Goal: Task Accomplishment & Management: Manage account settings

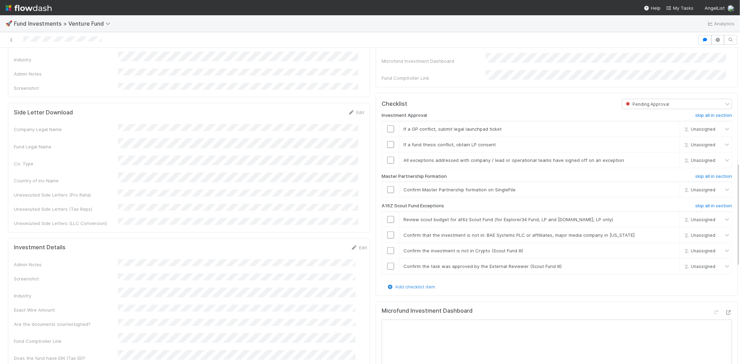
scroll to position [308, 0]
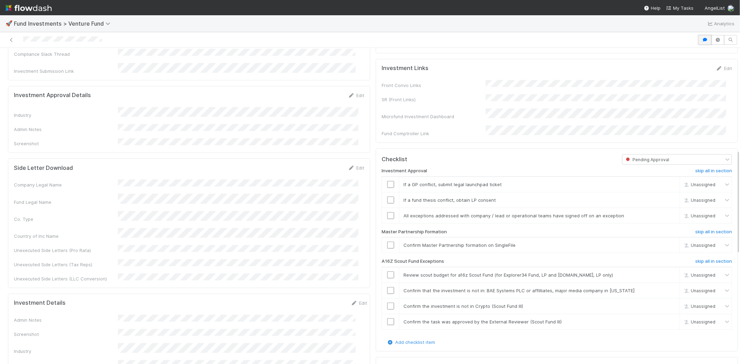
click at [698, 36] on button "button" at bounding box center [704, 40] width 13 height 10
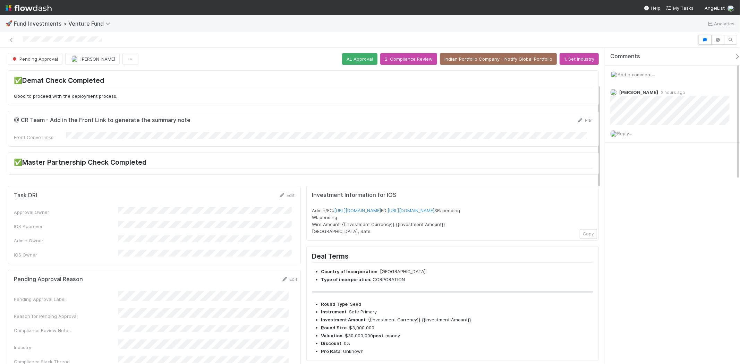
scroll to position [0, 0]
click at [706, 35] on button "button" at bounding box center [704, 40] width 13 height 10
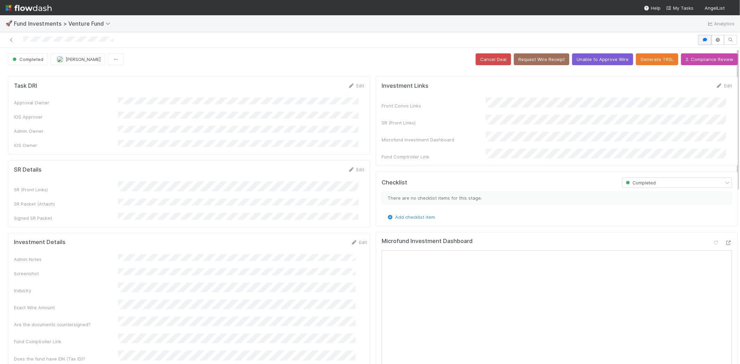
click at [698, 40] on button "button" at bounding box center [704, 40] width 13 height 10
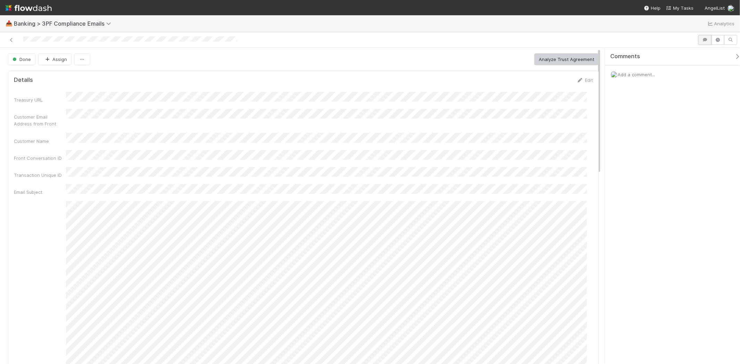
click at [705, 40] on icon "button" at bounding box center [704, 40] width 7 height 4
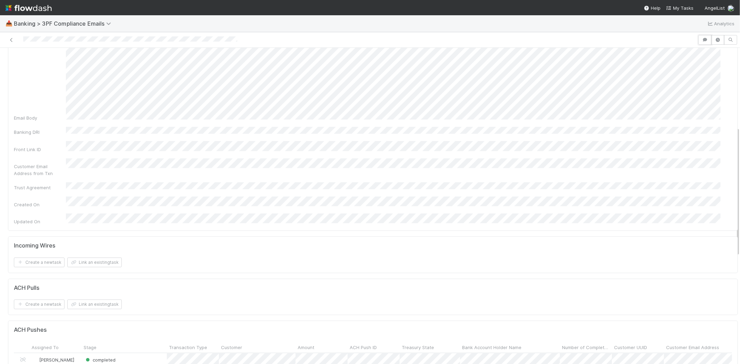
scroll to position [347, 0]
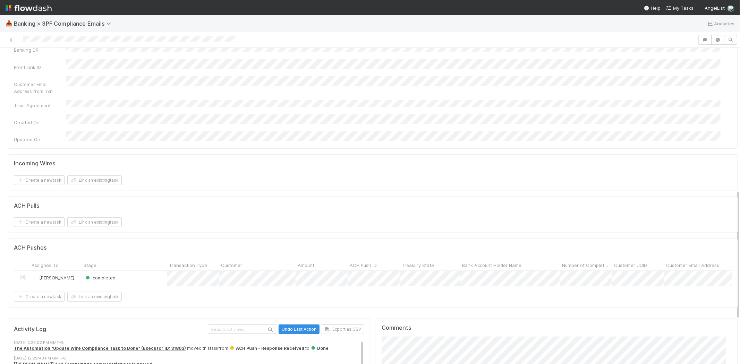
click at [155, 271] on div "completed" at bounding box center [124, 278] width 85 height 15
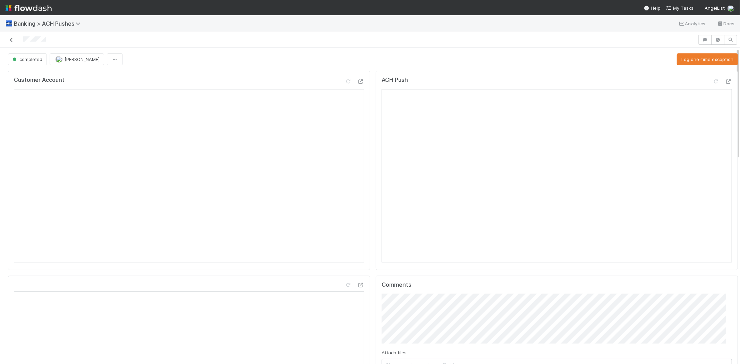
click at [8, 39] on icon at bounding box center [11, 40] width 7 height 5
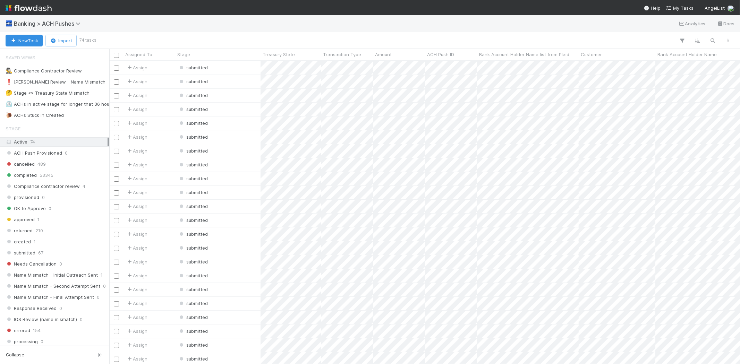
scroll to position [297, 625]
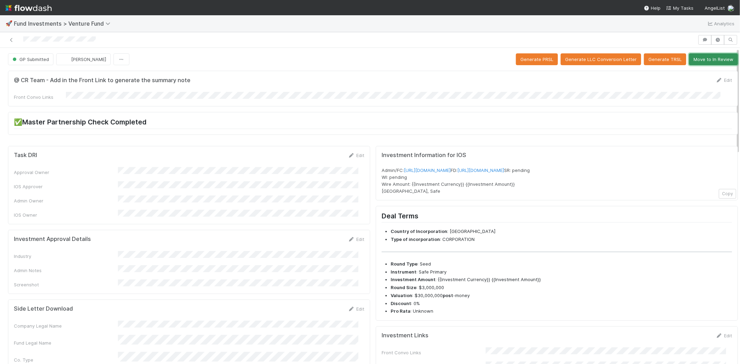
click at [707, 58] on button "Move to In Review" at bounding box center [713, 59] width 49 height 12
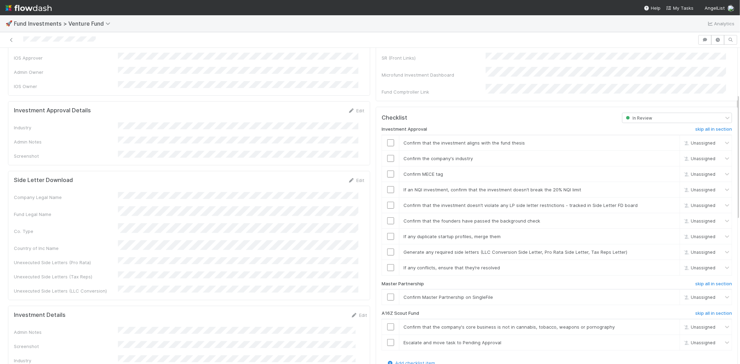
scroll to position [116, 0]
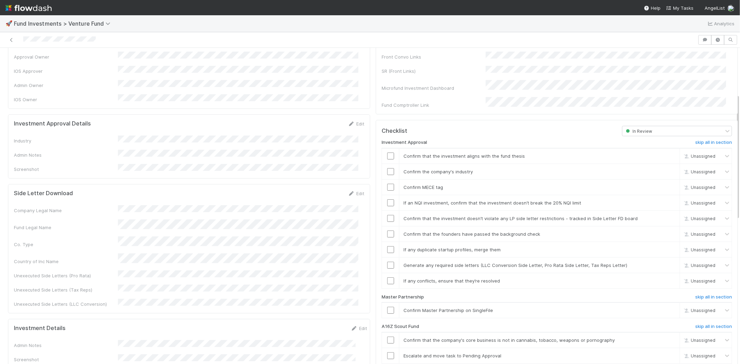
click at [350, 114] on div "Investment Approval Details Edit Industry Admin Notes Screenshot" at bounding box center [189, 146] width 362 height 64
click at [351, 121] on link "Edit" at bounding box center [356, 124] width 16 height 6
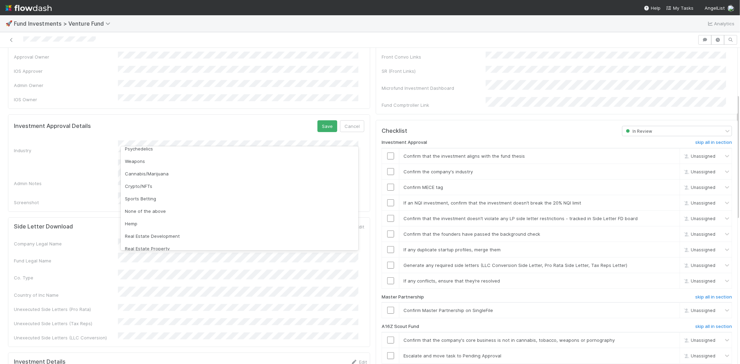
scroll to position [198, 0]
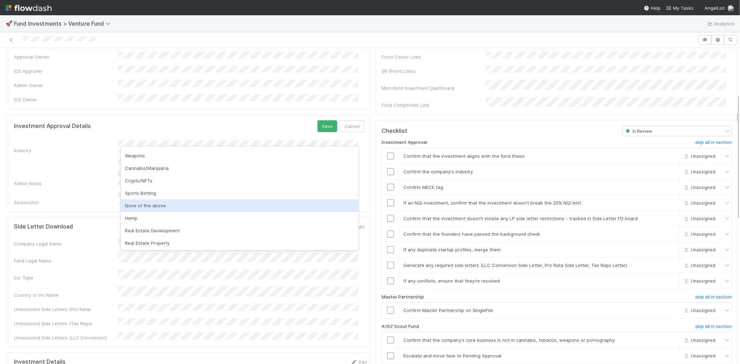
click at [161, 201] on div "None of the above" at bounding box center [240, 205] width 238 height 12
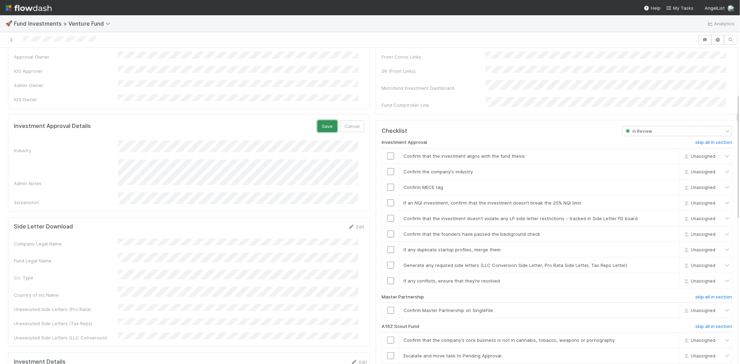
click at [321, 120] on button "Save" at bounding box center [327, 126] width 20 height 12
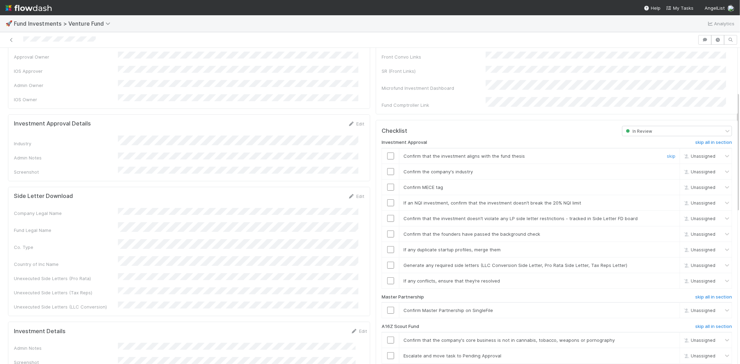
click at [387, 153] on input "checkbox" at bounding box center [390, 156] width 7 height 7
click at [387, 168] on input "checkbox" at bounding box center [390, 171] width 7 height 7
click at [387, 184] on input "checkbox" at bounding box center [390, 187] width 7 height 7
click at [387, 199] on input "checkbox" at bounding box center [390, 202] width 7 height 7
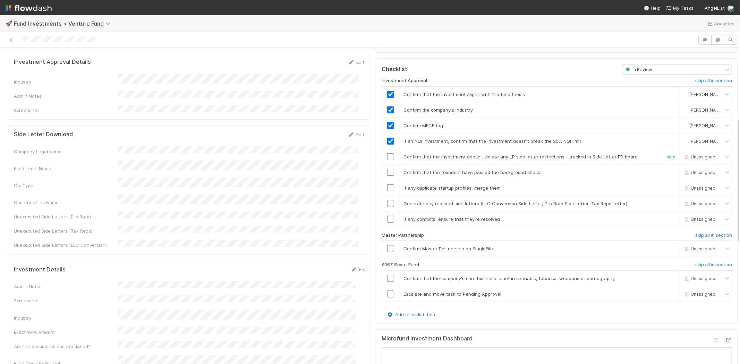
scroll to position [193, 0]
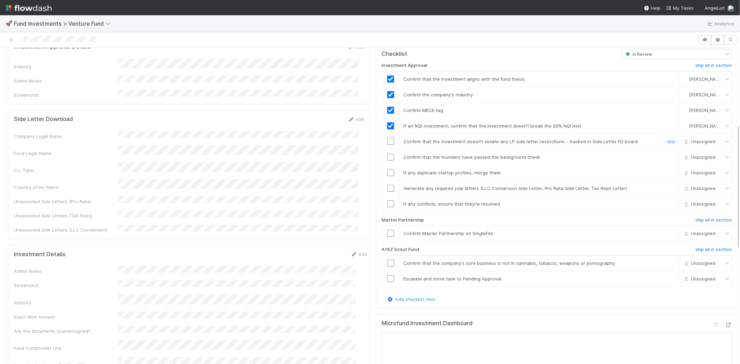
click at [387, 138] on input "checkbox" at bounding box center [390, 141] width 7 height 7
click at [387, 154] on input "checkbox" at bounding box center [390, 157] width 7 height 7
click at [387, 169] on input "checkbox" at bounding box center [390, 172] width 7 height 7
click at [387, 185] on input "checkbox" at bounding box center [390, 188] width 7 height 7
click at [387, 201] on input "checkbox" at bounding box center [390, 204] width 7 height 7
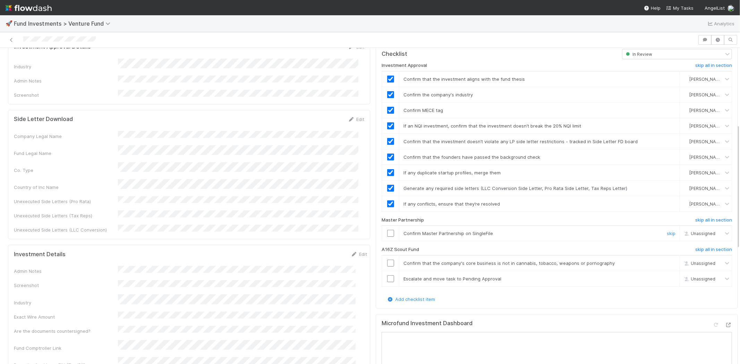
click at [387, 230] on input "checkbox" at bounding box center [390, 233] width 7 height 7
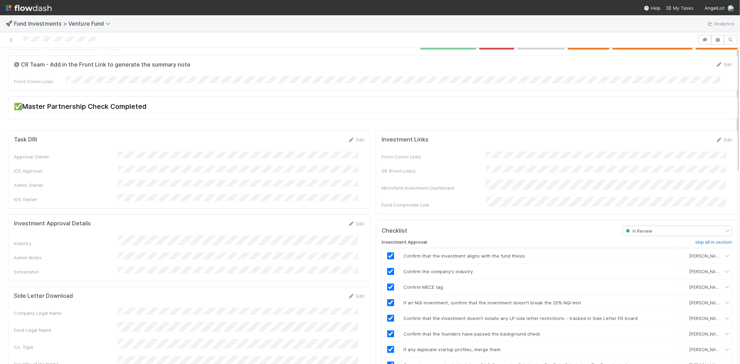
scroll to position [0, 0]
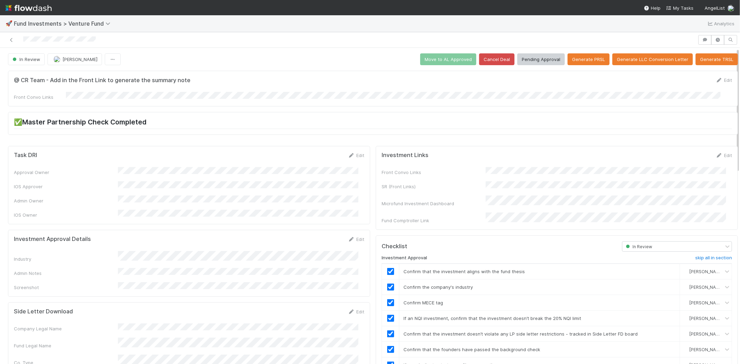
click at [115, 35] on div at bounding box center [349, 40] width 692 height 10
click at [537, 57] on button "Pending Approval" at bounding box center [541, 59] width 48 height 12
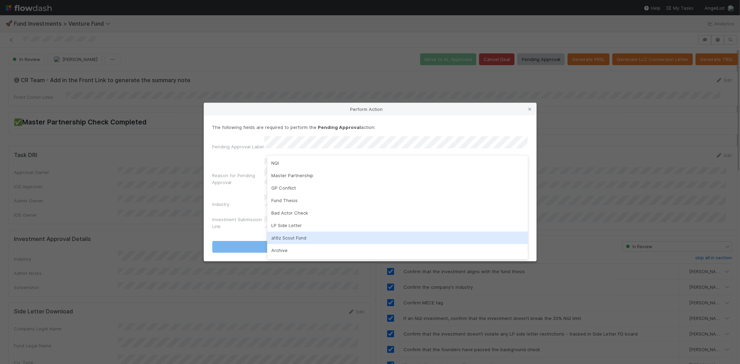
click at [275, 238] on div "a16z Scout Fund" at bounding box center [397, 238] width 261 height 12
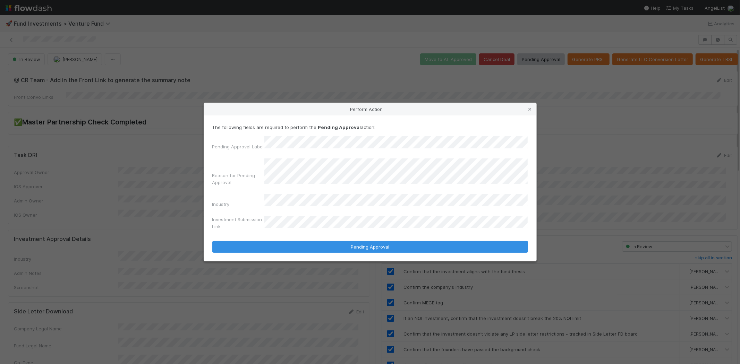
click at [212, 241] on button "Pending Approval" at bounding box center [370, 247] width 316 height 12
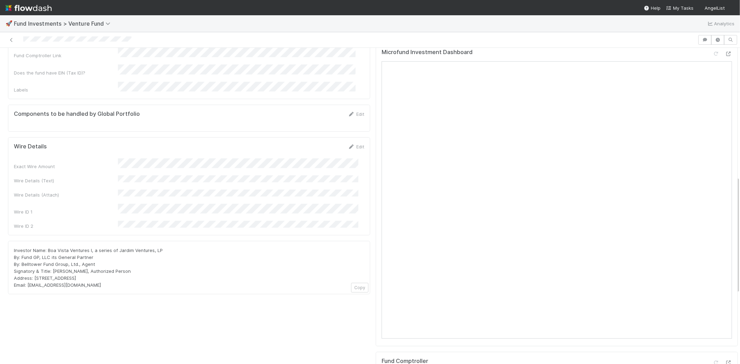
scroll to position [308, 0]
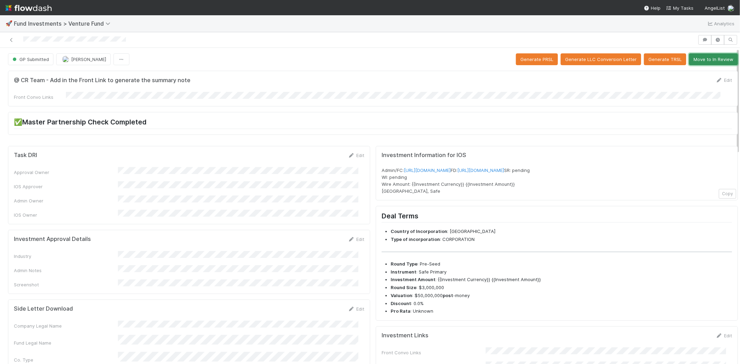
click at [700, 56] on button "Move to In Review" at bounding box center [713, 59] width 49 height 12
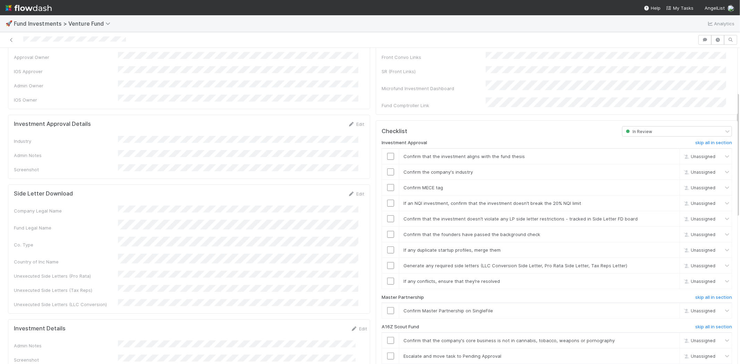
scroll to position [77, 0]
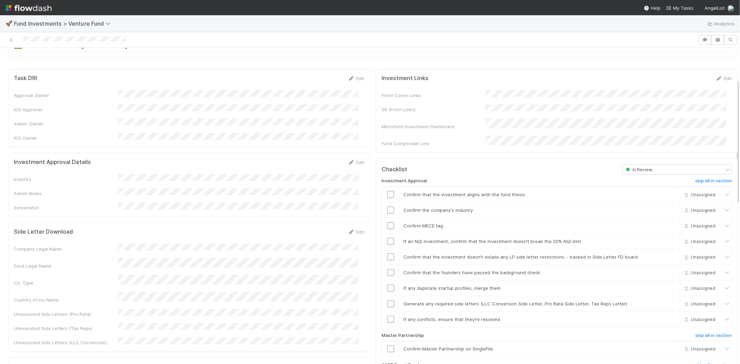
click at [352, 159] on div "Edit" at bounding box center [356, 162] width 16 height 7
click at [360, 159] on div "Investment Approval Details Edit" at bounding box center [189, 162] width 361 height 7
click at [348, 160] on icon at bounding box center [351, 162] width 7 height 5
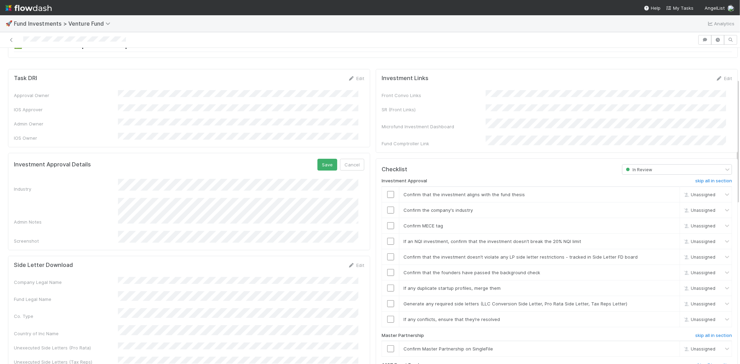
click at [232, 169] on form "Investment Approval Details Save Cancel Industry Admin Notes Screenshot" at bounding box center [189, 202] width 350 height 86
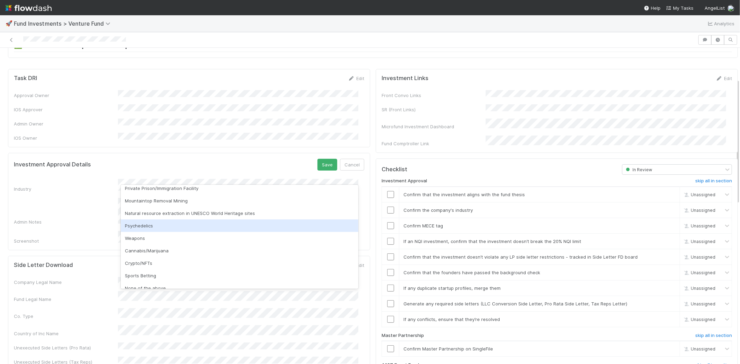
scroll to position [198, 0]
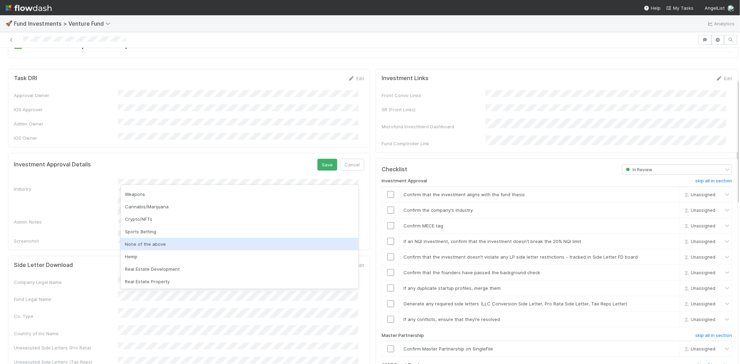
click at [251, 241] on div "None of the above" at bounding box center [240, 244] width 238 height 12
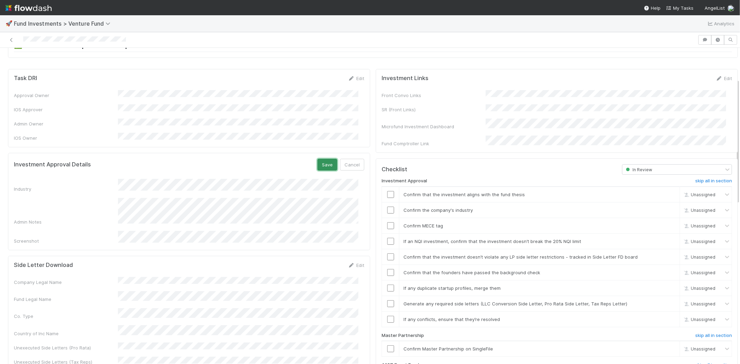
click at [317, 159] on button "Save" at bounding box center [327, 165] width 20 height 12
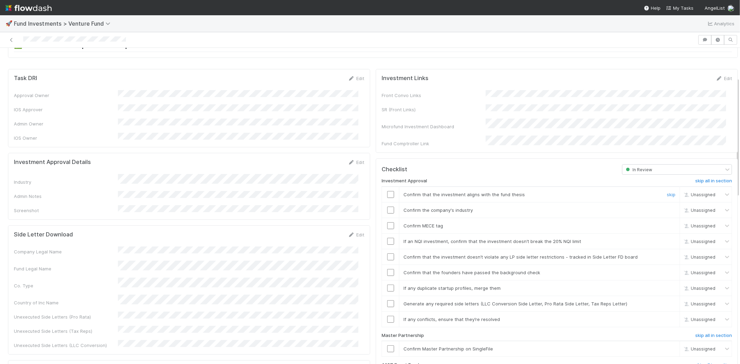
click at [387, 191] on input "checkbox" at bounding box center [390, 194] width 7 height 7
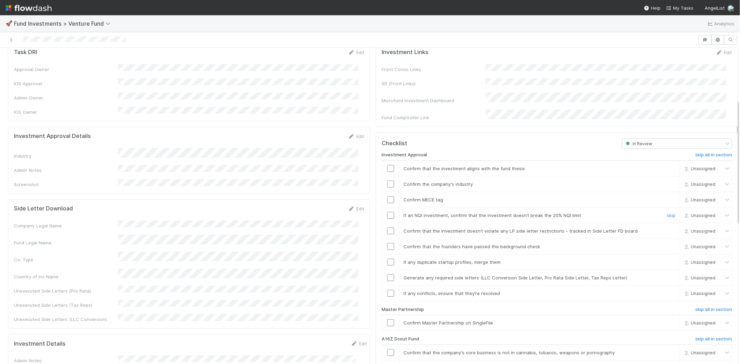
scroll to position [154, 0]
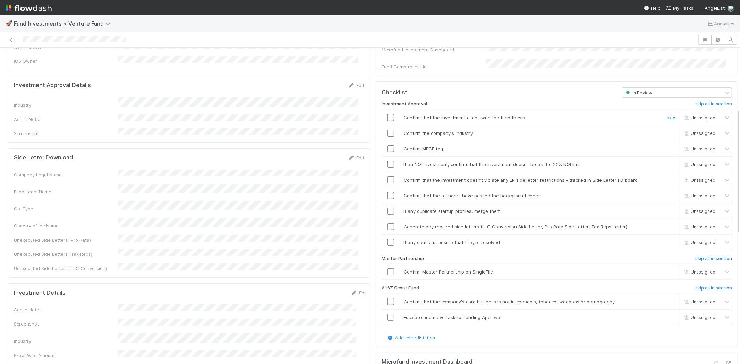
click at [387, 114] on input "checkbox" at bounding box center [390, 117] width 7 height 7
click at [387, 130] on input "checkbox" at bounding box center [390, 133] width 7 height 7
click at [388, 145] on input "checkbox" at bounding box center [390, 148] width 7 height 7
click at [387, 161] on input "checkbox" at bounding box center [390, 164] width 7 height 7
click at [387, 177] on input "checkbox" at bounding box center [390, 180] width 7 height 7
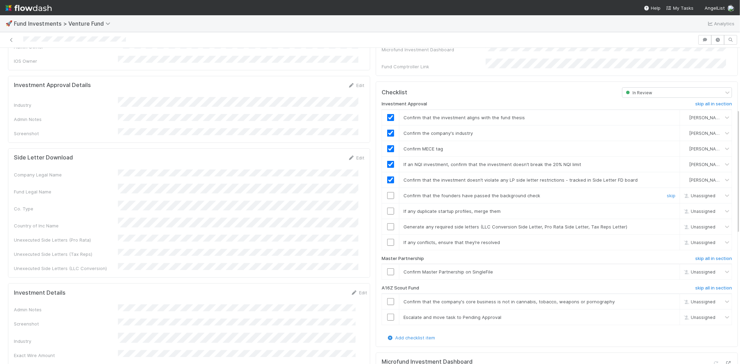
click at [387, 192] on input "checkbox" at bounding box center [390, 195] width 7 height 7
click at [387, 208] on input "checkbox" at bounding box center [390, 211] width 7 height 7
click at [387, 223] on input "checkbox" at bounding box center [390, 226] width 7 height 7
click at [387, 239] on input "checkbox" at bounding box center [390, 242] width 7 height 7
click at [387, 192] on input "checkbox" at bounding box center [390, 195] width 7 height 7
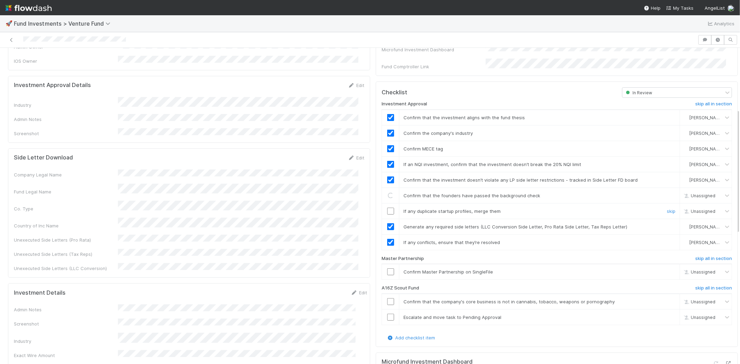
click at [387, 208] on input "checkbox" at bounding box center [390, 211] width 7 height 7
click at [387, 269] on input "checkbox" at bounding box center [390, 272] width 7 height 7
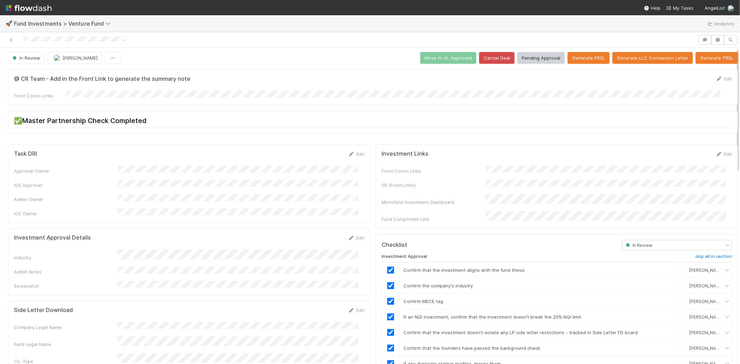
scroll to position [0, 0]
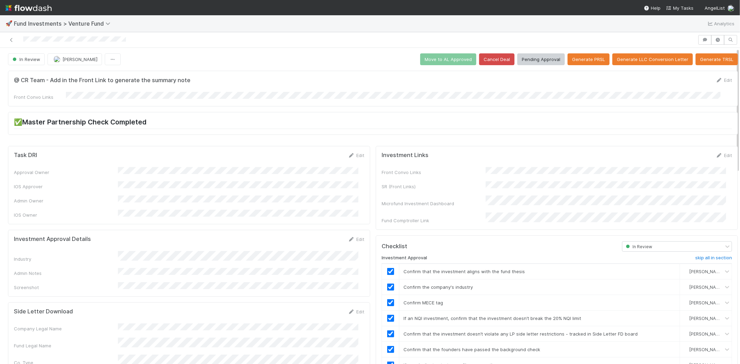
click at [145, 36] on div at bounding box center [349, 40] width 692 height 10
click at [528, 60] on button "Pending Approval" at bounding box center [541, 59] width 48 height 12
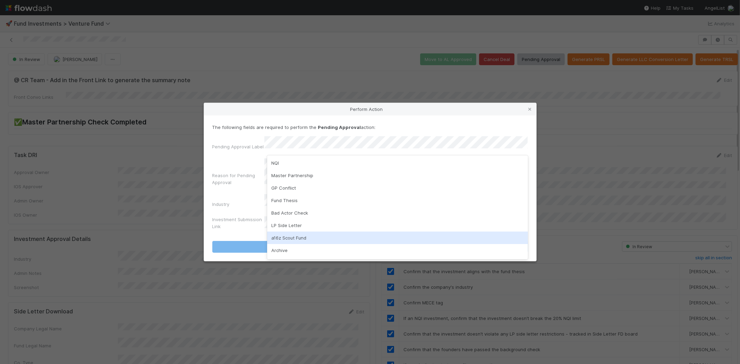
click at [281, 233] on div "a16z Scout Fund" at bounding box center [397, 238] width 261 height 12
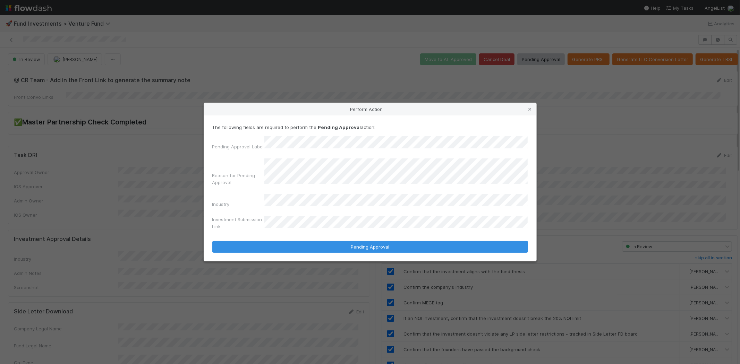
click at [212, 241] on button "Pending Approval" at bounding box center [370, 247] width 316 height 12
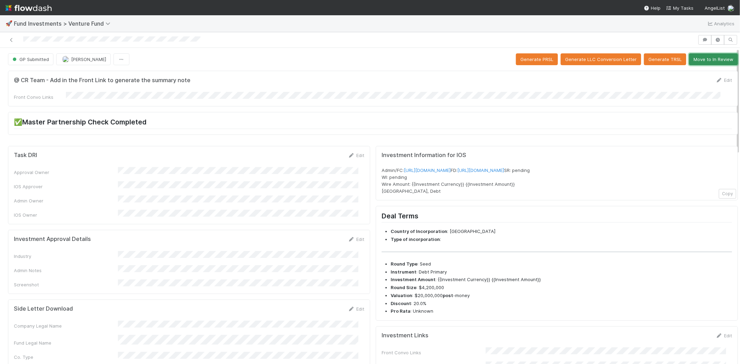
click at [706, 61] on button "Move to In Review" at bounding box center [713, 59] width 49 height 12
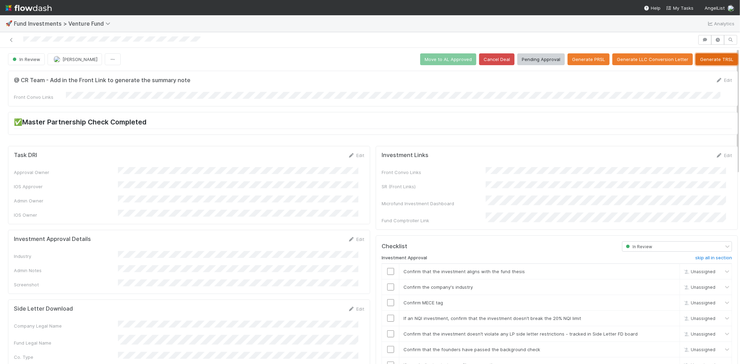
click at [698, 60] on button "Generate TRSL" at bounding box center [717, 59] width 42 height 12
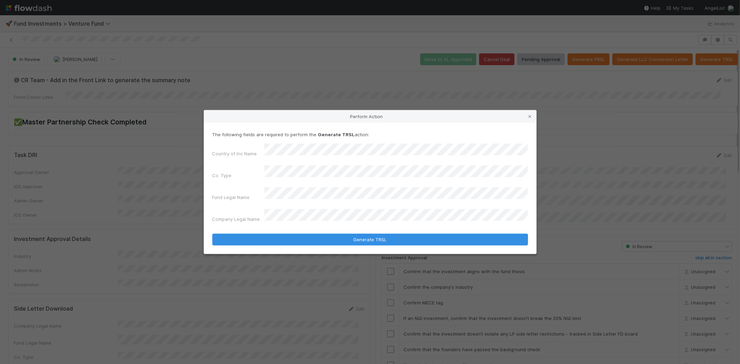
click at [212, 234] on button "Generate TRSL" at bounding box center [370, 240] width 316 height 12
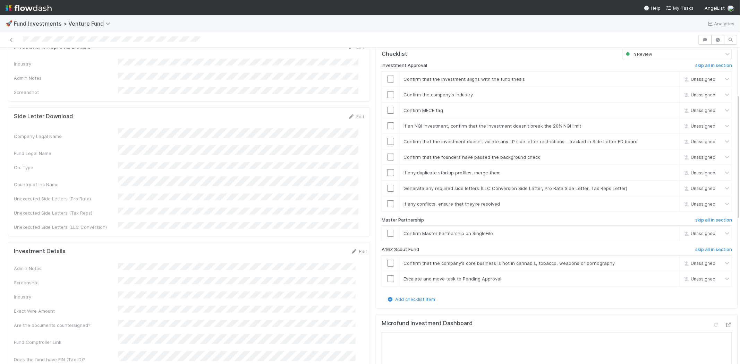
scroll to position [116, 0]
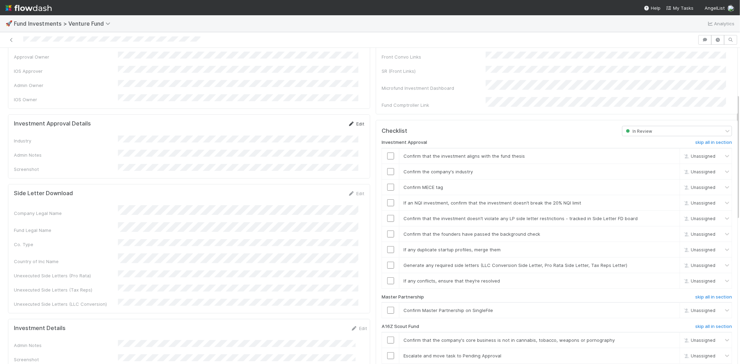
click at [349, 122] on icon at bounding box center [351, 124] width 7 height 5
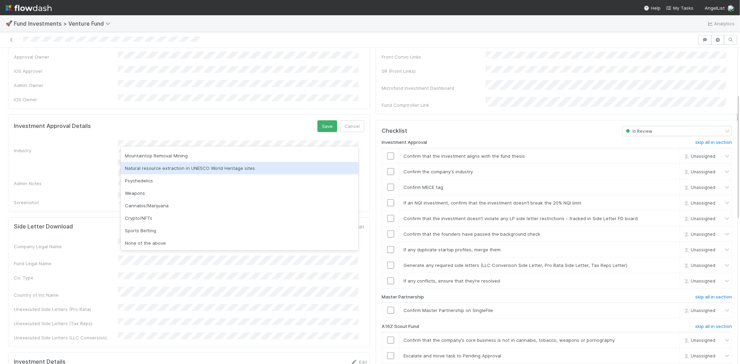
scroll to position [198, 0]
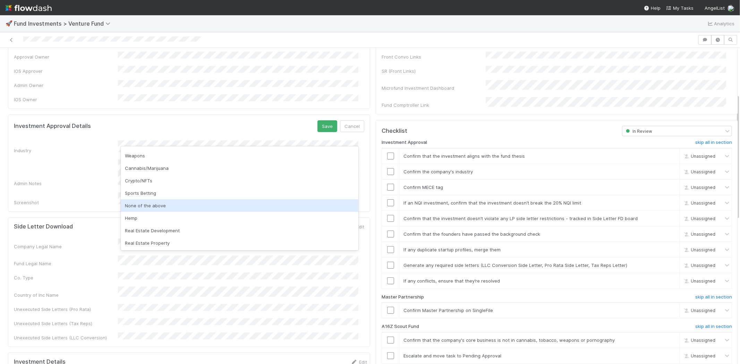
click at [172, 207] on div "None of the above" at bounding box center [240, 205] width 238 height 12
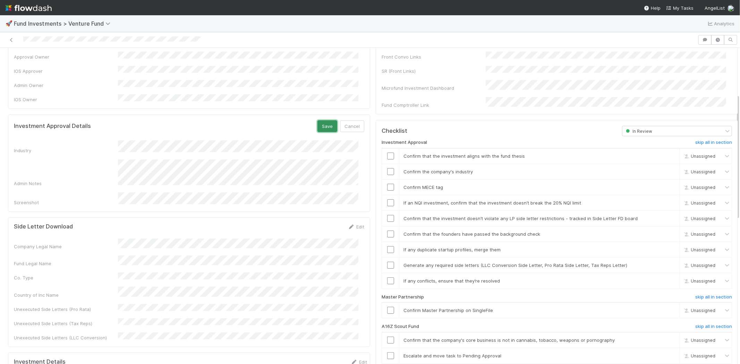
click at [323, 120] on button "Save" at bounding box center [327, 126] width 20 height 12
click at [387, 153] on input "checkbox" at bounding box center [390, 156] width 7 height 7
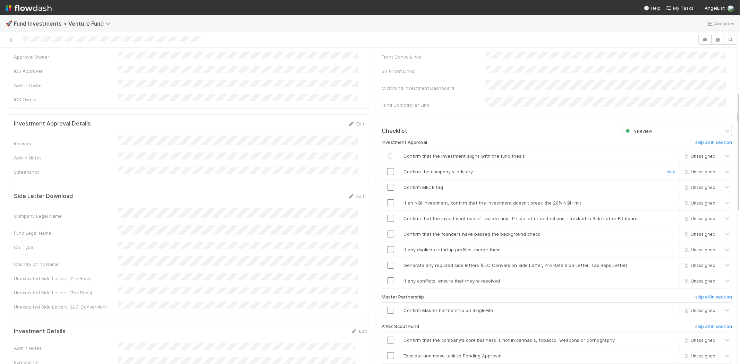
click at [387, 168] on input "checkbox" at bounding box center [390, 171] width 7 height 7
click at [387, 184] on input "checkbox" at bounding box center [390, 187] width 7 height 7
click at [387, 199] on input "checkbox" at bounding box center [390, 202] width 7 height 7
click at [387, 215] on input "checkbox" at bounding box center [390, 218] width 7 height 7
click at [383, 226] on td at bounding box center [390, 234] width 17 height 16
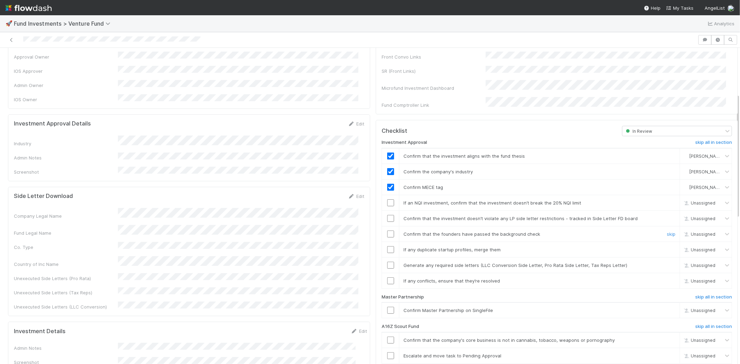
click at [384, 229] on td at bounding box center [390, 234] width 17 height 16
checkbox input "true"
click at [387, 215] on input "checkbox" at bounding box center [390, 218] width 7 height 7
click at [387, 231] on input "checkbox" at bounding box center [390, 234] width 7 height 7
click at [382, 245] on td at bounding box center [390, 250] width 17 height 16
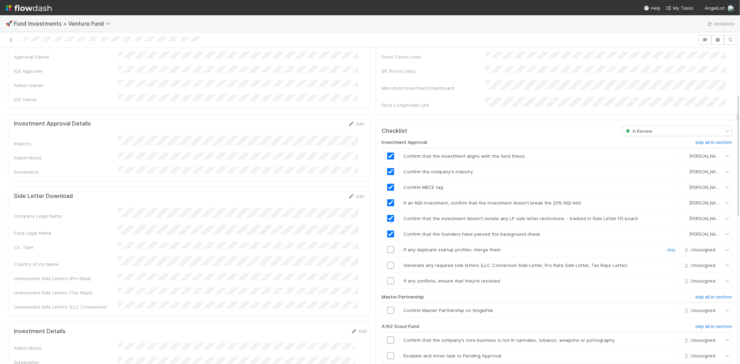
click at [387, 246] on input "checkbox" at bounding box center [390, 249] width 7 height 7
click at [387, 262] on input "checkbox" at bounding box center [390, 265] width 7 height 7
click at [388, 278] on input "checkbox" at bounding box center [390, 281] width 7 height 7
click at [387, 307] on input "checkbox" at bounding box center [390, 310] width 7 height 7
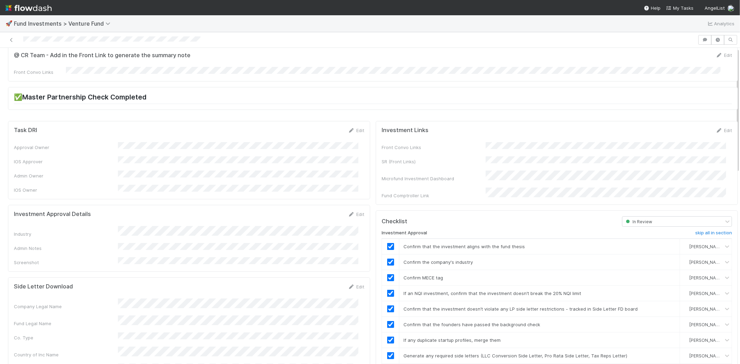
scroll to position [0, 0]
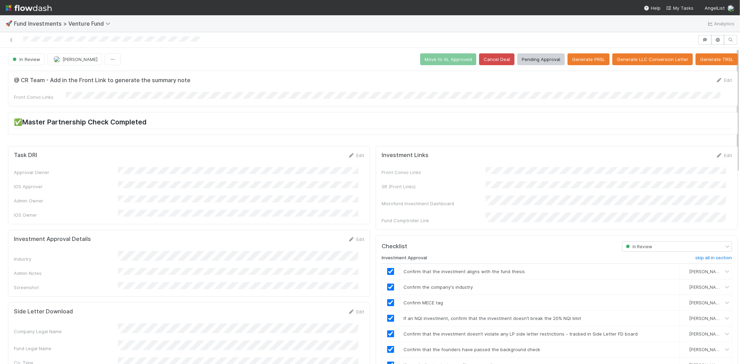
click at [210, 42] on div at bounding box center [349, 40] width 692 height 10
click at [533, 61] on button "Pending Approval" at bounding box center [541, 59] width 48 height 12
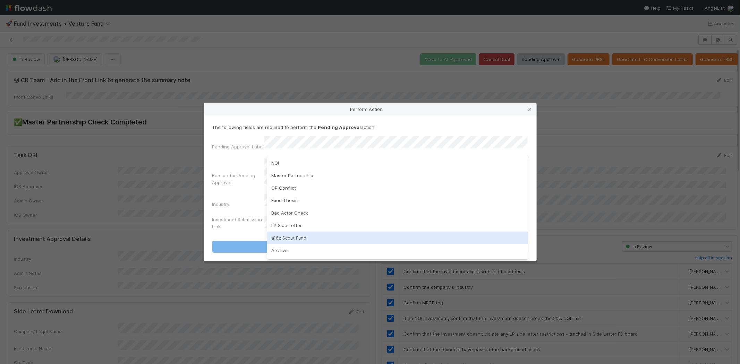
drag, startPoint x: 289, startPoint y: 234, endPoint x: 292, endPoint y: 212, distance: 22.8
click at [289, 234] on div "a16z Scout Fund" at bounding box center [397, 238] width 261 height 12
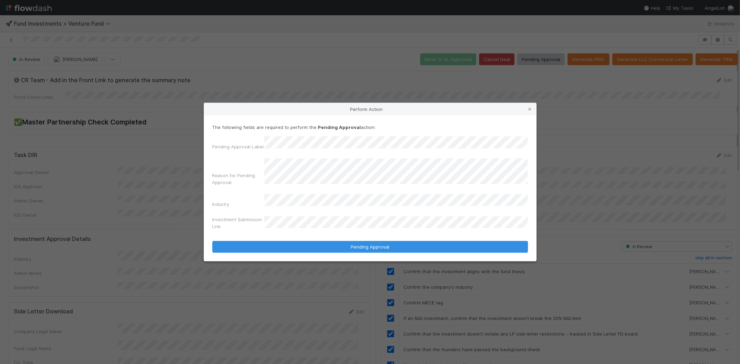
click at [212, 241] on button "Pending Approval" at bounding box center [370, 247] width 316 height 12
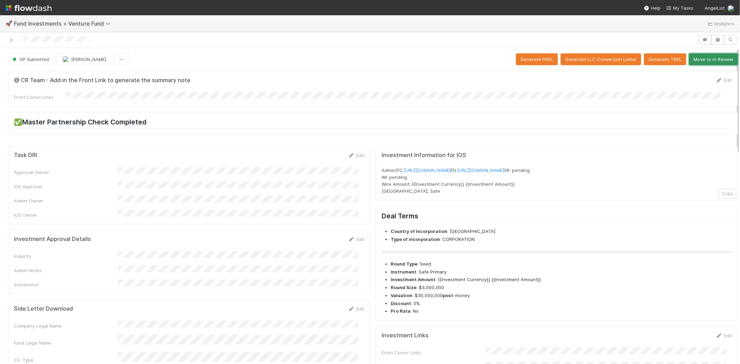
click at [719, 61] on button "Move to In Review" at bounding box center [713, 59] width 49 height 12
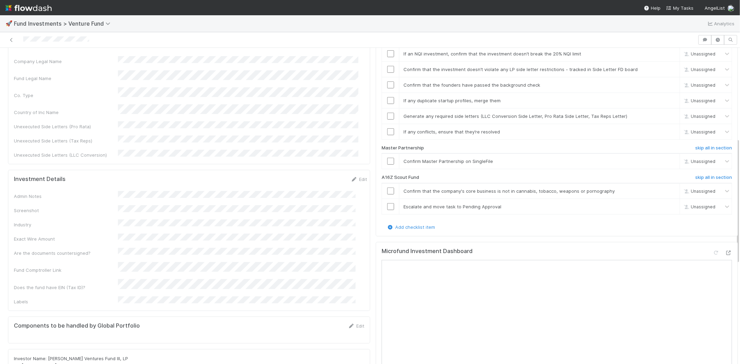
scroll to position [270, 0]
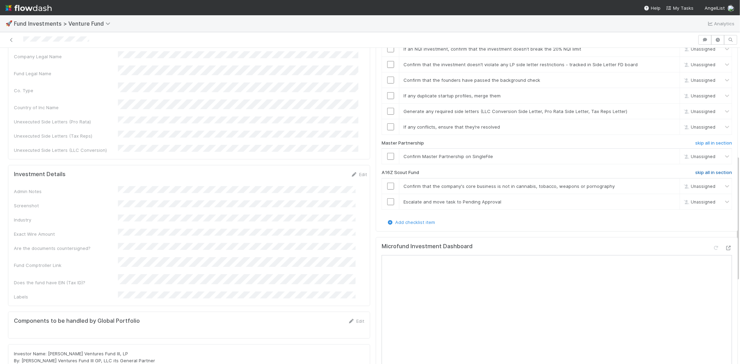
click at [695, 170] on h6 "skip all in section" at bounding box center [713, 173] width 37 height 6
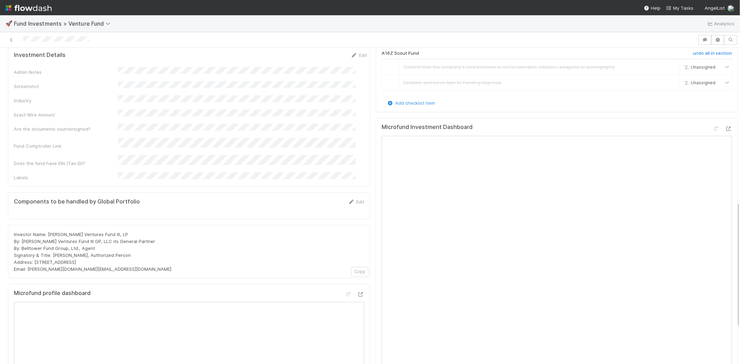
scroll to position [385, 0]
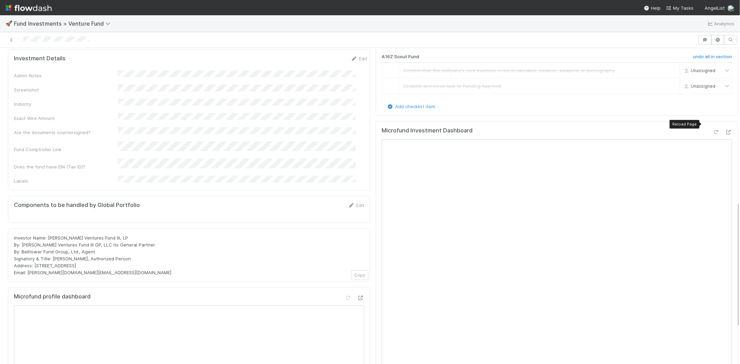
click at [713, 130] on icon at bounding box center [716, 132] width 7 height 5
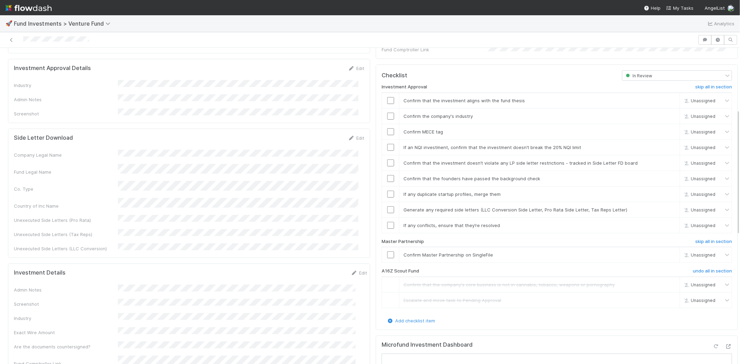
scroll to position [154, 0]
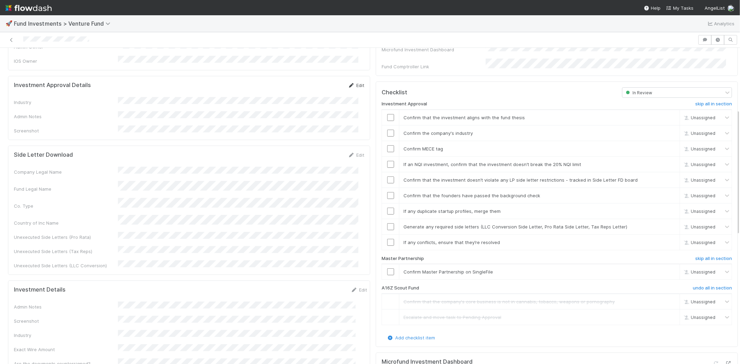
click at [352, 83] on link "Edit" at bounding box center [356, 86] width 16 height 6
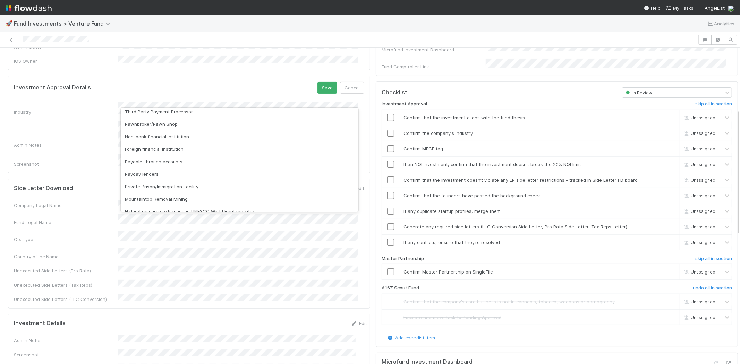
scroll to position [198, 0]
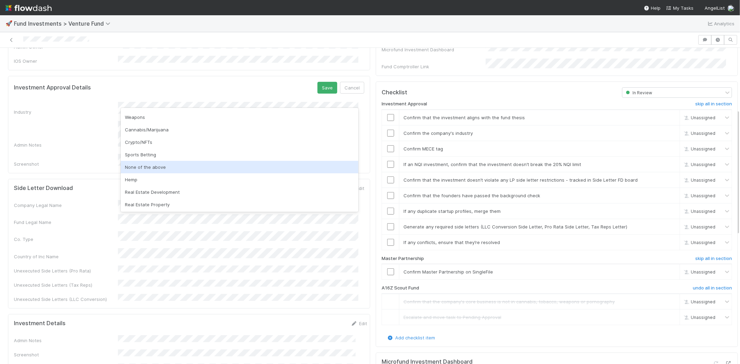
click at [183, 169] on div "None of the above" at bounding box center [240, 167] width 238 height 12
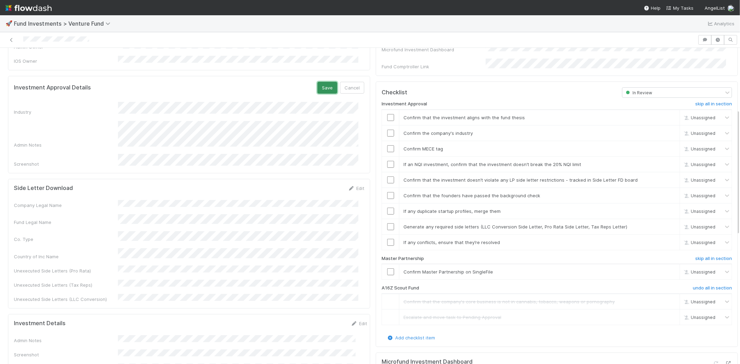
click at [318, 82] on button "Save" at bounding box center [327, 88] width 20 height 12
click at [387, 114] on input "checkbox" at bounding box center [390, 117] width 7 height 7
click at [387, 130] on input "checkbox" at bounding box center [390, 133] width 7 height 7
click at [387, 145] on input "checkbox" at bounding box center [390, 148] width 7 height 7
click at [387, 161] on input "checkbox" at bounding box center [390, 164] width 7 height 7
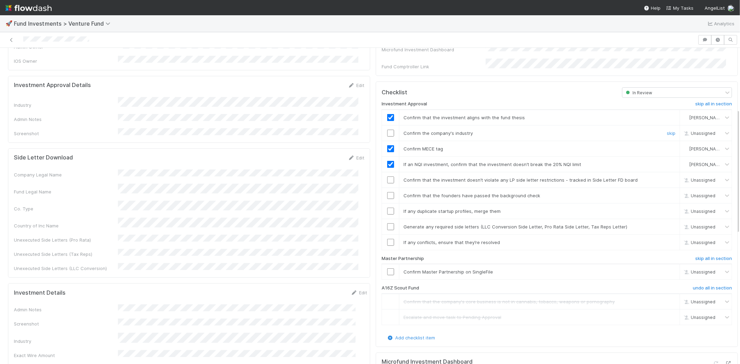
click at [387, 130] on input "checkbox" at bounding box center [390, 133] width 7 height 7
click at [387, 177] on input "checkbox" at bounding box center [390, 180] width 7 height 7
click at [387, 192] on input "checkbox" at bounding box center [390, 195] width 7 height 7
drag, startPoint x: 386, startPoint y: 204, endPoint x: 385, endPoint y: 214, distance: 9.8
click at [387, 208] on input "checkbox" at bounding box center [390, 211] width 7 height 7
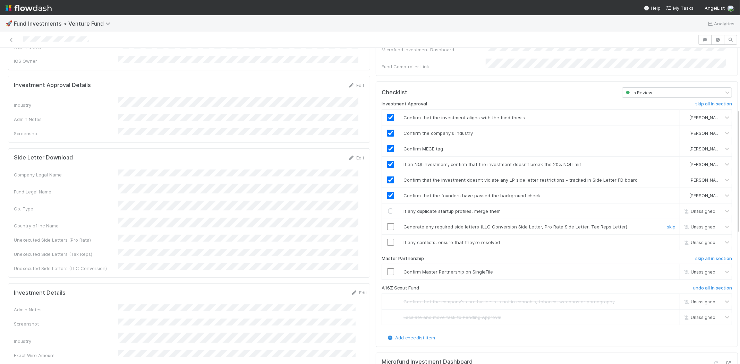
click at [385, 219] on td at bounding box center [390, 227] width 17 height 16
click at [387, 223] on input "checkbox" at bounding box center [390, 226] width 7 height 7
click at [387, 239] on input "checkbox" at bounding box center [390, 242] width 7 height 7
click at [387, 269] on input "checkbox" at bounding box center [390, 272] width 7 height 7
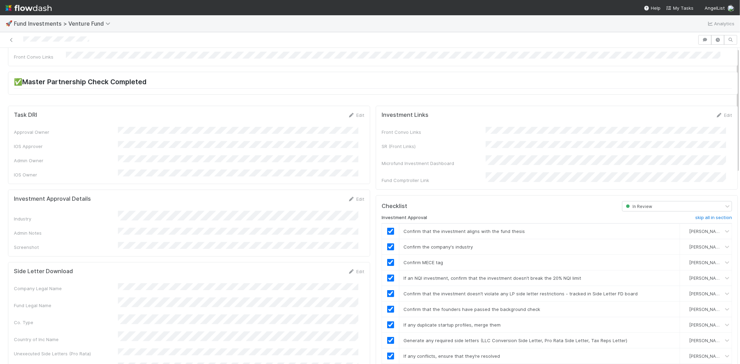
scroll to position [0, 0]
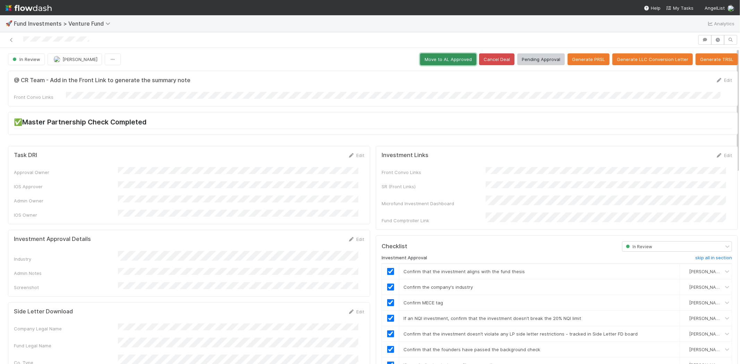
click at [428, 60] on button "Move to AL Approved" at bounding box center [448, 59] width 56 height 12
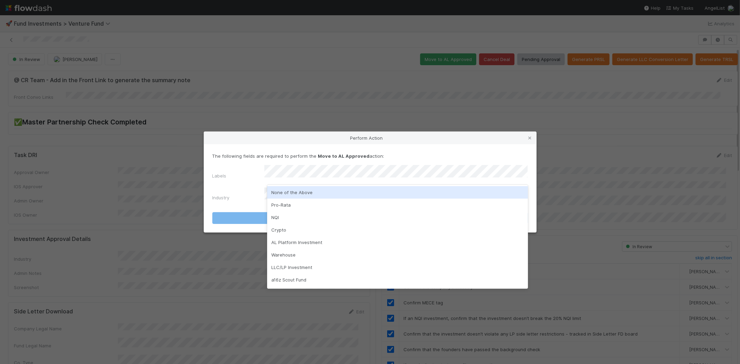
click at [283, 193] on div "None of the Above" at bounding box center [397, 192] width 261 height 12
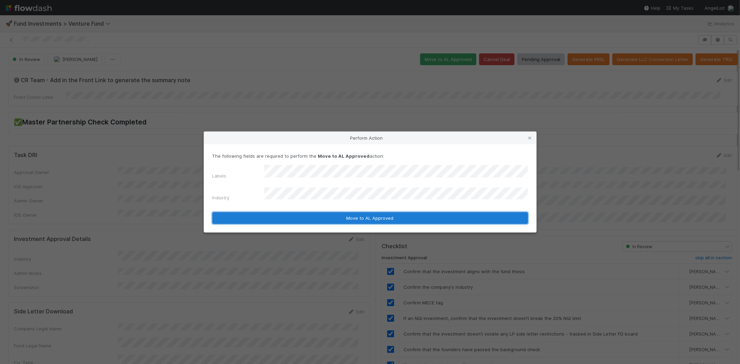
click at [277, 213] on button "Move to AL Approved" at bounding box center [370, 218] width 316 height 12
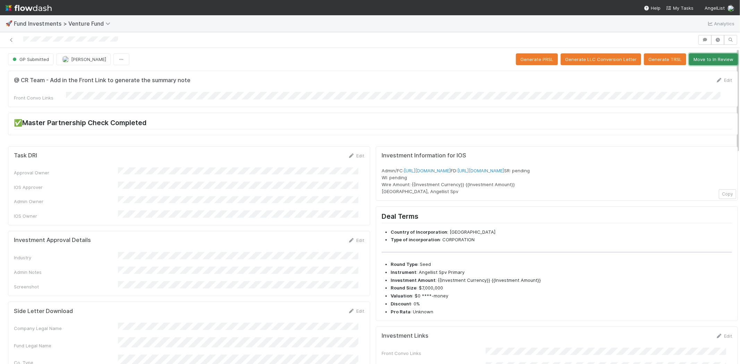
click at [690, 60] on button "Move to In Review" at bounding box center [713, 59] width 49 height 12
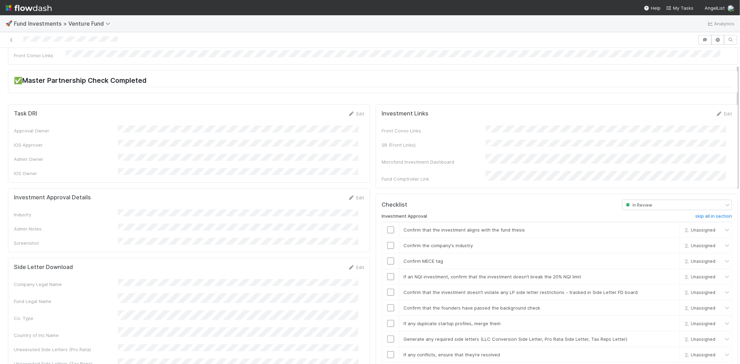
scroll to position [39, 0]
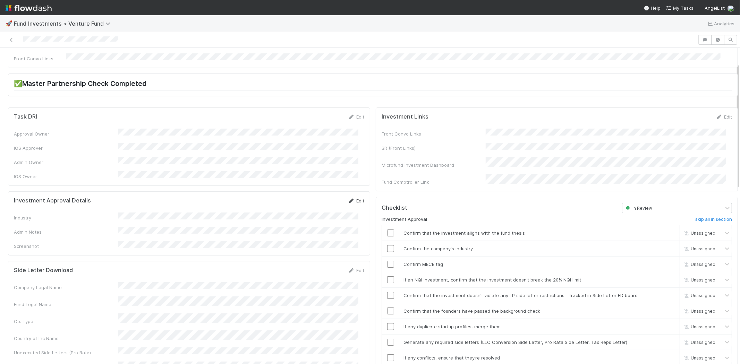
click at [348, 199] on icon at bounding box center [351, 201] width 7 height 5
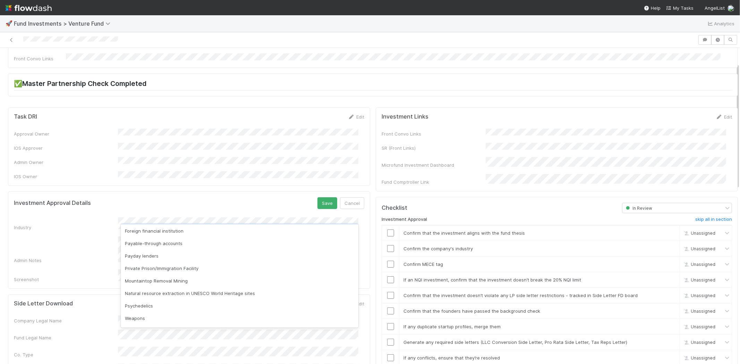
scroll to position [198, 0]
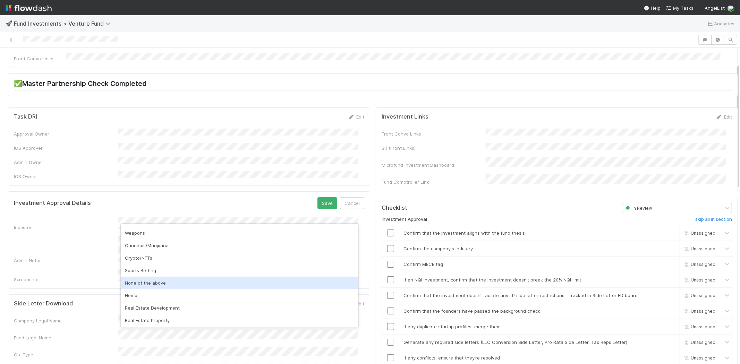
click at [161, 277] on div "None of the above" at bounding box center [240, 283] width 238 height 12
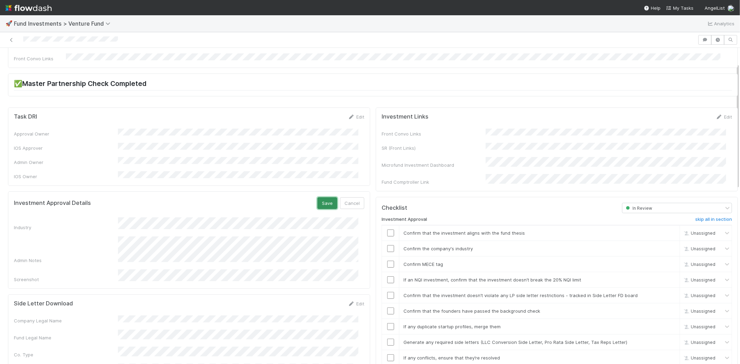
click at [320, 197] on button "Save" at bounding box center [327, 203] width 20 height 12
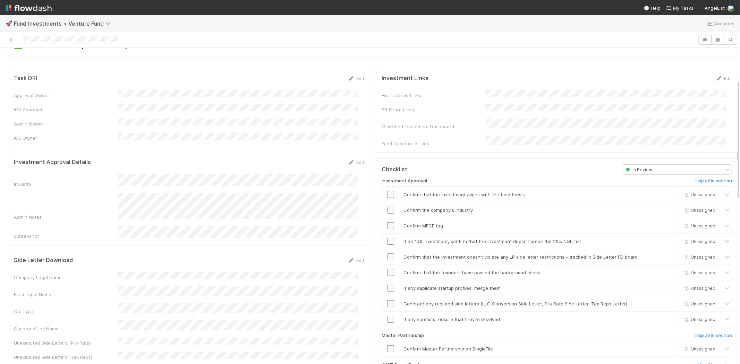
scroll to position [116, 0]
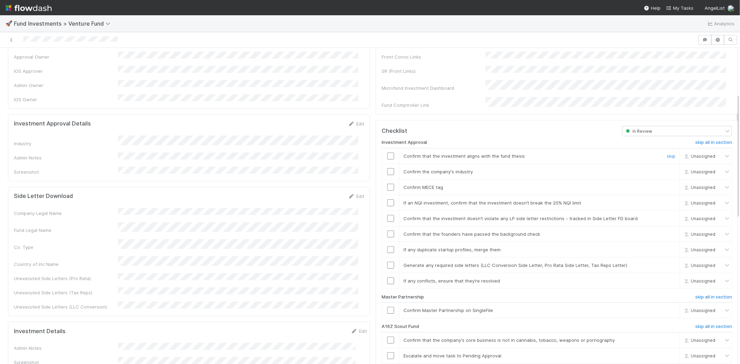
drag, startPoint x: 385, startPoint y: 148, endPoint x: 390, endPoint y: 161, distance: 13.6
click at [387, 153] on input "checkbox" at bounding box center [390, 156] width 7 height 7
click at [388, 168] on input "checkbox" at bounding box center [390, 171] width 7 height 7
click at [387, 184] on input "checkbox" at bounding box center [390, 187] width 7 height 7
click at [387, 199] on input "checkbox" at bounding box center [390, 202] width 7 height 7
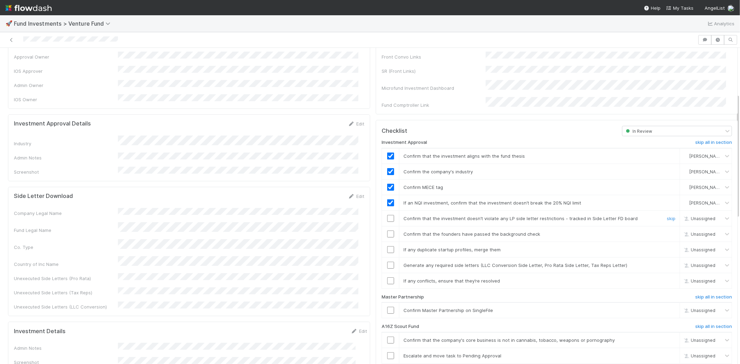
click at [387, 215] on input "checkbox" at bounding box center [390, 218] width 7 height 7
click at [387, 231] on input "checkbox" at bounding box center [390, 234] width 7 height 7
click at [387, 246] on input "checkbox" at bounding box center [390, 249] width 7 height 7
click at [387, 262] on input "checkbox" at bounding box center [390, 265] width 7 height 7
drag, startPoint x: 386, startPoint y: 270, endPoint x: 386, endPoint y: 289, distance: 19.1
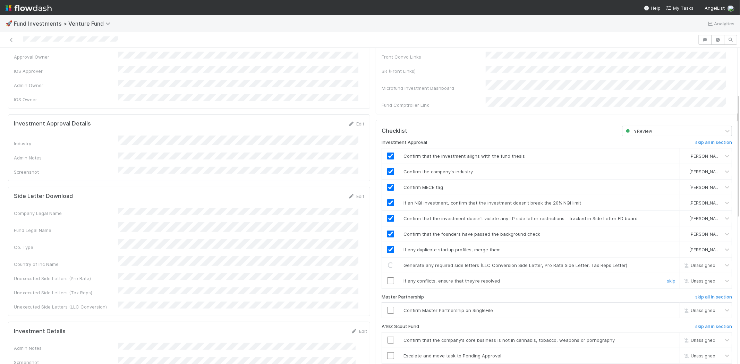
click at [387, 278] on input "checkbox" at bounding box center [390, 281] width 7 height 7
click at [384, 306] on td at bounding box center [390, 311] width 17 height 16
click at [387, 307] on input "checkbox" at bounding box center [390, 310] width 7 height 7
checkbox input "true"
click at [387, 307] on input "checkbox" at bounding box center [390, 310] width 7 height 7
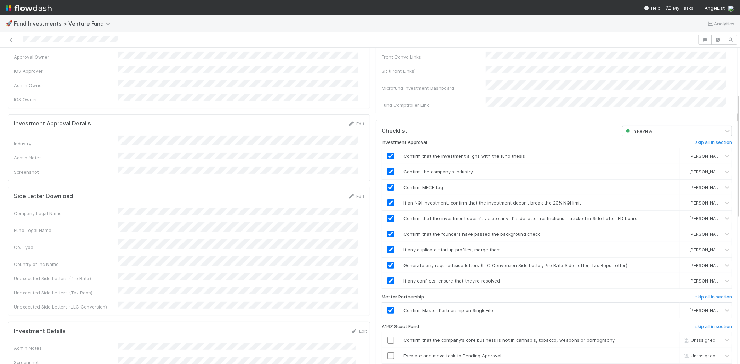
click at [154, 43] on div at bounding box center [349, 40] width 692 height 10
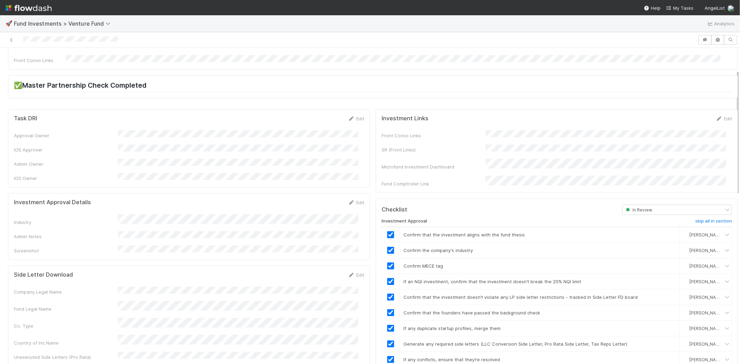
scroll to position [0, 0]
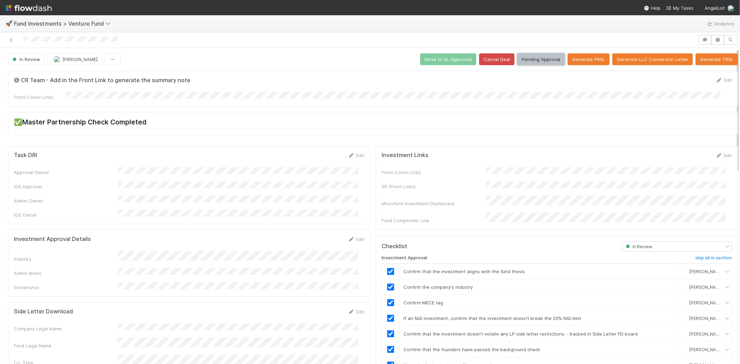
click at [520, 57] on button "Pending Approval" at bounding box center [541, 59] width 48 height 12
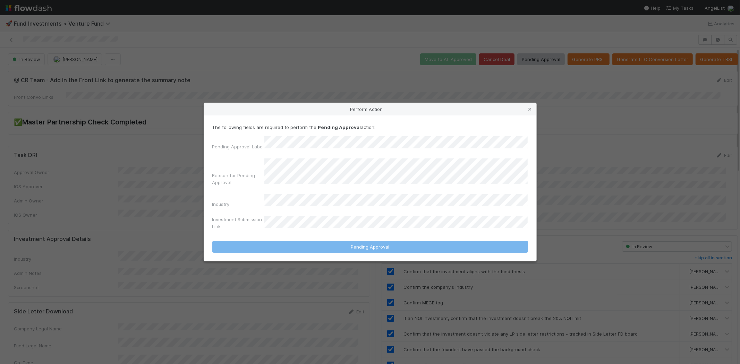
drag, startPoint x: 258, startPoint y: 146, endPoint x: 262, endPoint y: 146, distance: 3.8
click at [259, 146] on label"] "Pending Approval Label" at bounding box center [238, 146] width 52 height 7
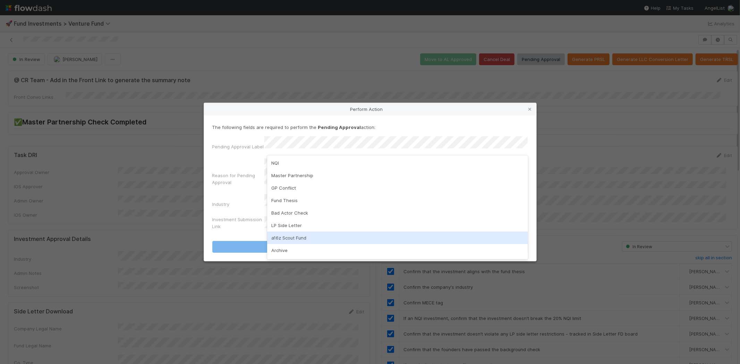
click at [280, 236] on div "a16z Scout Fund" at bounding box center [397, 238] width 261 height 12
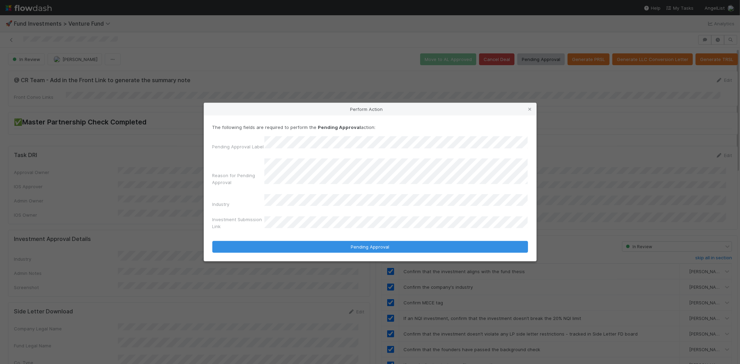
click at [212, 241] on button "Pending Approval" at bounding box center [370, 247] width 316 height 12
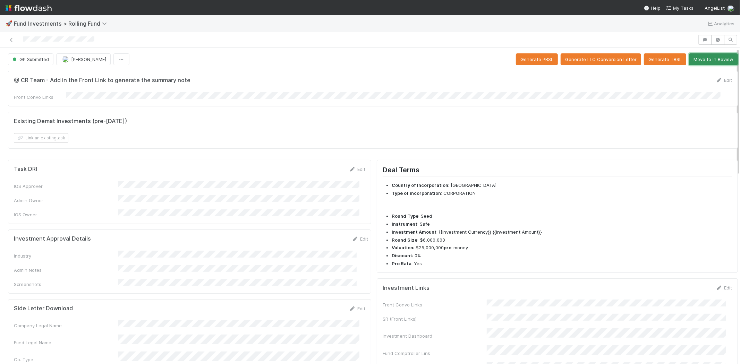
click at [692, 61] on button "Move to In Review" at bounding box center [713, 59] width 49 height 12
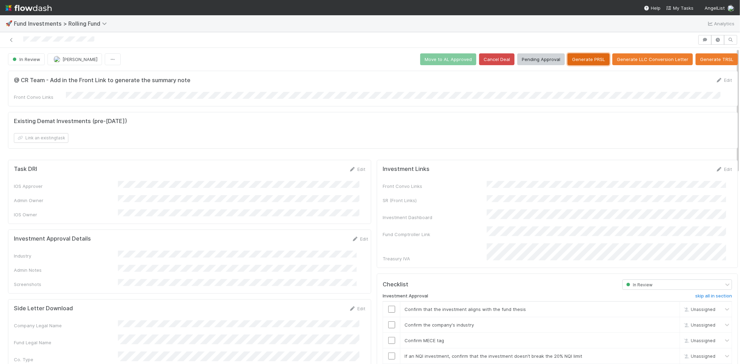
click at [582, 59] on button "Generate PRSL" at bounding box center [589, 59] width 42 height 12
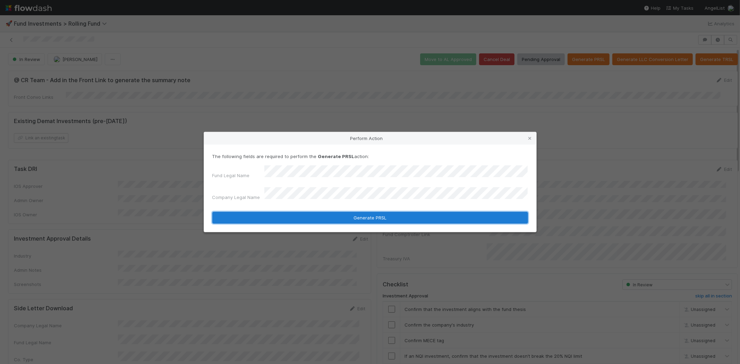
click at [339, 213] on button "Generate PRSL" at bounding box center [370, 218] width 316 height 12
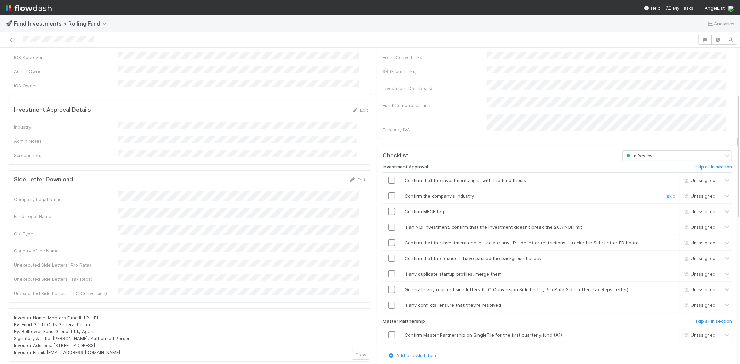
scroll to position [116, 0]
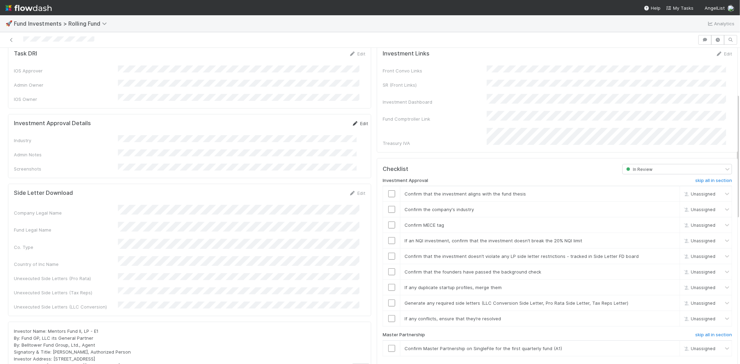
click at [352, 121] on link "Edit" at bounding box center [360, 124] width 16 height 6
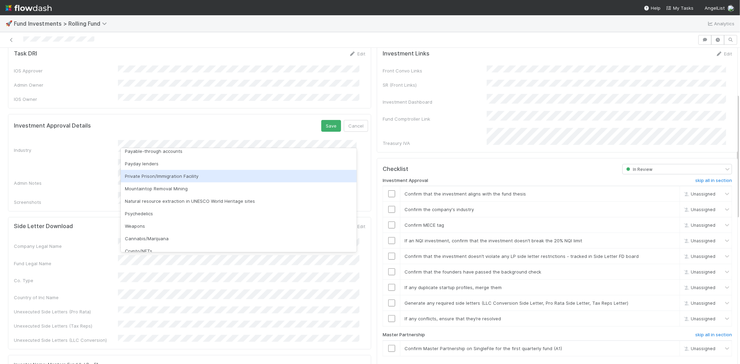
scroll to position [198, 0]
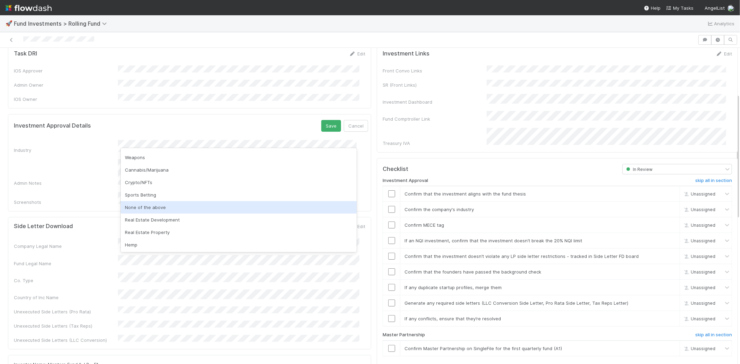
click at [146, 209] on div "None of the above" at bounding box center [239, 207] width 236 height 12
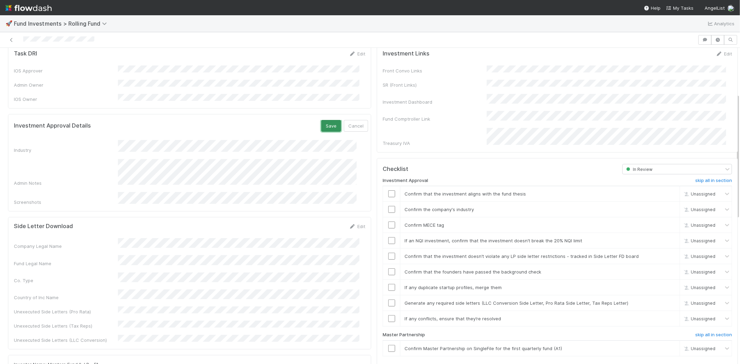
click at [321, 120] on button "Save" at bounding box center [331, 126] width 20 height 12
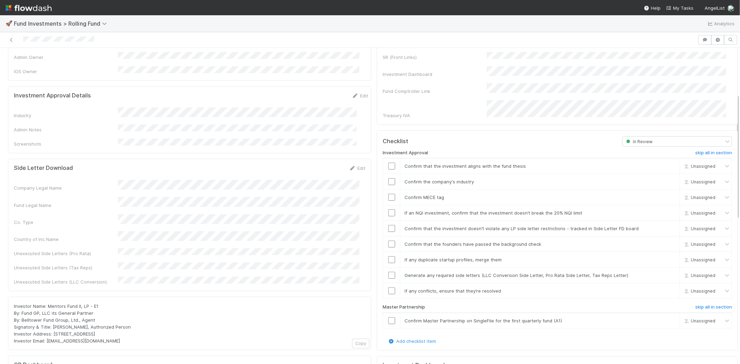
scroll to position [154, 0]
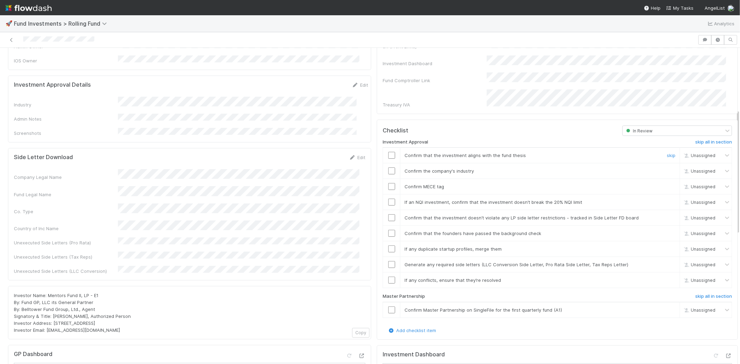
click at [388, 152] on input "checkbox" at bounding box center [391, 155] width 7 height 7
click at [388, 168] on input "checkbox" at bounding box center [391, 171] width 7 height 7
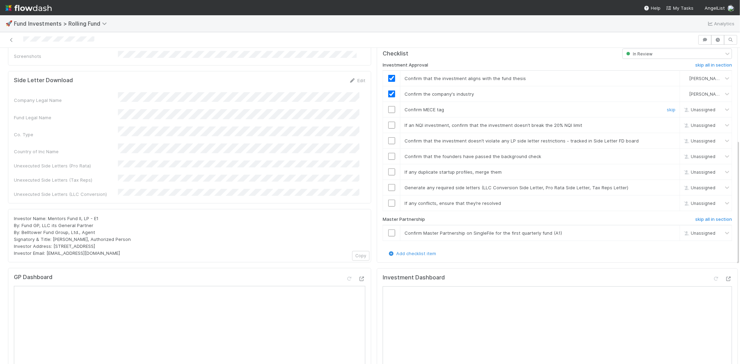
click at [388, 106] on input "checkbox" at bounding box center [391, 109] width 7 height 7
click at [388, 122] on input "checkbox" at bounding box center [391, 125] width 7 height 7
click at [388, 137] on input "checkbox" at bounding box center [391, 140] width 7 height 7
click at [388, 153] on input "checkbox" at bounding box center [391, 156] width 7 height 7
click at [388, 169] on input "checkbox" at bounding box center [391, 172] width 7 height 7
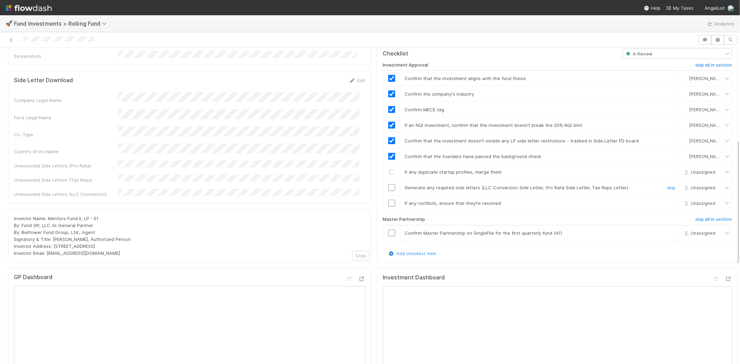
click at [388, 184] on input "checkbox" at bounding box center [391, 187] width 7 height 7
click at [388, 200] on input "checkbox" at bounding box center [391, 203] width 7 height 7
checkbox input "true"
click at [388, 184] on input "checkbox" at bounding box center [391, 187] width 7 height 7
click at [388, 200] on input "checkbox" at bounding box center [391, 203] width 7 height 7
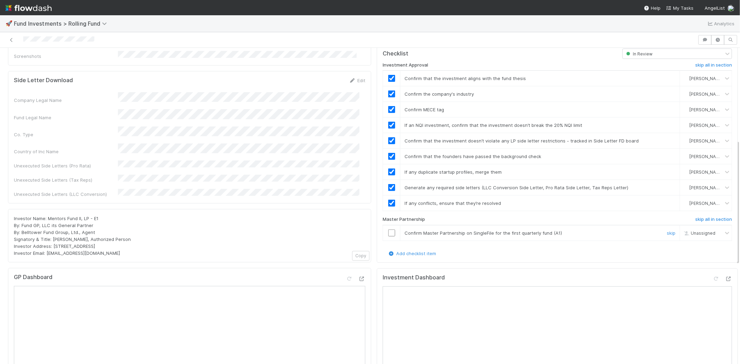
click at [388, 230] on input "checkbox" at bounding box center [391, 233] width 7 height 7
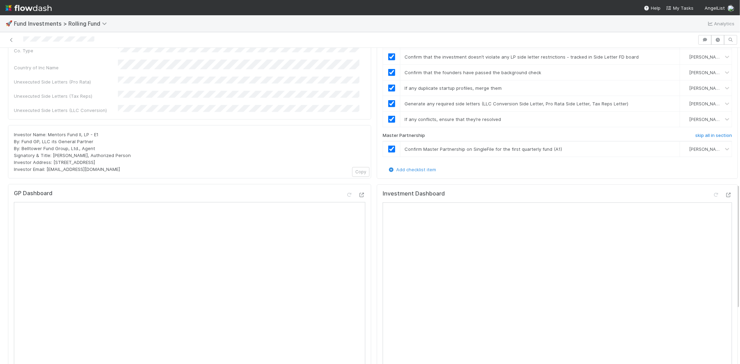
scroll to position [424, 0]
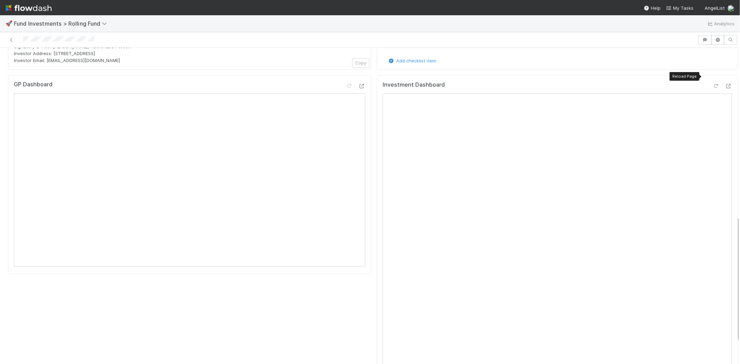
click at [713, 84] on icon at bounding box center [716, 86] width 7 height 5
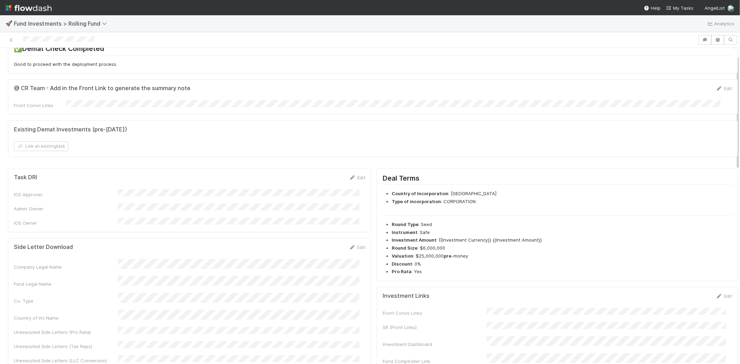
scroll to position [0, 0]
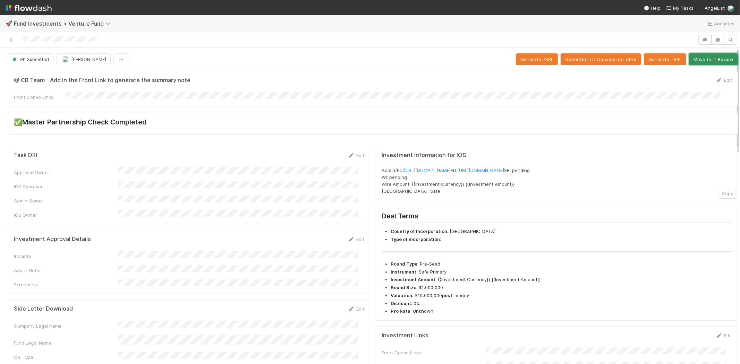
click at [694, 58] on button "Move to In Review" at bounding box center [713, 59] width 49 height 12
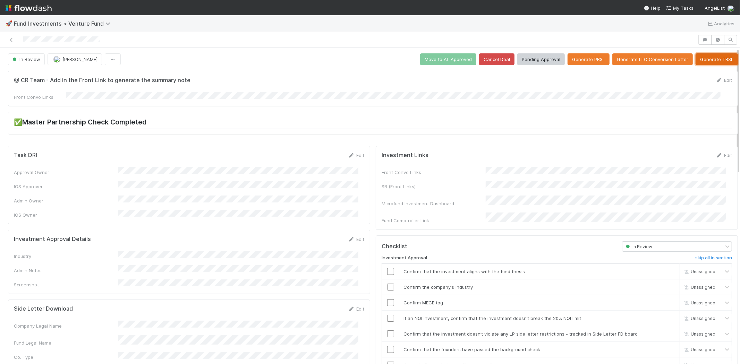
click at [699, 59] on button "Generate TRSL" at bounding box center [717, 59] width 42 height 12
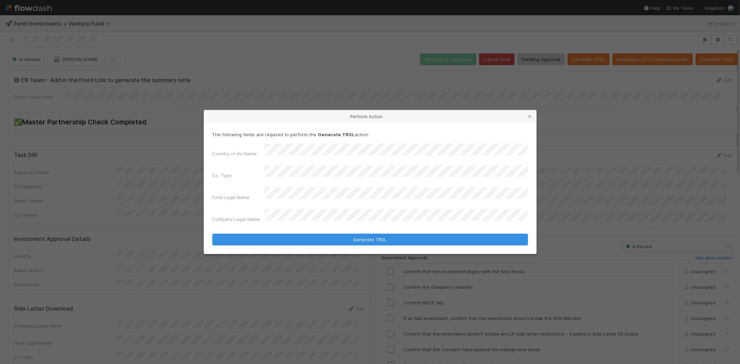
click at [212, 234] on button "Generate TRSL" at bounding box center [370, 240] width 316 height 12
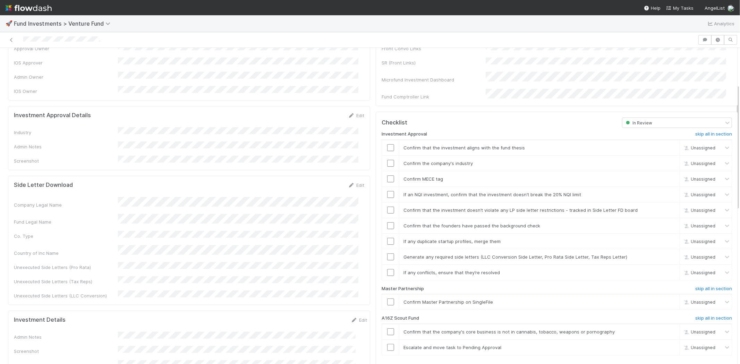
scroll to position [91, 0]
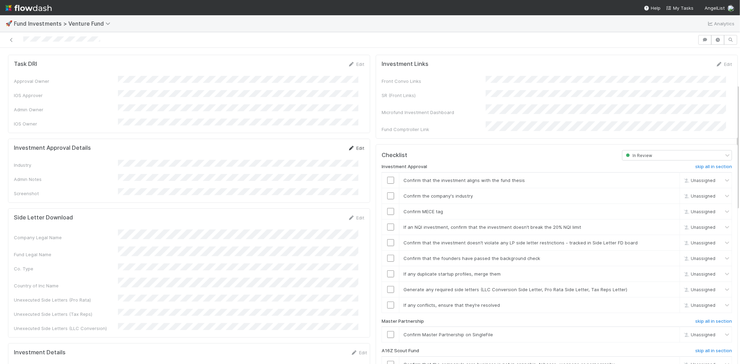
click at [353, 145] on link "Edit" at bounding box center [356, 148] width 16 height 6
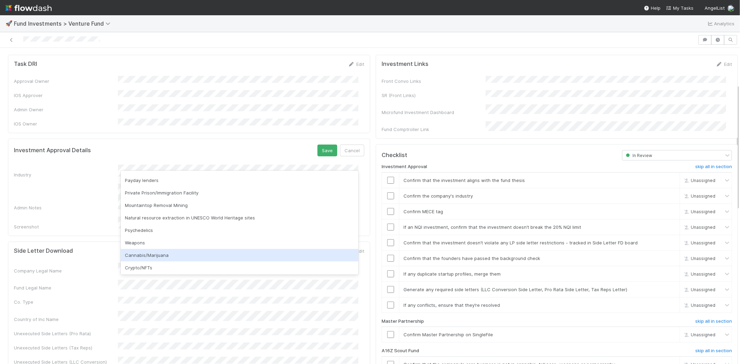
scroll to position [198, 0]
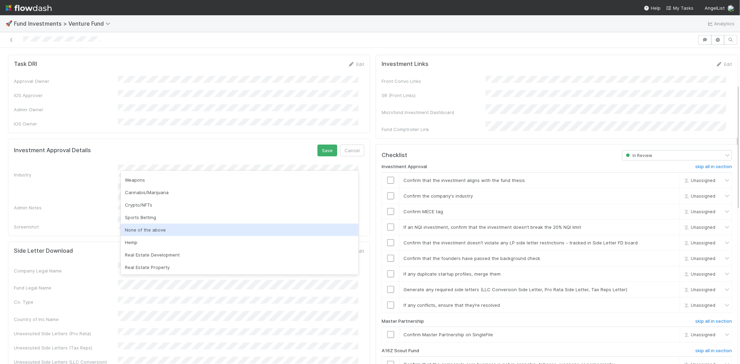
click at [166, 226] on div "None of the above" at bounding box center [240, 230] width 238 height 12
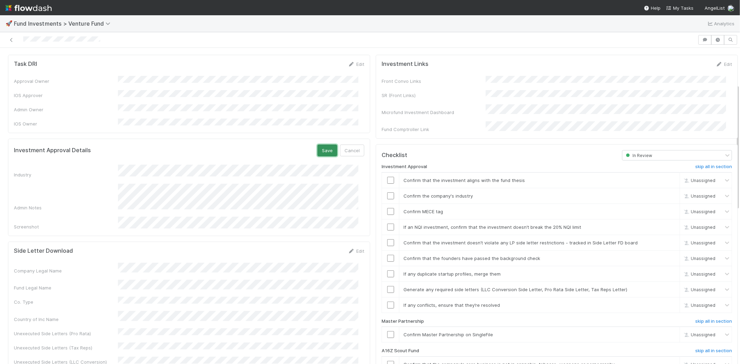
click at [319, 145] on button "Save" at bounding box center [327, 151] width 20 height 12
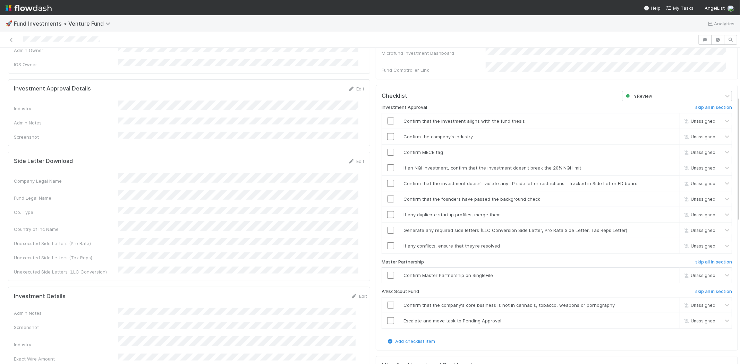
scroll to position [168, 0]
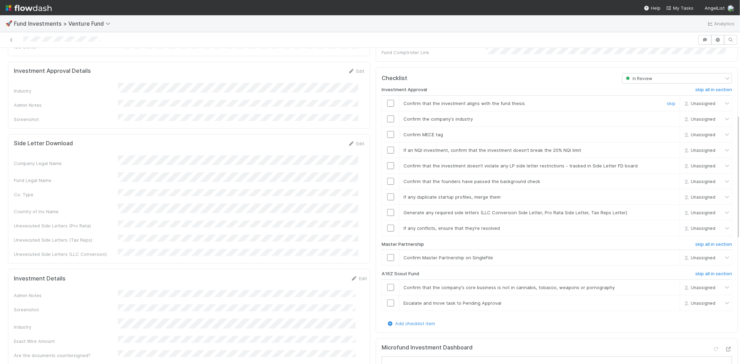
drag, startPoint x: 383, startPoint y: 93, endPoint x: 386, endPoint y: 101, distance: 8.9
click at [387, 100] on input "checkbox" at bounding box center [390, 103] width 7 height 7
click at [387, 116] on input "checkbox" at bounding box center [390, 119] width 7 height 7
click at [387, 131] on input "checkbox" at bounding box center [390, 134] width 7 height 7
click at [387, 147] on input "checkbox" at bounding box center [390, 150] width 7 height 7
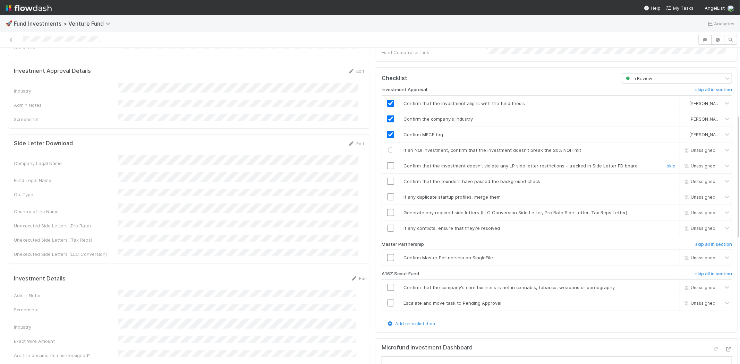
click at [387, 162] on input "checkbox" at bounding box center [390, 165] width 7 height 7
click at [387, 178] on input "checkbox" at bounding box center [390, 181] width 7 height 7
click at [387, 194] on input "checkbox" at bounding box center [390, 197] width 7 height 7
click at [387, 209] on input "checkbox" at bounding box center [390, 212] width 7 height 7
click at [387, 225] on input "checkbox" at bounding box center [390, 228] width 7 height 7
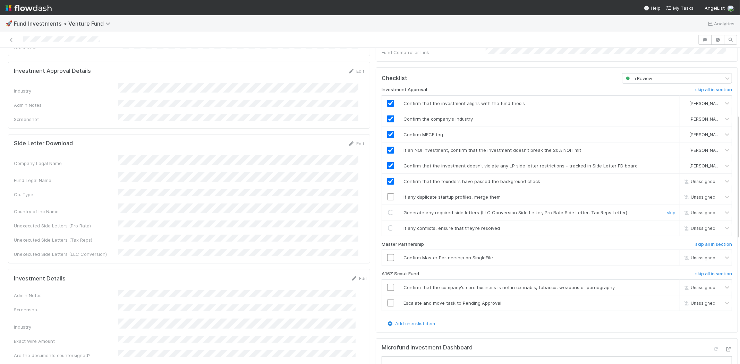
checkbox input "true"
click at [387, 194] on input "checkbox" at bounding box center [390, 197] width 7 height 7
click at [387, 254] on input "checkbox" at bounding box center [390, 257] width 7 height 7
click at [130, 42] on div at bounding box center [349, 40] width 692 height 10
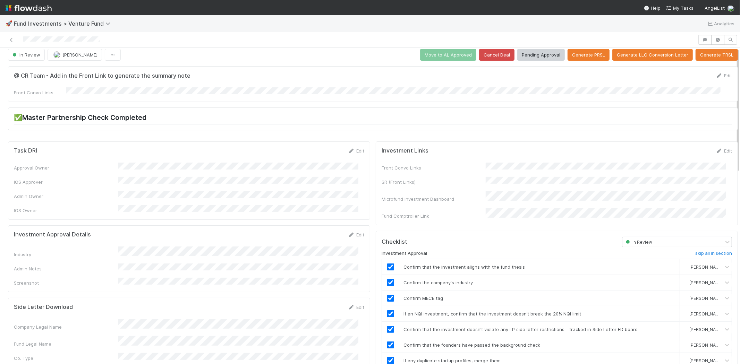
scroll to position [0, 0]
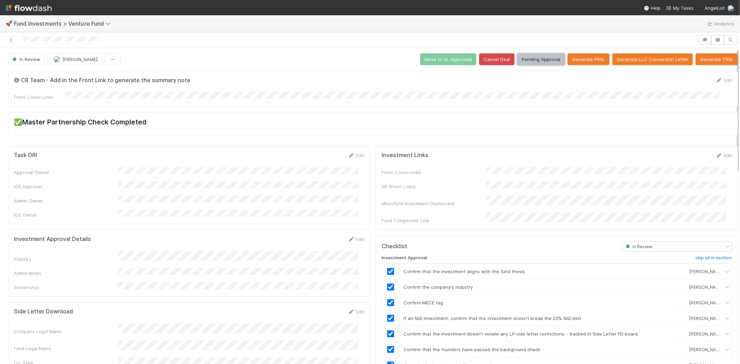
click at [540, 63] on button "Pending Approval" at bounding box center [541, 59] width 48 height 12
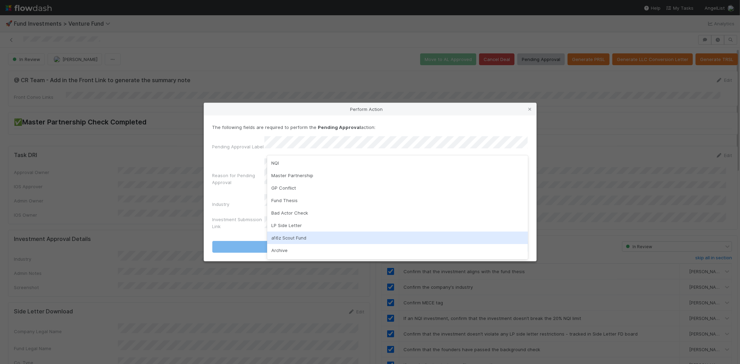
click at [292, 232] on div "a16z Scout Fund" at bounding box center [397, 238] width 261 height 12
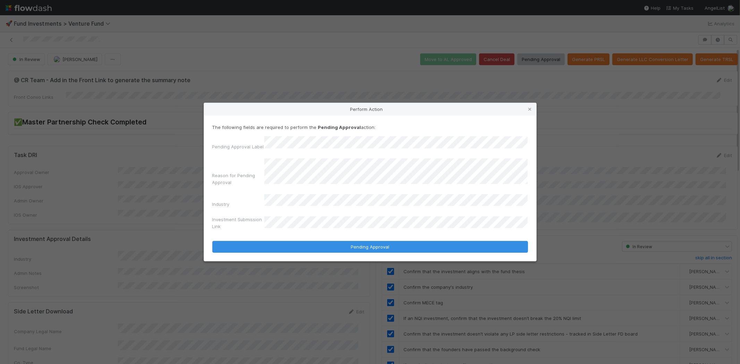
click at [212, 241] on button "Pending Approval" at bounding box center [370, 247] width 316 height 12
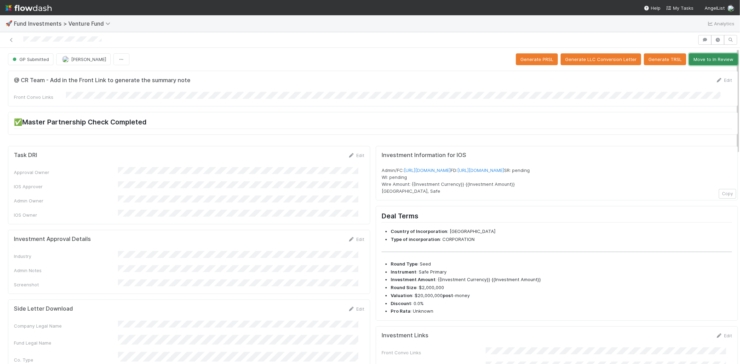
click at [695, 63] on button "Move to In Review" at bounding box center [713, 59] width 49 height 12
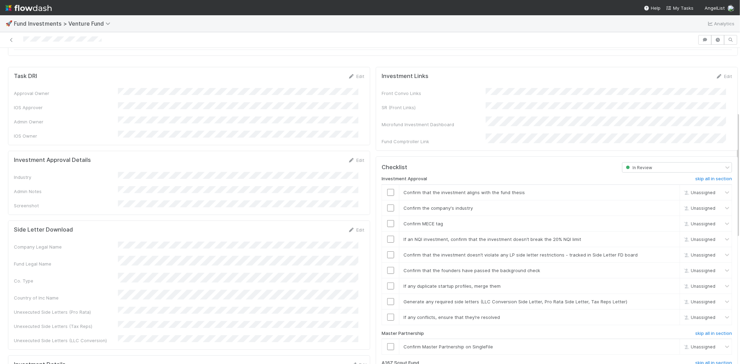
scroll to position [77, 0]
drag, startPoint x: 346, startPoint y: 154, endPoint x: 205, endPoint y: 169, distance: 141.0
click at [348, 160] on icon at bounding box center [351, 162] width 7 height 5
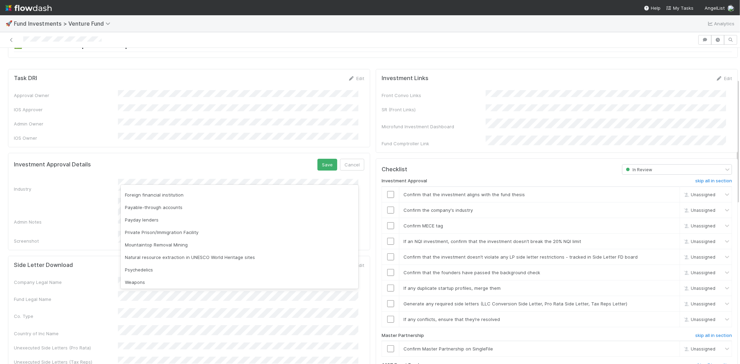
scroll to position [198, 0]
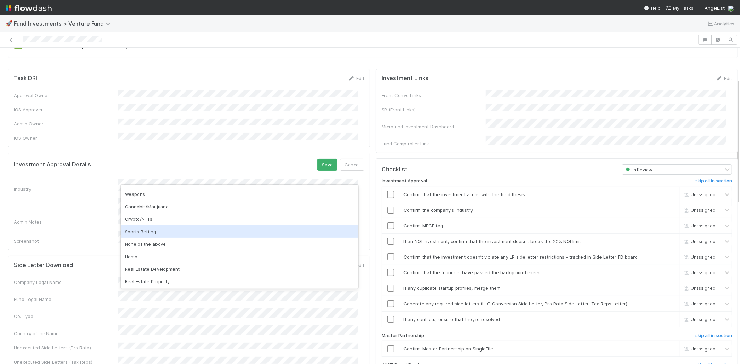
click at [157, 244] on div "None of the above" at bounding box center [240, 244] width 238 height 12
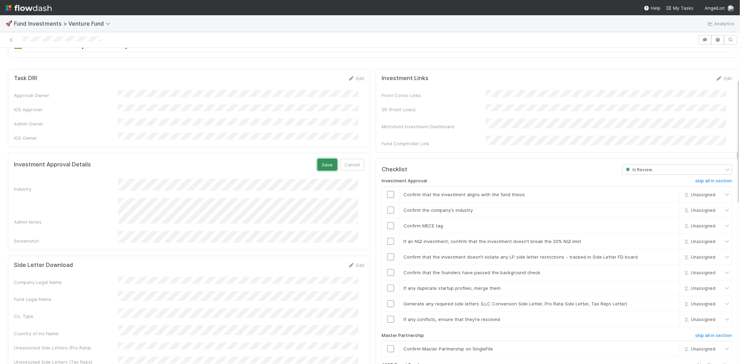
click at [317, 160] on button "Save" at bounding box center [327, 165] width 20 height 12
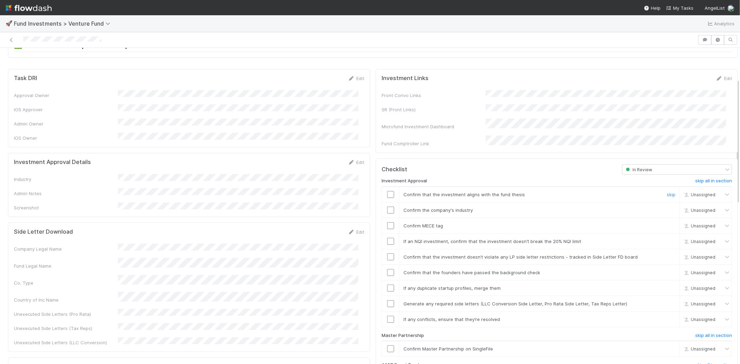
click at [387, 191] on input "checkbox" at bounding box center [390, 194] width 7 height 7
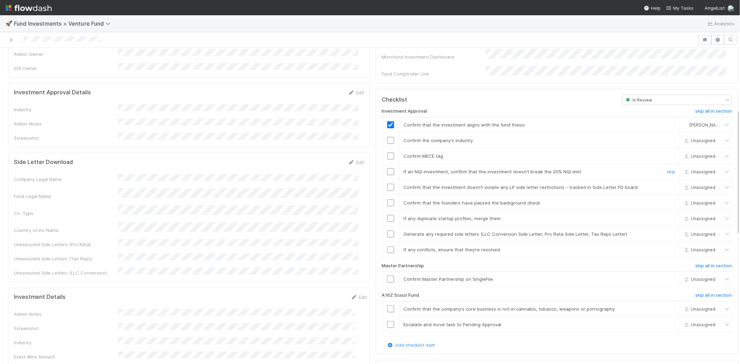
scroll to position [154, 0]
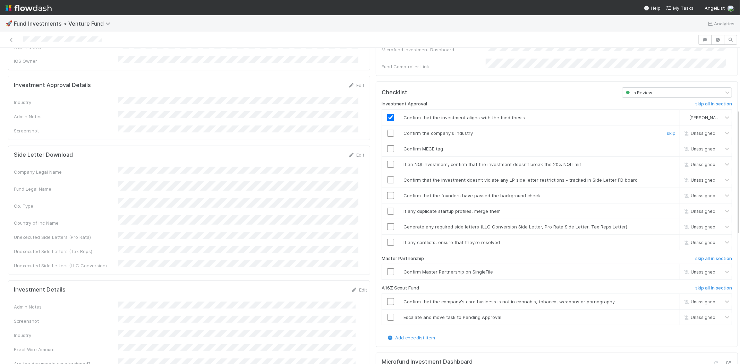
click at [387, 130] on input "checkbox" at bounding box center [390, 133] width 7 height 7
click at [387, 145] on input "checkbox" at bounding box center [390, 148] width 7 height 7
click at [387, 161] on input "checkbox" at bounding box center [390, 164] width 7 height 7
click at [387, 177] on input "checkbox" at bounding box center [390, 180] width 7 height 7
click at [387, 192] on input "checkbox" at bounding box center [390, 195] width 7 height 7
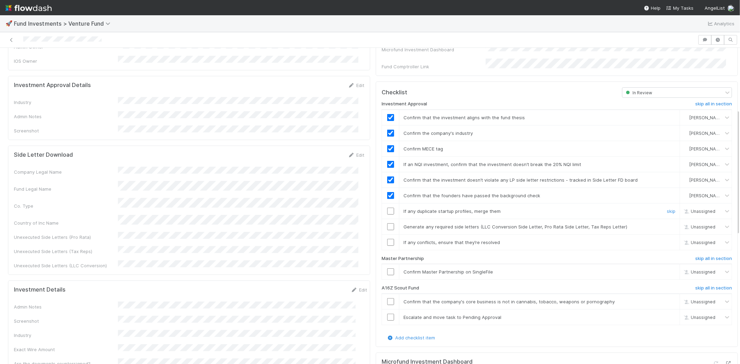
click at [387, 208] on input "checkbox" at bounding box center [390, 211] width 7 height 7
click at [387, 223] on input "checkbox" at bounding box center [390, 226] width 7 height 7
click at [387, 239] on input "checkbox" at bounding box center [390, 242] width 7 height 7
click at [387, 269] on input "checkbox" at bounding box center [390, 272] width 7 height 7
checkbox input "true"
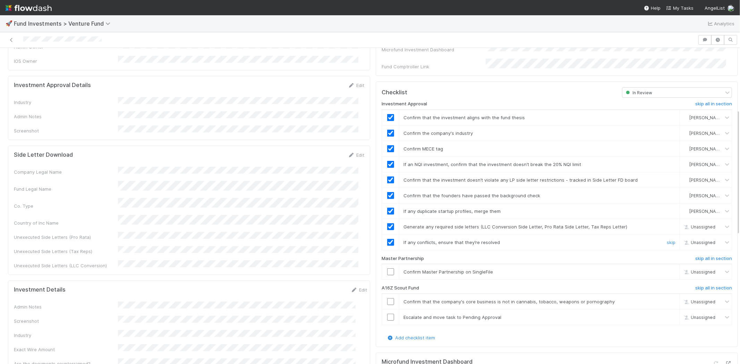
checkbox input "true"
click at [387, 269] on input "checkbox" at bounding box center [390, 272] width 7 height 7
click at [130, 39] on div at bounding box center [349, 40] width 692 height 10
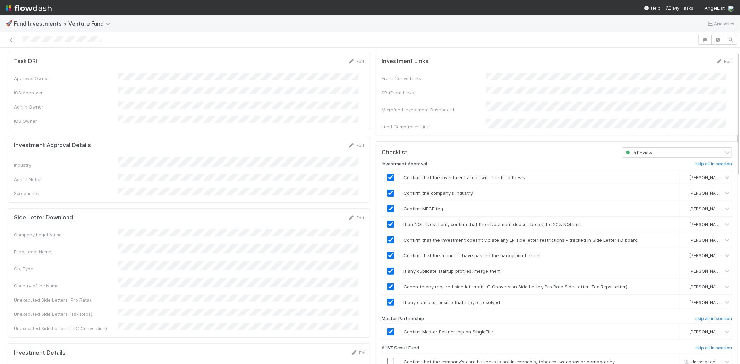
scroll to position [0, 0]
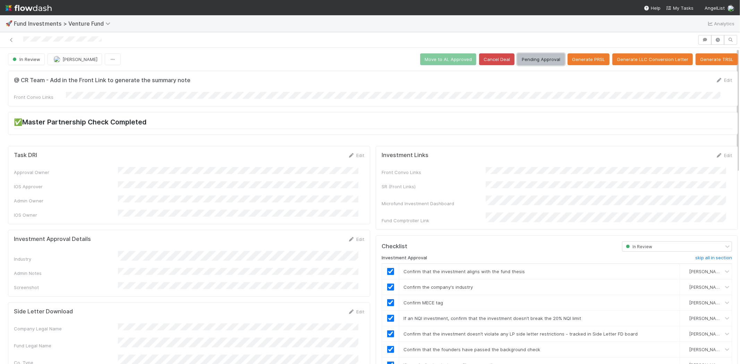
click at [529, 57] on button "Pending Approval" at bounding box center [541, 59] width 48 height 12
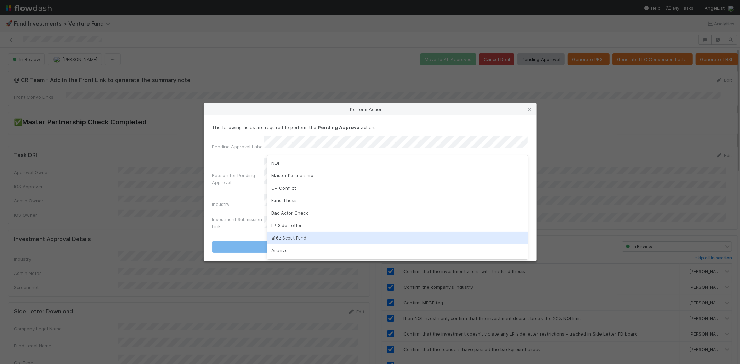
click at [277, 239] on div "a16z Scout Fund" at bounding box center [397, 238] width 261 height 12
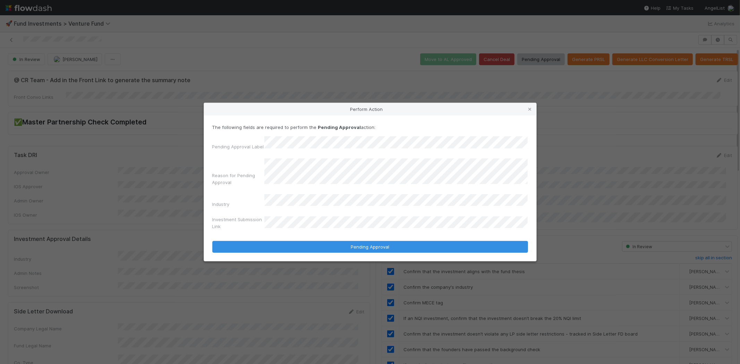
click at [284, 230] on form "The following fields are required to perform the Pending Approval action: Pendi…" at bounding box center [370, 188] width 316 height 129
click at [212, 241] on button "Pending Approval" at bounding box center [370, 247] width 316 height 12
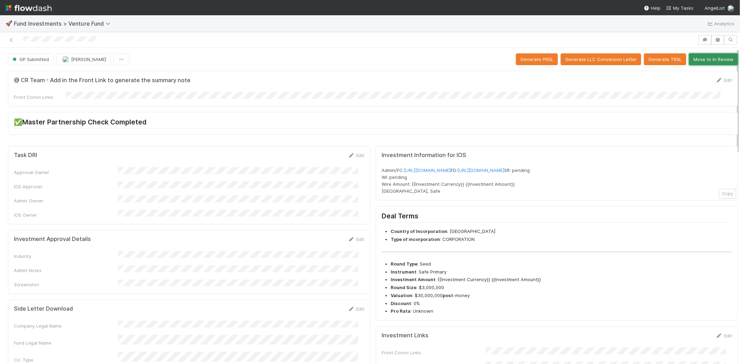
click at [702, 64] on button "Move to In Review" at bounding box center [713, 59] width 49 height 12
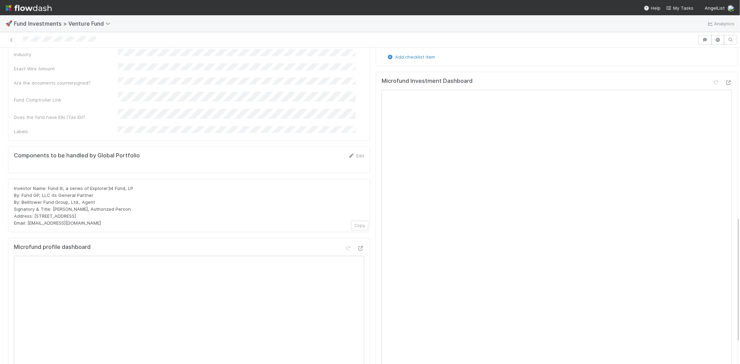
scroll to position [424, 0]
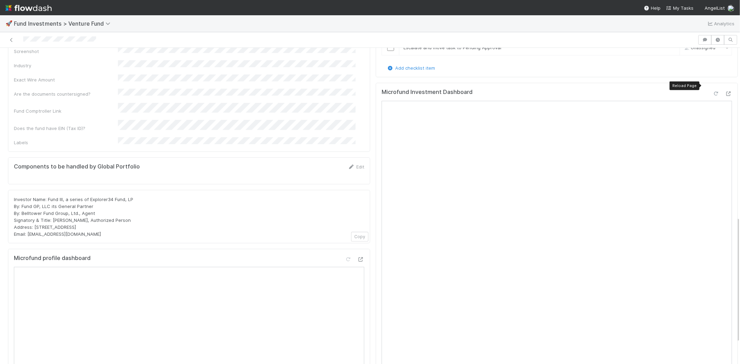
click at [713, 92] on icon at bounding box center [716, 94] width 7 height 5
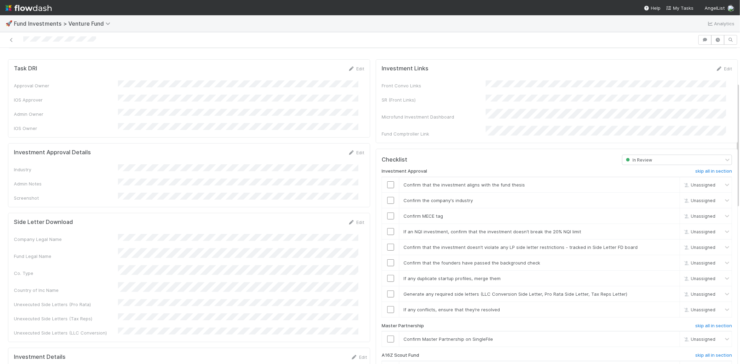
scroll to position [77, 0]
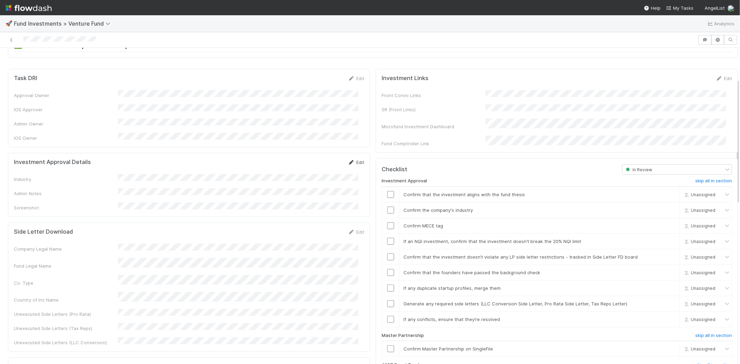
click at [353, 160] on link "Edit" at bounding box center [356, 163] width 16 height 6
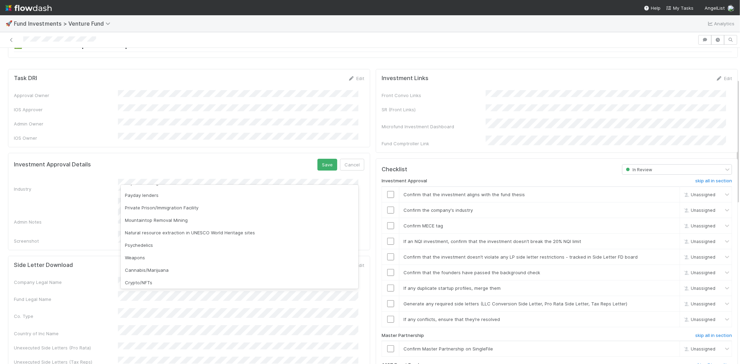
scroll to position [198, 0]
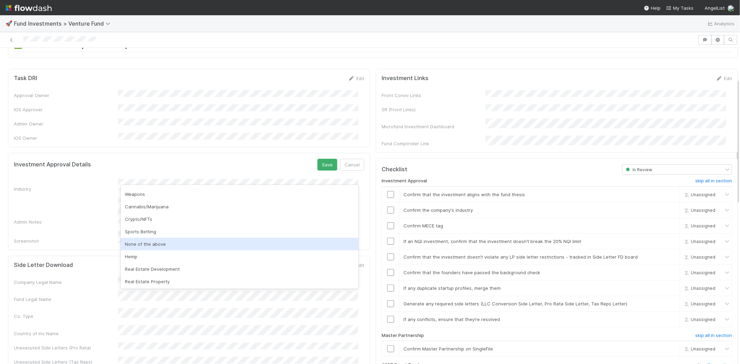
click at [171, 245] on div "None of the above" at bounding box center [240, 244] width 238 height 12
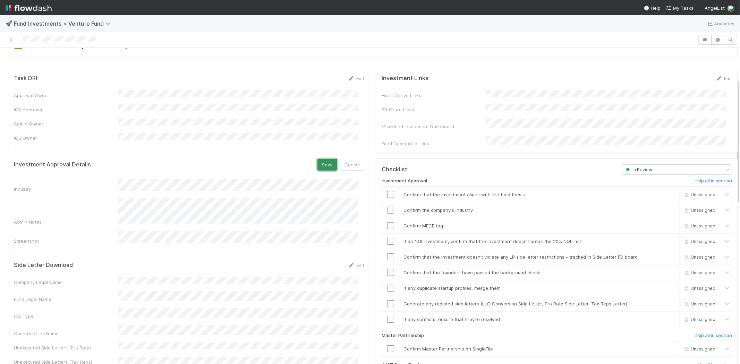
click at [320, 159] on button "Save" at bounding box center [327, 165] width 20 height 12
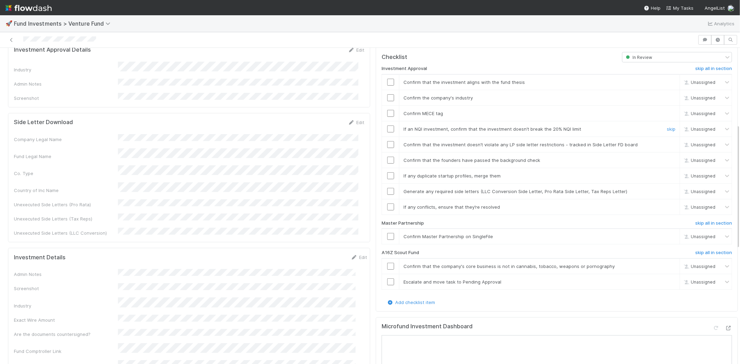
scroll to position [193, 0]
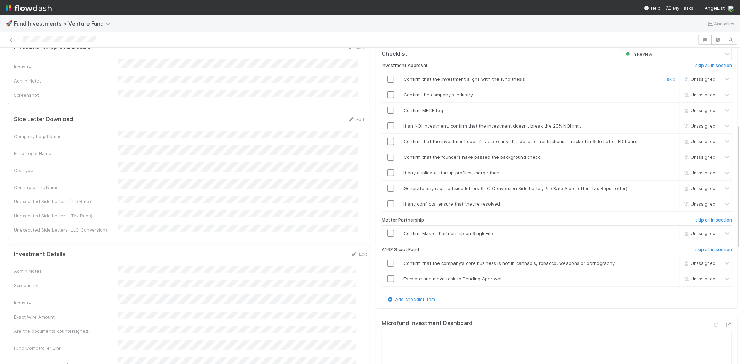
click at [387, 76] on input "checkbox" at bounding box center [390, 79] width 7 height 7
click at [387, 91] on input "checkbox" at bounding box center [390, 94] width 7 height 7
click at [387, 107] on input "checkbox" at bounding box center [390, 110] width 7 height 7
click at [387, 122] on input "checkbox" at bounding box center [390, 125] width 7 height 7
click at [387, 138] on input "checkbox" at bounding box center [390, 141] width 7 height 7
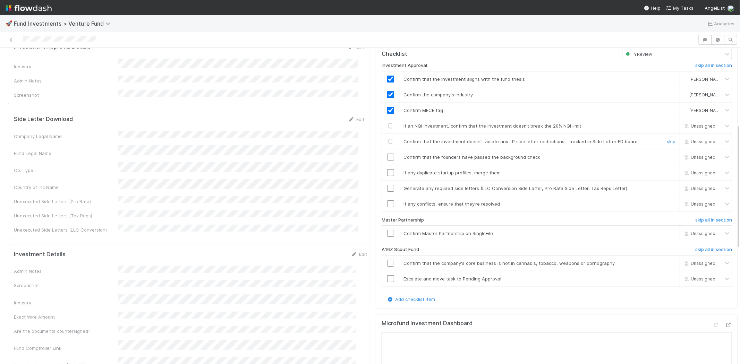
click at [387, 154] on input "checkbox" at bounding box center [390, 157] width 7 height 7
click at [387, 169] on input "checkbox" at bounding box center [390, 172] width 7 height 7
click at [385, 186] on td at bounding box center [390, 188] width 17 height 16
click at [387, 185] on input "checkbox" at bounding box center [390, 188] width 7 height 7
click at [384, 200] on td at bounding box center [390, 204] width 17 height 16
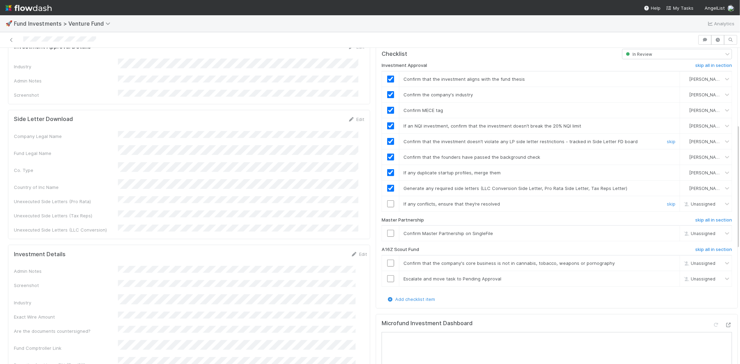
click at [387, 201] on input "checkbox" at bounding box center [390, 204] width 7 height 7
click at [387, 230] on input "checkbox" at bounding box center [390, 233] width 7 height 7
click at [108, 43] on div at bounding box center [349, 40] width 692 height 10
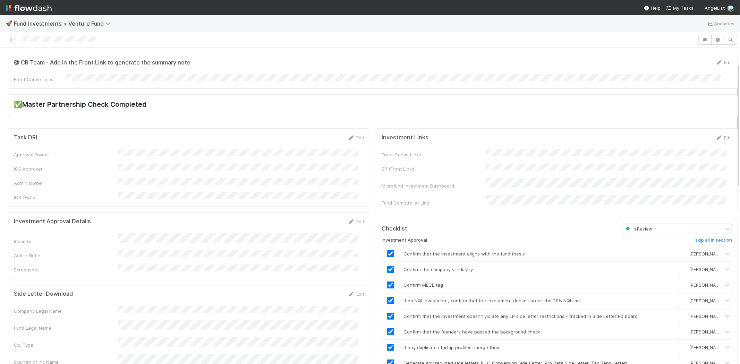
scroll to position [0, 0]
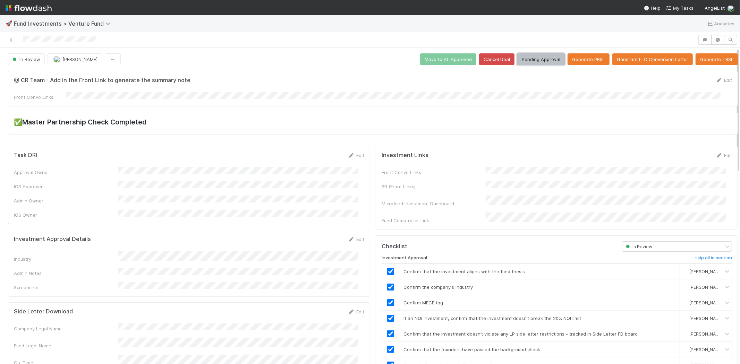
click at [522, 57] on button "Pending Approval" at bounding box center [541, 59] width 48 height 12
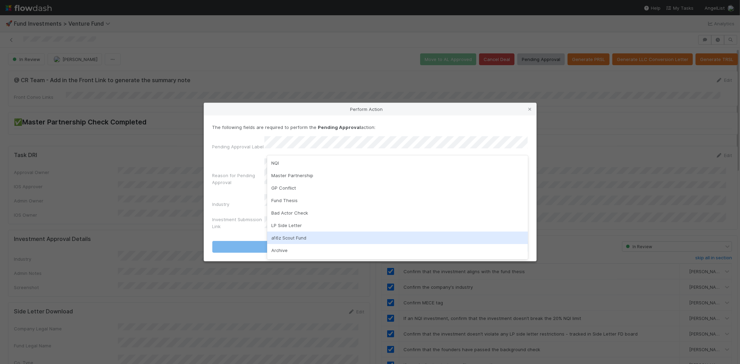
click at [291, 234] on div "a16z Scout Fund" at bounding box center [397, 238] width 261 height 12
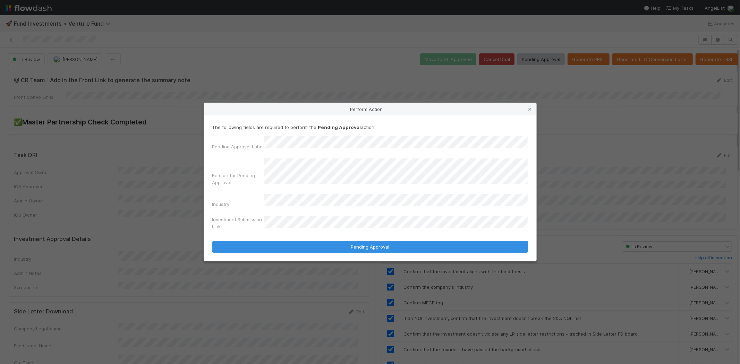
click at [212, 241] on button "Pending Approval" at bounding box center [370, 247] width 316 height 12
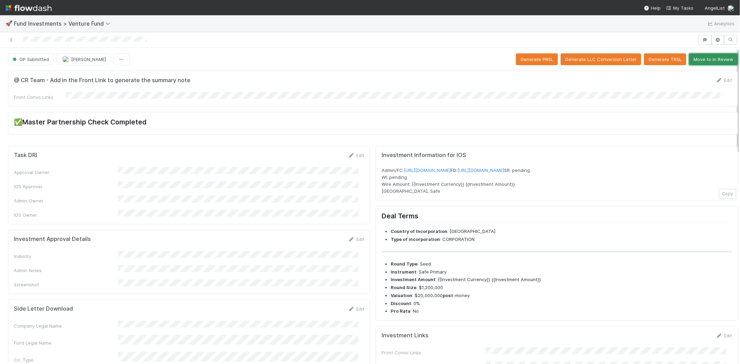
click at [696, 63] on button "Move to In Review" at bounding box center [713, 59] width 49 height 12
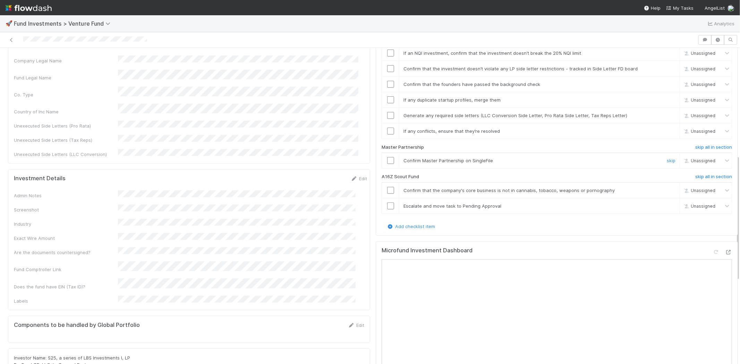
scroll to position [270, 0]
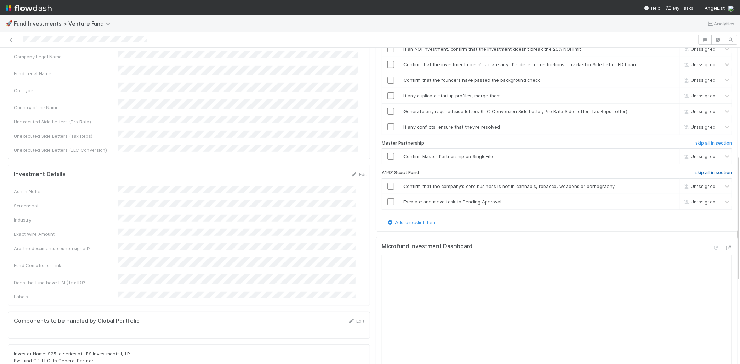
click at [695, 170] on h6 "skip all in section" at bounding box center [713, 173] width 37 height 6
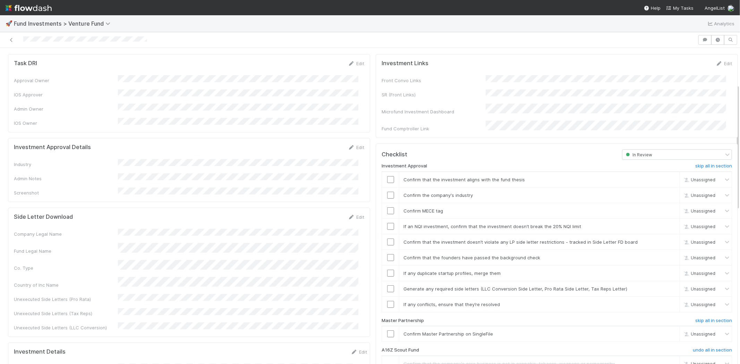
scroll to position [92, 0]
click at [350, 145] on link "Edit" at bounding box center [356, 148] width 16 height 6
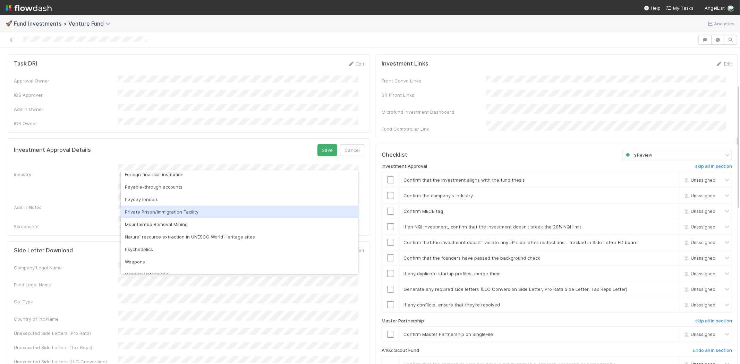
scroll to position [198, 0]
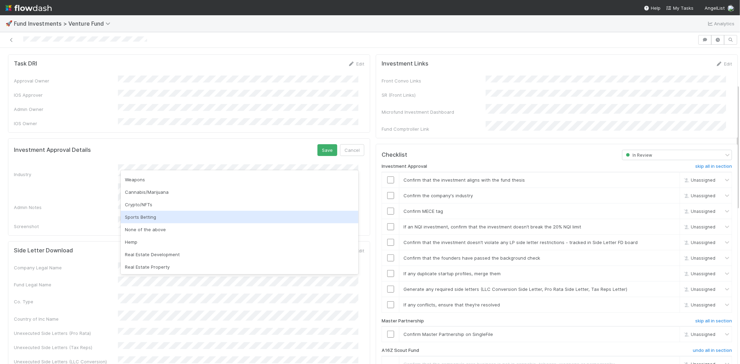
click at [171, 222] on div "Sports Betting" at bounding box center [240, 217] width 238 height 12
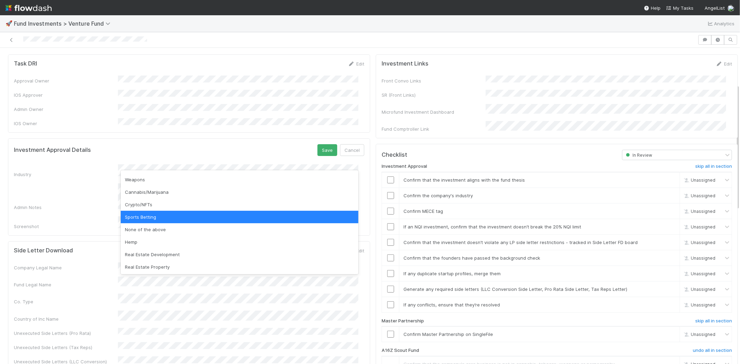
click at [146, 223] on div "Sports Betting" at bounding box center [240, 217] width 238 height 12
click at [151, 230] on div "None of the above" at bounding box center [240, 229] width 238 height 12
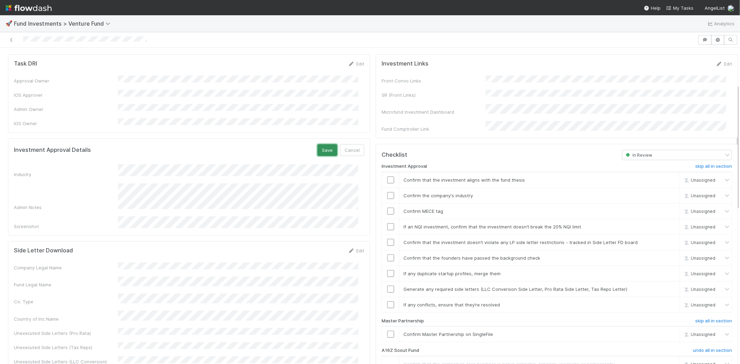
click at [317, 144] on button "Save" at bounding box center [327, 150] width 20 height 12
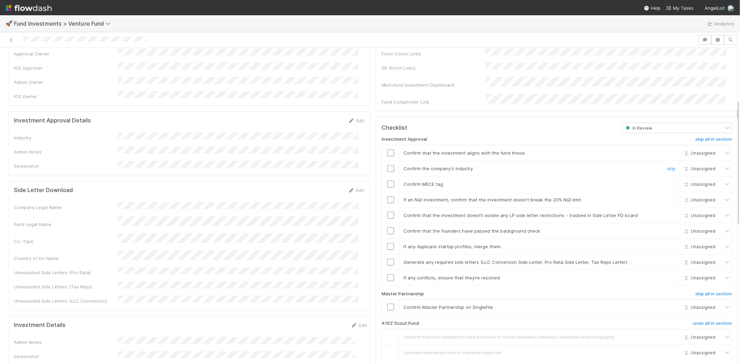
scroll to position [130, 0]
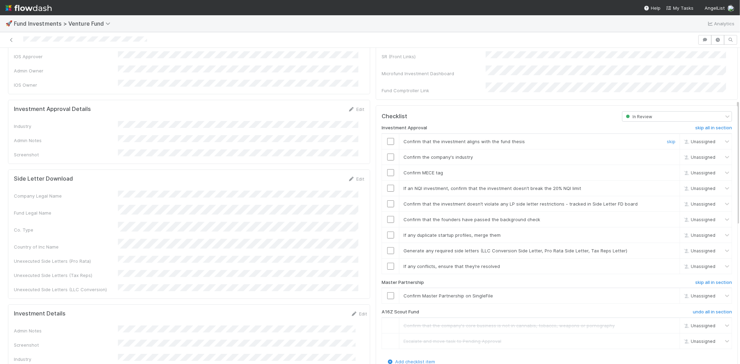
click at [387, 138] on input "checkbox" at bounding box center [390, 141] width 7 height 7
click at [387, 154] on input "checkbox" at bounding box center [390, 157] width 7 height 7
click at [387, 169] on input "checkbox" at bounding box center [390, 172] width 7 height 7
click at [387, 185] on input "checkbox" at bounding box center [390, 188] width 7 height 7
click at [387, 201] on input "checkbox" at bounding box center [390, 204] width 7 height 7
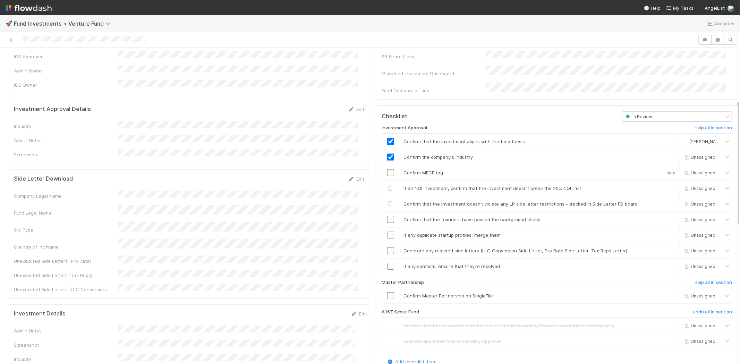
checkbox input "true"
click at [387, 169] on input "checkbox" at bounding box center [390, 172] width 7 height 7
drag, startPoint x: 385, startPoint y: 211, endPoint x: 383, endPoint y: 227, distance: 15.8
click at [387, 216] on input "checkbox" at bounding box center [390, 219] width 7 height 7
click at [387, 232] on input "checkbox" at bounding box center [390, 235] width 7 height 7
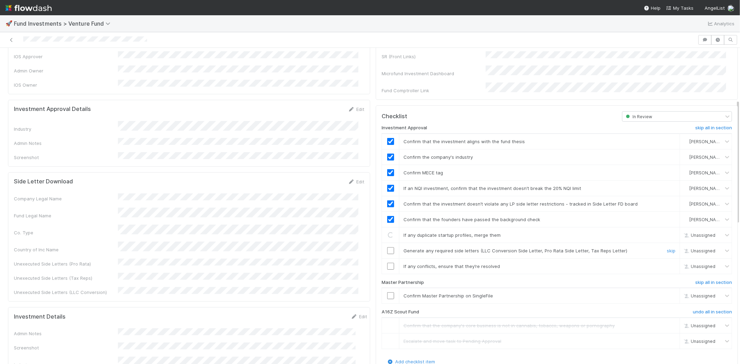
click at [387, 247] on input "checkbox" at bounding box center [390, 250] width 7 height 7
click at [387, 263] on input "checkbox" at bounding box center [390, 266] width 7 height 7
click at [387, 292] on input "checkbox" at bounding box center [390, 295] width 7 height 7
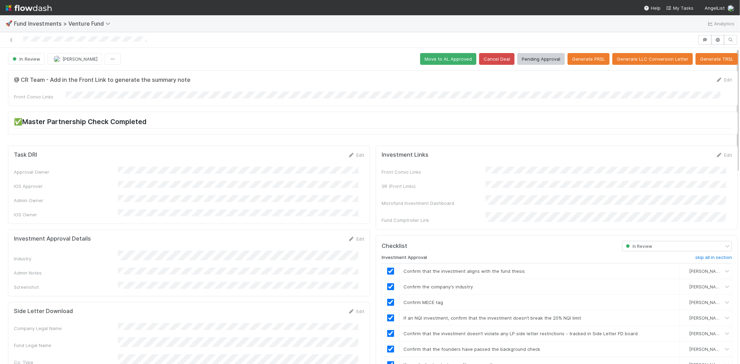
scroll to position [0, 0]
click at [479, 64] on button "Cancel Deal" at bounding box center [496, 59] width 35 height 12
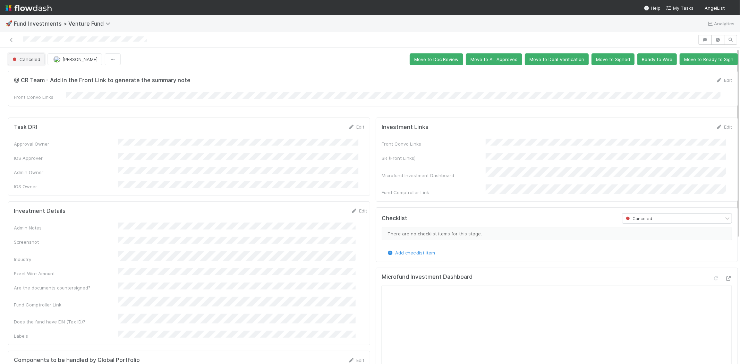
click at [26, 63] on button "Canceled" at bounding box center [26, 59] width 37 height 12
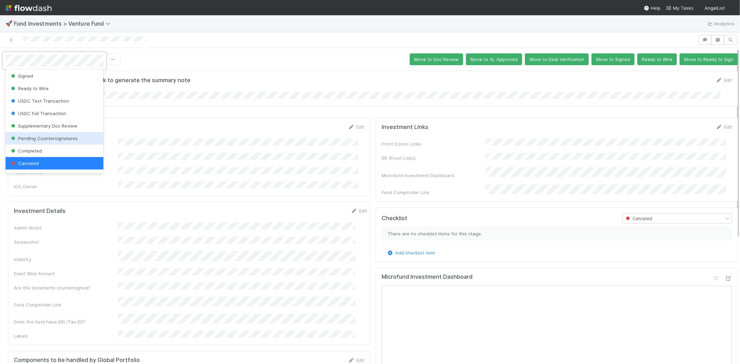
scroll to position [50, 0]
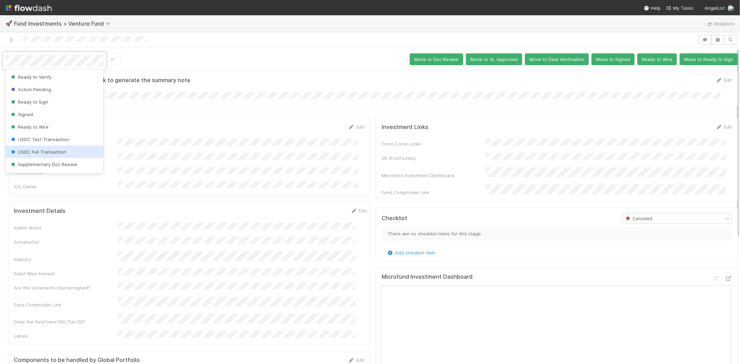
click at [375, 179] on div at bounding box center [370, 182] width 740 height 364
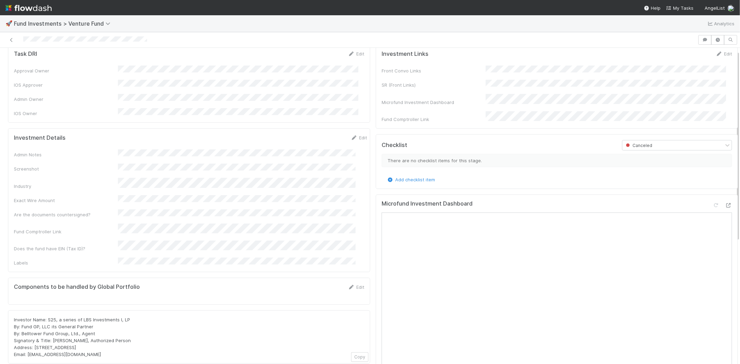
scroll to position [0, 0]
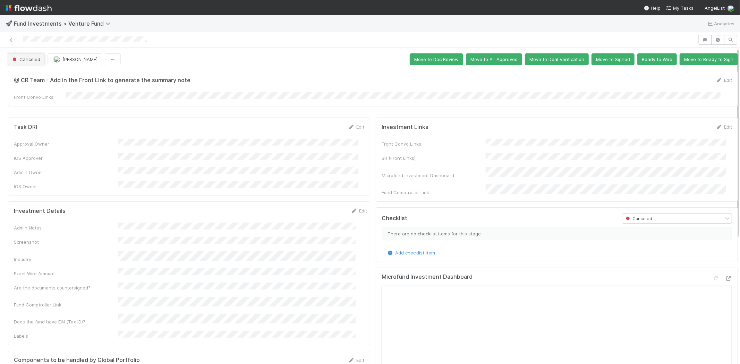
click at [37, 60] on span "Canceled" at bounding box center [25, 60] width 29 height 6
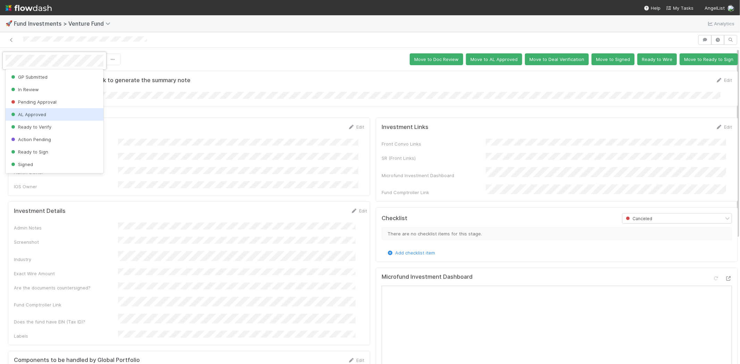
click at [50, 113] on div "AL Approved" at bounding box center [55, 114] width 98 height 12
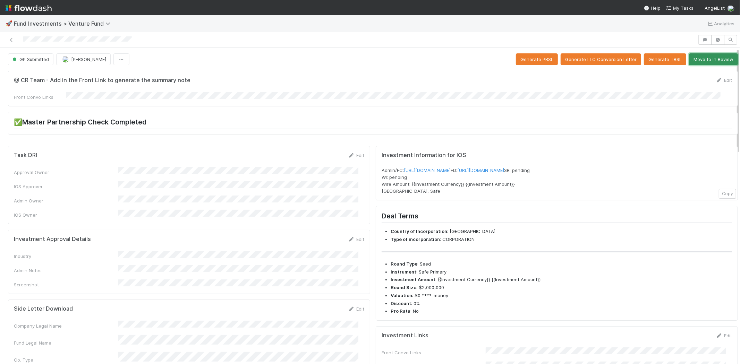
click at [702, 59] on button "Move to In Review" at bounding box center [713, 59] width 49 height 12
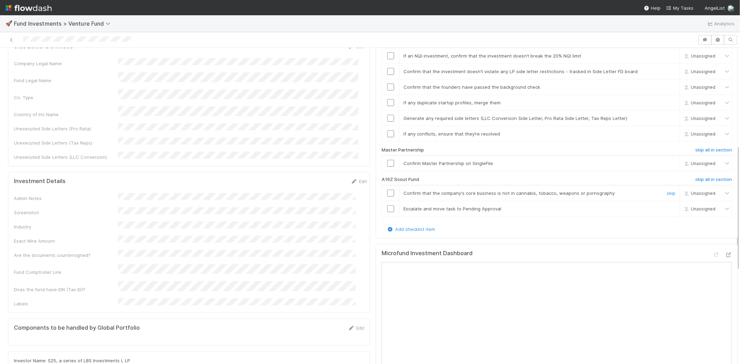
scroll to position [270, 0]
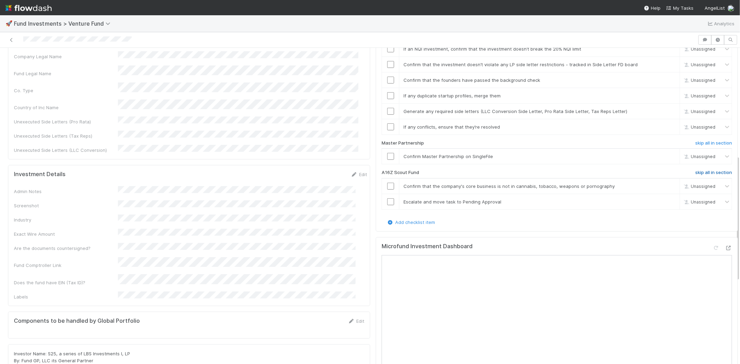
click at [705, 170] on h6 "skip all in section" at bounding box center [713, 173] width 37 height 6
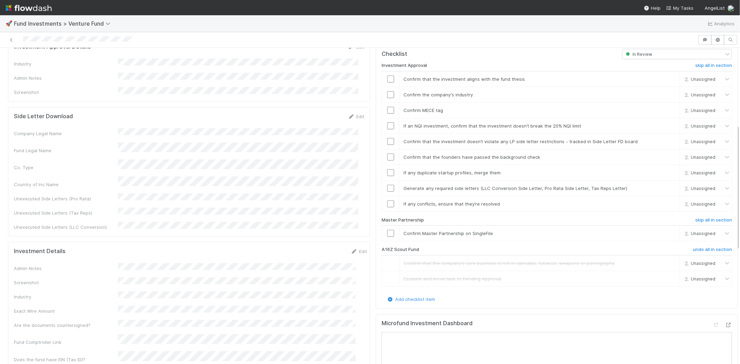
scroll to position [116, 0]
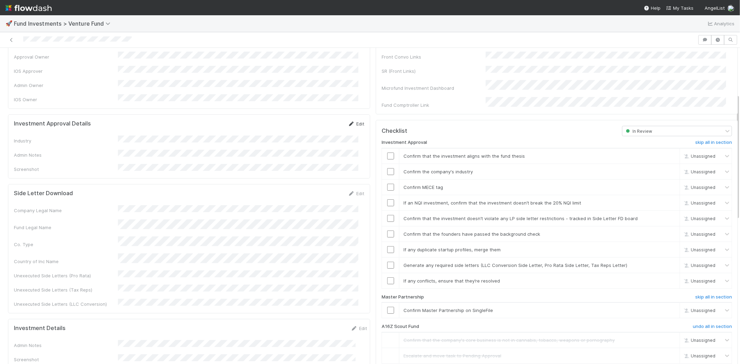
click at [349, 121] on link "Edit" at bounding box center [356, 124] width 16 height 6
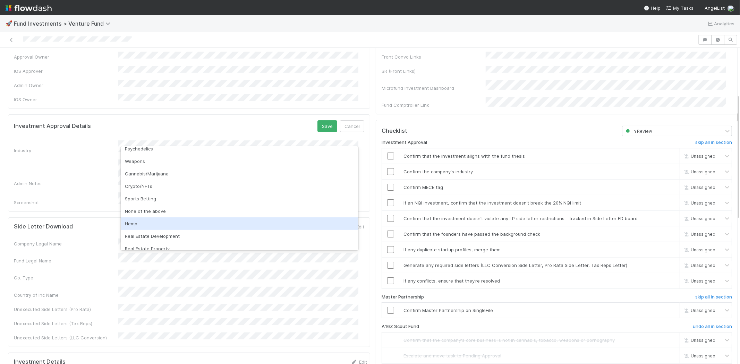
scroll to position [198, 0]
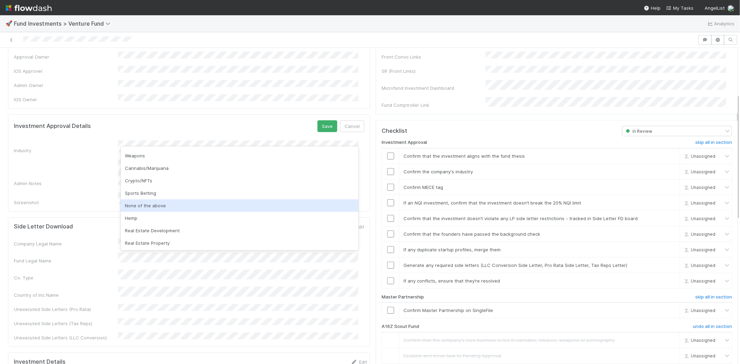
click at [190, 205] on div "None of the above" at bounding box center [240, 205] width 238 height 12
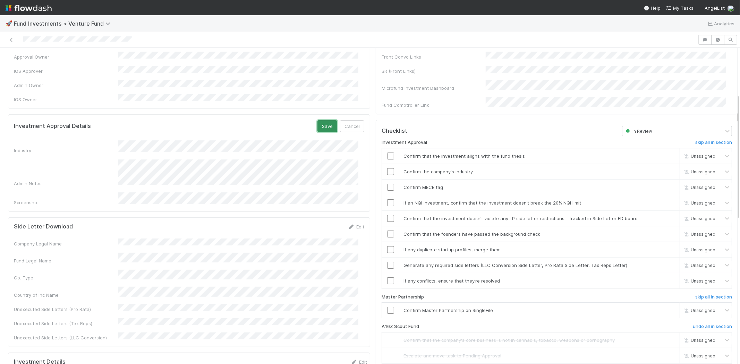
click at [317, 120] on button "Save" at bounding box center [327, 126] width 20 height 12
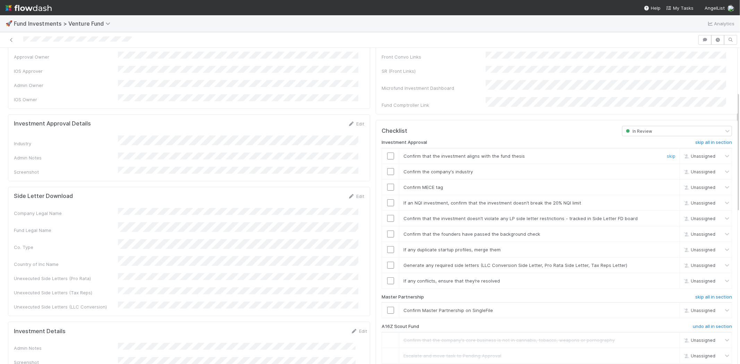
click at [387, 153] on input "checkbox" at bounding box center [390, 156] width 7 height 7
click at [387, 168] on input "checkbox" at bounding box center [390, 171] width 7 height 7
click at [387, 184] on input "checkbox" at bounding box center [390, 187] width 7 height 7
click at [387, 199] on input "checkbox" at bounding box center [390, 202] width 7 height 7
click at [387, 215] on input "checkbox" at bounding box center [390, 218] width 7 height 7
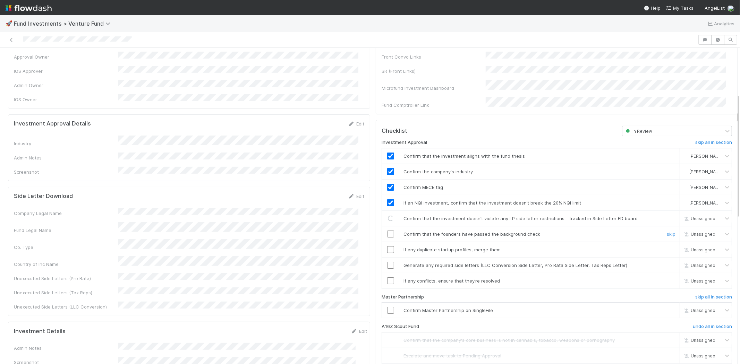
click at [387, 231] on input "checkbox" at bounding box center [390, 234] width 7 height 7
click at [387, 246] on input "checkbox" at bounding box center [390, 249] width 7 height 7
click at [387, 262] on input "checkbox" at bounding box center [390, 265] width 7 height 7
click at [387, 278] on input "checkbox" at bounding box center [390, 281] width 7 height 7
click at [387, 307] on input "checkbox" at bounding box center [390, 310] width 7 height 7
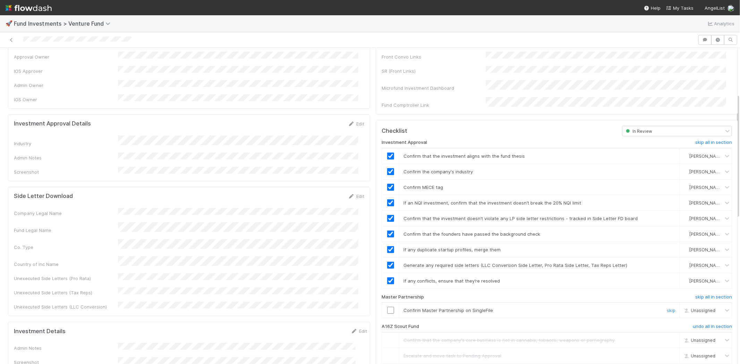
click at [387, 307] on input "checkbox" at bounding box center [390, 310] width 7 height 7
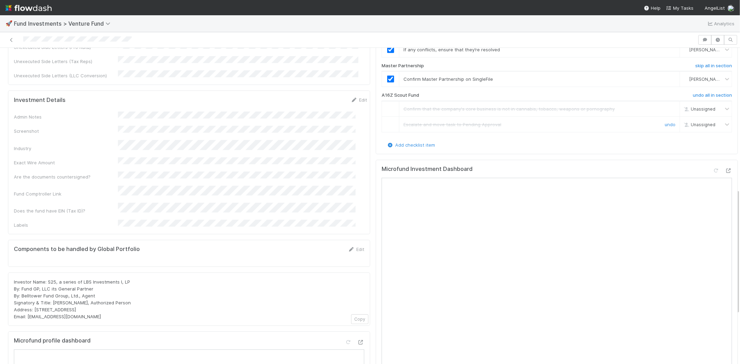
scroll to position [424, 0]
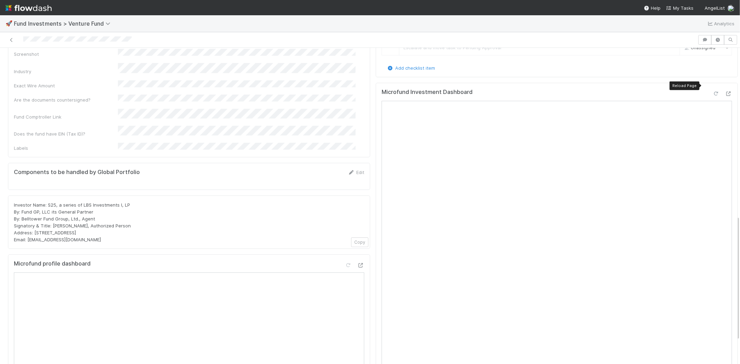
click at [713, 92] on icon at bounding box center [716, 94] width 7 height 5
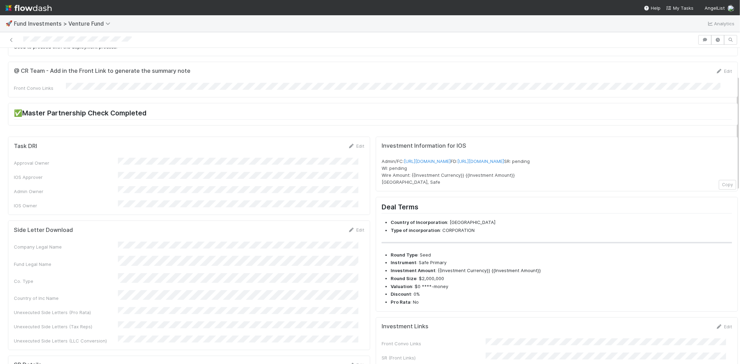
scroll to position [0, 0]
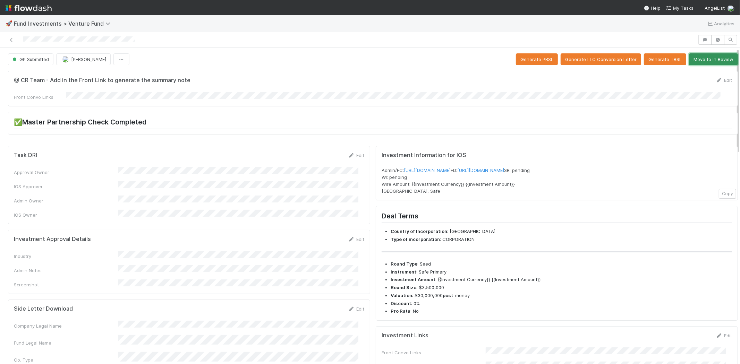
click at [697, 62] on button "Move to In Review" at bounding box center [713, 59] width 49 height 12
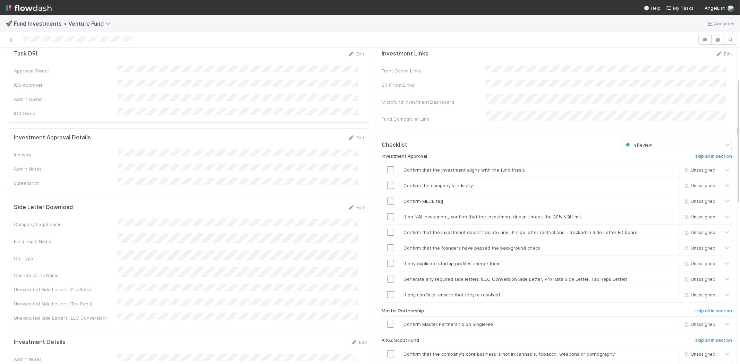
scroll to position [193, 0]
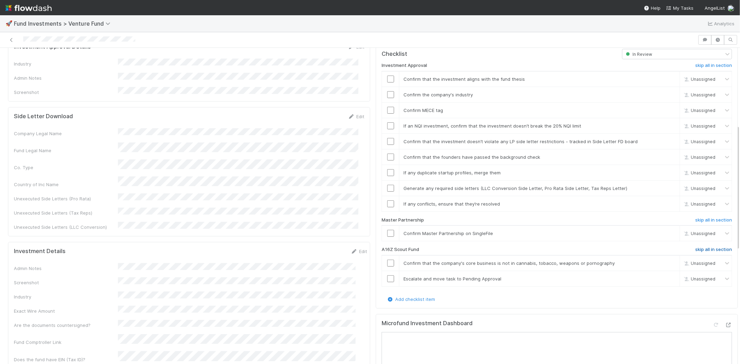
click at [695, 247] on h6 "skip all in section" at bounding box center [713, 250] width 37 height 6
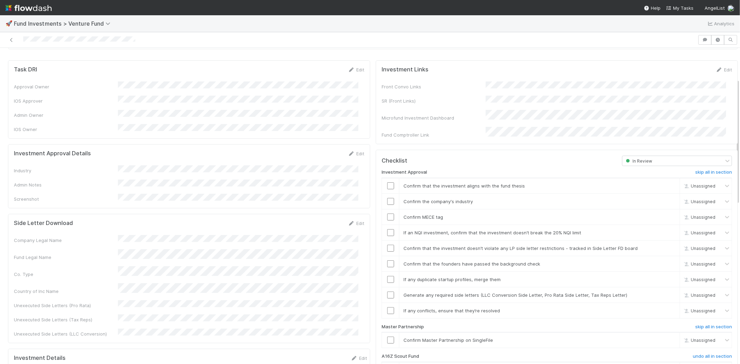
scroll to position [77, 0]
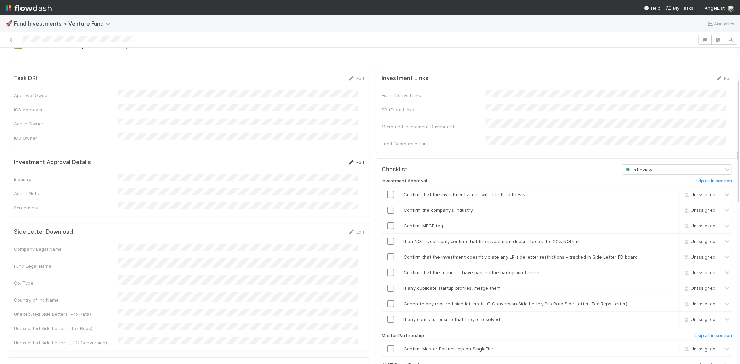
click at [348, 160] on icon at bounding box center [351, 162] width 7 height 5
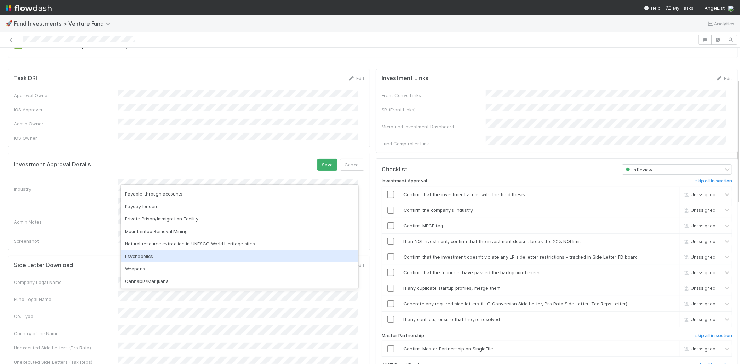
scroll to position [198, 0]
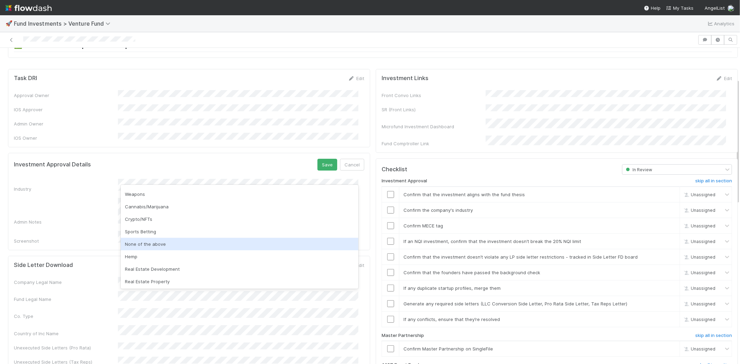
click at [224, 241] on div "None of the above" at bounding box center [240, 244] width 238 height 12
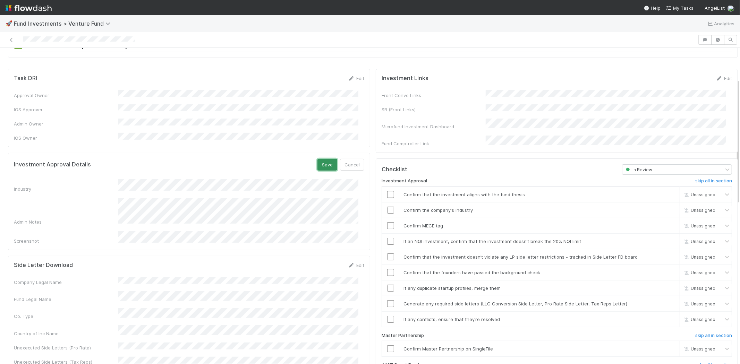
click at [317, 159] on button "Save" at bounding box center [327, 165] width 20 height 12
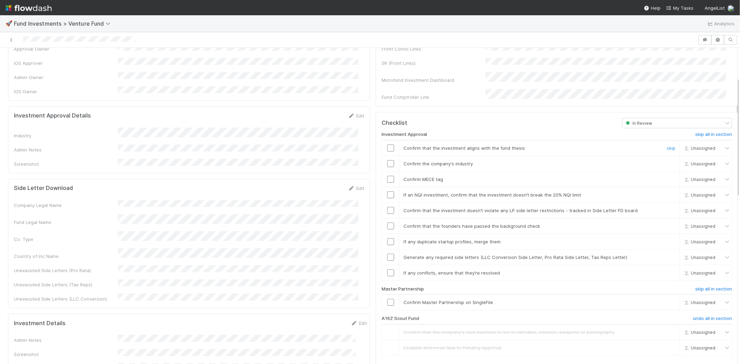
scroll to position [154, 0]
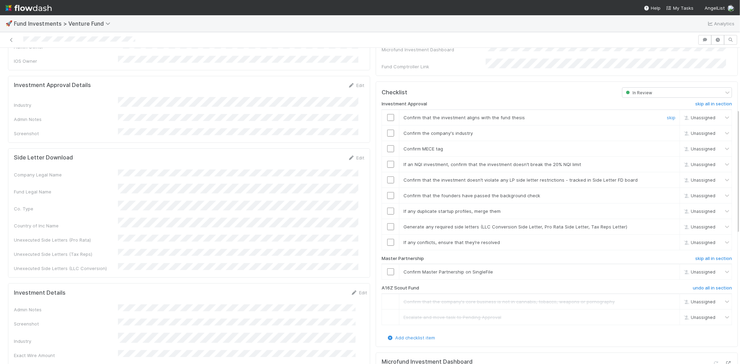
click at [384, 112] on td at bounding box center [390, 118] width 17 height 16
click at [387, 114] on input "checkbox" at bounding box center [390, 117] width 7 height 7
click at [387, 130] on input "checkbox" at bounding box center [390, 133] width 7 height 7
click at [387, 145] on input "checkbox" at bounding box center [390, 148] width 7 height 7
click at [387, 161] on input "checkbox" at bounding box center [390, 164] width 7 height 7
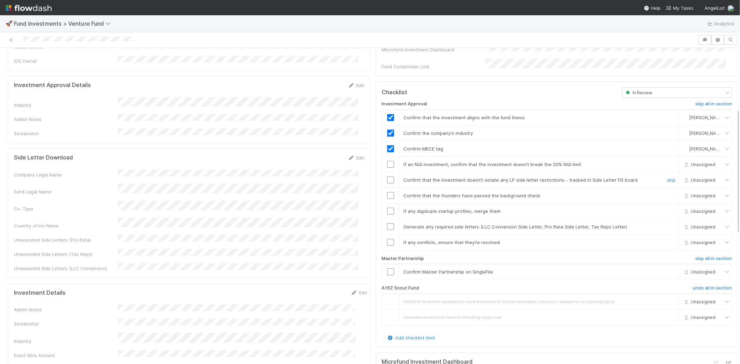
click at [387, 177] on input "checkbox" at bounding box center [390, 180] width 7 height 7
checkbox input "true"
click at [387, 177] on input "checkbox" at bounding box center [390, 180] width 7 height 7
click at [387, 192] on input "checkbox" at bounding box center [390, 195] width 7 height 7
click at [387, 208] on input "checkbox" at bounding box center [390, 211] width 7 height 7
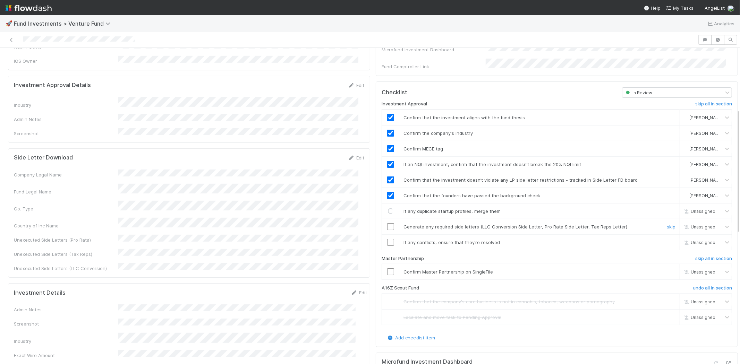
click at [387, 223] on input "checkbox" at bounding box center [390, 226] width 7 height 7
click at [387, 239] on input "checkbox" at bounding box center [390, 242] width 7 height 7
click at [387, 269] on input "checkbox" at bounding box center [390, 272] width 7 height 7
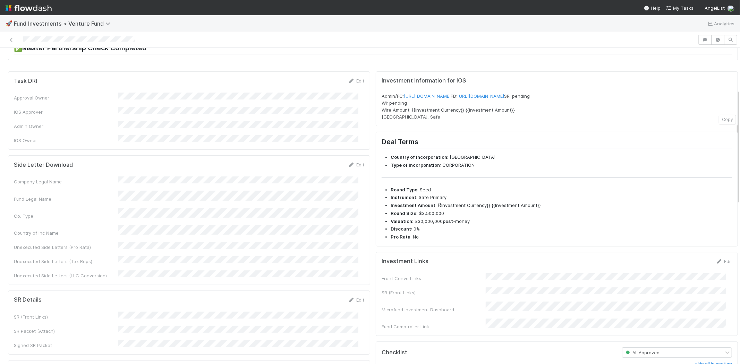
scroll to position [0, 0]
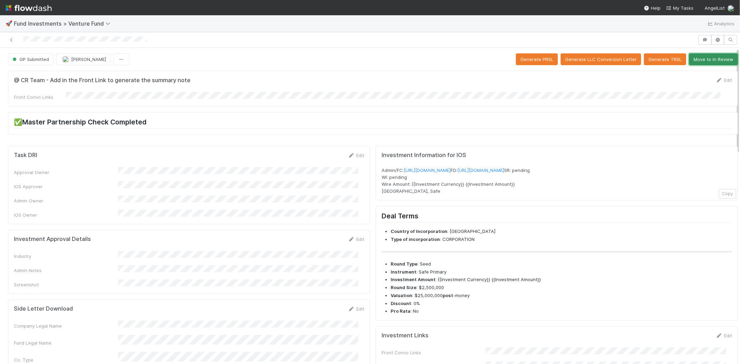
click at [703, 57] on button "Move to In Review" at bounding box center [713, 59] width 49 height 12
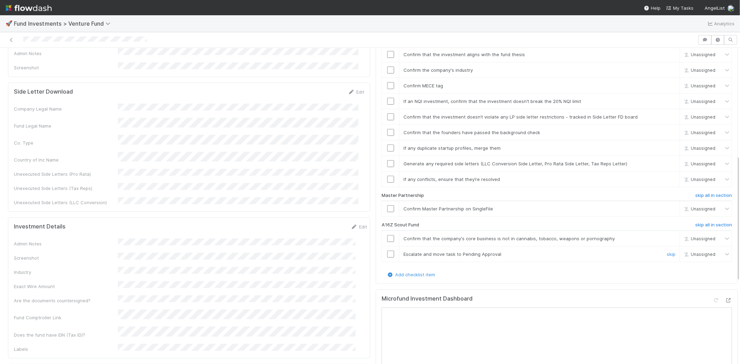
scroll to position [270, 0]
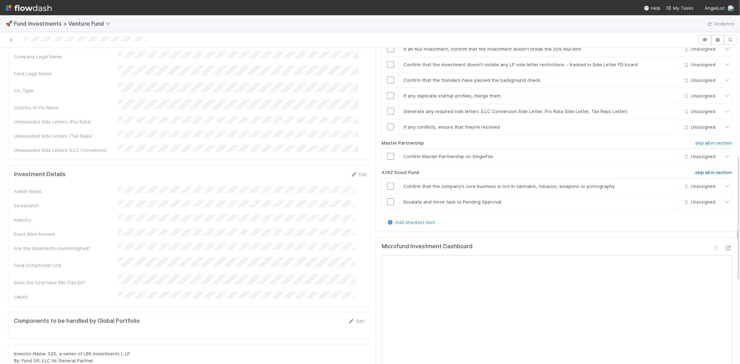
click at [695, 170] on h6 "skip all in section" at bounding box center [713, 173] width 37 height 6
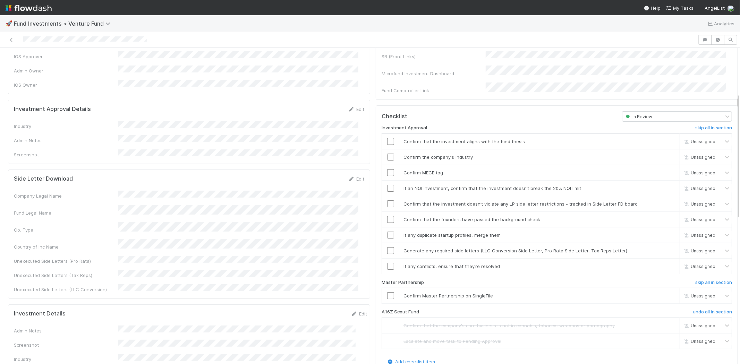
scroll to position [53, 0]
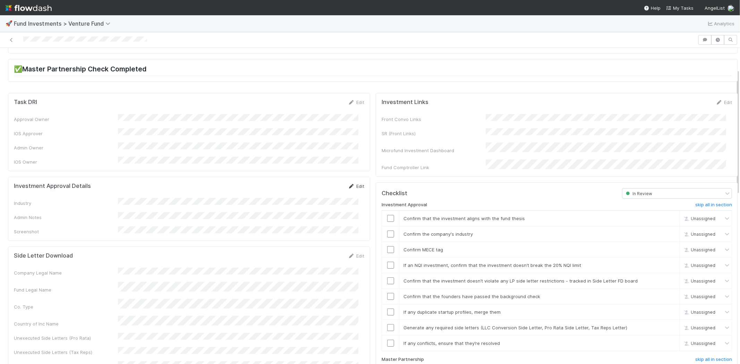
click at [355, 184] on link "Edit" at bounding box center [356, 187] width 16 height 6
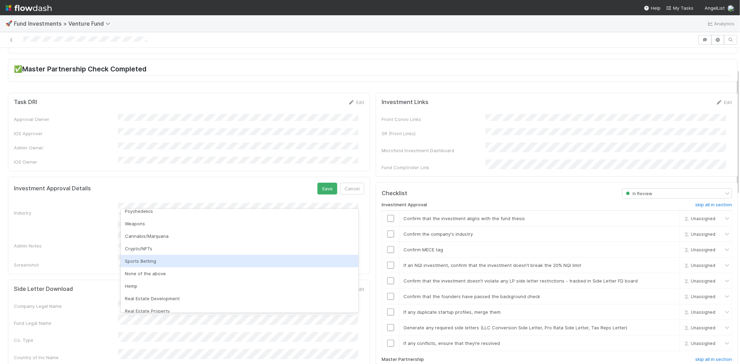
scroll to position [198, 0]
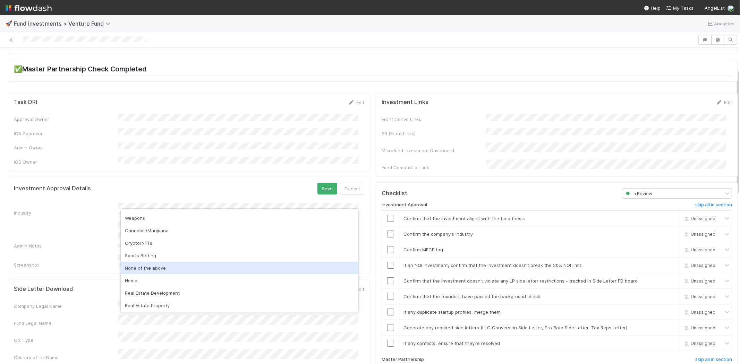
click at [171, 271] on div "None of the above" at bounding box center [240, 268] width 238 height 12
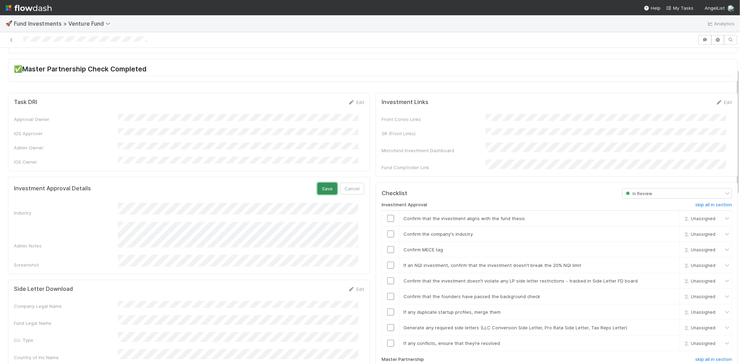
click at [320, 183] on button "Save" at bounding box center [327, 189] width 20 height 12
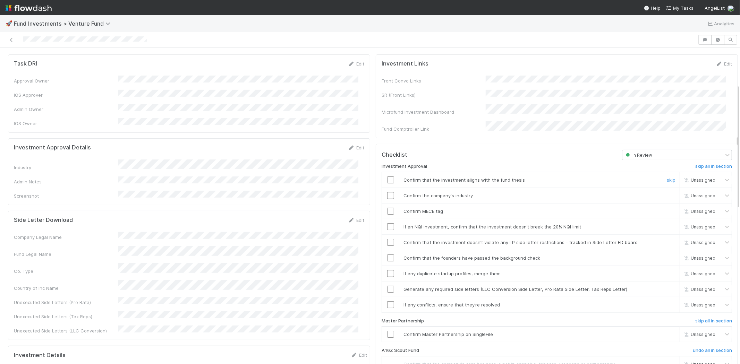
click at [387, 177] on input "checkbox" at bounding box center [390, 180] width 7 height 7
click at [387, 192] on input "checkbox" at bounding box center [390, 195] width 7 height 7
click at [387, 208] on input "checkbox" at bounding box center [390, 211] width 7 height 7
click at [387, 223] on input "checkbox" at bounding box center [390, 226] width 7 height 7
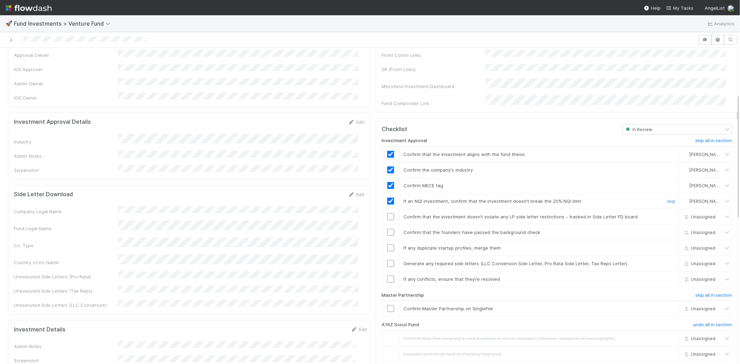
scroll to position [130, 0]
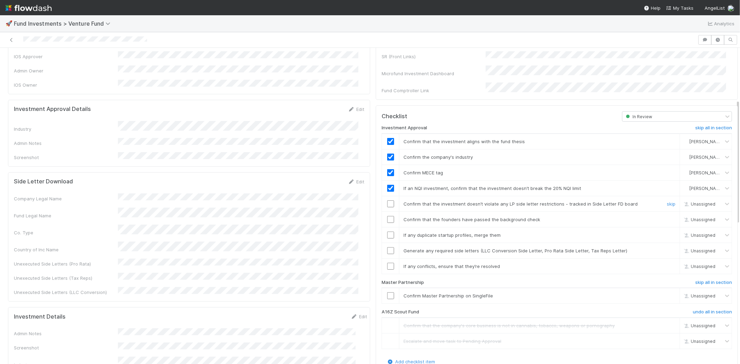
click at [387, 201] on input "checkbox" at bounding box center [390, 204] width 7 height 7
click at [387, 216] on input "checkbox" at bounding box center [390, 219] width 7 height 7
click at [387, 232] on input "checkbox" at bounding box center [390, 235] width 7 height 7
click at [387, 247] on input "checkbox" at bounding box center [390, 250] width 7 height 7
click at [387, 263] on input "checkbox" at bounding box center [390, 266] width 7 height 7
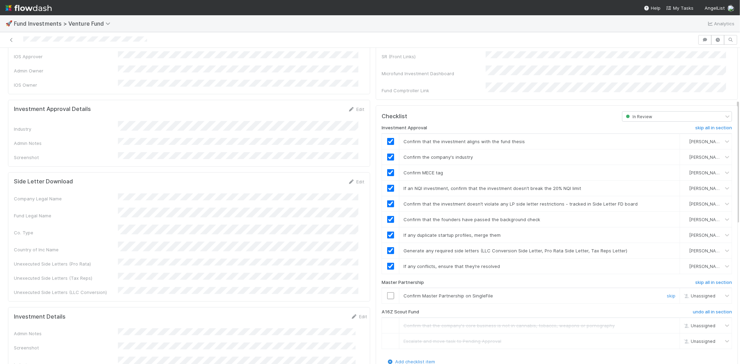
click at [387, 292] on input "checkbox" at bounding box center [390, 295] width 7 height 7
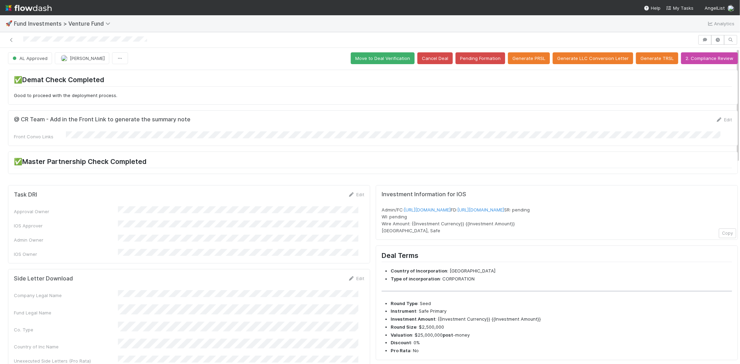
scroll to position [0, 0]
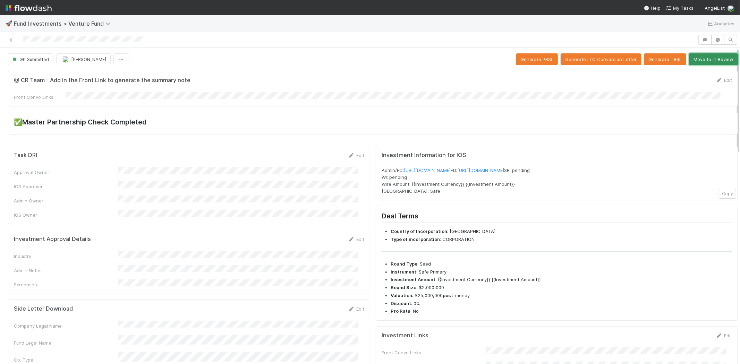
click at [699, 59] on button "Move to In Review" at bounding box center [713, 59] width 49 height 12
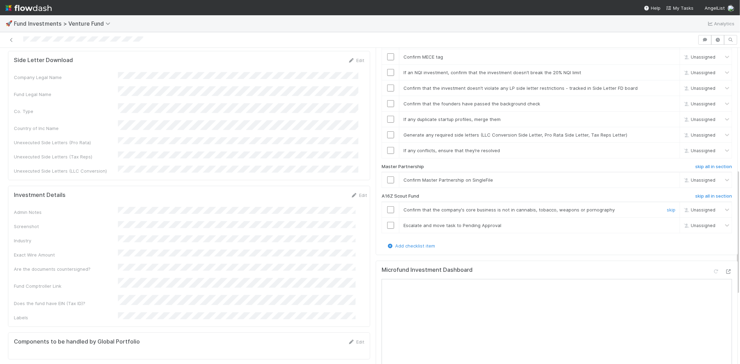
scroll to position [308, 0]
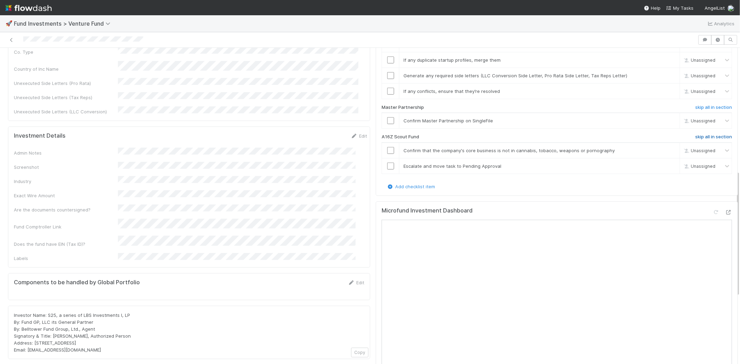
click at [698, 134] on h6 "skip all in section" at bounding box center [713, 137] width 37 height 6
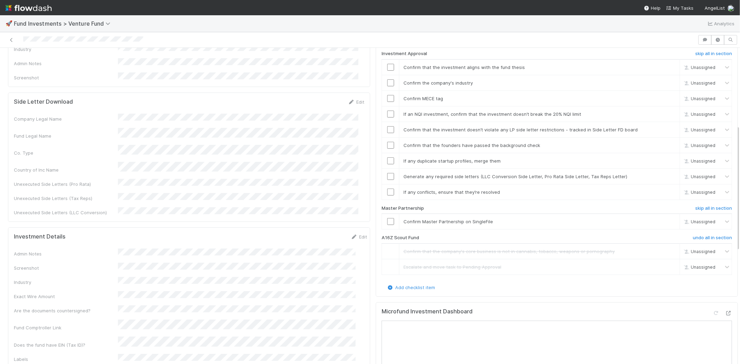
scroll to position [130, 0]
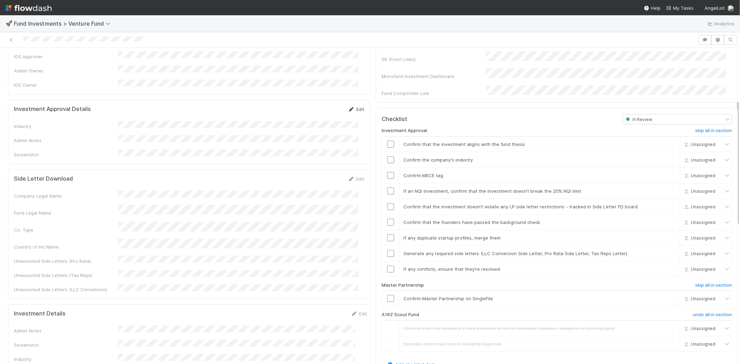
click at [352, 107] on link "Edit" at bounding box center [356, 110] width 16 height 6
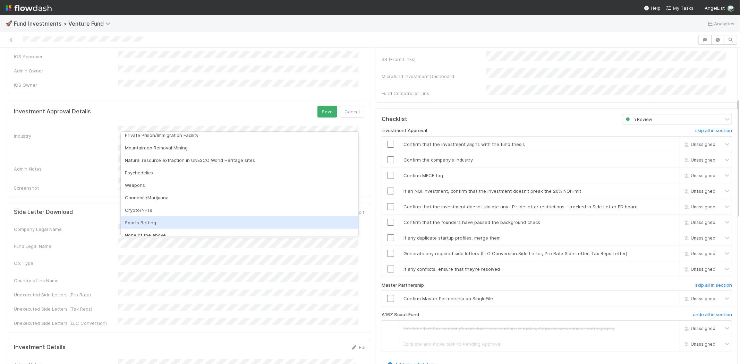
scroll to position [198, 0]
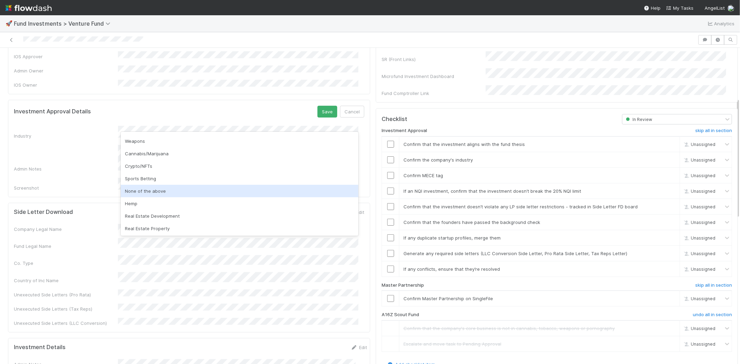
click at [153, 190] on div "None of the above" at bounding box center [240, 191] width 238 height 12
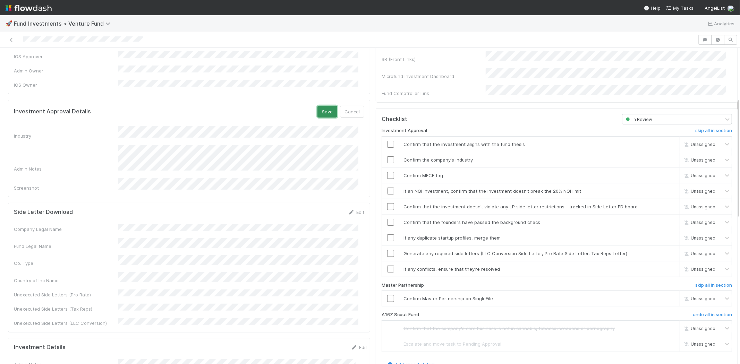
click at [323, 107] on button "Save" at bounding box center [327, 112] width 20 height 12
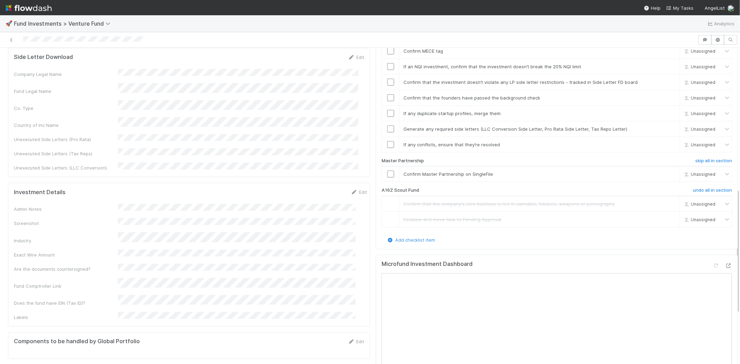
scroll to position [361, 0]
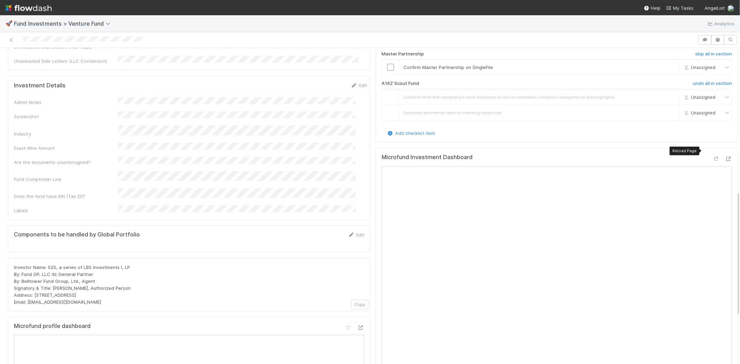
click at [713, 157] on icon at bounding box center [716, 159] width 7 height 5
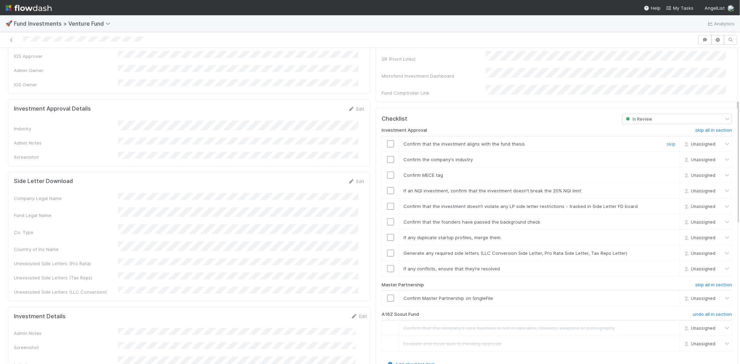
scroll to position [130, 0]
click at [387, 141] on input "checkbox" at bounding box center [390, 144] width 7 height 7
click at [387, 156] on input "checkbox" at bounding box center [390, 159] width 7 height 7
click at [387, 172] on input "checkbox" at bounding box center [390, 175] width 7 height 7
checkbox input "true"
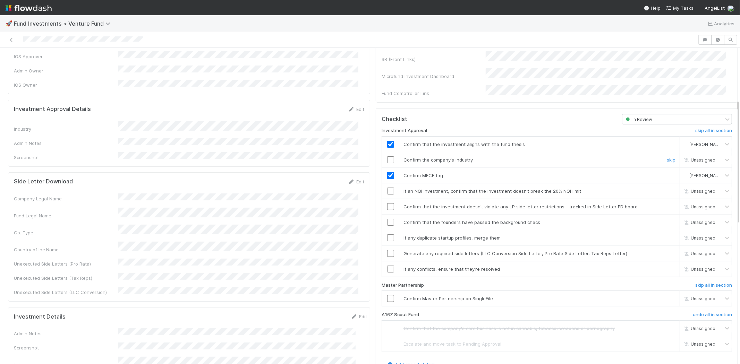
click at [387, 156] on input "checkbox" at bounding box center [390, 159] width 7 height 7
click at [387, 188] on input "checkbox" at bounding box center [390, 191] width 7 height 7
drag, startPoint x: 387, startPoint y: 199, endPoint x: 387, endPoint y: 189, distance: 9.7
click at [387, 203] on input "checkbox" at bounding box center [390, 206] width 7 height 7
checkbox input "true"
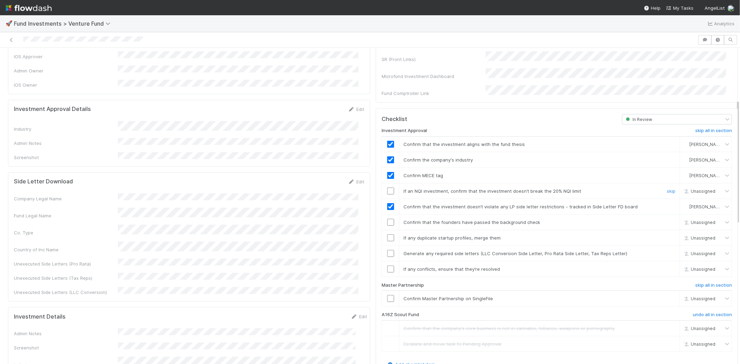
click at [387, 188] on input "checkbox" at bounding box center [390, 191] width 7 height 7
click at [387, 219] on input "checkbox" at bounding box center [390, 222] width 7 height 7
click at [387, 235] on input "checkbox" at bounding box center [390, 238] width 7 height 7
click at [387, 250] on input "checkbox" at bounding box center [390, 253] width 7 height 7
click at [387, 266] on input "checkbox" at bounding box center [390, 269] width 7 height 7
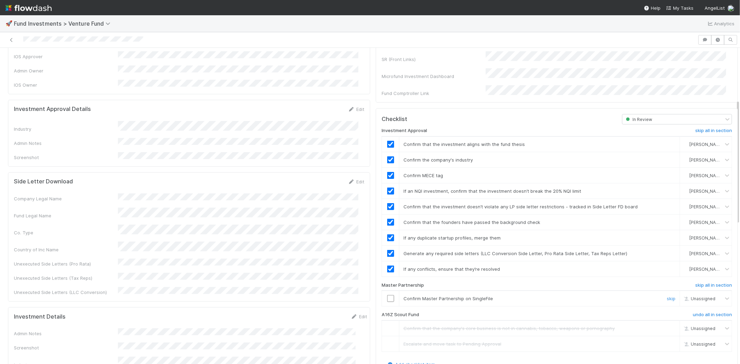
click at [387, 295] on input "checkbox" at bounding box center [390, 298] width 7 height 7
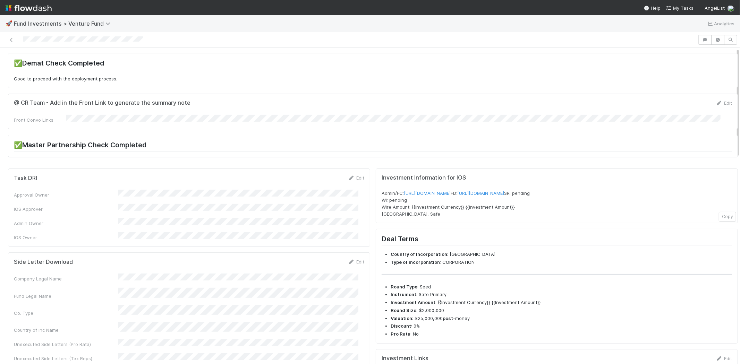
scroll to position [0, 0]
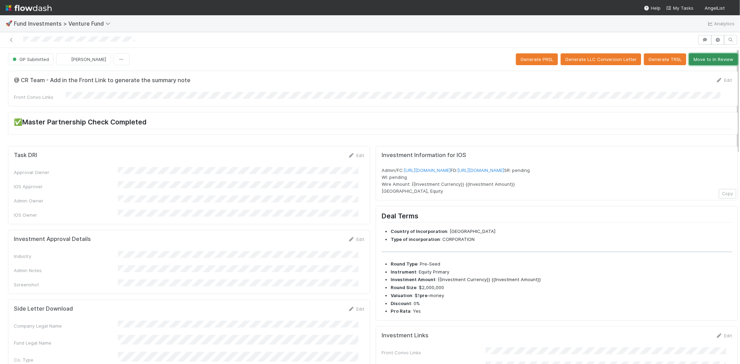
click at [709, 55] on button "Move to In Review" at bounding box center [713, 59] width 49 height 12
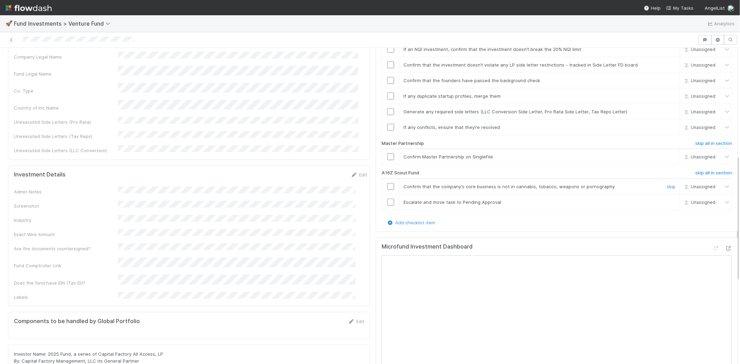
scroll to position [270, 0]
click at [696, 170] on h6 "skip all in section" at bounding box center [713, 173] width 37 height 6
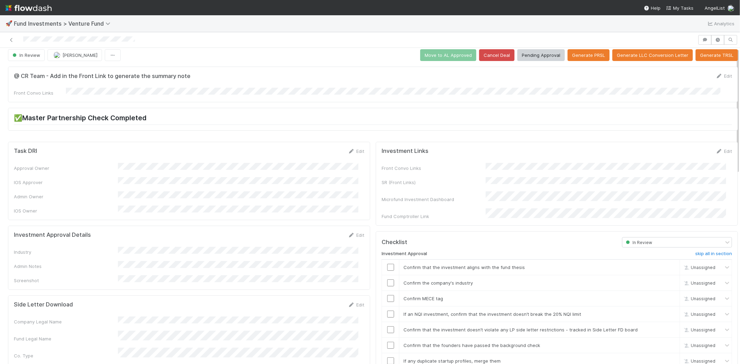
scroll to position [0, 0]
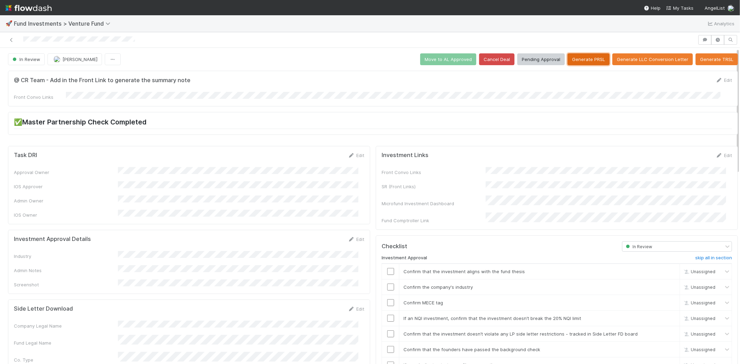
click at [571, 59] on button "Generate PRSL" at bounding box center [589, 59] width 42 height 12
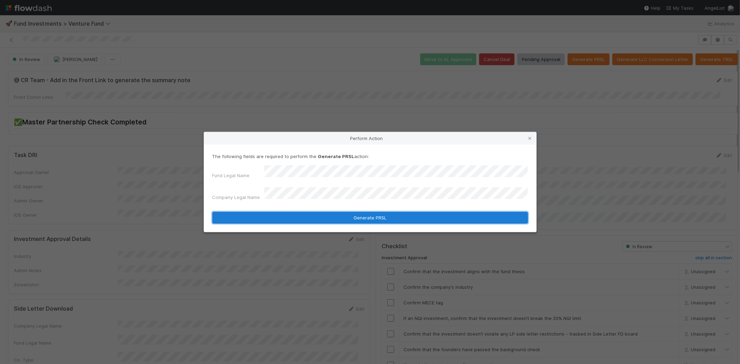
click at [306, 217] on button "Generate PRSL" at bounding box center [370, 218] width 316 height 12
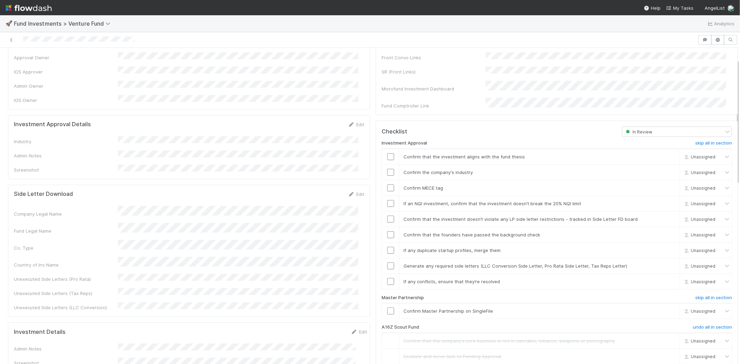
scroll to position [116, 0]
click at [353, 121] on link "Edit" at bounding box center [356, 124] width 16 height 6
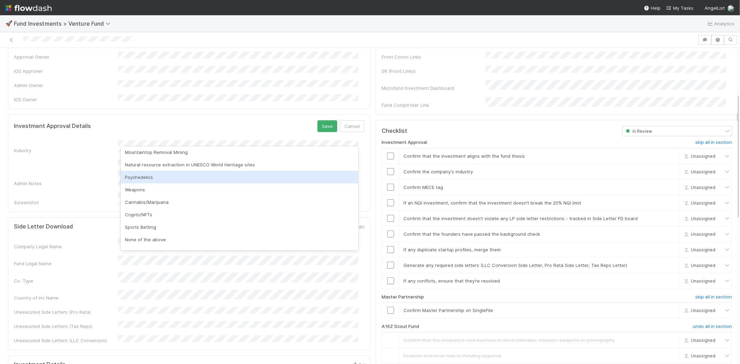
scroll to position [198, 0]
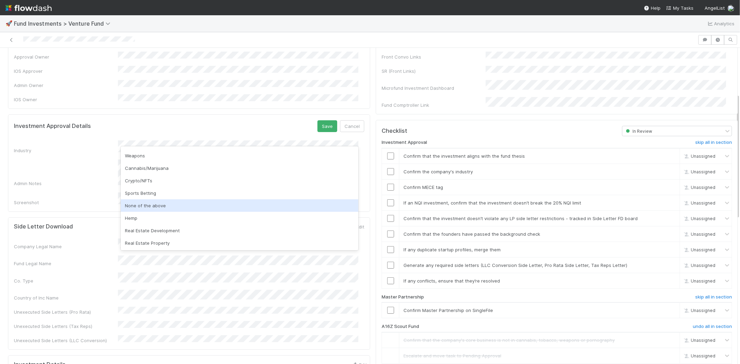
click at [141, 210] on div "None of the above" at bounding box center [240, 205] width 238 height 12
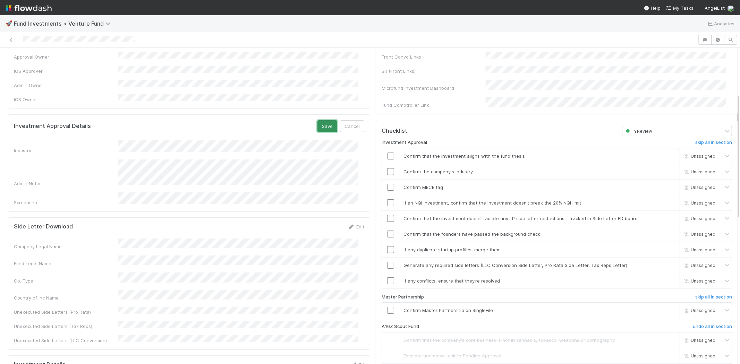
click at [324, 120] on button "Save" at bounding box center [327, 126] width 20 height 12
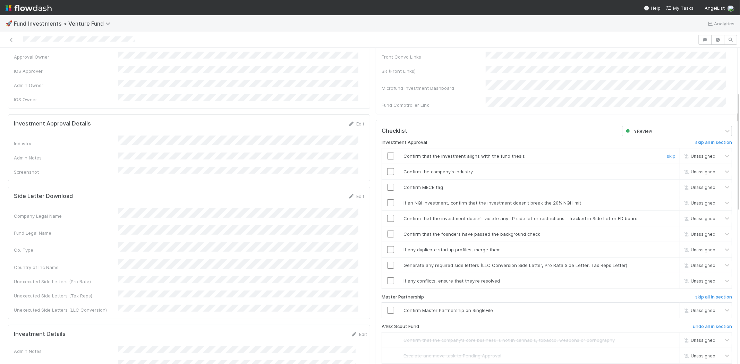
click at [387, 153] on input "checkbox" at bounding box center [390, 156] width 7 height 7
click at [387, 168] on input "checkbox" at bounding box center [390, 171] width 7 height 7
click at [386, 179] on td at bounding box center [390, 187] width 17 height 16
click at [387, 184] on input "checkbox" at bounding box center [390, 187] width 7 height 7
click at [387, 199] on input "checkbox" at bounding box center [390, 202] width 7 height 7
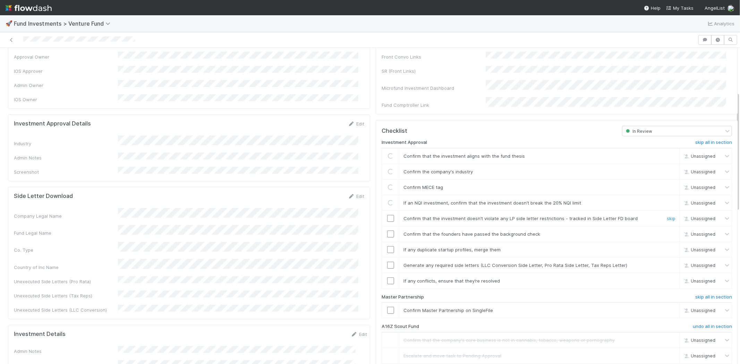
click at [387, 215] on input "checkbox" at bounding box center [390, 218] width 7 height 7
click at [387, 231] on input "checkbox" at bounding box center [390, 234] width 7 height 7
click at [387, 246] on input "checkbox" at bounding box center [390, 249] width 7 height 7
click at [387, 262] on input "checkbox" at bounding box center [390, 265] width 7 height 7
click at [387, 278] on input "checkbox" at bounding box center [390, 281] width 7 height 7
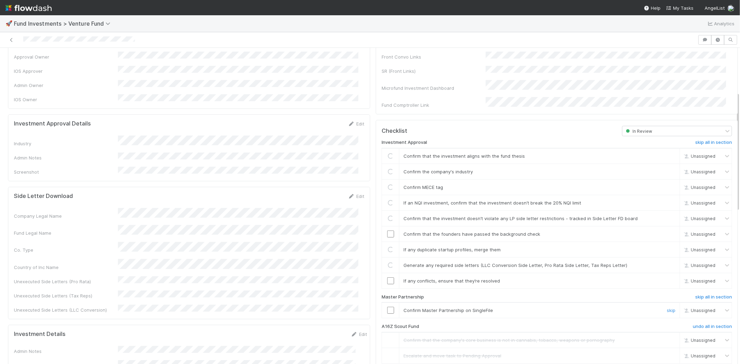
click at [387, 307] on input "checkbox" at bounding box center [390, 310] width 7 height 7
checkbox input "true"
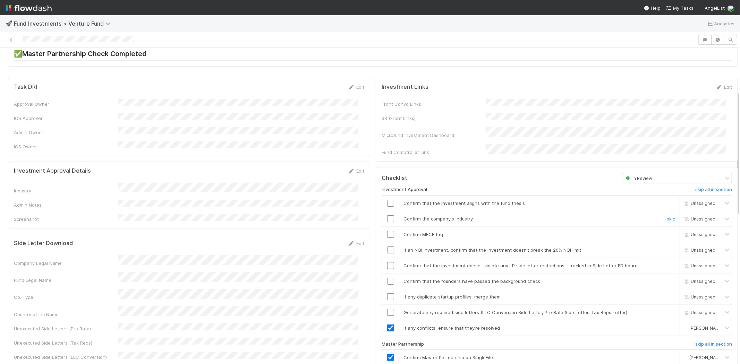
scroll to position [116, 0]
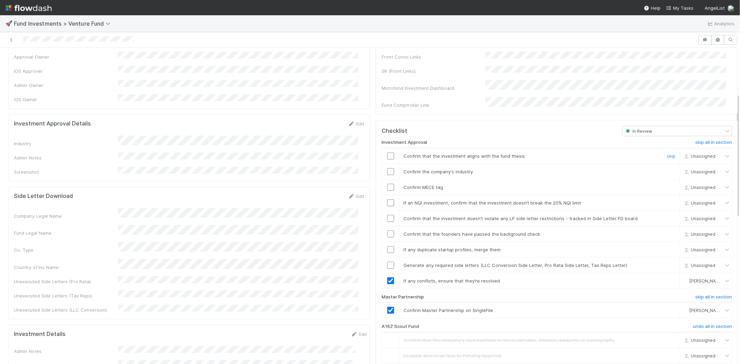
click at [387, 153] on input "checkbox" at bounding box center [390, 156] width 7 height 7
click at [387, 168] on input "checkbox" at bounding box center [390, 171] width 7 height 7
click at [387, 184] on input "checkbox" at bounding box center [390, 187] width 7 height 7
click at [387, 199] on input "checkbox" at bounding box center [390, 202] width 7 height 7
click at [387, 215] on input "checkbox" at bounding box center [390, 218] width 7 height 7
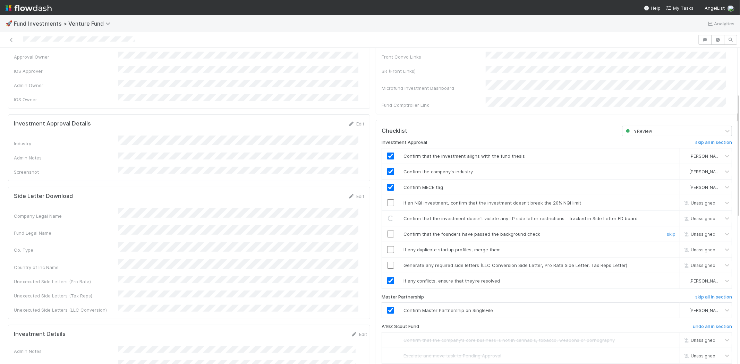
click at [387, 231] on input "checkbox" at bounding box center [390, 234] width 7 height 7
click at [387, 246] on input "checkbox" at bounding box center [390, 249] width 7 height 7
checkbox input "true"
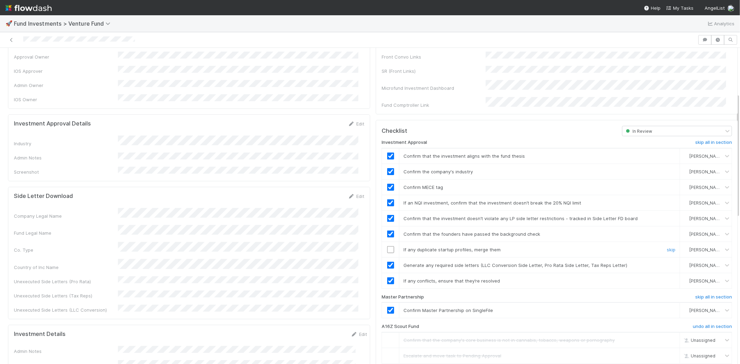
click at [387, 246] on input "checkbox" at bounding box center [390, 249] width 7 height 7
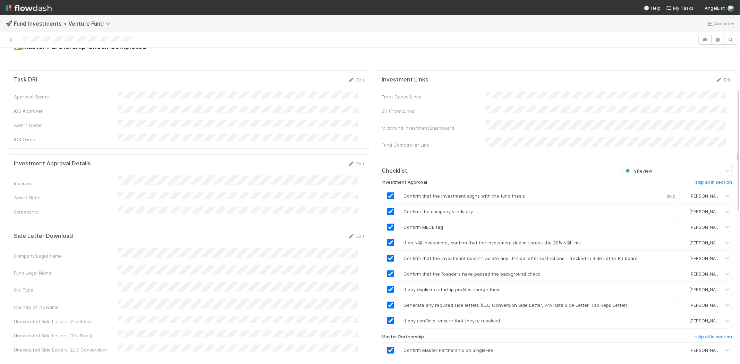
scroll to position [0, 0]
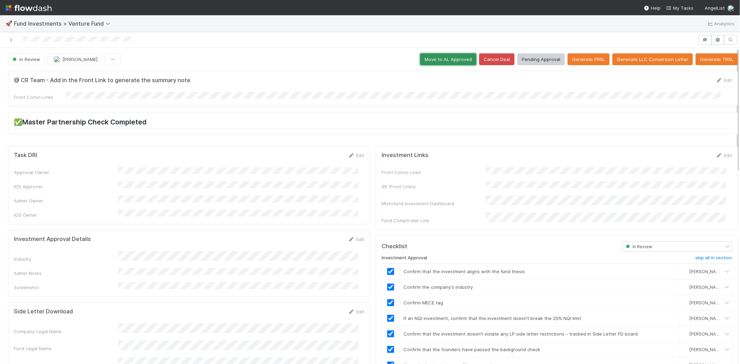
click at [436, 61] on button "Move to AL Approved" at bounding box center [448, 59] width 56 height 12
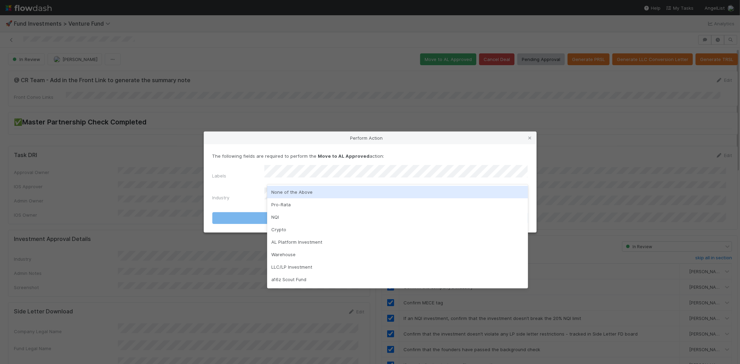
click at [289, 195] on div "None of the Above" at bounding box center [397, 192] width 261 height 12
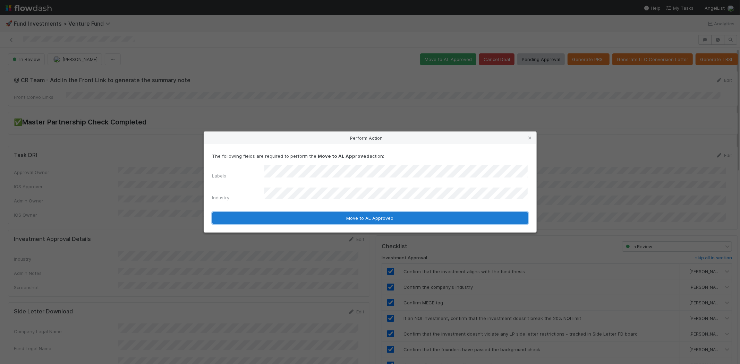
click at [284, 212] on button "Move to AL Approved" at bounding box center [370, 218] width 316 height 12
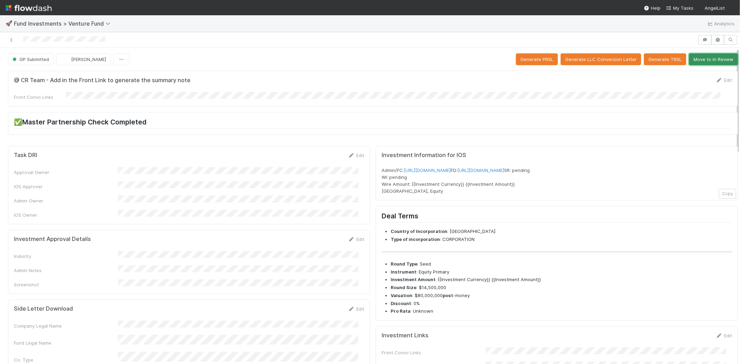
click at [713, 57] on button "Move to In Review" at bounding box center [713, 59] width 49 height 12
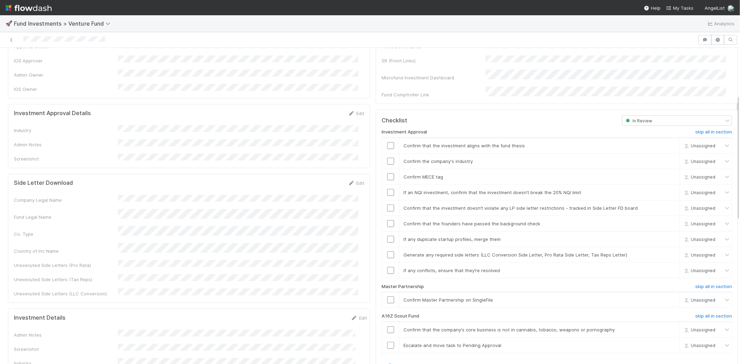
scroll to position [116, 0]
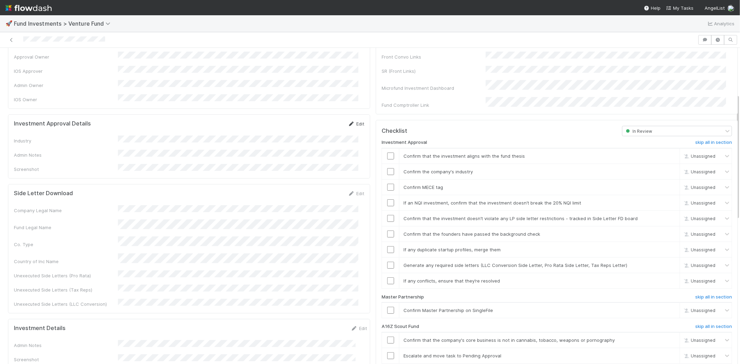
click at [352, 121] on link "Edit" at bounding box center [356, 124] width 16 height 6
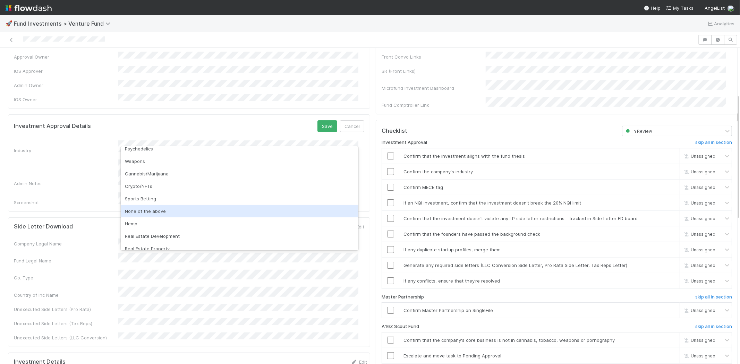
scroll to position [198, 0]
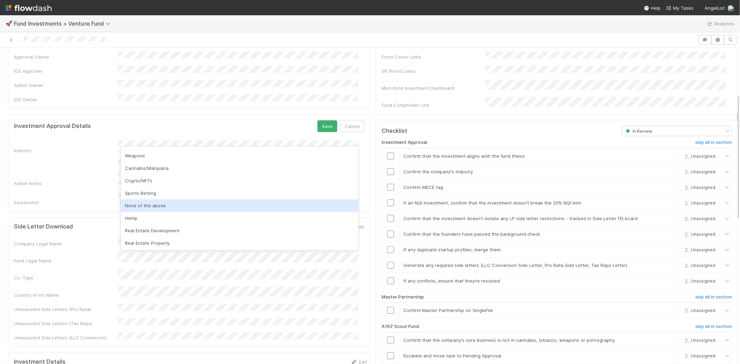
click at [158, 205] on div "None of the above" at bounding box center [240, 205] width 238 height 12
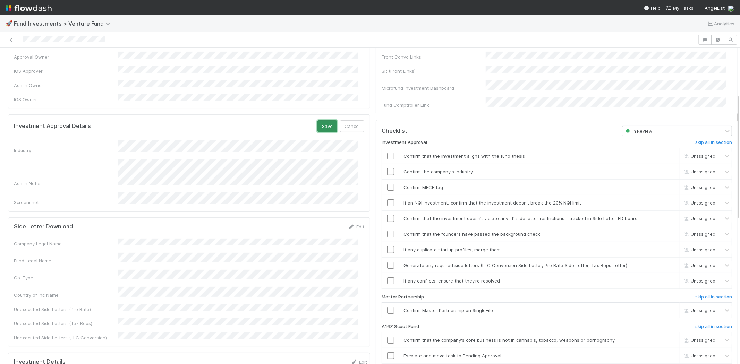
click at [318, 120] on button "Save" at bounding box center [327, 126] width 20 height 12
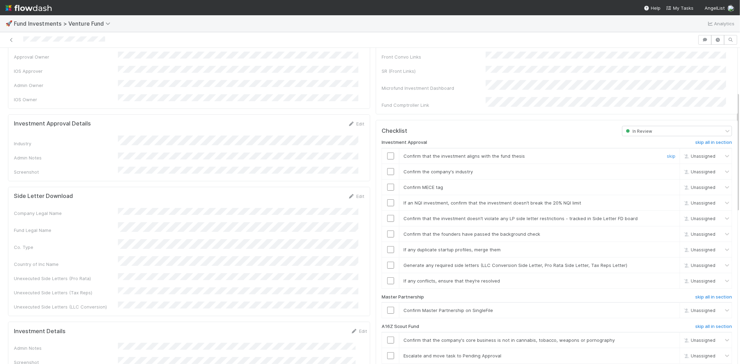
drag, startPoint x: 383, startPoint y: 150, endPoint x: 381, endPoint y: 165, distance: 15.8
click at [387, 153] on input "checkbox" at bounding box center [390, 156] width 7 height 7
click at [387, 168] on input "checkbox" at bounding box center [390, 171] width 7 height 7
click at [387, 184] on input "checkbox" at bounding box center [390, 187] width 7 height 7
click at [387, 199] on input "checkbox" at bounding box center [390, 202] width 7 height 7
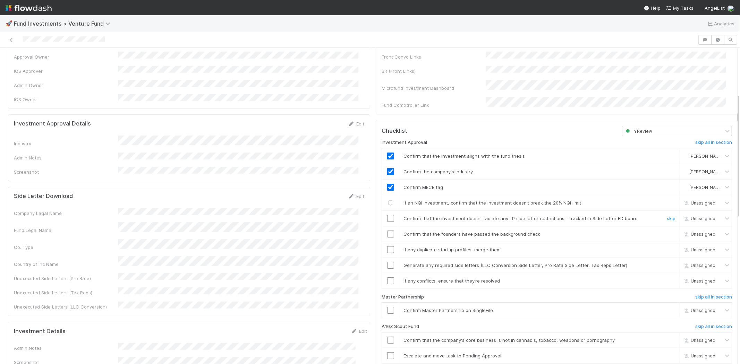
click at [387, 215] on input "checkbox" at bounding box center [390, 218] width 7 height 7
click at [387, 231] on input "checkbox" at bounding box center [390, 234] width 7 height 7
click at [387, 246] on input "checkbox" at bounding box center [390, 249] width 7 height 7
click at [387, 262] on input "checkbox" at bounding box center [390, 265] width 7 height 7
click at [387, 278] on input "checkbox" at bounding box center [390, 281] width 7 height 7
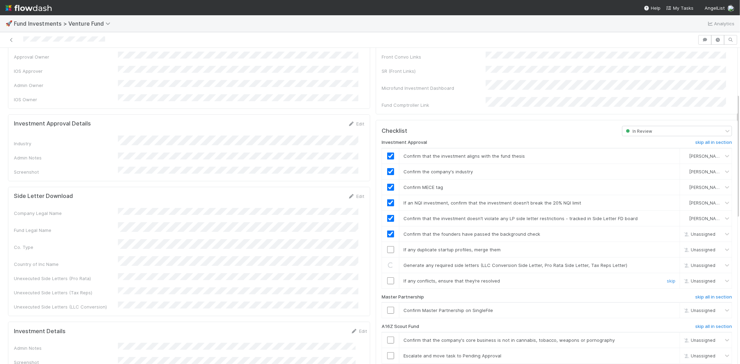
checkbox input "true"
drag, startPoint x: 386, startPoint y: 240, endPoint x: 386, endPoint y: 256, distance: 15.6
click at [387, 246] on input "checkbox" at bounding box center [390, 249] width 7 height 7
click at [387, 262] on input "checkbox" at bounding box center [390, 265] width 7 height 7
click at [387, 307] on input "checkbox" at bounding box center [390, 310] width 7 height 7
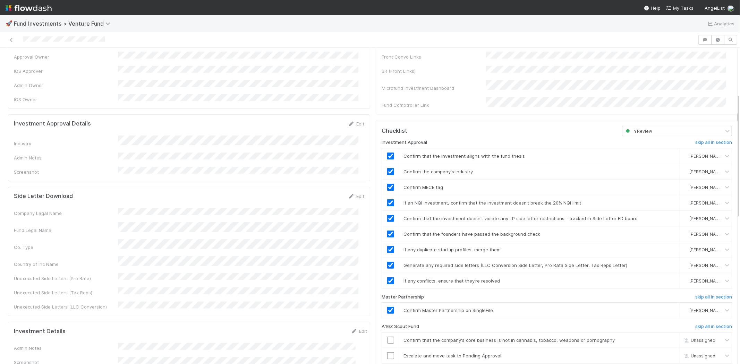
click at [112, 41] on div at bounding box center [349, 40] width 692 height 10
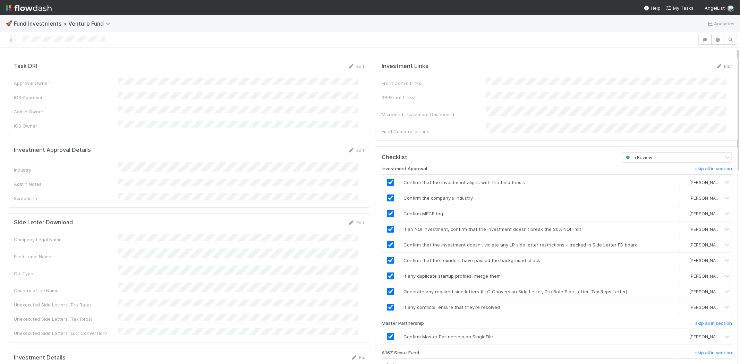
scroll to position [0, 0]
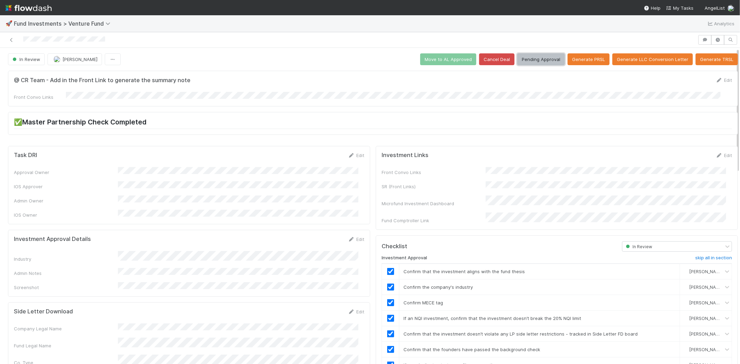
click at [531, 58] on button "Pending Approval" at bounding box center [541, 59] width 48 height 12
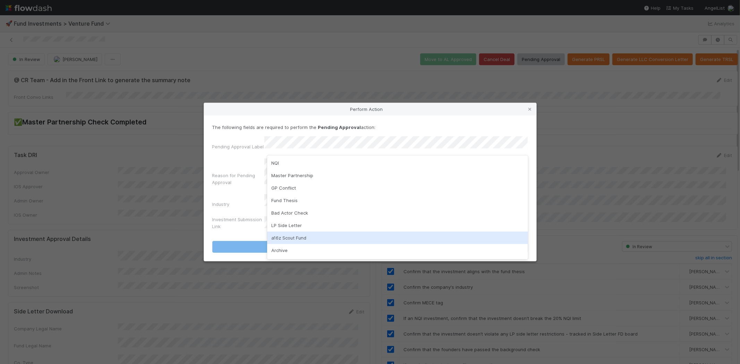
click at [289, 234] on div "a16z Scout Fund" at bounding box center [397, 238] width 261 height 12
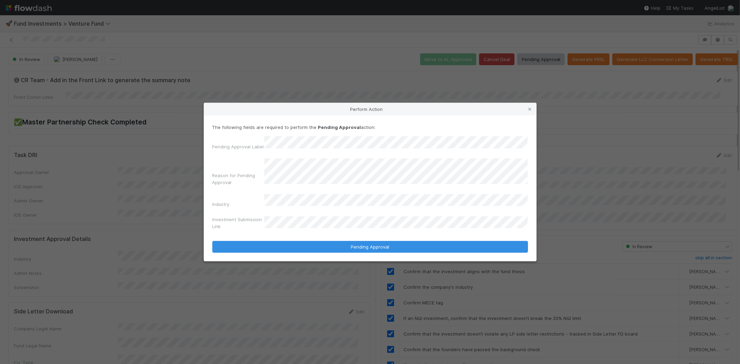
click at [212, 241] on button "Pending Approval" at bounding box center [370, 247] width 316 height 12
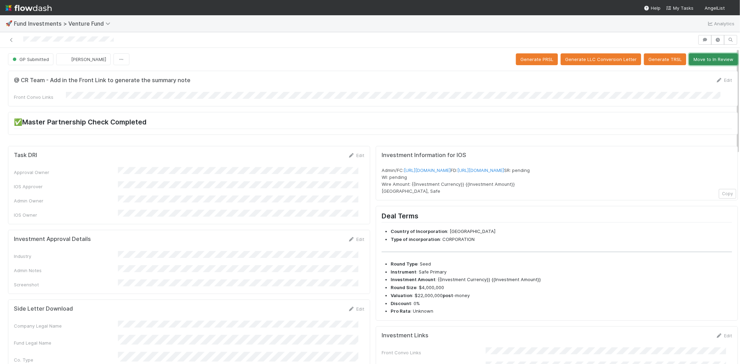
click at [699, 58] on button "Move to In Review" at bounding box center [713, 59] width 49 height 12
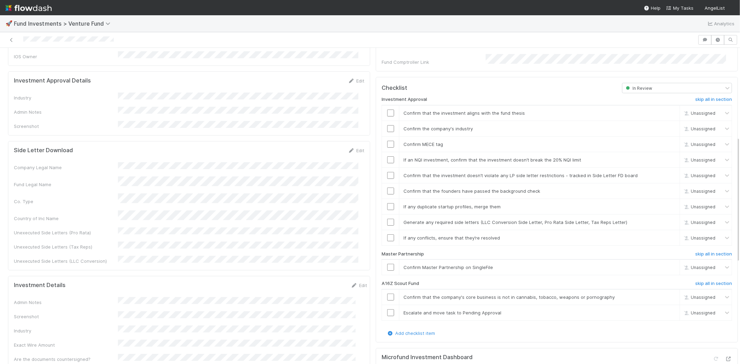
scroll to position [154, 0]
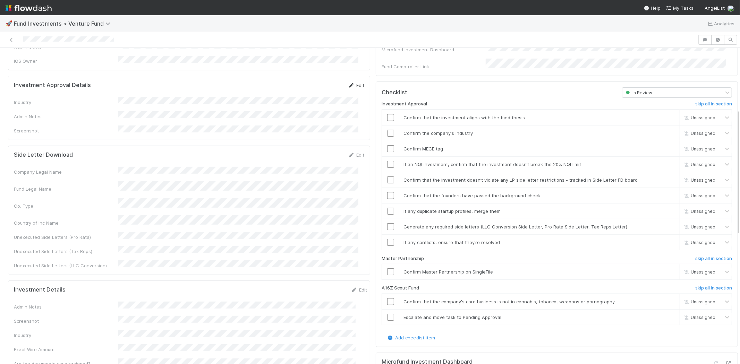
click at [352, 83] on link "Edit" at bounding box center [356, 86] width 16 height 6
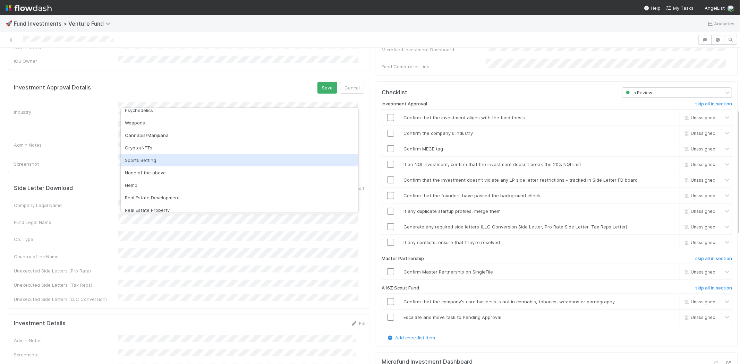
scroll to position [198, 0]
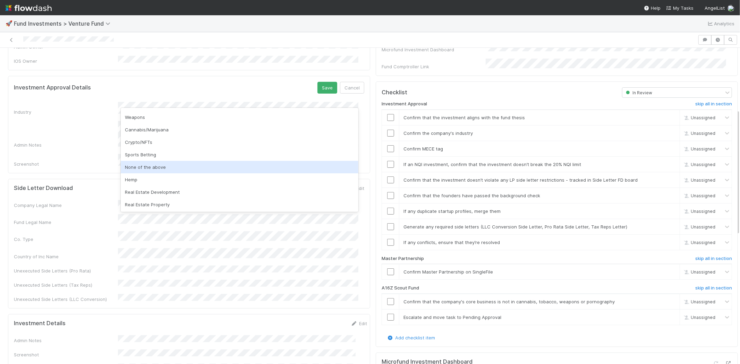
click at [141, 168] on div "None of the above" at bounding box center [240, 167] width 238 height 12
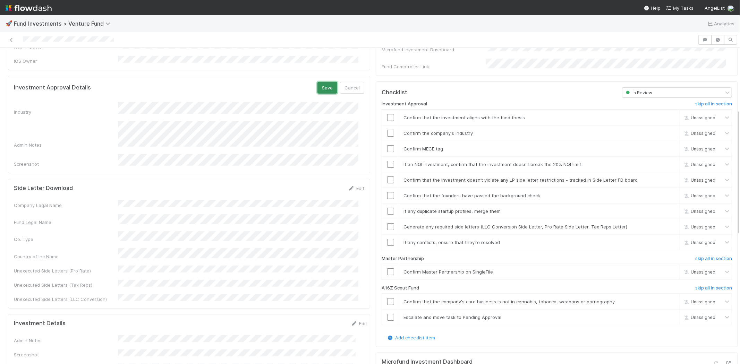
click at [321, 82] on button "Save" at bounding box center [327, 88] width 20 height 12
click at [387, 114] on input "checkbox" at bounding box center [390, 117] width 7 height 7
click at [387, 130] on input "checkbox" at bounding box center [390, 133] width 7 height 7
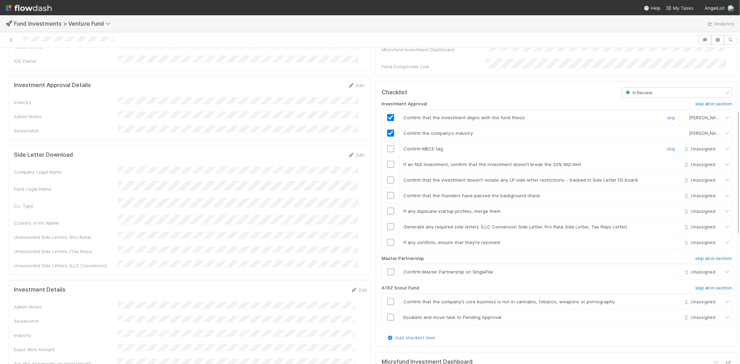
click at [387, 145] on input "checkbox" at bounding box center [390, 148] width 7 height 7
click at [387, 161] on input "checkbox" at bounding box center [390, 164] width 7 height 7
click at [387, 177] on input "checkbox" at bounding box center [390, 180] width 7 height 7
click at [387, 192] on input "checkbox" at bounding box center [390, 195] width 7 height 7
click at [387, 208] on input "checkbox" at bounding box center [390, 211] width 7 height 7
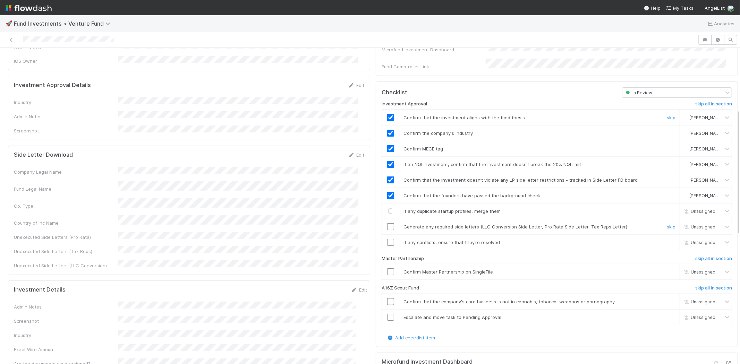
click at [387, 223] on input "checkbox" at bounding box center [390, 226] width 7 height 7
click at [387, 239] on input "checkbox" at bounding box center [390, 242] width 7 height 7
click at [387, 269] on input "checkbox" at bounding box center [390, 272] width 7 height 7
click at [130, 42] on div at bounding box center [349, 40] width 692 height 10
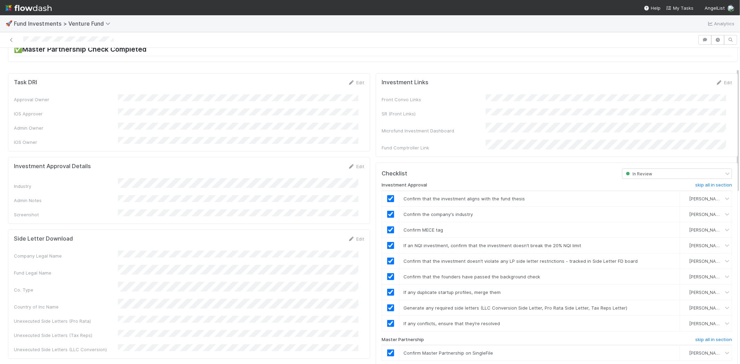
scroll to position [0, 0]
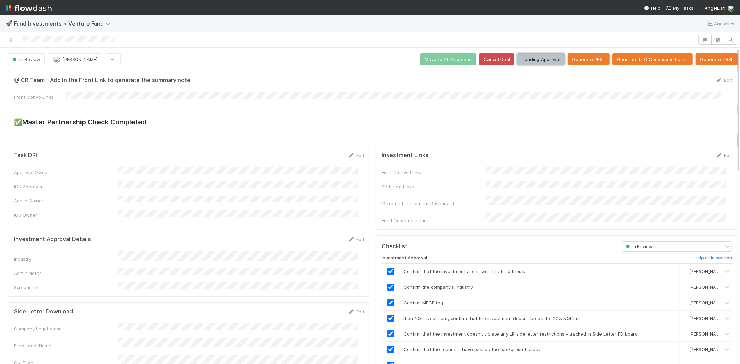
click at [536, 54] on button "Pending Approval" at bounding box center [541, 59] width 48 height 12
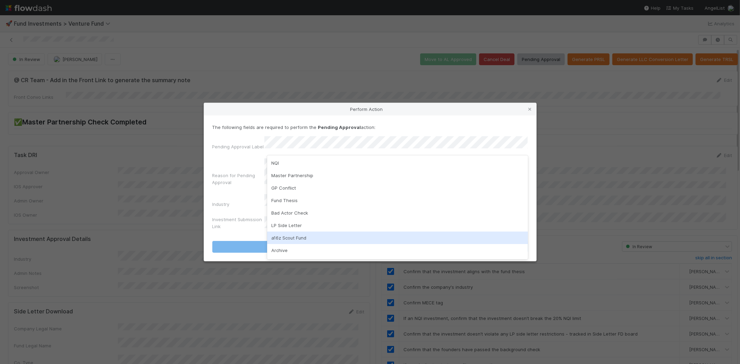
drag, startPoint x: 298, startPoint y: 237, endPoint x: 321, endPoint y: 155, distance: 85.1
click at [299, 233] on div "a16z Scout Fund" at bounding box center [397, 238] width 261 height 12
click at [302, 245] on div "External Review" at bounding box center [397, 250] width 261 height 12
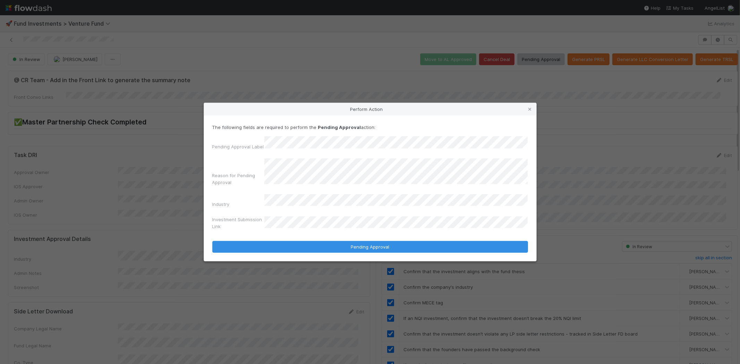
click at [212, 241] on button "Pending Approval" at bounding box center [370, 247] width 316 height 12
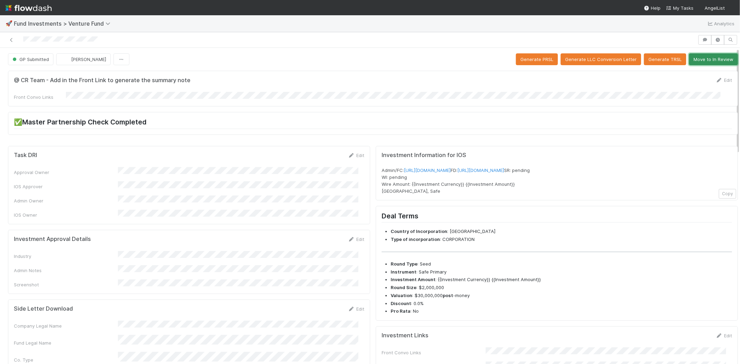
click at [698, 60] on button "Move to In Review" at bounding box center [713, 59] width 49 height 12
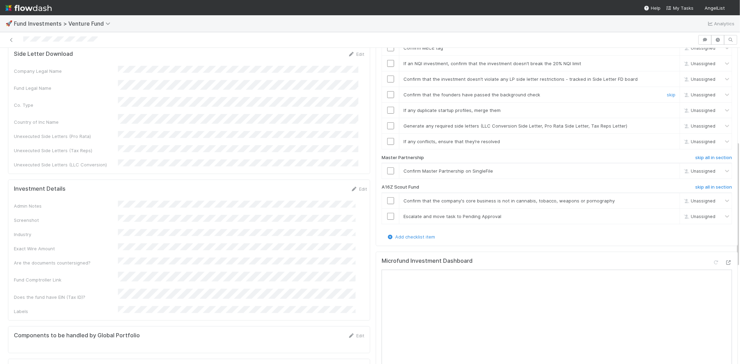
scroll to position [270, 0]
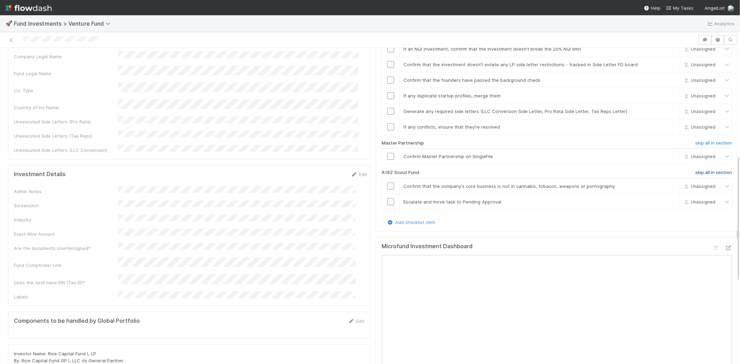
click at [704, 170] on h6 "skip all in section" at bounding box center [713, 173] width 37 height 6
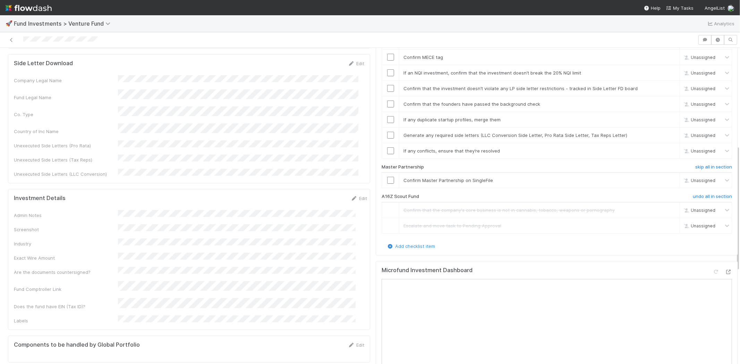
scroll to position [130, 0]
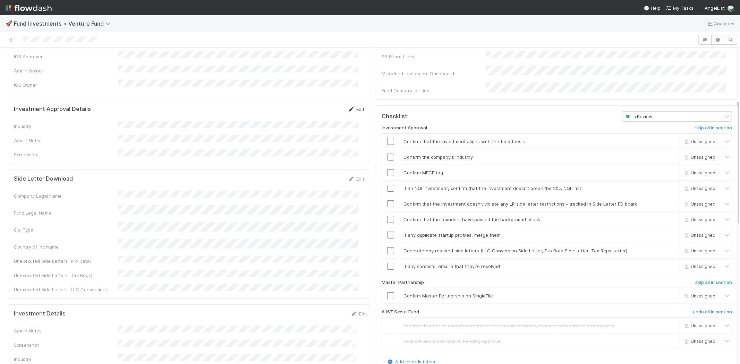
drag, startPoint x: 351, startPoint y: 95, endPoint x: 350, endPoint y: 99, distance: 4.1
click at [351, 100] on div "Investment Approval Details Edit Industry Admin Notes Screenshot" at bounding box center [189, 132] width 362 height 64
click at [350, 107] on link "Edit" at bounding box center [356, 110] width 16 height 6
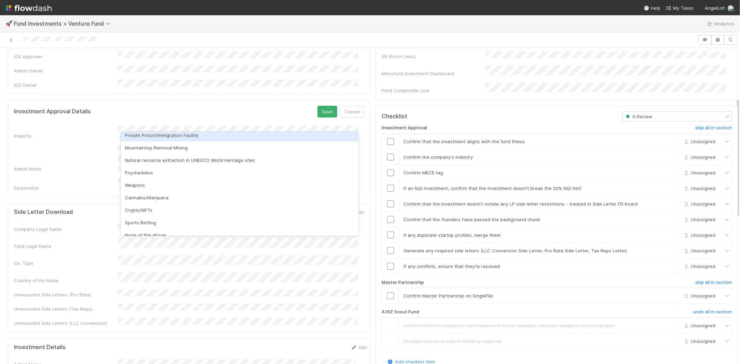
scroll to position [198, 0]
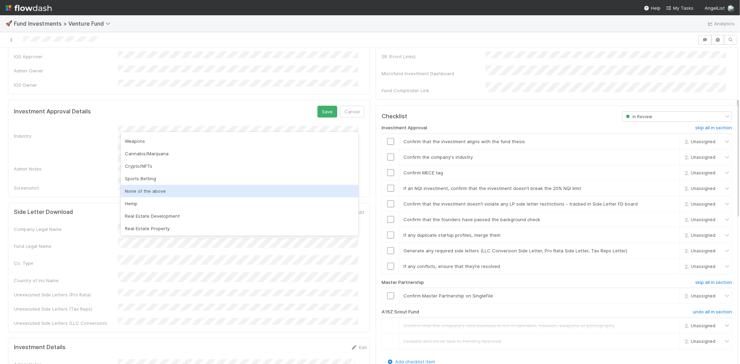
click at [167, 186] on div "None of the above" at bounding box center [240, 191] width 238 height 12
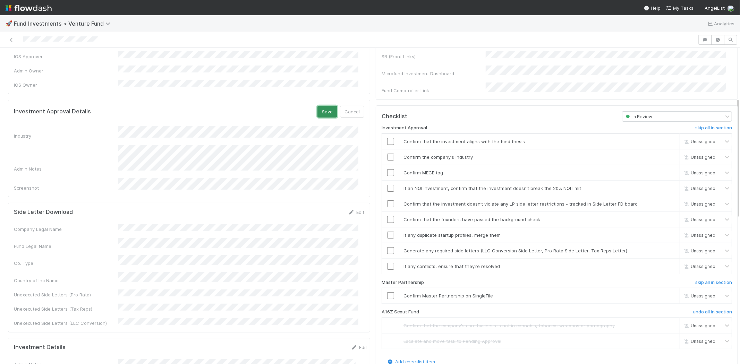
click at [318, 106] on button "Save" at bounding box center [327, 112] width 20 height 12
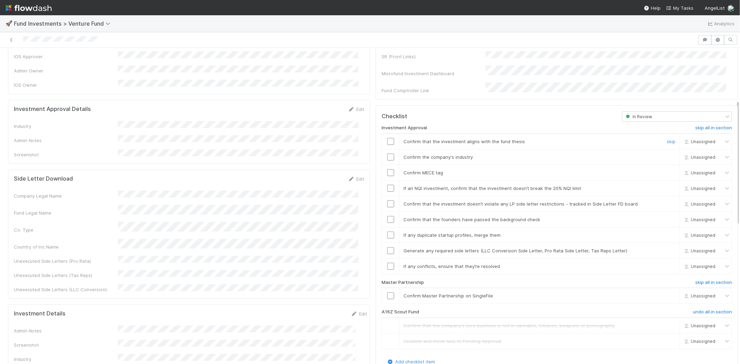
drag, startPoint x: 383, startPoint y: 131, endPoint x: 386, endPoint y: 144, distance: 13.4
click at [387, 138] on input "checkbox" at bounding box center [390, 141] width 7 height 7
click at [387, 154] on input "checkbox" at bounding box center [390, 157] width 7 height 7
click at [387, 169] on input "checkbox" at bounding box center [390, 172] width 7 height 7
click at [387, 185] on input "checkbox" at bounding box center [390, 188] width 7 height 7
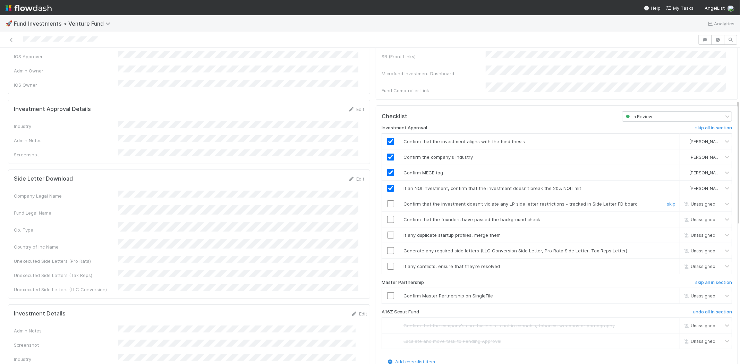
click at [387, 201] on input "checkbox" at bounding box center [390, 204] width 7 height 7
drag, startPoint x: 384, startPoint y: 212, endPoint x: 384, endPoint y: 224, distance: 11.8
click at [387, 216] on input "checkbox" at bounding box center [390, 219] width 7 height 7
click at [387, 232] on input "checkbox" at bounding box center [390, 235] width 7 height 7
click at [387, 247] on input "checkbox" at bounding box center [390, 250] width 7 height 7
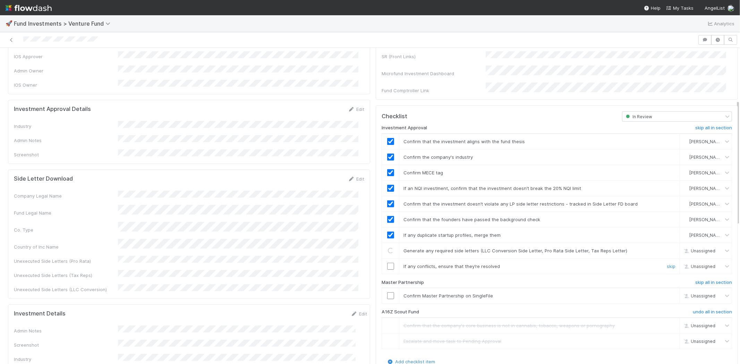
click at [387, 263] on input "checkbox" at bounding box center [390, 266] width 7 height 7
click at [387, 292] on input "checkbox" at bounding box center [390, 295] width 7 height 7
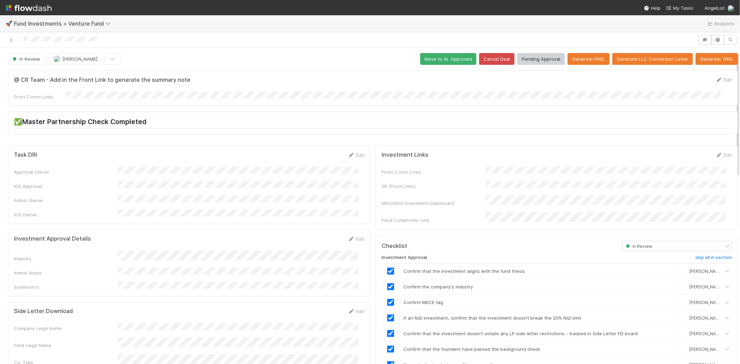
scroll to position [0, 0]
click at [430, 63] on button "Move to AL Approved" at bounding box center [448, 59] width 56 height 12
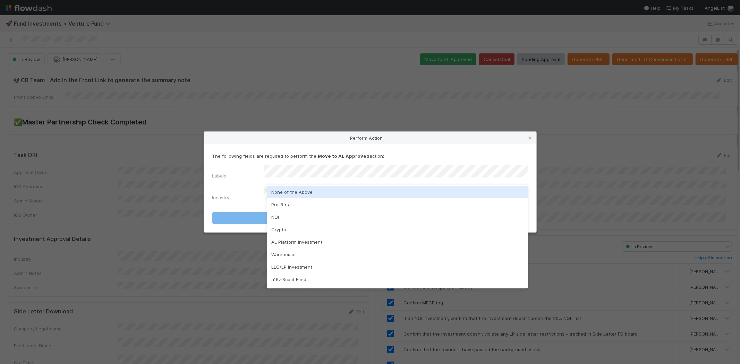
click at [279, 196] on div "None of the Above" at bounding box center [397, 192] width 261 height 12
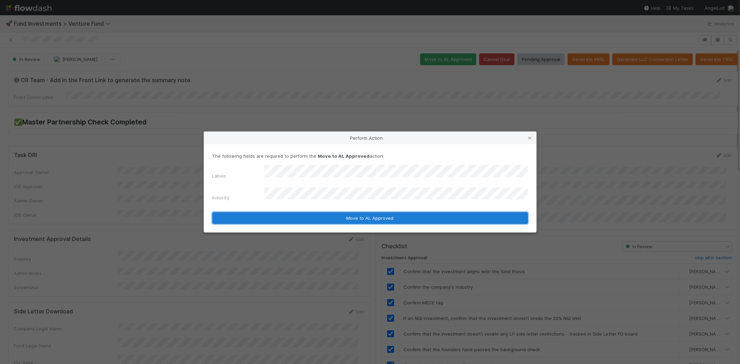
click at [278, 215] on button "Move to AL Approved" at bounding box center [370, 218] width 316 height 12
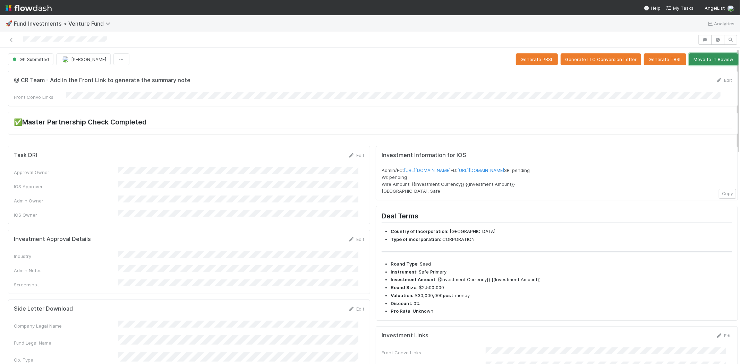
click at [705, 59] on button "Move to In Review" at bounding box center [713, 59] width 49 height 12
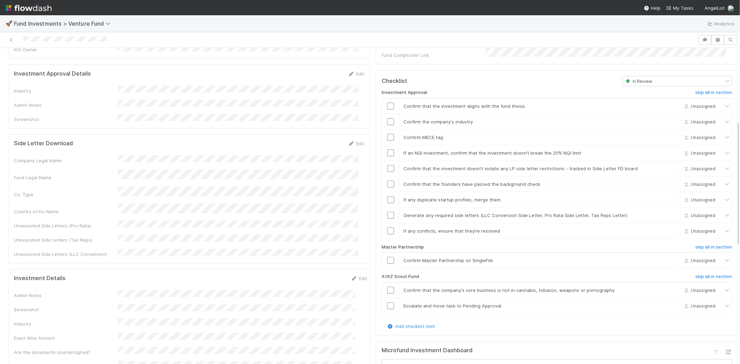
scroll to position [154, 0]
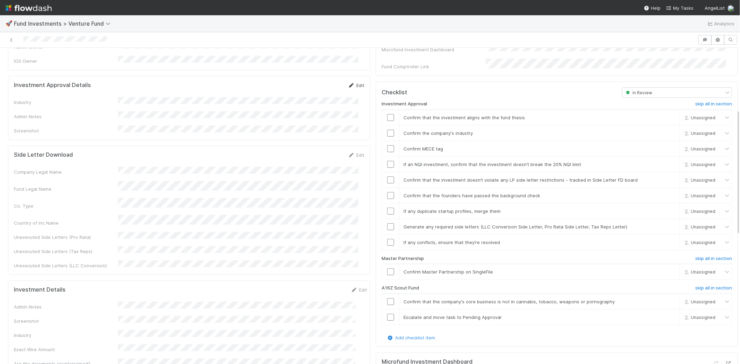
click at [350, 83] on link "Edit" at bounding box center [356, 86] width 16 height 6
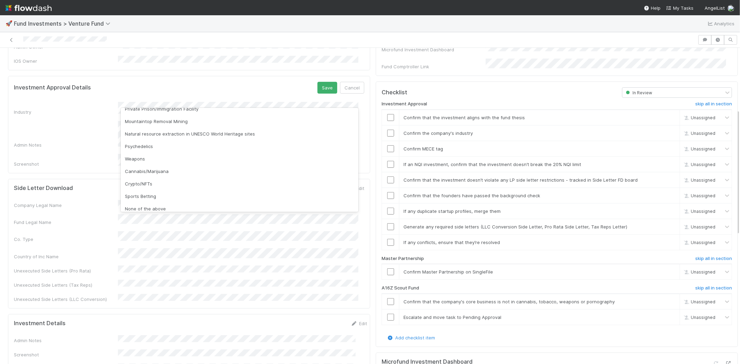
scroll to position [198, 0]
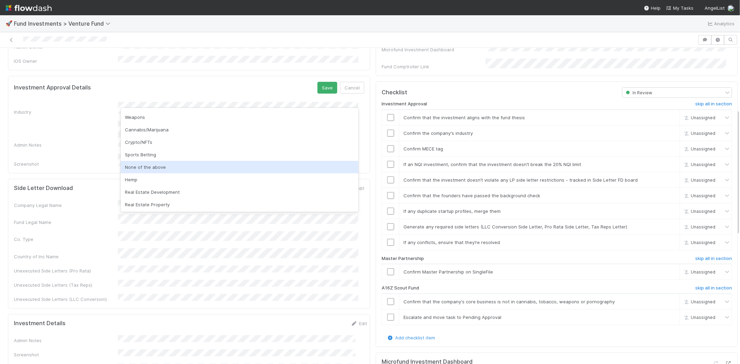
click at [164, 167] on div "None of the above" at bounding box center [240, 167] width 238 height 12
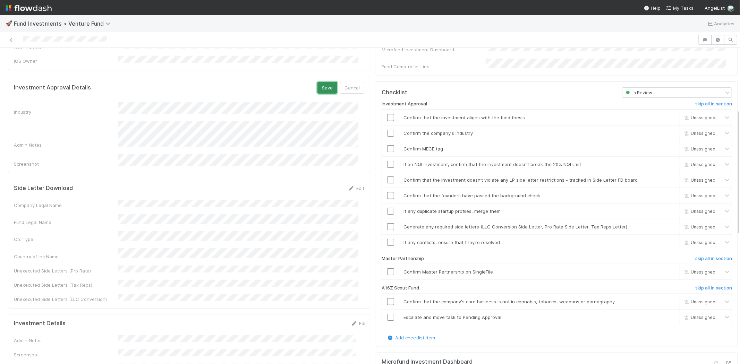
click at [323, 82] on button "Save" at bounding box center [327, 88] width 20 height 12
drag, startPoint x: 388, startPoint y: 108, endPoint x: 387, endPoint y: 114, distance: 6.6
click at [388, 114] on input "checkbox" at bounding box center [390, 117] width 7 height 7
click at [386, 125] on td at bounding box center [390, 133] width 17 height 16
click at [387, 130] on input "checkbox" at bounding box center [390, 133] width 7 height 7
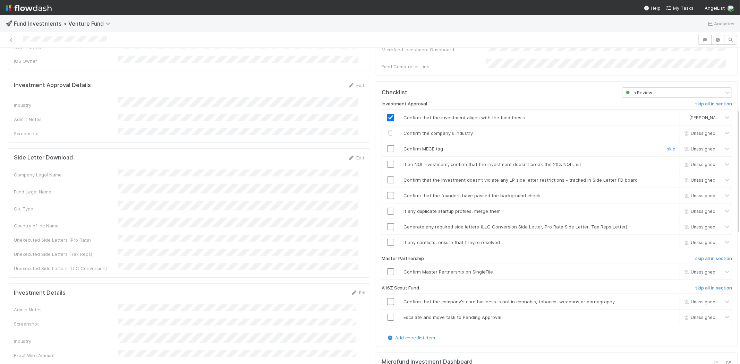
click at [387, 145] on input "checkbox" at bounding box center [390, 148] width 7 height 7
click at [387, 161] on input "checkbox" at bounding box center [390, 164] width 7 height 7
click at [387, 177] on input "checkbox" at bounding box center [390, 180] width 7 height 7
click at [387, 192] on input "checkbox" at bounding box center [390, 195] width 7 height 7
click at [387, 208] on input "checkbox" at bounding box center [390, 211] width 7 height 7
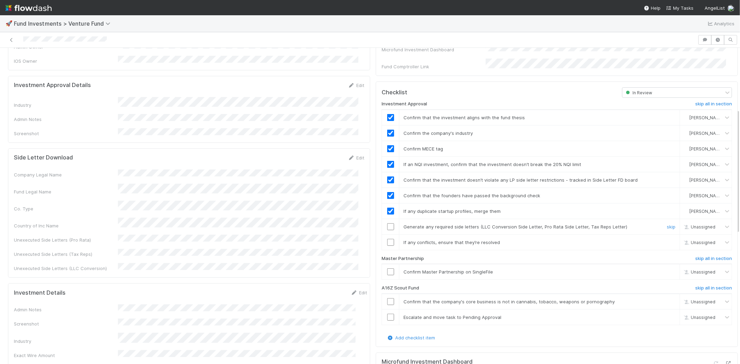
click at [387, 223] on input "checkbox" at bounding box center [390, 226] width 7 height 7
click at [387, 239] on input "checkbox" at bounding box center [390, 242] width 7 height 7
click at [387, 269] on input "checkbox" at bounding box center [390, 272] width 7 height 7
click at [137, 41] on div at bounding box center [349, 40] width 692 height 10
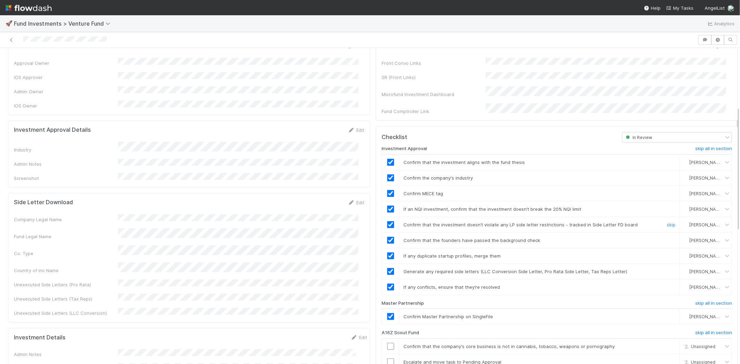
scroll to position [0, 0]
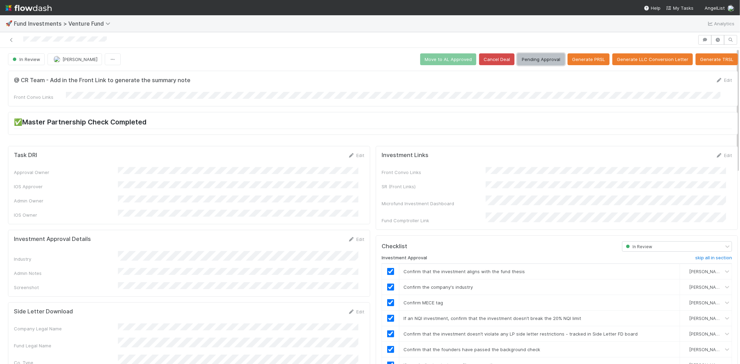
click at [531, 60] on button "Pending Approval" at bounding box center [541, 59] width 48 height 12
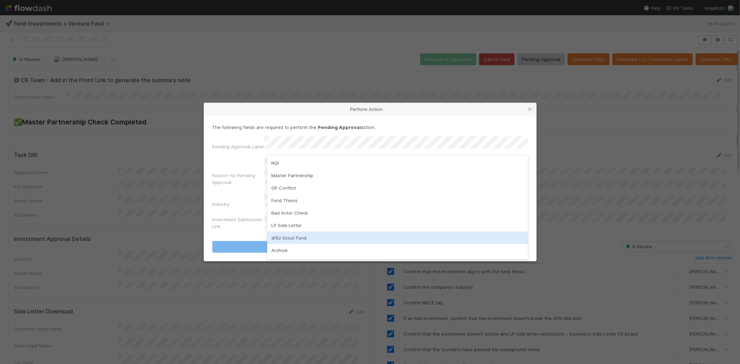
click at [279, 235] on div "a16z Scout Fund" at bounding box center [397, 238] width 261 height 12
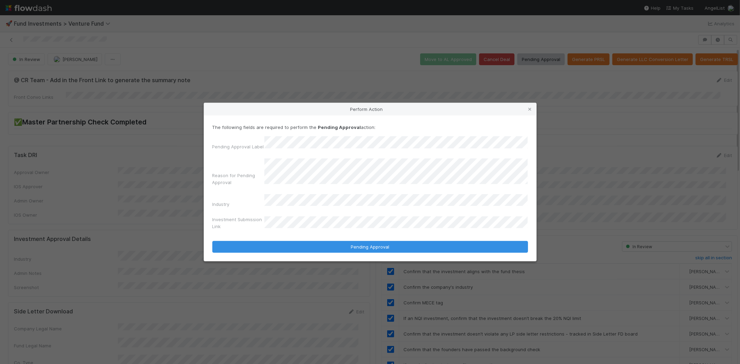
click at [212, 241] on button "Pending Approval" at bounding box center [370, 247] width 316 height 12
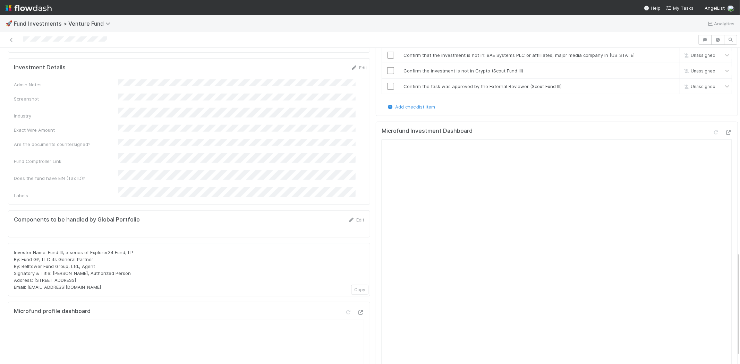
scroll to position [616, 0]
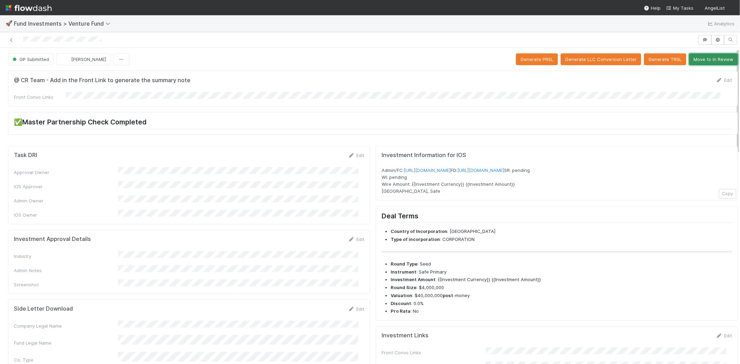
click at [710, 62] on button "Move to In Review" at bounding box center [713, 59] width 49 height 12
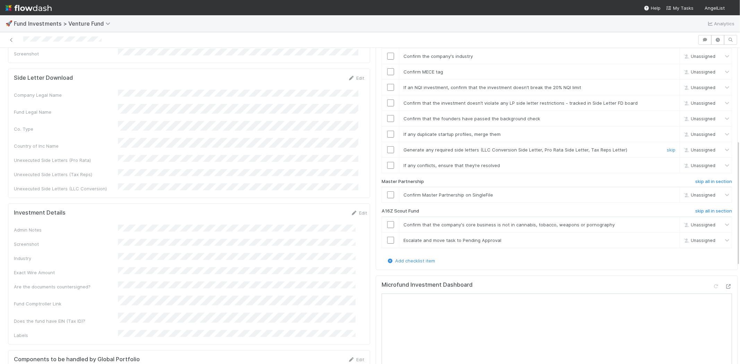
scroll to position [270, 0]
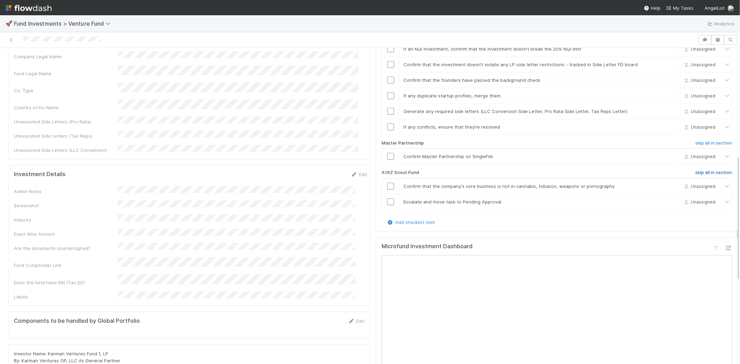
click at [702, 170] on h6 "skip all in section" at bounding box center [713, 173] width 37 height 6
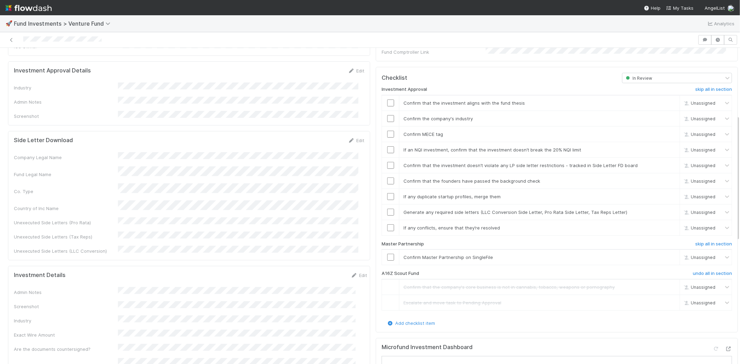
scroll to position [130, 0]
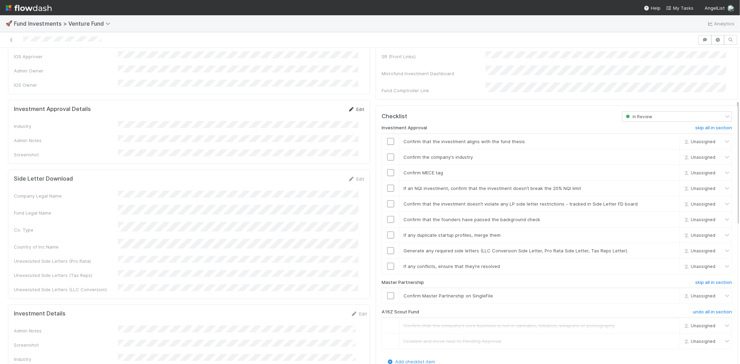
click at [352, 107] on link "Edit" at bounding box center [356, 110] width 16 height 6
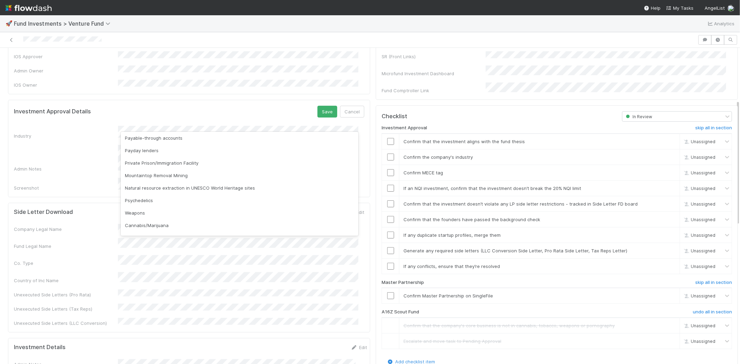
scroll to position [198, 0]
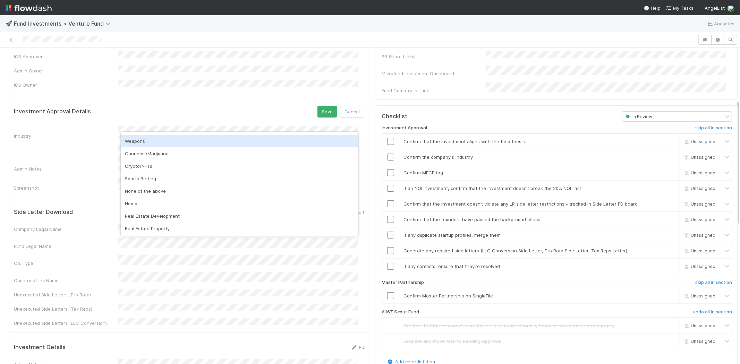
click at [177, 140] on div "Weapons" at bounding box center [240, 141] width 238 height 12
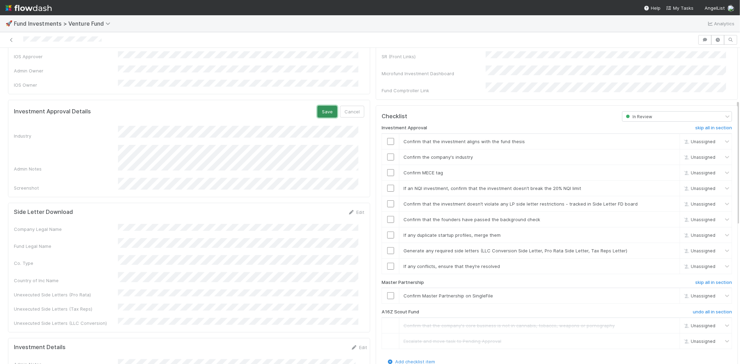
click at [320, 106] on button "Save" at bounding box center [327, 112] width 20 height 12
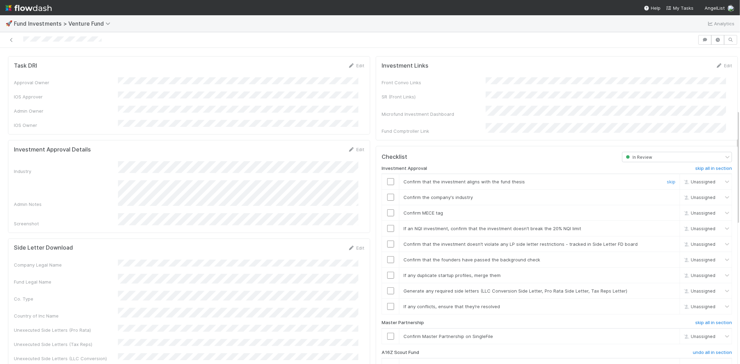
scroll to position [171, 0]
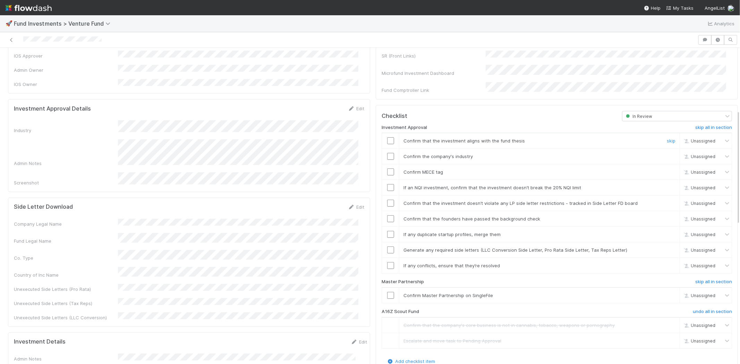
click at [387, 137] on input "checkbox" at bounding box center [390, 140] width 7 height 7
click at [387, 153] on input "checkbox" at bounding box center [390, 156] width 7 height 7
click at [387, 169] on input "checkbox" at bounding box center [390, 172] width 7 height 7
click at [387, 184] on input "checkbox" at bounding box center [390, 187] width 7 height 7
click at [387, 200] on input "checkbox" at bounding box center [390, 203] width 7 height 7
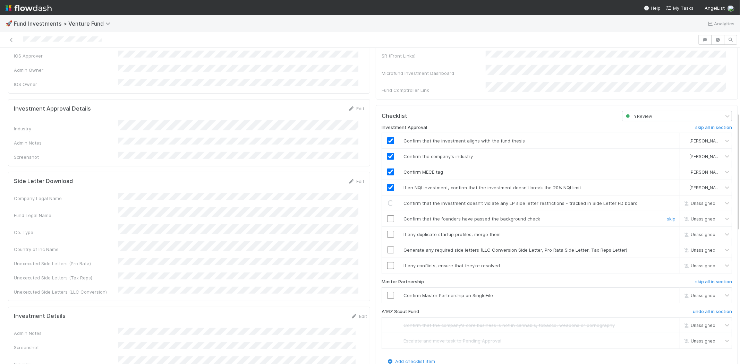
click at [387, 215] on input "checkbox" at bounding box center [390, 218] width 7 height 7
click at [387, 231] on input "checkbox" at bounding box center [390, 234] width 7 height 7
click at [387, 247] on input "checkbox" at bounding box center [390, 250] width 7 height 7
click at [386, 262] on td at bounding box center [390, 266] width 17 height 16
click at [387, 262] on input "checkbox" at bounding box center [390, 265] width 7 height 7
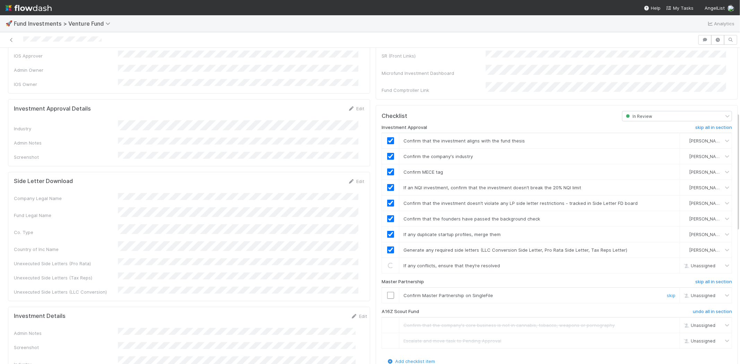
click at [387, 292] on input "checkbox" at bounding box center [390, 295] width 7 height 7
click at [387, 262] on input "checkbox" at bounding box center [390, 265] width 7 height 7
click at [387, 292] on input "checkbox" at bounding box center [390, 295] width 7 height 7
click at [155, 120] on div "Industry" at bounding box center [189, 125] width 350 height 11
copy div
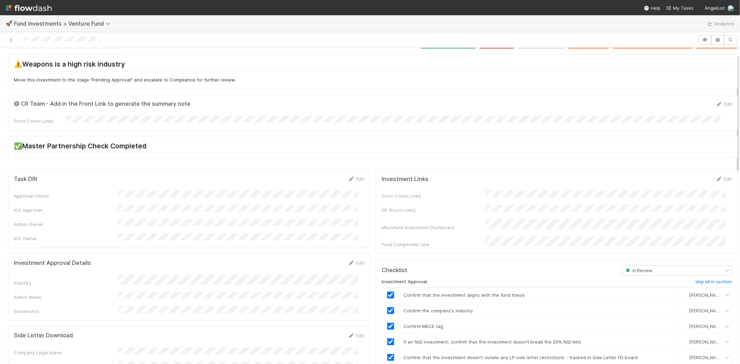
scroll to position [0, 0]
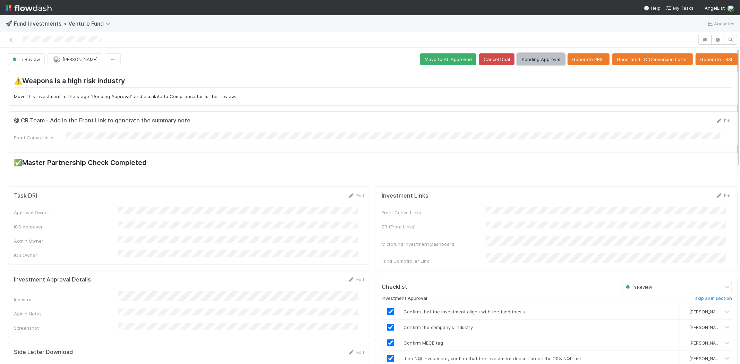
click at [531, 61] on button "Pending Approval" at bounding box center [541, 59] width 48 height 12
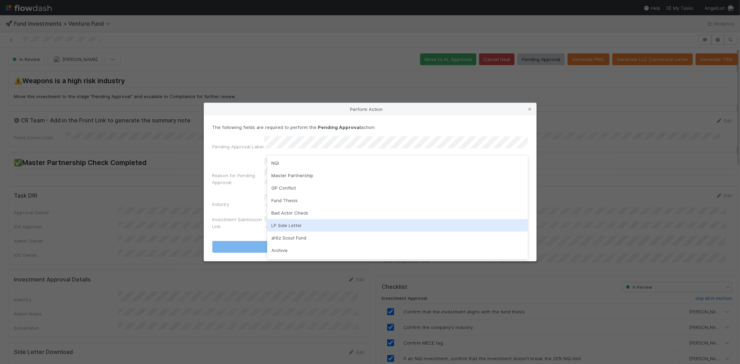
scroll to position [49, 0]
click at [287, 227] on div "Industry Restriction" at bounding box center [397, 227] width 261 height 12
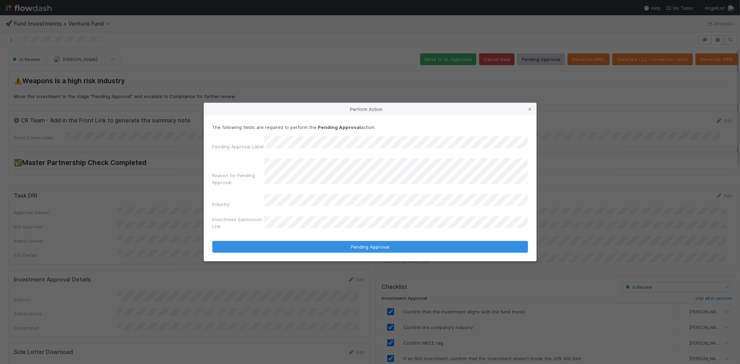
click at [212, 241] on button "Pending Approval" at bounding box center [370, 247] width 316 height 12
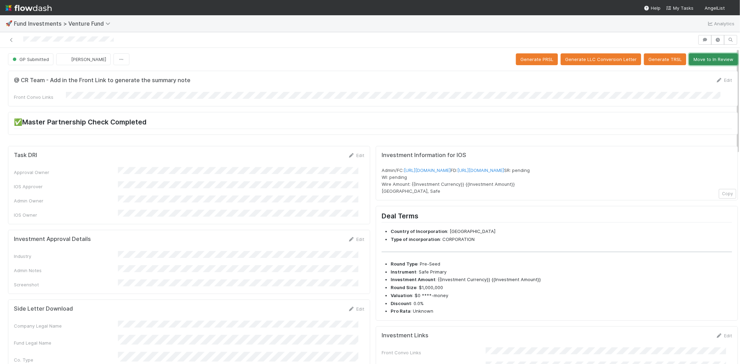
click at [697, 58] on button "Move to In Review" at bounding box center [713, 59] width 49 height 12
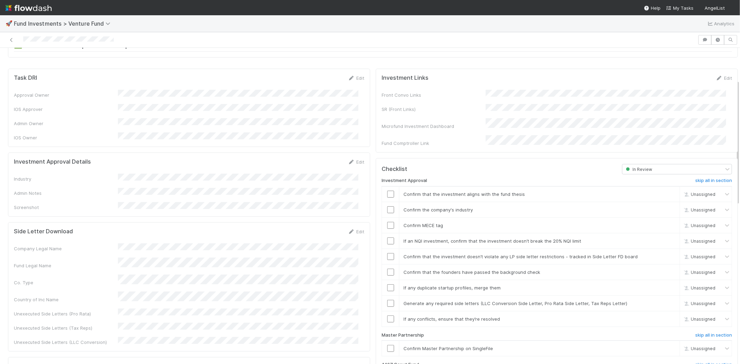
scroll to position [77, 0]
click at [352, 160] on link "Edit" at bounding box center [356, 163] width 16 height 6
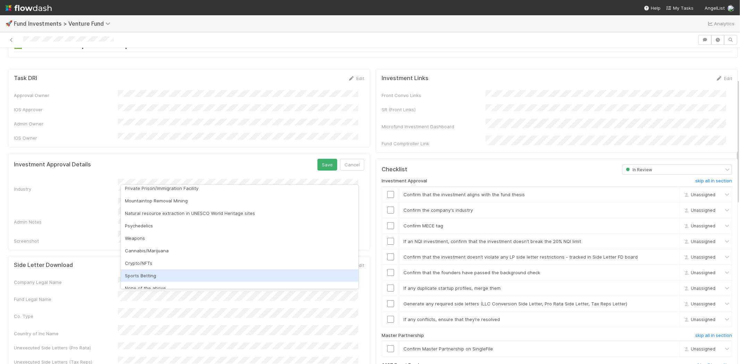
scroll to position [198, 0]
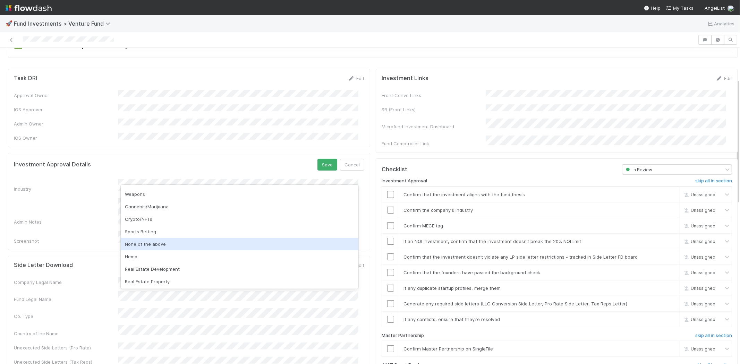
click at [155, 241] on div "None of the above" at bounding box center [240, 244] width 238 height 12
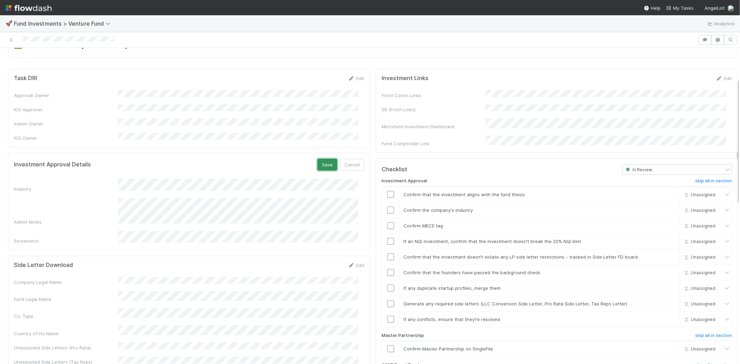
click at [318, 159] on button "Save" at bounding box center [327, 165] width 20 height 12
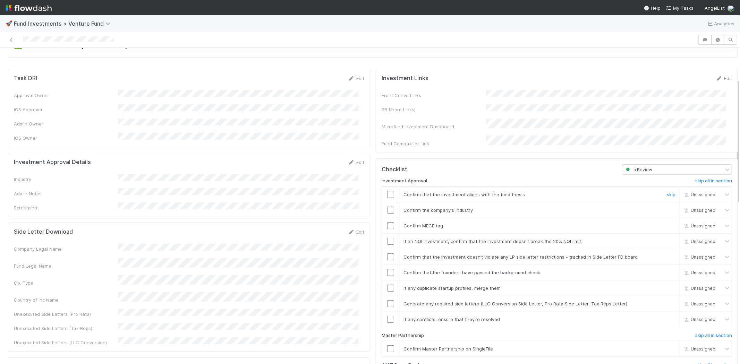
click at [387, 191] on input "checkbox" at bounding box center [390, 194] width 7 height 7
click at [387, 207] on input "checkbox" at bounding box center [390, 210] width 7 height 7
click at [387, 222] on input "checkbox" at bounding box center [390, 225] width 7 height 7
click at [387, 238] on input "checkbox" at bounding box center [390, 241] width 7 height 7
click at [382, 254] on div at bounding box center [390, 257] width 17 height 7
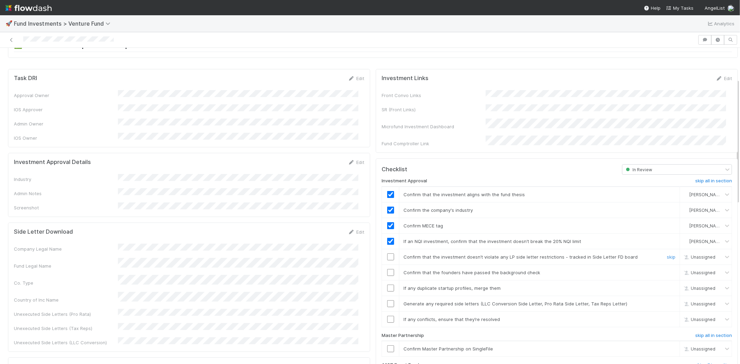
click at [387, 254] on input "checkbox" at bounding box center [390, 257] width 7 height 7
click at [387, 269] on input "checkbox" at bounding box center [390, 272] width 7 height 7
click at [387, 285] on input "checkbox" at bounding box center [390, 288] width 7 height 7
click at [387, 300] on input "checkbox" at bounding box center [390, 303] width 7 height 7
click at [387, 316] on input "checkbox" at bounding box center [390, 319] width 7 height 7
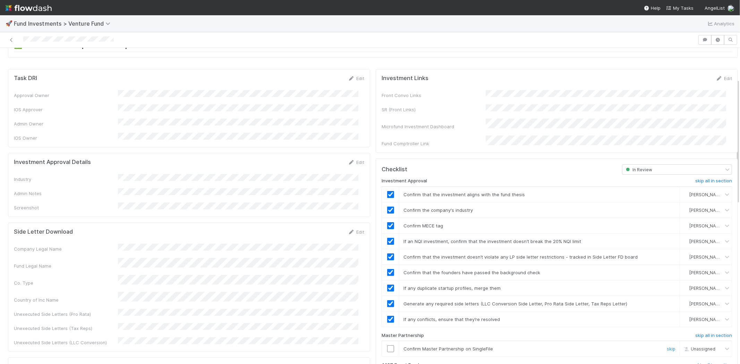
click at [387, 346] on input "checkbox" at bounding box center [390, 349] width 7 height 7
click at [139, 45] on div at bounding box center [370, 40] width 740 height 16
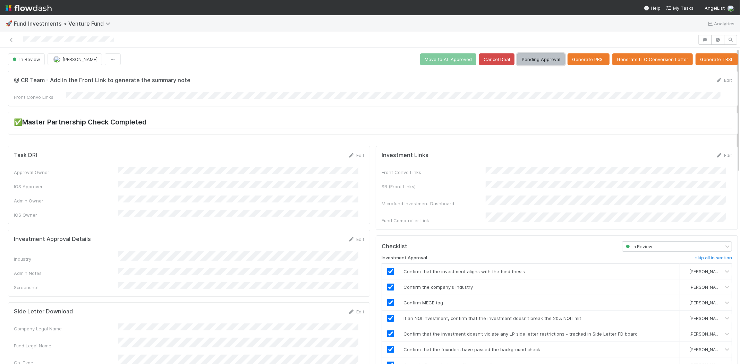
click at [529, 53] on button "Pending Approval" at bounding box center [541, 59] width 48 height 12
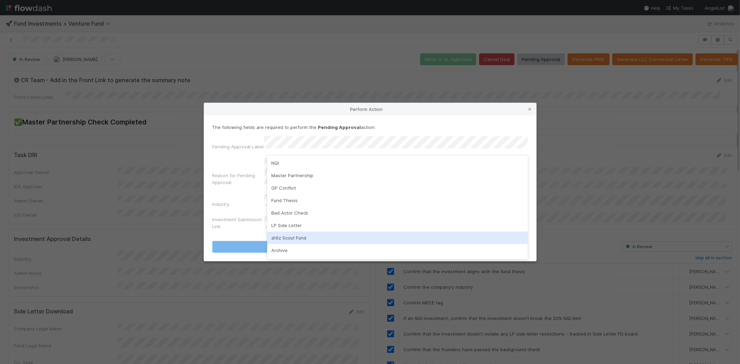
drag, startPoint x: 281, startPoint y: 240, endPoint x: 304, endPoint y: 189, distance: 55.9
click at [280, 240] on div "a16z Scout Fund" at bounding box center [397, 238] width 261 height 12
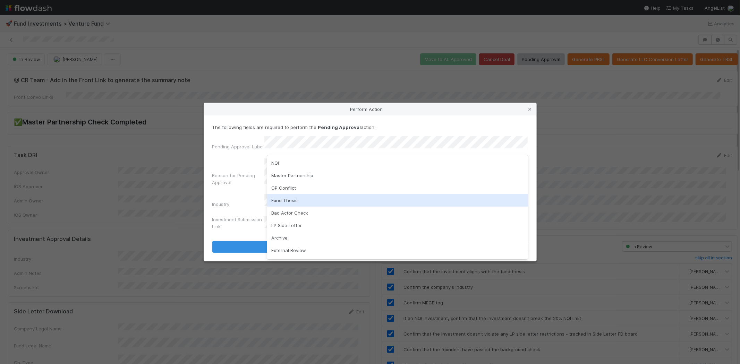
scroll to position [36, 0]
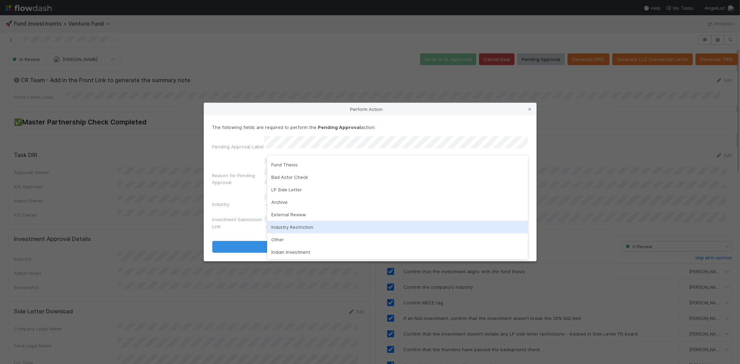
click at [306, 227] on div "Industry Restriction" at bounding box center [397, 227] width 261 height 12
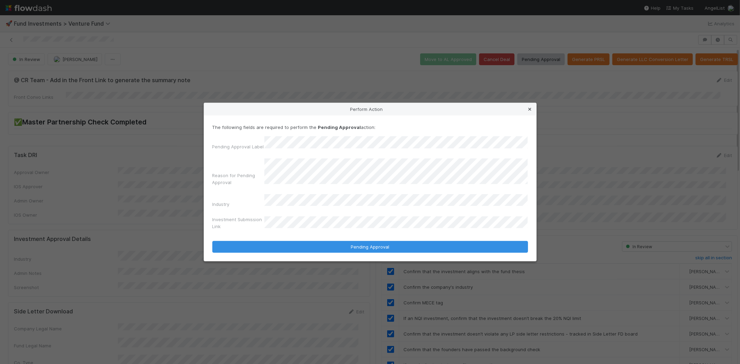
click at [531, 111] on icon at bounding box center [530, 109] width 7 height 5
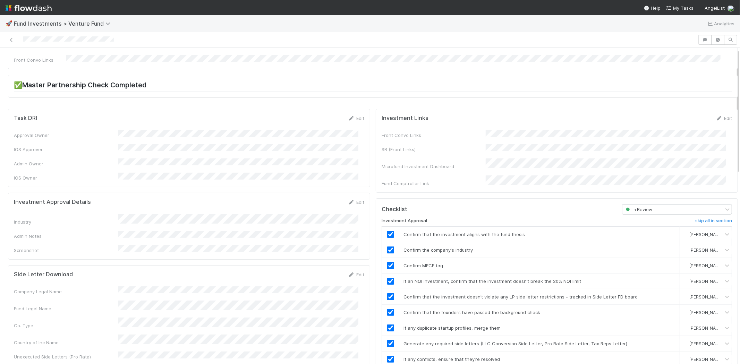
scroll to position [0, 0]
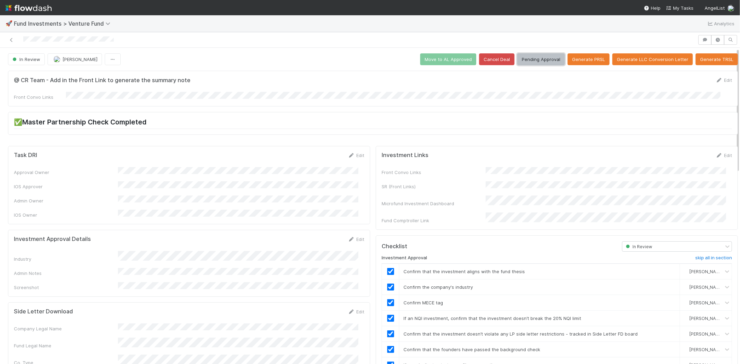
click at [536, 58] on button "Pending Approval" at bounding box center [541, 59] width 48 height 12
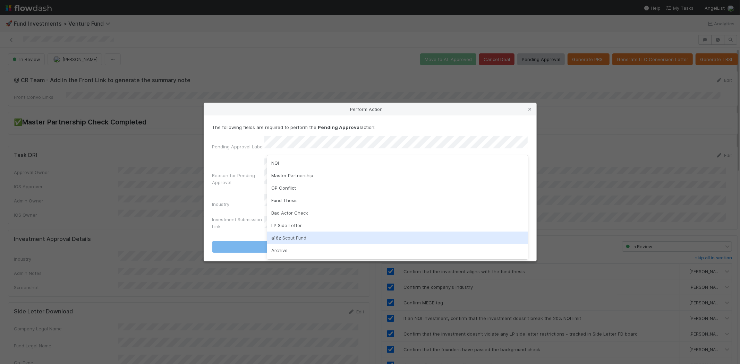
click at [276, 238] on div "a16z Scout Fund" at bounding box center [397, 238] width 261 height 12
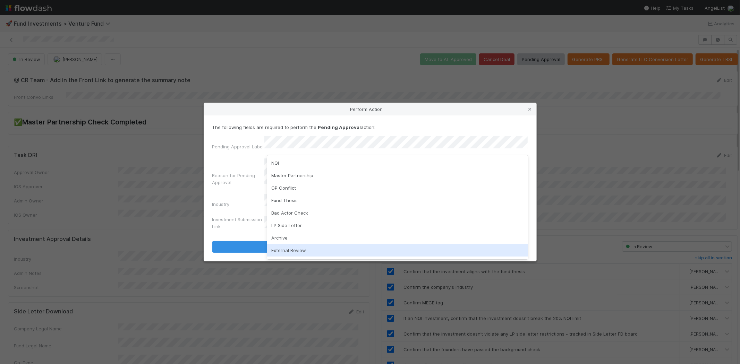
click at [297, 247] on div "External Review" at bounding box center [397, 250] width 261 height 12
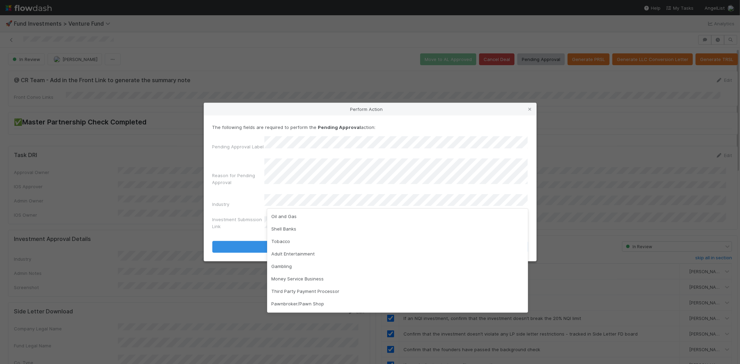
scroll to position [163, 0]
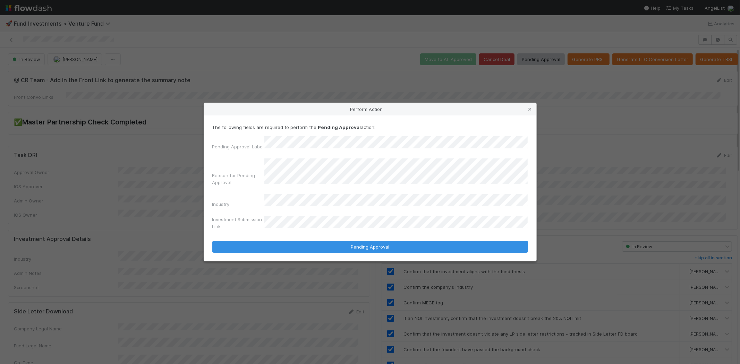
click at [212, 241] on button "Pending Approval" at bounding box center [370, 247] width 316 height 12
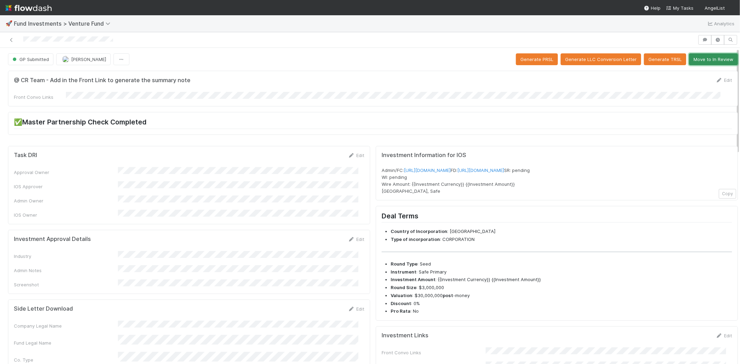
click at [697, 65] on button "Move to In Review" at bounding box center [713, 59] width 49 height 12
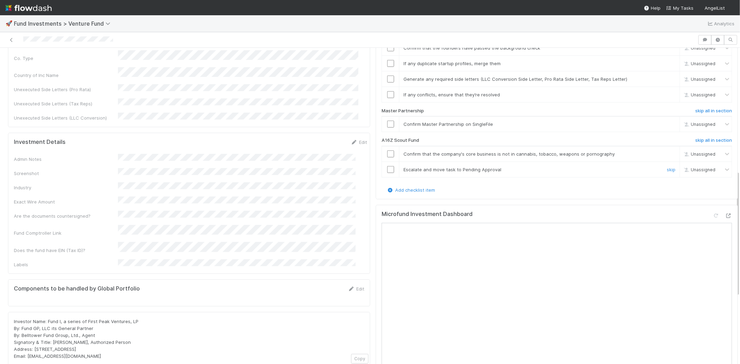
scroll to position [308, 0]
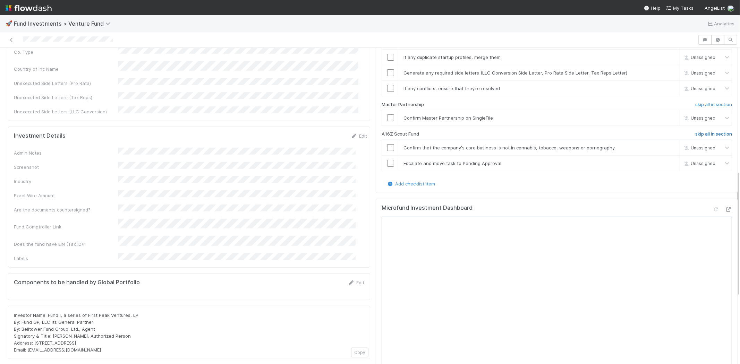
click at [705, 131] on h6 "skip all in section" at bounding box center [713, 134] width 37 height 6
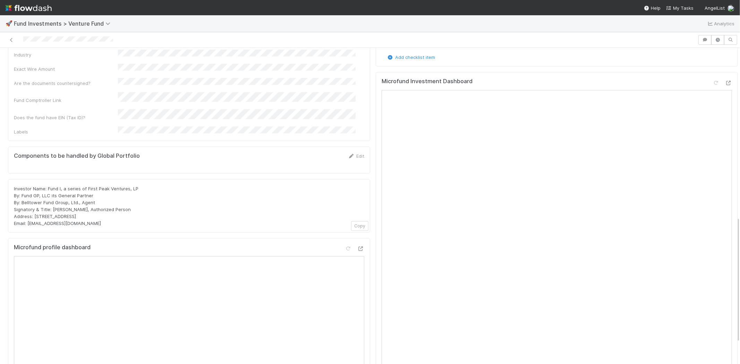
scroll to position [424, 0]
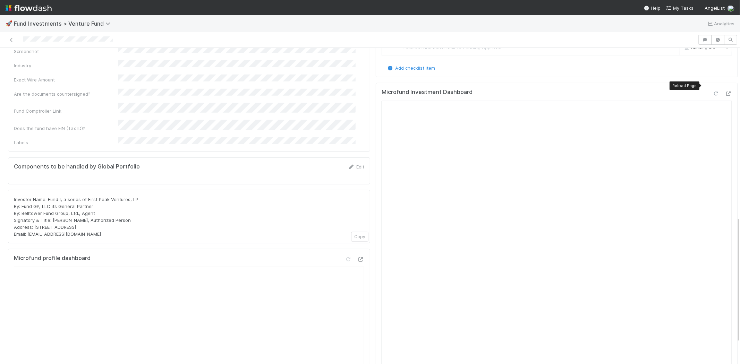
drag, startPoint x: 705, startPoint y: 84, endPoint x: 701, endPoint y: 88, distance: 6.1
click at [713, 92] on icon at bounding box center [716, 94] width 7 height 5
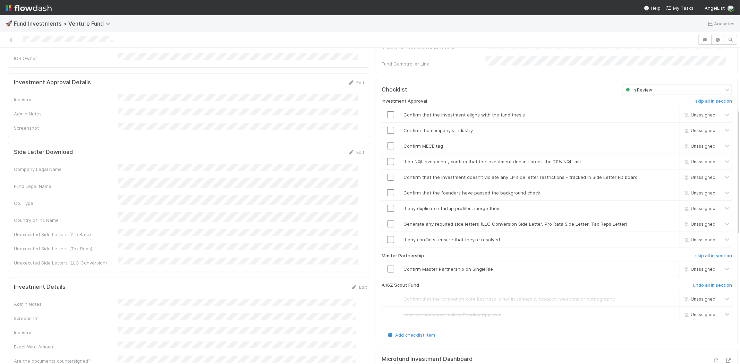
scroll to position [154, 0]
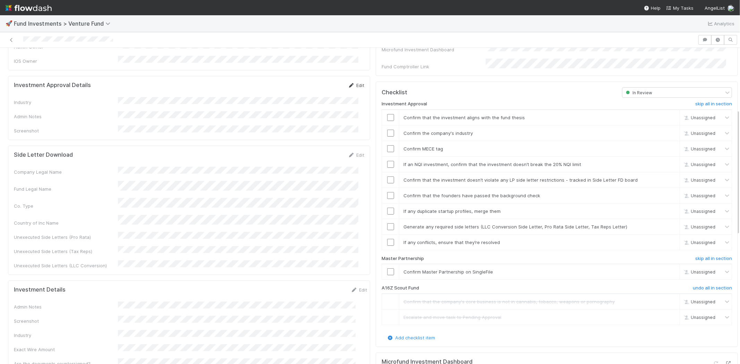
click at [352, 83] on link "Edit" at bounding box center [356, 86] width 16 height 6
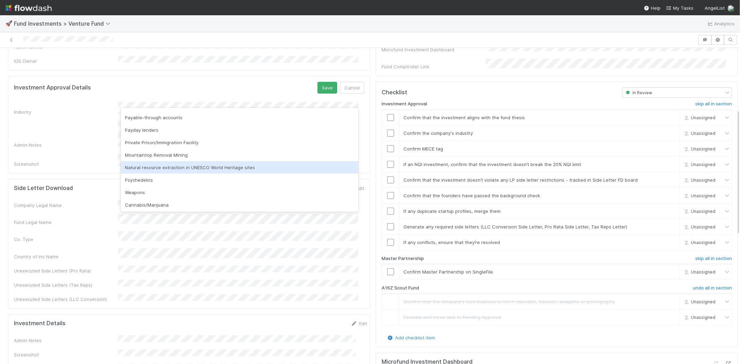
scroll to position [198, 0]
click at [162, 167] on div "None of the above" at bounding box center [240, 167] width 238 height 12
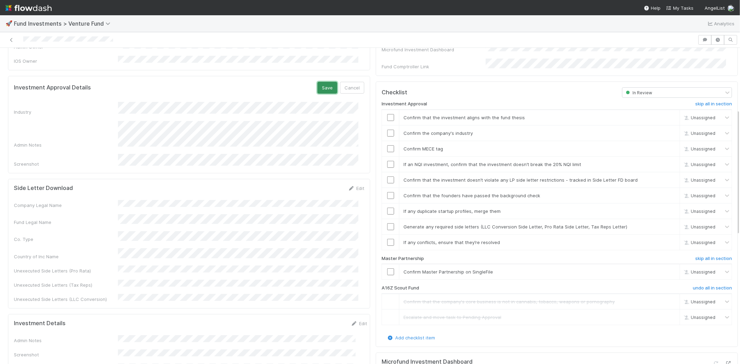
click at [319, 82] on button "Save" at bounding box center [327, 88] width 20 height 12
click at [387, 114] on input "checkbox" at bounding box center [390, 117] width 7 height 7
click at [387, 130] on input "checkbox" at bounding box center [390, 133] width 7 height 7
click at [387, 145] on input "checkbox" at bounding box center [390, 148] width 7 height 7
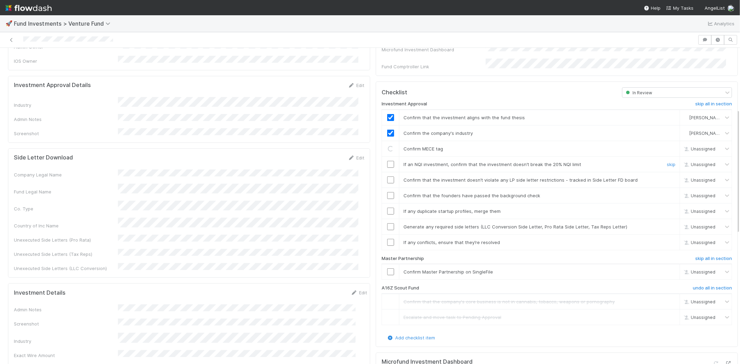
click at [387, 161] on input "checkbox" at bounding box center [390, 164] width 7 height 7
click at [387, 177] on input "checkbox" at bounding box center [390, 180] width 7 height 7
click at [387, 192] on input "checkbox" at bounding box center [390, 195] width 7 height 7
checkbox input "true"
click at [387, 177] on input "checkbox" at bounding box center [390, 180] width 7 height 7
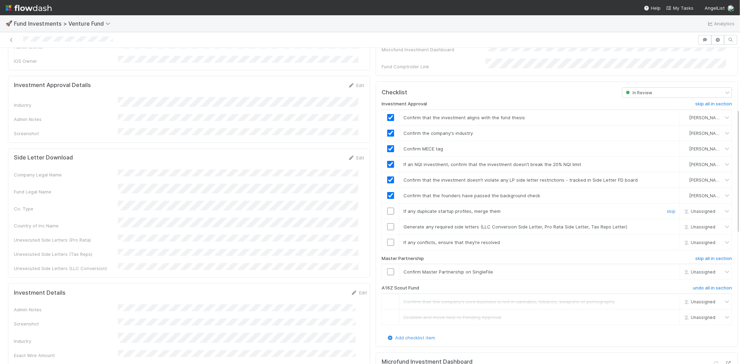
click at [387, 208] on input "checkbox" at bounding box center [390, 211] width 7 height 7
click at [387, 223] on input "checkbox" at bounding box center [390, 226] width 7 height 7
click at [387, 239] on input "checkbox" at bounding box center [390, 242] width 7 height 7
click at [387, 269] on input "checkbox" at bounding box center [390, 272] width 7 height 7
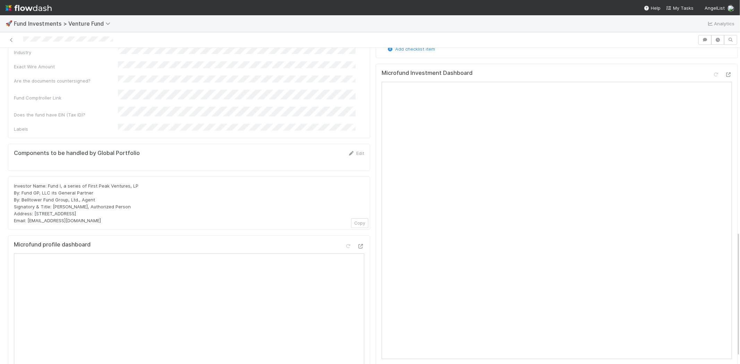
scroll to position [406, 0]
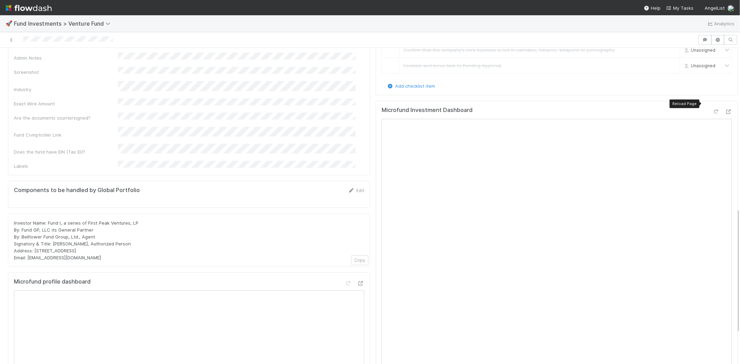
click at [713, 110] on icon at bounding box center [716, 112] width 7 height 5
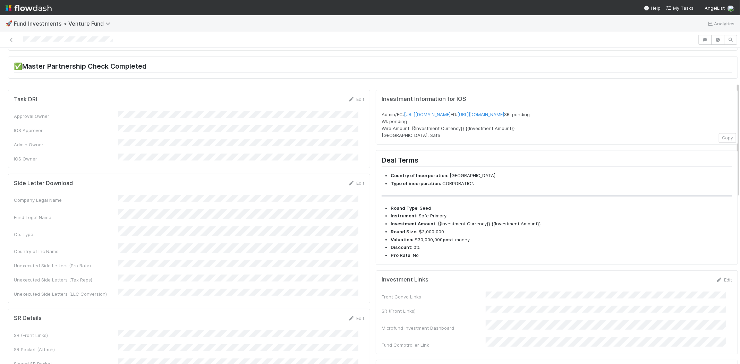
scroll to position [0, 0]
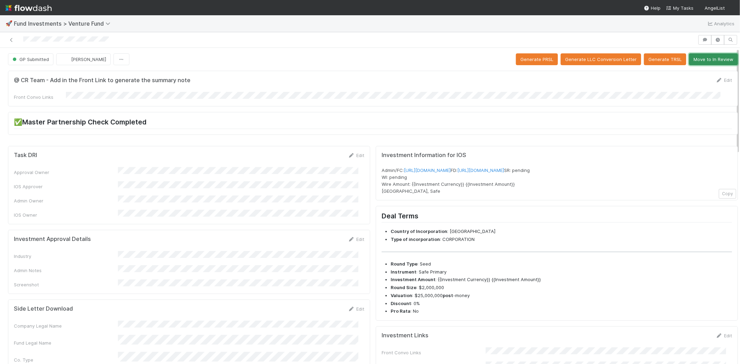
click at [689, 58] on button "Move to In Review" at bounding box center [713, 59] width 49 height 12
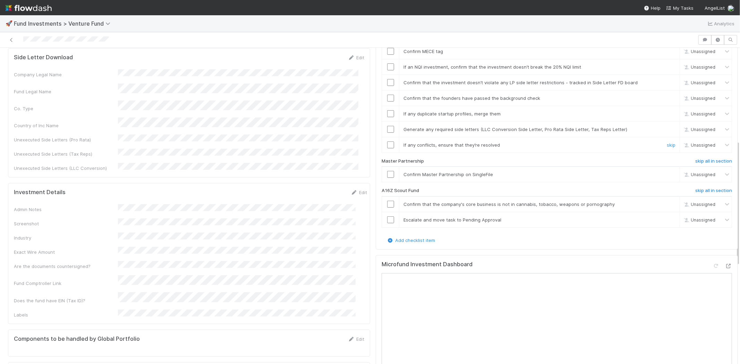
scroll to position [270, 0]
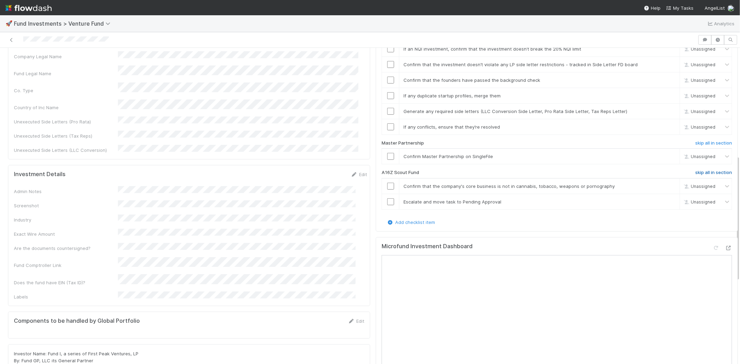
click at [695, 170] on h6 "skip all in section" at bounding box center [713, 173] width 37 height 6
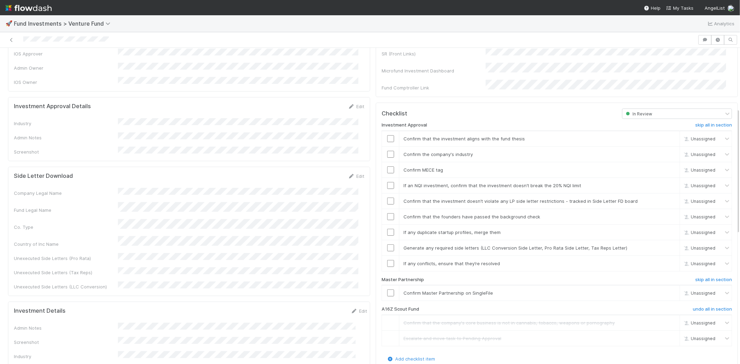
scroll to position [77, 0]
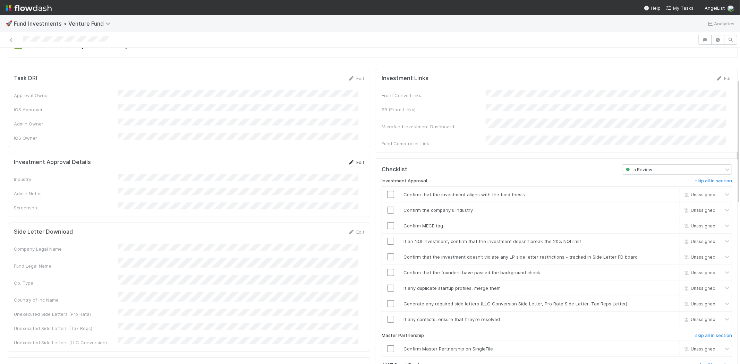
click at [348, 160] on icon at bounding box center [351, 162] width 7 height 5
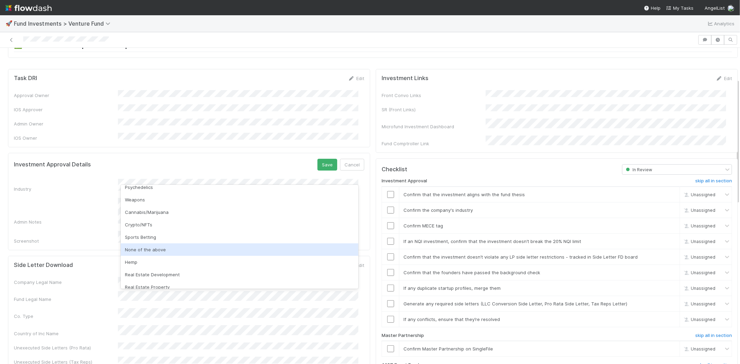
scroll to position [198, 0]
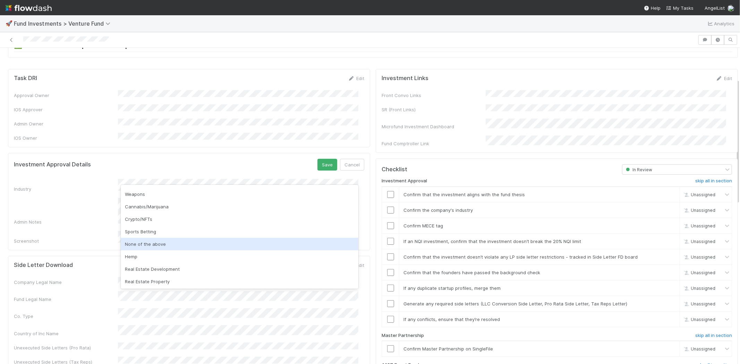
click at [160, 244] on div "None of the above" at bounding box center [240, 244] width 238 height 12
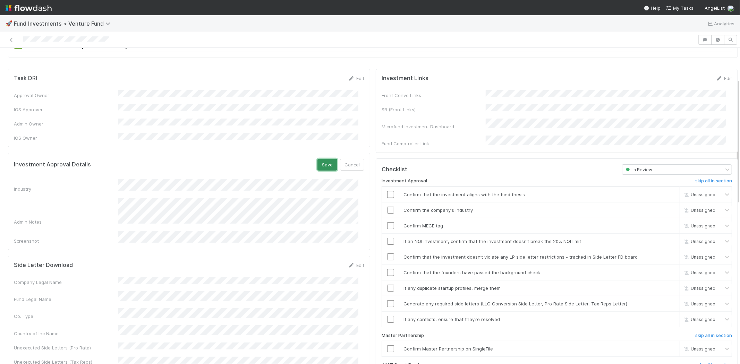
click at [318, 159] on button "Save" at bounding box center [327, 165] width 20 height 12
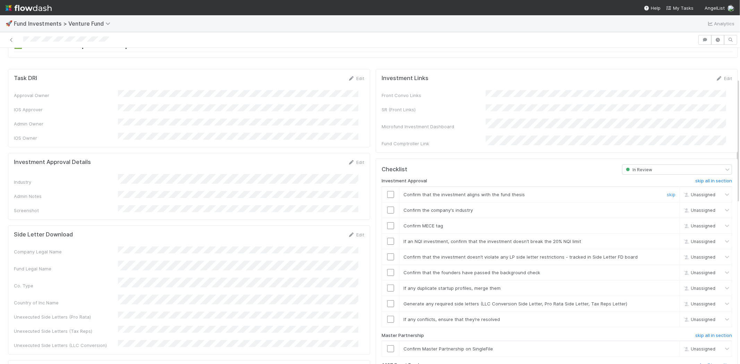
drag, startPoint x: 387, startPoint y: 186, endPoint x: 385, endPoint y: 200, distance: 13.9
click at [387, 191] on input "checkbox" at bounding box center [390, 194] width 7 height 7
click at [387, 207] on input "checkbox" at bounding box center [390, 210] width 7 height 7
click at [387, 222] on input "checkbox" at bounding box center [390, 225] width 7 height 7
click at [387, 238] on input "checkbox" at bounding box center [390, 241] width 7 height 7
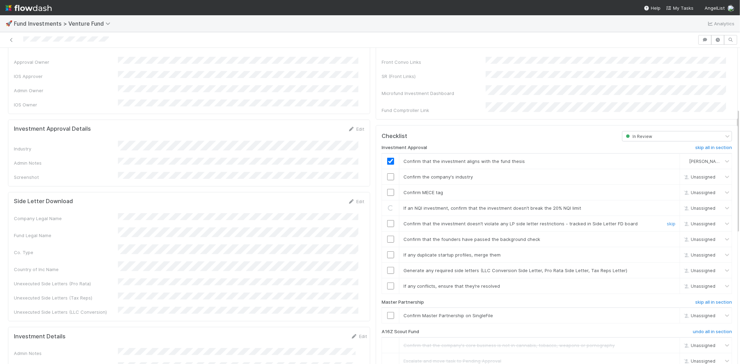
scroll to position [154, 0]
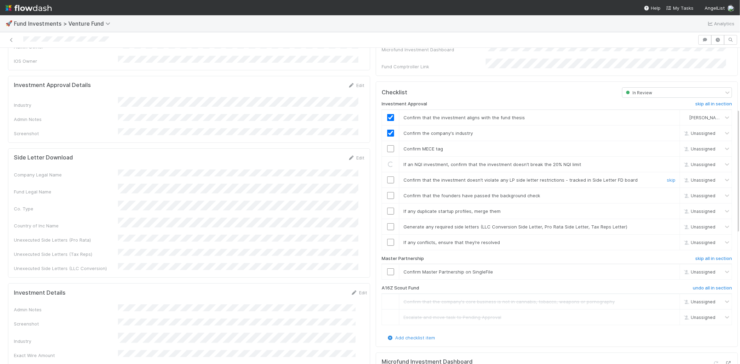
checkbox input "true"
click at [387, 145] on input "checkbox" at bounding box center [390, 148] width 7 height 7
click at [387, 177] on input "checkbox" at bounding box center [390, 180] width 7 height 7
drag, startPoint x: 387, startPoint y: 185, endPoint x: 384, endPoint y: 201, distance: 15.5
click at [387, 192] on input "checkbox" at bounding box center [390, 195] width 7 height 7
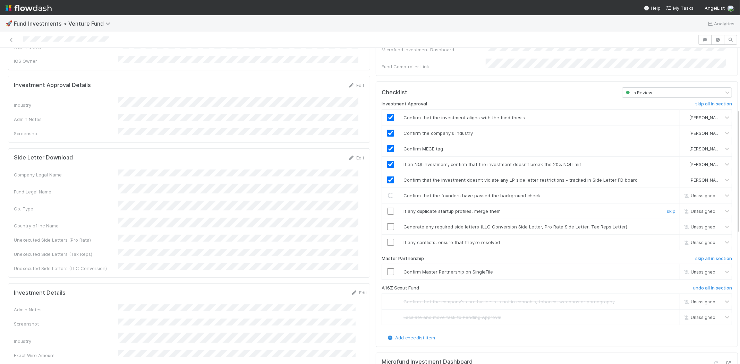
click at [387, 208] on input "checkbox" at bounding box center [390, 211] width 7 height 7
click at [387, 219] on td at bounding box center [390, 227] width 17 height 16
click at [387, 223] on input "checkbox" at bounding box center [390, 226] width 7 height 7
click at [387, 239] on input "checkbox" at bounding box center [390, 242] width 7 height 7
click at [387, 269] on input "checkbox" at bounding box center [390, 272] width 7 height 7
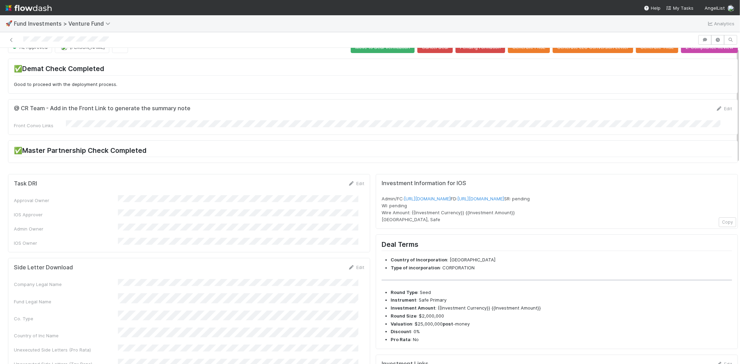
scroll to position [0, 0]
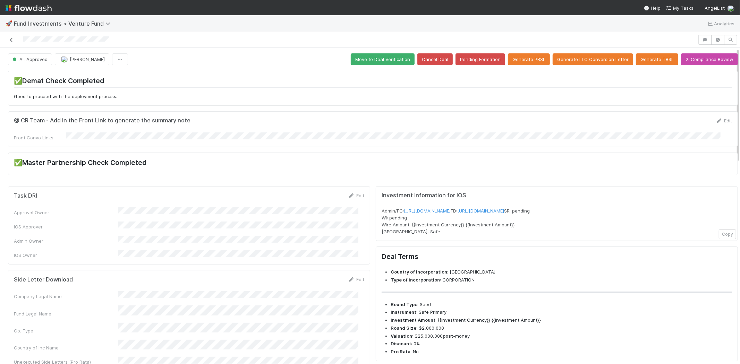
click at [12, 39] on icon at bounding box center [11, 40] width 7 height 5
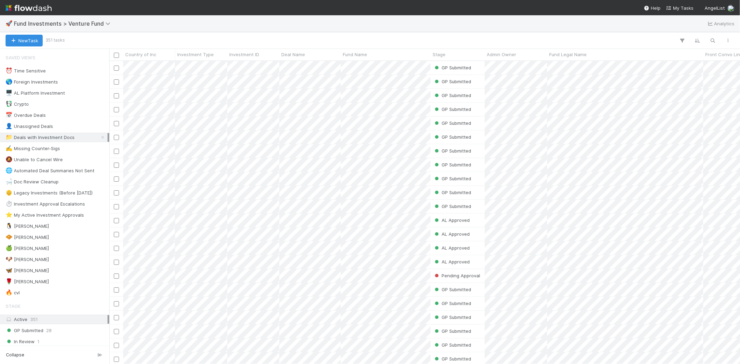
scroll to position [297, 625]
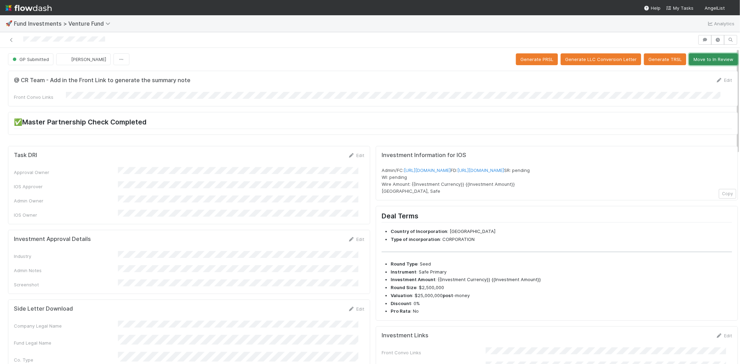
click at [704, 63] on button "Move to In Review" at bounding box center [713, 59] width 49 height 12
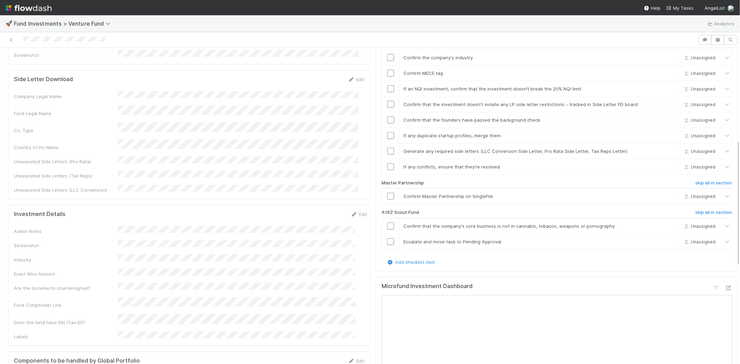
scroll to position [231, 0]
click at [696, 209] on h6 "skip all in section" at bounding box center [713, 212] width 37 height 6
click at [699, 209] on h6 "skip all in section" at bounding box center [713, 212] width 37 height 6
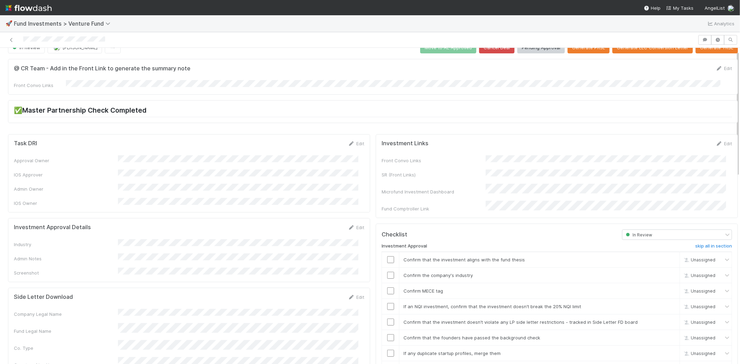
scroll to position [0, 0]
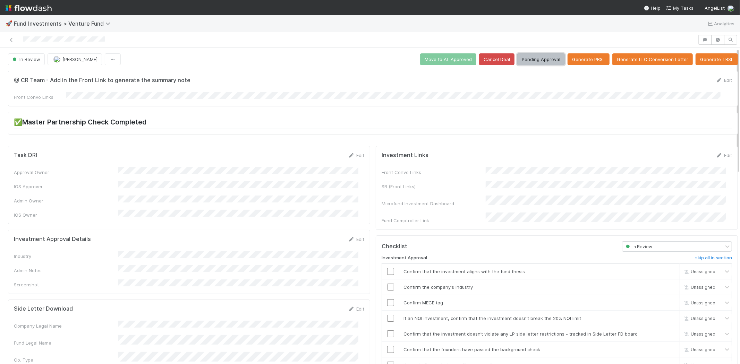
click at [529, 54] on button "Pending Approval" at bounding box center [541, 59] width 48 height 12
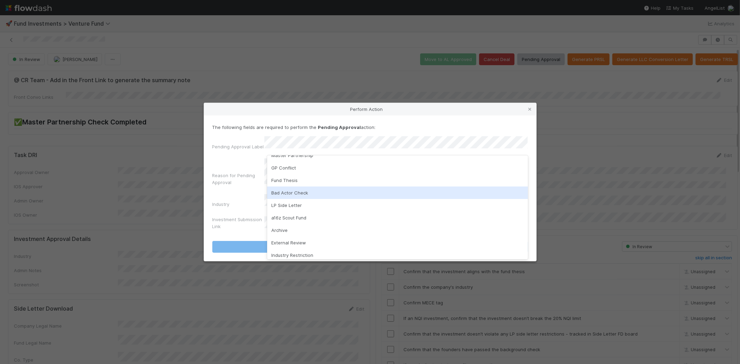
scroll to position [49, 0]
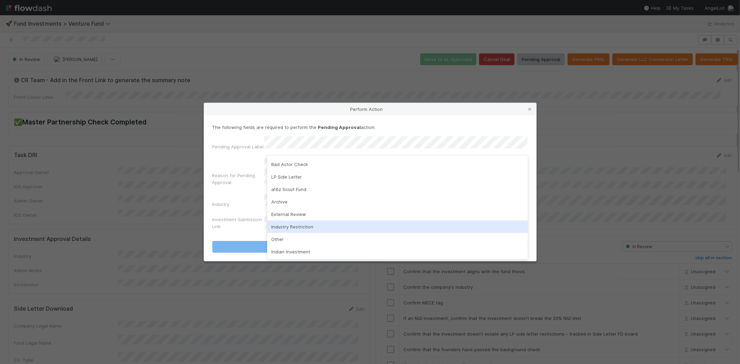
click at [292, 226] on div "Industry Restriction" at bounding box center [397, 227] width 261 height 12
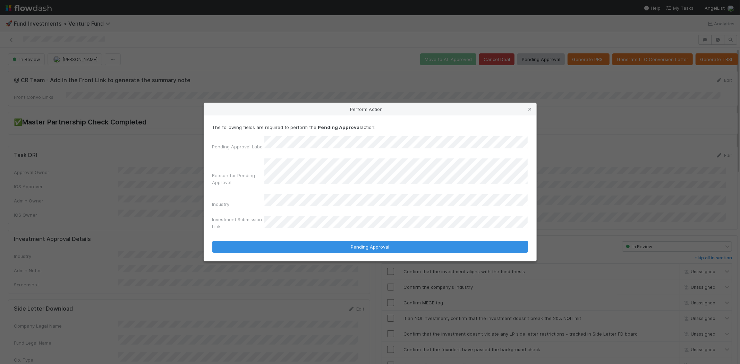
click at [248, 181] on div "Reason for Pending Approval" at bounding box center [370, 174] width 316 height 30
click at [530, 111] on icon at bounding box center [530, 109] width 7 height 5
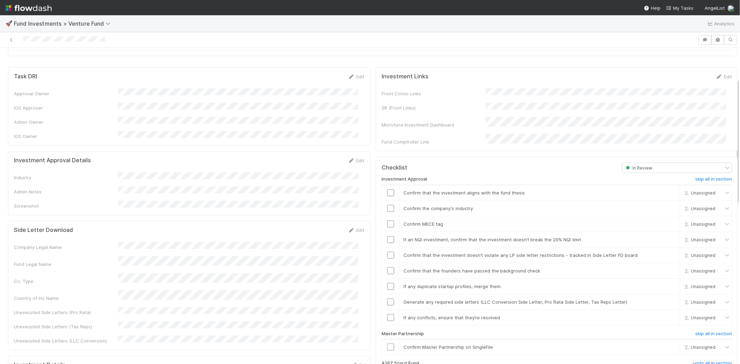
scroll to position [77, 0]
click at [353, 160] on link "Edit" at bounding box center [356, 163] width 16 height 6
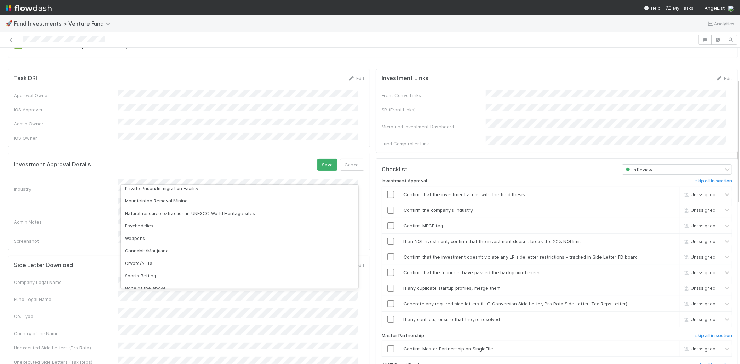
scroll to position [198, 0]
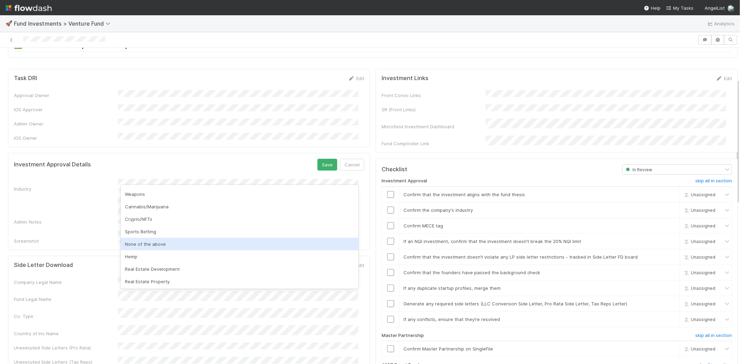
click at [144, 244] on div "None of the above" at bounding box center [240, 244] width 238 height 12
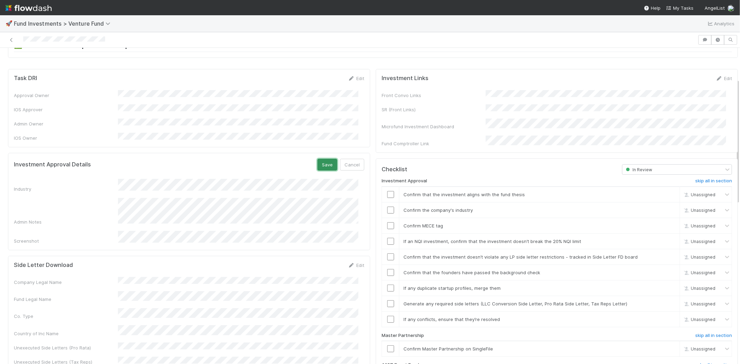
click at [318, 159] on button "Save" at bounding box center [327, 165] width 20 height 12
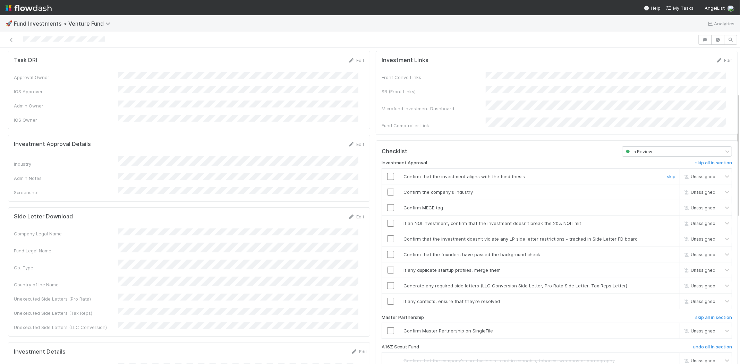
scroll to position [116, 0]
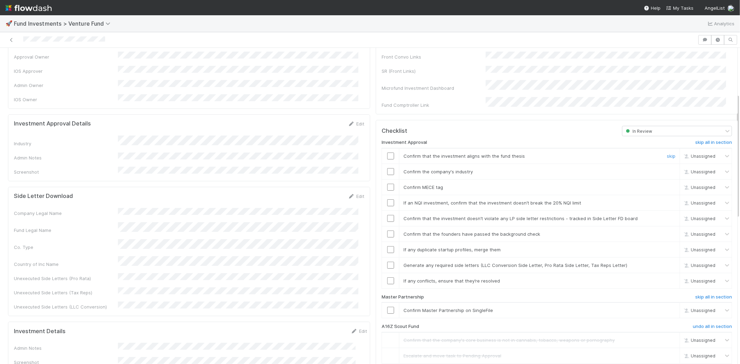
click at [387, 153] on input "checkbox" at bounding box center [390, 156] width 7 height 7
click at [387, 164] on td at bounding box center [390, 172] width 17 height 16
drag, startPoint x: 386, startPoint y: 162, endPoint x: 386, endPoint y: 167, distance: 4.9
click at [387, 168] on input "checkbox" at bounding box center [390, 171] width 7 height 7
click at [387, 184] on input "checkbox" at bounding box center [390, 187] width 7 height 7
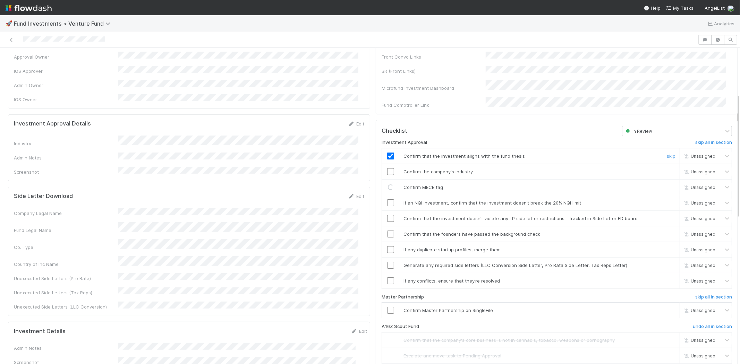
checkbox input "true"
click at [387, 168] on input "checkbox" at bounding box center [390, 171] width 7 height 7
click at [387, 199] on input "checkbox" at bounding box center [390, 202] width 7 height 7
click at [387, 215] on input "checkbox" at bounding box center [390, 218] width 7 height 7
click at [387, 231] on input "checkbox" at bounding box center [390, 234] width 7 height 7
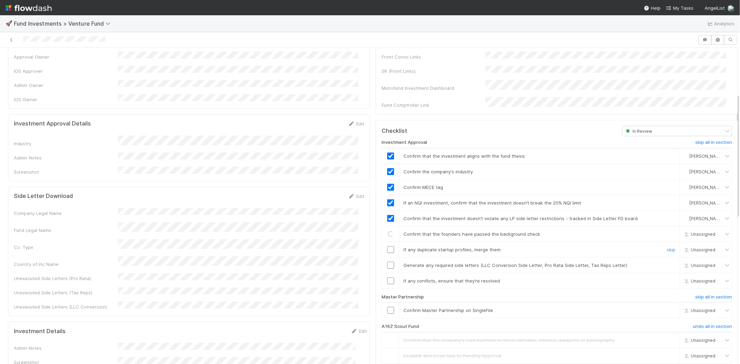
click at [387, 246] on input "checkbox" at bounding box center [390, 249] width 7 height 7
drag, startPoint x: 383, startPoint y: 252, endPoint x: 382, endPoint y: 255, distance: 4.0
click at [383, 257] on td at bounding box center [390, 265] width 17 height 16
click at [387, 262] on input "checkbox" at bounding box center [390, 265] width 7 height 7
click at [387, 278] on input "checkbox" at bounding box center [390, 281] width 7 height 7
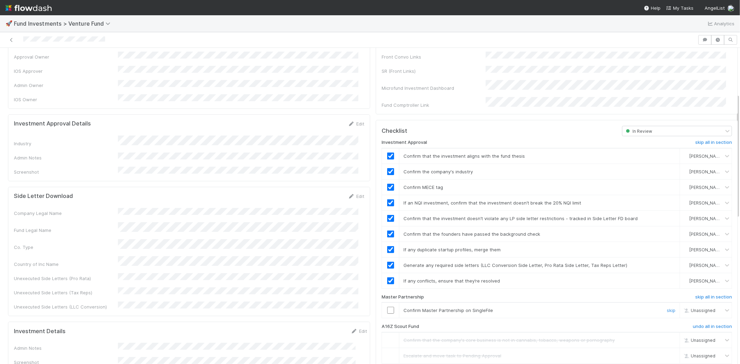
click at [387, 307] on input "checkbox" at bounding box center [390, 310] width 7 height 7
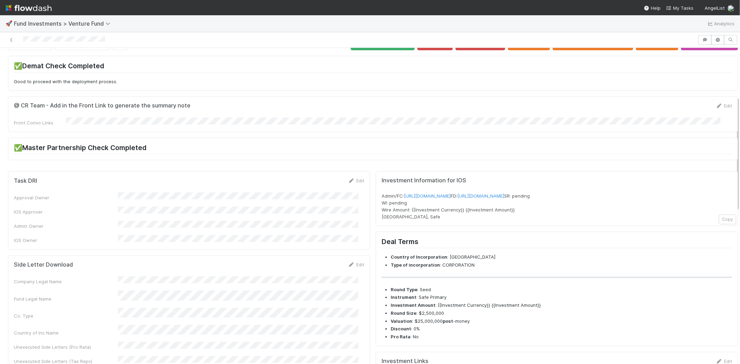
scroll to position [0, 0]
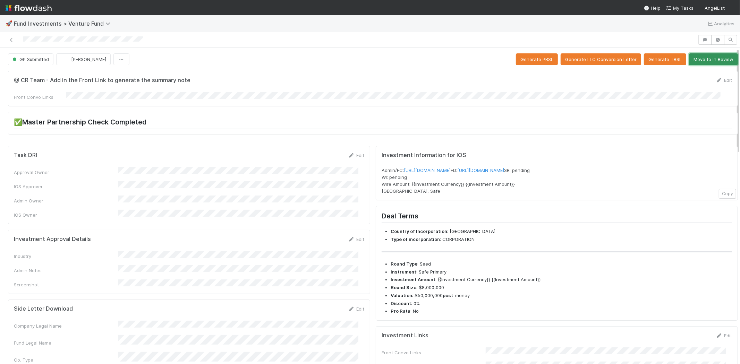
drag, startPoint x: 688, startPoint y: 59, endPoint x: 685, endPoint y: 62, distance: 4.7
click at [689, 59] on button "Move to In Review" at bounding box center [713, 59] width 49 height 12
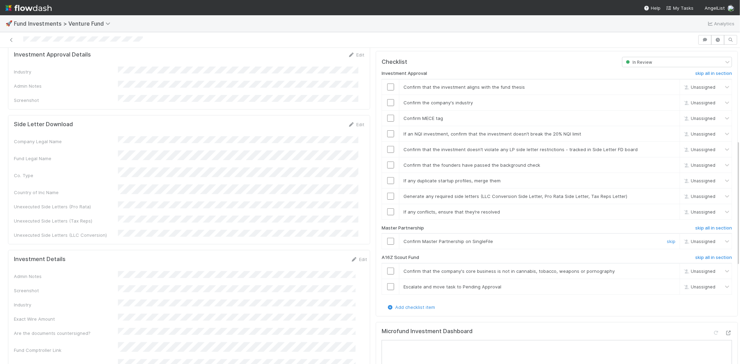
scroll to position [231, 0]
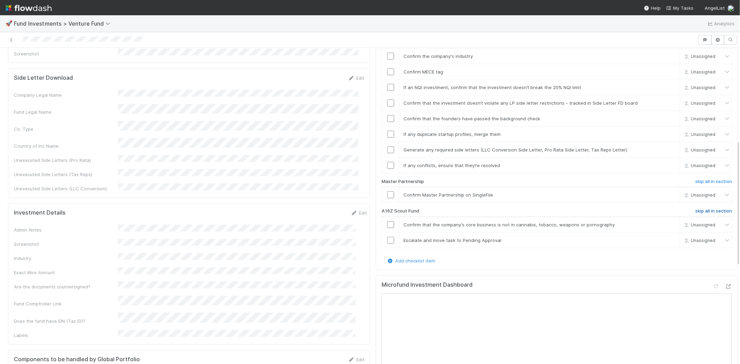
click at [699, 209] on h6 "skip all in section" at bounding box center [713, 212] width 37 height 6
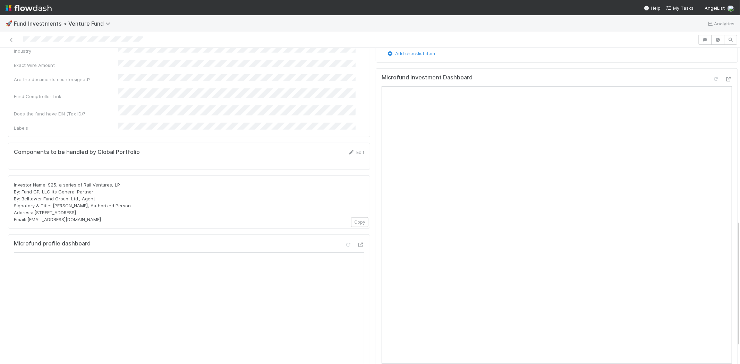
scroll to position [400, 0]
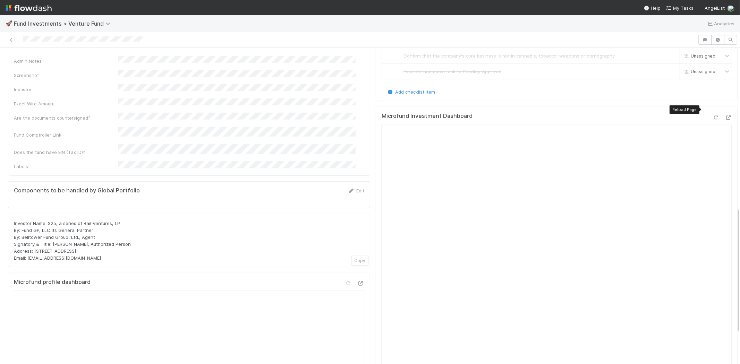
click at [713, 114] on div at bounding box center [716, 117] width 7 height 7
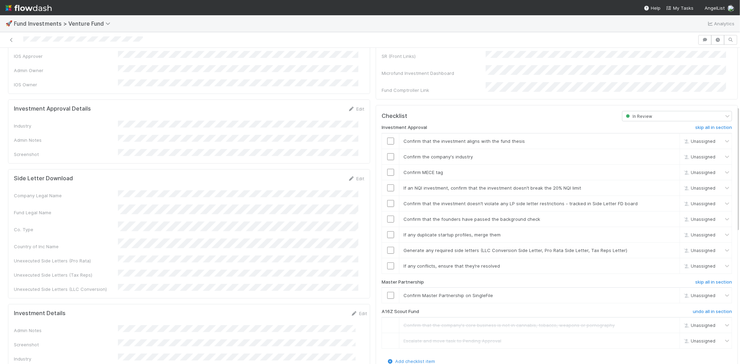
scroll to position [130, 0]
click at [351, 107] on link "Edit" at bounding box center [356, 110] width 16 height 6
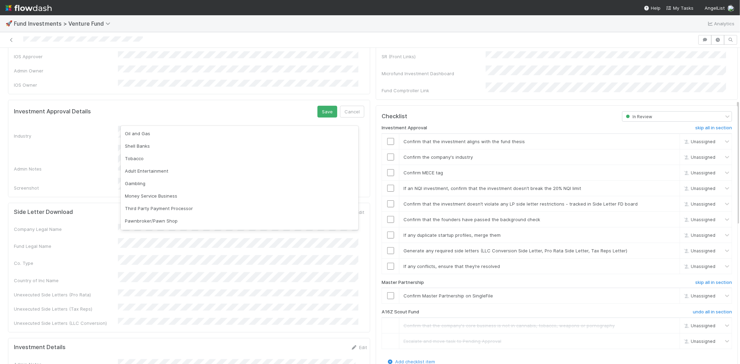
scroll to position [198, 0]
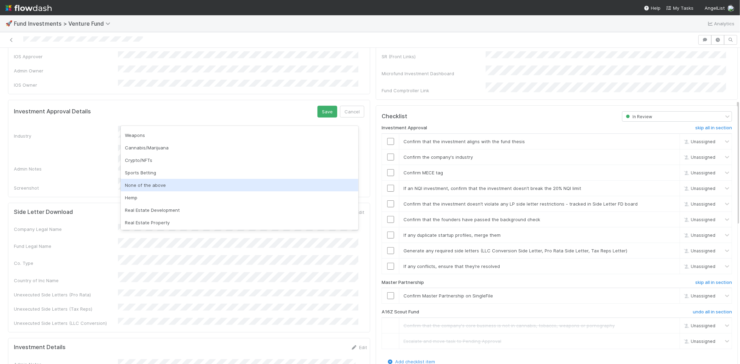
click at [134, 187] on div "None of the above" at bounding box center [240, 185] width 238 height 12
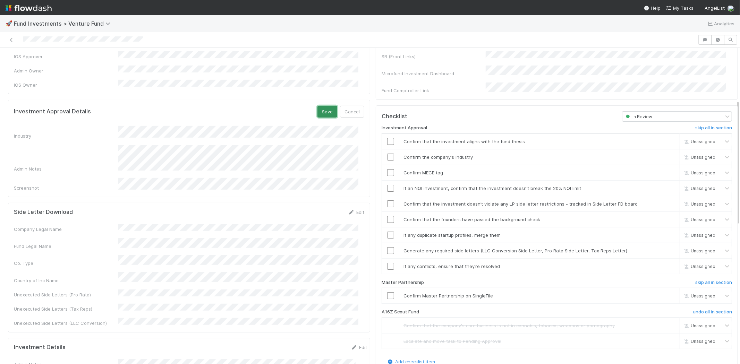
click at [317, 106] on button "Save" at bounding box center [327, 112] width 20 height 12
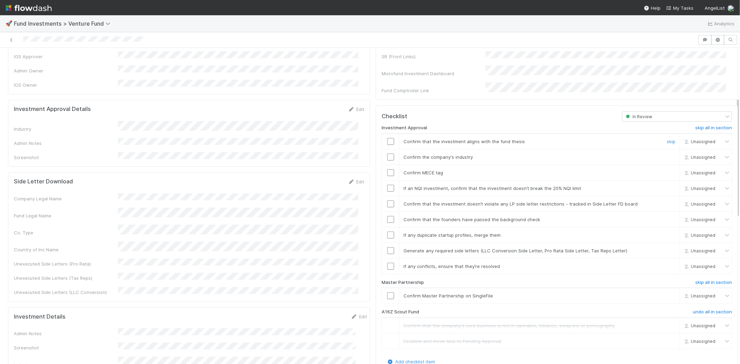
drag, startPoint x: 383, startPoint y: 128, endPoint x: 384, endPoint y: 137, distance: 9.4
click at [387, 138] on input "checkbox" at bounding box center [390, 141] width 7 height 7
click at [387, 154] on input "checkbox" at bounding box center [390, 157] width 7 height 7
click at [387, 169] on input "checkbox" at bounding box center [390, 172] width 7 height 7
click at [388, 185] on input "checkbox" at bounding box center [390, 188] width 7 height 7
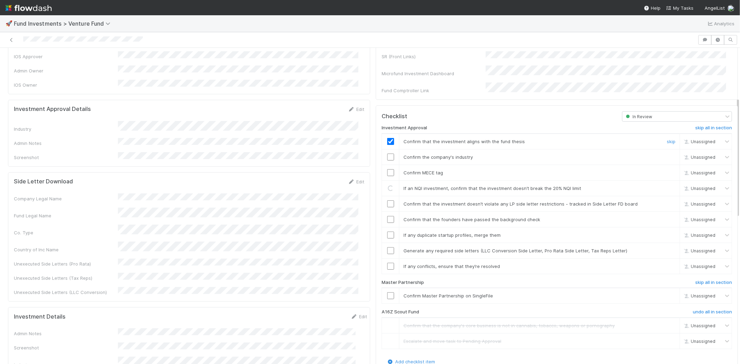
checkbox input "true"
drag, startPoint x: 386, startPoint y: 143, endPoint x: 387, endPoint y: 160, distance: 17.0
click at [387, 154] on input "checkbox" at bounding box center [390, 157] width 7 height 7
click at [388, 169] on input "checkbox" at bounding box center [390, 172] width 7 height 7
click at [387, 201] on input "checkbox" at bounding box center [390, 204] width 7 height 7
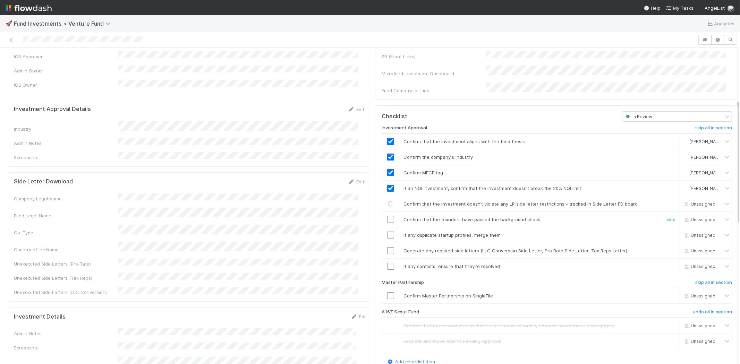
drag, startPoint x: 384, startPoint y: 207, endPoint x: 381, endPoint y: 223, distance: 16.4
click at [387, 216] on input "checkbox" at bounding box center [390, 219] width 7 height 7
click at [387, 232] on input "checkbox" at bounding box center [390, 235] width 7 height 7
click at [387, 247] on input "checkbox" at bounding box center [390, 250] width 7 height 7
click at [386, 258] on td at bounding box center [390, 266] width 17 height 16
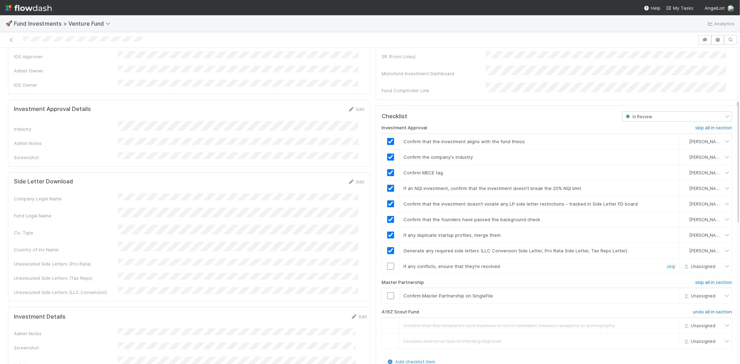
click at [387, 263] on input "checkbox" at bounding box center [390, 266] width 7 height 7
click at [387, 292] on input "checkbox" at bounding box center [390, 295] width 7 height 7
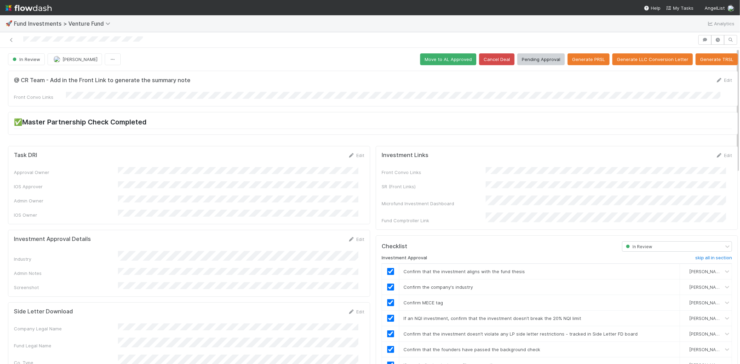
scroll to position [0, 0]
click at [421, 63] on button "Move to AL Approved" at bounding box center [448, 59] width 56 height 12
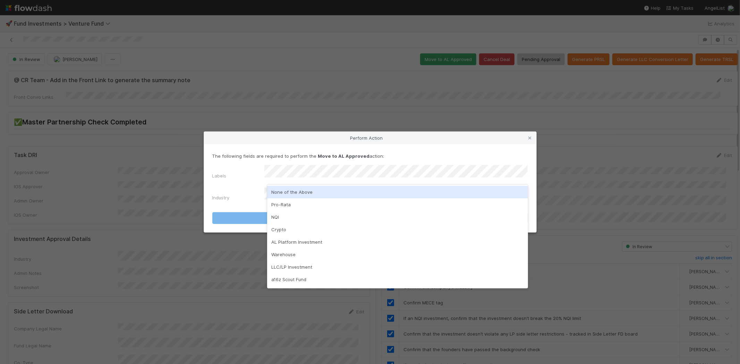
click at [286, 193] on div "None of the Above" at bounding box center [397, 192] width 261 height 12
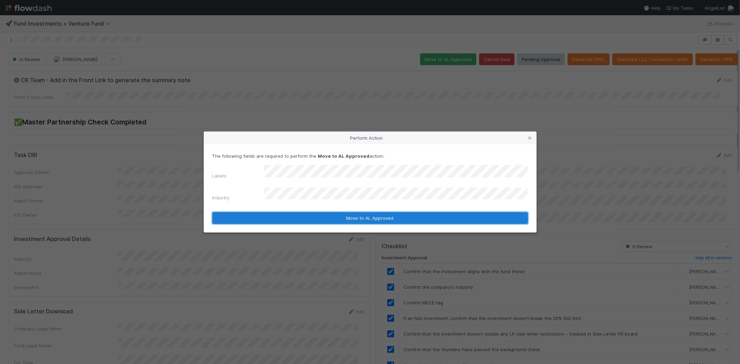
click at [279, 217] on button "Move to AL Approved" at bounding box center [370, 218] width 316 height 12
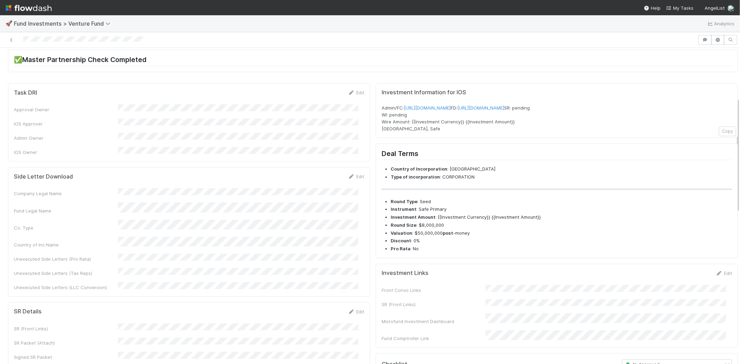
scroll to position [39, 0]
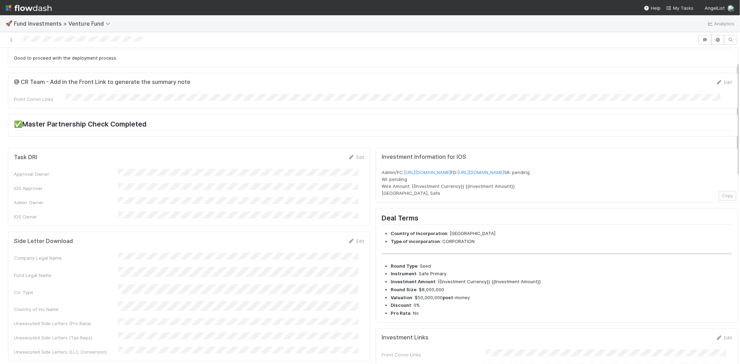
click at [46, 36] on div at bounding box center [83, 39] width 120 height 7
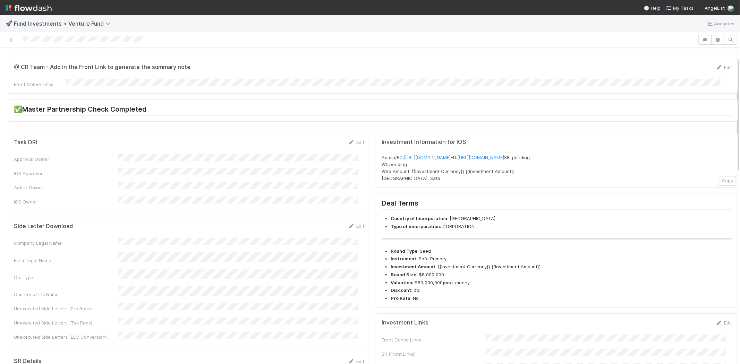
scroll to position [0, 0]
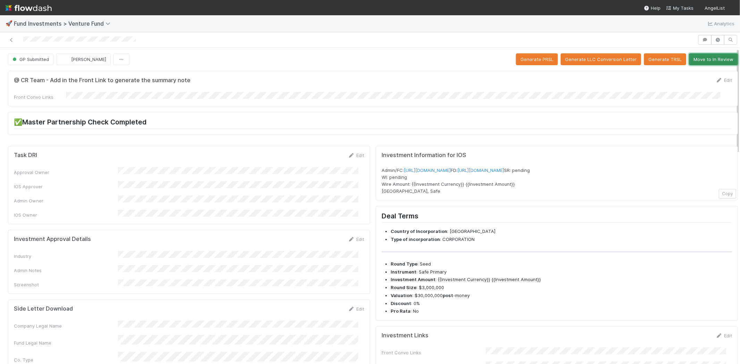
click at [689, 60] on button "Move to In Review" at bounding box center [713, 59] width 49 height 12
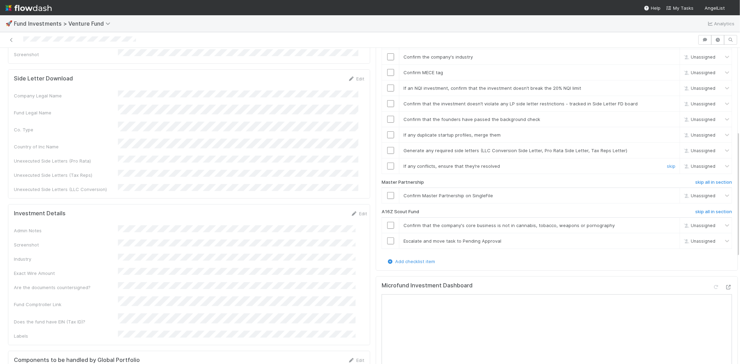
scroll to position [231, 0]
click at [703, 209] on h6 "skip all in section" at bounding box center [713, 212] width 37 height 6
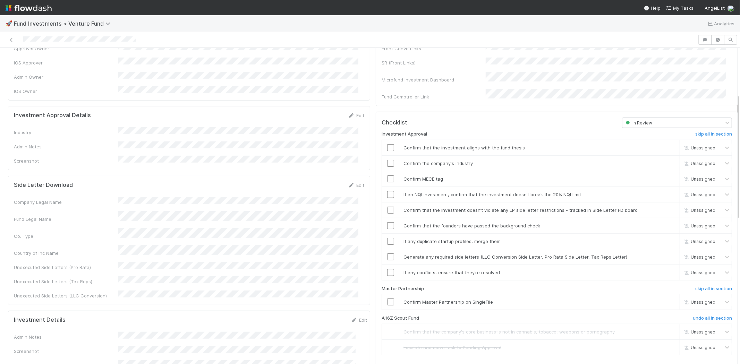
scroll to position [116, 0]
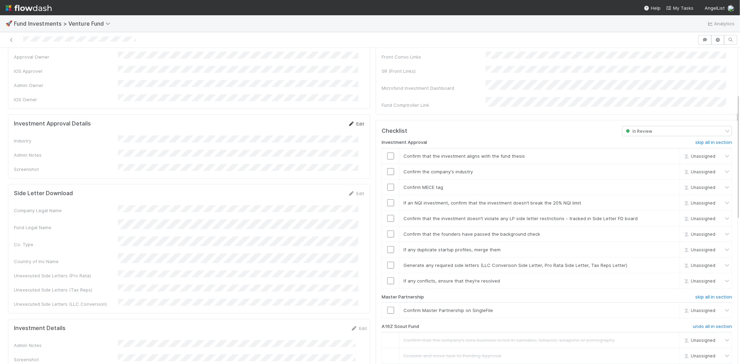
click at [348, 122] on icon at bounding box center [351, 124] width 7 height 5
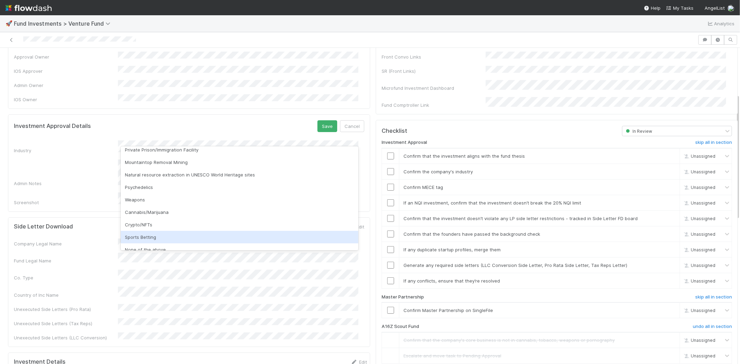
scroll to position [198, 0]
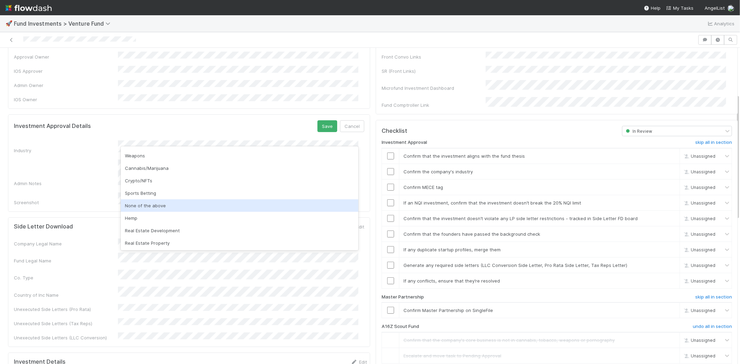
click at [165, 206] on div "None of the above" at bounding box center [240, 205] width 238 height 12
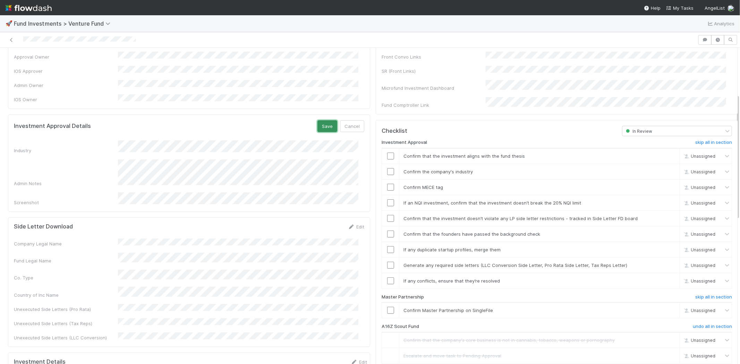
click at [318, 120] on button "Save" at bounding box center [327, 126] width 20 height 12
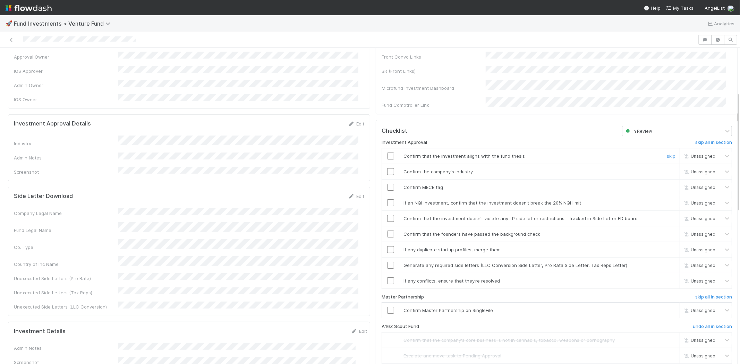
click at [387, 153] on input "checkbox" at bounding box center [390, 156] width 7 height 7
click at [387, 168] on input "checkbox" at bounding box center [390, 171] width 7 height 7
click at [387, 184] on input "checkbox" at bounding box center [390, 187] width 7 height 7
click at [387, 199] on input "checkbox" at bounding box center [390, 202] width 7 height 7
click at [387, 153] on input "checkbox" at bounding box center [390, 156] width 7 height 7
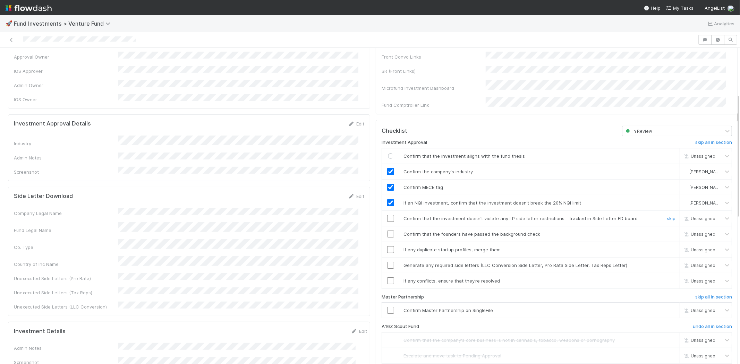
click at [387, 215] on input "checkbox" at bounding box center [390, 218] width 7 height 7
drag, startPoint x: 386, startPoint y: 227, endPoint x: 386, endPoint y: 237, distance: 9.7
click at [387, 231] on input "checkbox" at bounding box center [390, 234] width 7 height 7
click at [386, 242] on td at bounding box center [390, 250] width 17 height 16
click at [387, 246] on input "checkbox" at bounding box center [390, 249] width 7 height 7
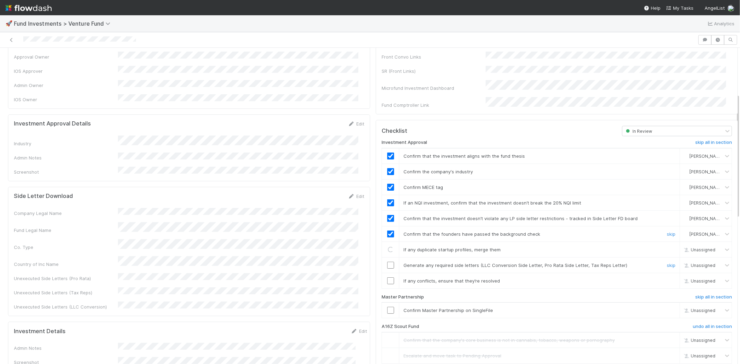
click at [387, 262] on input "checkbox" at bounding box center [390, 265] width 7 height 7
click at [387, 278] on input "checkbox" at bounding box center [390, 281] width 7 height 7
click at [387, 307] on input "checkbox" at bounding box center [390, 310] width 7 height 7
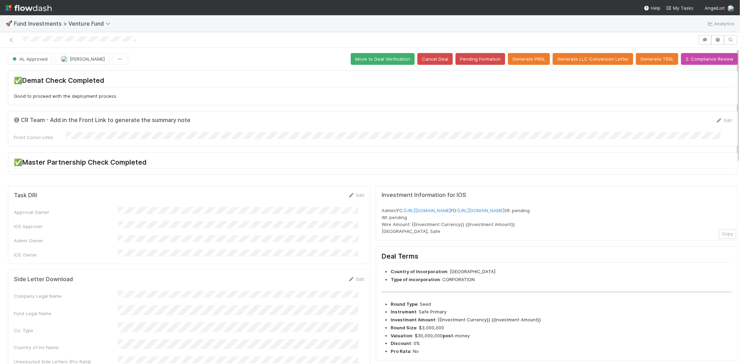
scroll to position [0, 0]
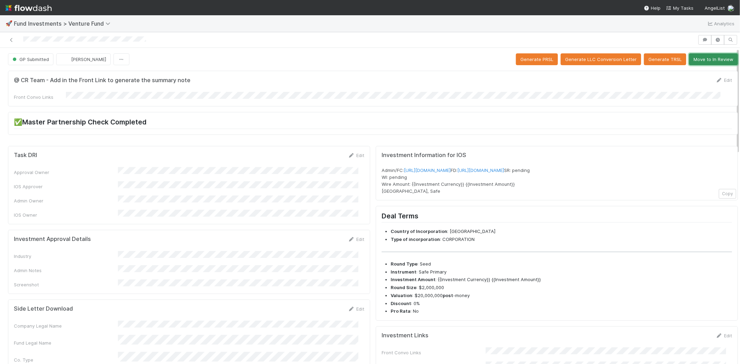
click at [703, 61] on button "Move to In Review" at bounding box center [713, 59] width 49 height 12
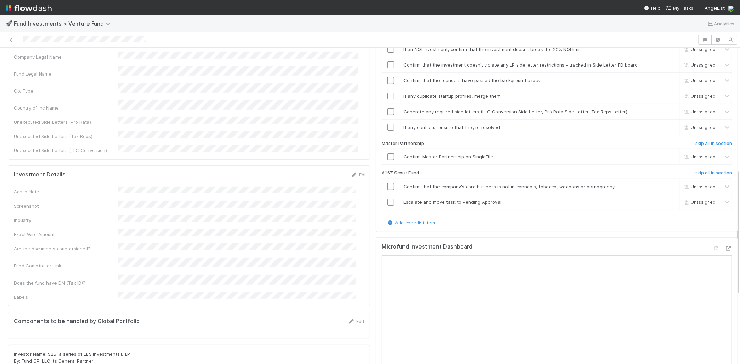
scroll to position [308, 0]
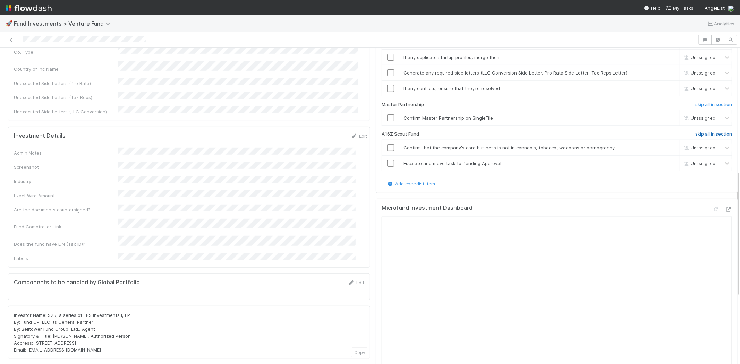
click at [695, 131] on h6 "skip all in section" at bounding box center [713, 134] width 37 height 6
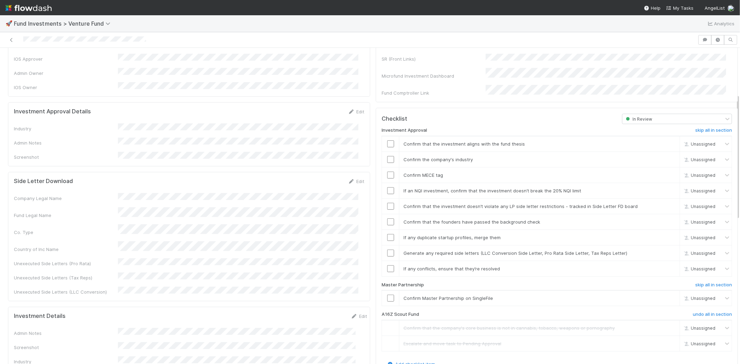
scroll to position [116, 0]
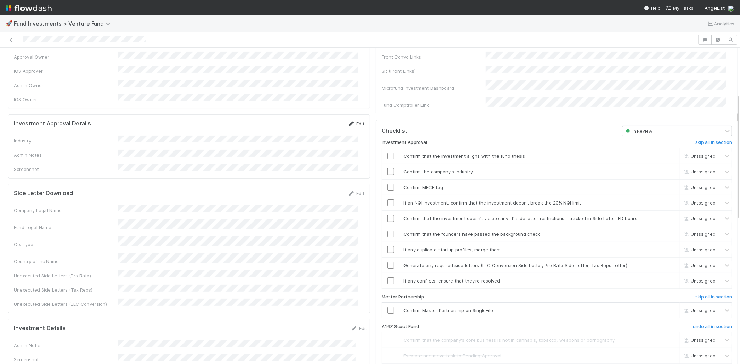
click at [348, 122] on icon at bounding box center [351, 124] width 7 height 5
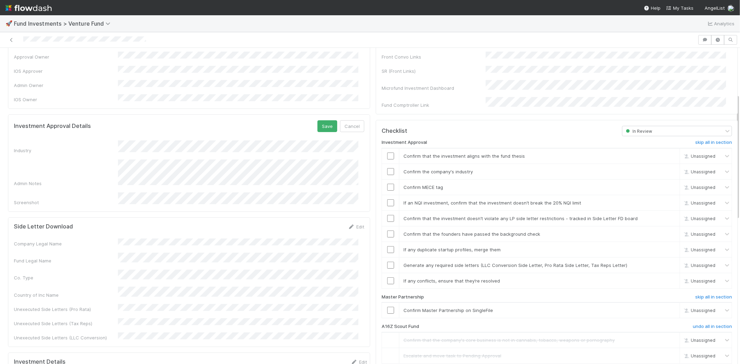
click at [192, 129] on form "Investment Approval Details Save Cancel Industry Admin Notes Screenshot" at bounding box center [189, 163] width 350 height 86
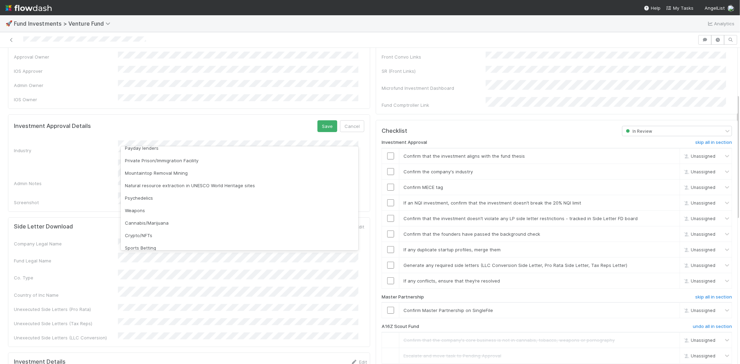
scroll to position [198, 0]
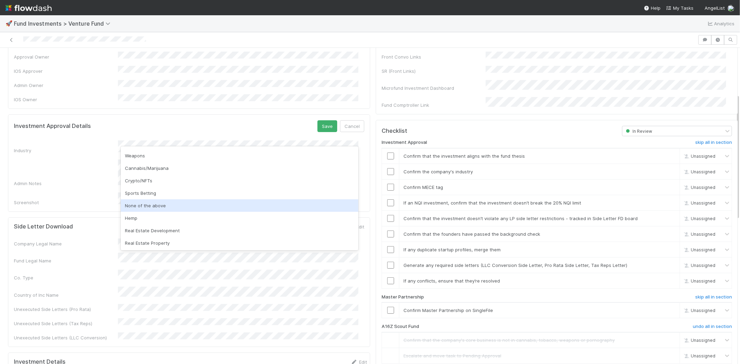
click at [163, 207] on div "None of the above" at bounding box center [240, 205] width 238 height 12
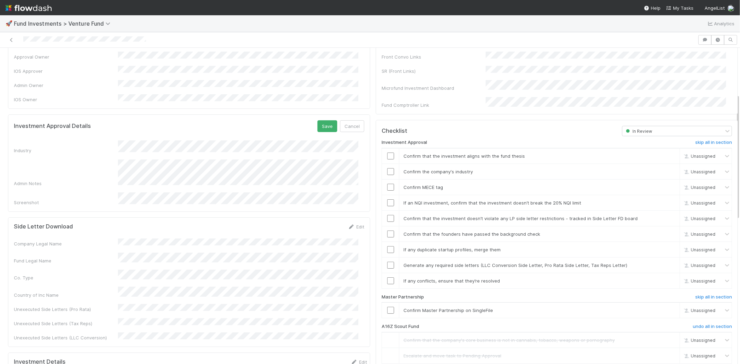
click at [318, 114] on div "Investment Approval Details Save Cancel Industry Admin Notes Screenshot" at bounding box center [189, 162] width 362 height 97
click at [318, 120] on button "Save" at bounding box center [327, 126] width 20 height 12
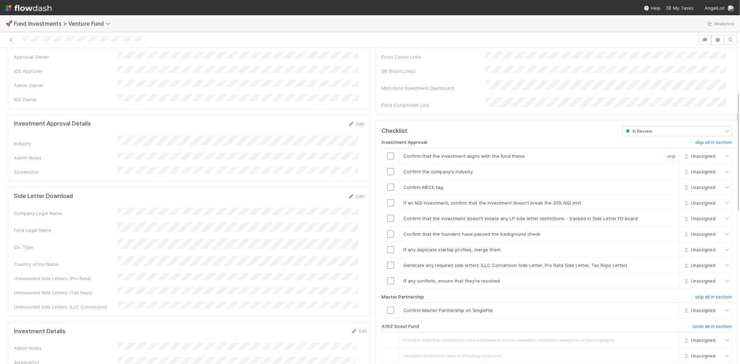
click at [387, 153] on input "checkbox" at bounding box center [390, 156] width 7 height 7
click at [388, 168] on input "checkbox" at bounding box center [390, 171] width 7 height 7
click at [387, 184] on input "checkbox" at bounding box center [390, 187] width 7 height 7
click at [387, 199] on input "checkbox" at bounding box center [390, 202] width 7 height 7
click at [387, 215] on input "checkbox" at bounding box center [390, 218] width 7 height 7
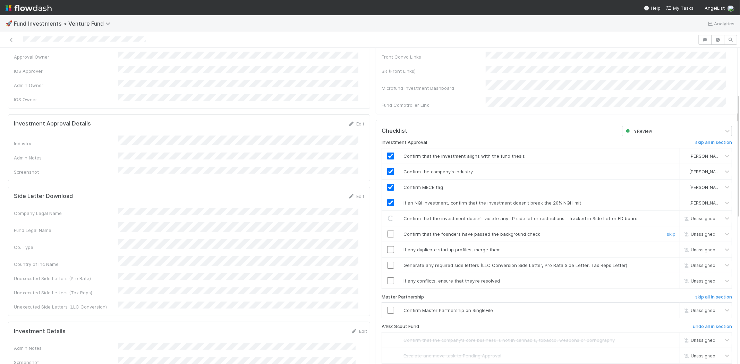
click at [387, 231] on input "checkbox" at bounding box center [390, 234] width 7 height 7
click at [387, 246] on input "checkbox" at bounding box center [390, 249] width 7 height 7
click at [386, 257] on td at bounding box center [390, 265] width 17 height 16
click at [387, 262] on input "checkbox" at bounding box center [390, 265] width 7 height 7
click at [387, 278] on input "checkbox" at bounding box center [390, 281] width 7 height 7
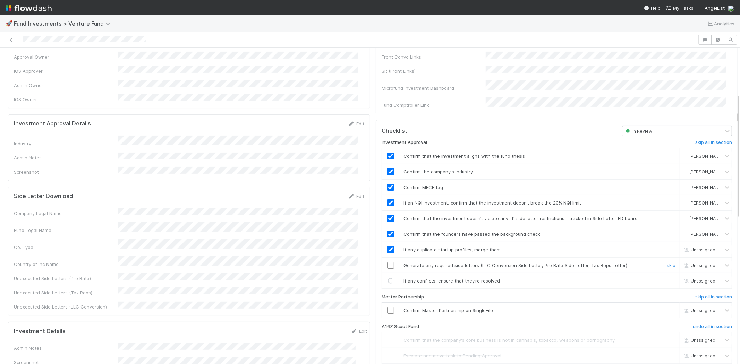
checkbox input "true"
click at [382, 261] on td at bounding box center [390, 265] width 17 height 16
drag, startPoint x: 388, startPoint y: 256, endPoint x: 386, endPoint y: 272, distance: 16.0
click at [389, 262] on div at bounding box center [390, 265] width 17 height 7
click at [387, 307] on input "checkbox" at bounding box center [390, 310] width 7 height 7
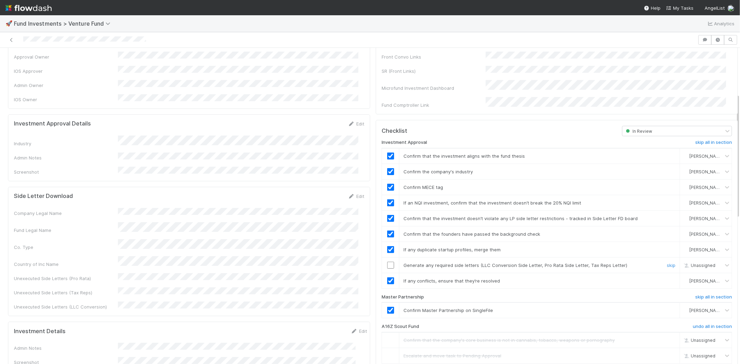
click at [387, 262] on input "checkbox" at bounding box center [390, 265] width 7 height 7
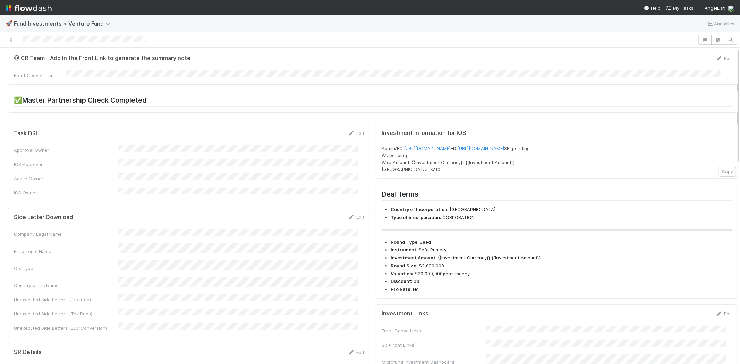
scroll to position [0, 0]
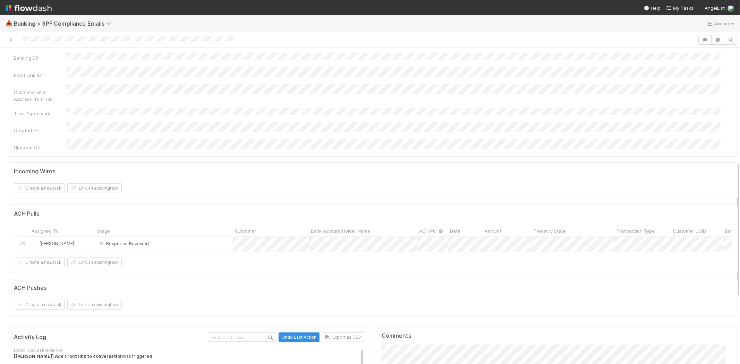
scroll to position [308, 0]
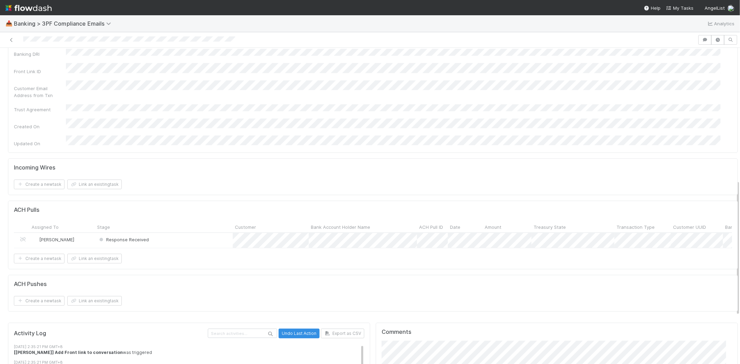
click at [186, 233] on div "Response Received" at bounding box center [164, 240] width 138 height 15
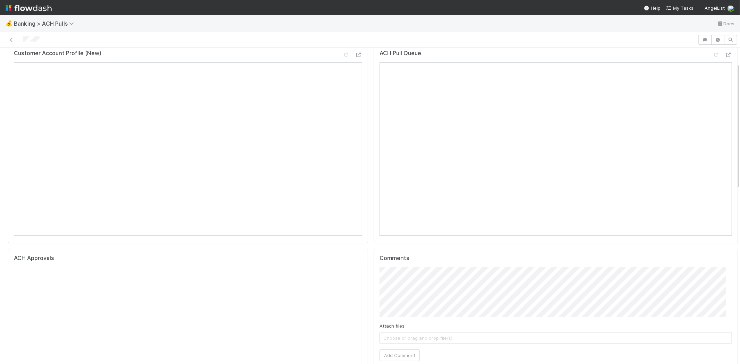
scroll to position [39, 0]
click at [441, 327] on span "Choose or drag and drop file(s)" at bounding box center [556, 326] width 352 height 11
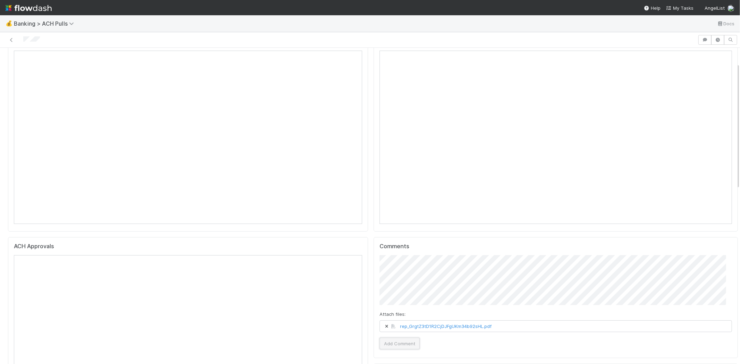
click at [397, 345] on button "Add Comment" at bounding box center [400, 344] width 40 height 12
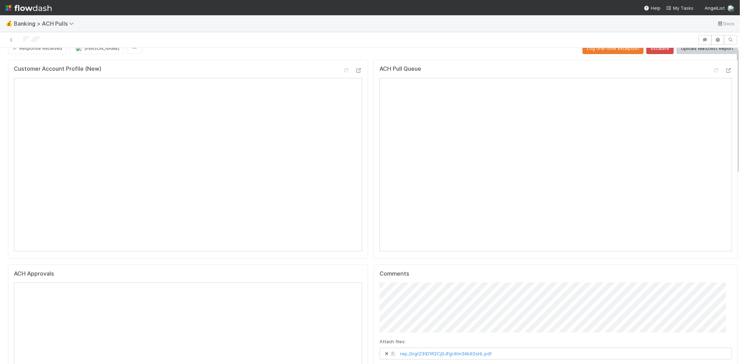
scroll to position [0, 0]
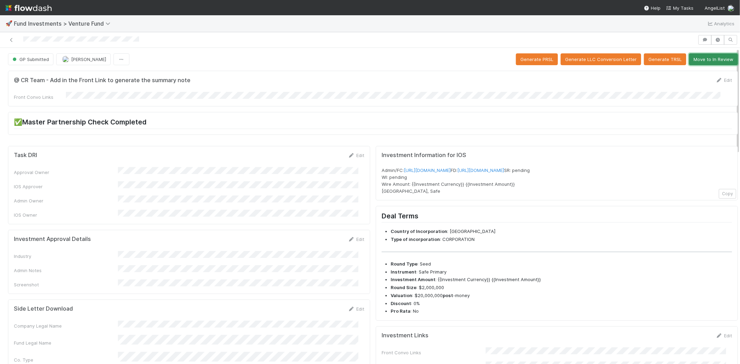
click at [704, 60] on button "Move to In Review" at bounding box center [713, 59] width 49 height 12
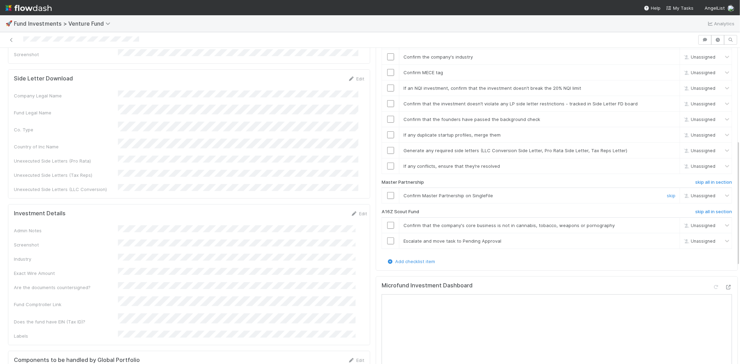
scroll to position [231, 0]
click at [705, 209] on h6 "skip all in section" at bounding box center [713, 212] width 37 height 6
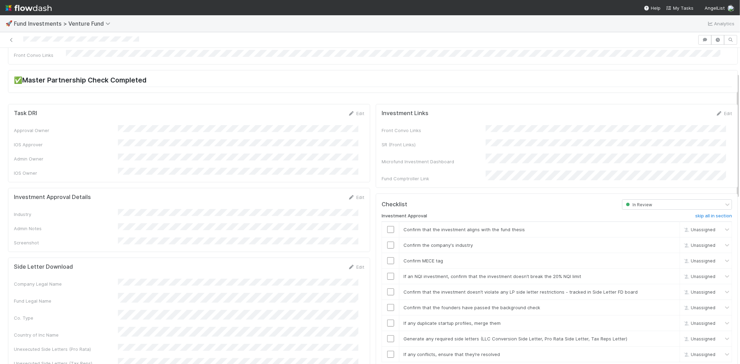
scroll to position [39, 0]
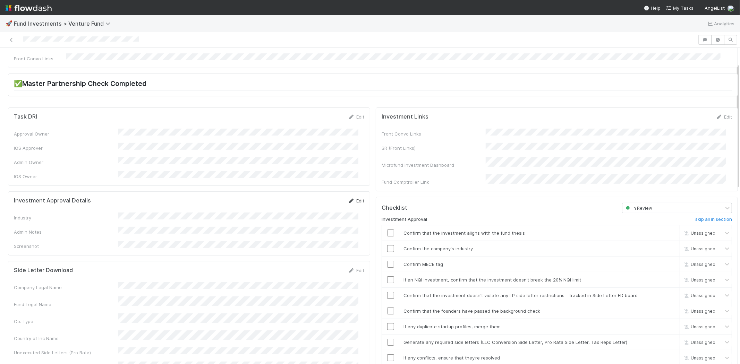
click at [352, 198] on link "Edit" at bounding box center [356, 201] width 16 height 6
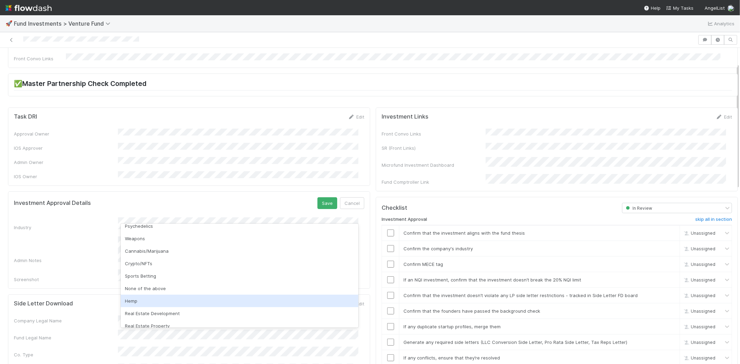
scroll to position [198, 0]
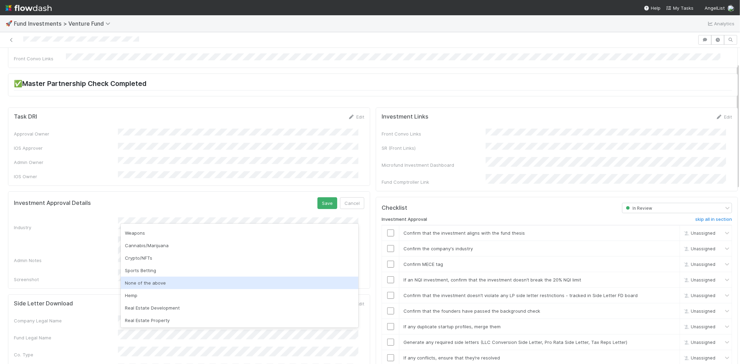
click at [161, 284] on div "None of the above" at bounding box center [240, 283] width 238 height 12
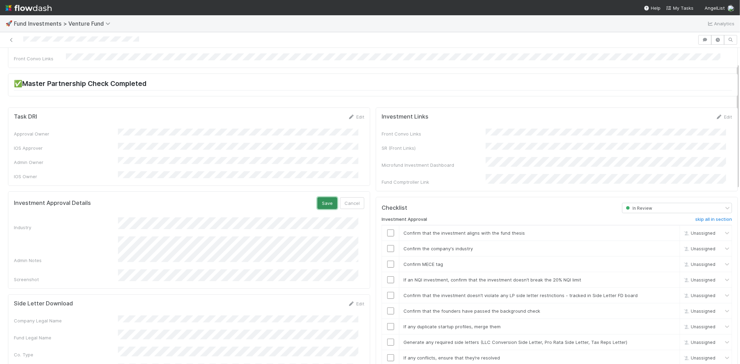
click at [317, 197] on button "Save" at bounding box center [327, 203] width 20 height 12
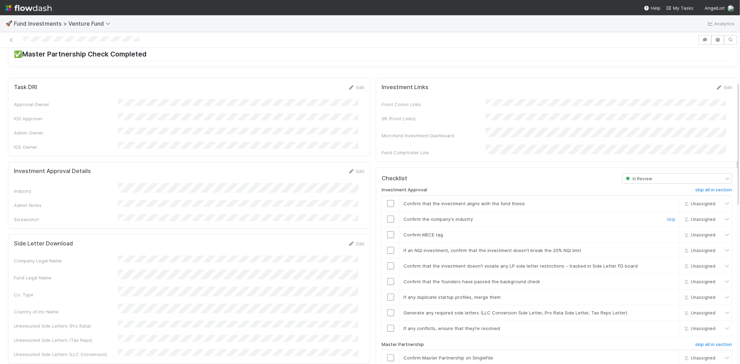
scroll to position [116, 0]
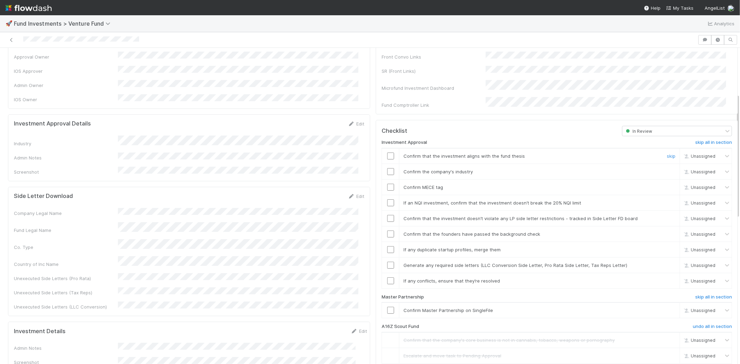
click at [387, 153] on input "checkbox" at bounding box center [390, 156] width 7 height 7
click at [387, 168] on input "checkbox" at bounding box center [390, 171] width 7 height 7
click at [387, 184] on input "checkbox" at bounding box center [390, 187] width 7 height 7
click at [387, 199] on input "checkbox" at bounding box center [390, 202] width 7 height 7
checkbox input "true"
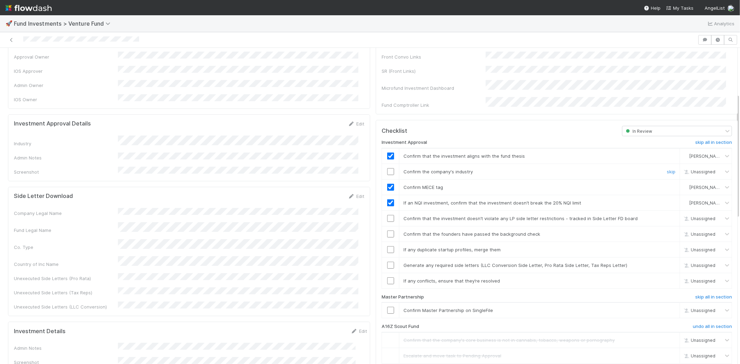
click at [387, 168] on input "checkbox" at bounding box center [390, 171] width 7 height 7
click at [388, 215] on input "checkbox" at bounding box center [390, 218] width 7 height 7
click at [387, 231] on input "checkbox" at bounding box center [390, 234] width 7 height 7
click at [387, 246] on input "checkbox" at bounding box center [390, 249] width 7 height 7
click at [387, 262] on input "checkbox" at bounding box center [390, 265] width 7 height 7
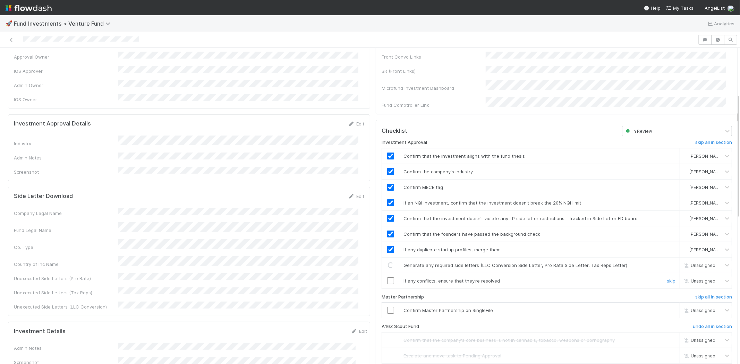
click at [387, 278] on input "checkbox" at bounding box center [390, 281] width 7 height 7
click at [387, 307] on input "checkbox" at bounding box center [390, 310] width 7 height 7
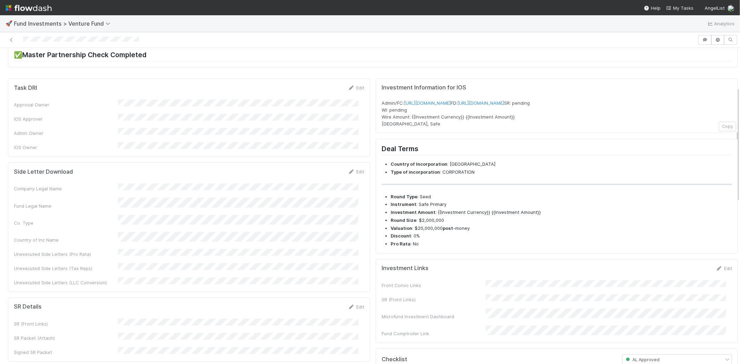
scroll to position [0, 0]
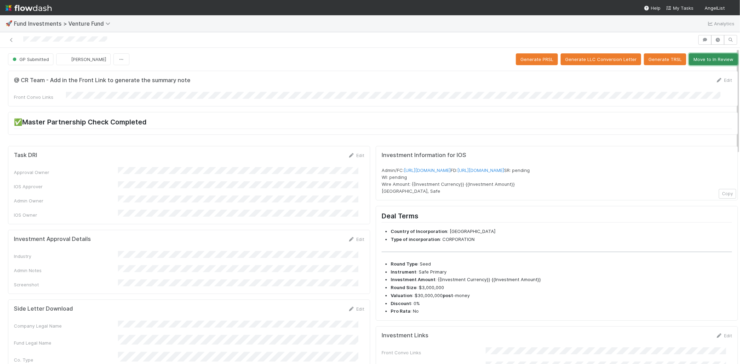
click at [697, 61] on button "Move to In Review" at bounding box center [713, 59] width 49 height 12
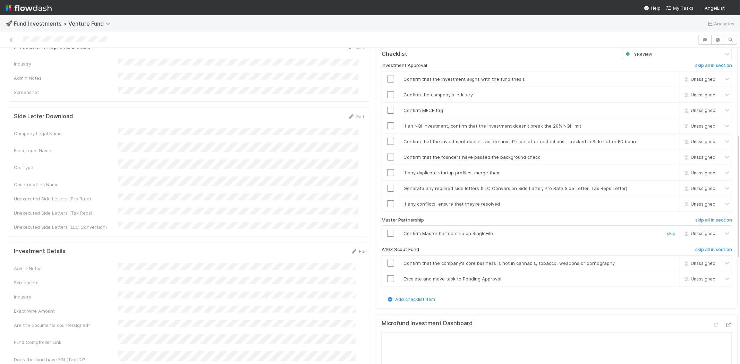
scroll to position [231, 0]
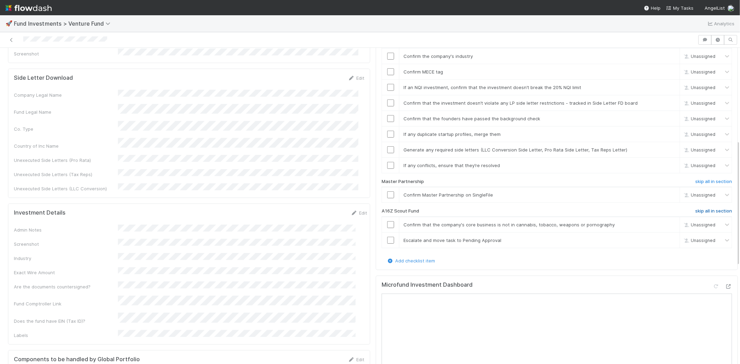
click at [695, 209] on h6 "skip all in section" at bounding box center [713, 212] width 37 height 6
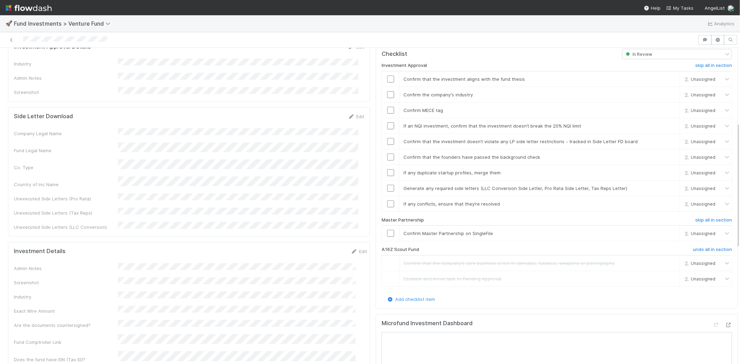
scroll to position [116, 0]
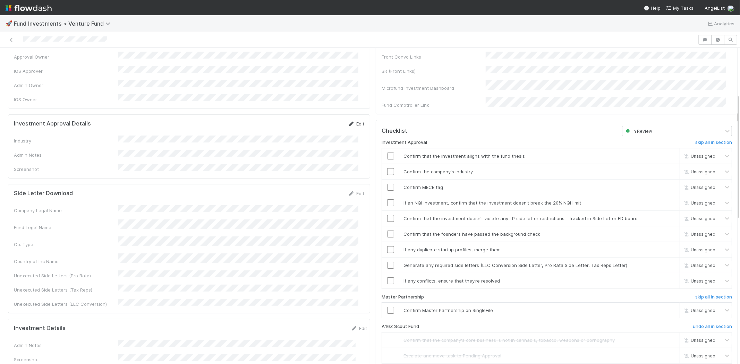
click at [348, 122] on icon at bounding box center [351, 124] width 7 height 5
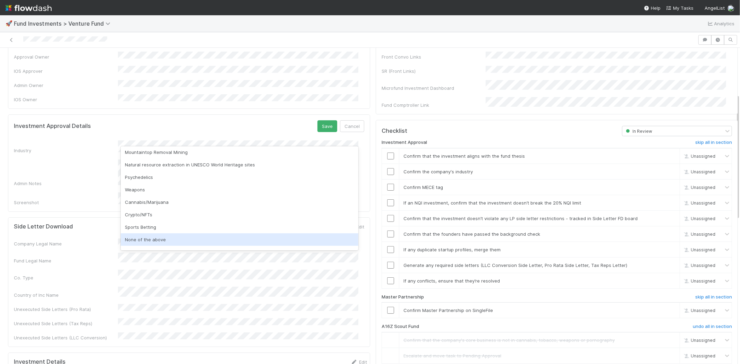
scroll to position [198, 0]
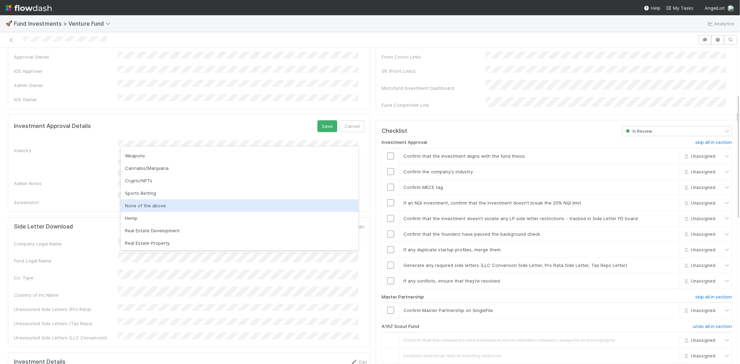
click at [142, 207] on div "None of the above" at bounding box center [240, 205] width 238 height 12
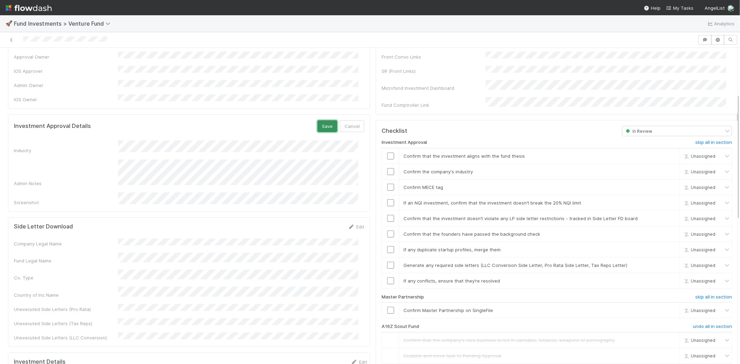
click at [317, 120] on button "Save" at bounding box center [327, 126] width 20 height 12
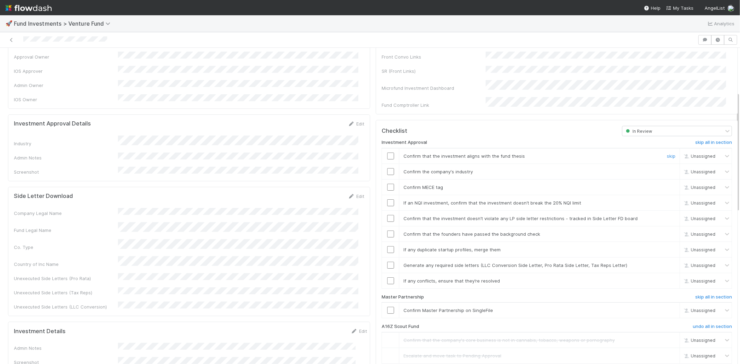
click at [387, 153] on input "checkbox" at bounding box center [390, 156] width 7 height 7
click at [387, 168] on input "checkbox" at bounding box center [390, 171] width 7 height 7
click at [387, 184] on input "checkbox" at bounding box center [390, 187] width 7 height 7
click at [387, 199] on input "checkbox" at bounding box center [390, 202] width 7 height 7
click at [383, 211] on td at bounding box center [390, 219] width 17 height 16
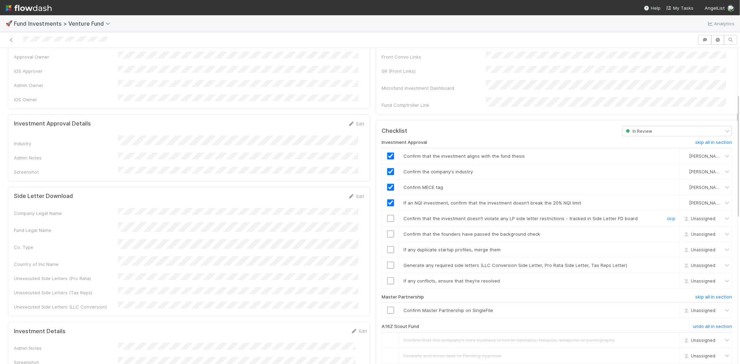
click at [387, 215] on input "checkbox" at bounding box center [390, 218] width 7 height 7
click at [387, 231] on input "checkbox" at bounding box center [390, 234] width 7 height 7
click at [387, 246] on input "checkbox" at bounding box center [390, 249] width 7 height 7
click at [387, 262] on input "checkbox" at bounding box center [390, 265] width 7 height 7
click at [387, 278] on input "checkbox" at bounding box center [390, 281] width 7 height 7
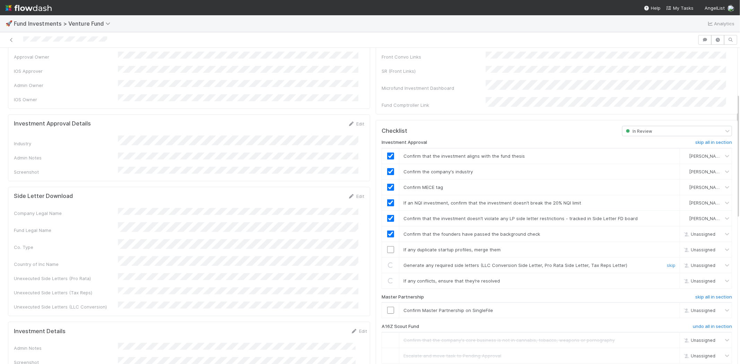
checkbox input "true"
click at [387, 246] on input "checkbox" at bounding box center [390, 249] width 7 height 7
click at [387, 307] on input "checkbox" at bounding box center [390, 310] width 7 height 7
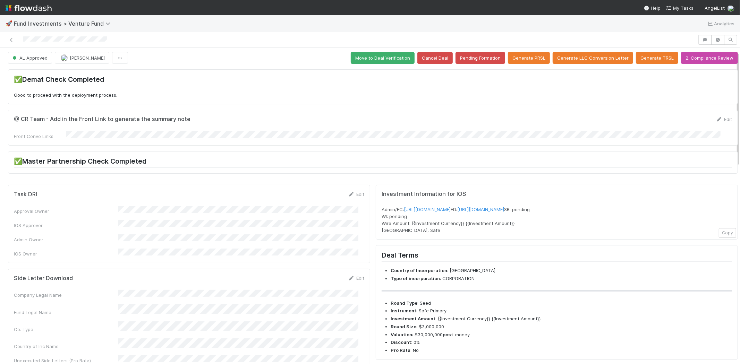
scroll to position [0, 0]
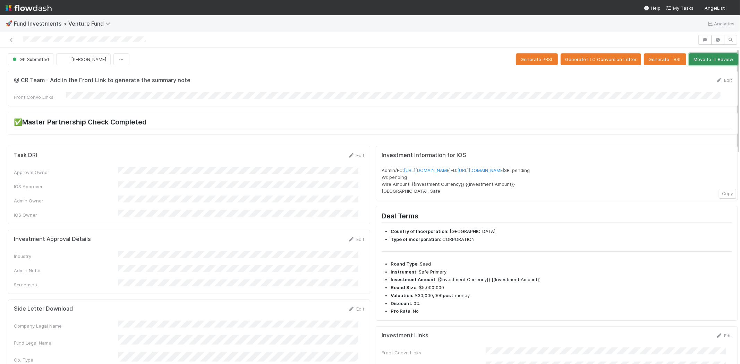
click at [692, 59] on button "Move to In Review" at bounding box center [713, 59] width 49 height 12
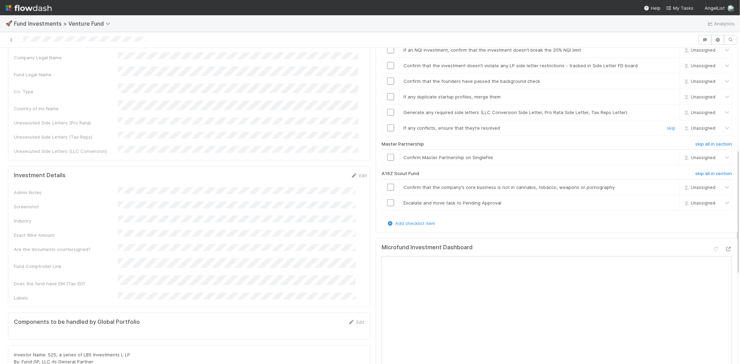
scroll to position [270, 0]
click at [695, 170] on h6 "skip all in section" at bounding box center [713, 173] width 37 height 6
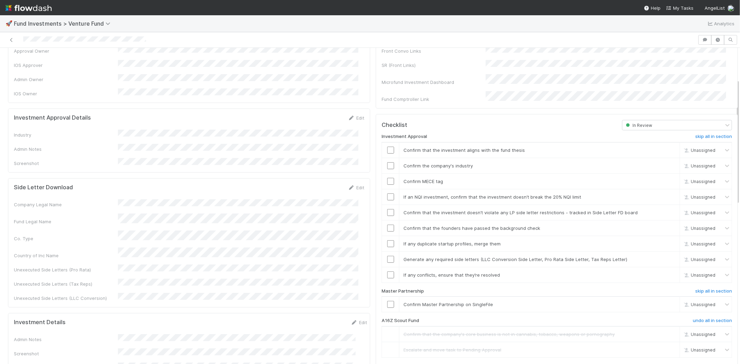
scroll to position [77, 0]
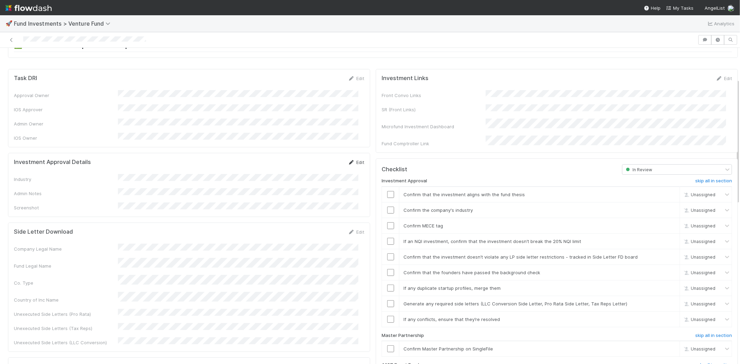
click at [352, 160] on link "Edit" at bounding box center [356, 163] width 16 height 6
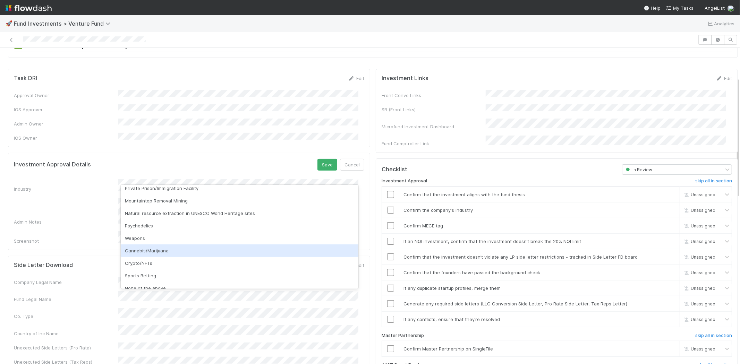
scroll to position [198, 0]
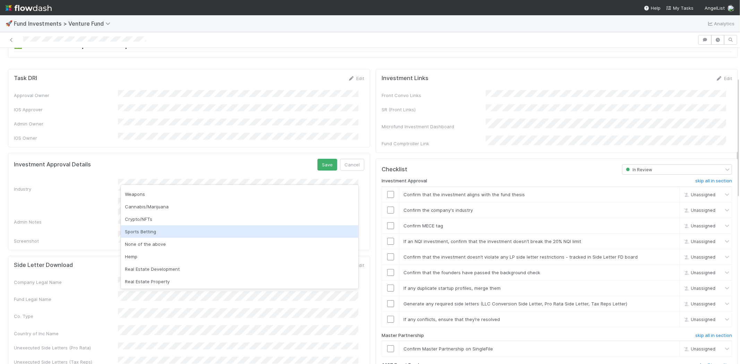
click at [148, 238] on div "None of the above" at bounding box center [240, 244] width 238 height 12
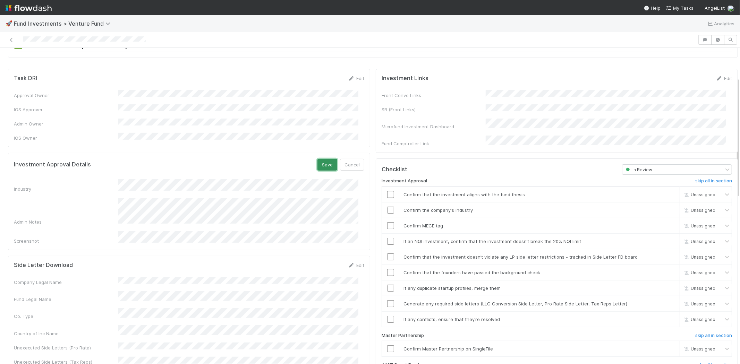
drag, startPoint x: 317, startPoint y: 155, endPoint x: 323, endPoint y: 165, distance: 11.8
click at [317, 159] on button "Save" at bounding box center [327, 165] width 20 height 12
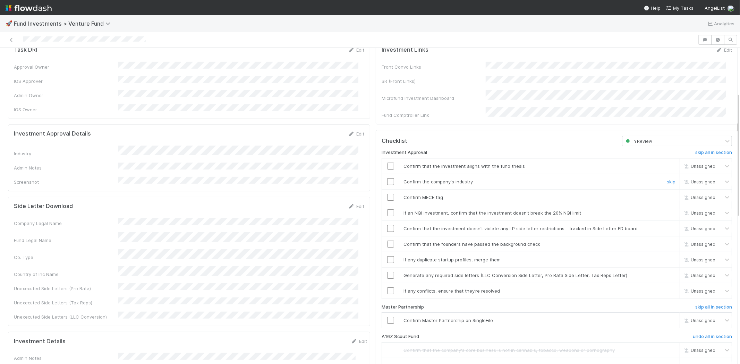
scroll to position [116, 0]
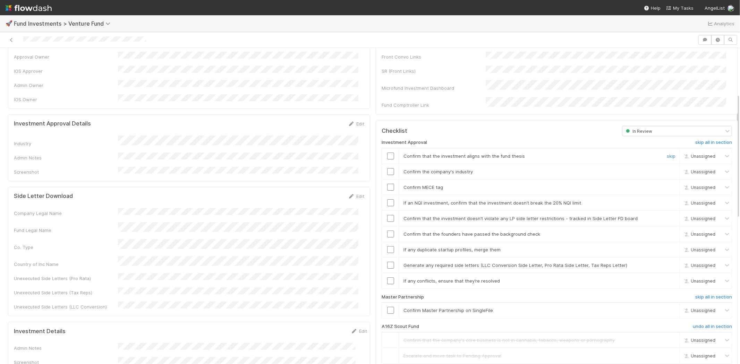
click at [387, 153] on input "checkbox" at bounding box center [390, 156] width 7 height 7
click at [387, 168] on input "checkbox" at bounding box center [390, 171] width 7 height 7
click at [387, 184] on input "checkbox" at bounding box center [390, 187] width 7 height 7
click at [384, 195] on td at bounding box center [390, 203] width 17 height 16
click at [387, 199] on input "checkbox" at bounding box center [390, 202] width 7 height 7
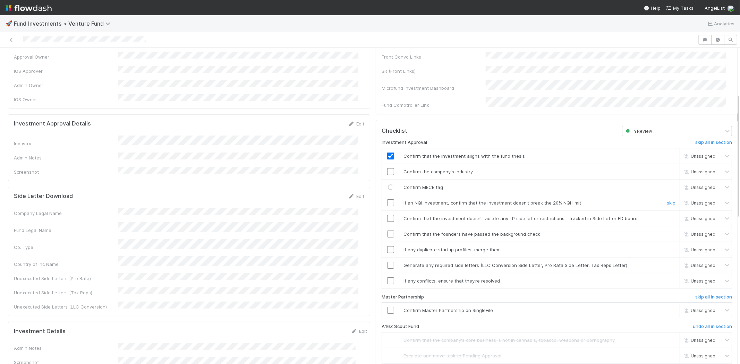
checkbox input "true"
click at [387, 168] on input "checkbox" at bounding box center [390, 171] width 7 height 7
click at [387, 184] on input "checkbox" at bounding box center [390, 187] width 7 height 7
click at [387, 215] on input "checkbox" at bounding box center [390, 218] width 7 height 7
click at [387, 231] on input "checkbox" at bounding box center [390, 234] width 7 height 7
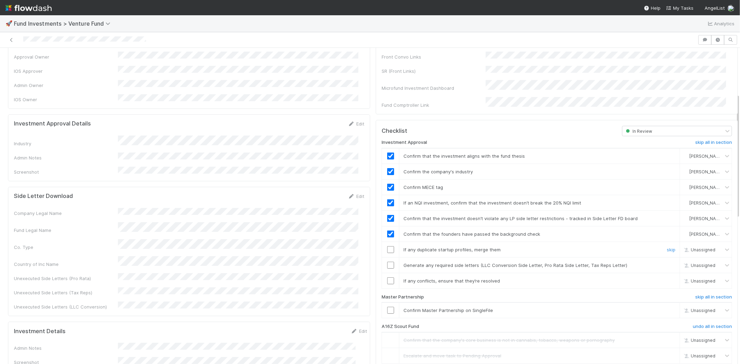
click at [387, 246] on input "checkbox" at bounding box center [390, 249] width 7 height 7
click at [387, 262] on input "checkbox" at bounding box center [390, 265] width 7 height 7
click at [387, 278] on input "checkbox" at bounding box center [390, 281] width 7 height 7
click at [387, 262] on input "checkbox" at bounding box center [390, 265] width 7 height 7
click at [387, 278] on input "checkbox" at bounding box center [390, 281] width 7 height 7
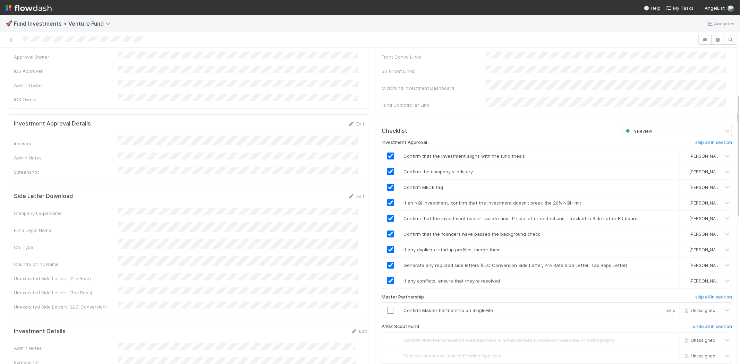
drag, startPoint x: 383, startPoint y: 307, endPoint x: 384, endPoint y: 300, distance: 6.3
click at [383, 306] on td at bounding box center [390, 311] width 17 height 16
click at [387, 307] on input "checkbox" at bounding box center [390, 310] width 7 height 7
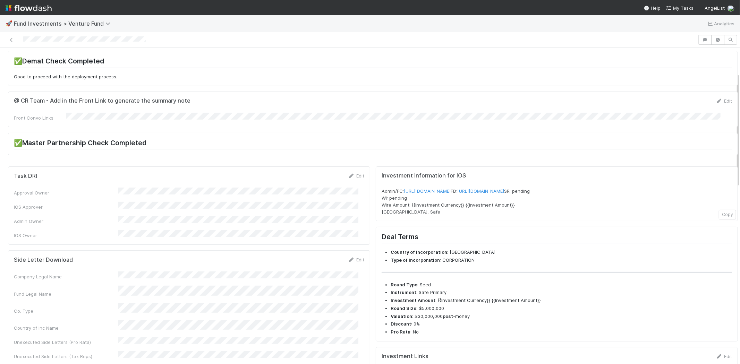
scroll to position [0, 0]
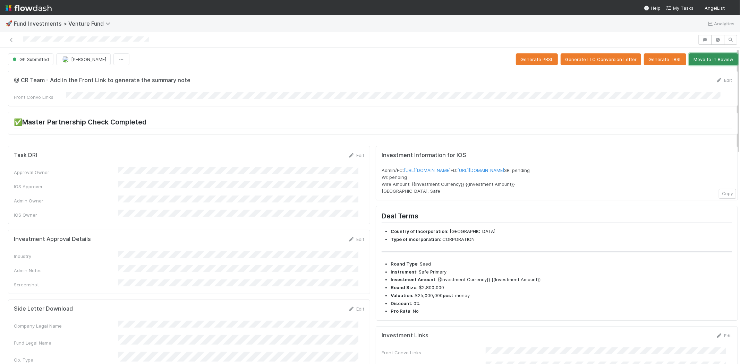
click at [708, 59] on button "Move to In Review" at bounding box center [713, 59] width 49 height 12
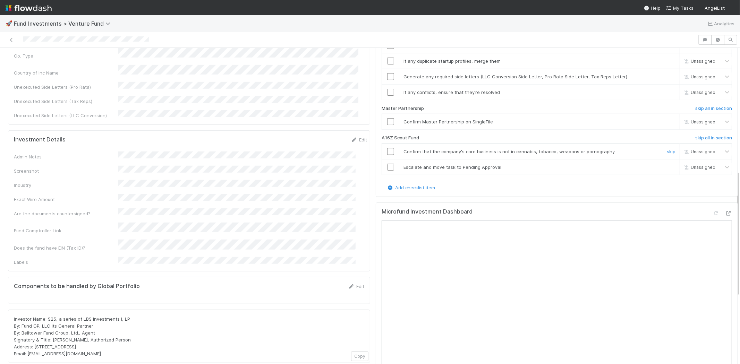
scroll to position [308, 0]
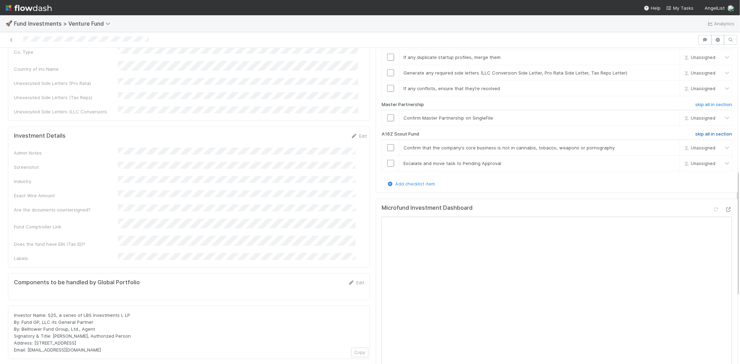
click at [698, 131] on h6 "skip all in section" at bounding box center [713, 134] width 37 height 6
click at [695, 131] on h6 "skip all in section" at bounding box center [713, 134] width 37 height 6
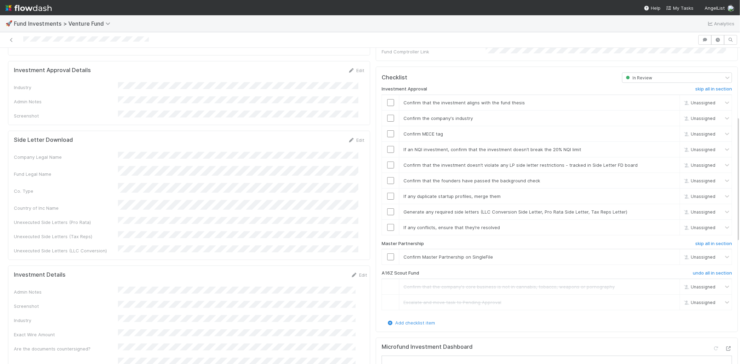
scroll to position [169, 0]
click at [348, 69] on icon at bounding box center [351, 71] width 7 height 5
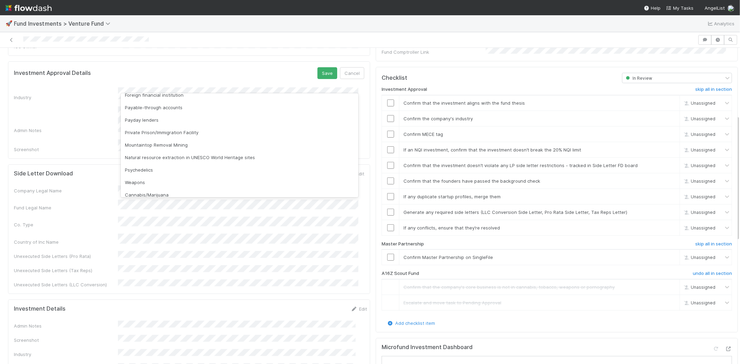
scroll to position [198, 0]
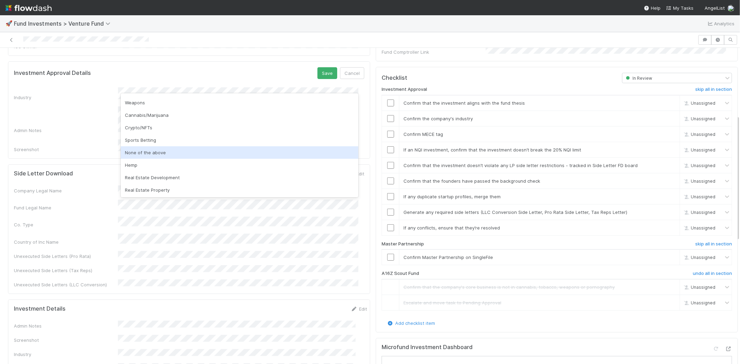
click at [154, 154] on div "None of the above" at bounding box center [240, 152] width 238 height 12
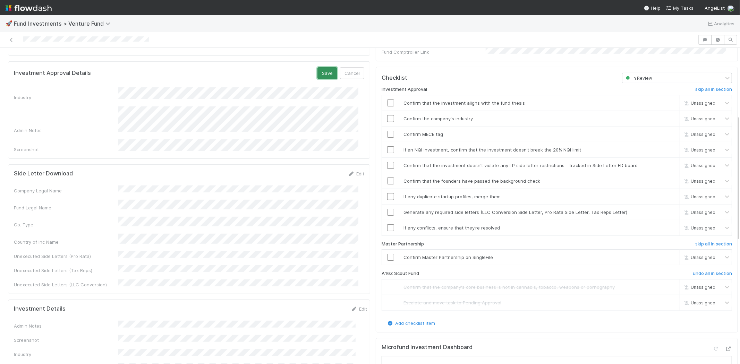
click at [317, 67] on button "Save" at bounding box center [327, 73] width 20 height 12
click at [387, 100] on input "checkbox" at bounding box center [390, 103] width 7 height 7
click at [387, 115] on input "checkbox" at bounding box center [390, 118] width 7 height 7
click at [387, 131] on input "checkbox" at bounding box center [390, 134] width 7 height 7
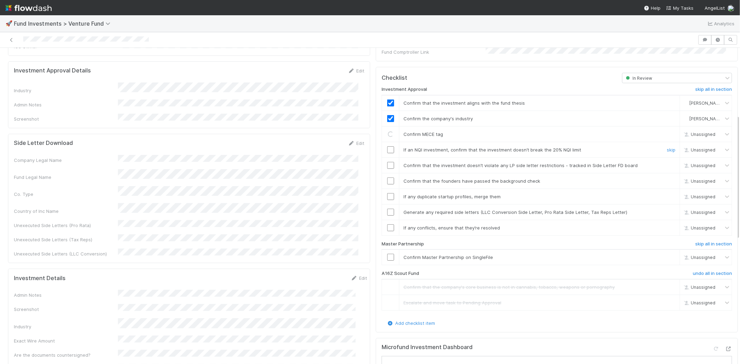
click at [387, 146] on input "checkbox" at bounding box center [390, 149] width 7 height 7
click at [387, 162] on input "checkbox" at bounding box center [390, 165] width 7 height 7
click at [387, 178] on input "checkbox" at bounding box center [390, 181] width 7 height 7
click at [385, 192] on td at bounding box center [390, 197] width 17 height 16
click at [387, 193] on input "checkbox" at bounding box center [390, 196] width 7 height 7
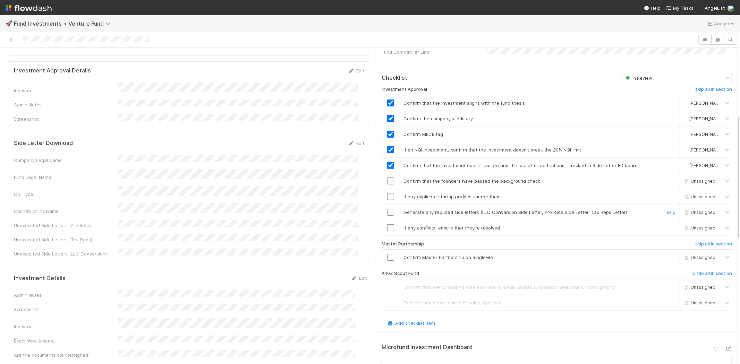
click at [387, 209] on input "checkbox" at bounding box center [390, 212] width 7 height 7
checkbox input "true"
click at [387, 193] on input "checkbox" at bounding box center [390, 196] width 7 height 7
click at [384, 204] on td at bounding box center [390, 212] width 17 height 16
click at [387, 209] on input "checkbox" at bounding box center [390, 212] width 7 height 7
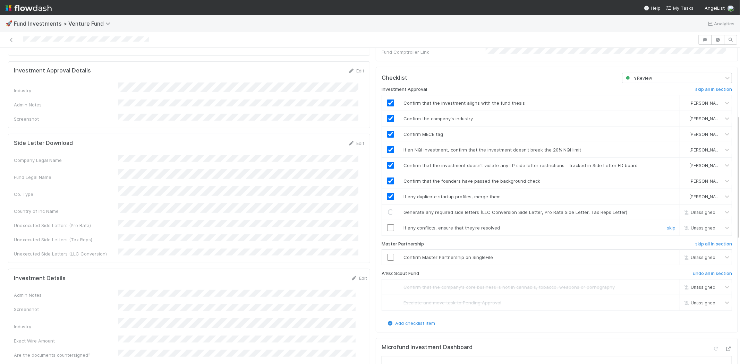
click at [387, 224] on input "checkbox" at bounding box center [390, 227] width 7 height 7
click at [387, 254] on input "checkbox" at bounding box center [390, 257] width 7 height 7
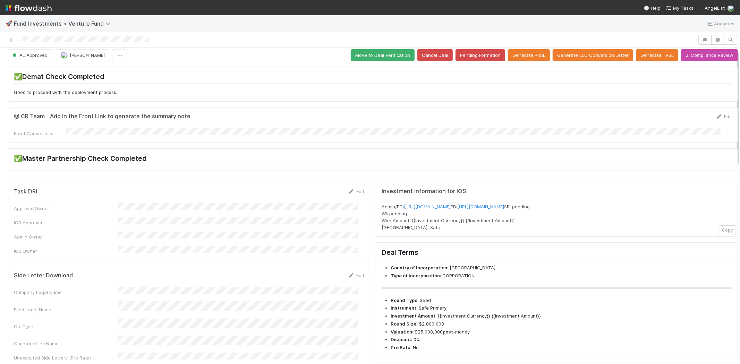
scroll to position [0, 0]
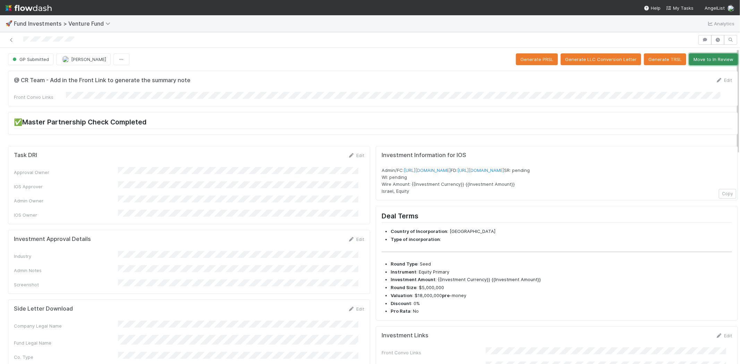
click at [693, 57] on button "Move to In Review" at bounding box center [713, 59] width 49 height 12
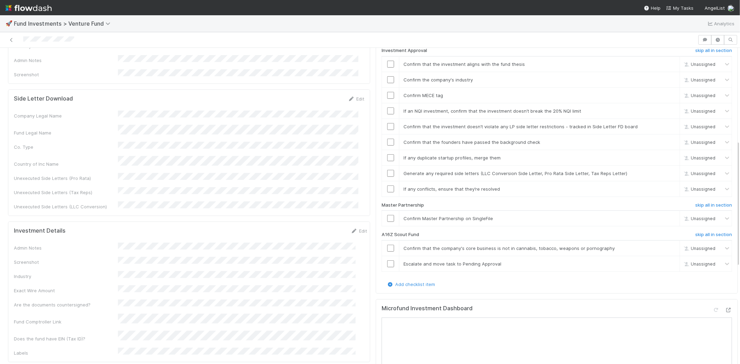
scroll to position [231, 0]
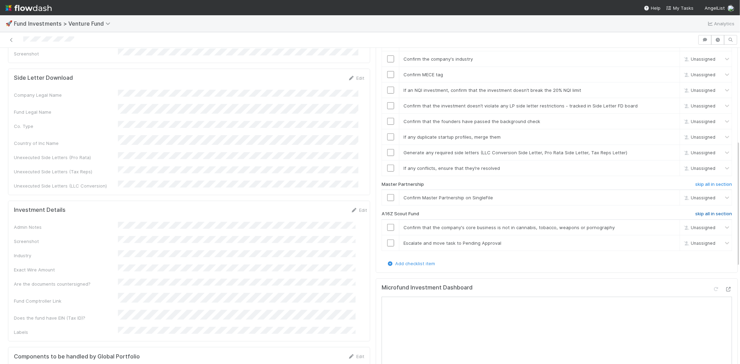
click at [695, 211] on h6 "skip all in section" at bounding box center [713, 214] width 37 height 6
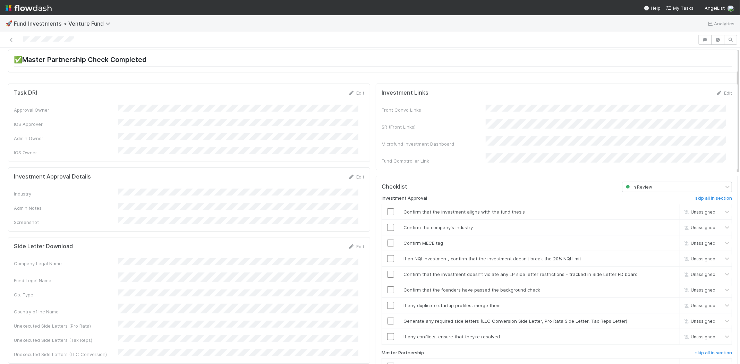
scroll to position [0, 0]
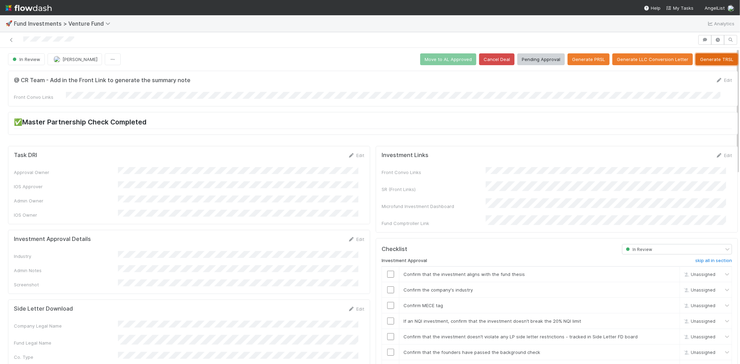
click at [702, 58] on button "Generate TRSL" at bounding box center [717, 59] width 42 height 12
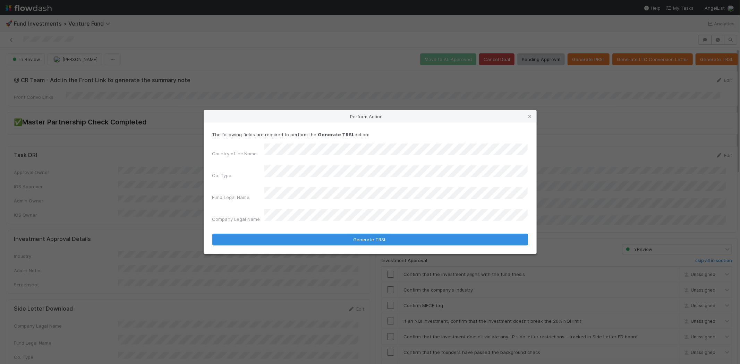
click at [212, 234] on button "Generate TRSL" at bounding box center [370, 240] width 316 height 12
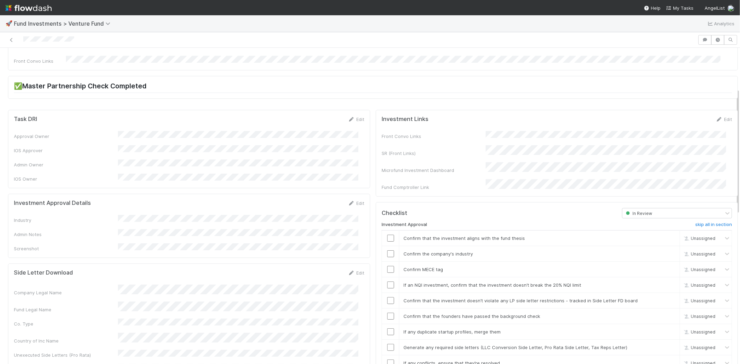
scroll to position [35, 0]
click at [355, 201] on link "Edit" at bounding box center [356, 204] width 16 height 6
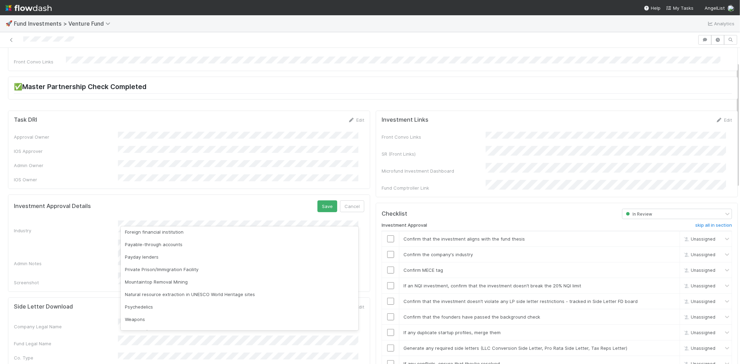
scroll to position [198, 0]
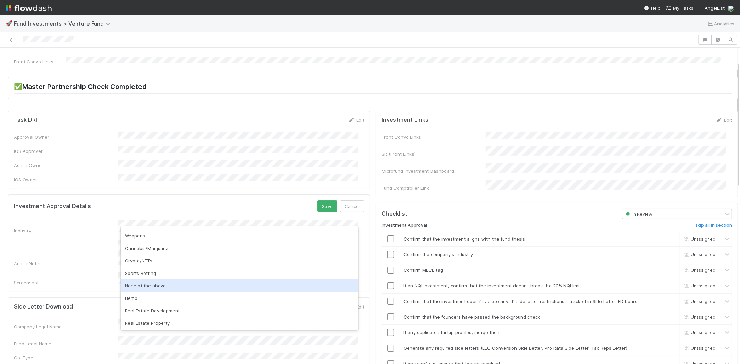
click at [154, 286] on div "None of the above" at bounding box center [240, 286] width 238 height 12
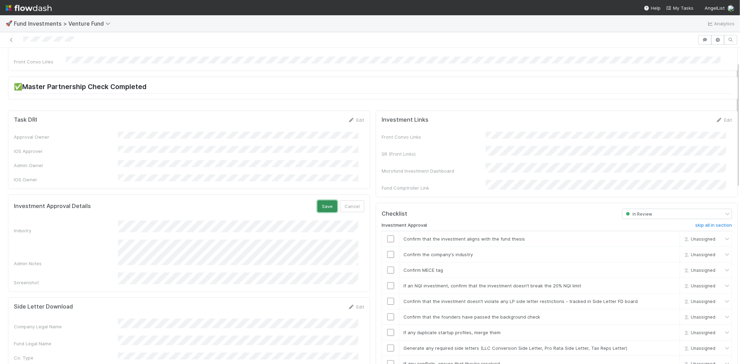
click at [317, 201] on button "Save" at bounding box center [327, 207] width 20 height 12
click at [387, 236] on input "checkbox" at bounding box center [390, 239] width 7 height 7
click at [387, 251] on input "checkbox" at bounding box center [390, 254] width 7 height 7
click at [387, 267] on input "checkbox" at bounding box center [390, 270] width 7 height 7
click at [385, 278] on td at bounding box center [390, 286] width 17 height 16
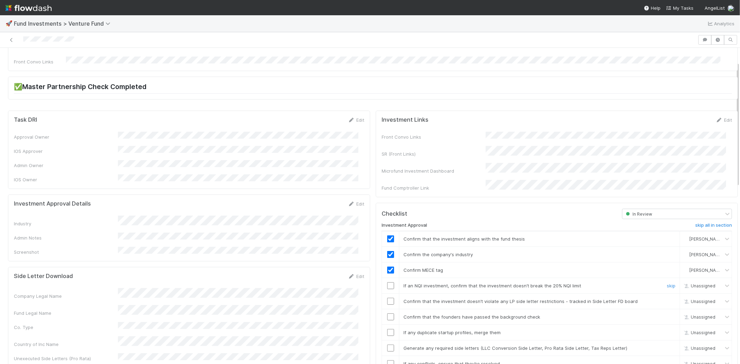
click at [387, 282] on input "checkbox" at bounding box center [390, 285] width 7 height 7
drag, startPoint x: 385, startPoint y: 291, endPoint x: 384, endPoint y: 302, distance: 10.5
click at [387, 298] on input "checkbox" at bounding box center [390, 301] width 7 height 7
drag, startPoint x: 384, startPoint y: 303, endPoint x: 385, endPoint y: 307, distance: 4.0
click at [384, 309] on td at bounding box center [390, 317] width 17 height 16
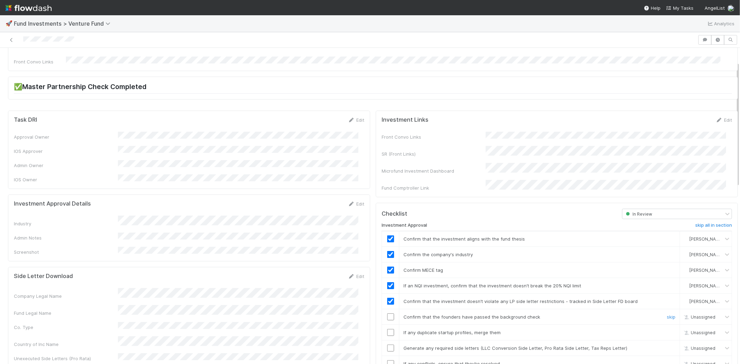
click at [387, 314] on input "checkbox" at bounding box center [390, 317] width 7 height 7
click at [385, 325] on td at bounding box center [390, 333] width 17 height 16
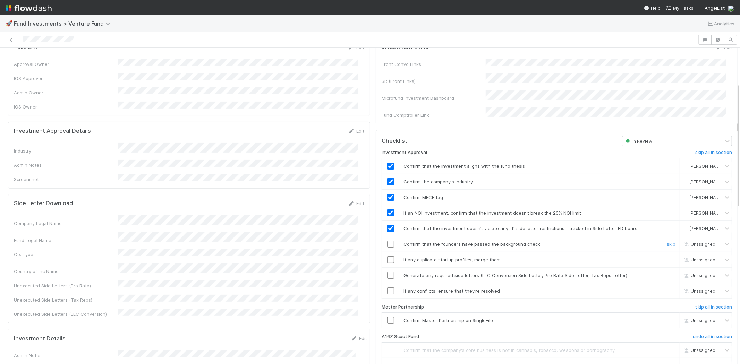
scroll to position [112, 0]
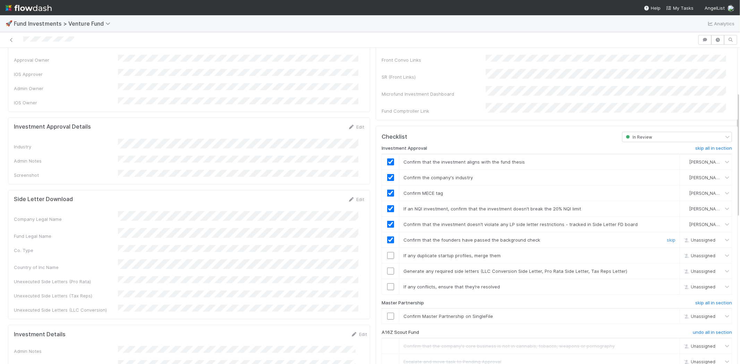
checkbox input "true"
drag, startPoint x: 384, startPoint y: 233, endPoint x: 384, endPoint y: 238, distance: 4.9
click at [387, 237] on input "checkbox" at bounding box center [390, 240] width 7 height 7
click at [387, 252] on input "checkbox" at bounding box center [390, 255] width 7 height 7
click at [387, 237] on input "checkbox" at bounding box center [390, 240] width 7 height 7
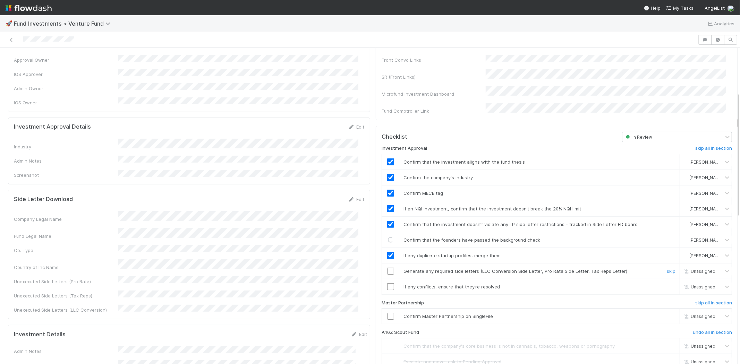
click at [384, 267] on td at bounding box center [390, 271] width 17 height 16
drag, startPoint x: 383, startPoint y: 259, endPoint x: 383, endPoint y: 265, distance: 5.9
click at [383, 263] on td at bounding box center [390, 271] width 17 height 16
click at [387, 268] on input "checkbox" at bounding box center [390, 271] width 7 height 7
click at [387, 283] on input "checkbox" at bounding box center [390, 286] width 7 height 7
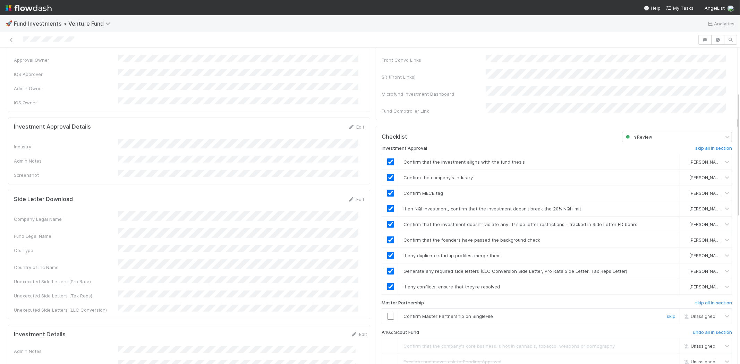
click at [387, 313] on input "checkbox" at bounding box center [390, 316] width 7 height 7
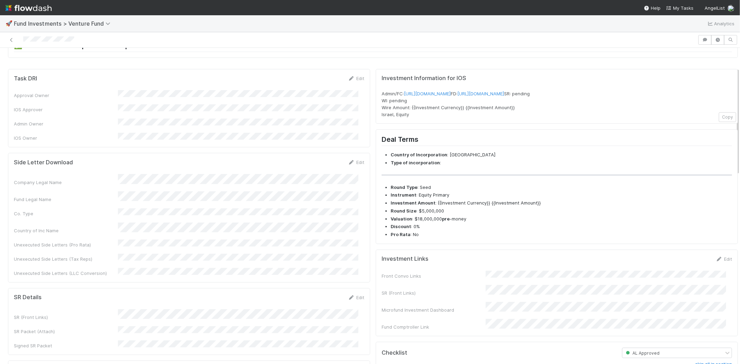
scroll to position [0, 0]
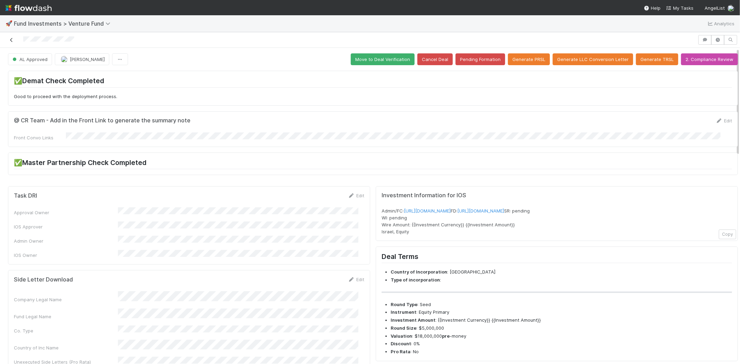
click at [10, 39] on icon at bounding box center [11, 40] width 7 height 5
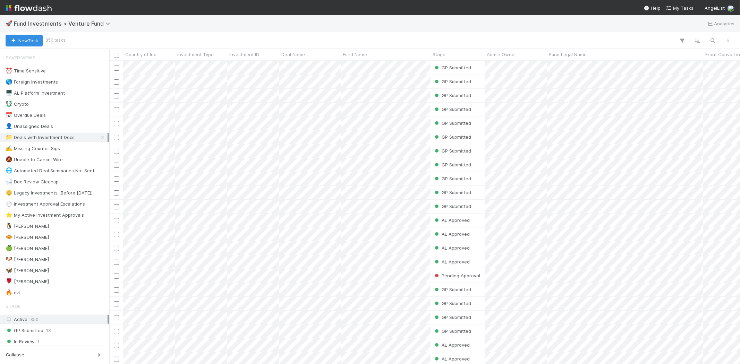
scroll to position [297, 625]
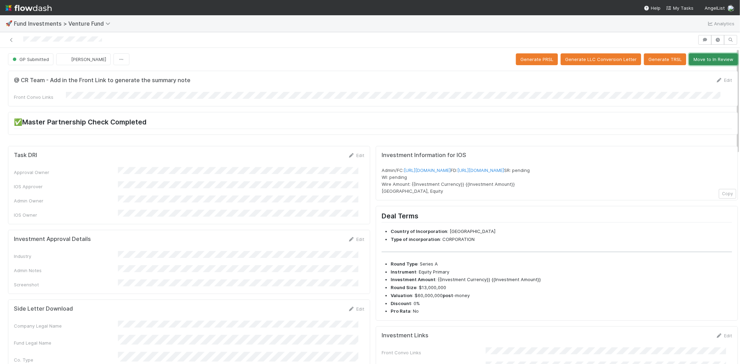
click at [689, 60] on button "Move to In Review" at bounding box center [713, 59] width 49 height 12
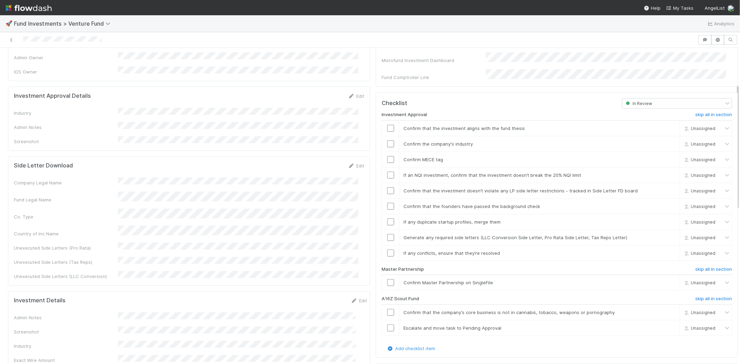
scroll to position [193, 0]
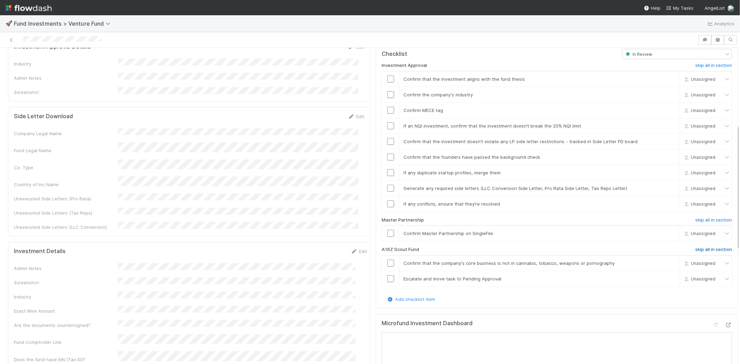
click at [697, 247] on h6 "skip all in section" at bounding box center [713, 250] width 37 height 6
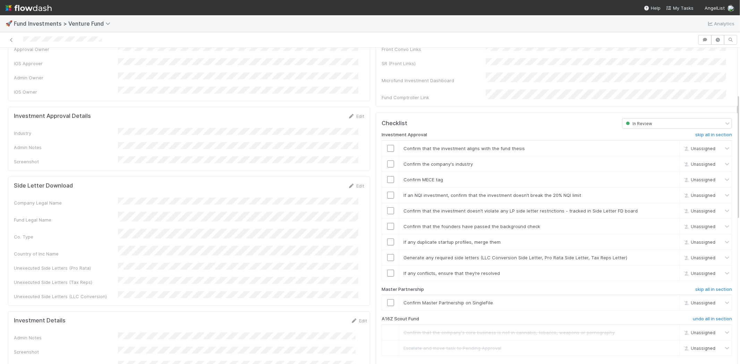
scroll to position [116, 0]
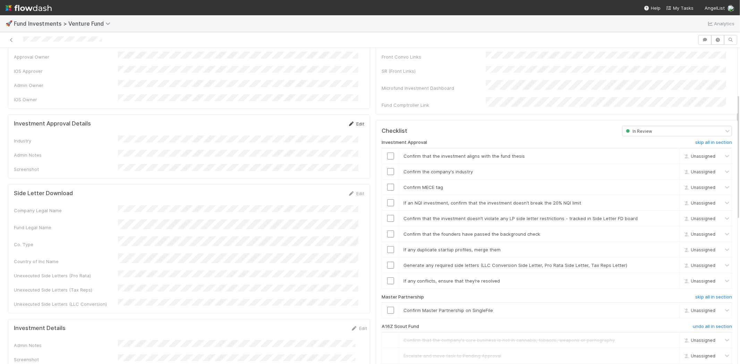
click at [348, 122] on icon at bounding box center [351, 124] width 7 height 5
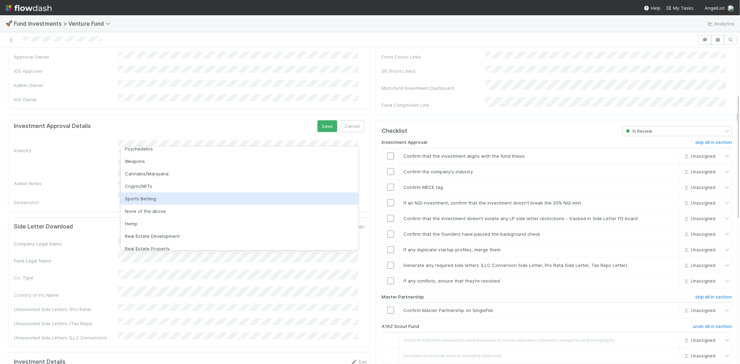
scroll to position [198, 0]
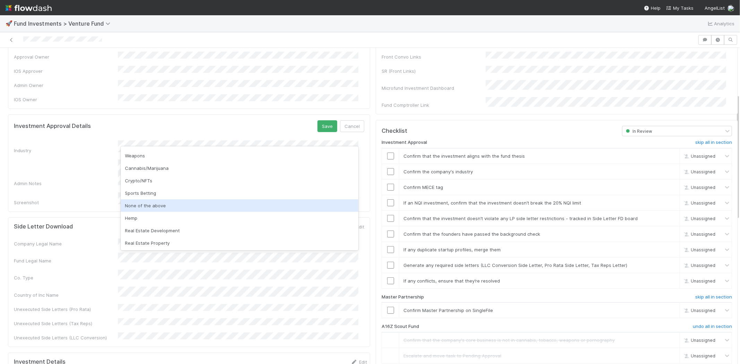
click at [199, 206] on div "None of the above" at bounding box center [240, 205] width 238 height 12
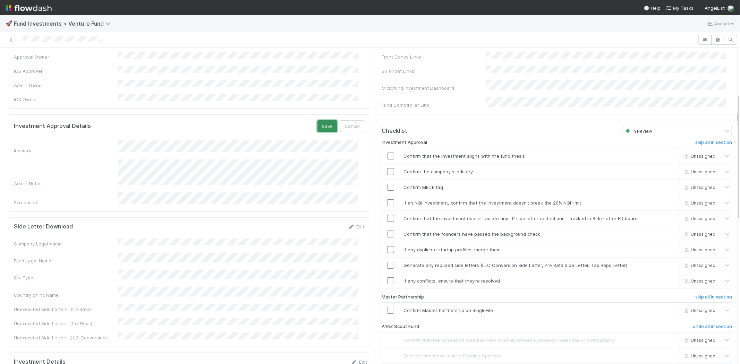
click at [317, 120] on button "Save" at bounding box center [327, 126] width 20 height 12
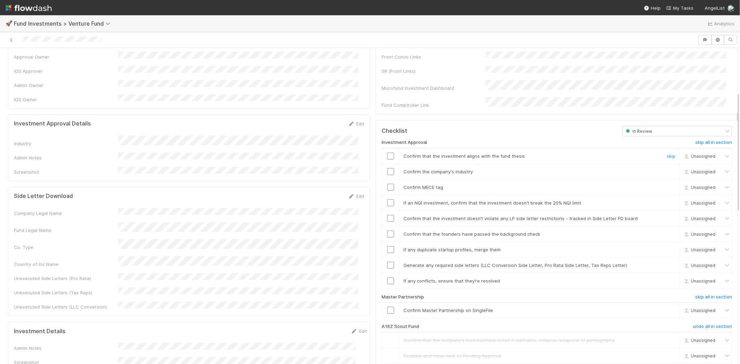
click at [387, 153] on input "checkbox" at bounding box center [390, 156] width 7 height 7
click at [387, 168] on input "checkbox" at bounding box center [390, 171] width 7 height 7
click at [382, 183] on td at bounding box center [390, 187] width 17 height 16
click at [387, 184] on input "checkbox" at bounding box center [390, 187] width 7 height 7
click at [387, 199] on input "checkbox" at bounding box center [390, 202] width 7 height 7
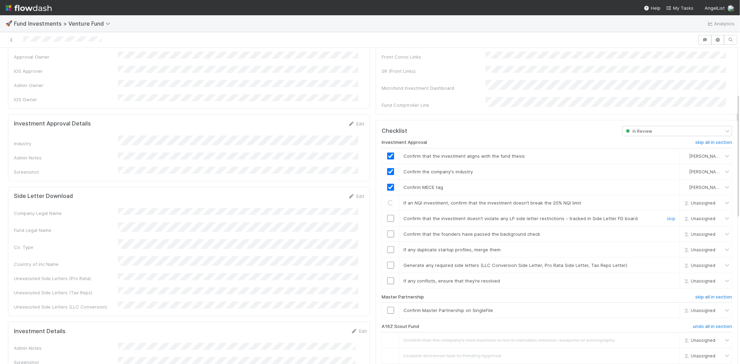
click at [387, 215] on input "checkbox" at bounding box center [390, 218] width 7 height 7
click at [384, 230] on td at bounding box center [390, 234] width 17 height 16
click at [387, 231] on input "checkbox" at bounding box center [390, 234] width 7 height 7
click at [387, 246] on input "checkbox" at bounding box center [390, 249] width 7 height 7
drag, startPoint x: 384, startPoint y: 257, endPoint x: 385, endPoint y: 268, distance: 10.4
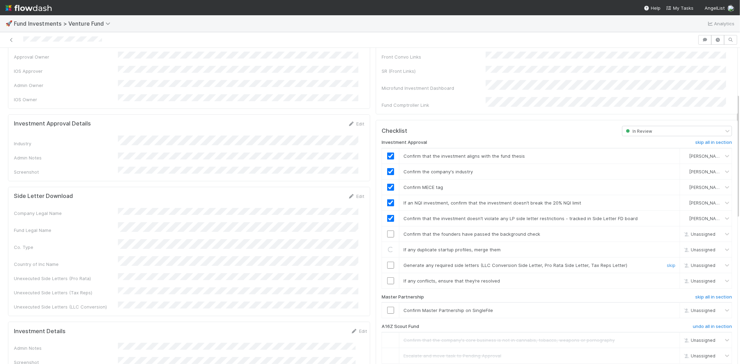
click at [387, 262] on input "checkbox" at bounding box center [390, 265] width 7 height 7
click at [387, 278] on input "checkbox" at bounding box center [390, 281] width 7 height 7
click at [387, 231] on input "checkbox" at bounding box center [390, 234] width 7 height 7
click at [387, 246] on input "checkbox" at bounding box center [390, 249] width 7 height 7
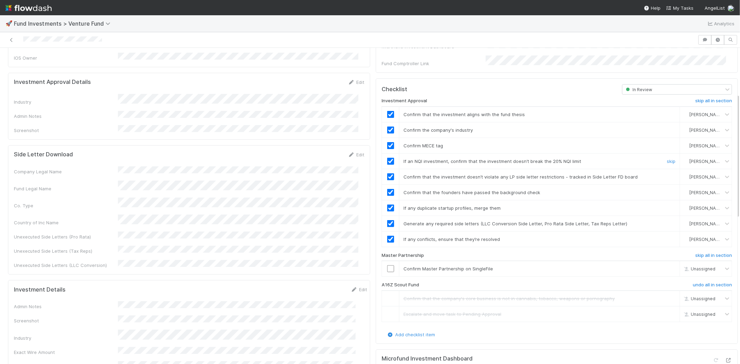
scroll to position [193, 0]
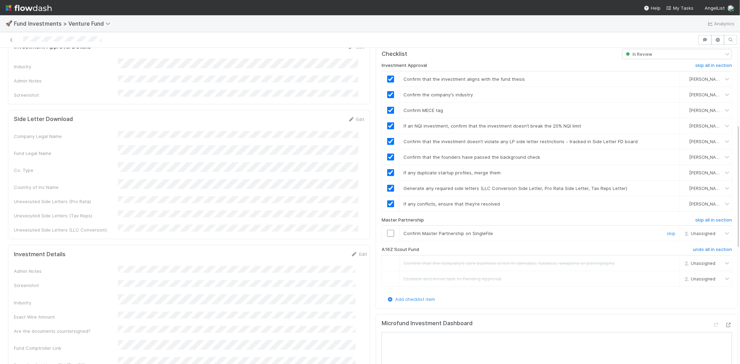
click at [387, 230] on input "checkbox" at bounding box center [390, 233] width 7 height 7
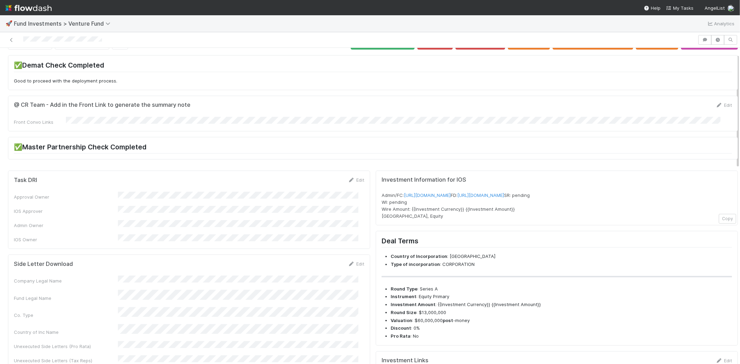
scroll to position [0, 0]
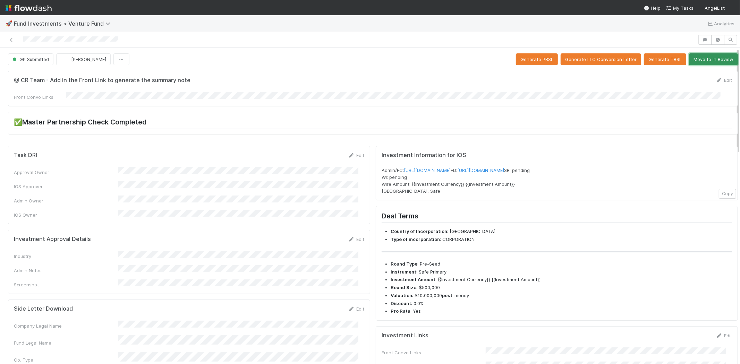
click at [702, 58] on button "Move to In Review" at bounding box center [713, 59] width 49 height 12
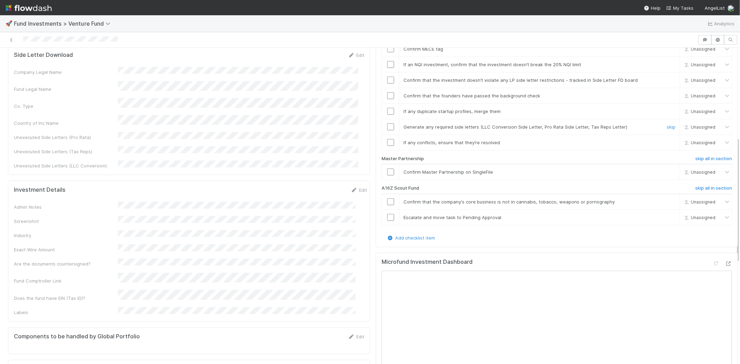
scroll to position [270, 0]
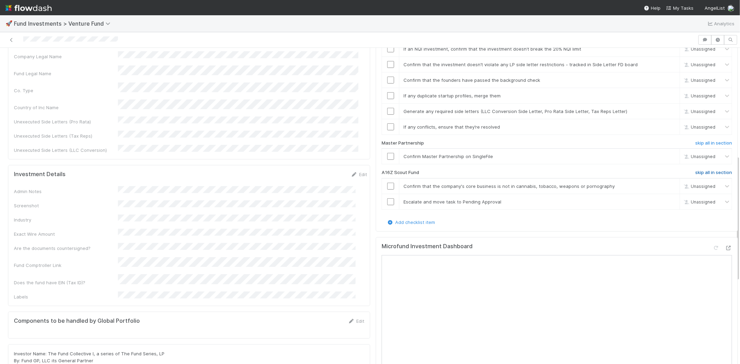
click at [695, 170] on h6 "skip all in section" at bounding box center [713, 173] width 37 height 6
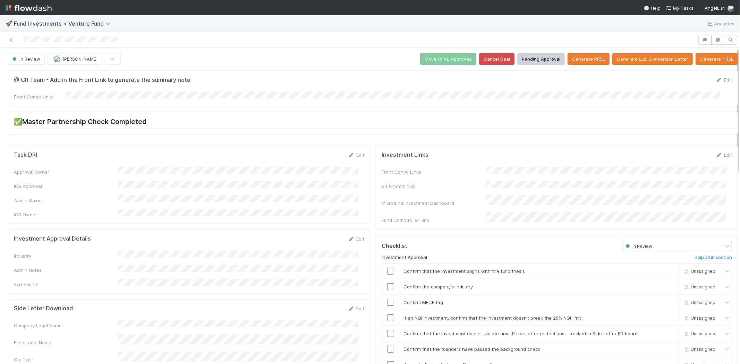
scroll to position [0, 0]
click at [575, 60] on button "Generate PRSL" at bounding box center [589, 59] width 42 height 12
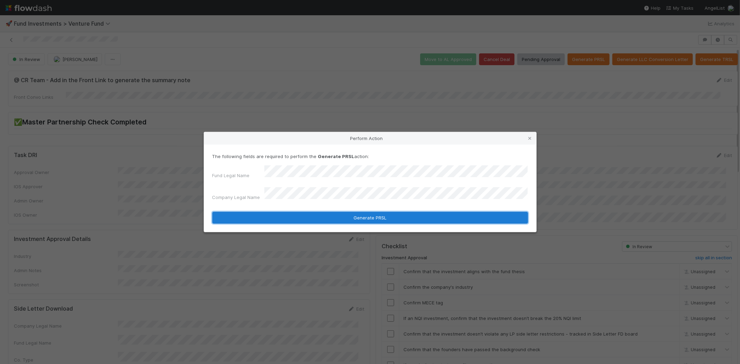
click at [293, 213] on button "Generate PRSL" at bounding box center [370, 218] width 316 height 12
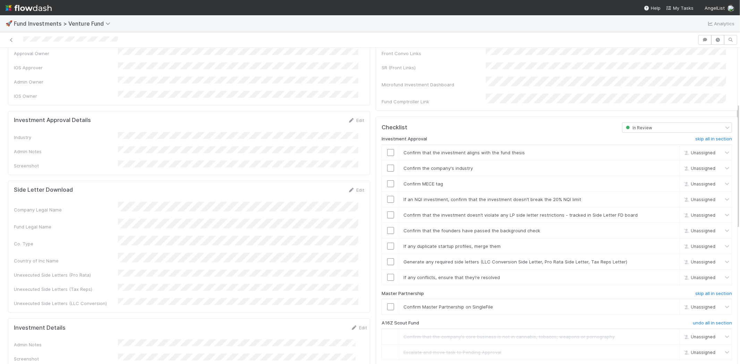
scroll to position [116, 0]
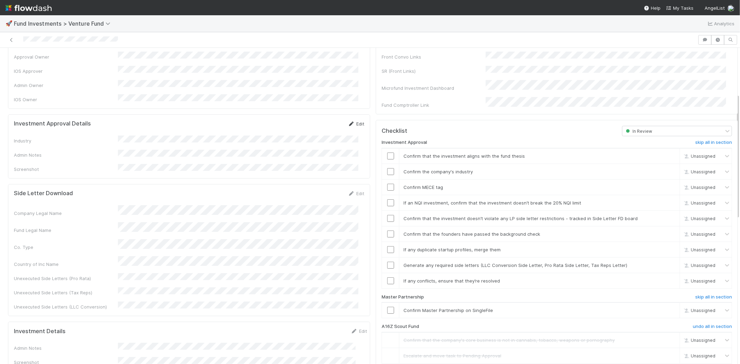
click at [348, 122] on icon at bounding box center [351, 124] width 7 height 5
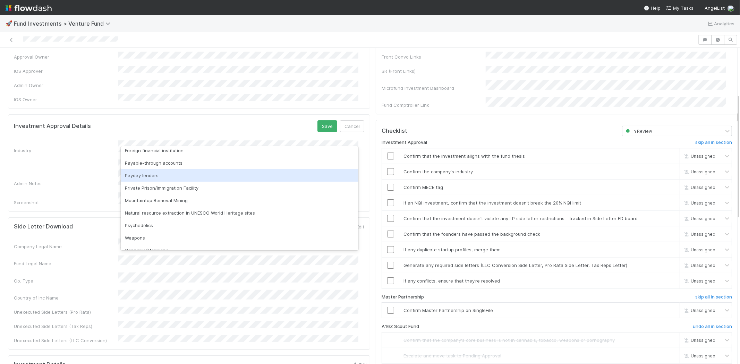
scroll to position [198, 0]
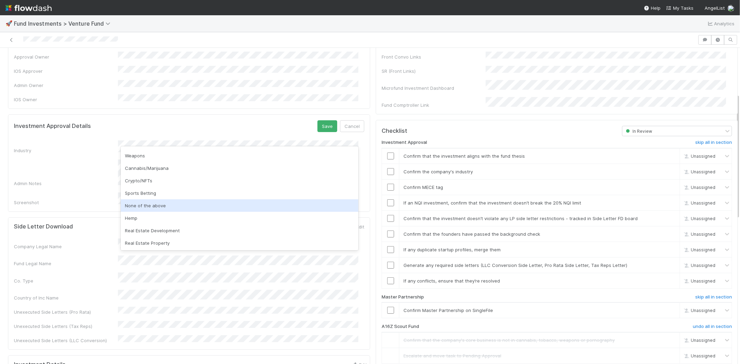
click at [149, 201] on div "None of the above" at bounding box center [240, 205] width 238 height 12
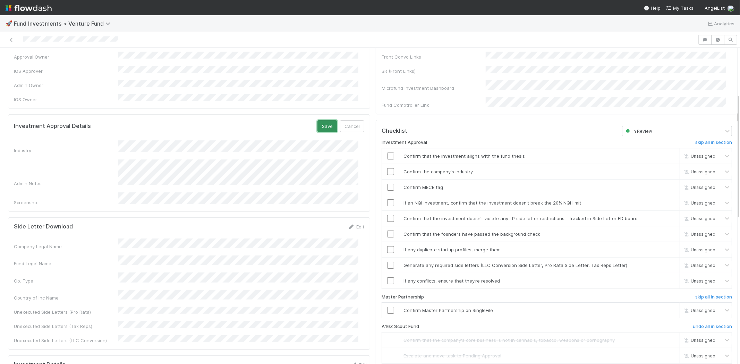
click at [320, 120] on button "Save" at bounding box center [327, 126] width 20 height 12
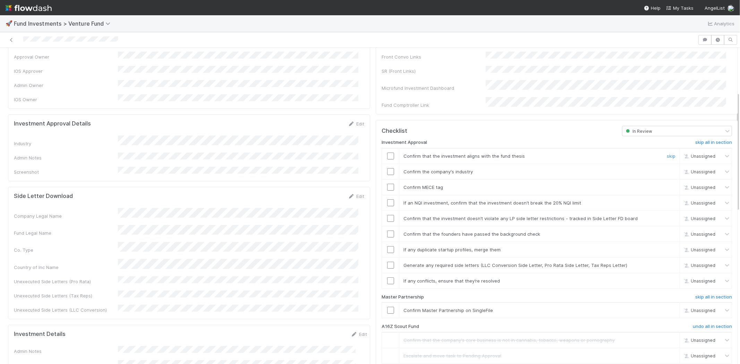
click at [387, 153] on input "checkbox" at bounding box center [390, 156] width 7 height 7
click at [387, 168] on input "checkbox" at bounding box center [390, 171] width 7 height 7
click at [387, 184] on input "checkbox" at bounding box center [390, 187] width 7 height 7
click at [387, 199] on input "checkbox" at bounding box center [390, 202] width 7 height 7
click at [387, 215] on input "checkbox" at bounding box center [390, 218] width 7 height 7
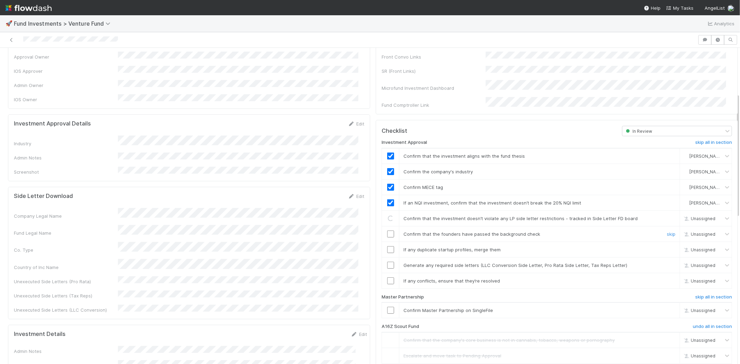
click at [387, 231] on input "checkbox" at bounding box center [390, 234] width 7 height 7
click at [387, 246] on input "checkbox" at bounding box center [390, 249] width 7 height 7
click at [387, 262] on input "checkbox" at bounding box center [390, 265] width 7 height 7
click at [387, 278] on input "checkbox" at bounding box center [390, 281] width 7 height 7
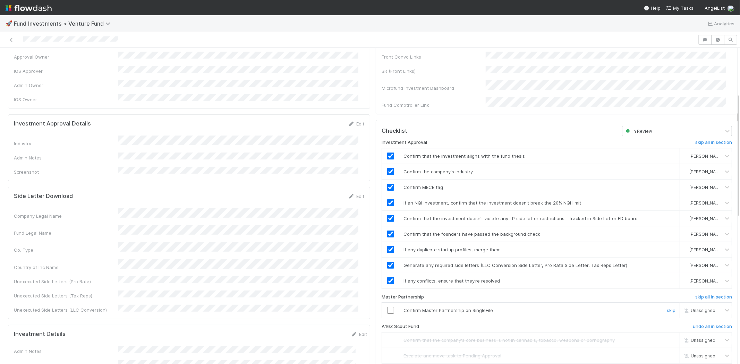
click at [384, 307] on td at bounding box center [390, 311] width 17 height 16
click at [387, 307] on input "checkbox" at bounding box center [390, 310] width 7 height 7
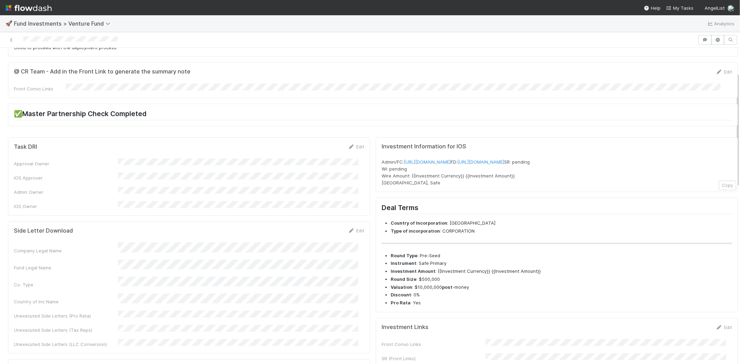
scroll to position [0, 0]
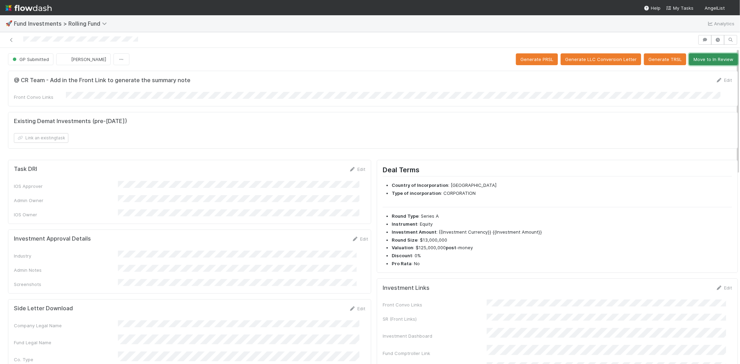
click at [698, 62] on button "Move to In Review" at bounding box center [713, 59] width 49 height 12
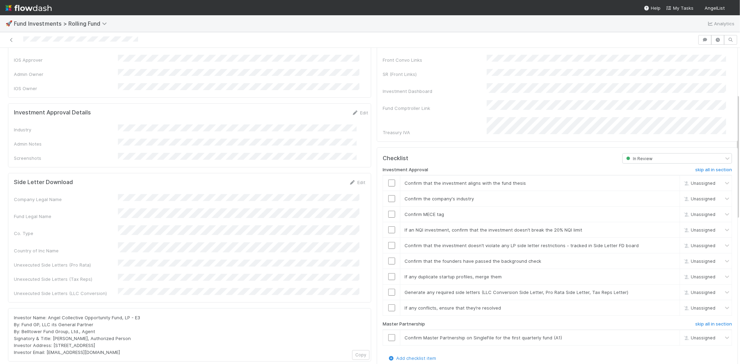
scroll to position [116, 0]
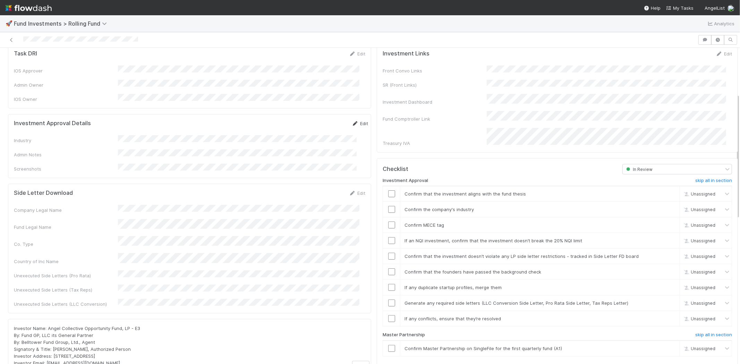
click at [352, 121] on link "Edit" at bounding box center [360, 124] width 16 height 6
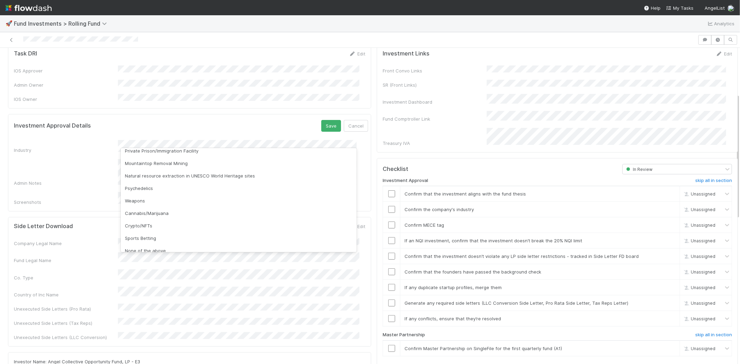
scroll to position [198, 0]
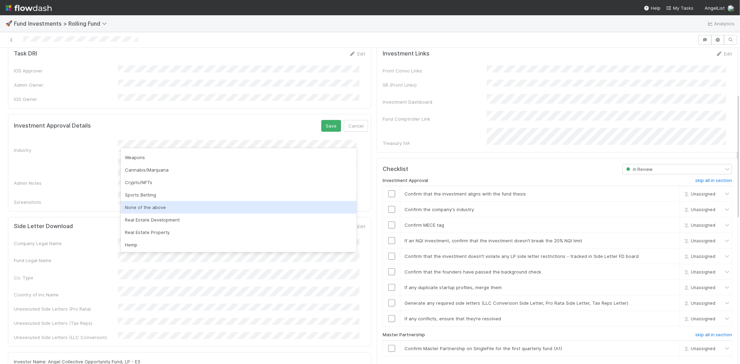
click at [147, 206] on div "None of the above" at bounding box center [239, 207] width 236 height 12
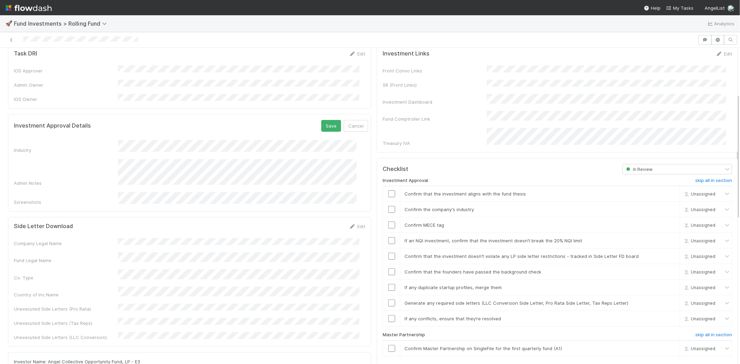
click at [321, 114] on div "Investment Approval Details Save Cancel Industry Admin Notes Screenshots" at bounding box center [189, 162] width 363 height 97
click at [321, 120] on button "Save" at bounding box center [331, 126] width 20 height 12
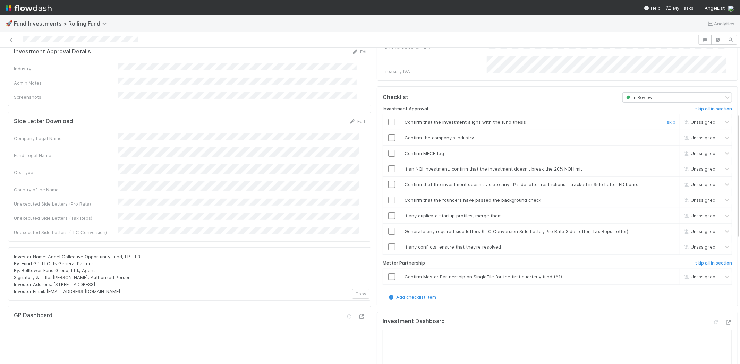
scroll to position [193, 0]
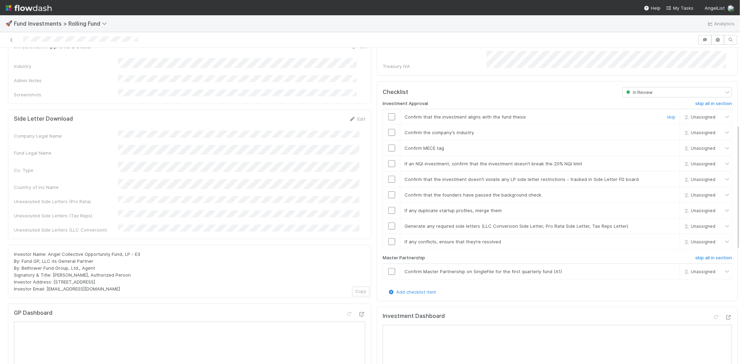
click at [388, 113] on input "checkbox" at bounding box center [391, 116] width 7 height 7
click at [388, 129] on input "checkbox" at bounding box center [391, 132] width 7 height 7
click at [388, 145] on input "checkbox" at bounding box center [391, 148] width 7 height 7
click at [388, 160] on input "checkbox" at bounding box center [391, 163] width 7 height 7
click at [388, 176] on input "checkbox" at bounding box center [391, 179] width 7 height 7
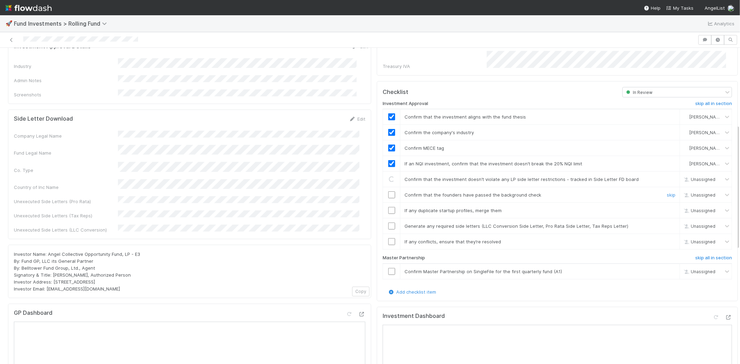
click at [388, 192] on input "checkbox" at bounding box center [391, 195] width 7 height 7
click at [388, 207] on input "checkbox" at bounding box center [391, 210] width 7 height 7
click at [388, 223] on input "checkbox" at bounding box center [391, 226] width 7 height 7
drag, startPoint x: 389, startPoint y: 231, endPoint x: 397, endPoint y: 238, distance: 10.3
click at [388, 238] on input "checkbox" at bounding box center [391, 241] width 7 height 7
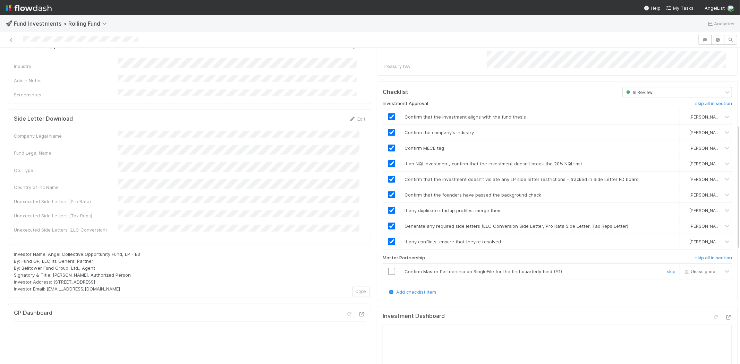
click at [388, 268] on input "checkbox" at bounding box center [391, 271] width 7 height 7
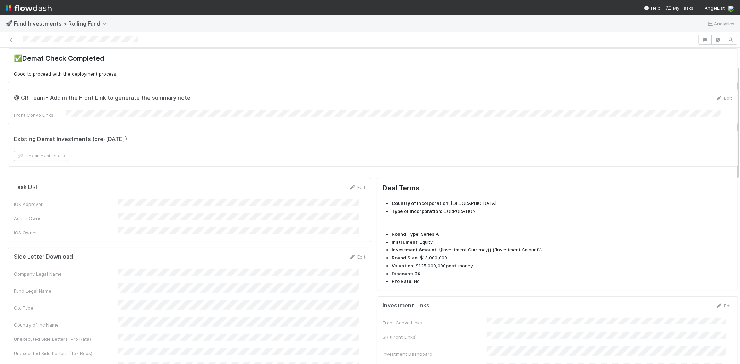
scroll to position [0, 0]
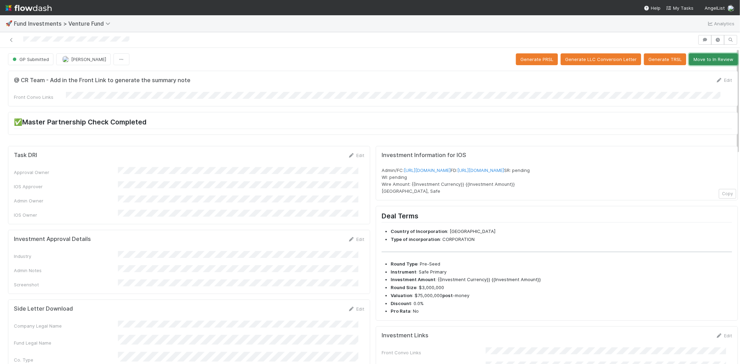
click at [694, 60] on button "Move to In Review" at bounding box center [713, 59] width 49 height 12
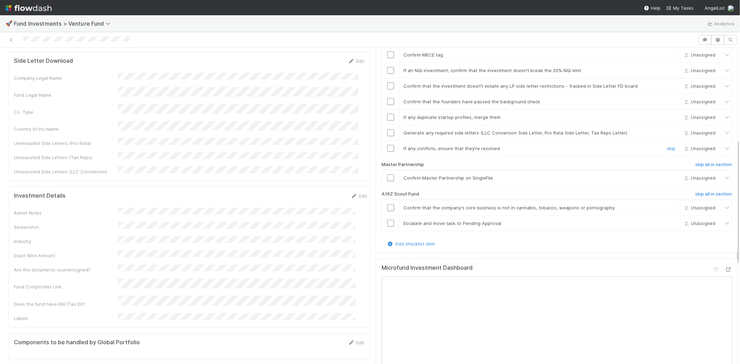
scroll to position [270, 0]
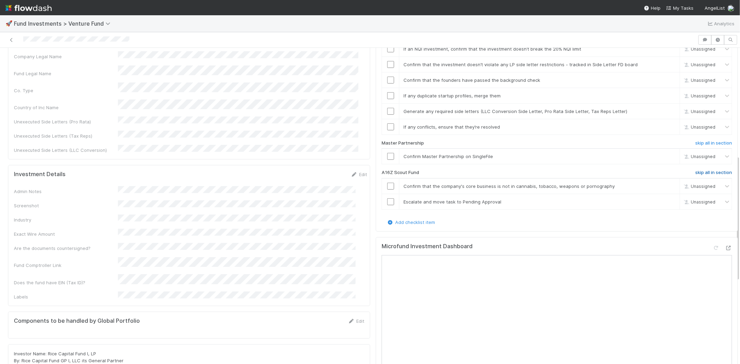
click at [699, 170] on h6 "skip all in section" at bounding box center [713, 173] width 37 height 6
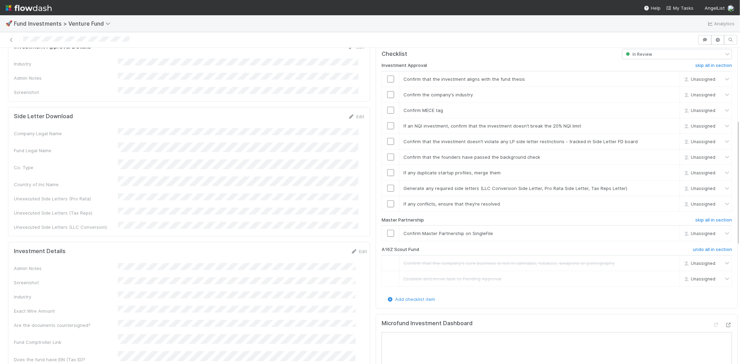
scroll to position [116, 0]
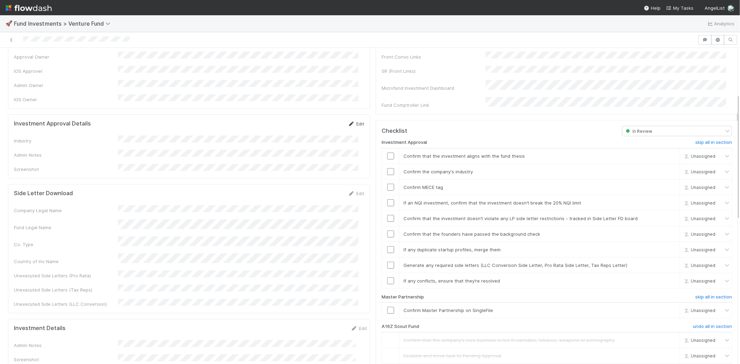
click at [348, 122] on icon at bounding box center [351, 124] width 7 height 5
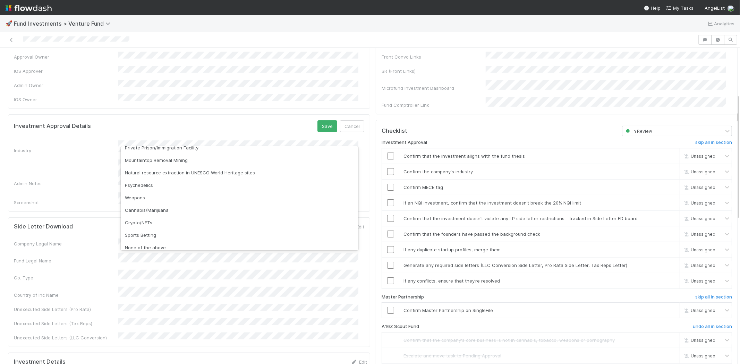
scroll to position [198, 0]
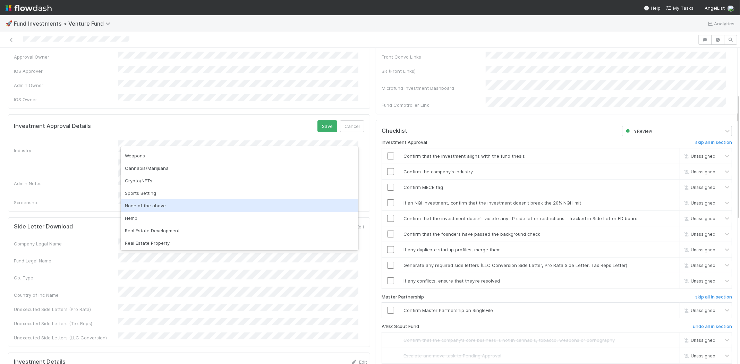
click at [155, 205] on div "None of the above" at bounding box center [240, 205] width 238 height 12
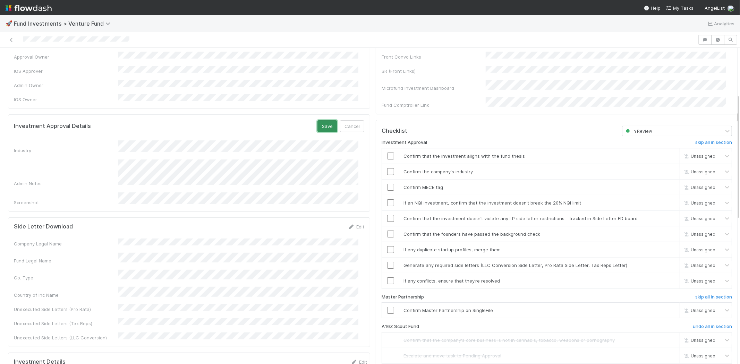
click at [322, 120] on button "Save" at bounding box center [327, 126] width 20 height 12
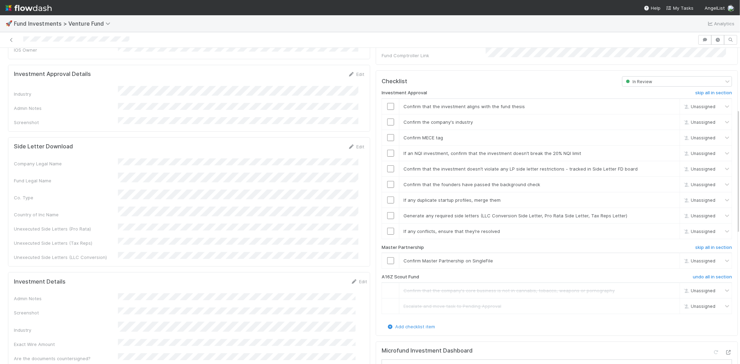
scroll to position [154, 0]
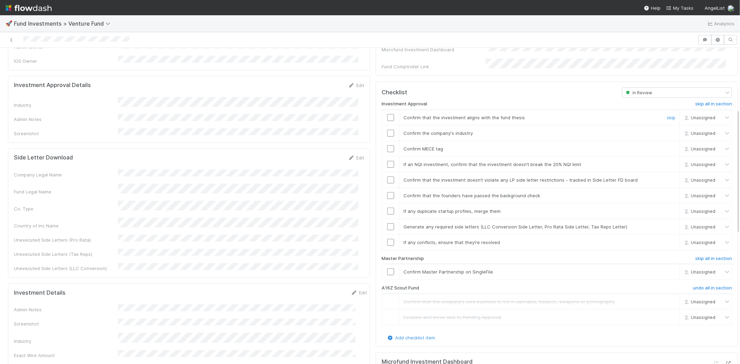
drag, startPoint x: 385, startPoint y: 108, endPoint x: 383, endPoint y: 127, distance: 19.2
click at [387, 114] on input "checkbox" at bounding box center [390, 117] width 7 height 7
click at [387, 130] on input "checkbox" at bounding box center [390, 133] width 7 height 7
click at [387, 145] on input "checkbox" at bounding box center [390, 148] width 7 height 7
click at [387, 161] on input "checkbox" at bounding box center [390, 164] width 7 height 7
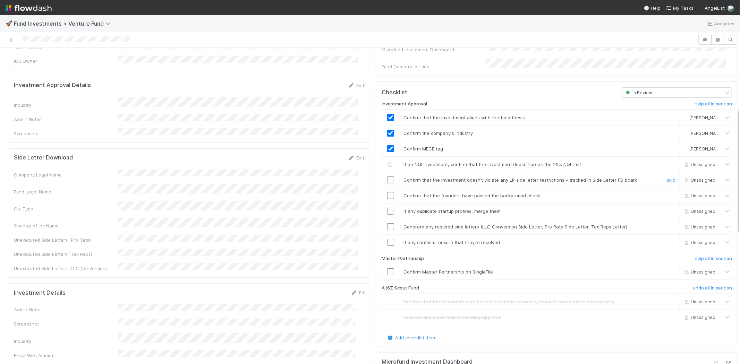
click at [387, 177] on input "checkbox" at bounding box center [390, 180] width 7 height 7
click at [387, 192] on input "checkbox" at bounding box center [390, 195] width 7 height 7
click at [387, 208] on input "checkbox" at bounding box center [390, 211] width 7 height 7
click at [387, 223] on input "checkbox" at bounding box center [390, 226] width 7 height 7
click at [387, 239] on input "checkbox" at bounding box center [390, 242] width 7 height 7
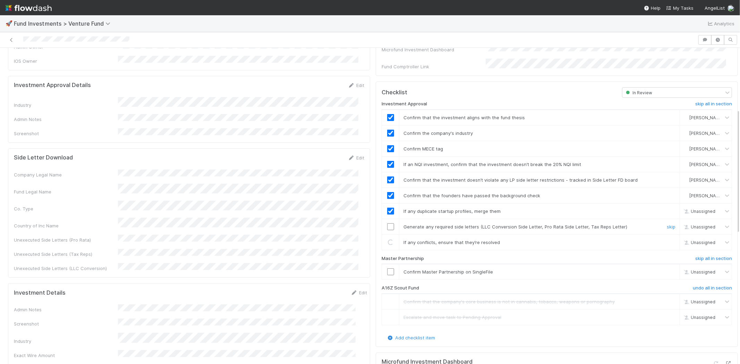
checkbox input "true"
click at [387, 223] on input "checkbox" at bounding box center [390, 226] width 7 height 7
click at [387, 269] on input "checkbox" at bounding box center [390, 272] width 7 height 7
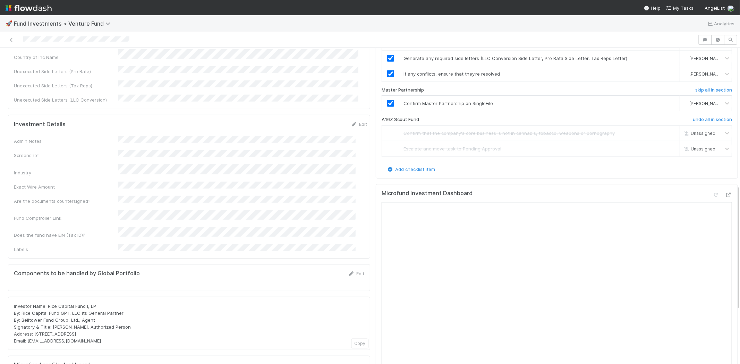
scroll to position [347, 0]
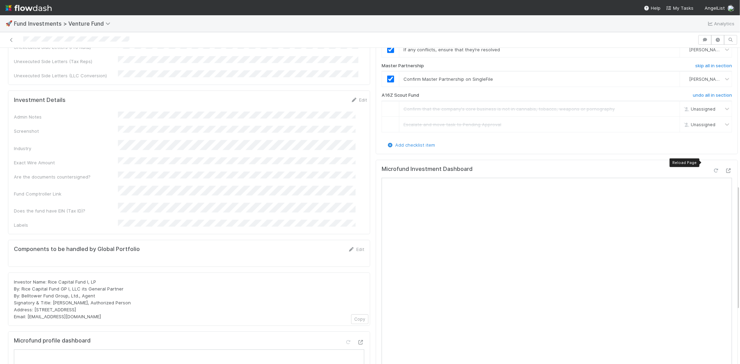
click at [713, 169] on icon at bounding box center [716, 171] width 7 height 5
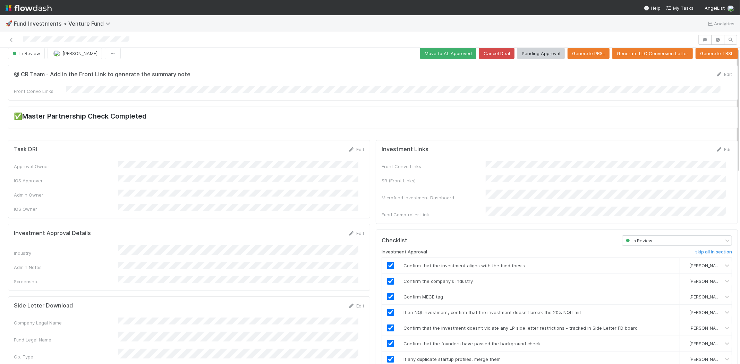
scroll to position [0, 0]
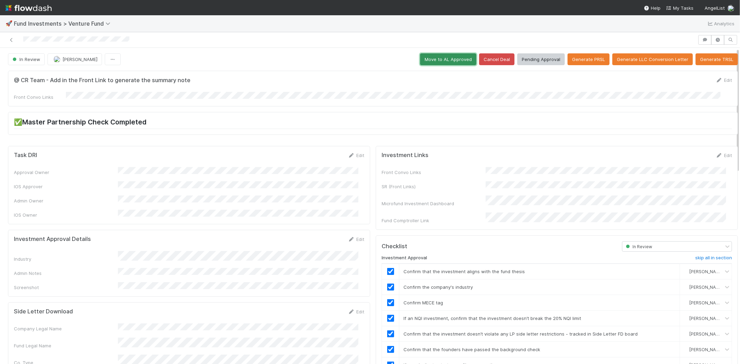
click at [427, 60] on button "Move to AL Approved" at bounding box center [448, 59] width 56 height 12
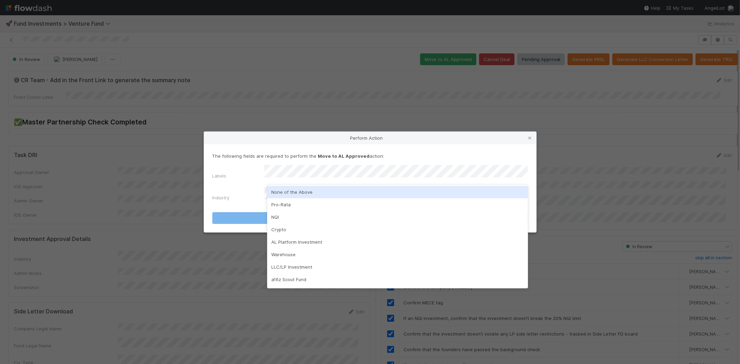
click at [288, 187] on div "None of the Above" at bounding box center [397, 192] width 261 height 12
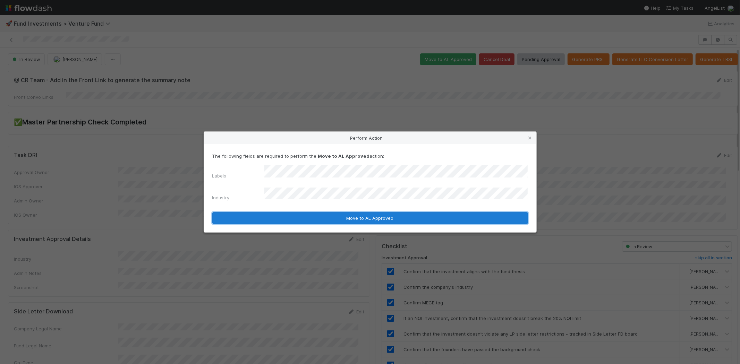
click at [283, 214] on button "Move to AL Approved" at bounding box center [370, 218] width 316 height 12
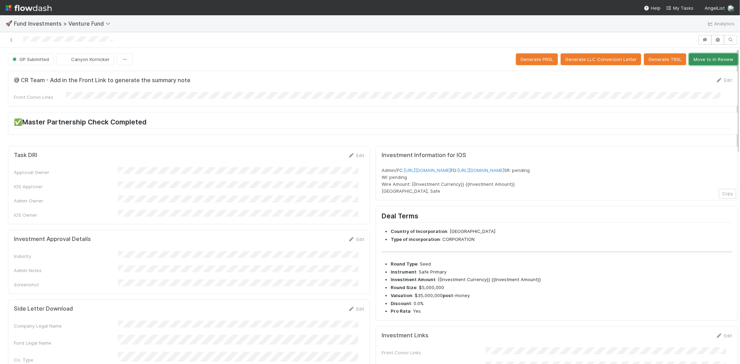
click at [701, 58] on button "Move to In Review" at bounding box center [713, 59] width 49 height 12
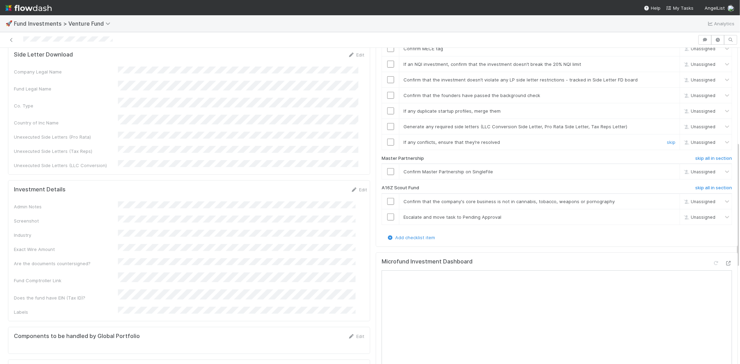
scroll to position [270, 0]
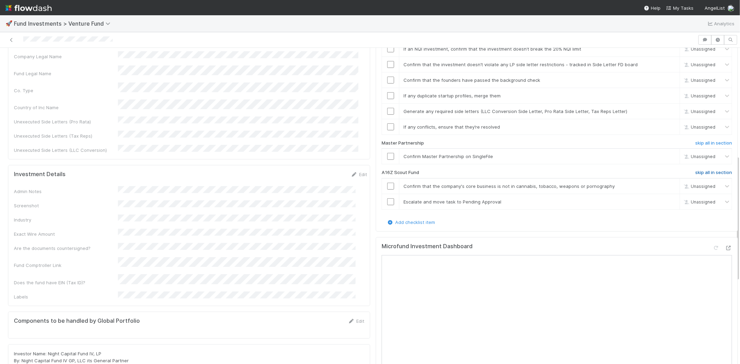
click at [695, 170] on h6 "skip all in section" at bounding box center [713, 173] width 37 height 6
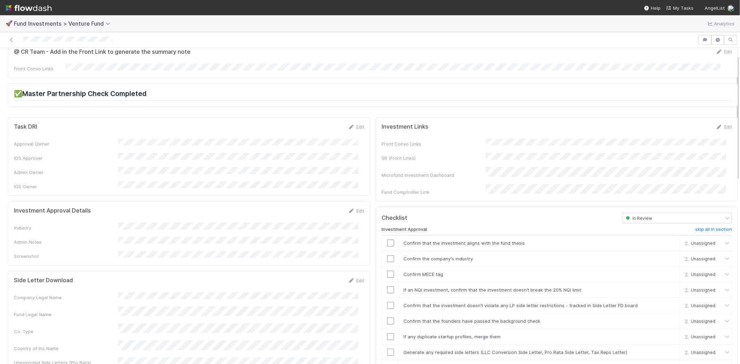
scroll to position [0, 0]
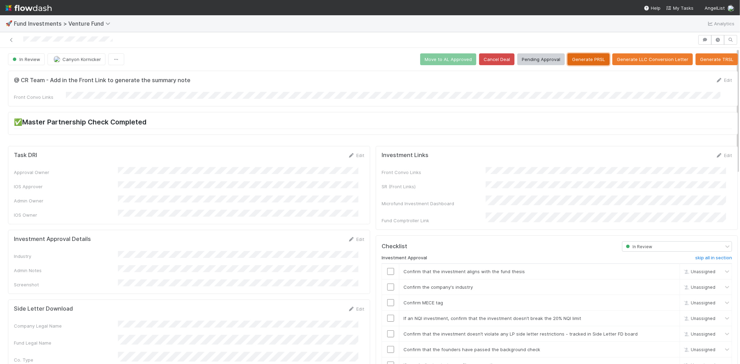
click at [583, 56] on button "Generate PRSL" at bounding box center [589, 59] width 42 height 12
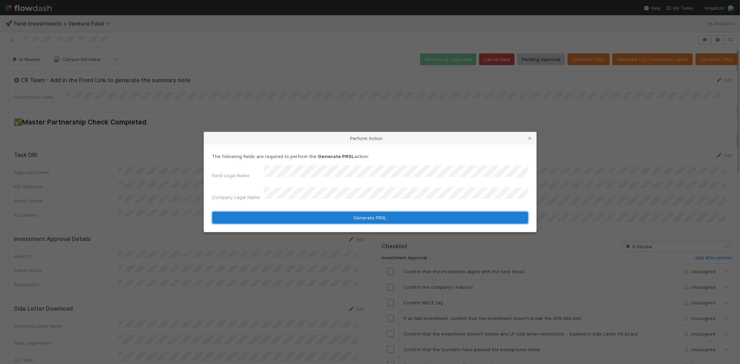
click at [282, 212] on button "Generate PRSL" at bounding box center [370, 218] width 316 height 12
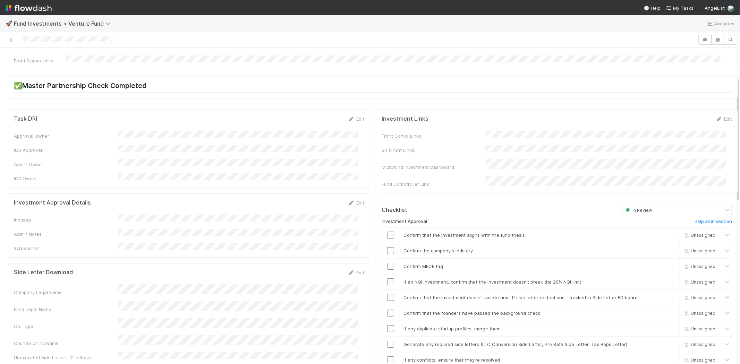
scroll to position [77, 0]
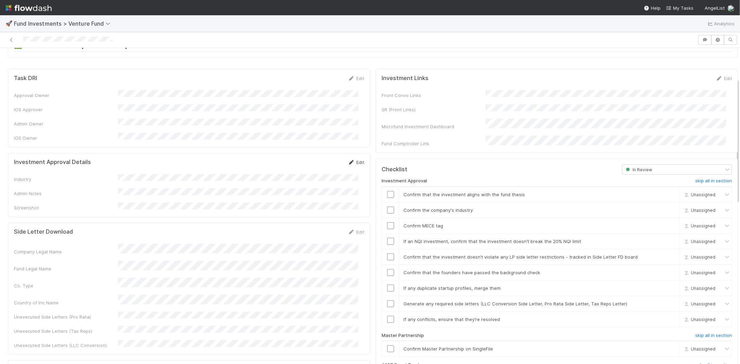
click at [351, 160] on link "Edit" at bounding box center [356, 163] width 16 height 6
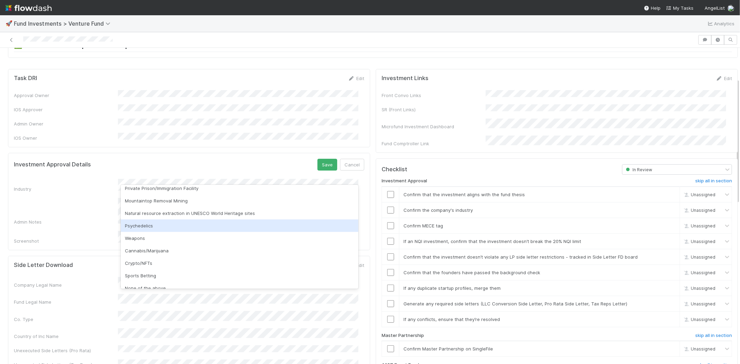
scroll to position [198, 0]
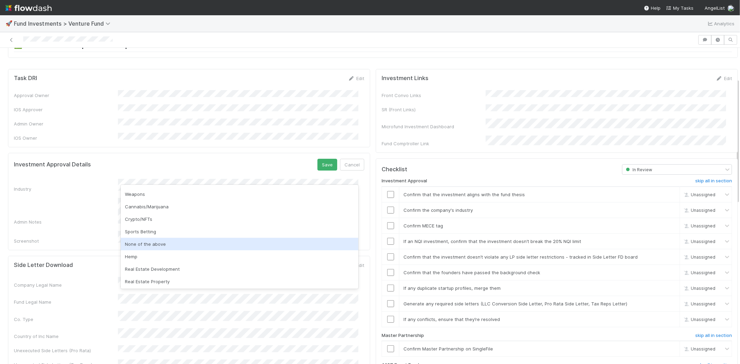
click at [148, 244] on div "None of the above" at bounding box center [240, 244] width 238 height 12
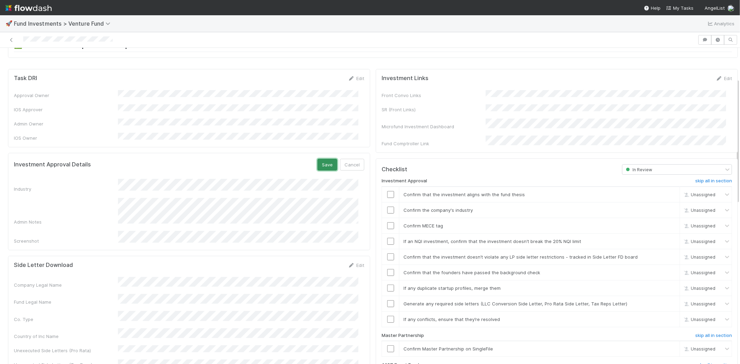
click at [318, 159] on button "Save" at bounding box center [327, 165] width 20 height 12
click at [387, 191] on input "checkbox" at bounding box center [390, 194] width 7 height 7
click at [387, 207] on input "checkbox" at bounding box center [390, 210] width 7 height 7
click at [387, 222] on input "checkbox" at bounding box center [390, 225] width 7 height 7
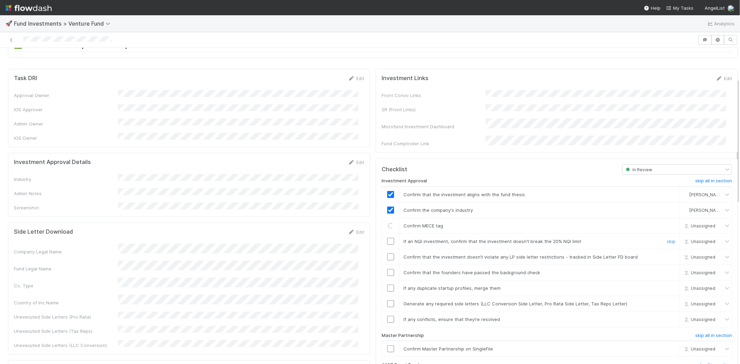
drag, startPoint x: 384, startPoint y: 233, endPoint x: 386, endPoint y: 240, distance: 7.1
click at [387, 238] on input "checkbox" at bounding box center [390, 241] width 7 height 7
click at [387, 254] on input "checkbox" at bounding box center [390, 257] width 7 height 7
click at [387, 269] on input "checkbox" at bounding box center [390, 272] width 7 height 7
click at [387, 285] on input "checkbox" at bounding box center [390, 288] width 7 height 7
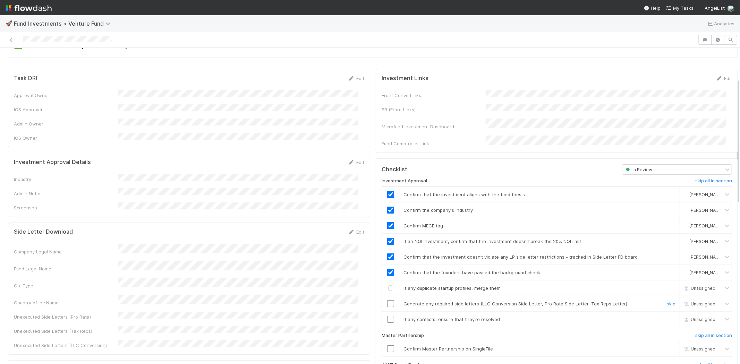
click at [387, 300] on input "checkbox" at bounding box center [390, 303] width 7 height 7
click at [388, 315] on td at bounding box center [390, 320] width 17 height 16
click at [387, 316] on input "checkbox" at bounding box center [390, 319] width 7 height 7
click at [387, 346] on input "checkbox" at bounding box center [390, 349] width 7 height 7
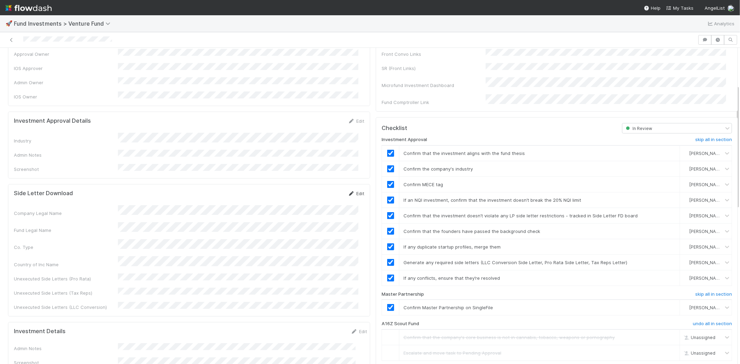
scroll to position [0, 0]
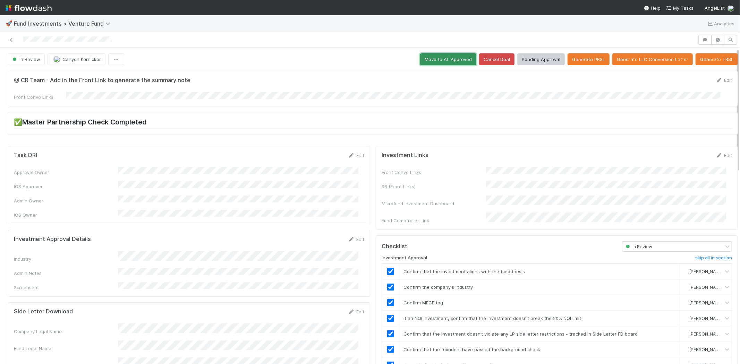
click at [434, 62] on button "Move to AL Approved" at bounding box center [448, 59] width 56 height 12
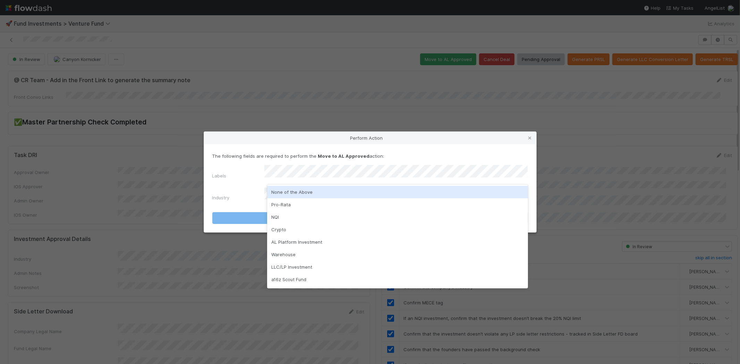
click at [283, 194] on div "None of the Above" at bounding box center [397, 192] width 261 height 12
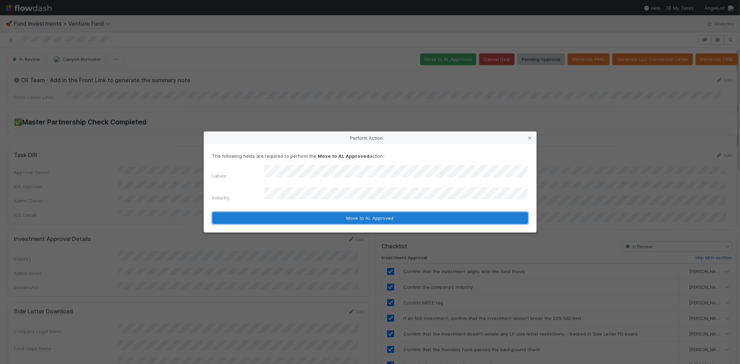
click at [265, 213] on button "Move to AL Approved" at bounding box center [370, 218] width 316 height 12
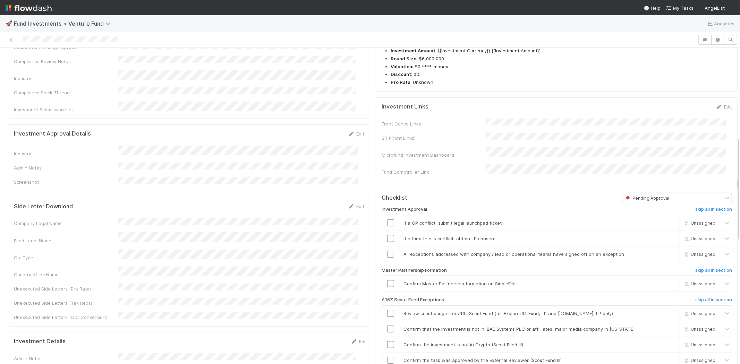
scroll to position [116, 0]
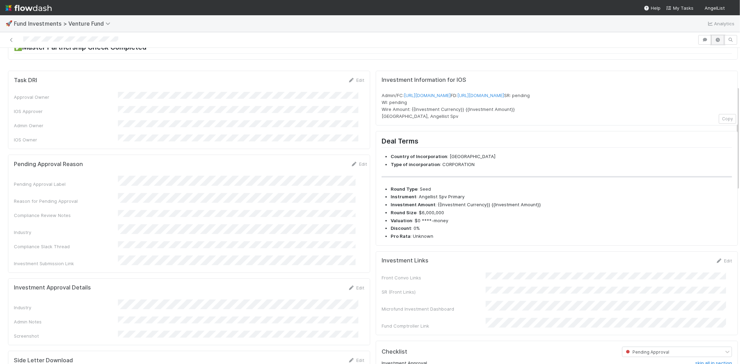
click at [714, 38] on icon "button" at bounding box center [717, 40] width 7 height 4
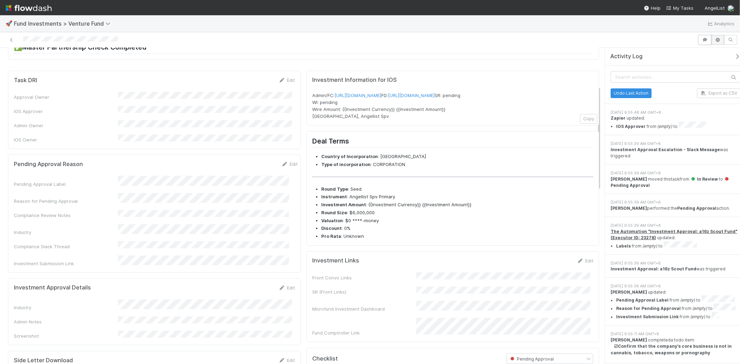
click at [710, 38] on button "button" at bounding box center [704, 40] width 13 height 10
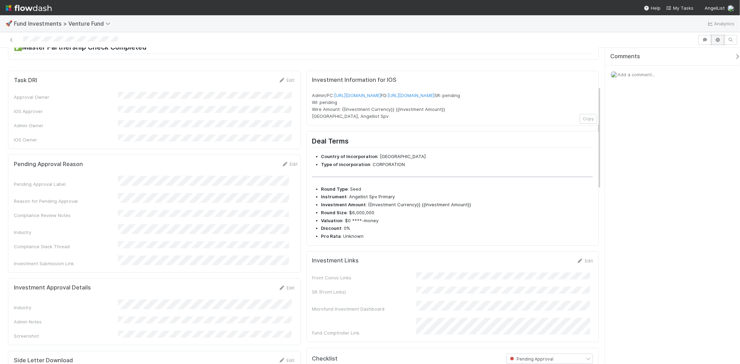
click at [715, 42] on icon "button" at bounding box center [717, 40] width 7 height 4
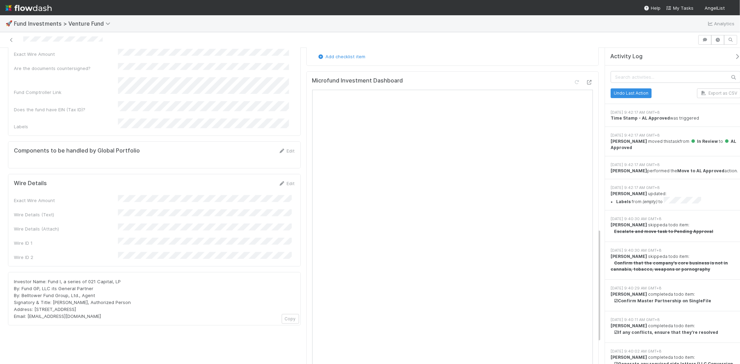
scroll to position [501, 0]
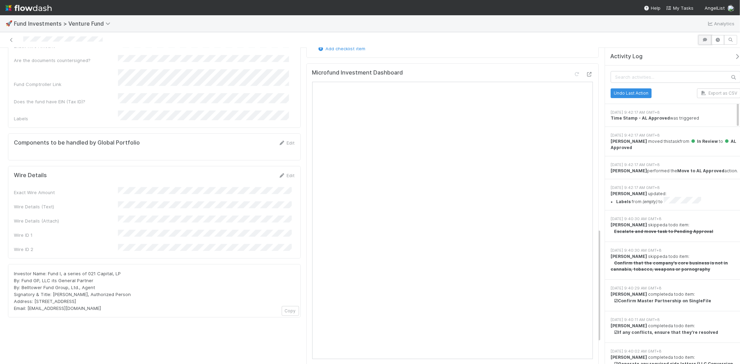
click at [708, 40] on icon "button" at bounding box center [704, 40] width 7 height 4
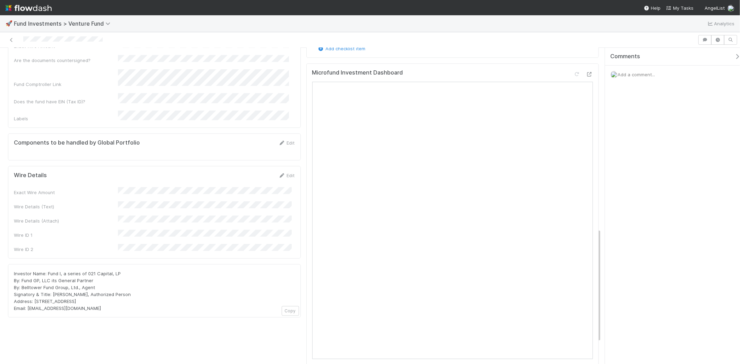
click at [734, 57] on icon "button" at bounding box center [737, 57] width 7 height 6
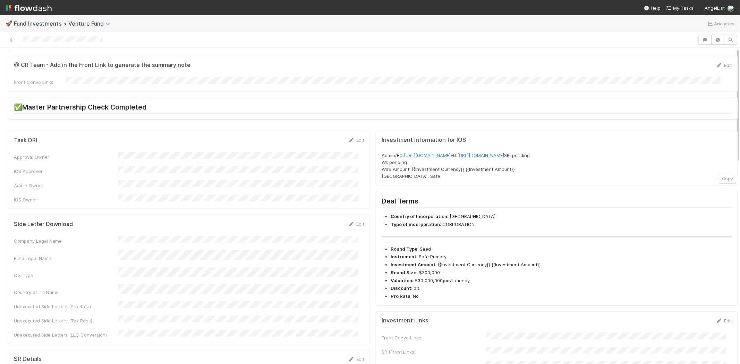
scroll to position [0, 0]
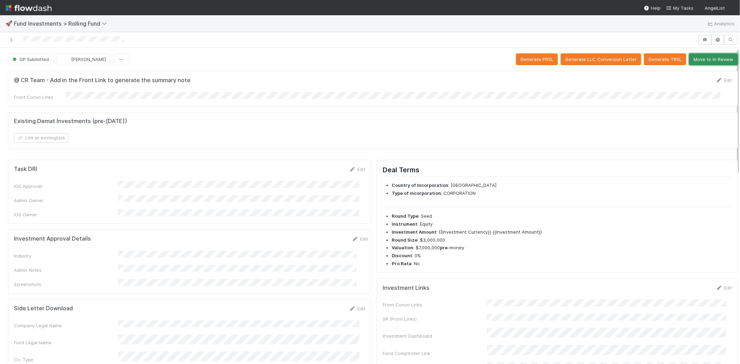
click at [705, 57] on button "Move to In Review" at bounding box center [713, 59] width 49 height 12
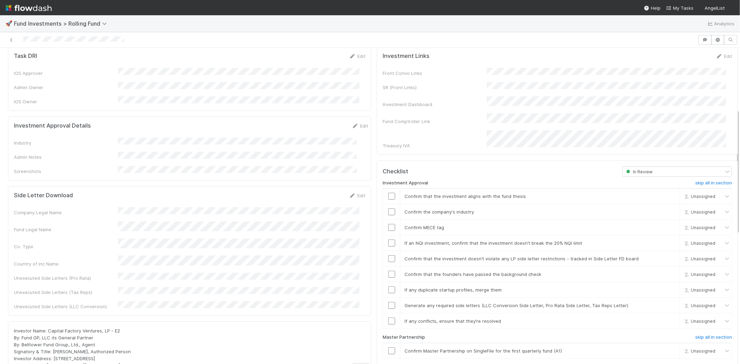
scroll to position [77, 0]
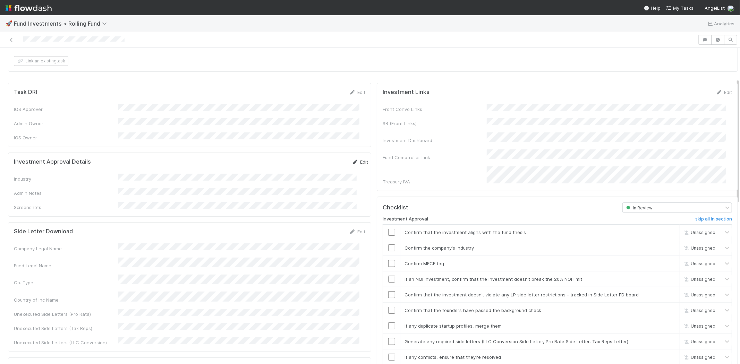
click at [352, 160] on icon at bounding box center [355, 162] width 7 height 5
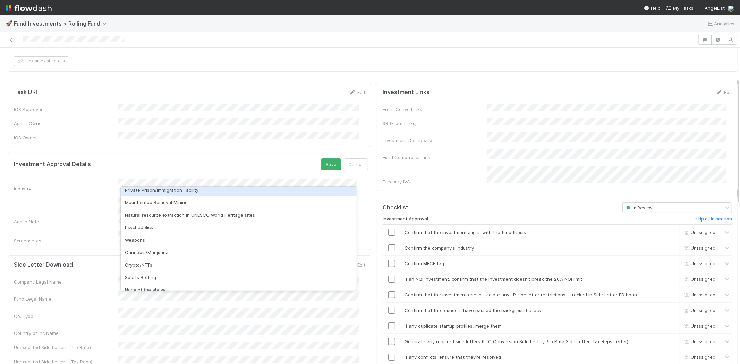
scroll to position [198, 0]
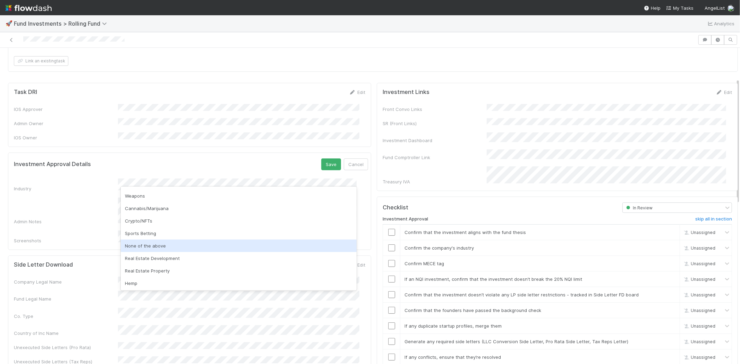
click at [145, 244] on div "None of the above" at bounding box center [239, 246] width 236 height 12
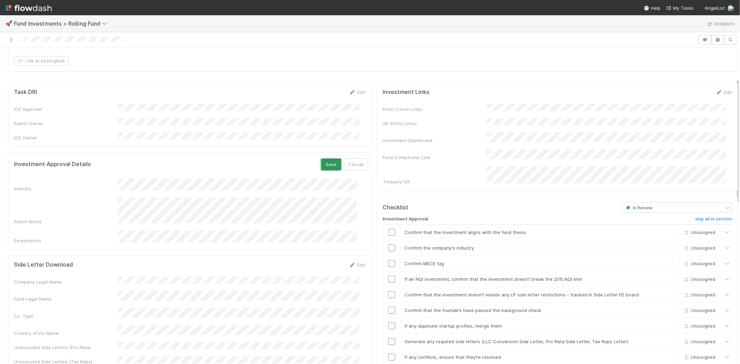
click at [321, 159] on button "Save" at bounding box center [331, 165] width 20 height 12
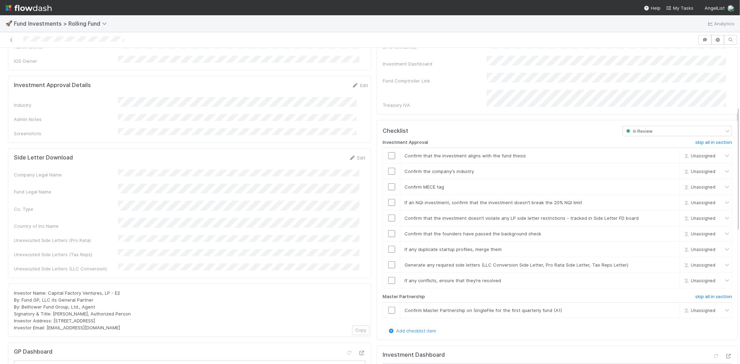
scroll to position [154, 0]
click at [388, 152] on input "checkbox" at bounding box center [391, 155] width 7 height 7
click at [388, 168] on input "checkbox" at bounding box center [391, 171] width 7 height 7
click at [389, 183] on input "checkbox" at bounding box center [391, 186] width 7 height 7
click at [388, 199] on input "checkbox" at bounding box center [391, 202] width 7 height 7
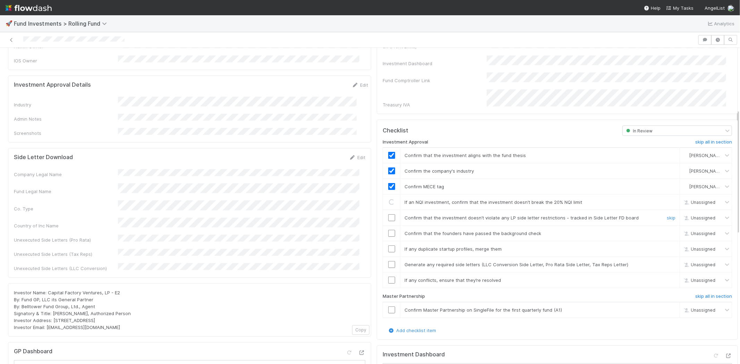
click at [388, 214] on input "checkbox" at bounding box center [391, 217] width 7 height 7
click at [388, 230] on input "checkbox" at bounding box center [391, 233] width 7 height 7
click at [388, 246] on input "checkbox" at bounding box center [391, 249] width 7 height 7
click at [388, 261] on input "checkbox" at bounding box center [391, 264] width 7 height 7
click at [388, 277] on input "checkbox" at bounding box center [391, 280] width 7 height 7
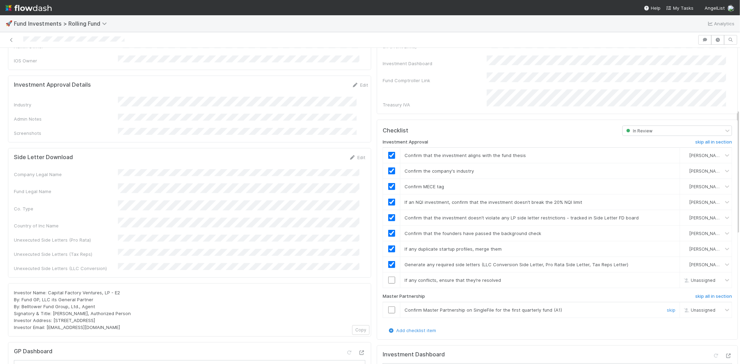
click at [388, 307] on input "checkbox" at bounding box center [391, 310] width 7 height 7
checkbox input "true"
click at [388, 307] on input "checkbox" at bounding box center [391, 310] width 7 height 7
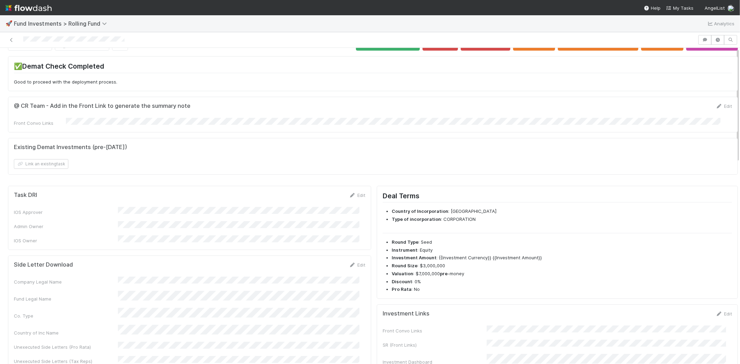
scroll to position [0, 0]
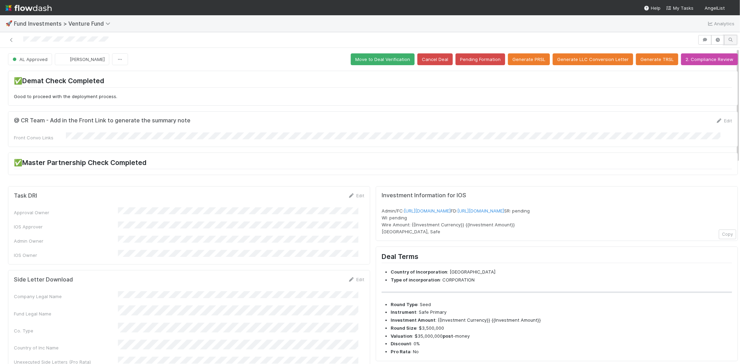
click at [729, 37] on button "button" at bounding box center [730, 40] width 13 height 10
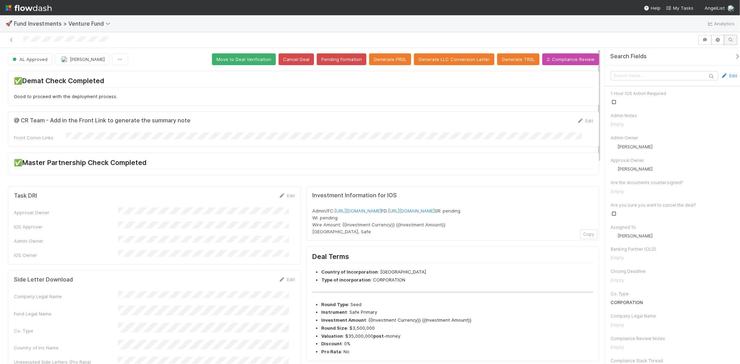
click at [729, 37] on button "button" at bounding box center [730, 40] width 13 height 10
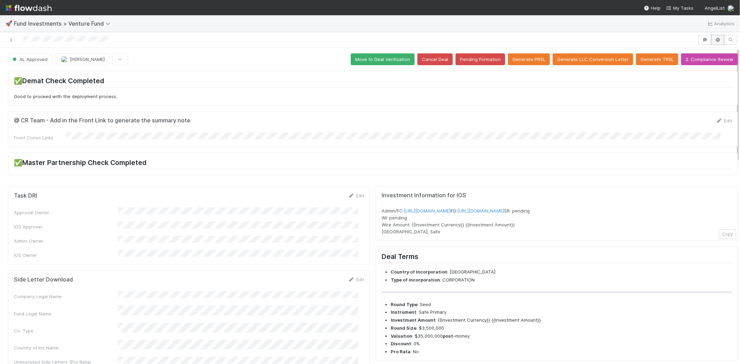
click at [714, 40] on icon "button" at bounding box center [717, 40] width 7 height 4
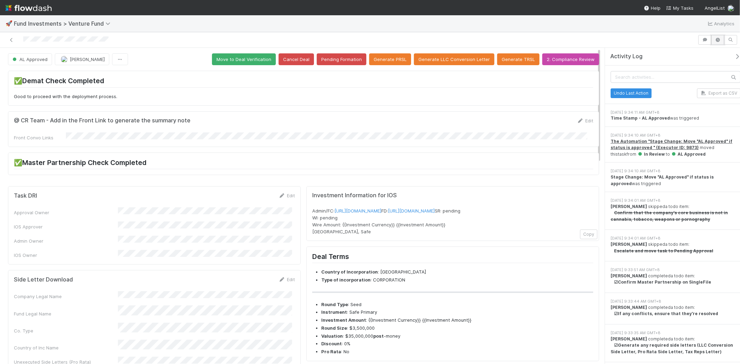
click at [713, 40] on button "button" at bounding box center [717, 40] width 13 height 10
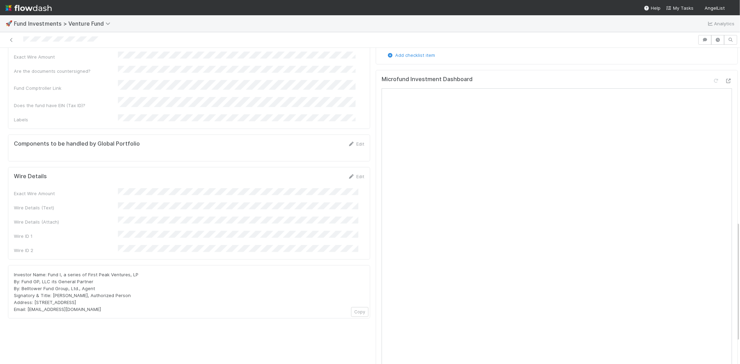
scroll to position [462, 0]
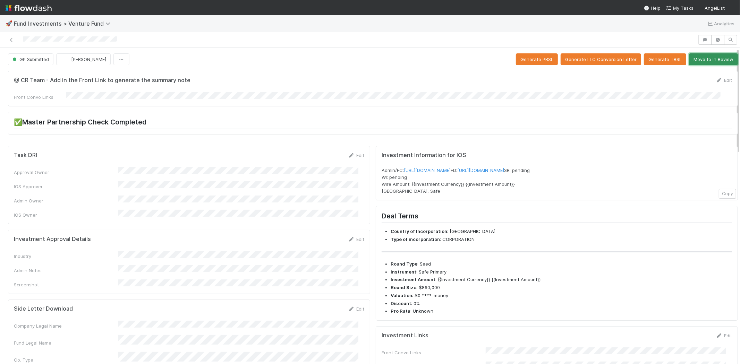
click at [695, 60] on button "Move to In Review" at bounding box center [713, 59] width 49 height 12
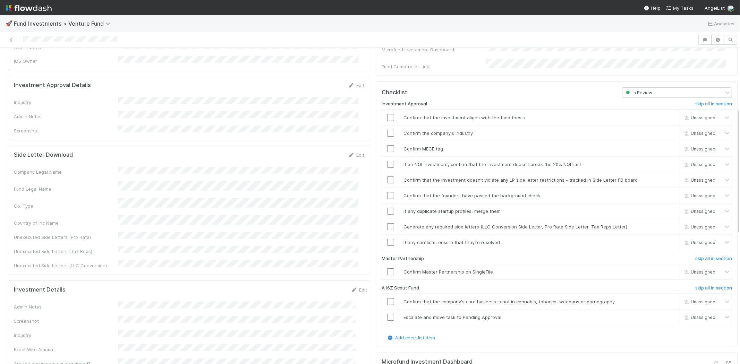
scroll to position [116, 0]
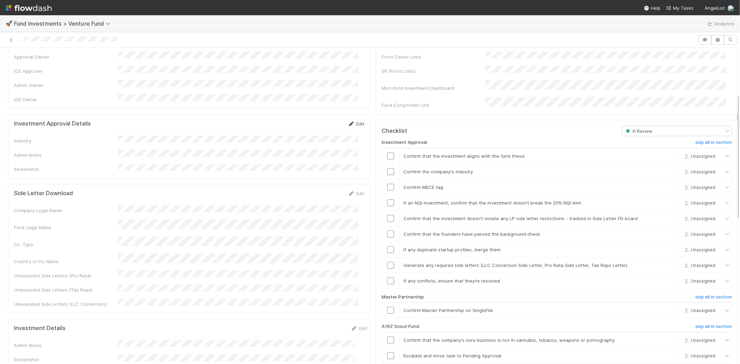
click at [350, 121] on link "Edit" at bounding box center [356, 124] width 16 height 6
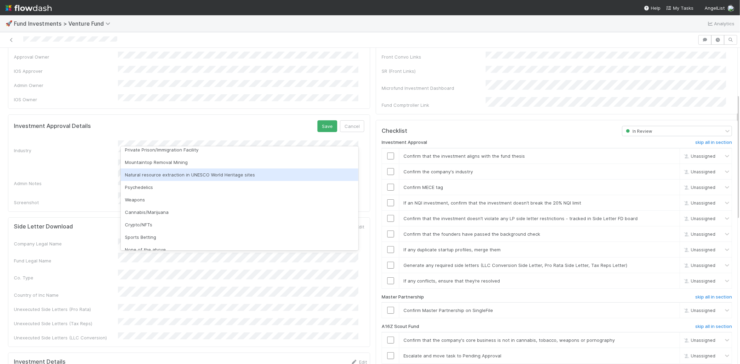
scroll to position [198, 0]
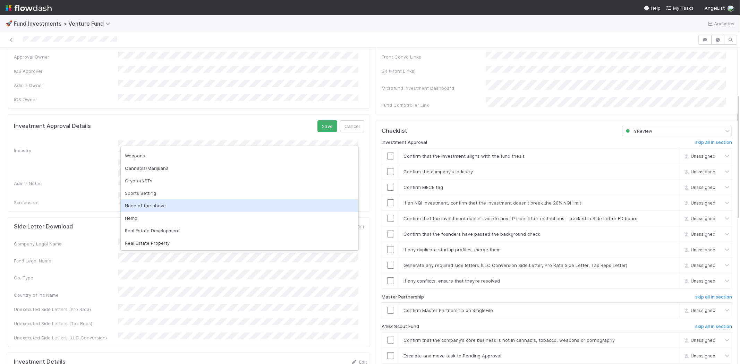
click at [146, 206] on div "None of the above" at bounding box center [240, 205] width 238 height 12
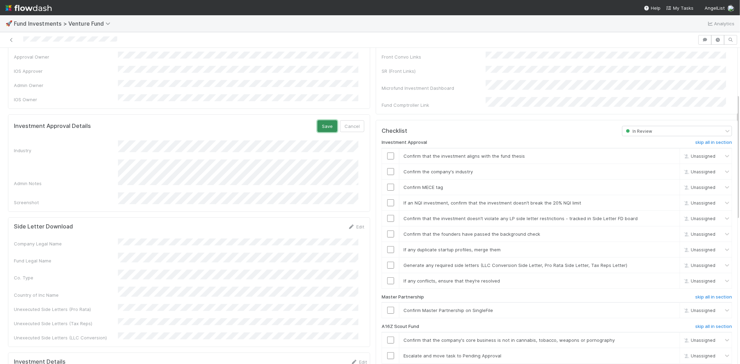
click at [317, 120] on button "Save" at bounding box center [327, 126] width 20 height 12
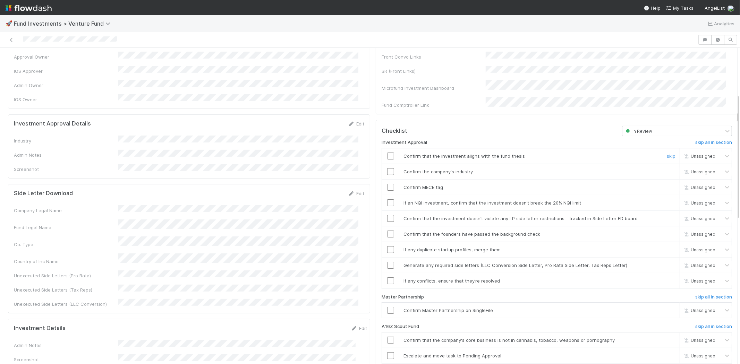
drag, startPoint x: 384, startPoint y: 147, endPoint x: 382, endPoint y: 163, distance: 16.1
click at [387, 153] on input "checkbox" at bounding box center [390, 156] width 7 height 7
click at [387, 168] on input "checkbox" at bounding box center [390, 171] width 7 height 7
click at [383, 182] on td at bounding box center [390, 187] width 17 height 16
click at [387, 184] on input "checkbox" at bounding box center [390, 187] width 7 height 7
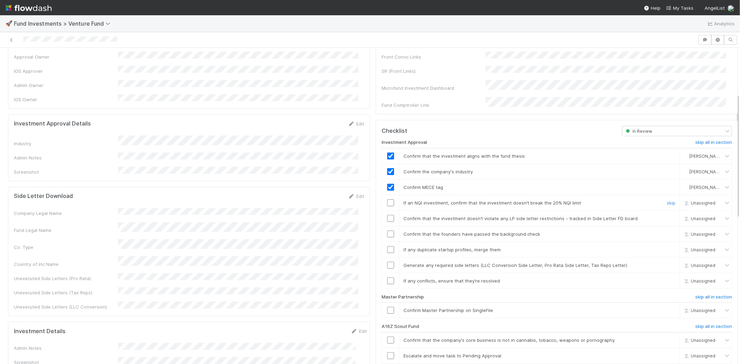
click at [387, 199] on input "checkbox" at bounding box center [390, 202] width 7 height 7
click at [387, 215] on input "checkbox" at bounding box center [390, 218] width 7 height 7
click at [387, 231] on input "checkbox" at bounding box center [390, 234] width 7 height 7
click at [387, 246] on input "checkbox" at bounding box center [390, 249] width 7 height 7
drag, startPoint x: 386, startPoint y: 255, endPoint x: 384, endPoint y: 270, distance: 14.6
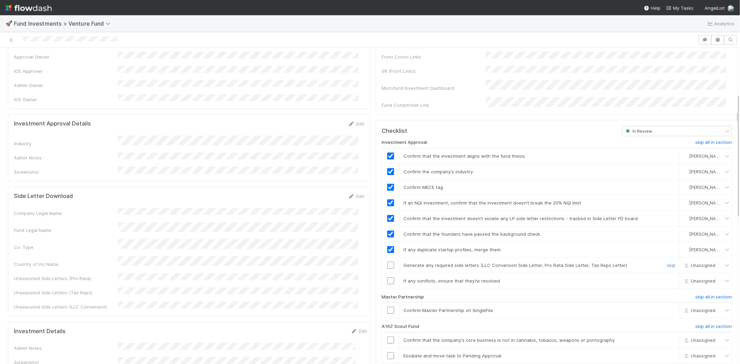
click at [387, 262] on input "checkbox" at bounding box center [390, 265] width 7 height 7
click at [387, 278] on input "checkbox" at bounding box center [390, 281] width 7 height 7
click at [387, 307] on input "checkbox" at bounding box center [390, 310] width 7 height 7
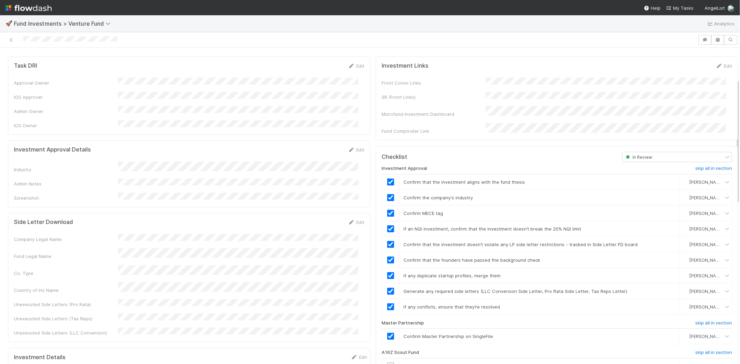
scroll to position [77, 0]
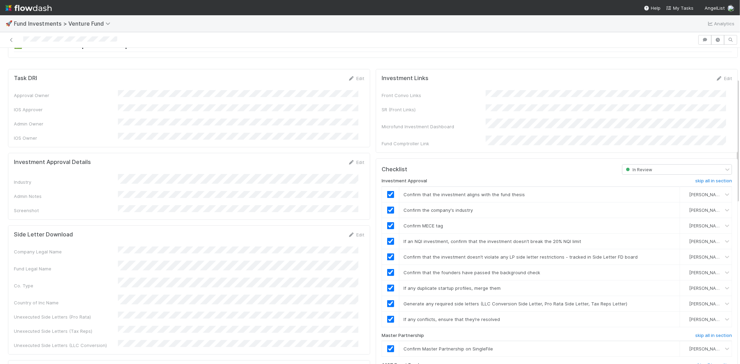
click at [137, 38] on div at bounding box center [349, 40] width 692 height 10
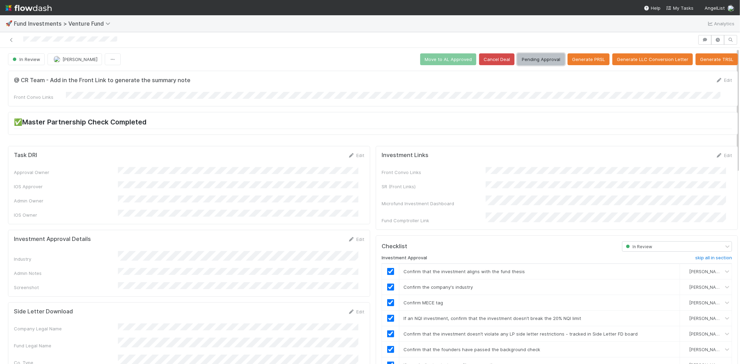
click at [538, 61] on button "Pending Approval" at bounding box center [541, 59] width 48 height 12
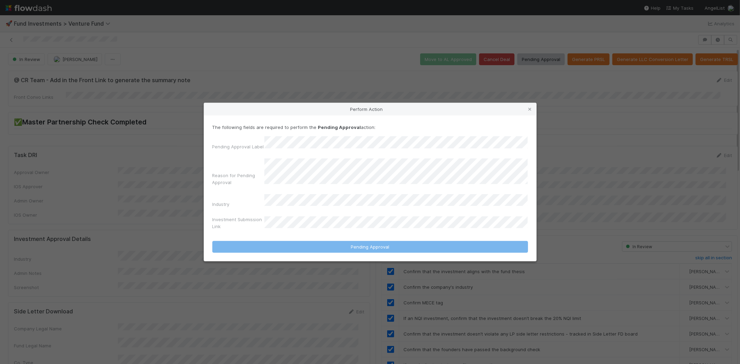
click at [307, 140] on div "The following fields are required to perform the Pending Approval action: Pendi…" at bounding box center [370, 178] width 316 height 109
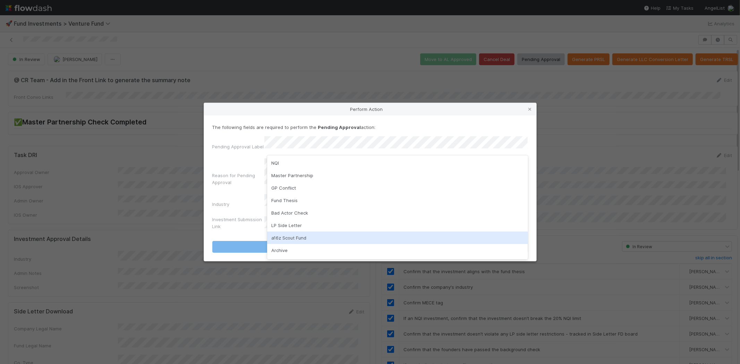
click at [284, 236] on div "a16z Scout Fund" at bounding box center [397, 238] width 261 height 12
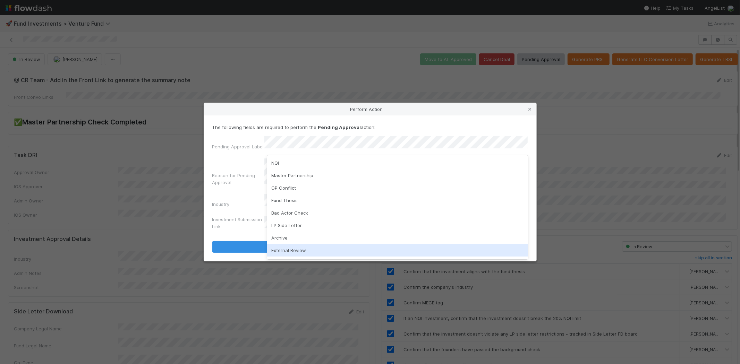
drag, startPoint x: 292, startPoint y: 253, endPoint x: 293, endPoint y: 212, distance: 40.3
click at [292, 250] on div "External Review" at bounding box center [397, 250] width 261 height 12
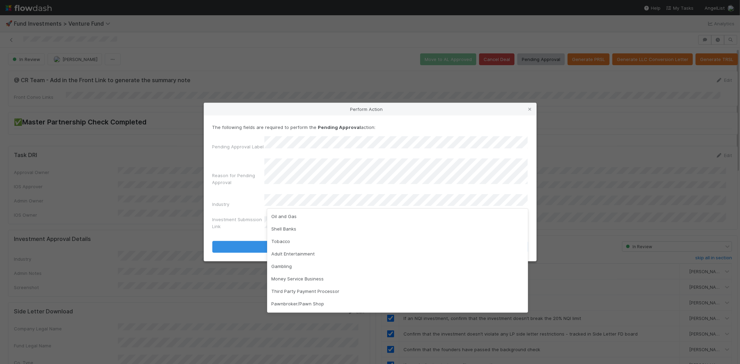
scroll to position [163, 0]
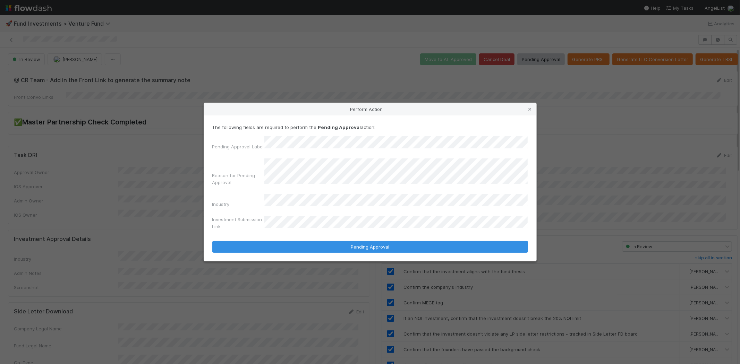
click at [212, 241] on button "Pending Approval" at bounding box center [370, 247] width 316 height 12
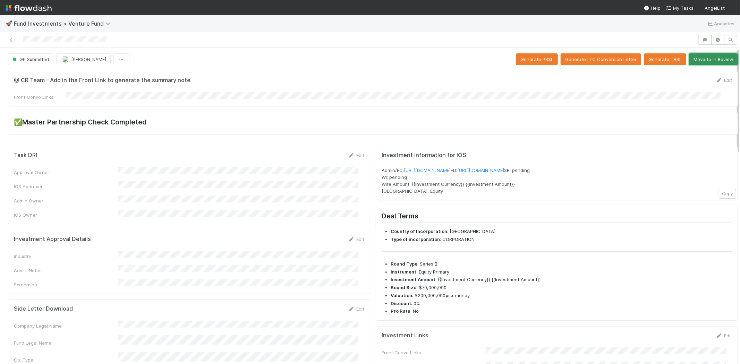
click at [716, 60] on button "Move to In Review" at bounding box center [713, 59] width 49 height 12
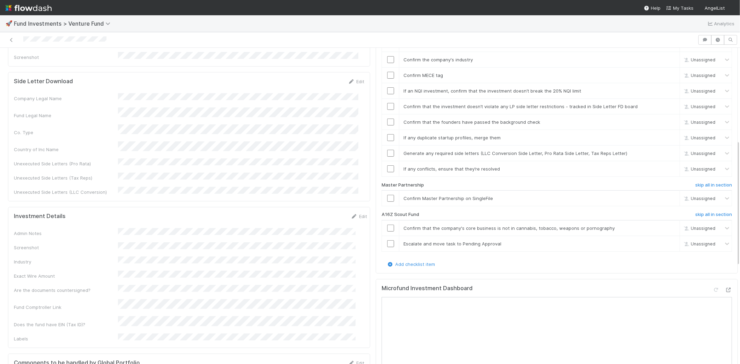
scroll to position [231, 0]
click at [695, 209] on h6 "skip all in section" at bounding box center [713, 212] width 37 height 6
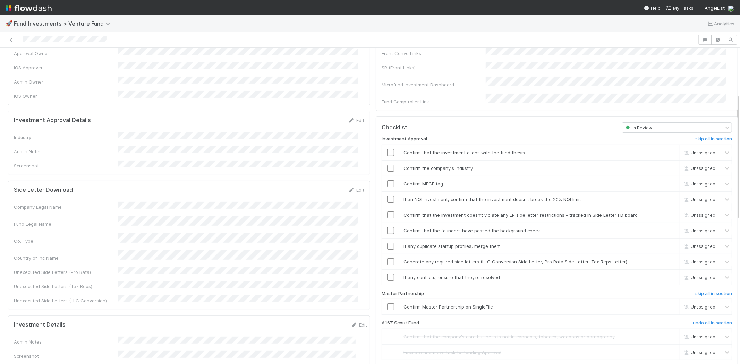
scroll to position [116, 0]
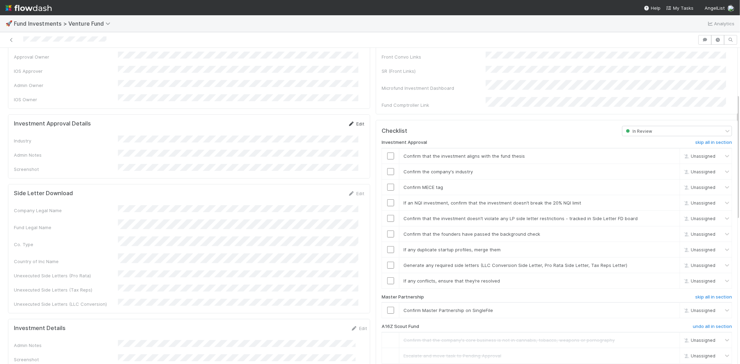
click at [352, 121] on link "Edit" at bounding box center [356, 124] width 16 height 6
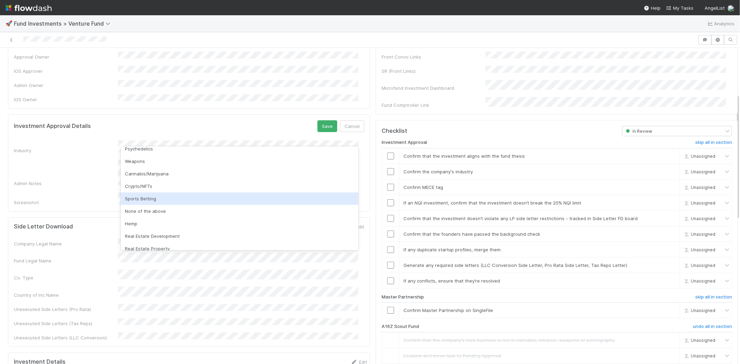
scroll to position [198, 0]
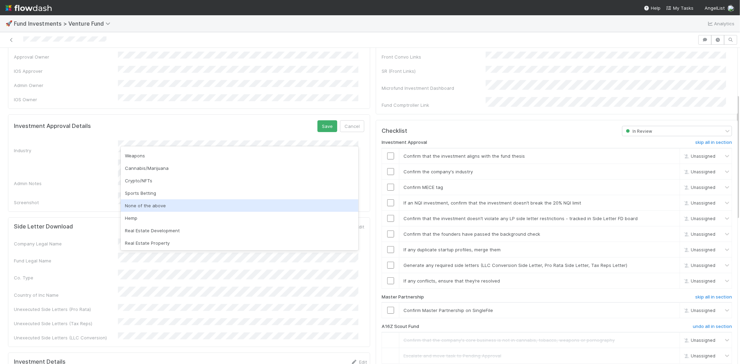
click at [174, 204] on div "None of the above" at bounding box center [240, 205] width 238 height 12
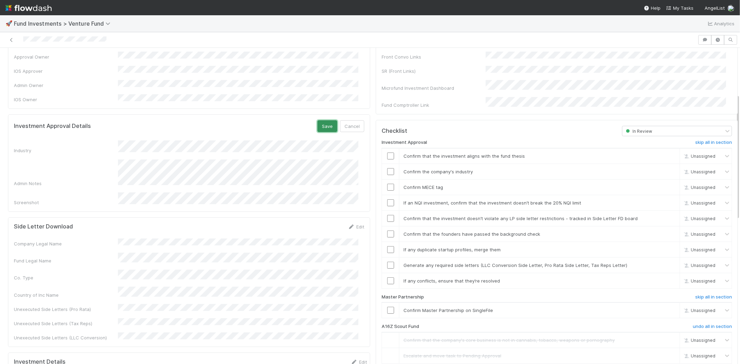
click at [317, 120] on button "Save" at bounding box center [327, 126] width 20 height 12
click at [387, 153] on input "checkbox" at bounding box center [390, 156] width 7 height 7
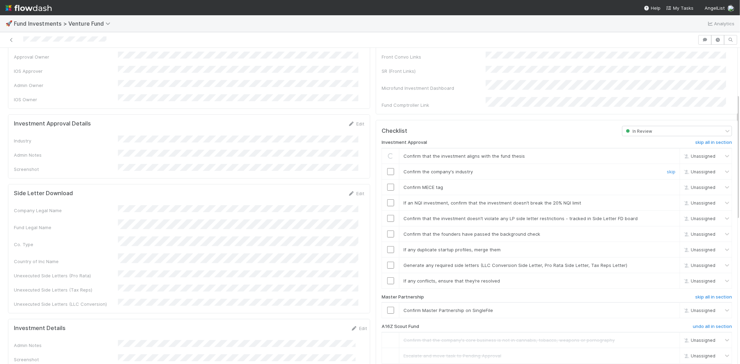
click at [387, 168] on input "checkbox" at bounding box center [390, 171] width 7 height 7
click at [387, 184] on input "checkbox" at bounding box center [390, 187] width 7 height 7
click at [386, 195] on td at bounding box center [390, 203] width 17 height 16
click at [387, 199] on input "checkbox" at bounding box center [390, 202] width 7 height 7
drag, startPoint x: 382, startPoint y: 147, endPoint x: 384, endPoint y: 156, distance: 9.3
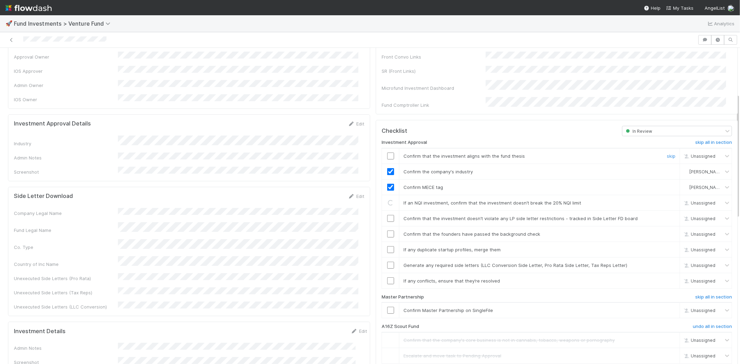
click at [387, 153] on input "checkbox" at bounding box center [390, 156] width 7 height 7
click at [387, 215] on input "checkbox" at bounding box center [390, 218] width 7 height 7
click at [387, 231] on input "checkbox" at bounding box center [390, 234] width 7 height 7
click at [385, 242] on td at bounding box center [390, 250] width 17 height 16
click at [387, 246] on input "checkbox" at bounding box center [390, 249] width 7 height 7
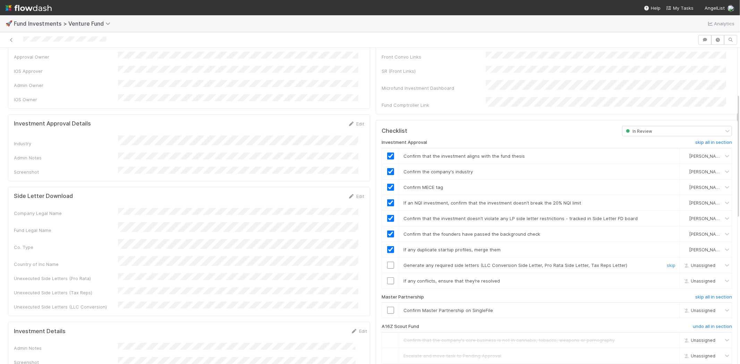
click at [387, 262] on input "checkbox" at bounding box center [390, 265] width 7 height 7
click at [387, 278] on input "checkbox" at bounding box center [390, 281] width 7 height 7
click at [387, 307] on input "checkbox" at bounding box center [390, 310] width 7 height 7
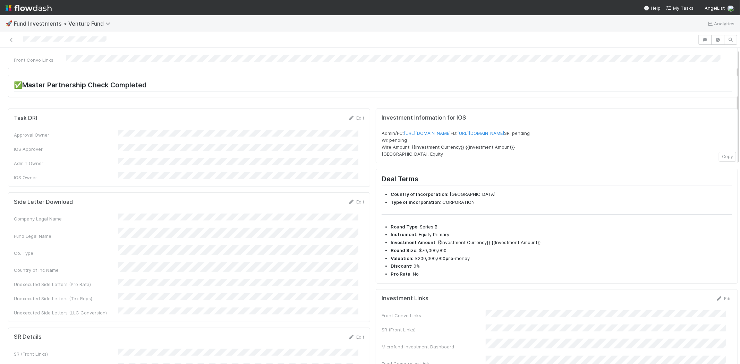
scroll to position [0, 0]
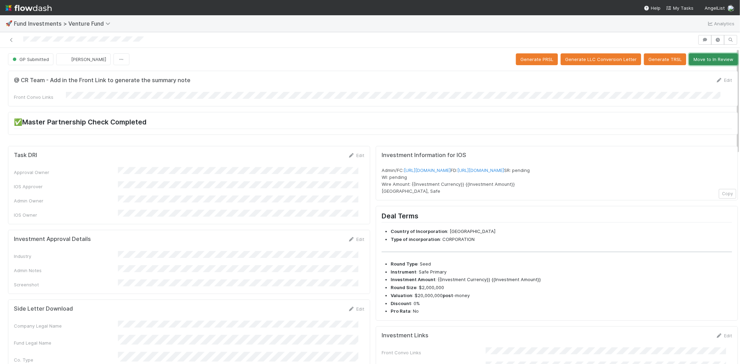
click at [701, 60] on button "Move to In Review" at bounding box center [713, 59] width 49 height 12
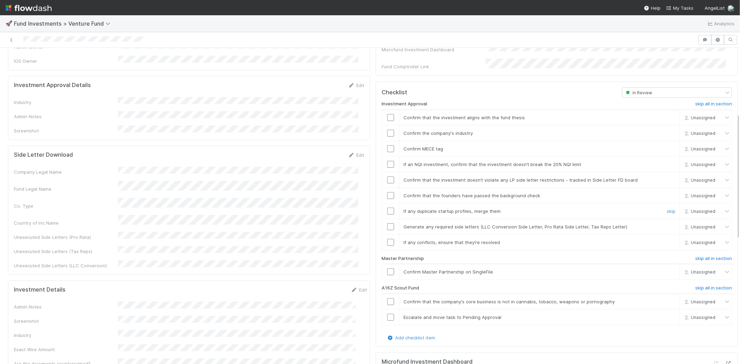
scroll to position [193, 0]
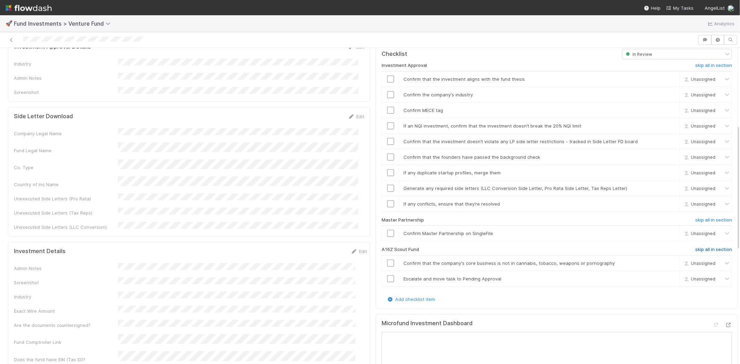
click at [703, 247] on h6 "skip all in section" at bounding box center [713, 250] width 37 height 6
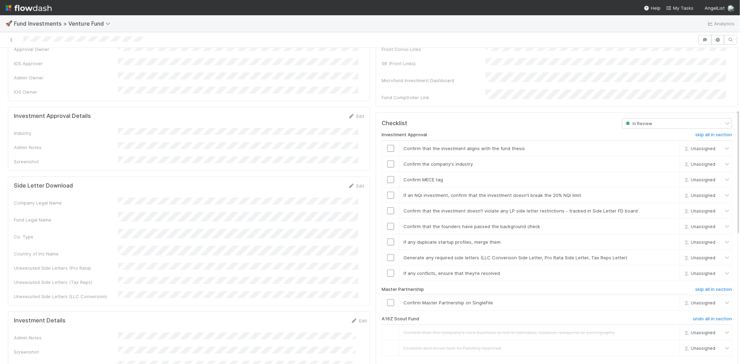
scroll to position [77, 0]
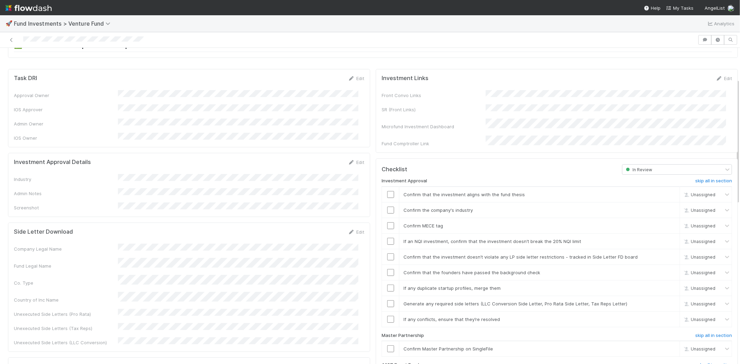
click at [350, 159] on div "Edit" at bounding box center [356, 162] width 16 height 7
click at [353, 160] on link "Edit" at bounding box center [356, 163] width 16 height 6
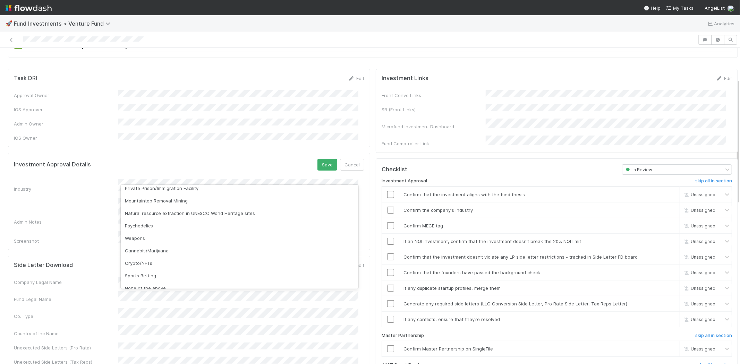
scroll to position [198, 0]
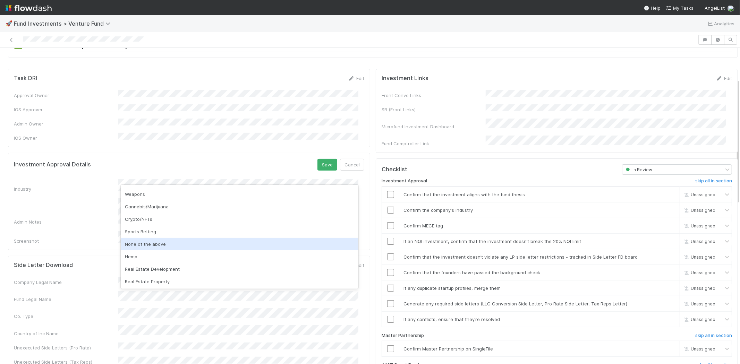
click at [148, 248] on div "None of the above" at bounding box center [240, 244] width 238 height 12
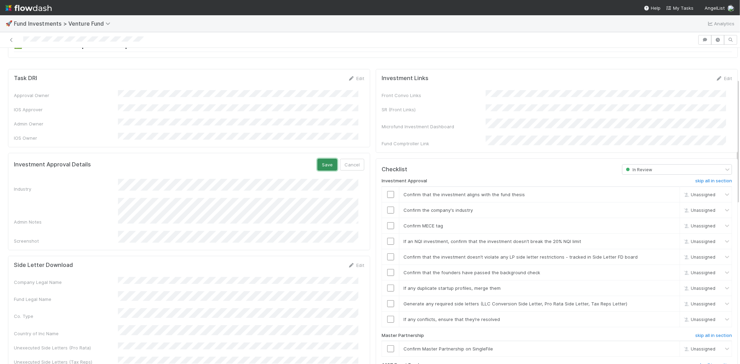
click at [317, 159] on button "Save" at bounding box center [327, 165] width 20 height 12
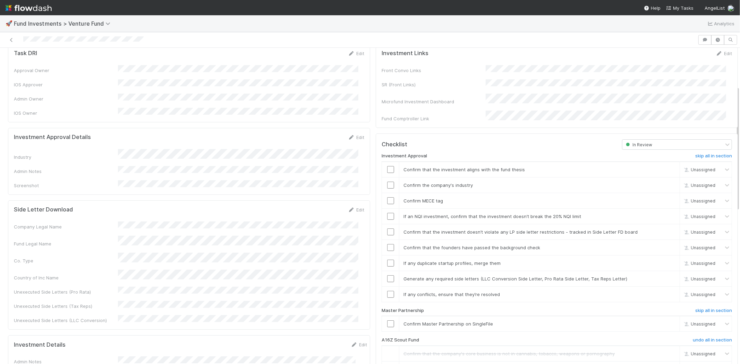
scroll to position [116, 0]
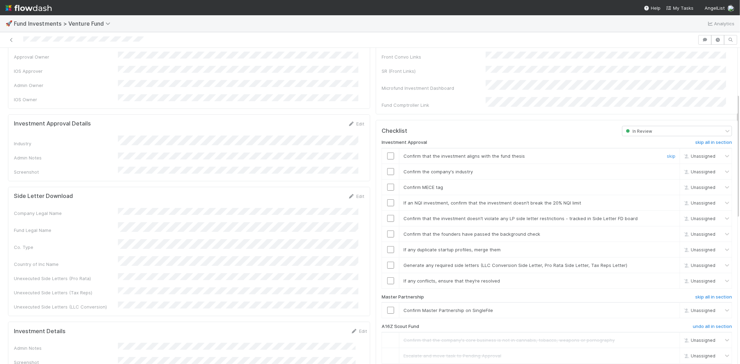
click at [387, 153] on input "checkbox" at bounding box center [390, 156] width 7 height 7
click at [387, 168] on input "checkbox" at bounding box center [390, 171] width 7 height 7
click at [387, 184] on input "checkbox" at bounding box center [390, 187] width 7 height 7
click at [387, 199] on input "checkbox" at bounding box center [390, 202] width 7 height 7
drag, startPoint x: 382, startPoint y: 147, endPoint x: 383, endPoint y: 154, distance: 7.0
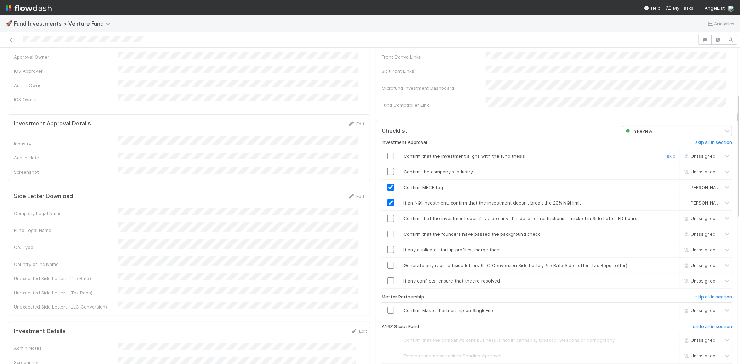
click at [387, 153] on input "checkbox" at bounding box center [390, 156] width 7 height 7
click at [387, 168] on input "checkbox" at bounding box center [390, 171] width 7 height 7
click at [387, 215] on input "checkbox" at bounding box center [390, 218] width 7 height 7
click at [387, 231] on input "checkbox" at bounding box center [390, 234] width 7 height 7
click at [387, 246] on input "checkbox" at bounding box center [390, 249] width 7 height 7
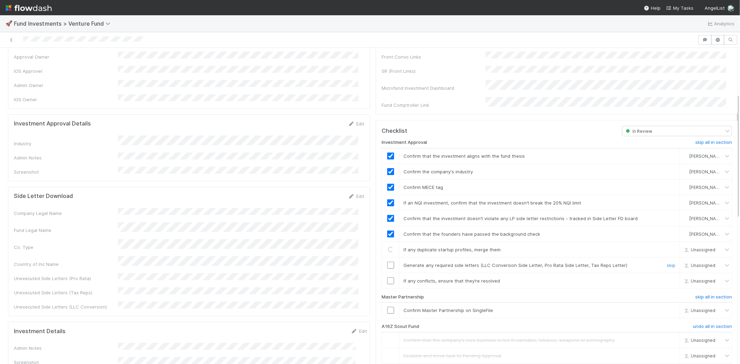
click at [382, 262] on div at bounding box center [390, 265] width 17 height 7
click at [387, 262] on input "checkbox" at bounding box center [390, 265] width 7 height 7
click at [382, 278] on div at bounding box center [390, 281] width 17 height 7
click at [387, 278] on input "checkbox" at bounding box center [390, 281] width 7 height 7
click at [387, 307] on input "checkbox" at bounding box center [390, 310] width 7 height 7
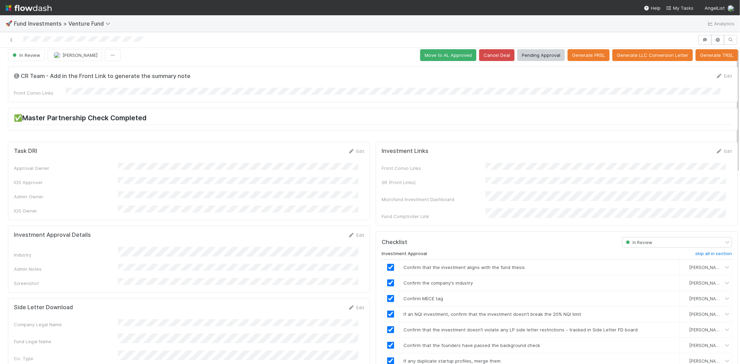
scroll to position [0, 0]
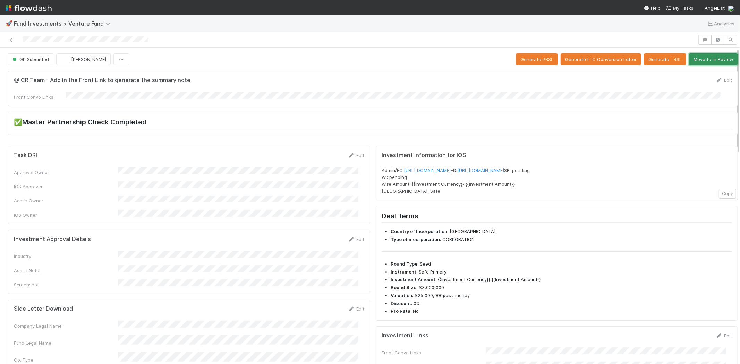
click at [705, 58] on button "Move to In Review" at bounding box center [713, 59] width 49 height 12
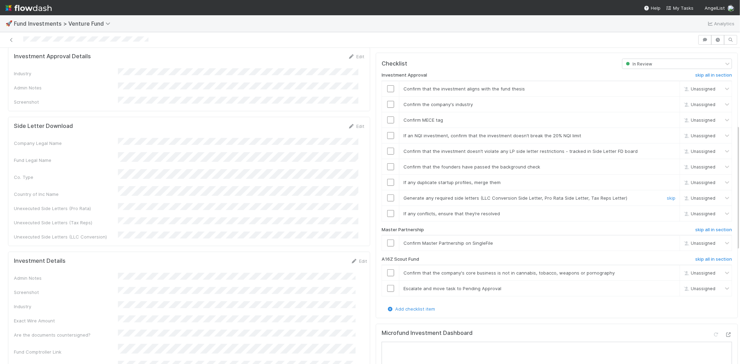
scroll to position [193, 0]
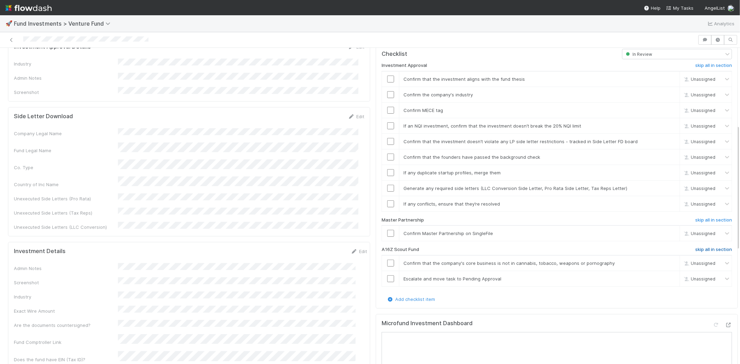
click at [700, 247] on h6 "skip all in section" at bounding box center [713, 250] width 37 height 6
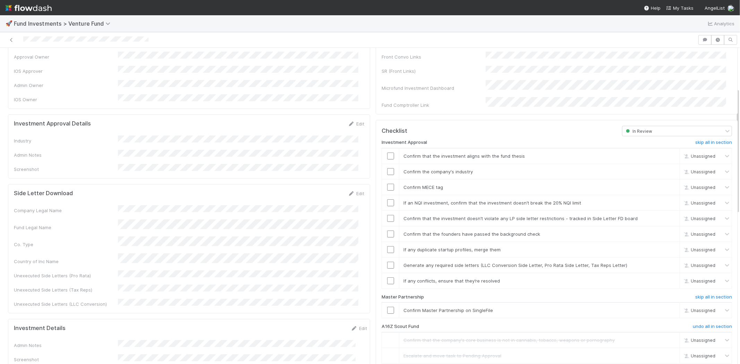
scroll to position [77, 0]
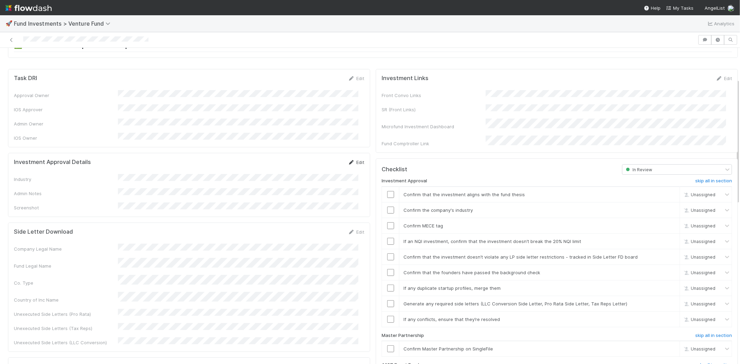
click at [348, 160] on icon at bounding box center [351, 162] width 7 height 5
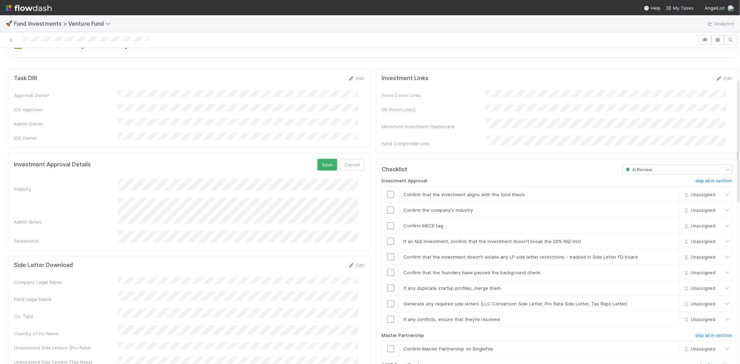
click at [171, 169] on form "Investment Approval Details Save Cancel Industry Admin Notes Screenshot" at bounding box center [189, 202] width 350 height 86
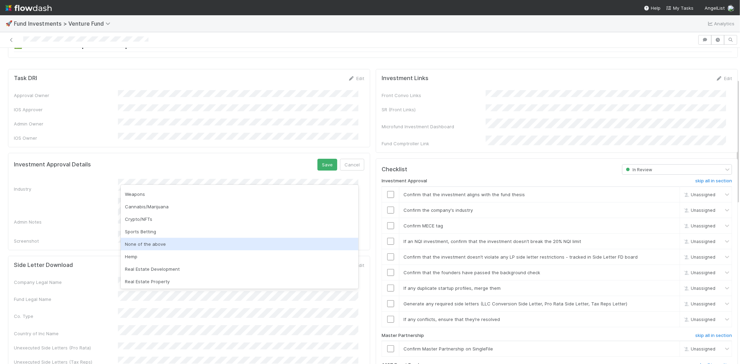
click at [162, 244] on div "None of the above" at bounding box center [240, 244] width 238 height 12
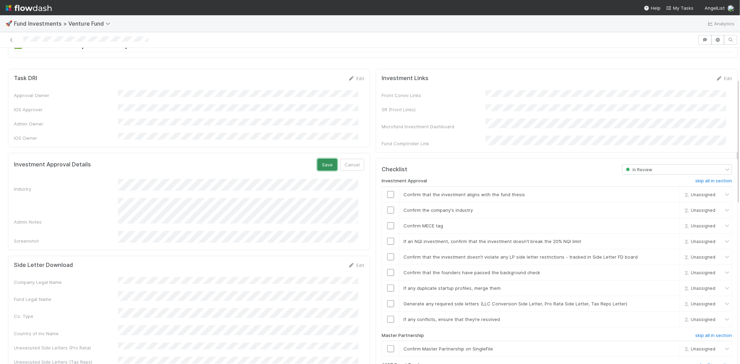
click at [320, 159] on button "Save" at bounding box center [327, 165] width 20 height 12
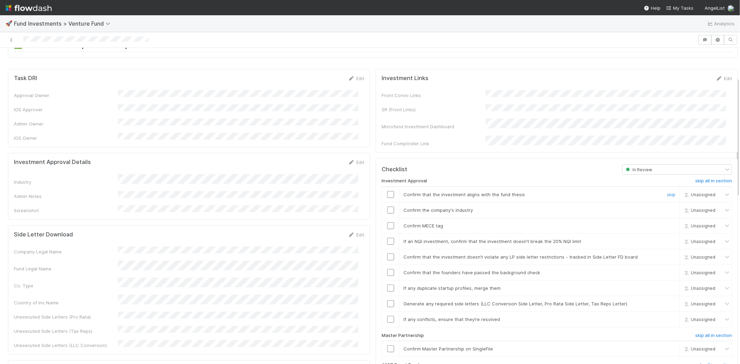
click at [387, 191] on input "checkbox" at bounding box center [390, 194] width 7 height 7
click at [387, 207] on input "checkbox" at bounding box center [390, 210] width 7 height 7
drag, startPoint x: 386, startPoint y: 211, endPoint x: 385, endPoint y: 214, distance: 4.0
click at [386, 218] on td at bounding box center [390, 226] width 17 height 16
click at [387, 222] on input "checkbox" at bounding box center [390, 225] width 7 height 7
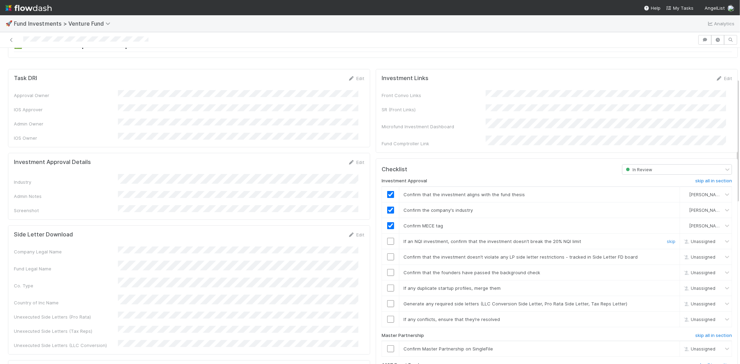
drag, startPoint x: 385, startPoint y: 229, endPoint x: 384, endPoint y: 240, distance: 11.2
click at [387, 238] on input "checkbox" at bounding box center [390, 241] width 7 height 7
click at [387, 254] on input "checkbox" at bounding box center [390, 257] width 7 height 7
click at [387, 269] on input "checkbox" at bounding box center [390, 272] width 7 height 7
drag, startPoint x: 386, startPoint y: 278, endPoint x: 385, endPoint y: 287, distance: 9.1
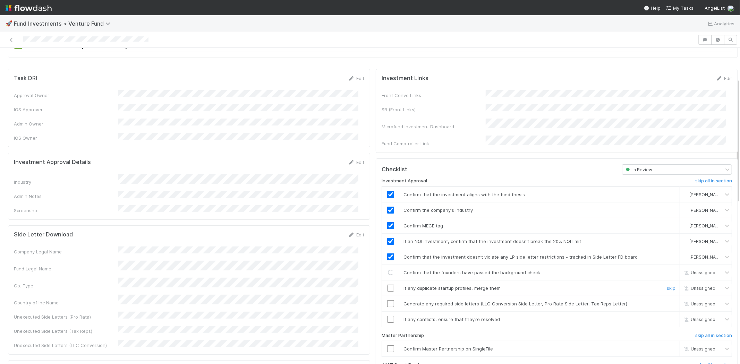
click at [387, 285] on input "checkbox" at bounding box center [390, 288] width 7 height 7
click at [385, 296] on td at bounding box center [390, 304] width 17 height 16
drag, startPoint x: 385, startPoint y: 296, endPoint x: 385, endPoint y: 307, distance: 10.4
click at [387, 300] on input "checkbox" at bounding box center [390, 303] width 7 height 7
drag, startPoint x: 386, startPoint y: 308, endPoint x: 387, endPoint y: 315, distance: 7.0
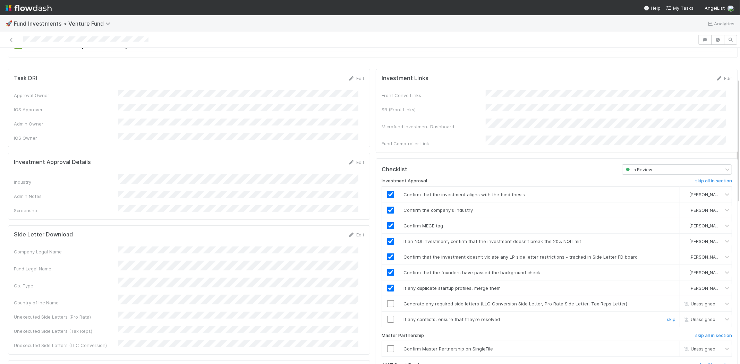
click at [387, 316] on input "checkbox" at bounding box center [390, 319] width 7 height 7
click at [387, 346] on input "checkbox" at bounding box center [390, 349] width 7 height 7
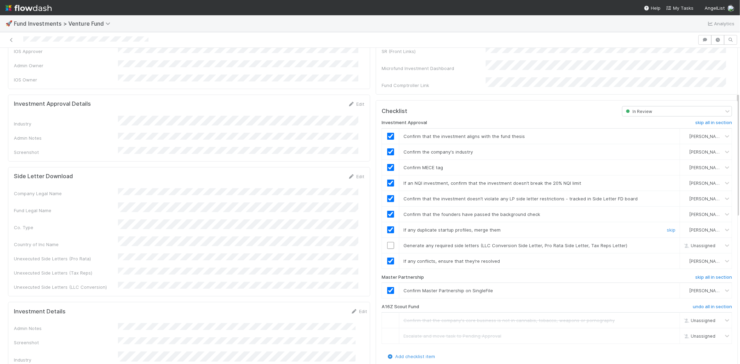
scroll to position [154, 0]
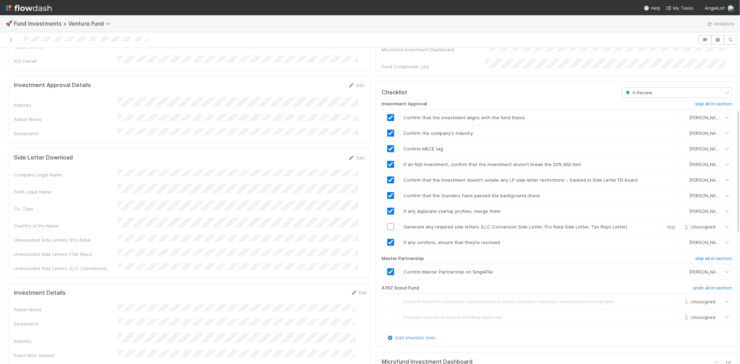
click at [387, 223] on input "checkbox" at bounding box center [390, 226] width 7 height 7
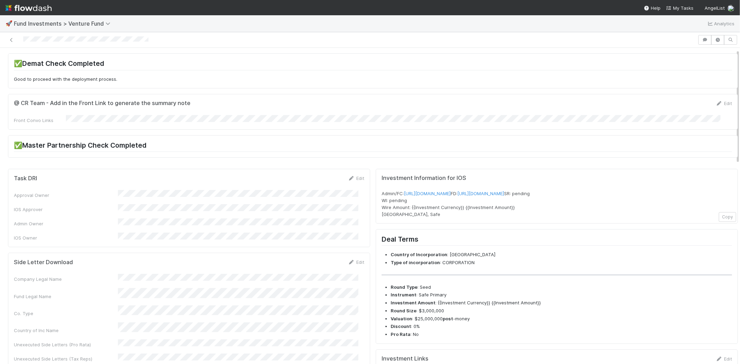
scroll to position [0, 0]
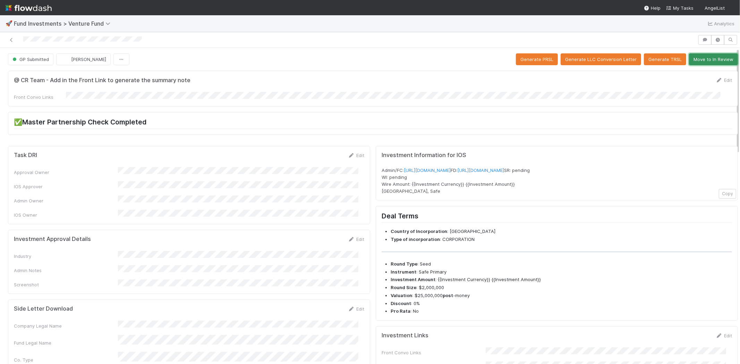
click at [691, 57] on button "Move to In Review" at bounding box center [713, 59] width 49 height 12
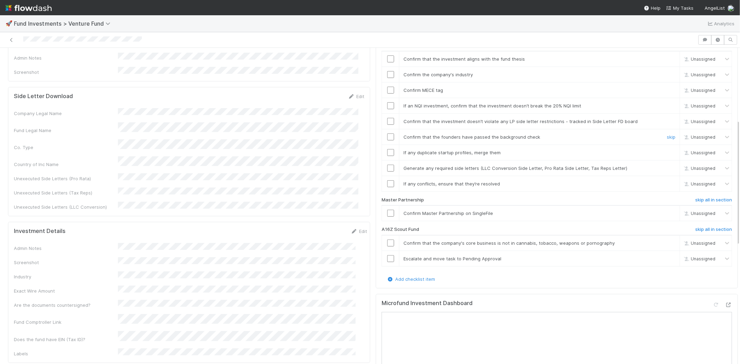
scroll to position [231, 0]
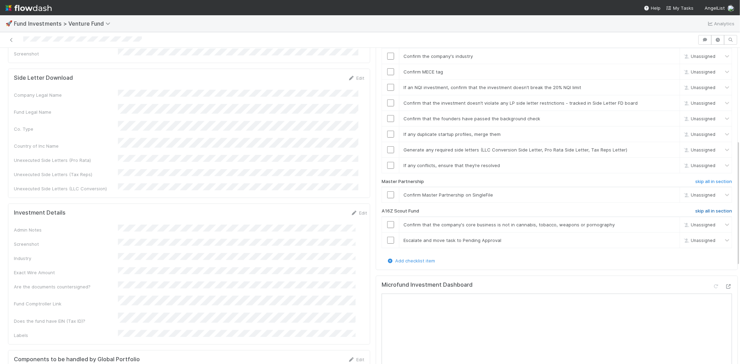
click at [695, 209] on h6 "skip all in section" at bounding box center [713, 212] width 37 height 6
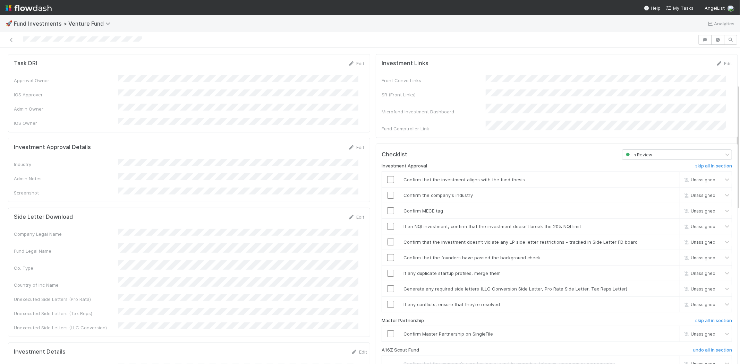
scroll to position [92, 0]
click at [353, 145] on link "Edit" at bounding box center [356, 148] width 16 height 6
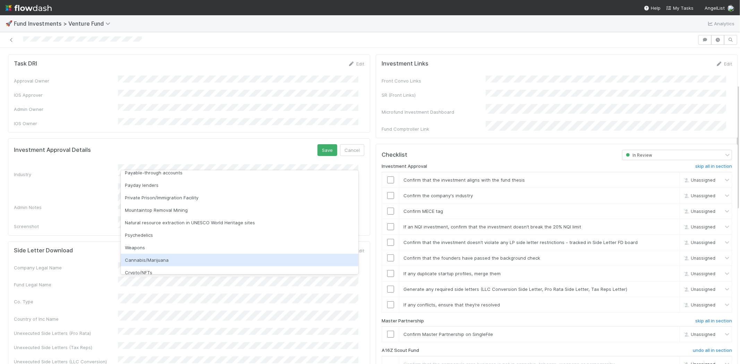
scroll to position [198, 0]
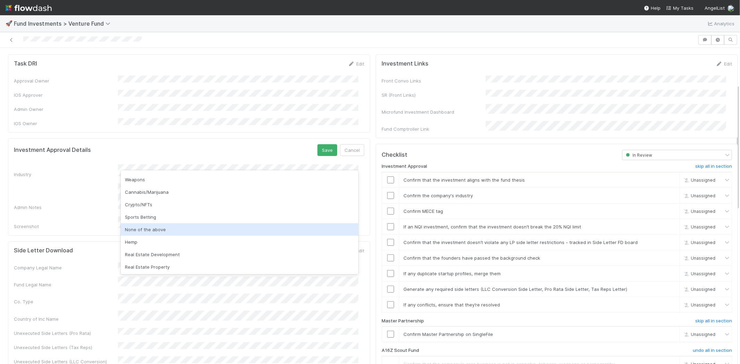
click at [151, 230] on div "None of the above" at bounding box center [240, 229] width 238 height 12
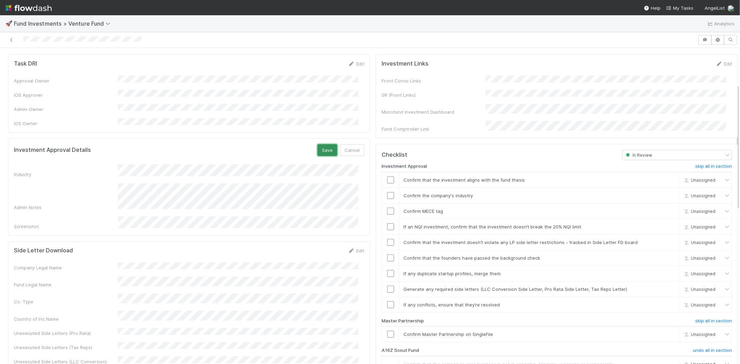
click at [317, 144] on button "Save" at bounding box center [327, 150] width 20 height 12
click at [387, 177] on input "checkbox" at bounding box center [390, 180] width 7 height 7
click at [387, 192] on input "checkbox" at bounding box center [390, 195] width 7 height 7
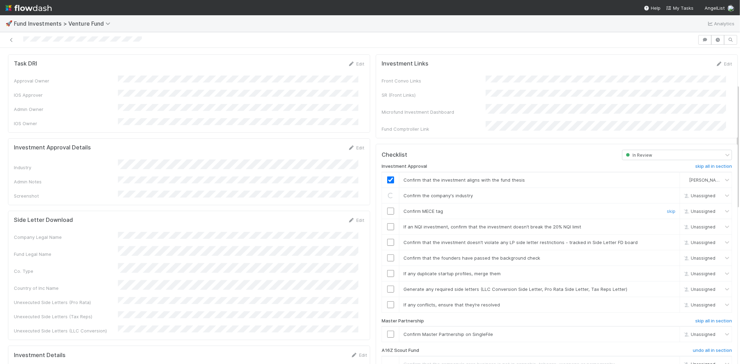
click at [387, 208] on input "checkbox" at bounding box center [390, 211] width 7 height 7
click at [387, 223] on input "checkbox" at bounding box center [390, 226] width 7 height 7
click at [387, 239] on input "checkbox" at bounding box center [390, 242] width 7 height 7
click at [387, 255] on input "checkbox" at bounding box center [390, 258] width 7 height 7
click at [387, 270] on input "checkbox" at bounding box center [390, 273] width 7 height 7
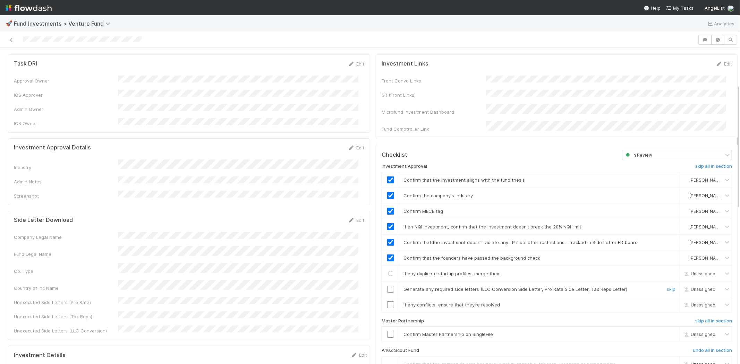
drag, startPoint x: 385, startPoint y: 282, endPoint x: 386, endPoint y: 297, distance: 14.6
click at [387, 286] on input "checkbox" at bounding box center [390, 289] width 7 height 7
click at [387, 301] on input "checkbox" at bounding box center [390, 304] width 7 height 7
click at [387, 331] on input "checkbox" at bounding box center [390, 334] width 7 height 7
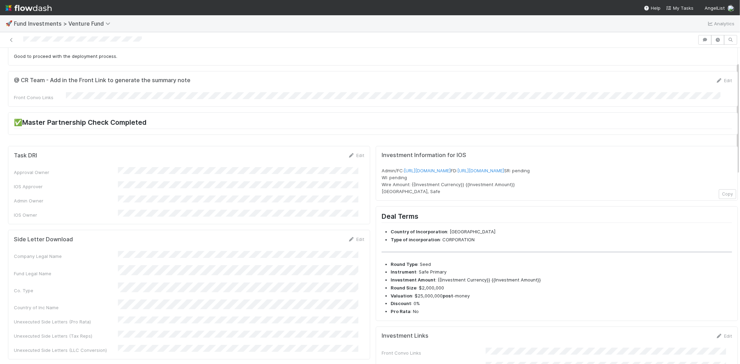
scroll to position [0, 0]
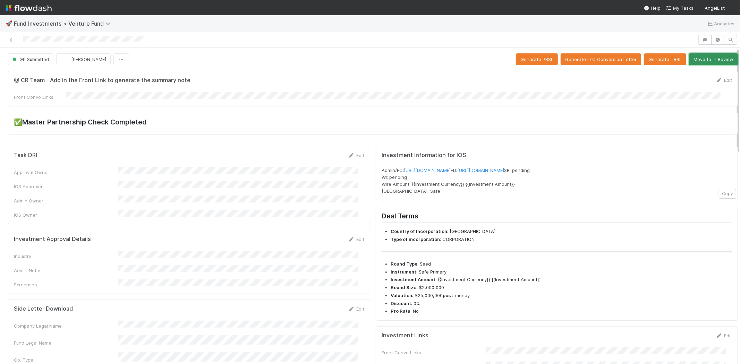
click at [714, 55] on button "Move to In Review" at bounding box center [713, 59] width 49 height 12
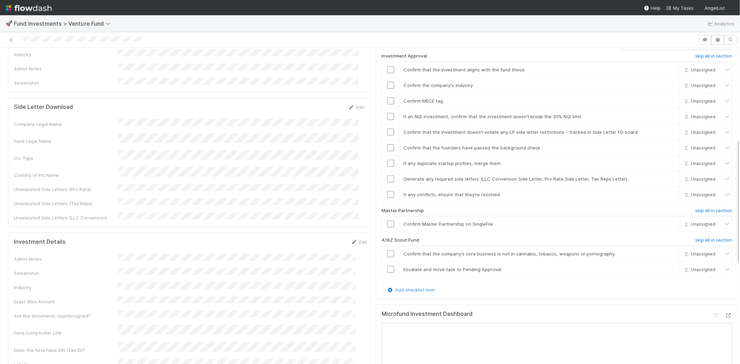
scroll to position [231, 0]
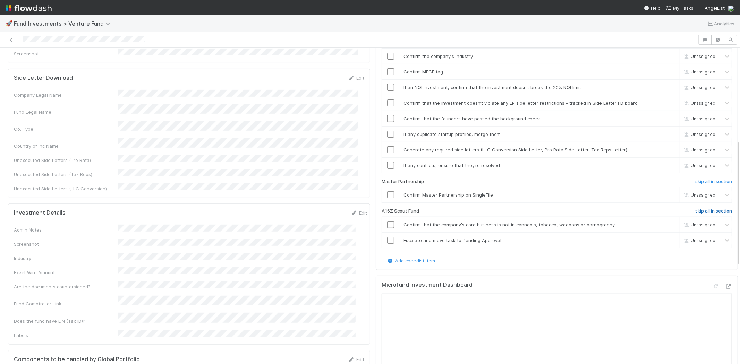
click at [712, 209] on h6 "skip all in section" at bounding box center [713, 212] width 37 height 6
click at [695, 209] on h6 "skip all in section" at bounding box center [713, 212] width 37 height 6
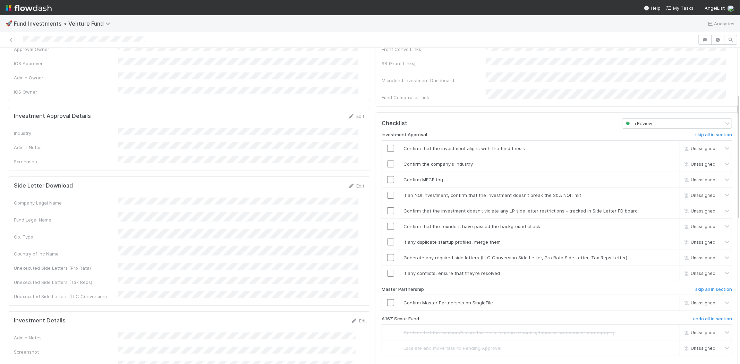
scroll to position [116, 0]
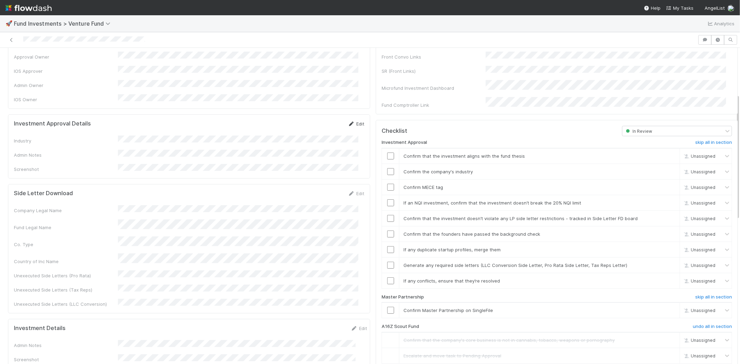
click at [353, 121] on link "Edit" at bounding box center [356, 124] width 16 height 6
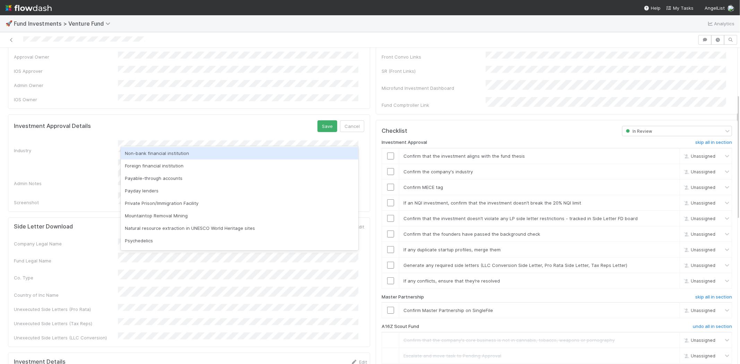
scroll to position [198, 0]
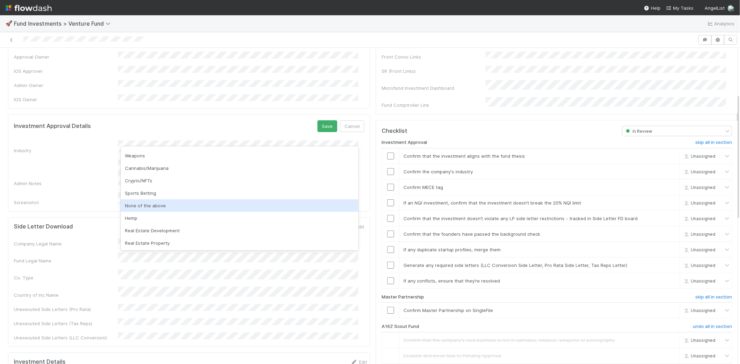
click at [151, 203] on div "None of the above" at bounding box center [240, 205] width 238 height 12
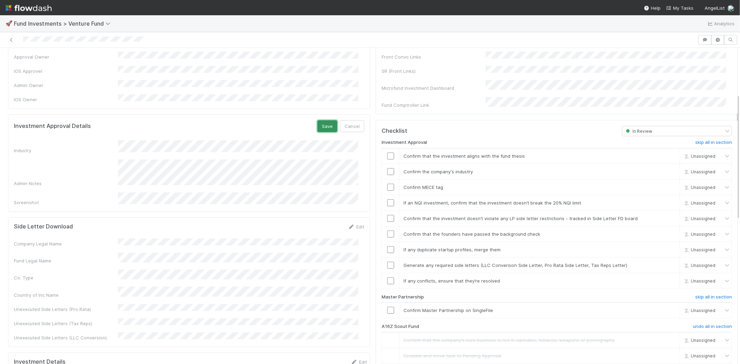
click at [324, 120] on button "Save" at bounding box center [327, 126] width 20 height 12
click at [387, 153] on input "checkbox" at bounding box center [390, 156] width 7 height 7
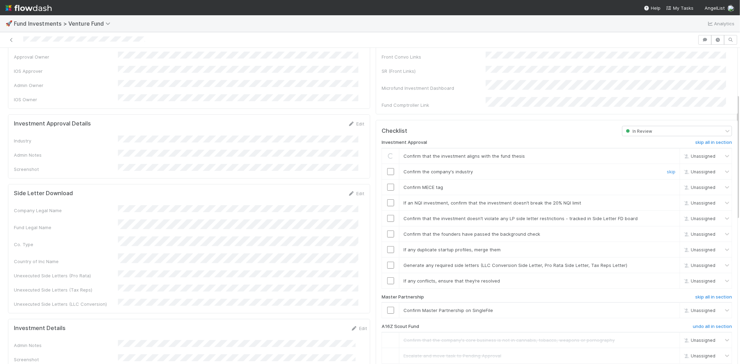
drag, startPoint x: 386, startPoint y: 163, endPoint x: 386, endPoint y: 176, distance: 12.5
click at [387, 168] on input "checkbox" at bounding box center [390, 171] width 7 height 7
click at [387, 184] on input "checkbox" at bounding box center [390, 187] width 7 height 7
click at [387, 199] on input "checkbox" at bounding box center [390, 202] width 7 height 7
click at [387, 153] on input "checkbox" at bounding box center [390, 156] width 7 height 7
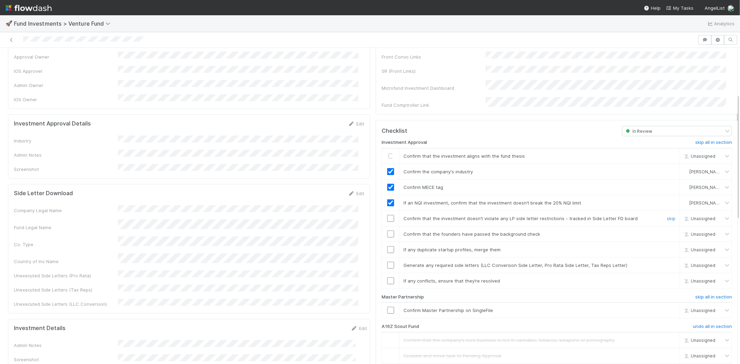
click at [387, 215] on input "checkbox" at bounding box center [390, 218] width 7 height 7
click at [387, 231] on input "checkbox" at bounding box center [390, 234] width 7 height 7
click at [387, 246] on input "checkbox" at bounding box center [390, 249] width 7 height 7
click at [387, 262] on input "checkbox" at bounding box center [390, 265] width 7 height 7
click at [387, 278] on input "checkbox" at bounding box center [390, 281] width 7 height 7
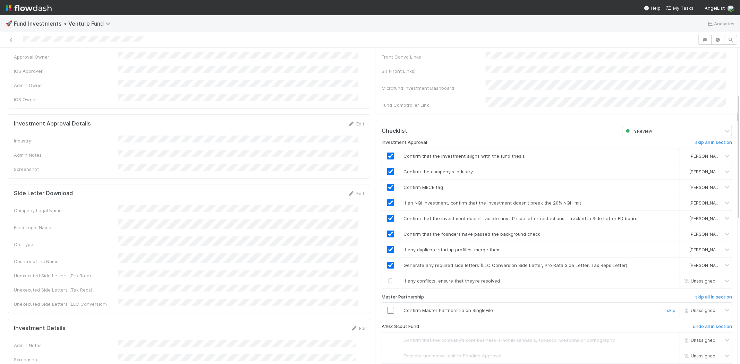
click at [388, 307] on div at bounding box center [390, 310] width 17 height 7
click at [387, 307] on input "checkbox" at bounding box center [390, 310] width 7 height 7
drag, startPoint x: 385, startPoint y: 303, endPoint x: 400, endPoint y: 296, distance: 16.9
click at [387, 307] on input "checkbox" at bounding box center [390, 310] width 7 height 7
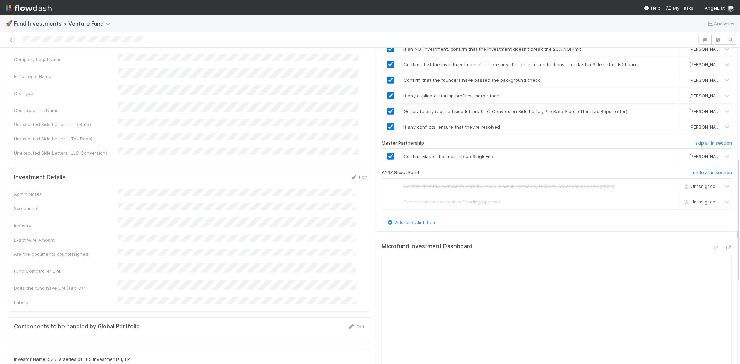
scroll to position [424, 0]
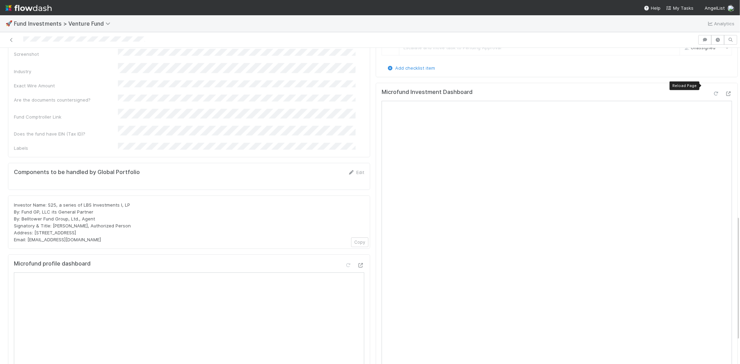
click at [713, 92] on icon at bounding box center [716, 94] width 7 height 5
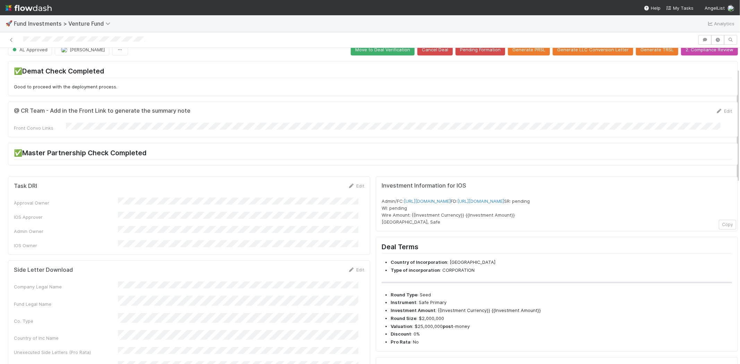
scroll to position [0, 0]
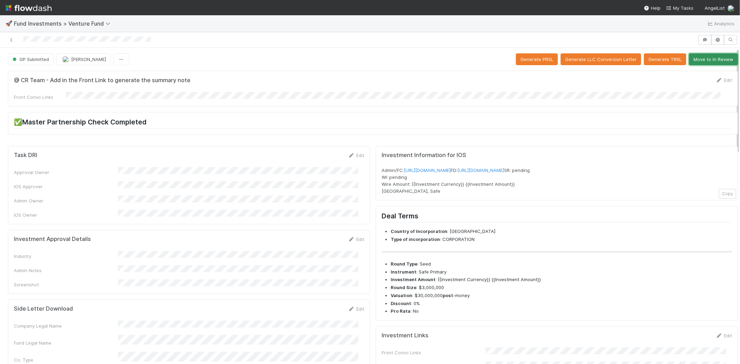
click at [700, 55] on button "Move to In Review" at bounding box center [713, 59] width 49 height 12
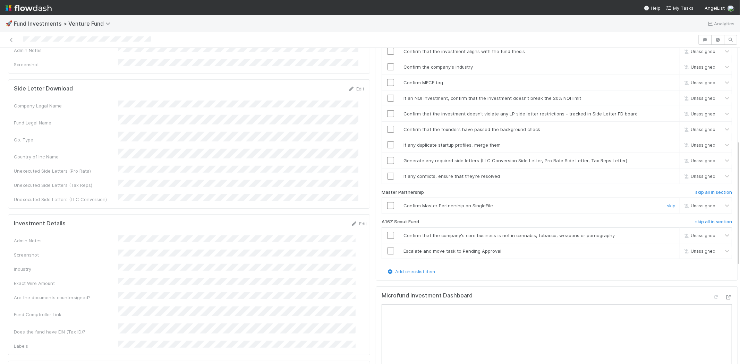
scroll to position [231, 0]
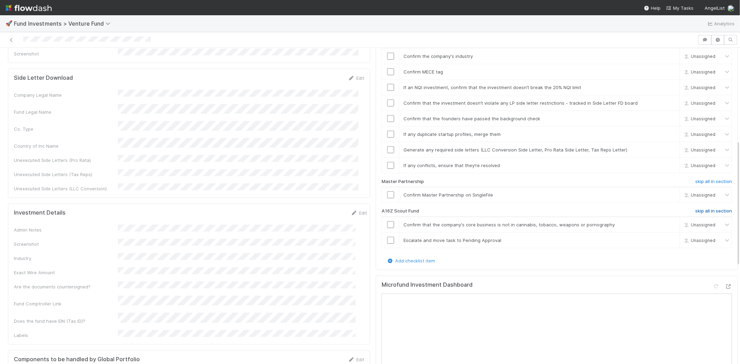
click at [698, 209] on h6 "skip all in section" at bounding box center [713, 212] width 37 height 6
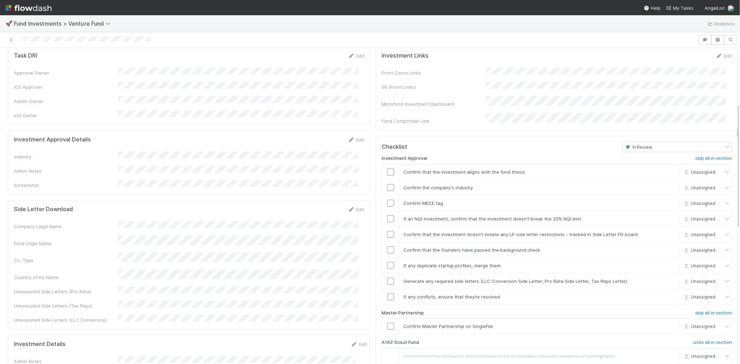
scroll to position [92, 0]
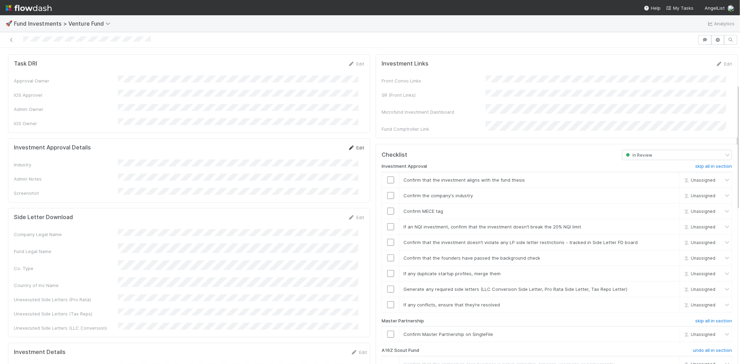
click at [351, 145] on link "Edit" at bounding box center [356, 148] width 16 height 6
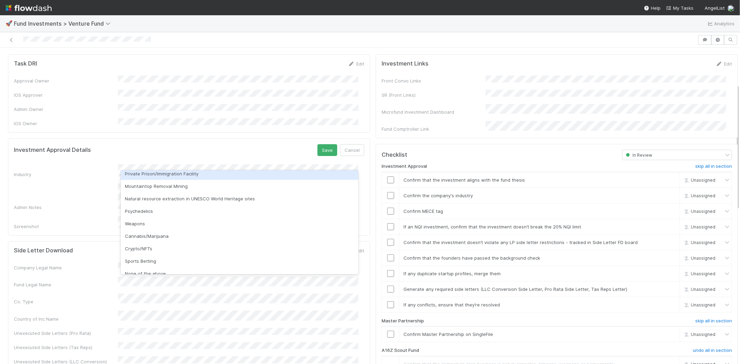
scroll to position [198, 0]
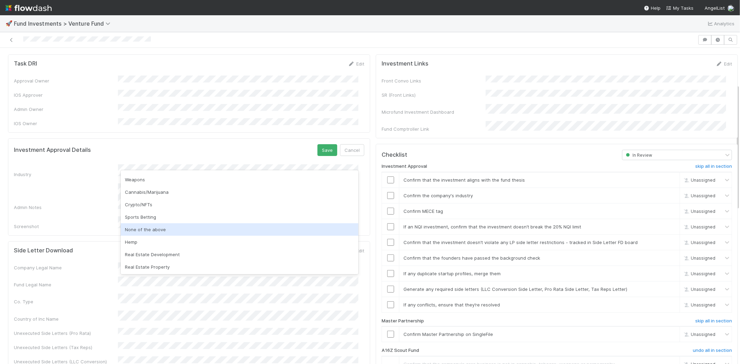
click at [185, 230] on div "None of the above" at bounding box center [240, 229] width 238 height 12
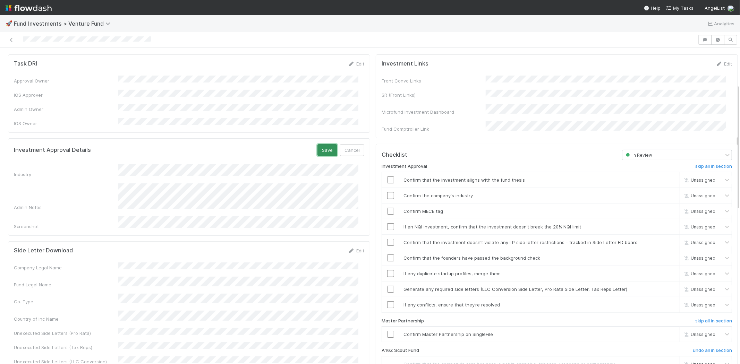
click at [325, 144] on button "Save" at bounding box center [327, 150] width 20 height 12
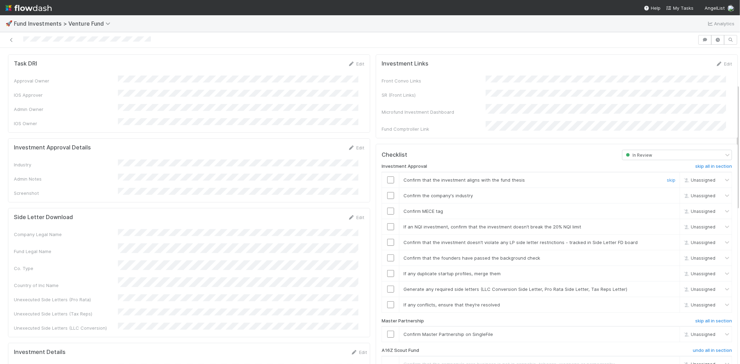
drag, startPoint x: 385, startPoint y: 174, endPoint x: 384, endPoint y: 185, distance: 10.8
click at [385, 175] on td at bounding box center [390, 180] width 17 height 16
click at [387, 192] on input "checkbox" at bounding box center [390, 195] width 7 height 7
click at [387, 177] on input "checkbox" at bounding box center [390, 180] width 7 height 7
click at [387, 208] on input "checkbox" at bounding box center [390, 211] width 7 height 7
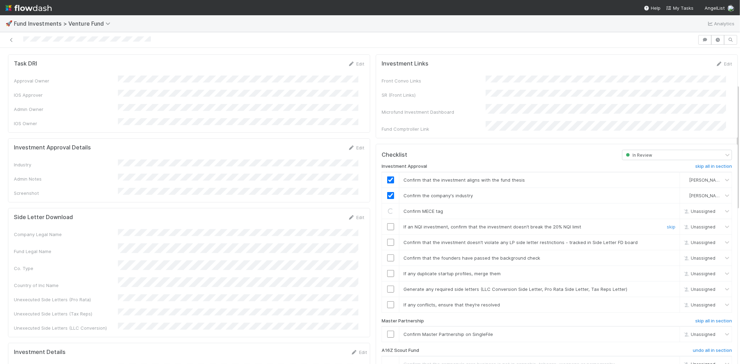
drag, startPoint x: 384, startPoint y: 220, endPoint x: 385, endPoint y: 227, distance: 6.7
click at [387, 223] on input "checkbox" at bounding box center [390, 226] width 7 height 7
click at [387, 239] on input "checkbox" at bounding box center [390, 242] width 7 height 7
click at [387, 255] on input "checkbox" at bounding box center [390, 258] width 7 height 7
drag, startPoint x: 385, startPoint y: 265, endPoint x: 385, endPoint y: 269, distance: 4.5
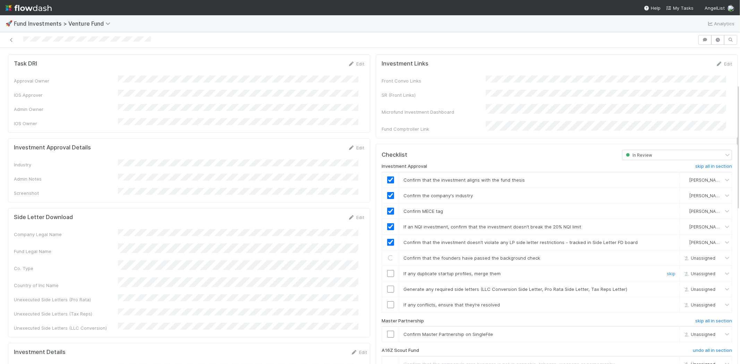
click at [387, 270] on input "checkbox" at bounding box center [390, 273] width 7 height 7
click at [387, 286] on input "checkbox" at bounding box center [390, 289] width 7 height 7
click at [387, 301] on input "checkbox" at bounding box center [390, 304] width 7 height 7
drag, startPoint x: 385, startPoint y: 326, endPoint x: 389, endPoint y: 313, distance: 14.0
click at [387, 331] on input "checkbox" at bounding box center [390, 334] width 7 height 7
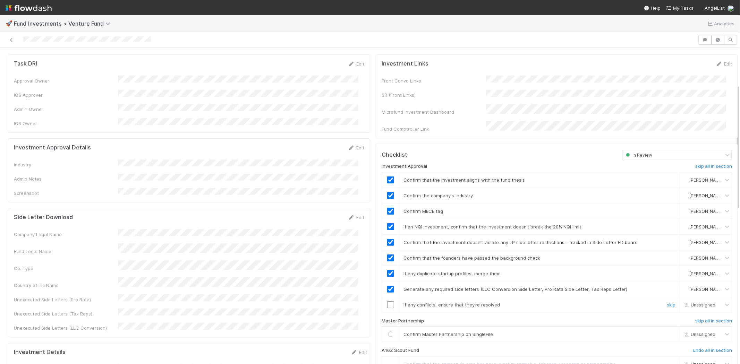
click at [387, 301] on input "checkbox" at bounding box center [390, 304] width 7 height 7
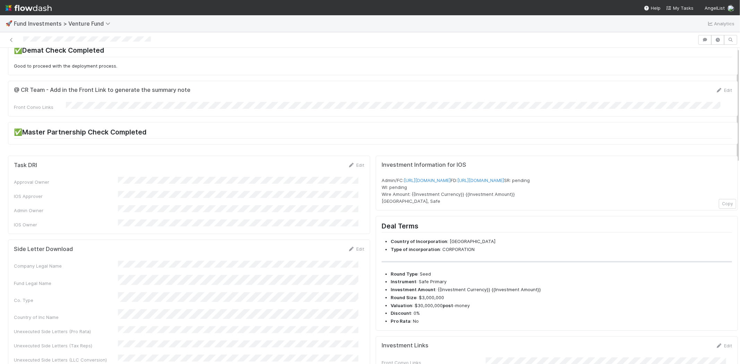
scroll to position [0, 0]
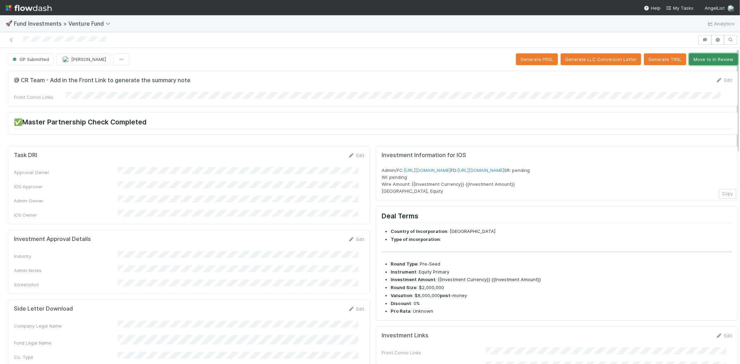
click at [699, 63] on button "Move to In Review" at bounding box center [713, 59] width 49 height 12
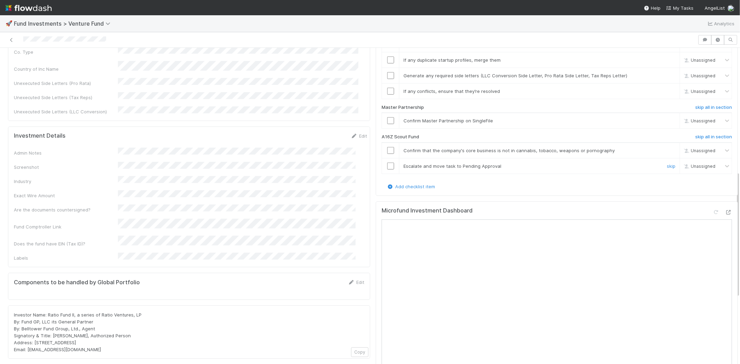
scroll to position [308, 0]
click at [702, 131] on h6 "skip all in section" at bounding box center [713, 134] width 37 height 6
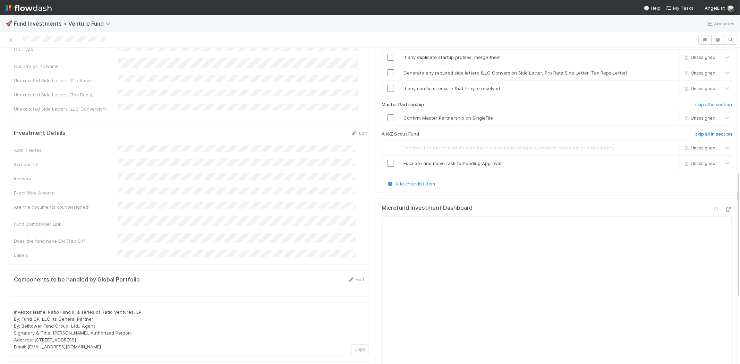
click at [702, 131] on h6 "skip all in section" at bounding box center [713, 134] width 37 height 6
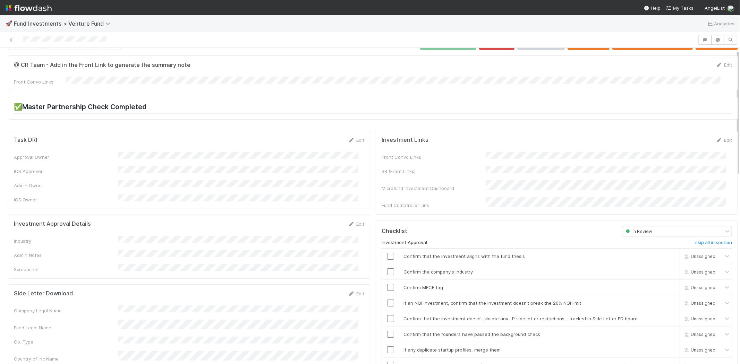
scroll to position [0, 0]
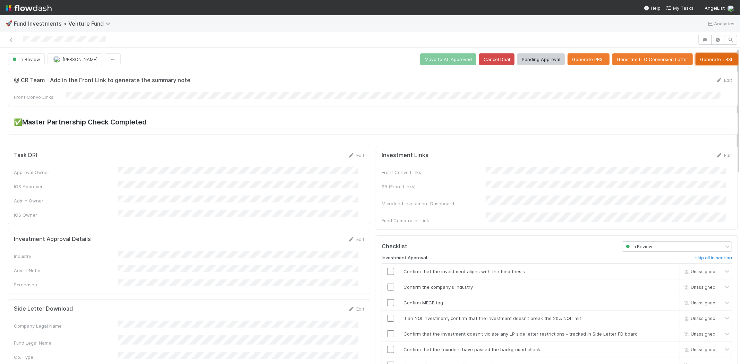
click at [708, 60] on button "Generate TRSL" at bounding box center [717, 59] width 42 height 12
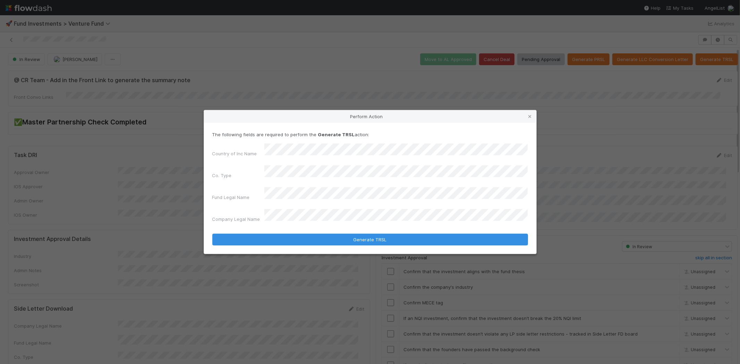
click at [212, 234] on button "Generate TRSL" at bounding box center [370, 240] width 316 height 12
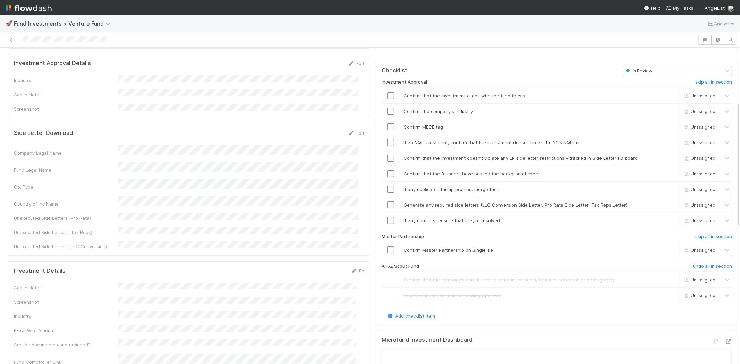
scroll to position [133, 0]
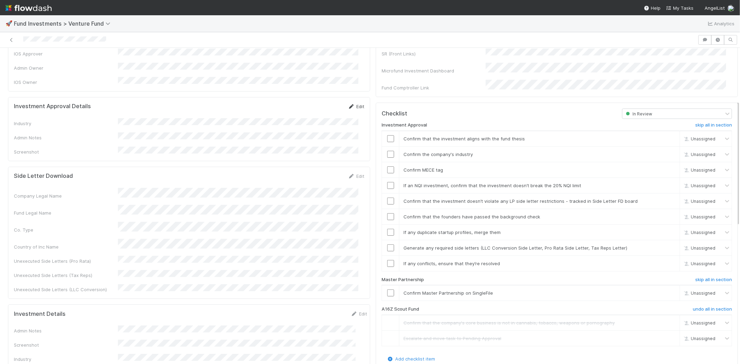
click at [352, 104] on link "Edit" at bounding box center [356, 107] width 16 height 6
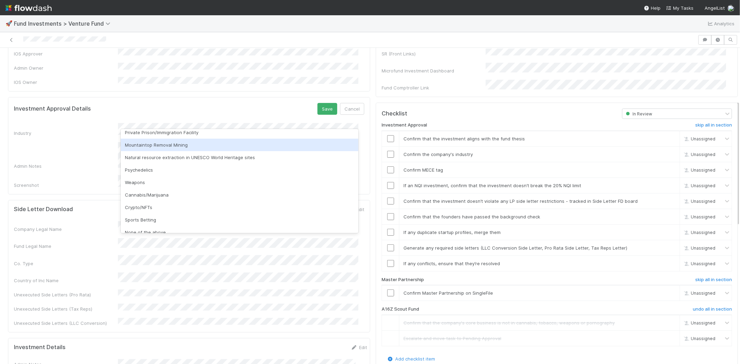
scroll to position [198, 0]
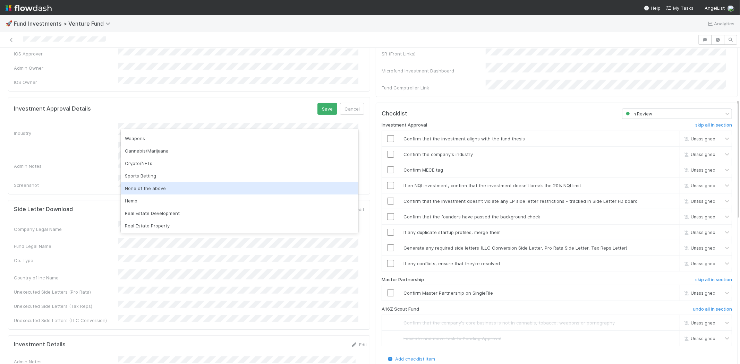
click at [161, 193] on div "None of the above" at bounding box center [240, 188] width 238 height 12
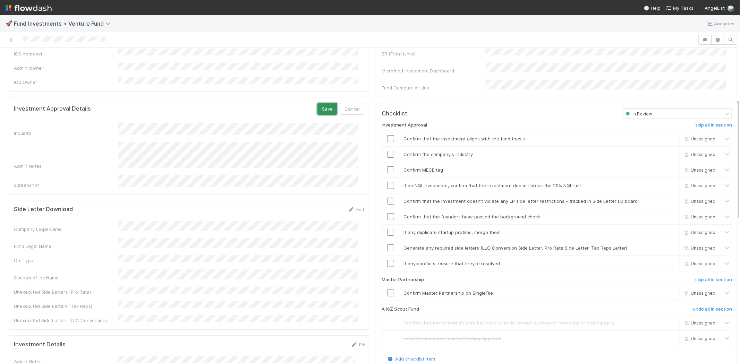
click at [319, 103] on button "Save" at bounding box center [327, 109] width 20 height 12
click at [387, 135] on input "checkbox" at bounding box center [390, 138] width 7 height 7
click at [387, 151] on input "checkbox" at bounding box center [390, 154] width 7 height 7
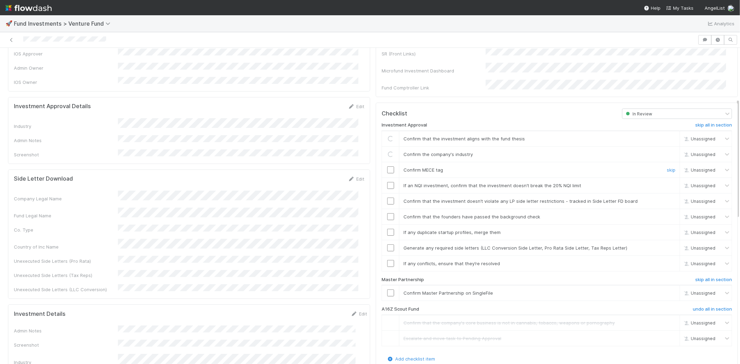
click at [387, 167] on input "checkbox" at bounding box center [390, 170] width 7 height 7
click at [387, 182] on input "checkbox" at bounding box center [390, 185] width 7 height 7
click at [387, 198] on input "checkbox" at bounding box center [390, 201] width 7 height 7
click at [387, 213] on input "checkbox" at bounding box center [390, 216] width 7 height 7
click at [387, 229] on input "checkbox" at bounding box center [390, 232] width 7 height 7
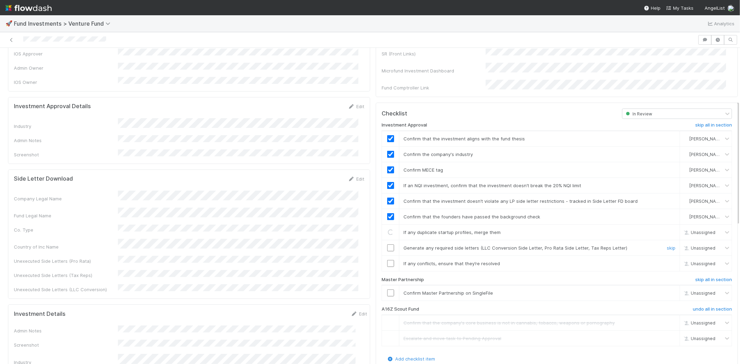
click at [387, 245] on input "checkbox" at bounding box center [390, 248] width 7 height 7
click at [387, 260] on input "checkbox" at bounding box center [390, 263] width 7 height 7
click at [387, 290] on input "checkbox" at bounding box center [390, 293] width 7 height 7
checkbox input "true"
click at [387, 260] on input "checkbox" at bounding box center [390, 263] width 7 height 7
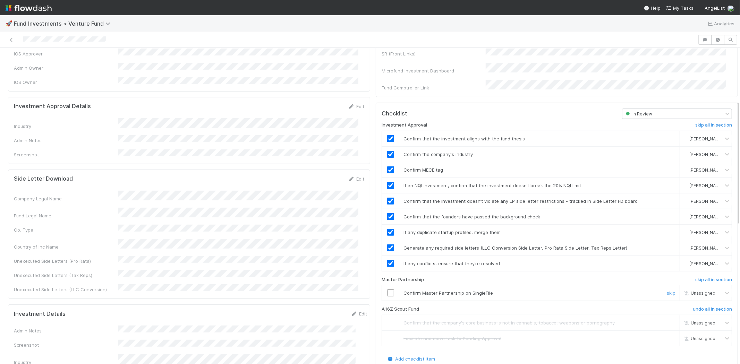
click at [387, 290] on input "checkbox" at bounding box center [390, 293] width 7 height 7
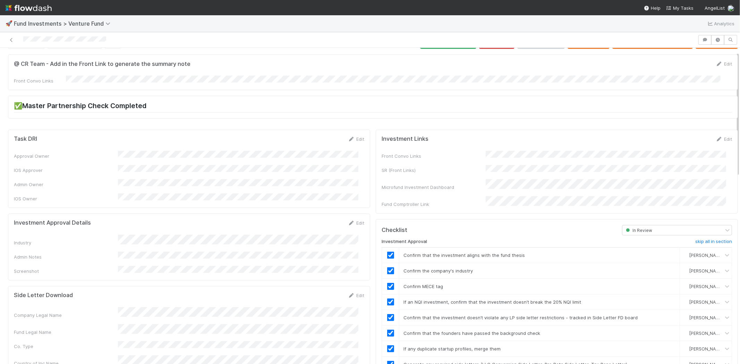
scroll to position [0, 0]
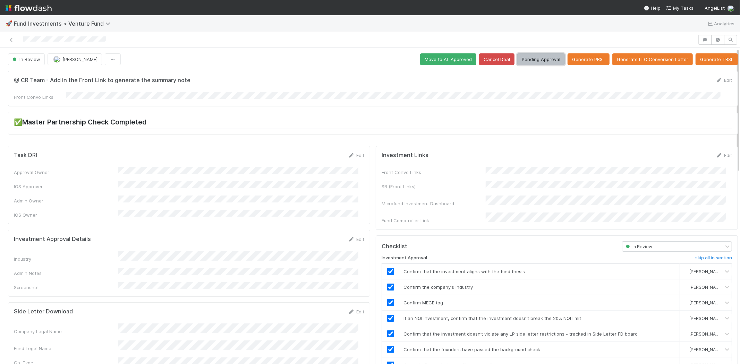
click at [539, 58] on button "Pending Approval" at bounding box center [541, 59] width 48 height 12
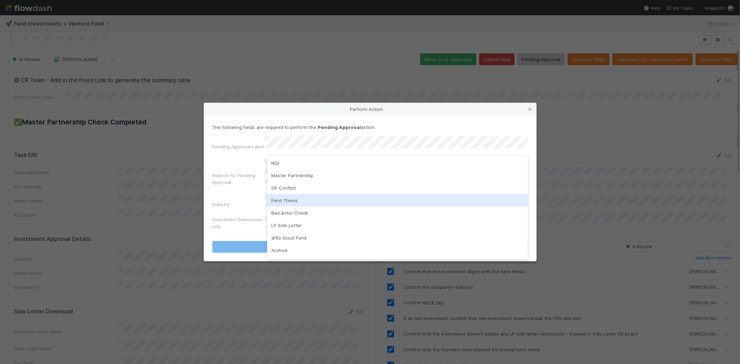
scroll to position [49, 0]
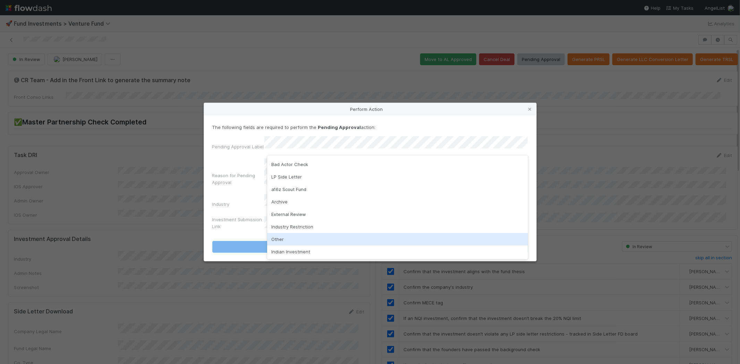
click at [292, 243] on div "Other" at bounding box center [397, 239] width 261 height 12
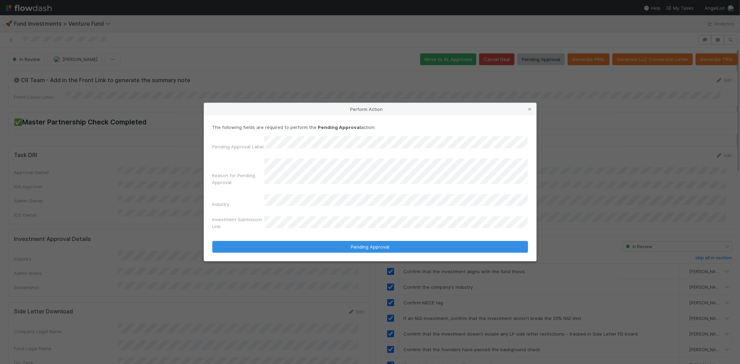
click at [212, 241] on button "Pending Approval" at bounding box center [370, 247] width 316 height 12
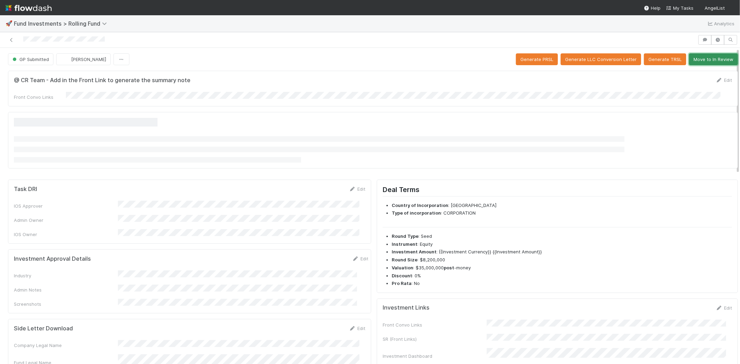
click at [709, 58] on button "Move to In Review" at bounding box center [713, 59] width 49 height 12
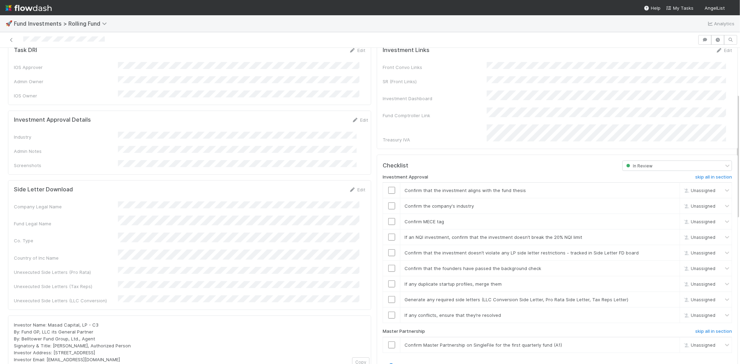
scroll to position [116, 0]
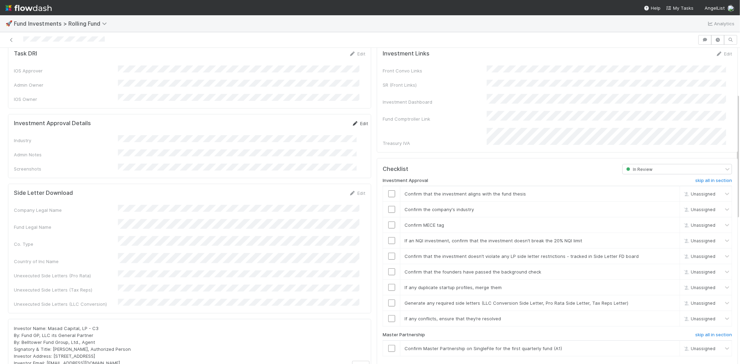
click at [352, 121] on icon at bounding box center [355, 123] width 7 height 5
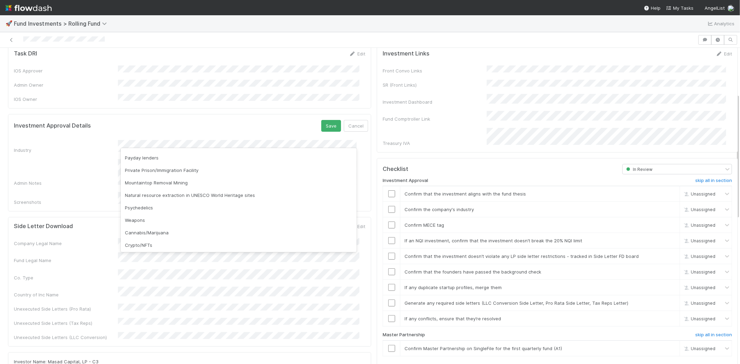
scroll to position [198, 0]
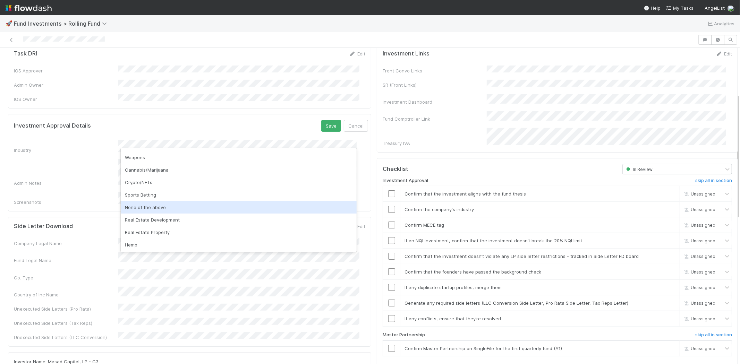
click at [150, 211] on div "None of the above" at bounding box center [239, 207] width 236 height 12
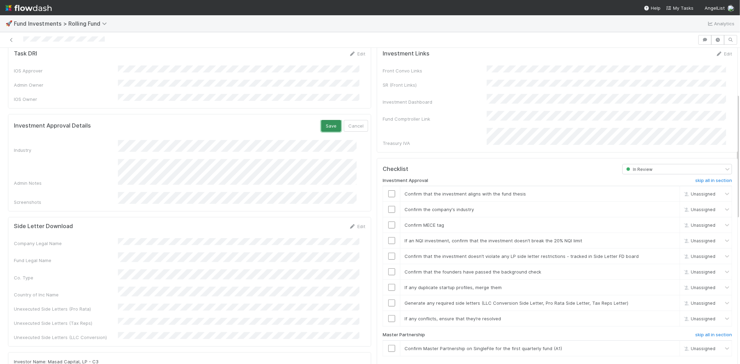
click at [321, 120] on button "Save" at bounding box center [331, 126] width 20 height 12
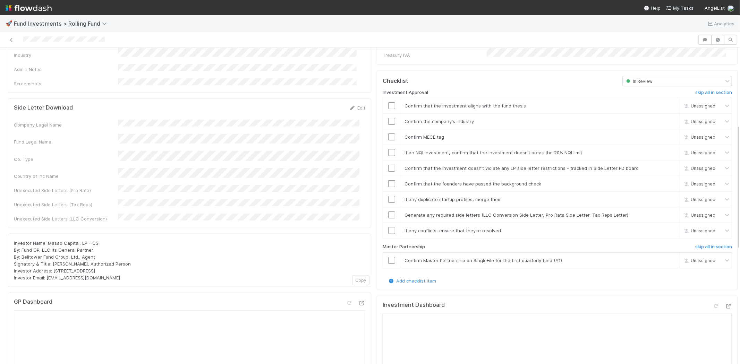
scroll to position [193, 0]
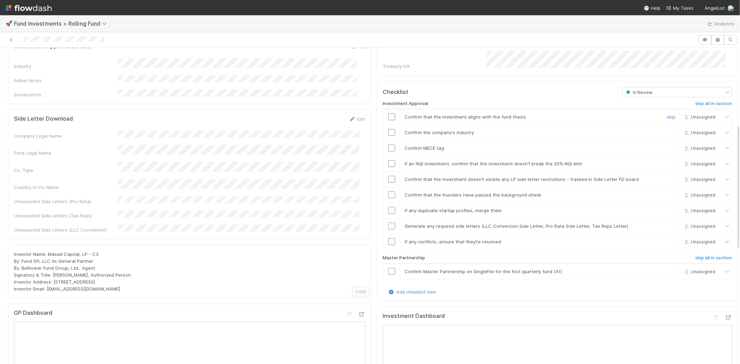
click at [388, 113] on input "checkbox" at bounding box center [391, 116] width 7 height 7
click at [388, 129] on input "checkbox" at bounding box center [391, 132] width 7 height 7
click at [388, 145] on input "checkbox" at bounding box center [391, 148] width 7 height 7
click at [388, 160] on input "checkbox" at bounding box center [391, 163] width 7 height 7
click at [388, 176] on input "checkbox" at bounding box center [391, 179] width 7 height 7
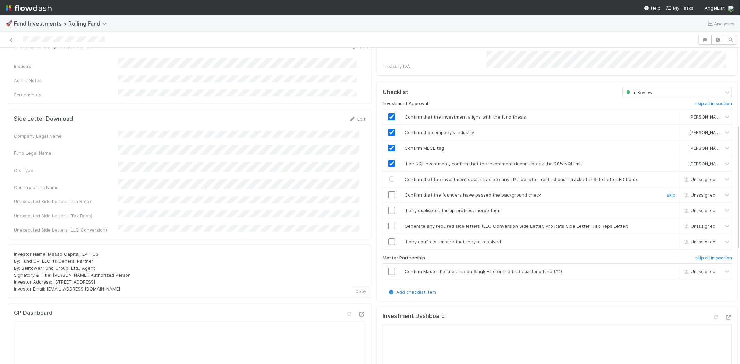
click at [388, 192] on input "checkbox" at bounding box center [391, 195] width 7 height 7
click at [388, 207] on input "checkbox" at bounding box center [391, 210] width 7 height 7
click at [388, 223] on input "checkbox" at bounding box center [391, 226] width 7 height 7
click at [388, 238] on input "checkbox" at bounding box center [391, 241] width 7 height 7
checkbox input "true"
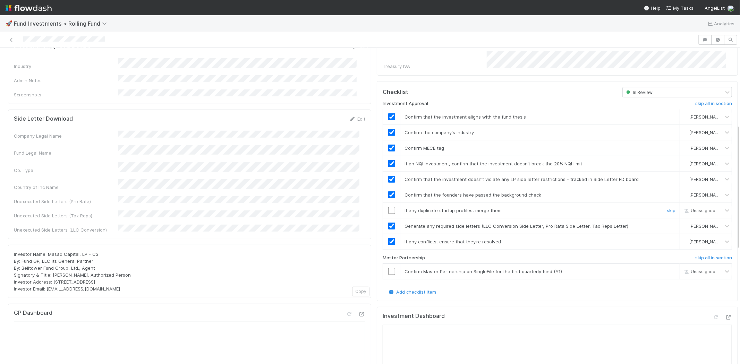
click at [388, 207] on input "checkbox" at bounding box center [391, 210] width 7 height 7
click at [388, 268] on input "checkbox" at bounding box center [391, 271] width 7 height 7
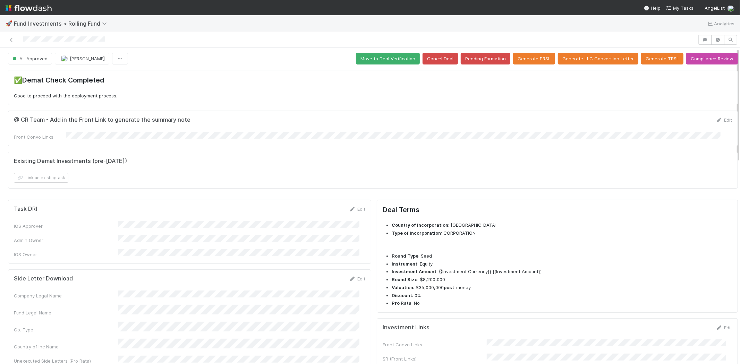
scroll to position [0, 0]
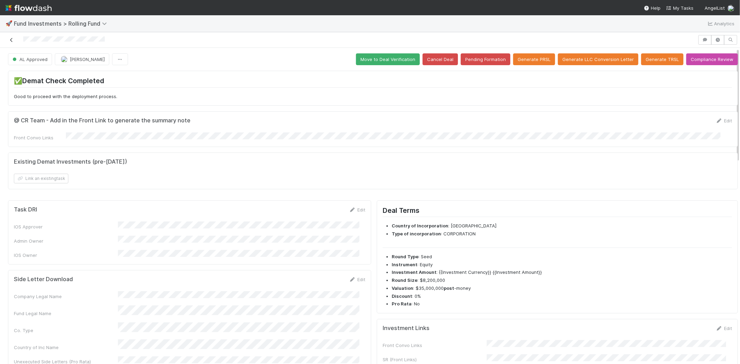
click at [12, 38] on icon at bounding box center [11, 40] width 7 height 5
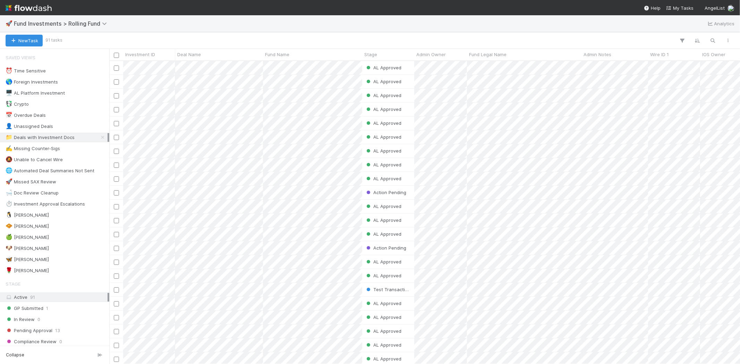
scroll to position [297, 625]
click at [89, 24] on span "Fund Investments > Rolling Fund" at bounding box center [62, 23] width 96 height 7
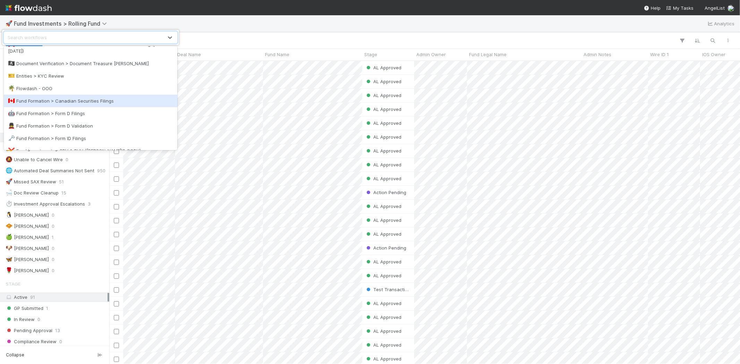
scroll to position [193, 0]
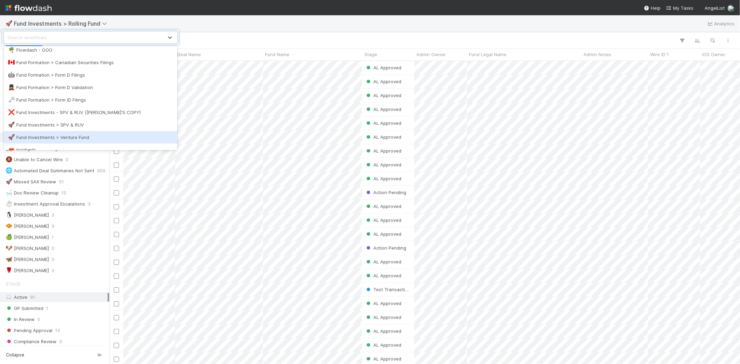
click at [77, 135] on div "🚀 Fund Investments > Venture Fund" at bounding box center [90, 137] width 165 height 7
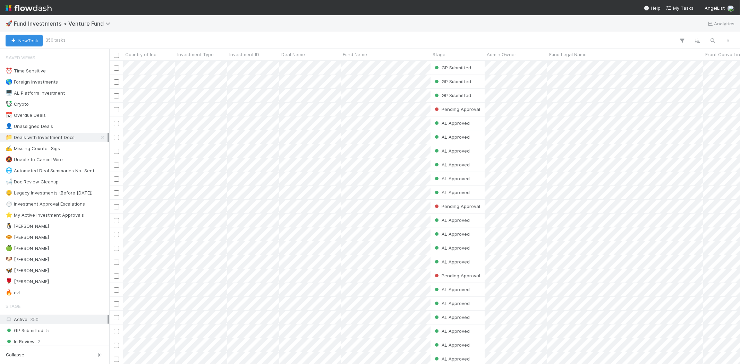
scroll to position [297, 625]
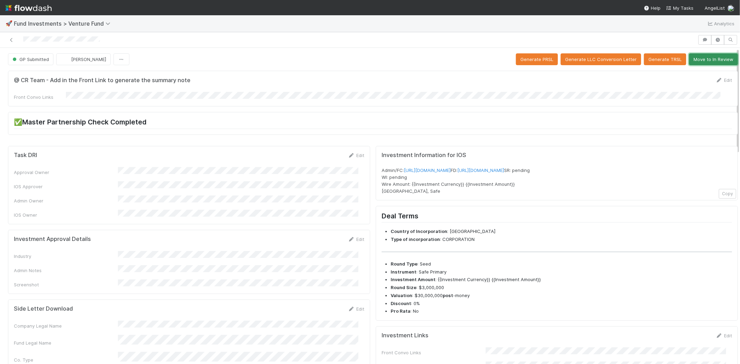
click at [705, 58] on button "Move to In Review" at bounding box center [713, 59] width 49 height 12
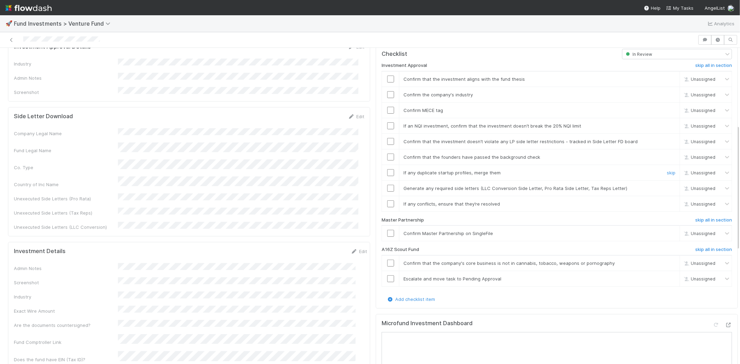
scroll to position [231, 0]
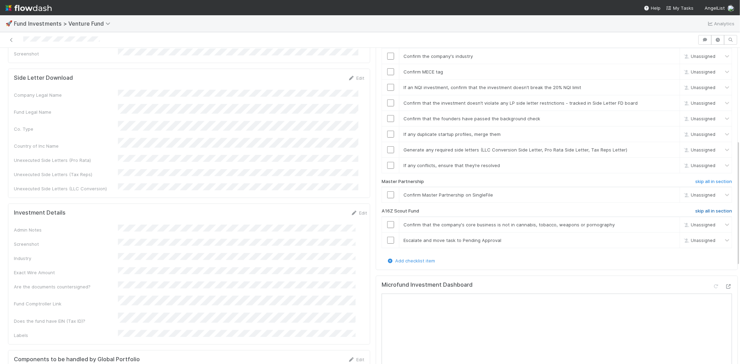
click at [695, 209] on h6 "skip all in section" at bounding box center [713, 212] width 37 height 6
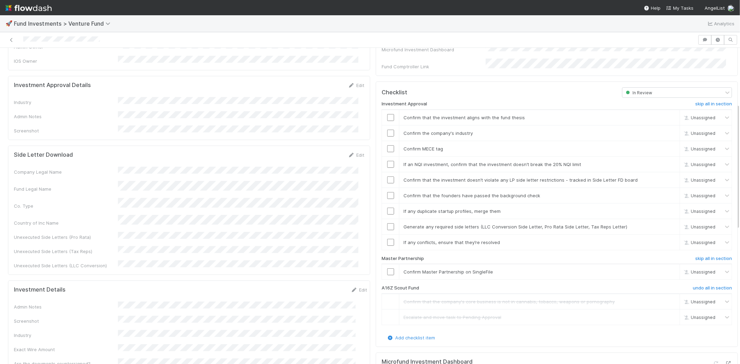
scroll to position [116, 0]
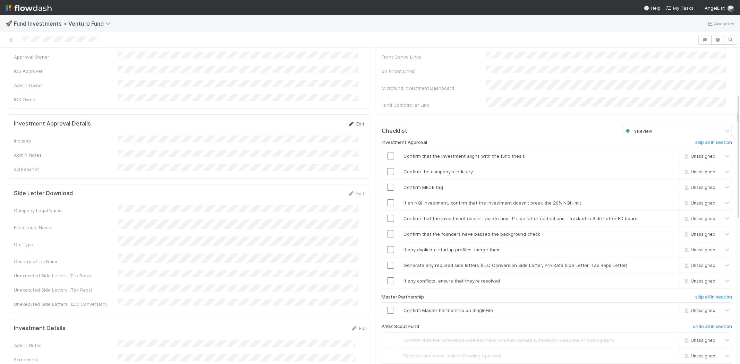
click at [348, 122] on icon at bounding box center [351, 124] width 7 height 5
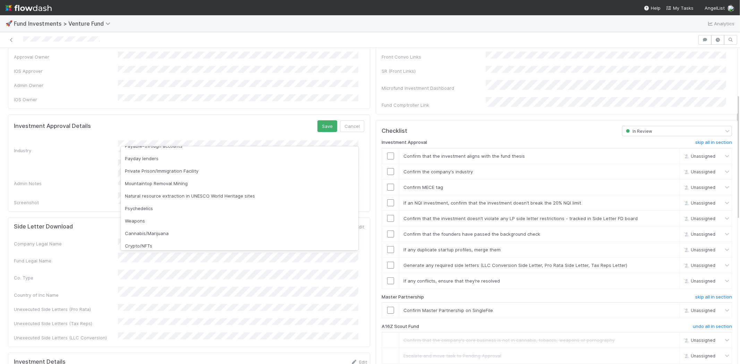
scroll to position [198, 0]
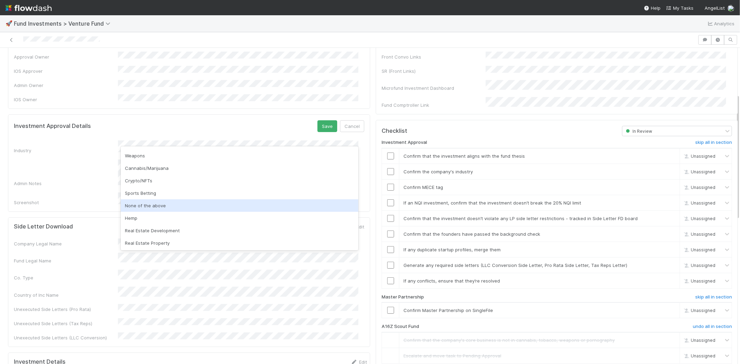
click at [150, 207] on div "None of the above" at bounding box center [240, 205] width 238 height 12
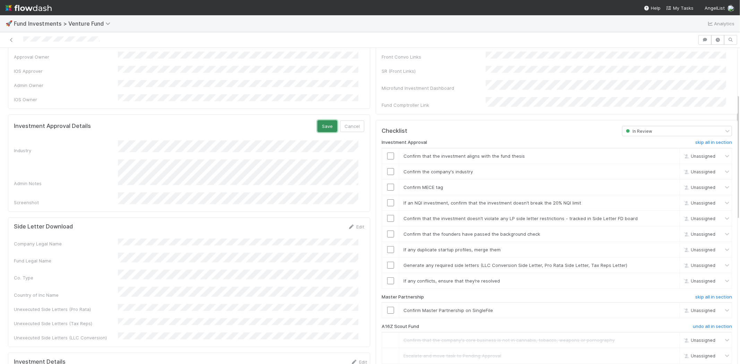
click at [320, 120] on button "Save" at bounding box center [327, 126] width 20 height 12
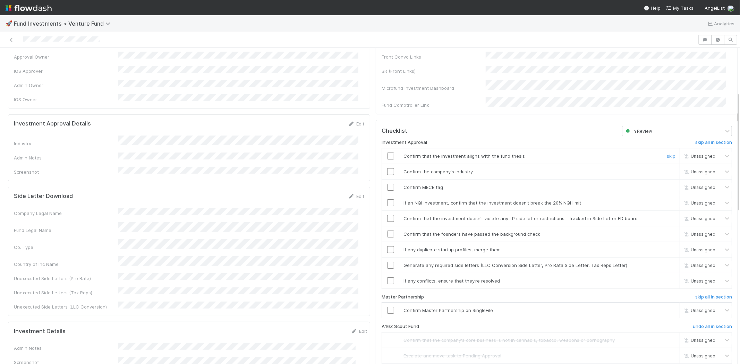
click at [387, 153] on input "checkbox" at bounding box center [390, 156] width 7 height 7
click at [387, 168] on input "checkbox" at bounding box center [390, 171] width 7 height 7
click at [387, 184] on input "checkbox" at bounding box center [390, 187] width 7 height 7
click at [387, 199] on input "checkbox" at bounding box center [390, 202] width 7 height 7
click at [385, 214] on td at bounding box center [390, 219] width 17 height 16
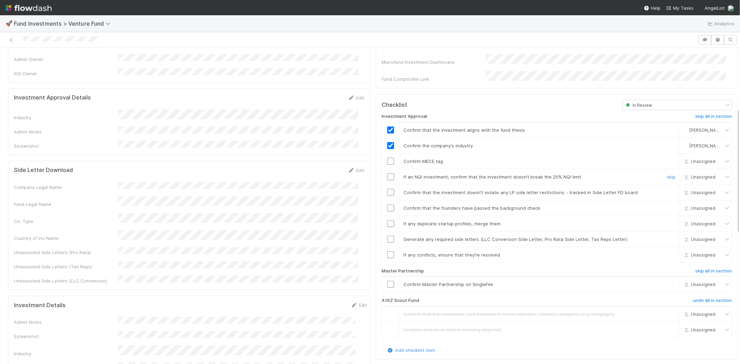
scroll to position [193, 0]
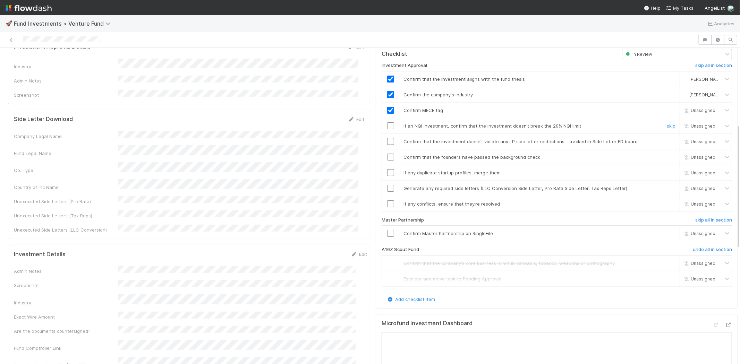
checkbox input "true"
click at [387, 122] on input "checkbox" at bounding box center [390, 125] width 7 height 7
click at [385, 134] on td at bounding box center [390, 142] width 17 height 16
click at [387, 138] on input "checkbox" at bounding box center [390, 141] width 7 height 7
click at [385, 155] on td at bounding box center [390, 157] width 17 height 16
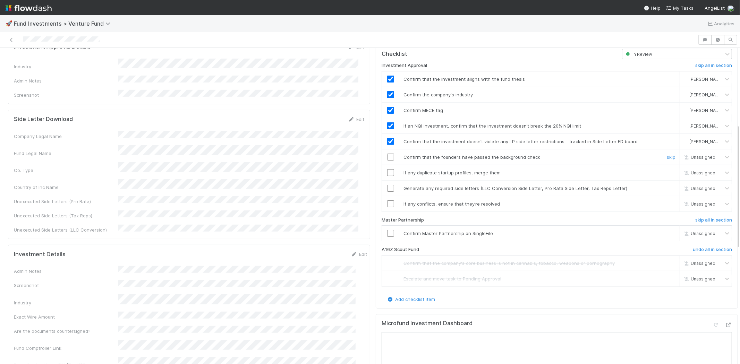
click at [387, 154] on input "checkbox" at bounding box center [390, 157] width 7 height 7
click at [387, 169] on input "checkbox" at bounding box center [390, 172] width 7 height 7
click at [387, 185] on input "checkbox" at bounding box center [390, 188] width 7 height 7
drag, startPoint x: 383, startPoint y: 198, endPoint x: 384, endPoint y: 210, distance: 11.8
click at [387, 201] on input "checkbox" at bounding box center [390, 204] width 7 height 7
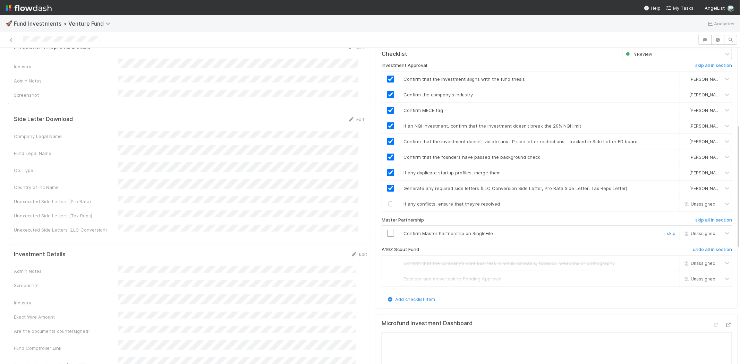
click at [387, 230] on input "checkbox" at bounding box center [390, 233] width 7 height 7
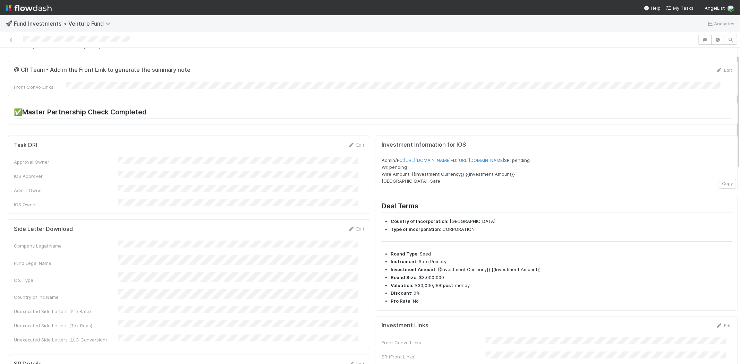
scroll to position [0, 0]
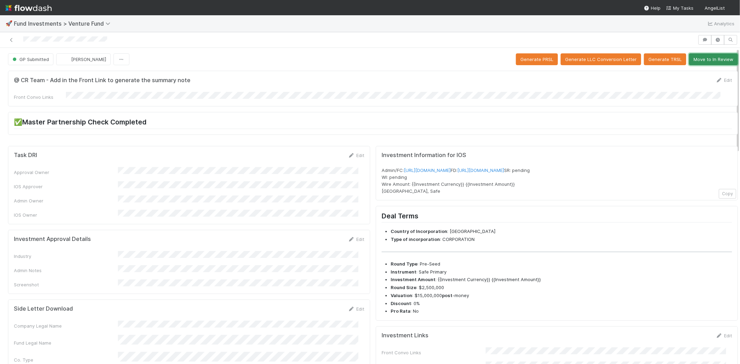
click at [697, 58] on button "Move to In Review" at bounding box center [713, 59] width 49 height 12
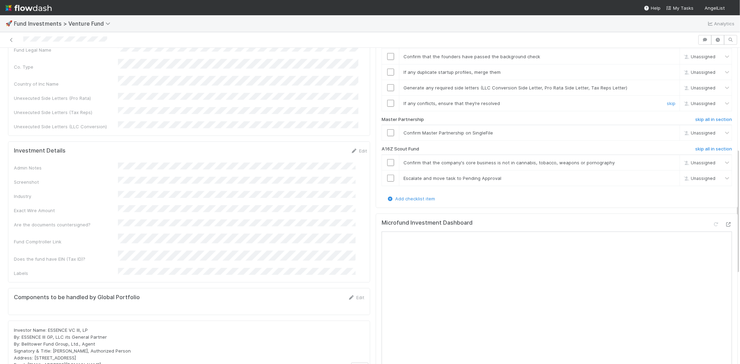
scroll to position [308, 0]
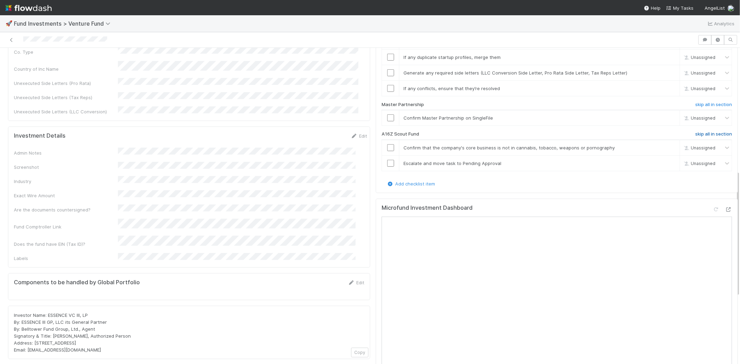
click at [695, 131] on h6 "skip all in section" at bounding box center [713, 134] width 37 height 6
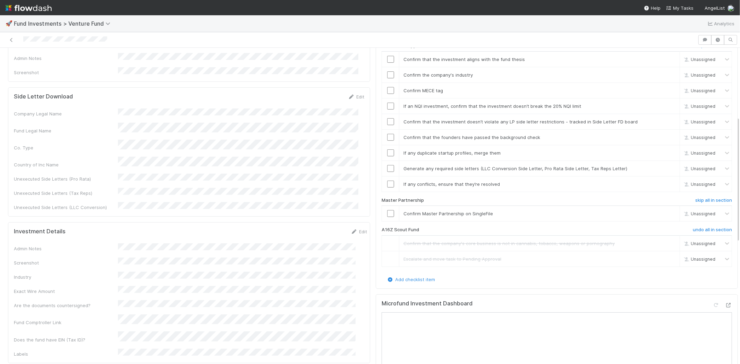
scroll to position [169, 0]
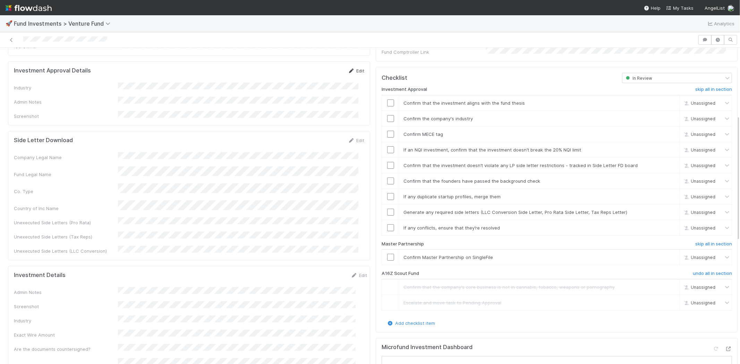
click at [350, 68] on link "Edit" at bounding box center [356, 71] width 16 height 6
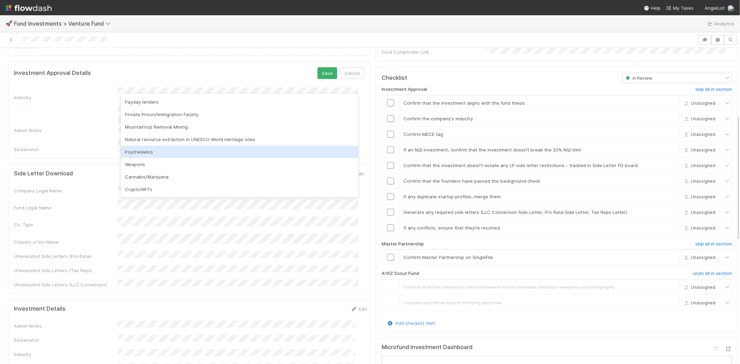
scroll to position [198, 0]
click at [143, 155] on div "None of the above" at bounding box center [240, 152] width 238 height 12
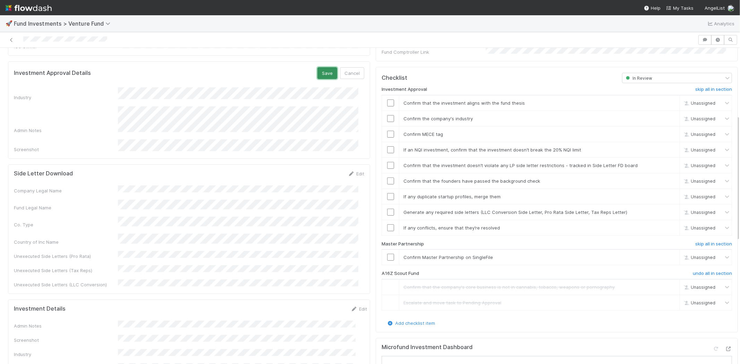
click at [317, 67] on button "Save" at bounding box center [327, 73] width 20 height 12
click at [387, 100] on input "checkbox" at bounding box center [390, 103] width 7 height 7
click at [387, 115] on input "checkbox" at bounding box center [390, 118] width 7 height 7
click at [387, 131] on input "checkbox" at bounding box center [390, 134] width 7 height 7
click at [387, 146] on input "checkbox" at bounding box center [390, 149] width 7 height 7
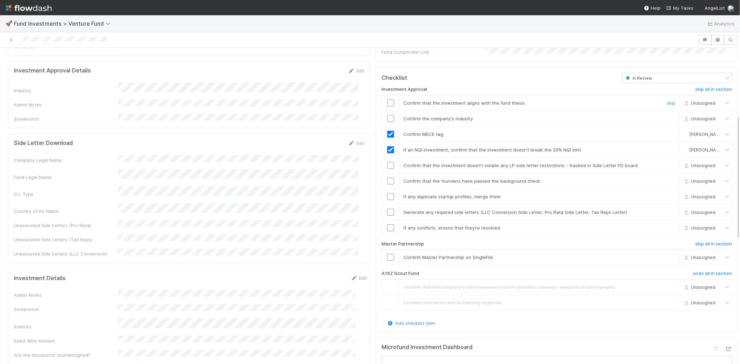
click at [387, 100] on input "checkbox" at bounding box center [390, 103] width 7 height 7
click at [387, 115] on input "checkbox" at bounding box center [390, 118] width 7 height 7
click at [387, 162] on input "checkbox" at bounding box center [390, 165] width 7 height 7
click at [387, 178] on input "checkbox" at bounding box center [390, 181] width 7 height 7
click at [387, 193] on input "checkbox" at bounding box center [390, 196] width 7 height 7
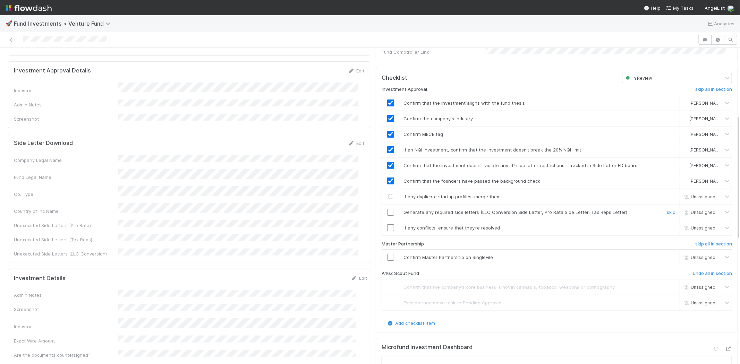
click at [387, 209] on input "checkbox" at bounding box center [390, 212] width 7 height 7
click at [387, 224] on input "checkbox" at bounding box center [390, 227] width 7 height 7
click at [387, 253] on td at bounding box center [390, 258] width 17 height 16
click at [387, 254] on input "checkbox" at bounding box center [390, 257] width 7 height 7
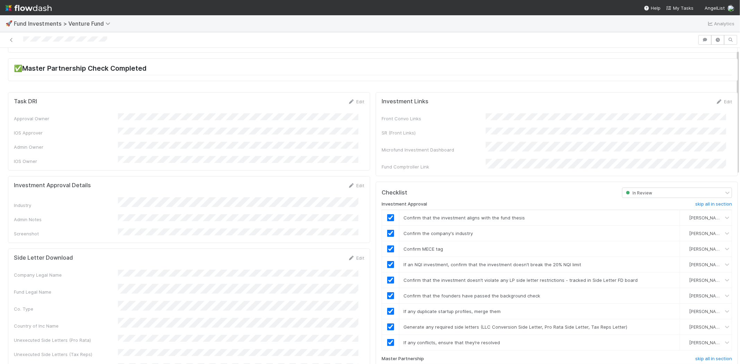
scroll to position [0, 0]
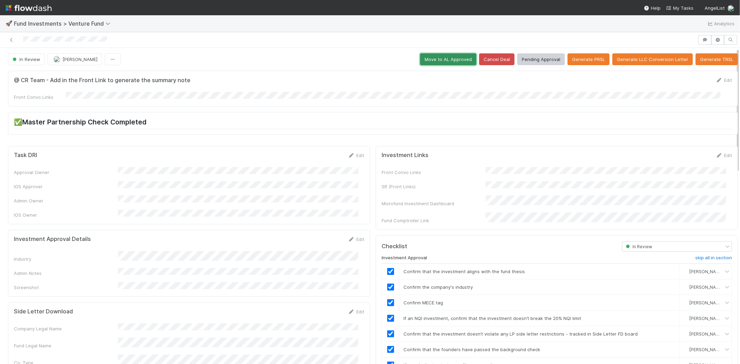
click at [429, 57] on button "Move to AL Approved" at bounding box center [448, 59] width 56 height 12
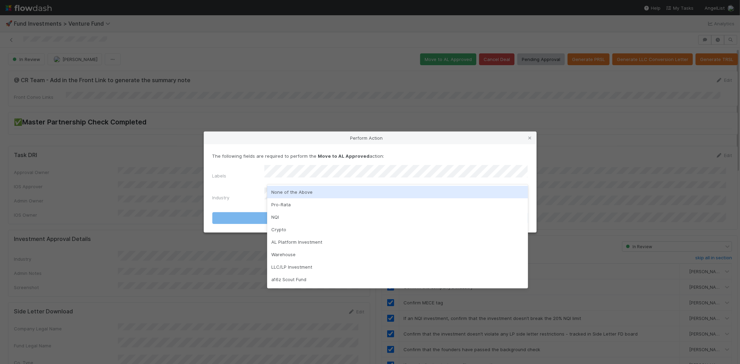
click at [283, 191] on div "None of the Above" at bounding box center [397, 192] width 261 height 12
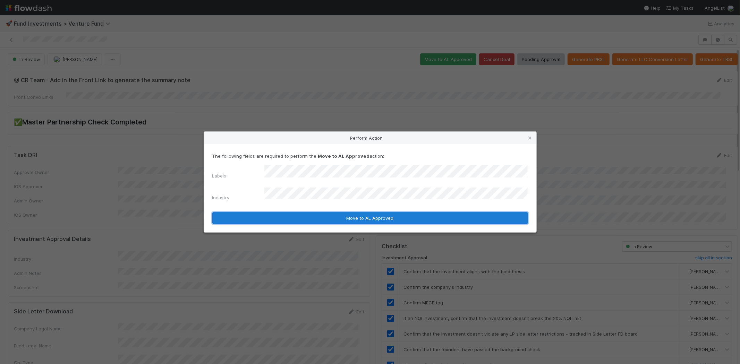
click at [280, 213] on button "Move to AL Approved" at bounding box center [370, 218] width 316 height 12
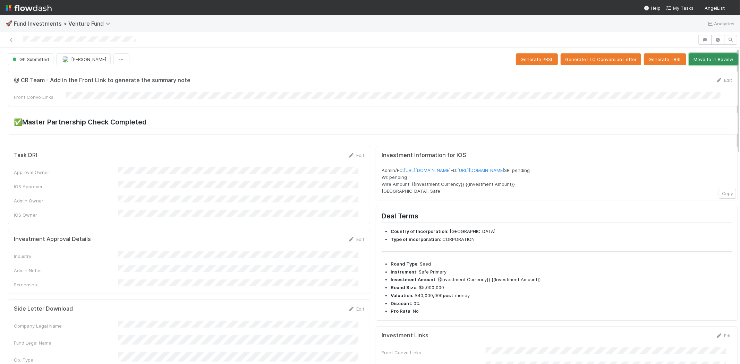
click at [704, 58] on button "Move to In Review" at bounding box center [713, 59] width 49 height 12
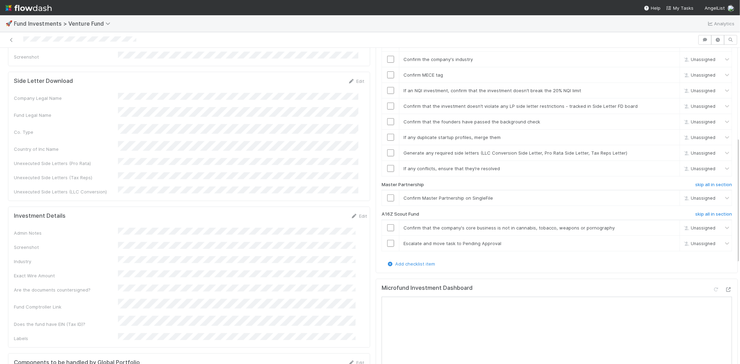
scroll to position [231, 0]
click at [695, 209] on h6 "skip all in section" at bounding box center [713, 212] width 37 height 6
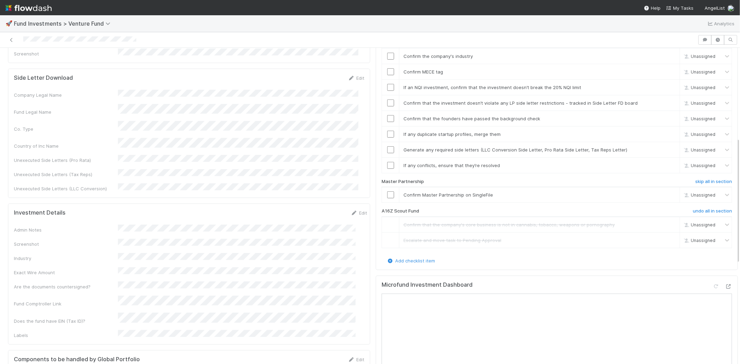
scroll to position [154, 0]
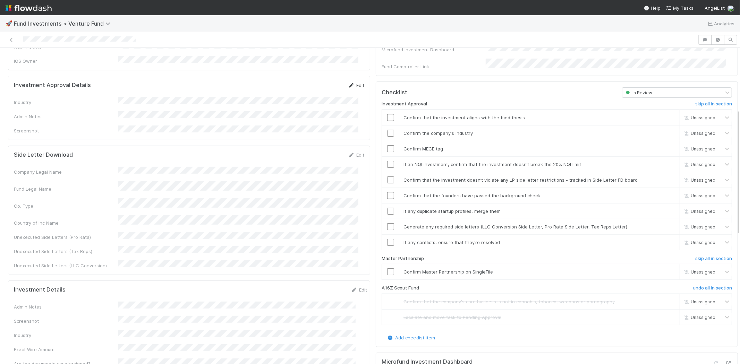
click at [348, 83] on icon at bounding box center [351, 85] width 7 height 5
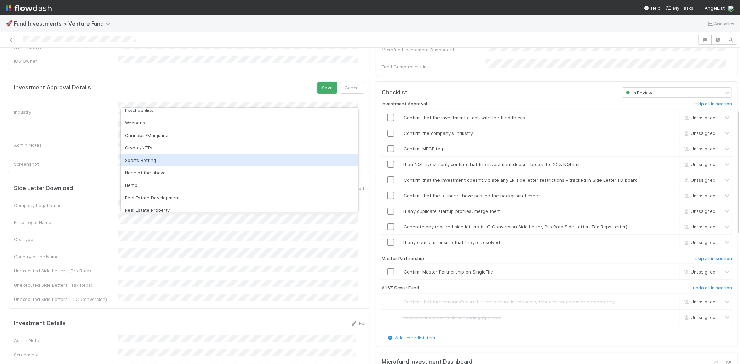
scroll to position [198, 0]
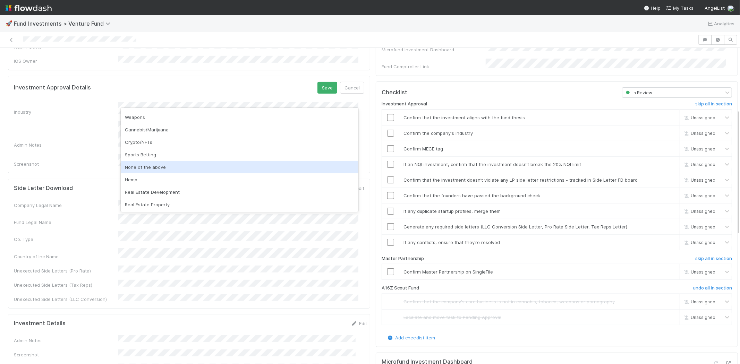
click at [161, 168] on div "None of the above" at bounding box center [240, 167] width 238 height 12
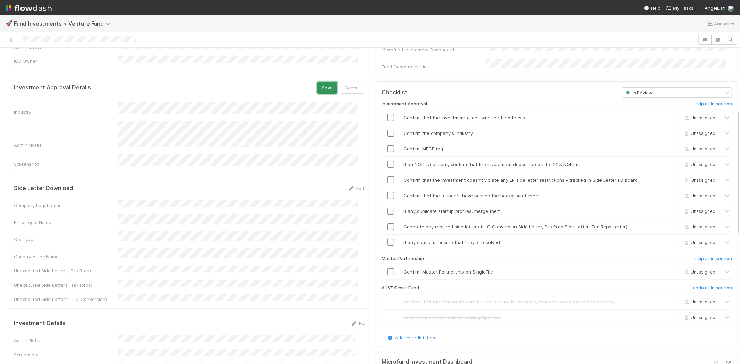
click at [317, 82] on button "Save" at bounding box center [327, 88] width 20 height 12
click at [387, 114] on input "checkbox" at bounding box center [390, 117] width 7 height 7
click at [387, 130] on input "checkbox" at bounding box center [390, 133] width 7 height 7
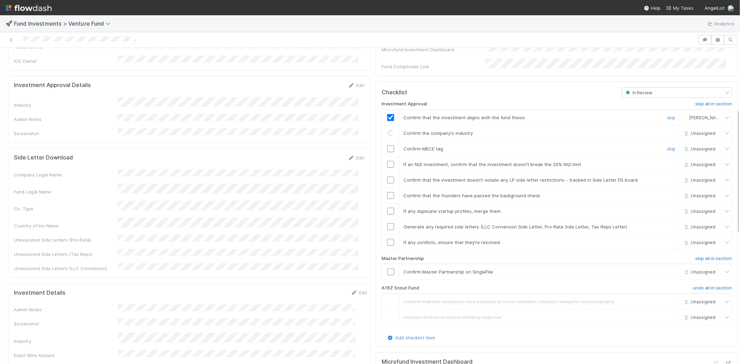
drag, startPoint x: 384, startPoint y: 137, endPoint x: 384, endPoint y: 149, distance: 11.8
click at [387, 145] on input "checkbox" at bounding box center [390, 148] width 7 height 7
click at [387, 161] on input "checkbox" at bounding box center [390, 164] width 7 height 7
click at [383, 176] on td at bounding box center [390, 180] width 17 height 16
checkbox input "true"
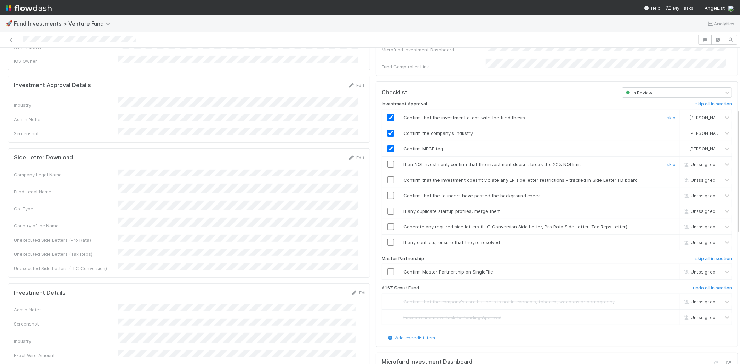
click at [387, 161] on input "checkbox" at bounding box center [390, 164] width 7 height 7
click at [387, 177] on input "checkbox" at bounding box center [390, 180] width 7 height 7
click at [387, 192] on input "checkbox" at bounding box center [390, 195] width 7 height 7
click at [387, 208] on input "checkbox" at bounding box center [390, 211] width 7 height 7
click at [387, 223] on input "checkbox" at bounding box center [390, 226] width 7 height 7
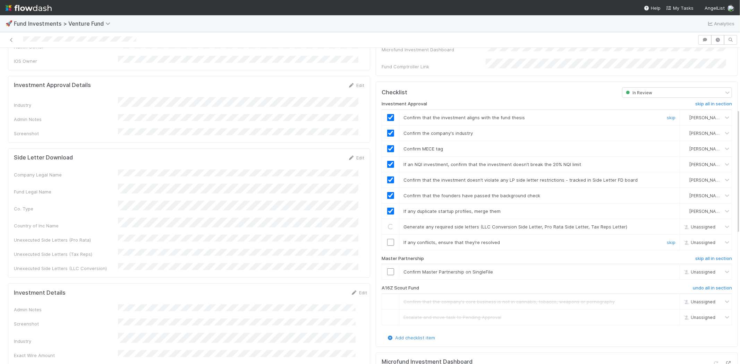
click at [387, 239] on input "checkbox" at bounding box center [390, 242] width 7 height 7
click at [387, 269] on input "checkbox" at bounding box center [390, 272] width 7 height 7
checkbox input "true"
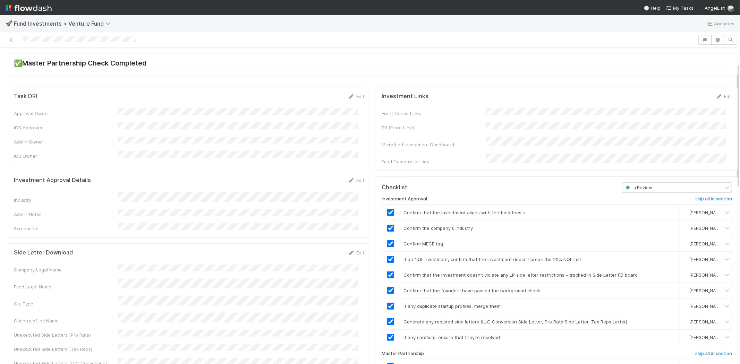
scroll to position [0, 0]
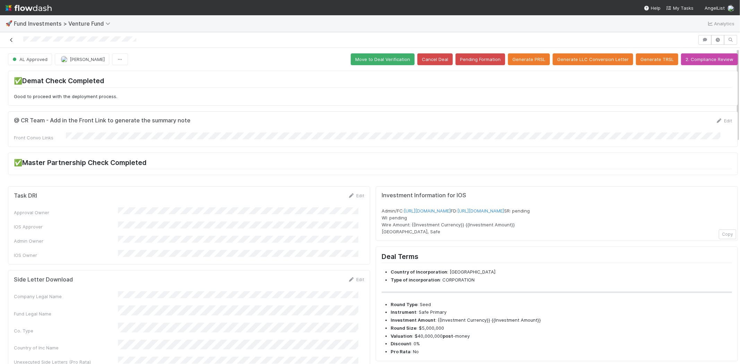
click at [11, 40] on icon at bounding box center [11, 40] width 7 height 5
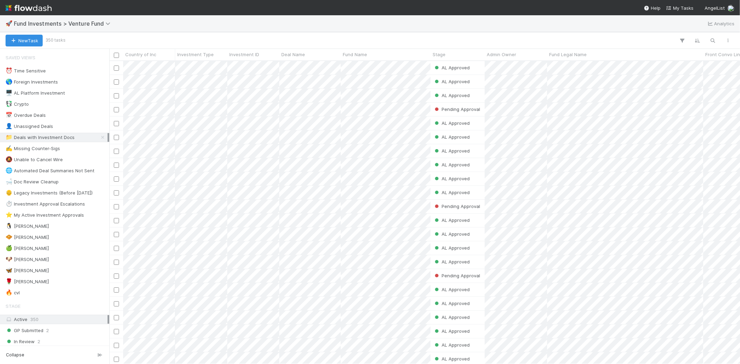
scroll to position [297, 625]
click at [30, 281] on div "🌹 Karen S" at bounding box center [27, 282] width 43 height 9
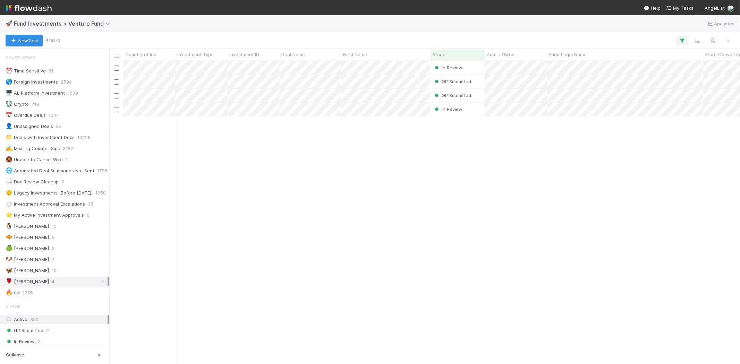
scroll to position [297, 625]
click at [267, 171] on div "In Review Jack Plank 8/24/25, 10:04:46 AM 8/25/25, 3:12:39 PM 0 0 0 0 GP Submit…" at bounding box center [424, 212] width 631 height 303
click at [282, 232] on div "In Review Jack Plank 8/24/25, 10:04:46 AM 8/25/25, 3:12:39 PM 0 0 0 0 GP Submit…" at bounding box center [424, 212] width 631 height 303
click at [84, 28] on div "🚀 Fund Investments > Venture Fund Analytics" at bounding box center [370, 23] width 740 height 17
click at [81, 26] on span "Fund Investments > Venture Fund" at bounding box center [66, 23] width 105 height 8
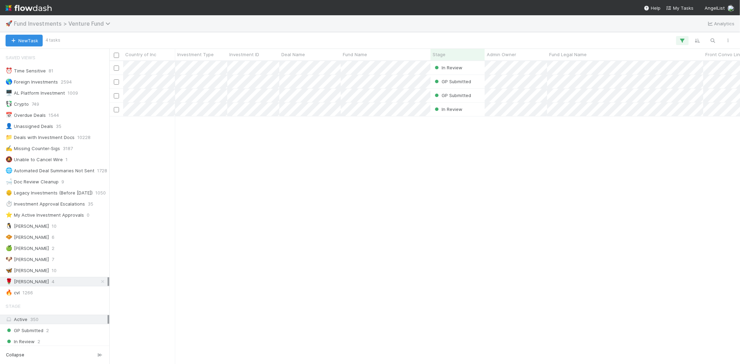
click at [76, 24] on span "Fund Investments > Venture Fund" at bounding box center [64, 23] width 100 height 7
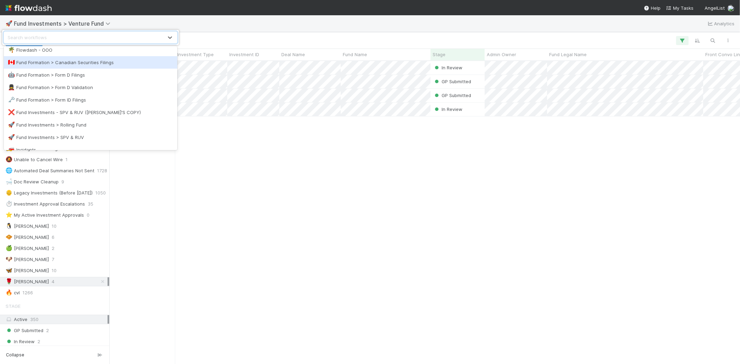
scroll to position [231, 0]
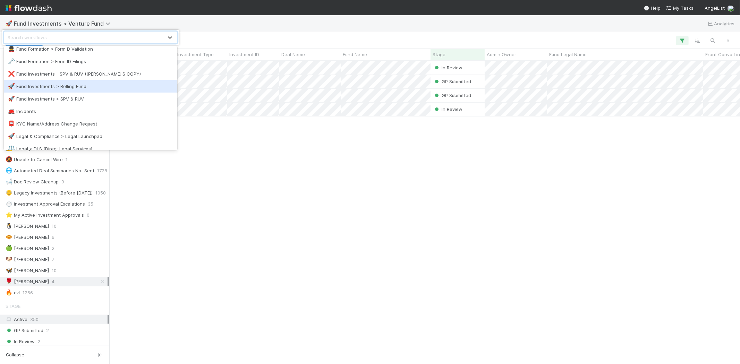
click at [75, 87] on div "🚀 Fund Investments > Rolling Fund" at bounding box center [90, 86] width 165 height 7
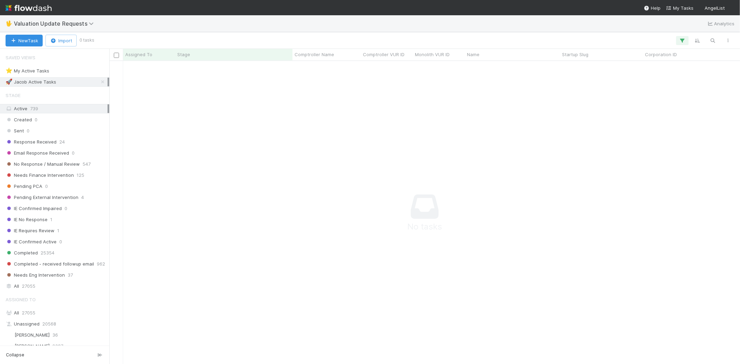
scroll to position [6, 6]
click at [682, 37] on icon "button" at bounding box center [682, 40] width 7 height 6
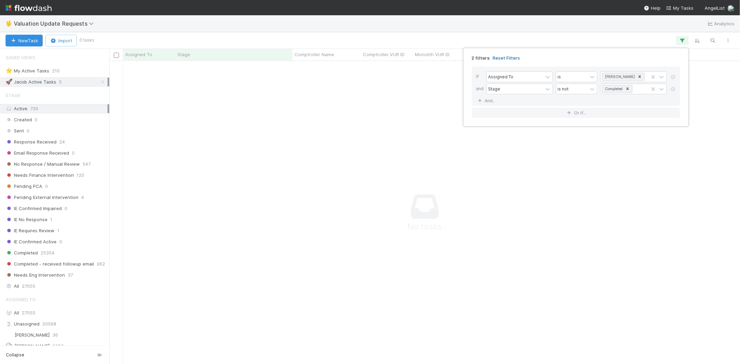
click at [506, 57] on link "Reset Filters" at bounding box center [506, 58] width 27 height 6
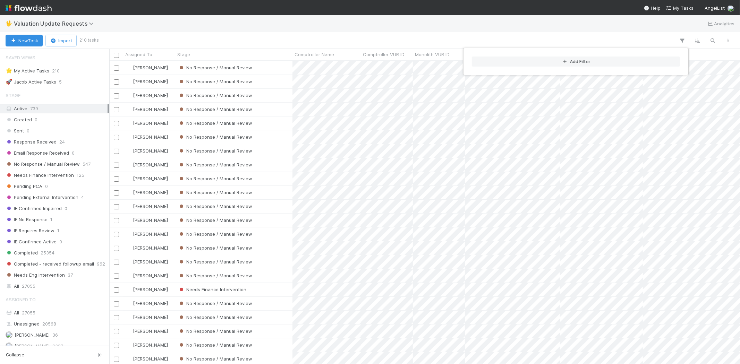
scroll to position [297, 625]
click at [358, 31] on div "Add Filter" at bounding box center [370, 182] width 740 height 364
click at [317, 34] on div "Add Filter" at bounding box center [370, 182] width 740 height 364
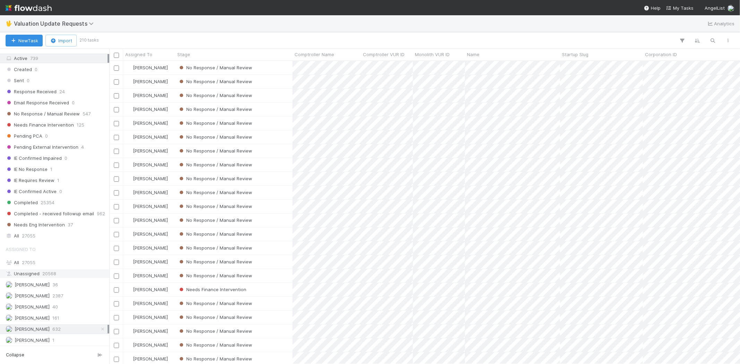
scroll to position [39, 0]
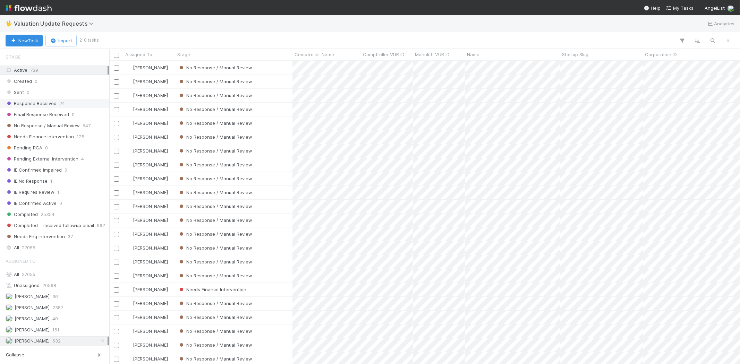
click at [49, 104] on span "Response Received" at bounding box center [31, 103] width 51 height 9
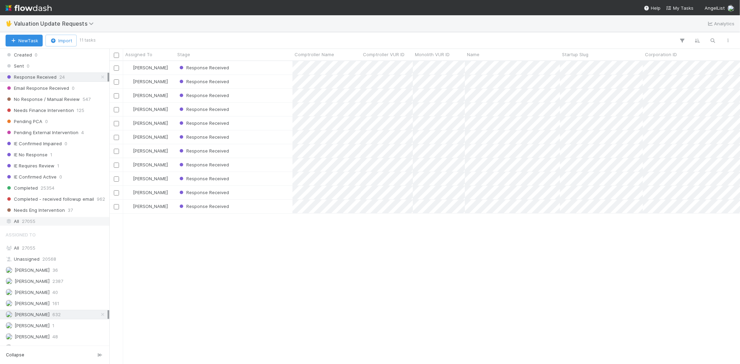
scroll to position [77, 0]
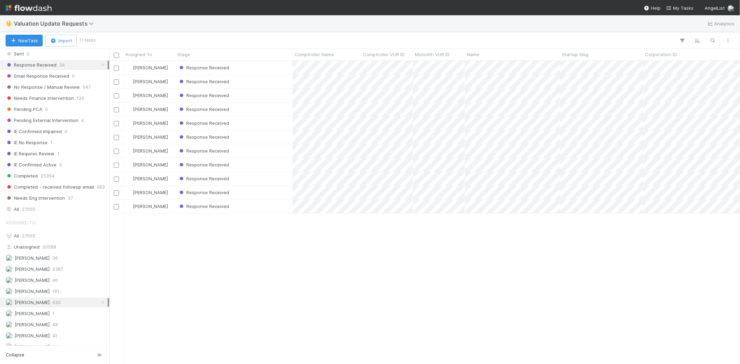
click at [232, 259] on div "Karen Jane Salcedo Response Received 8/2/25, 3:05:08 AM 8/22/25, 11:38:32 PM 0 …" at bounding box center [424, 212] width 631 height 303
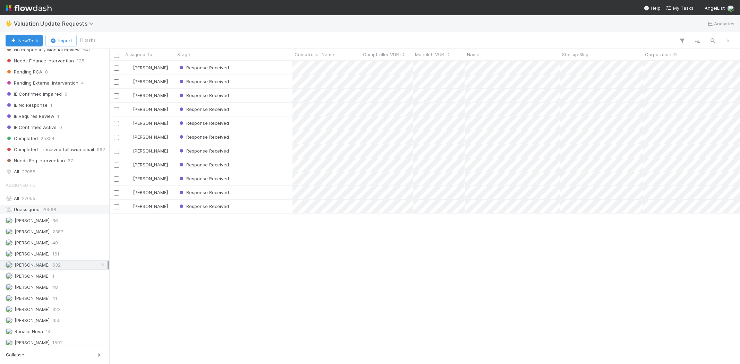
scroll to position [120, 0]
click at [59, 226] on span "2387" at bounding box center [57, 228] width 11 height 9
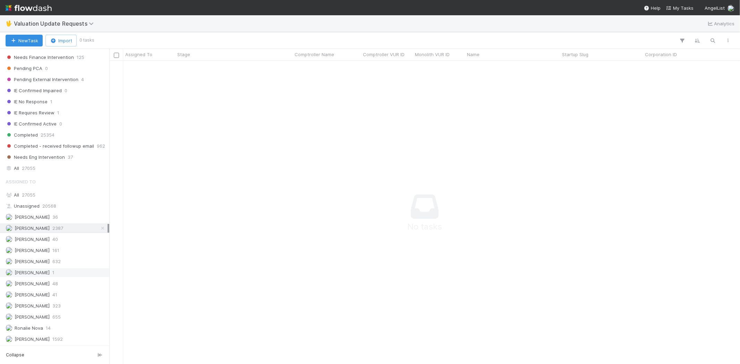
scroll to position [292, 619]
click at [61, 313] on span "655" at bounding box center [56, 317] width 8 height 9
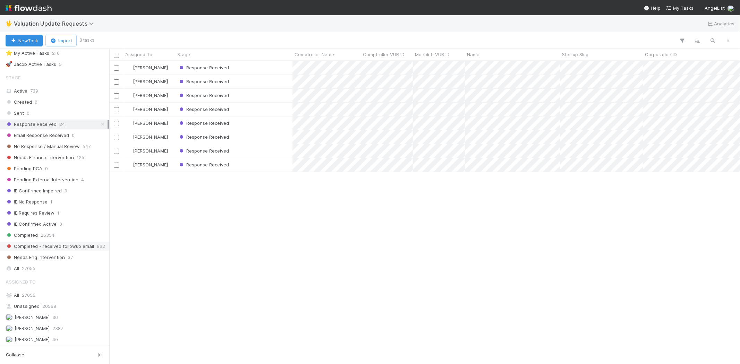
scroll to position [5, 0]
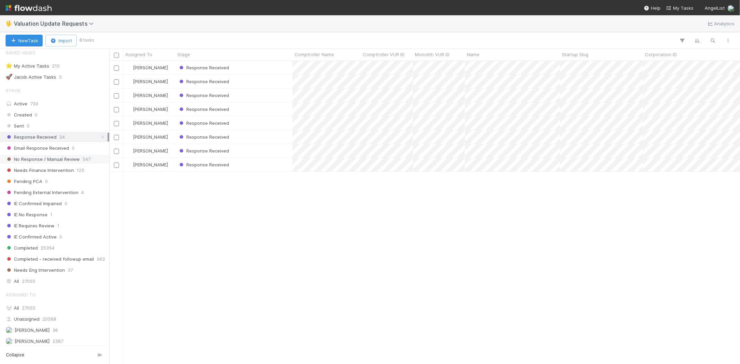
click at [67, 159] on span "No Response / Manual Review" at bounding box center [43, 159] width 74 height 9
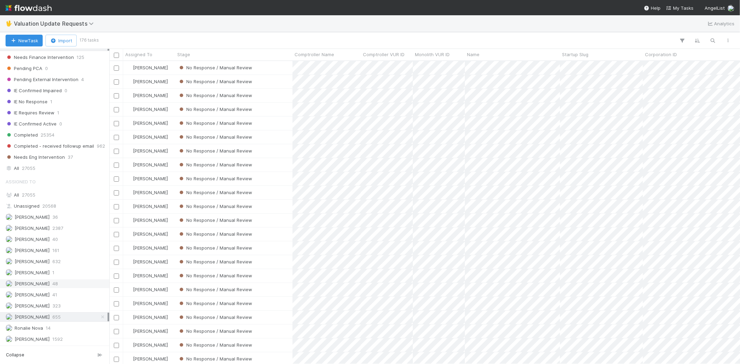
scroll to position [297, 625]
click at [61, 261] on span "632" at bounding box center [56, 261] width 8 height 9
click at [63, 224] on span "2387" at bounding box center [57, 228] width 11 height 9
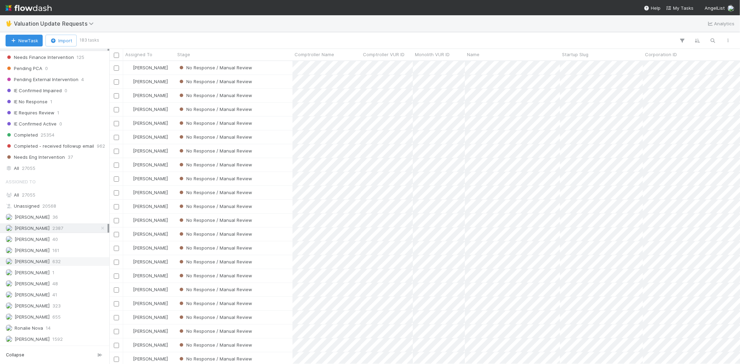
click at [60, 258] on span "632" at bounding box center [56, 261] width 8 height 9
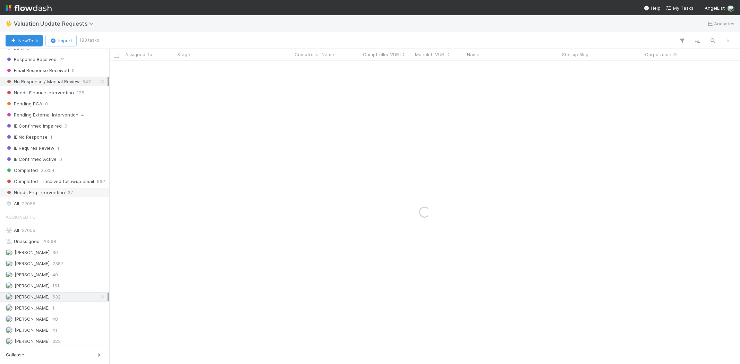
scroll to position [5, 0]
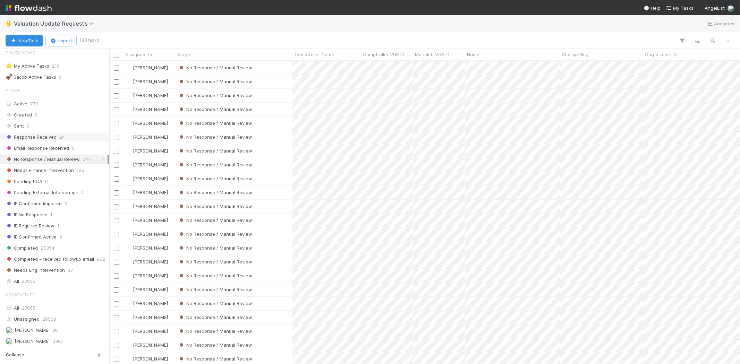
click at [40, 137] on span "Response Received" at bounding box center [31, 137] width 51 height 9
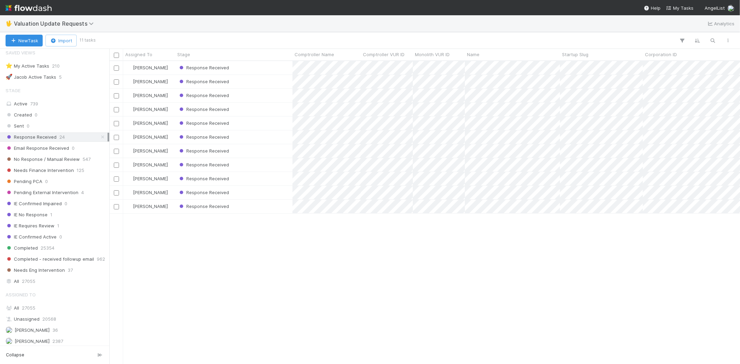
scroll to position [297, 625]
click at [260, 255] on div "Karen Jane Salcedo Response Received 8/2/25, 3:05:08 AM 8/22/25, 11:38:32 PM 0 …" at bounding box center [424, 212] width 631 height 303
drag, startPoint x: 275, startPoint y: 269, endPoint x: 272, endPoint y: 238, distance: 31.4
click at [276, 269] on div "Karen Jane Salcedo Response Received 8/2/25, 3:05:08 AM 8/22/25, 11:38:32 PM 0 …" at bounding box center [424, 212] width 631 height 303
click at [247, 66] on div "Response Received" at bounding box center [233, 68] width 117 height 14
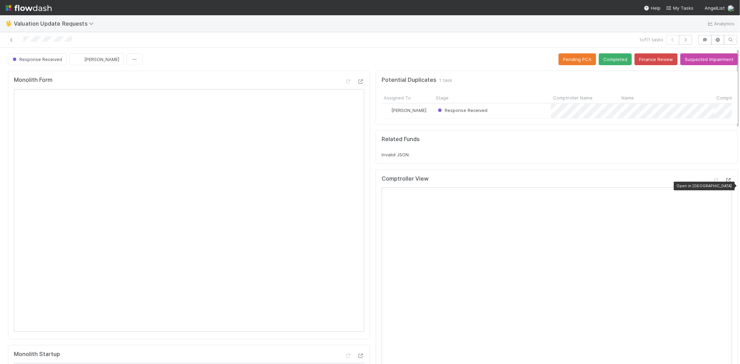
click at [725, 183] on icon at bounding box center [728, 180] width 7 height 5
click at [713, 183] on icon at bounding box center [716, 180] width 7 height 5
click at [682, 38] on icon "button" at bounding box center [685, 40] width 7 height 4
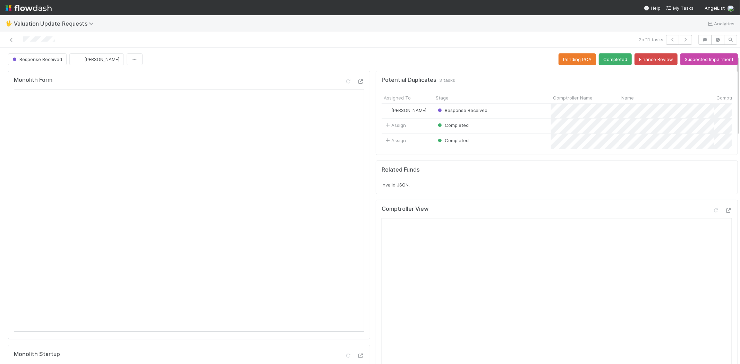
scroll to position [39, 0]
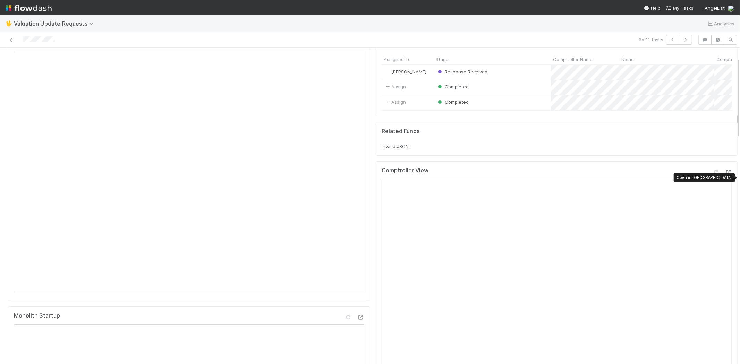
click at [725, 175] on icon at bounding box center [728, 172] width 7 height 5
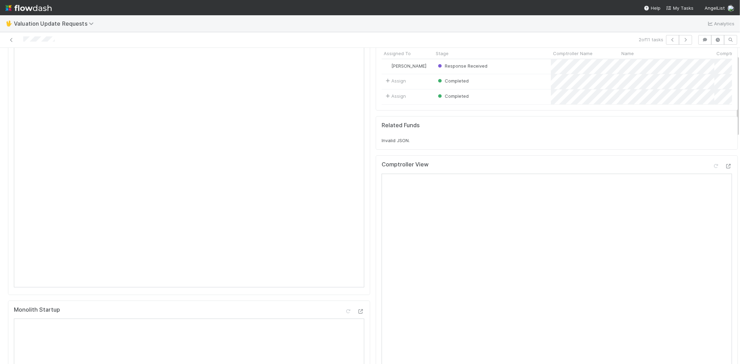
scroll to position [0, 0]
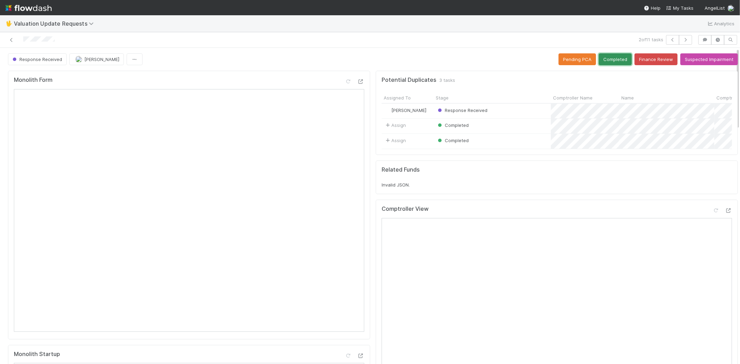
click at [599, 64] on button "Completed" at bounding box center [615, 59] width 33 height 12
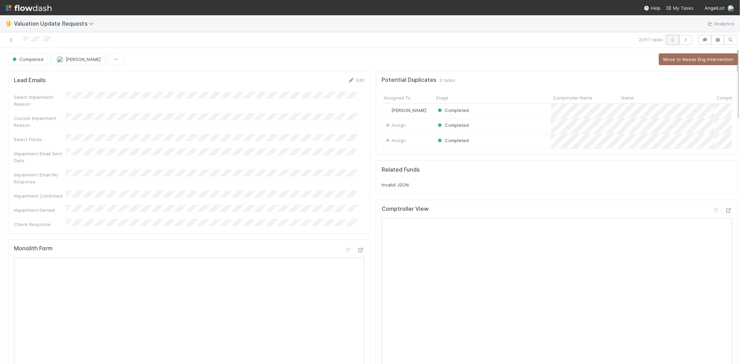
click at [669, 40] on icon "button" at bounding box center [672, 40] width 7 height 4
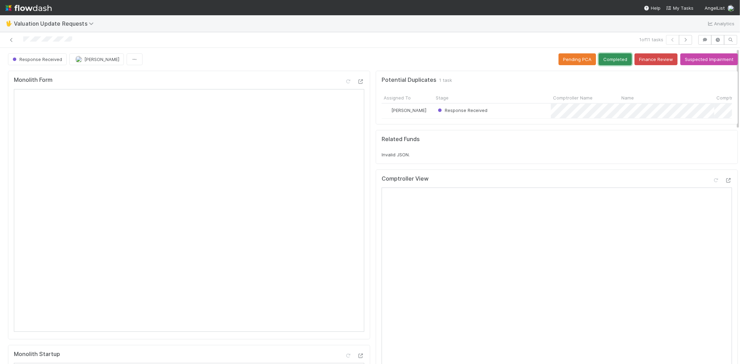
click at [606, 58] on button "Completed" at bounding box center [615, 59] width 33 height 12
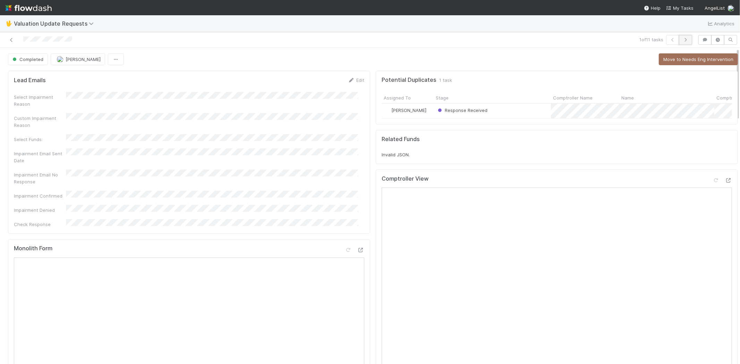
click at [683, 42] on icon "button" at bounding box center [685, 40] width 7 height 4
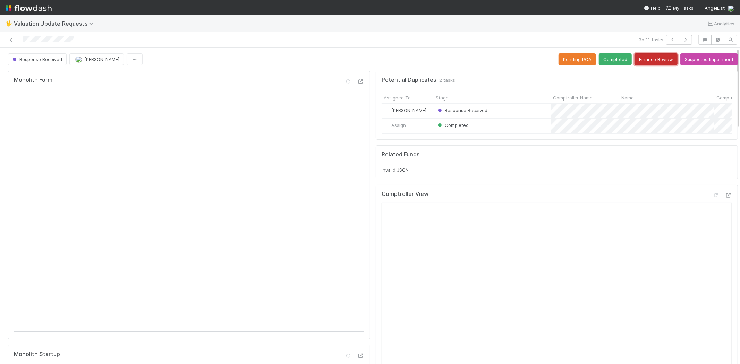
click at [639, 56] on button "Finance Review" at bounding box center [656, 59] width 43 height 12
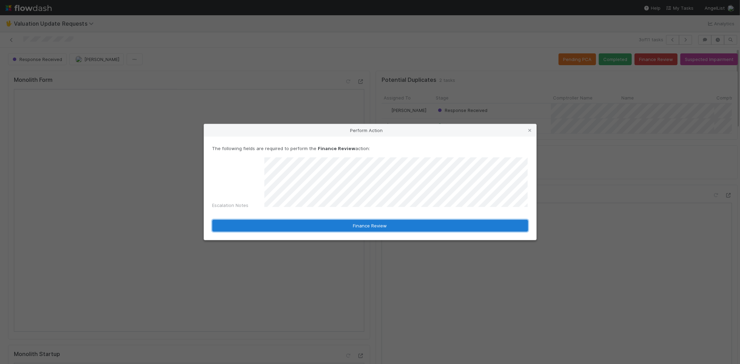
click at [312, 220] on button "Finance Review" at bounding box center [370, 226] width 316 height 12
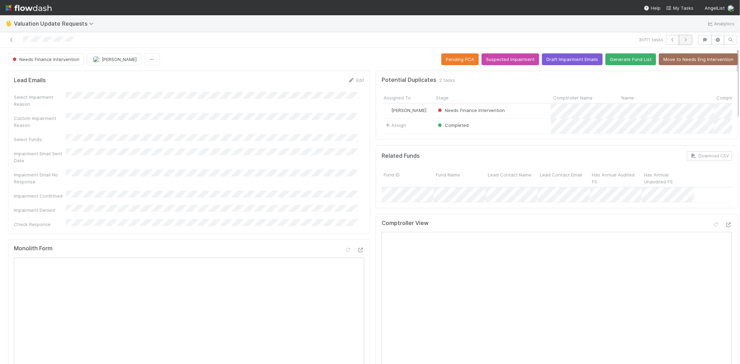
click at [682, 41] on icon "button" at bounding box center [685, 40] width 7 height 4
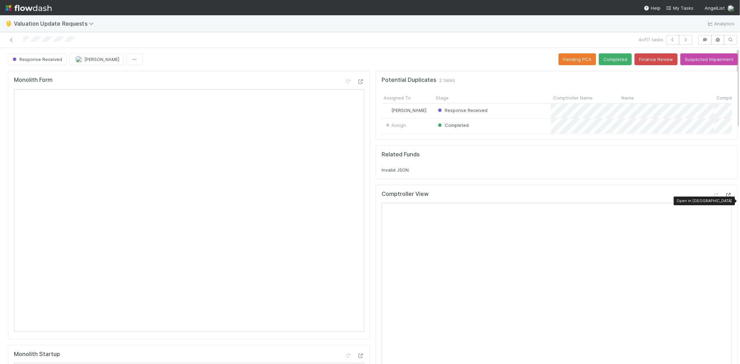
click at [725, 198] on icon at bounding box center [728, 195] width 7 height 5
click at [679, 35] on button "button" at bounding box center [685, 40] width 13 height 10
click at [725, 198] on icon at bounding box center [728, 195] width 7 height 5
click at [602, 61] on button "Completed" at bounding box center [615, 59] width 33 height 12
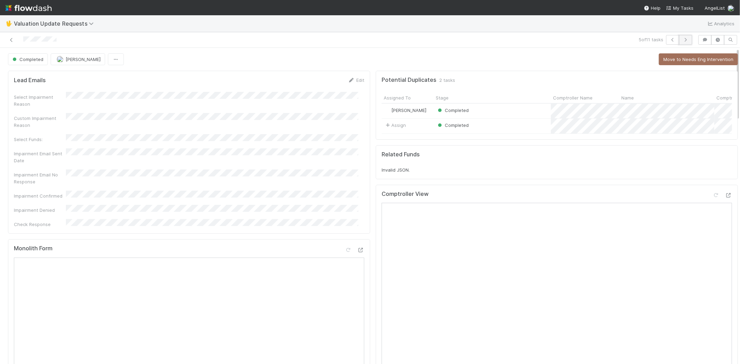
click at [682, 39] on icon "button" at bounding box center [685, 40] width 7 height 4
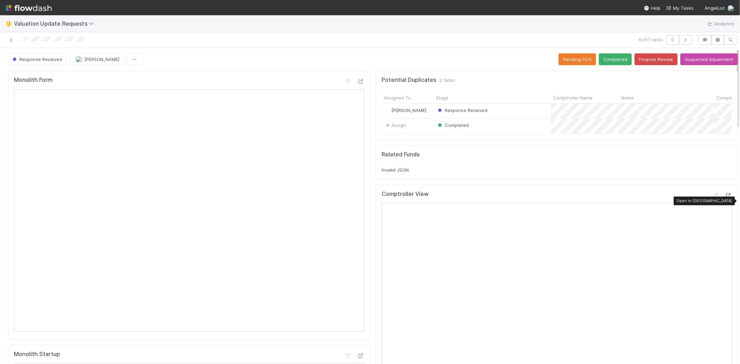
click at [725, 198] on div at bounding box center [728, 195] width 7 height 7
click at [601, 62] on button "Completed" at bounding box center [615, 59] width 33 height 12
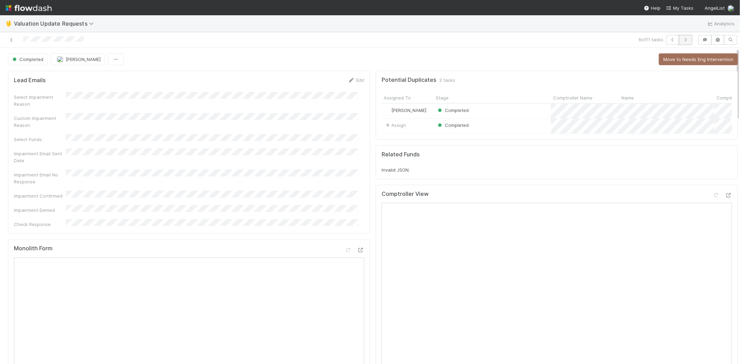
click at [682, 40] on icon "button" at bounding box center [685, 40] width 7 height 4
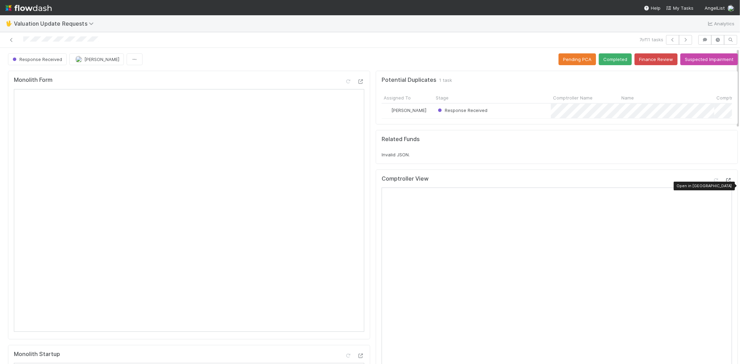
click at [725, 183] on icon at bounding box center [728, 180] width 7 height 5
click at [605, 58] on button "Completed" at bounding box center [615, 59] width 33 height 12
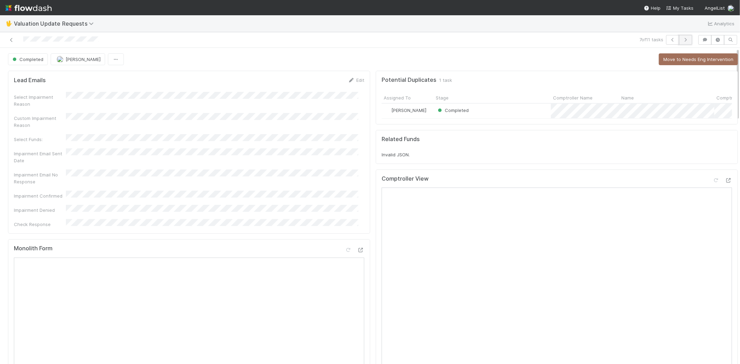
click at [684, 36] on button "button" at bounding box center [685, 40] width 13 height 10
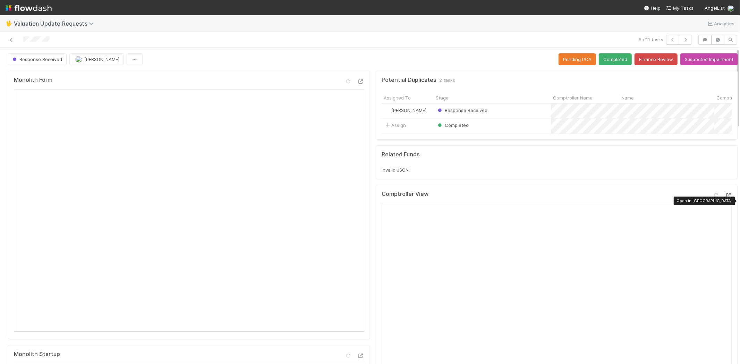
click at [725, 198] on icon at bounding box center [728, 195] width 7 height 5
click at [608, 58] on button "Completed" at bounding box center [615, 59] width 33 height 12
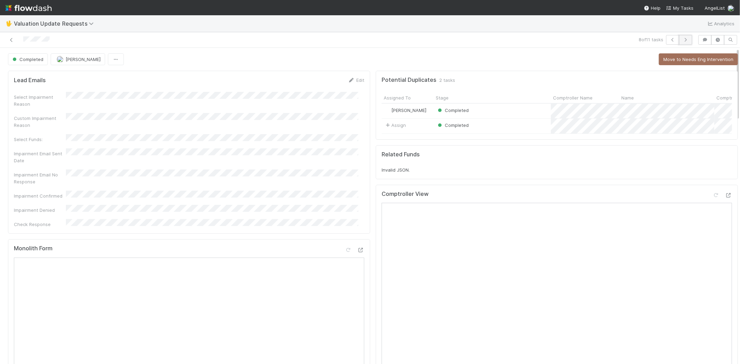
click at [682, 38] on icon "button" at bounding box center [685, 40] width 7 height 4
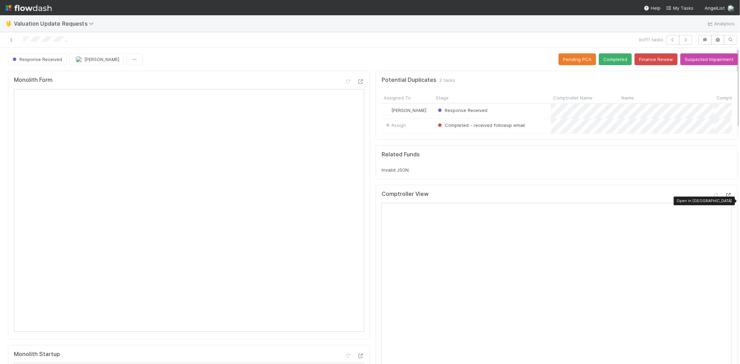
click at [725, 198] on icon at bounding box center [728, 195] width 7 height 5
click at [609, 61] on button "Completed" at bounding box center [615, 59] width 33 height 12
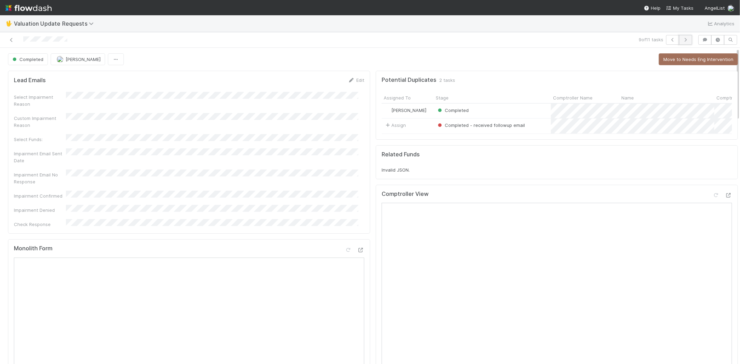
click at [682, 40] on icon "button" at bounding box center [685, 40] width 7 height 4
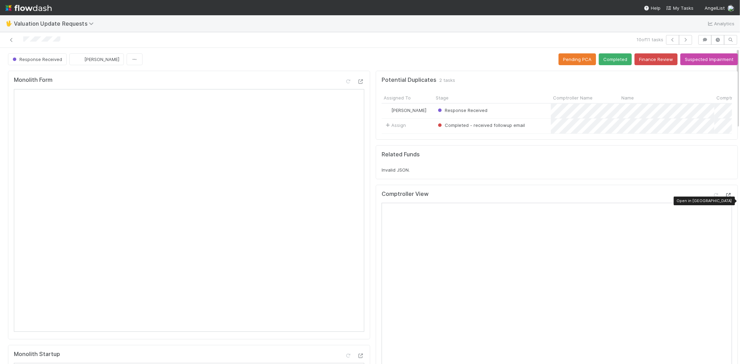
click at [725, 198] on icon at bounding box center [728, 195] width 7 height 5
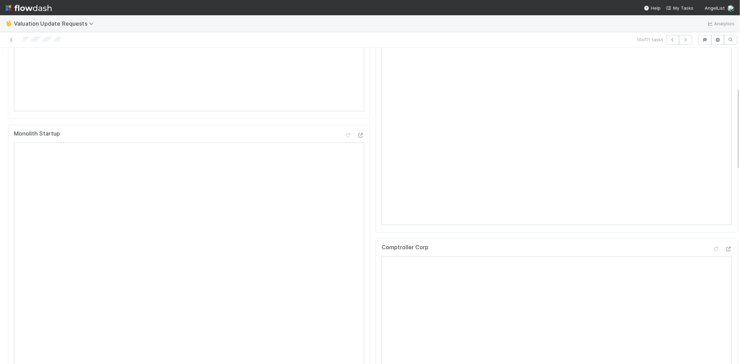
scroll to position [308, 0]
click at [713, 164] on icon at bounding box center [716, 162] width 7 height 5
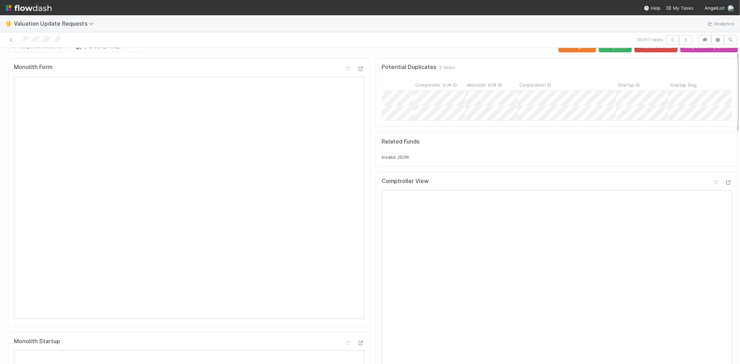
scroll to position [0, 0]
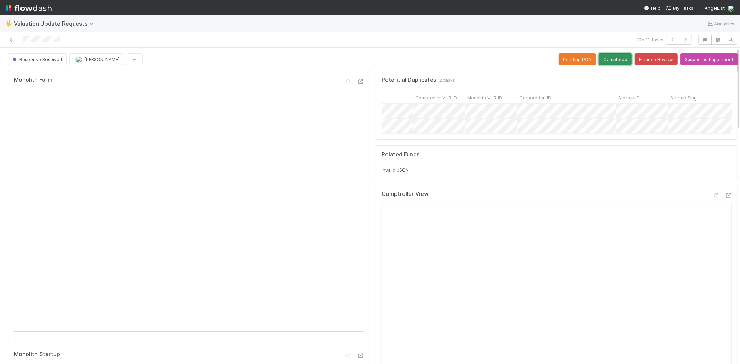
click at [602, 60] on button "Completed" at bounding box center [615, 59] width 33 height 12
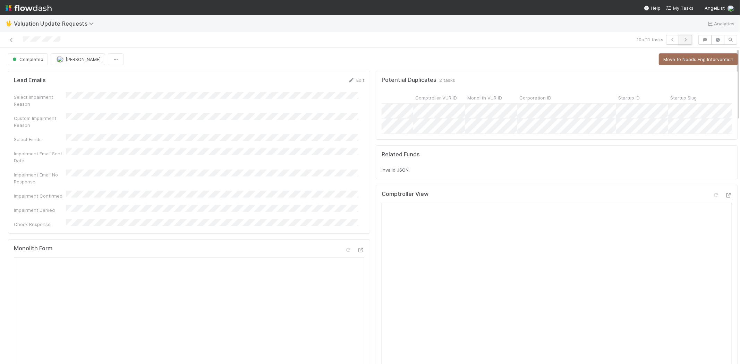
click at [679, 42] on button "button" at bounding box center [685, 40] width 13 height 10
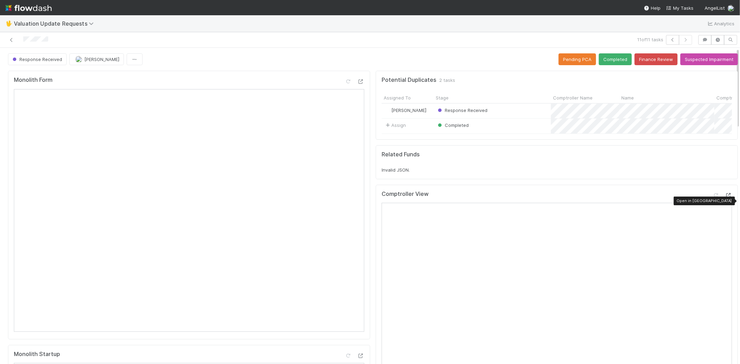
click at [725, 198] on icon at bounding box center [728, 195] width 7 height 5
click at [9, 36] on link at bounding box center [11, 39] width 7 height 7
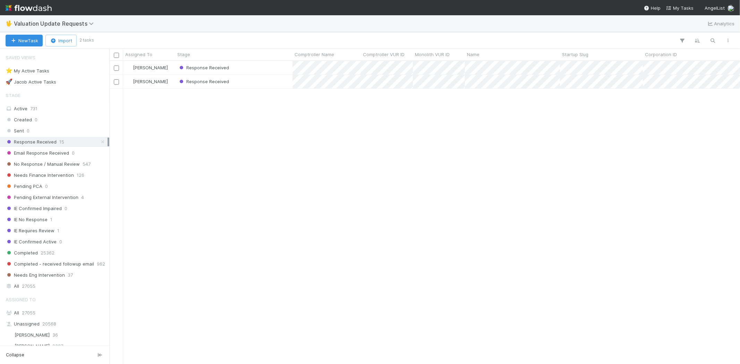
scroll to position [297, 625]
click at [240, 68] on div "Response Received" at bounding box center [233, 68] width 117 height 14
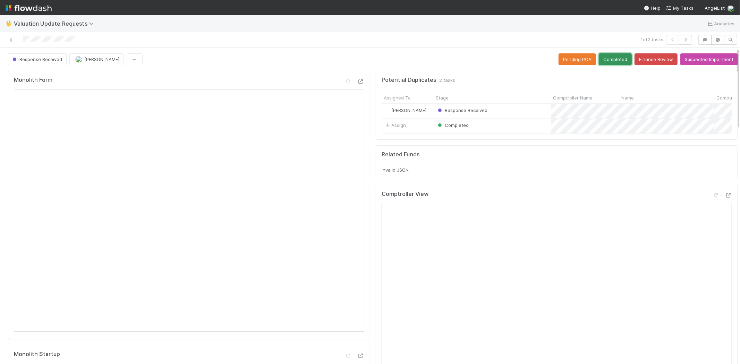
click at [612, 59] on button "Completed" at bounding box center [615, 59] width 33 height 12
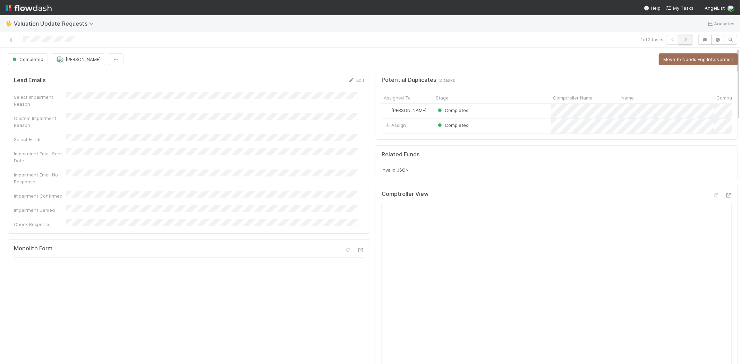
click at [684, 37] on button "button" at bounding box center [685, 40] width 13 height 10
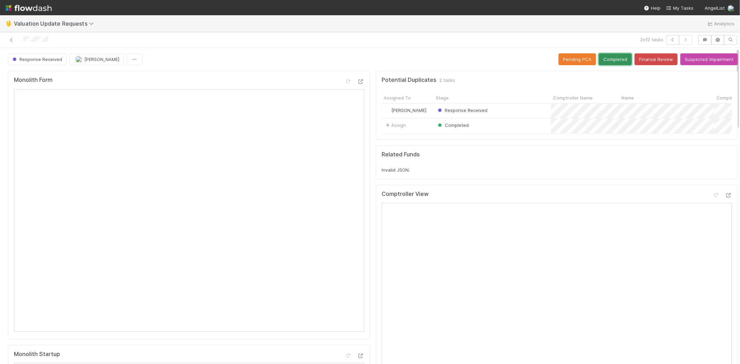
click at [601, 58] on button "Completed" at bounding box center [615, 59] width 33 height 12
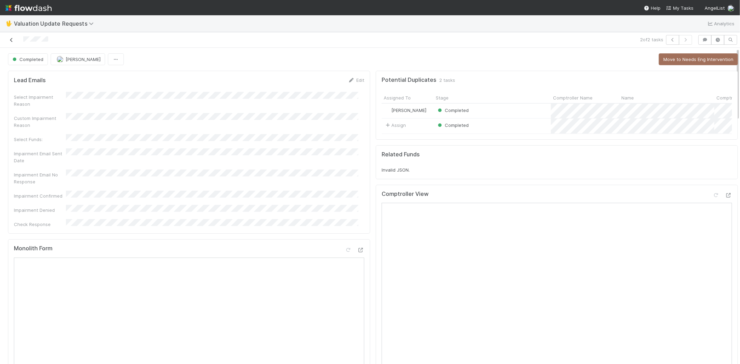
click at [11, 39] on icon at bounding box center [11, 40] width 7 height 5
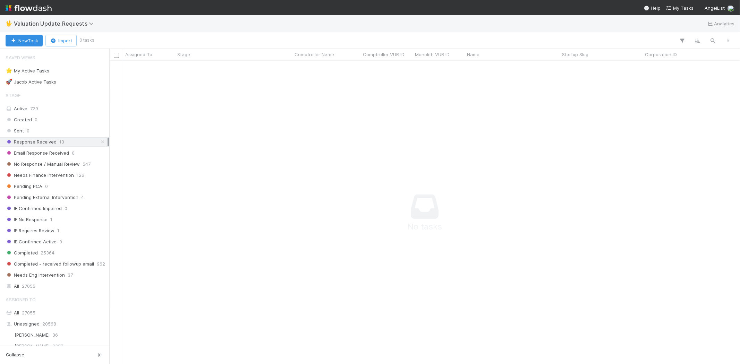
scroll to position [292, 619]
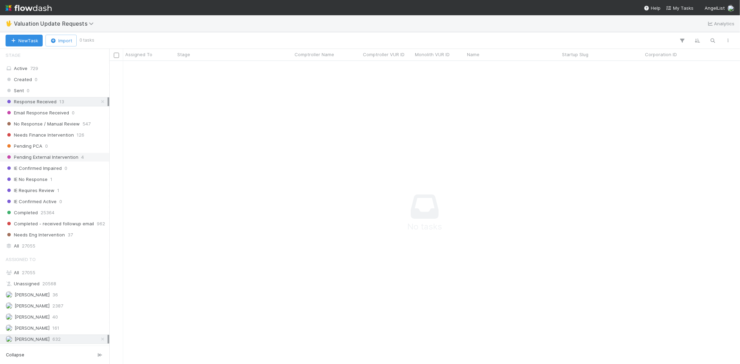
scroll to position [39, 0]
click at [44, 129] on span "No Response / Manual Review" at bounding box center [43, 125] width 74 height 9
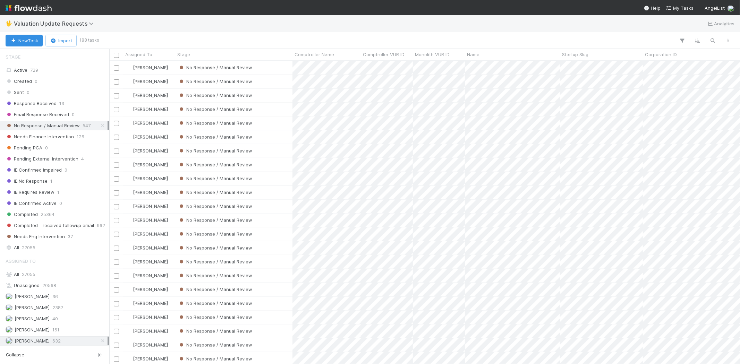
scroll to position [732, 0]
click at [282, 227] on div "No Response / Manual Review" at bounding box center [233, 224] width 117 height 14
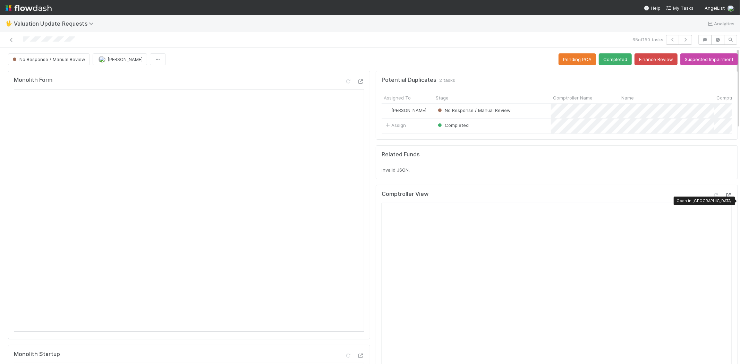
click at [725, 198] on icon at bounding box center [728, 195] width 7 height 5
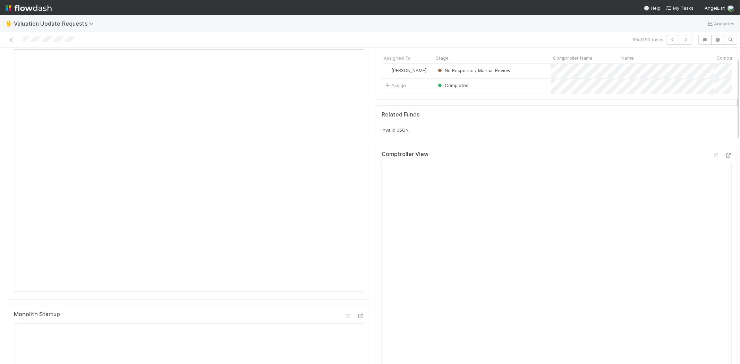
scroll to position [39, 0]
drag, startPoint x: 702, startPoint y: 162, endPoint x: 682, endPoint y: 164, distance: 19.9
click at [713, 159] on icon at bounding box center [716, 157] width 7 height 5
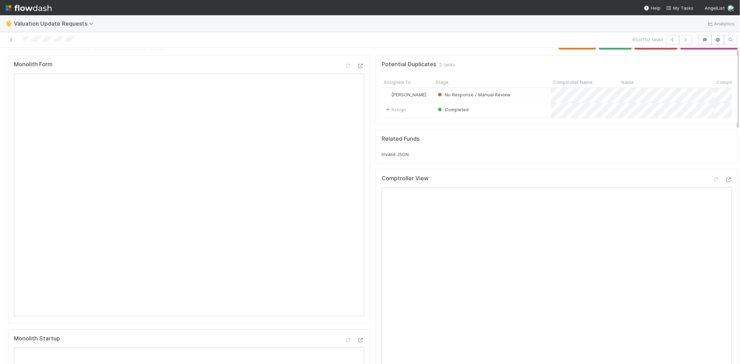
scroll to position [0, 0]
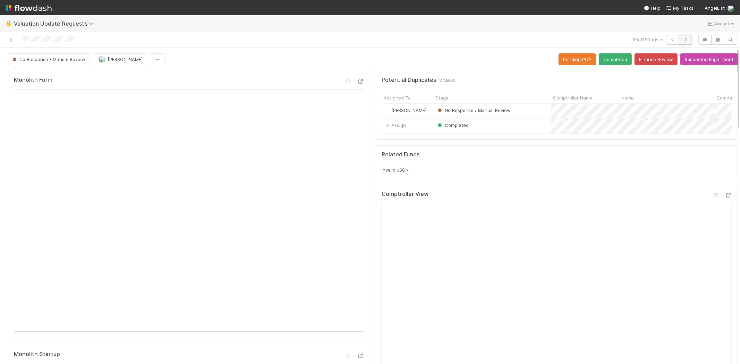
click at [682, 37] on button "button" at bounding box center [685, 40] width 13 height 10
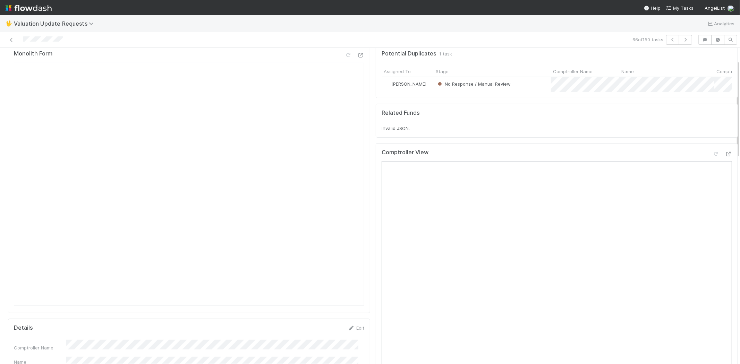
scroll to position [39, 0]
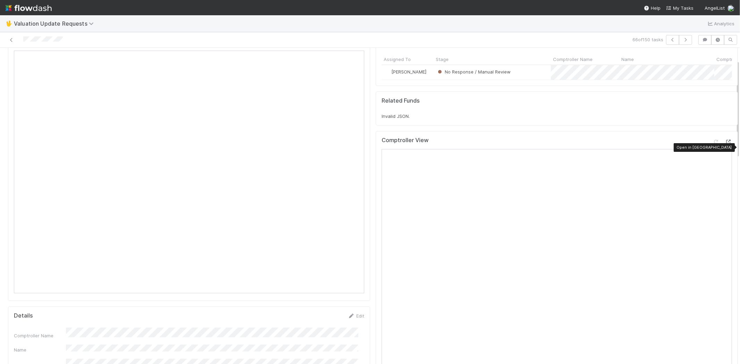
click at [725, 144] on icon at bounding box center [728, 142] width 7 height 5
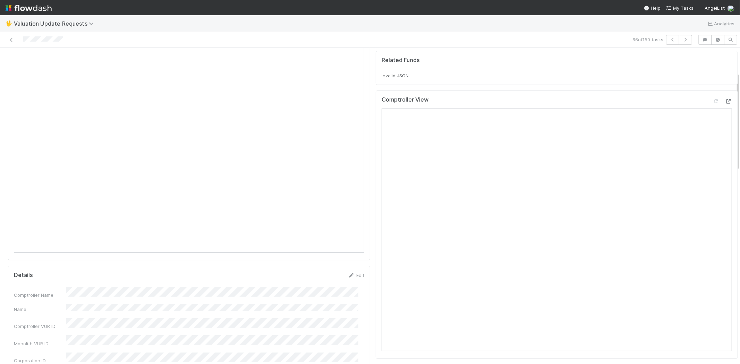
scroll to position [0, 0]
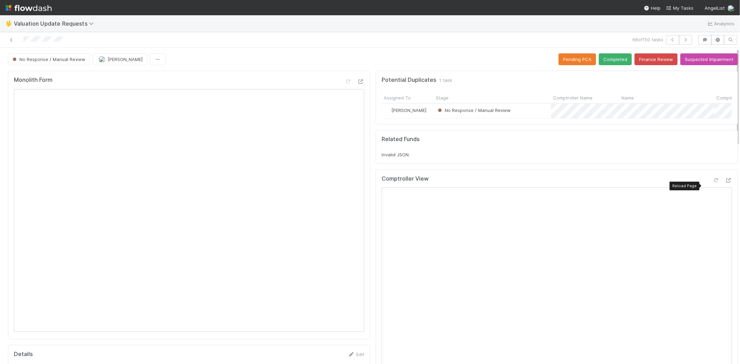
click at [713, 183] on icon at bounding box center [716, 180] width 7 height 5
drag, startPoint x: 385, startPoint y: 161, endPoint x: 411, endPoint y: 162, distance: 25.7
click at [411, 158] on div "Invalid JSON." at bounding box center [557, 154] width 350 height 7
click at [414, 158] on div "Invalid JSON." at bounding box center [557, 154] width 350 height 7
click at [604, 60] on button "Completed" at bounding box center [615, 59] width 33 height 12
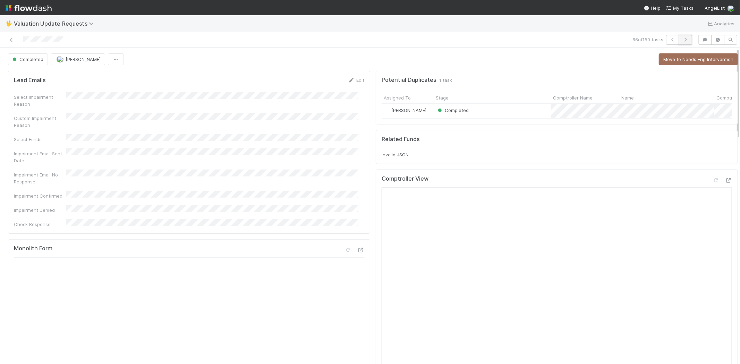
click at [683, 39] on icon "button" at bounding box center [685, 40] width 7 height 4
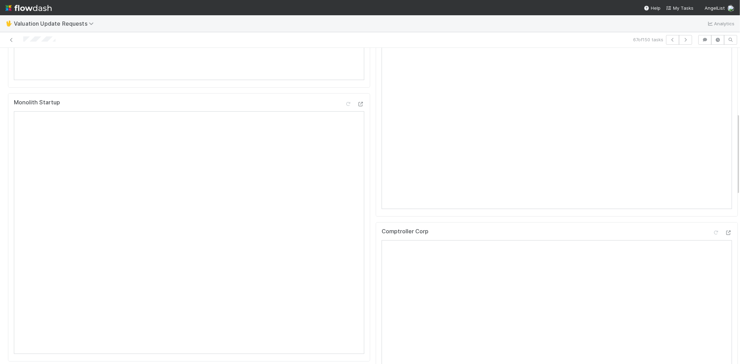
scroll to position [270, 0]
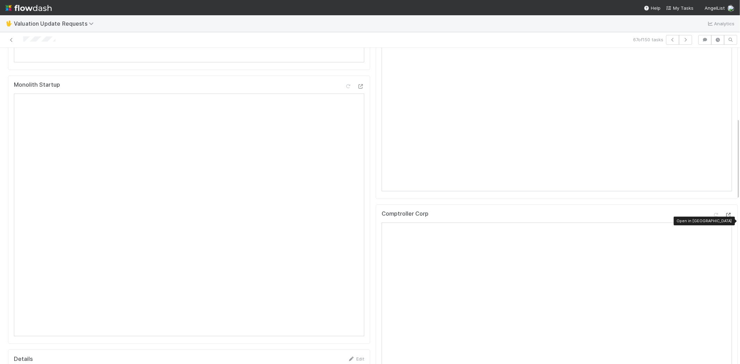
click at [725, 218] on icon at bounding box center [728, 215] width 7 height 5
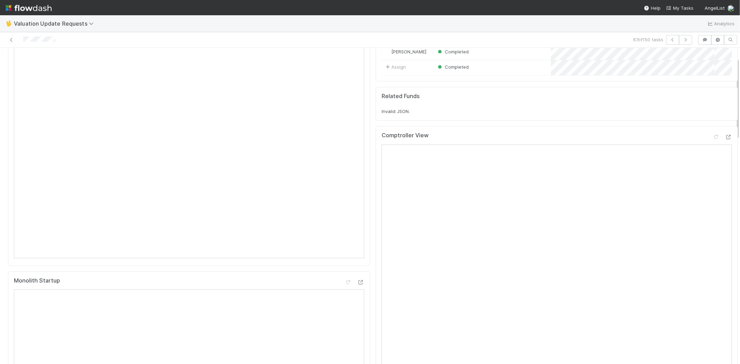
scroll to position [116, 0]
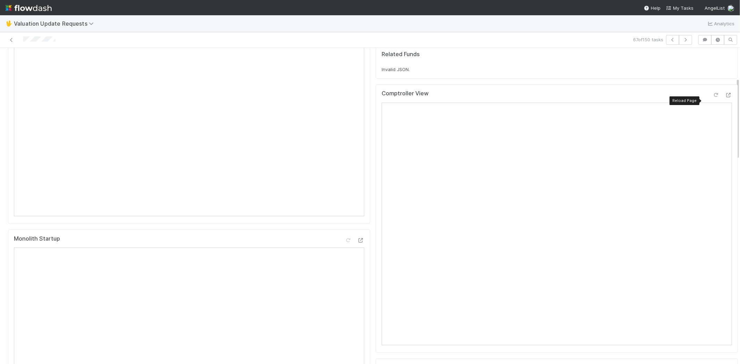
click at [713, 97] on icon at bounding box center [716, 95] width 7 height 5
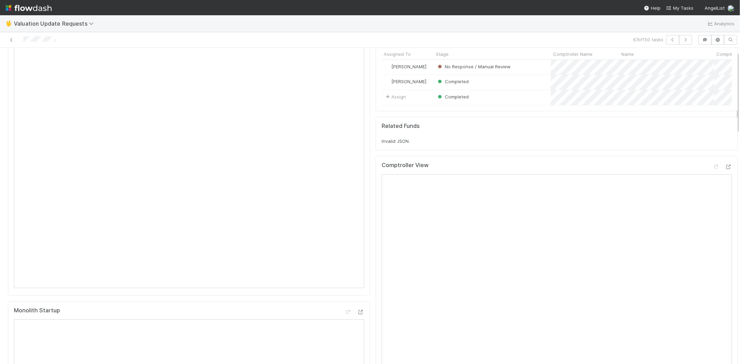
scroll to position [0, 0]
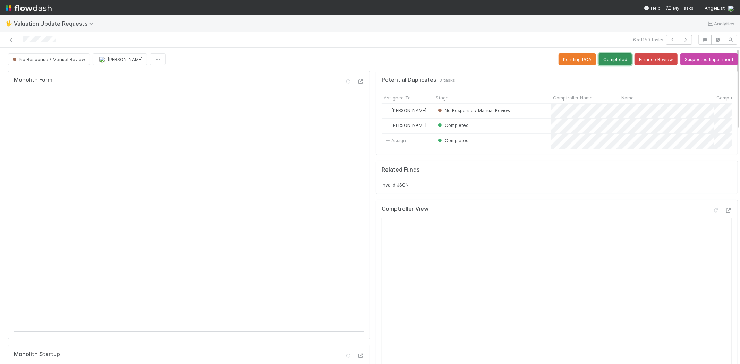
click at [601, 60] on button "Completed" at bounding box center [615, 59] width 33 height 12
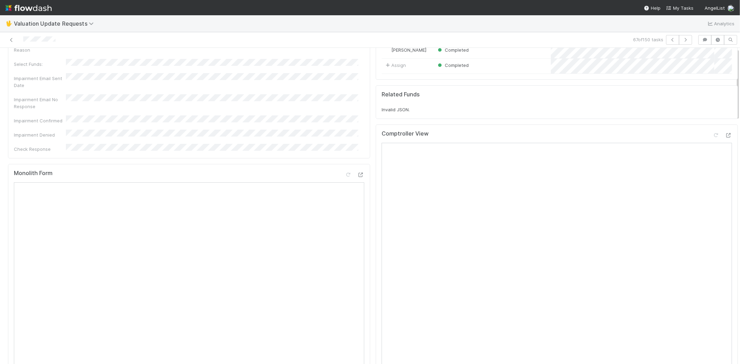
scroll to position [0, 0]
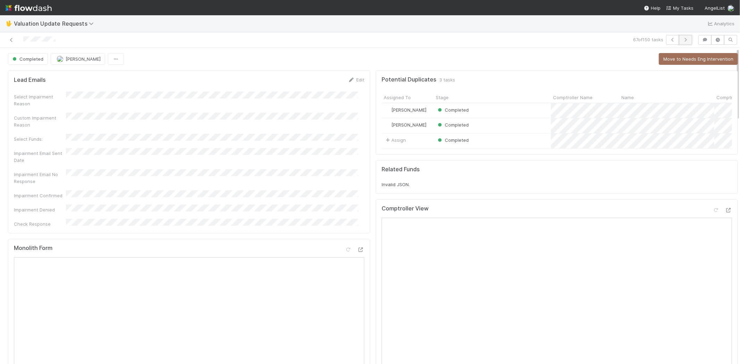
click at [684, 39] on button "button" at bounding box center [685, 40] width 13 height 10
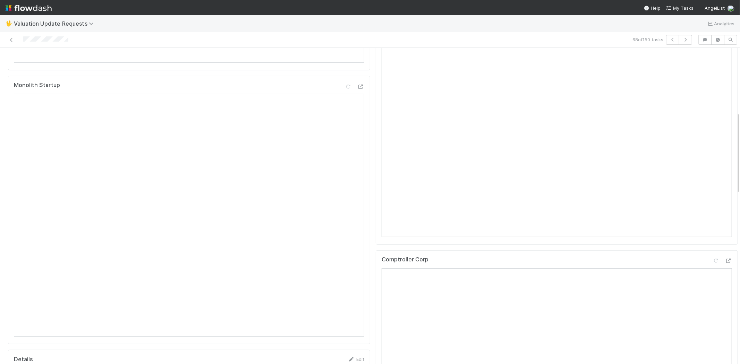
scroll to position [270, 0]
click at [725, 263] on icon at bounding box center [728, 260] width 7 height 5
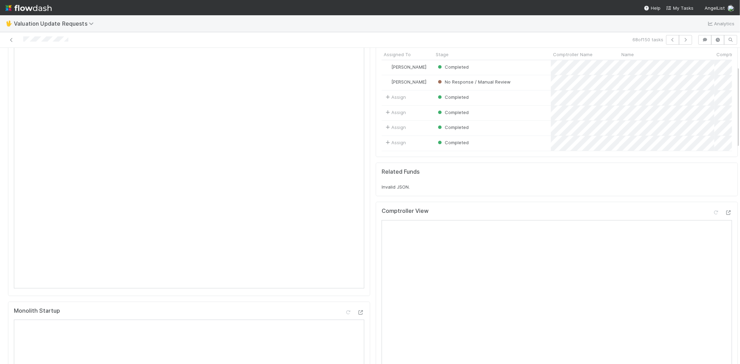
scroll to position [39, 0]
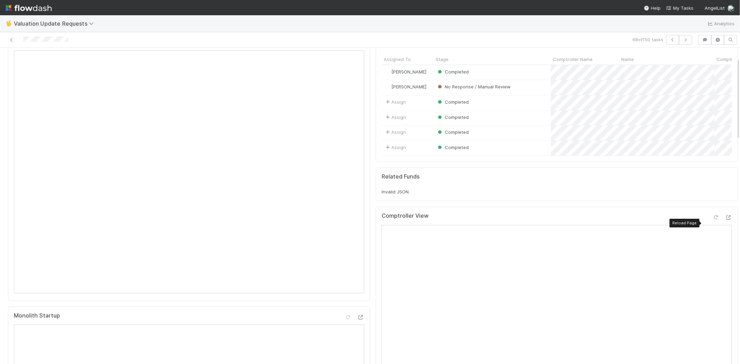
click at [713, 220] on icon at bounding box center [716, 217] width 7 height 5
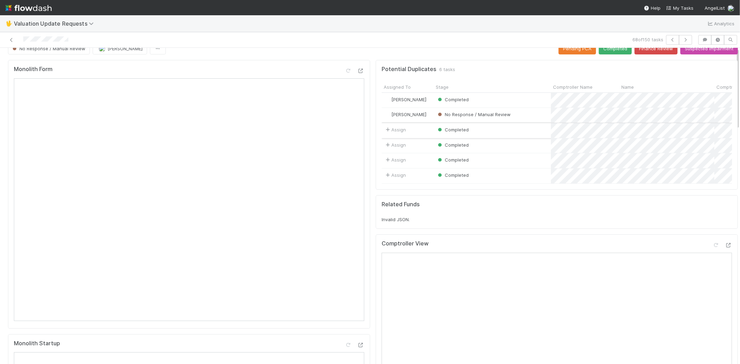
scroll to position [0, 0]
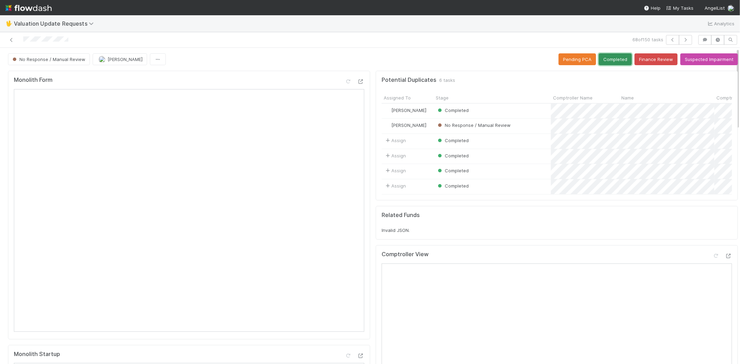
click at [606, 61] on button "Completed" at bounding box center [615, 59] width 33 height 12
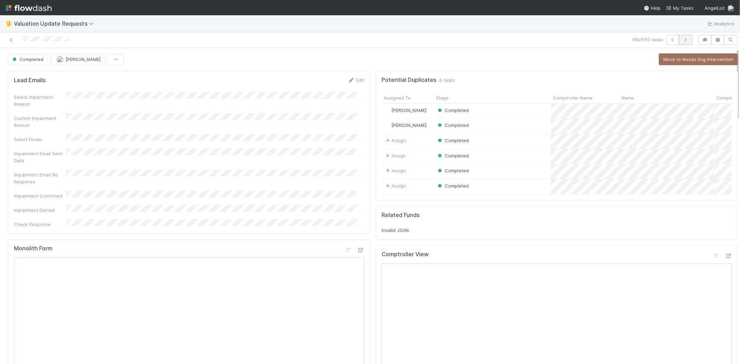
click at [682, 38] on icon "button" at bounding box center [685, 40] width 7 height 4
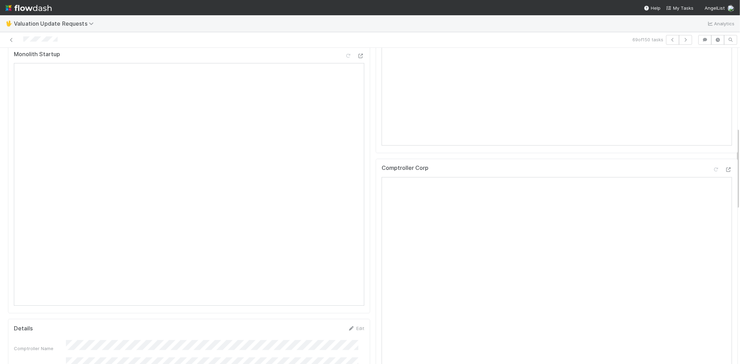
scroll to position [308, 0]
click at [725, 164] on icon at bounding box center [728, 162] width 7 height 5
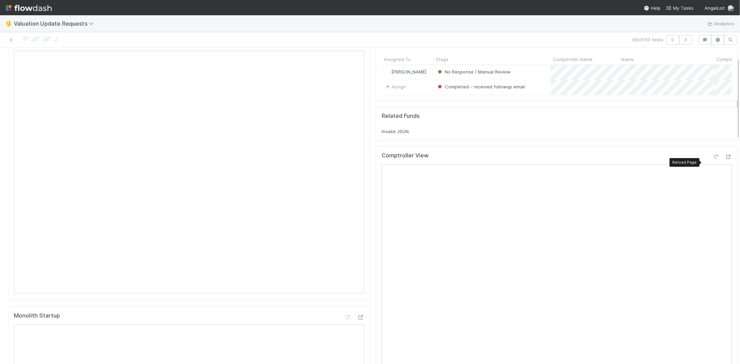
click at [713, 159] on icon at bounding box center [716, 157] width 7 height 5
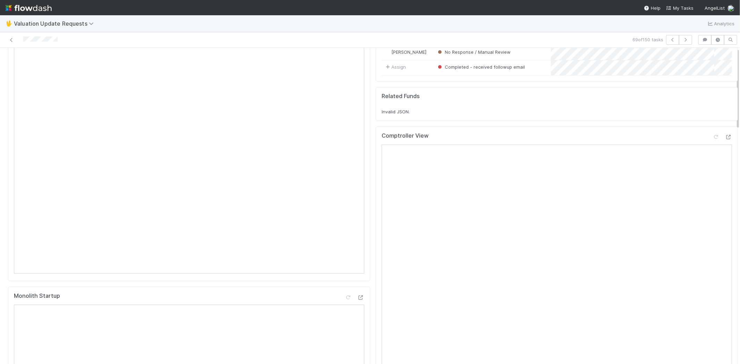
scroll to position [0, 0]
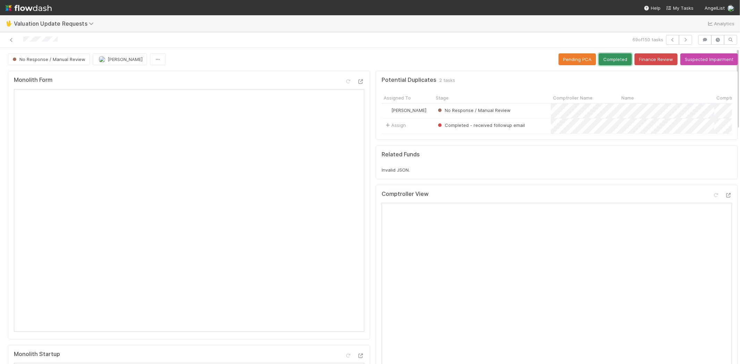
click at [599, 61] on button "Completed" at bounding box center [615, 59] width 33 height 12
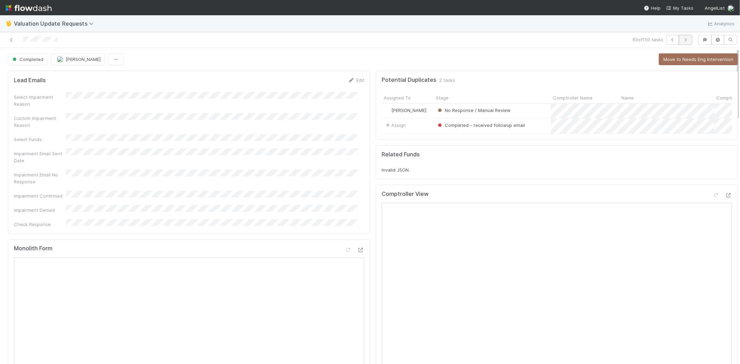
click at [682, 38] on icon "button" at bounding box center [685, 40] width 7 height 4
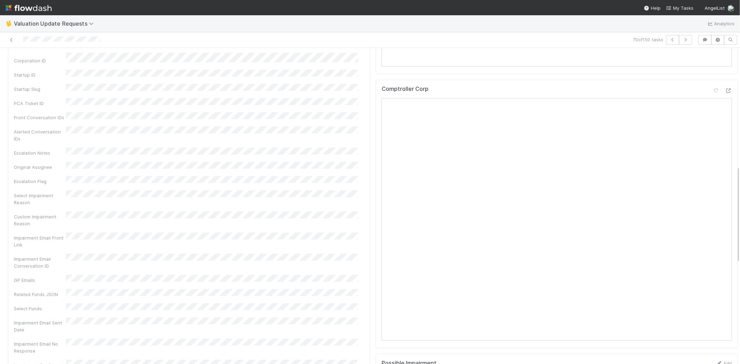
scroll to position [385, 0]
click at [725, 87] on icon at bounding box center [728, 84] width 7 height 5
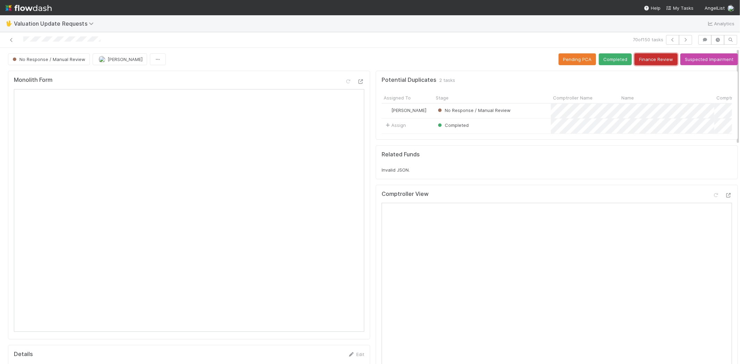
click at [637, 60] on button "Finance Review" at bounding box center [656, 59] width 43 height 12
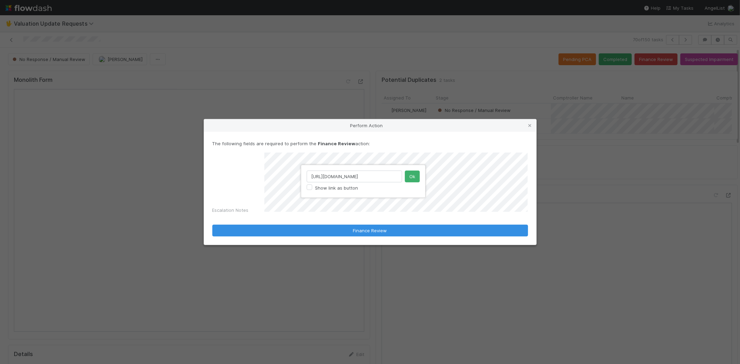
scroll to position [0, 23]
click at [378, 177] on input "https://pitchbook.com/profiles/company/181604-26" at bounding box center [354, 177] width 95 height 12
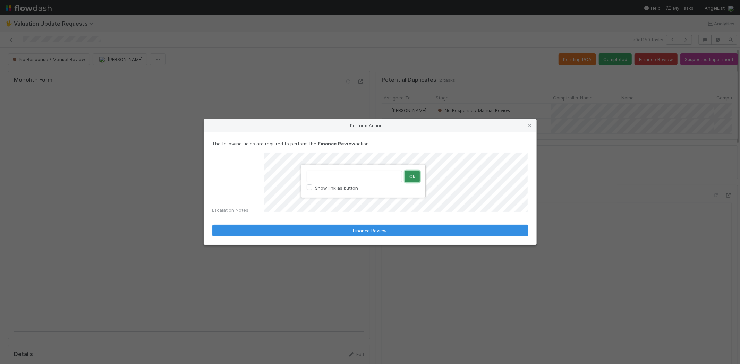
click at [410, 178] on button "Ok" at bounding box center [412, 177] width 15 height 12
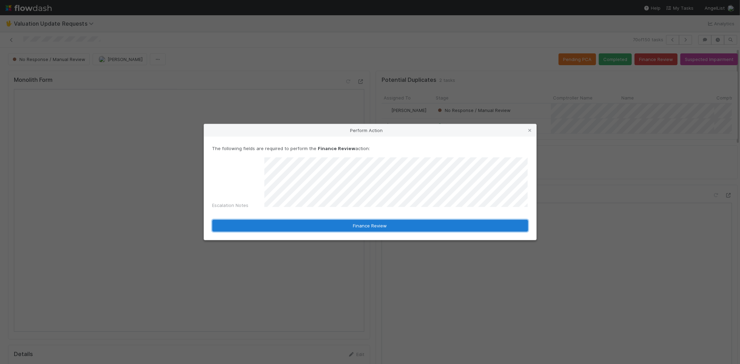
click at [322, 221] on button "Finance Review" at bounding box center [370, 226] width 316 height 12
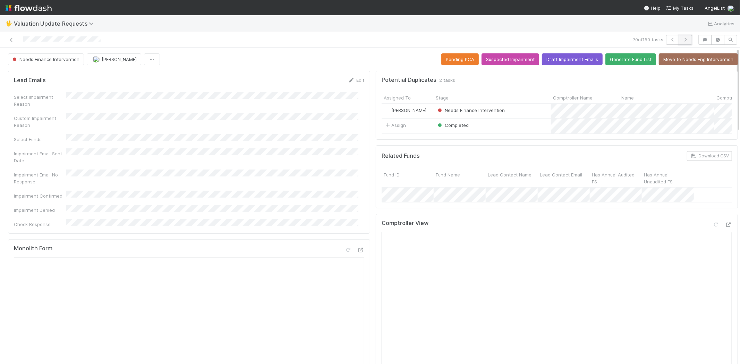
click at [682, 38] on icon "button" at bounding box center [685, 40] width 7 height 4
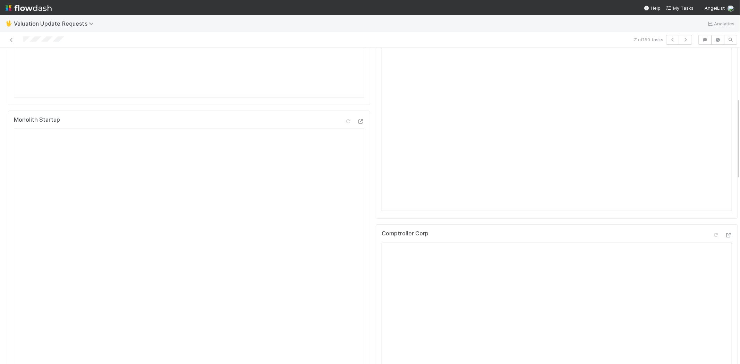
scroll to position [270, 0]
click at [718, 199] on div "Comptroller Corp Open in New Tab" at bounding box center [557, 323] width 362 height 269
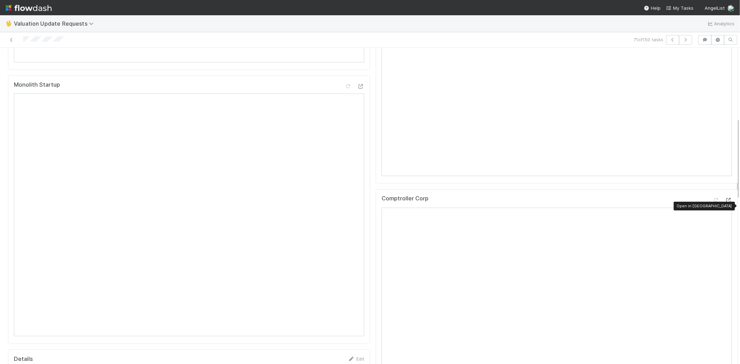
click at [725, 203] on icon at bounding box center [728, 200] width 7 height 5
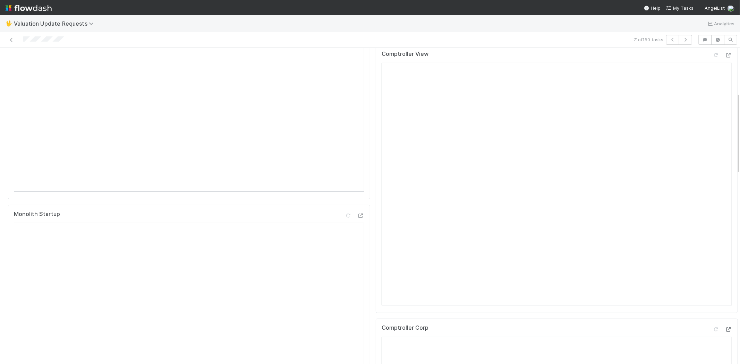
scroll to position [116, 0]
click at [713, 82] on icon at bounding box center [716, 80] width 7 height 5
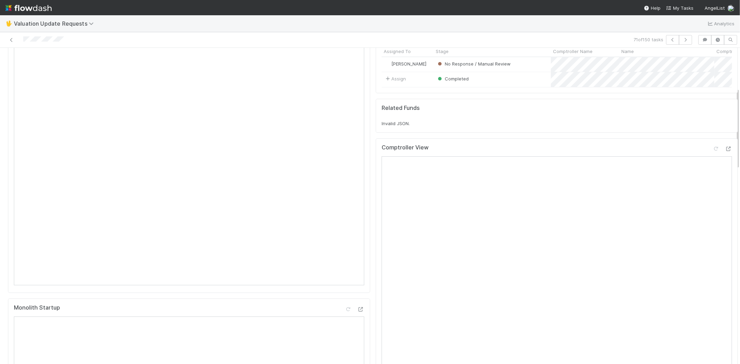
scroll to position [0, 0]
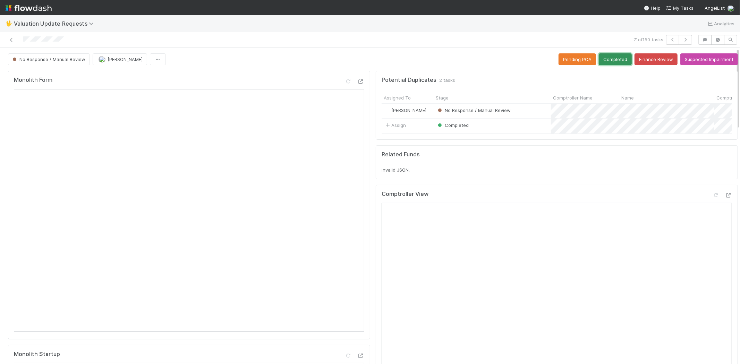
click at [605, 62] on button "Completed" at bounding box center [615, 59] width 33 height 12
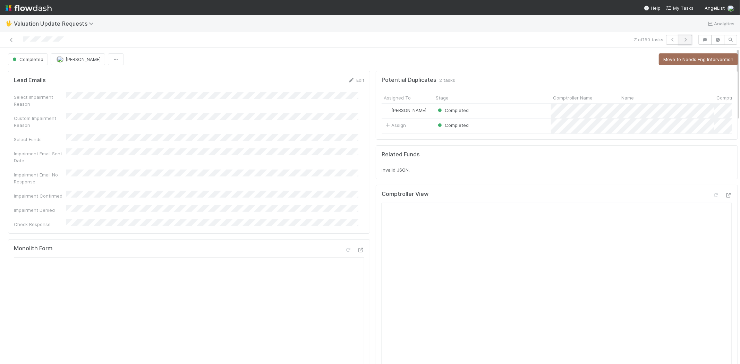
click at [682, 39] on icon "button" at bounding box center [685, 40] width 7 height 4
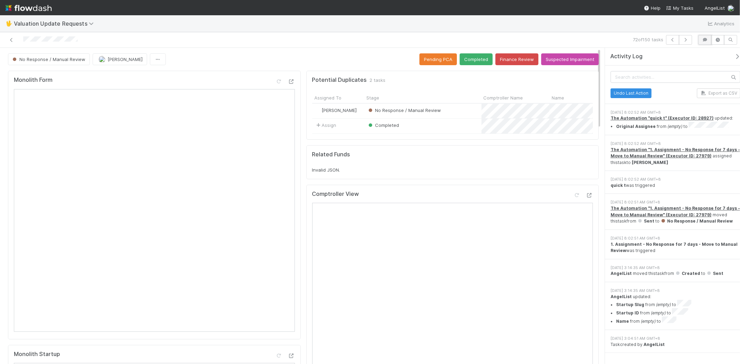
click at [703, 37] on button "button" at bounding box center [704, 40] width 13 height 10
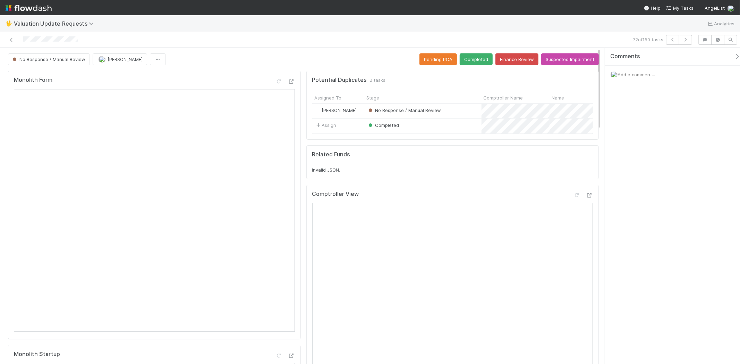
click at [734, 56] on icon "button" at bounding box center [737, 57] width 7 height 6
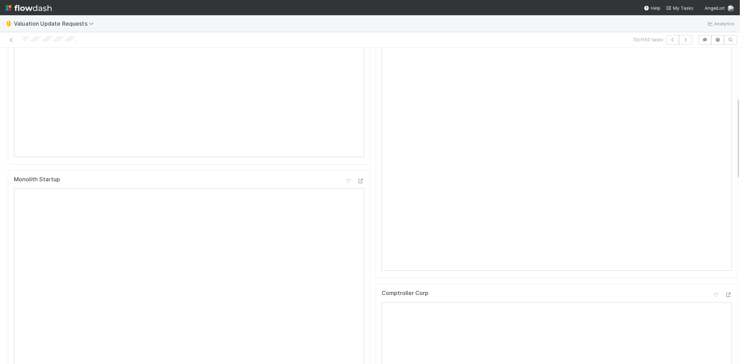
scroll to position [193, 0]
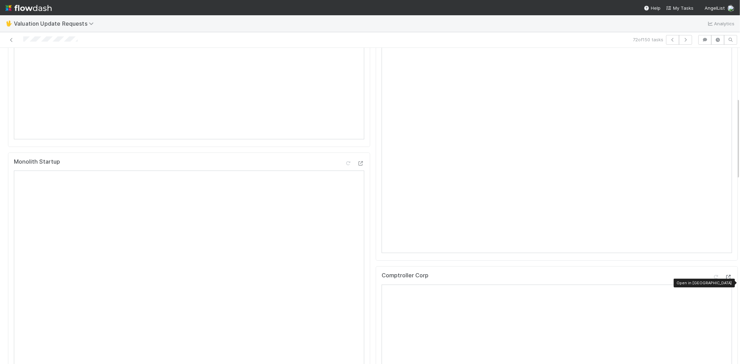
click at [725, 280] on div at bounding box center [728, 277] width 7 height 7
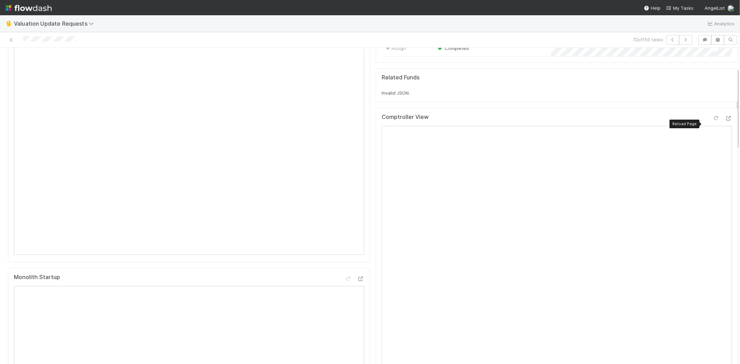
drag, startPoint x: 706, startPoint y: 124, endPoint x: 669, endPoint y: 127, distance: 36.9
click at [713, 121] on icon at bounding box center [716, 118] width 7 height 5
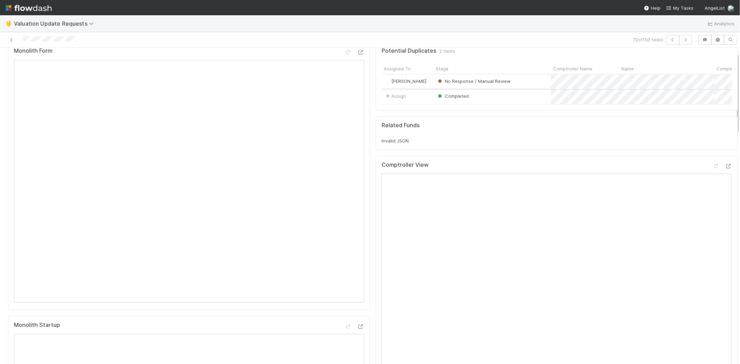
scroll to position [0, 0]
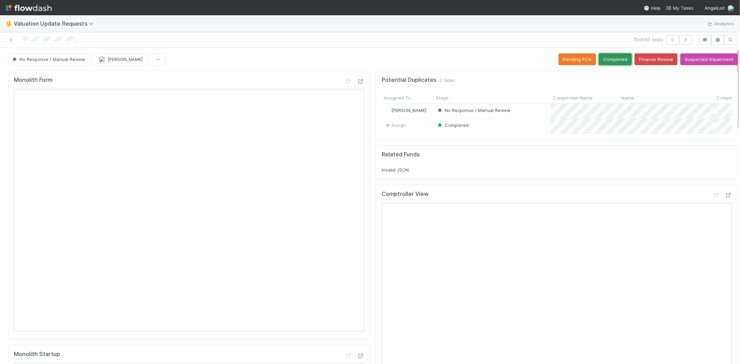
click at [601, 61] on button "Completed" at bounding box center [615, 59] width 33 height 12
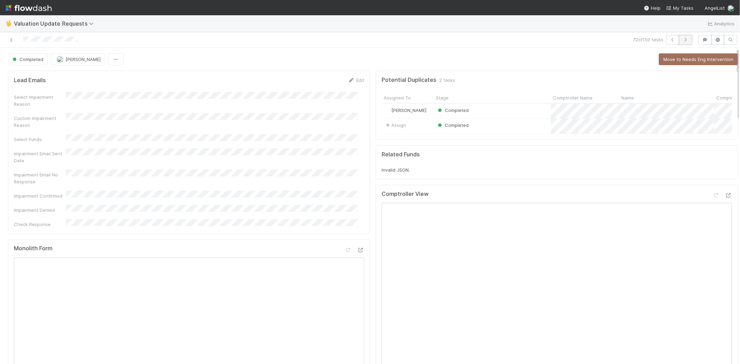
click at [684, 41] on button "button" at bounding box center [685, 40] width 13 height 10
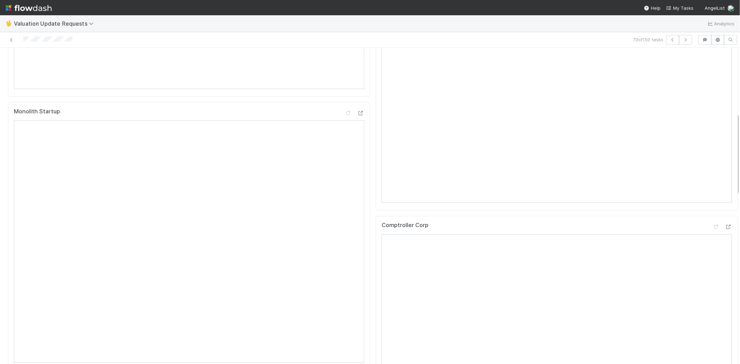
scroll to position [270, 0]
click at [725, 203] on icon at bounding box center [728, 200] width 7 height 5
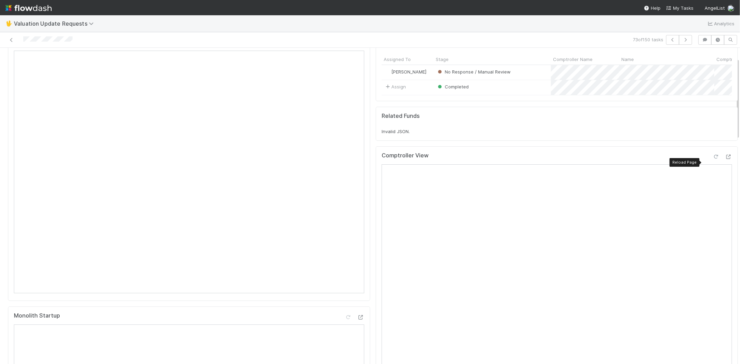
click at [713, 159] on icon at bounding box center [716, 157] width 7 height 5
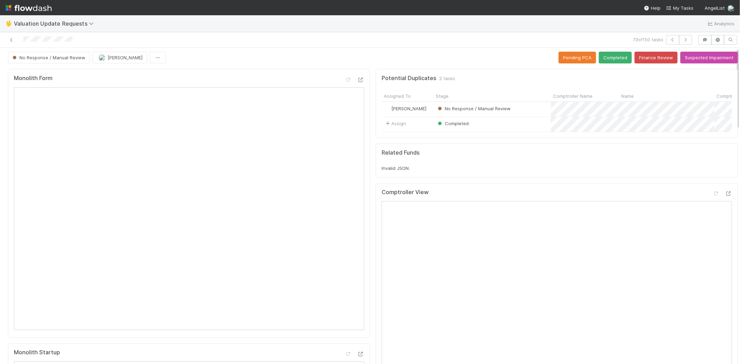
scroll to position [0, 0]
click at [605, 61] on button "Completed" at bounding box center [615, 59] width 33 height 12
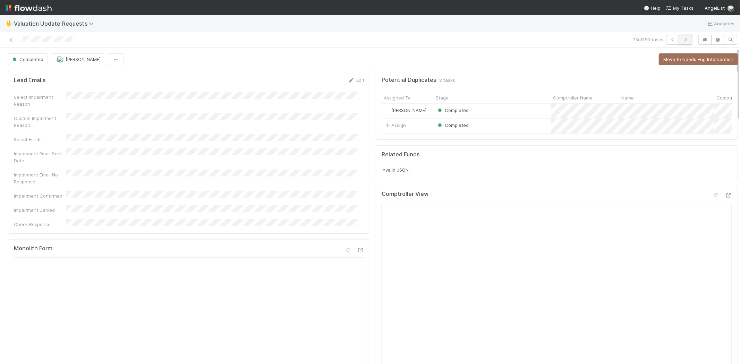
click at [682, 40] on icon "button" at bounding box center [685, 40] width 7 height 4
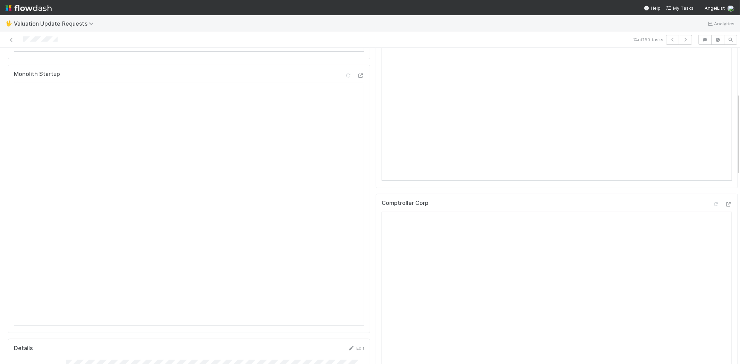
scroll to position [308, 0]
click at [725, 179] on icon at bounding box center [728, 177] width 7 height 5
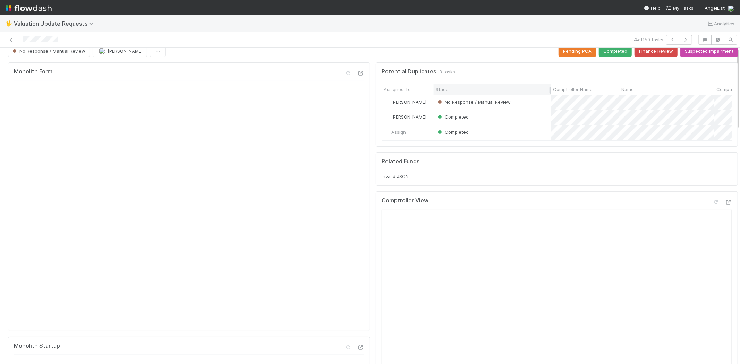
scroll to position [0, 0]
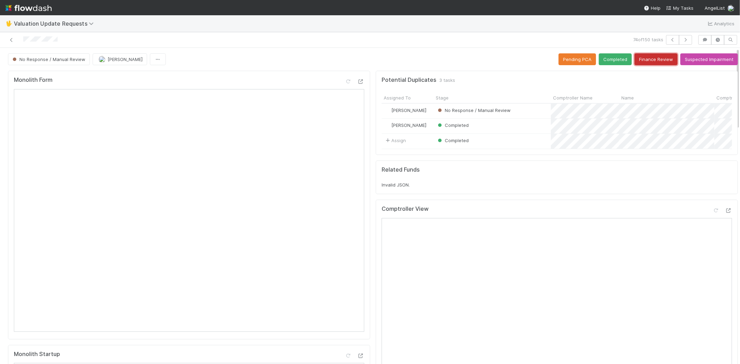
click at [639, 62] on button "Finance Review" at bounding box center [656, 59] width 43 height 12
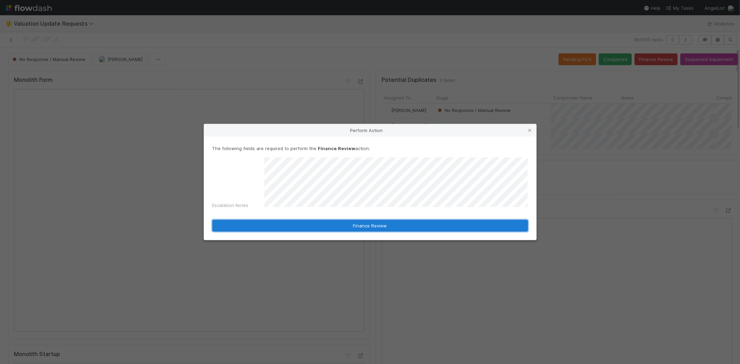
click at [320, 228] on button "Finance Review" at bounding box center [370, 226] width 316 height 12
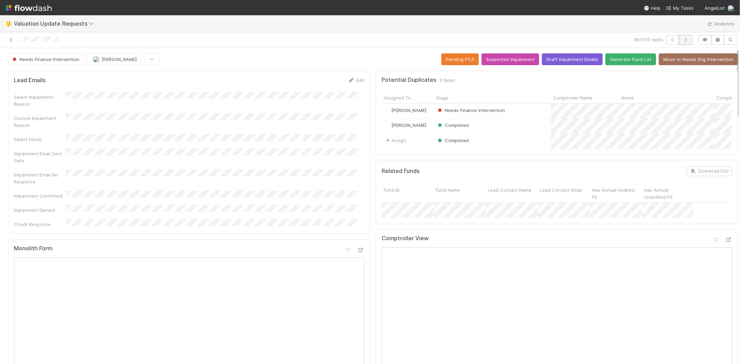
click at [682, 40] on icon "button" at bounding box center [685, 40] width 7 height 4
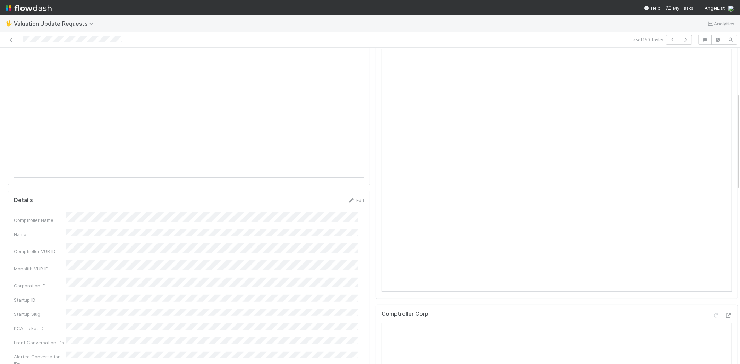
scroll to position [39, 0]
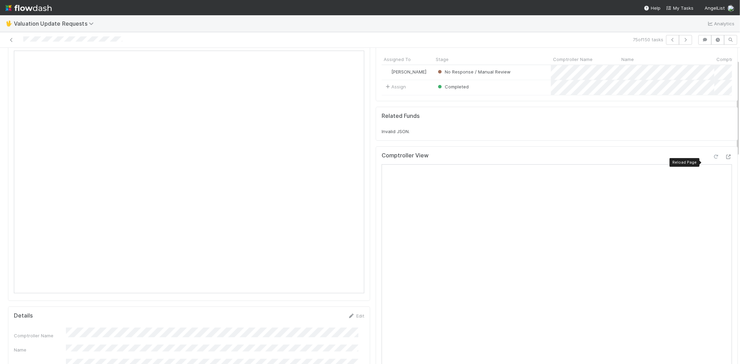
click at [713, 159] on icon at bounding box center [716, 157] width 7 height 5
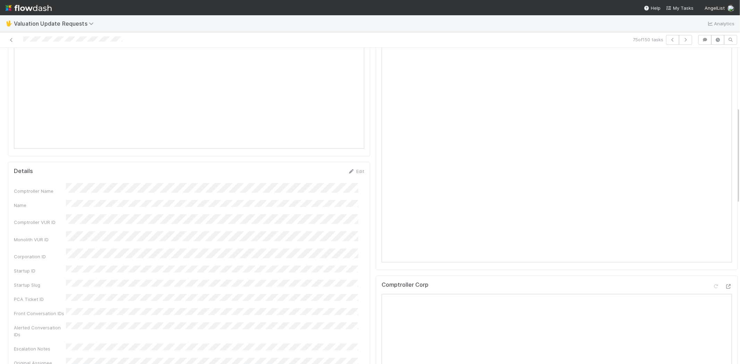
scroll to position [193, 0]
click at [725, 280] on icon at bounding box center [728, 277] width 7 height 5
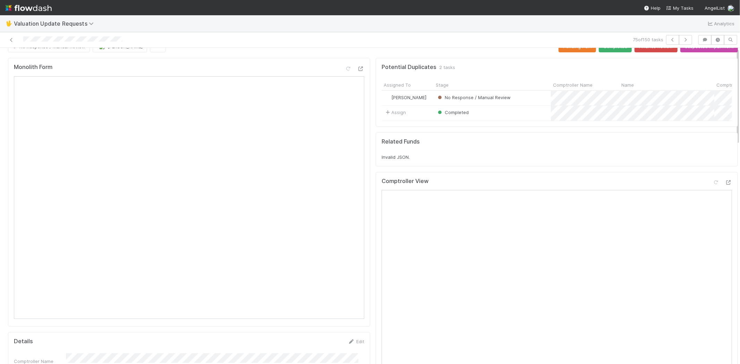
scroll to position [0, 0]
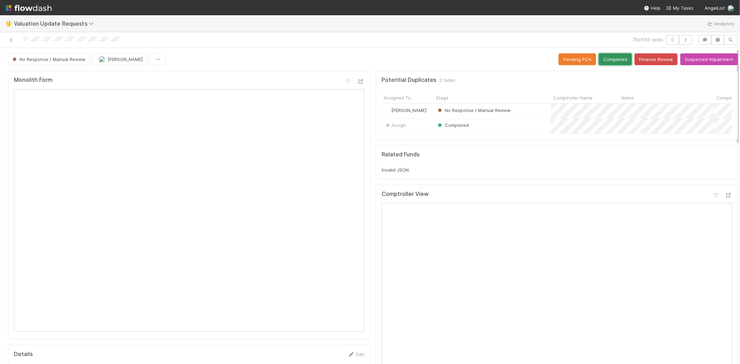
click at [606, 59] on button "Completed" at bounding box center [615, 59] width 33 height 12
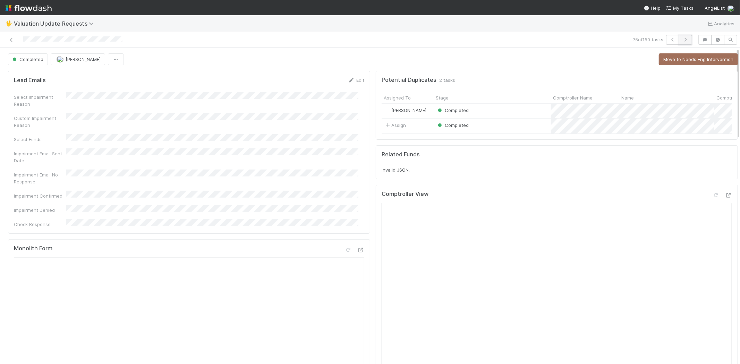
click at [681, 42] on button "button" at bounding box center [685, 40] width 13 height 10
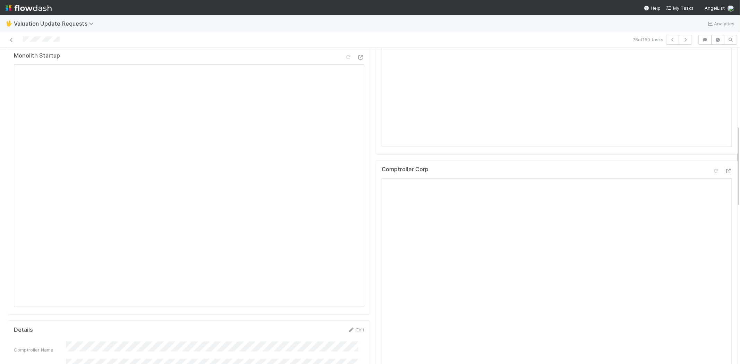
scroll to position [308, 0]
click at [725, 164] on icon at bounding box center [728, 162] width 7 height 5
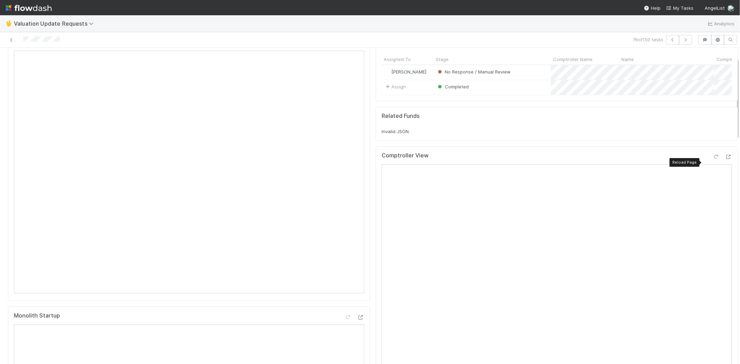
drag, startPoint x: 705, startPoint y: 162, endPoint x: 672, endPoint y: 161, distance: 32.6
click at [713, 159] on icon at bounding box center [716, 157] width 7 height 5
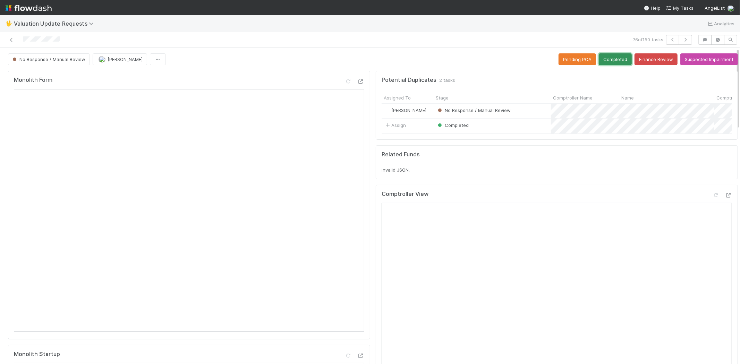
click at [612, 55] on button "Completed" at bounding box center [615, 59] width 33 height 12
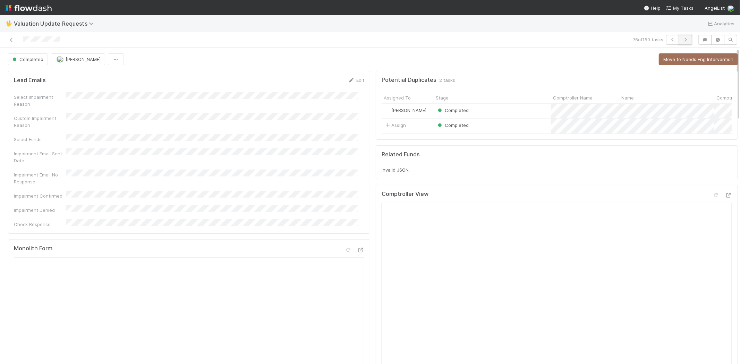
click at [682, 41] on icon "button" at bounding box center [685, 40] width 7 height 4
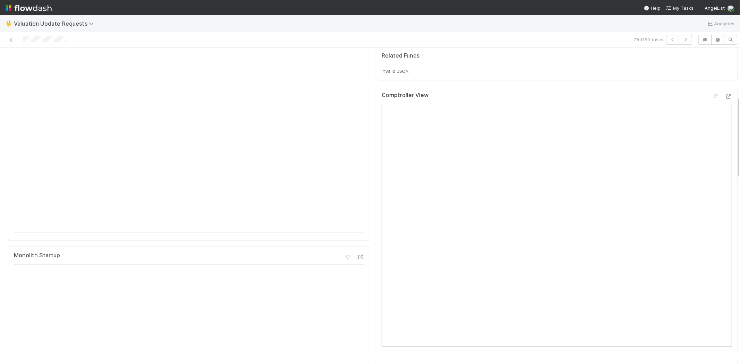
scroll to position [231, 0]
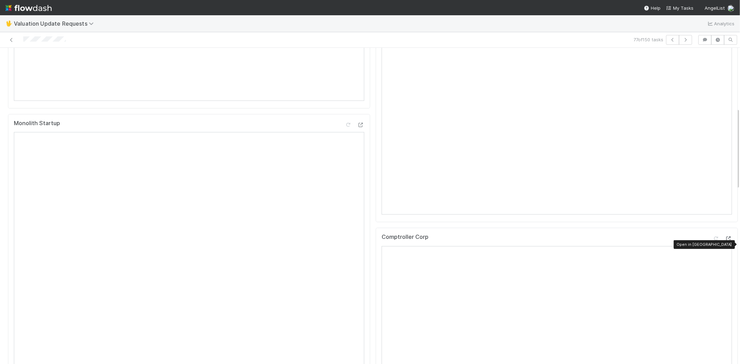
click at [725, 241] on icon at bounding box center [728, 239] width 7 height 5
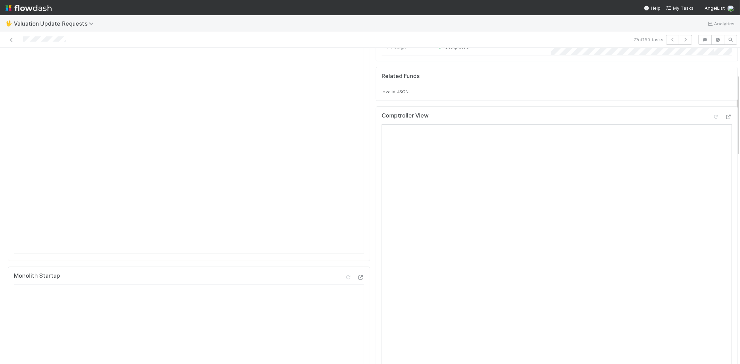
scroll to position [77, 0]
click at [713, 121] on icon at bounding box center [716, 118] width 7 height 5
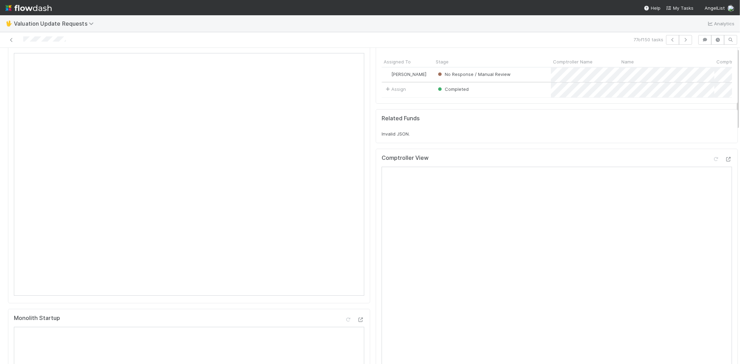
scroll to position [0, 0]
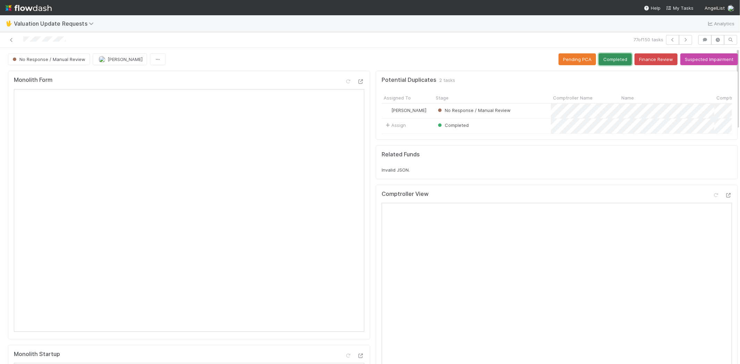
click at [600, 61] on button "Completed" at bounding box center [615, 59] width 33 height 12
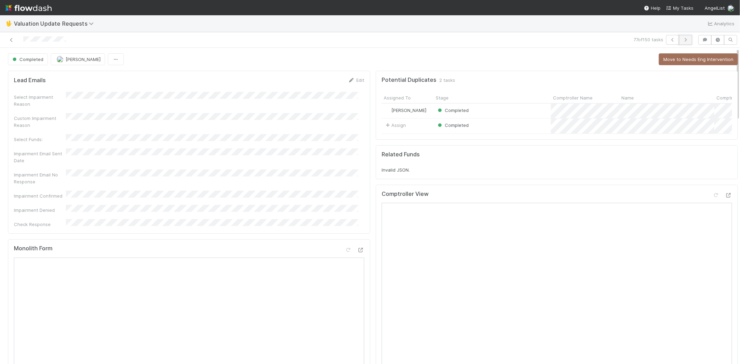
click at [682, 38] on icon "button" at bounding box center [685, 40] width 7 height 4
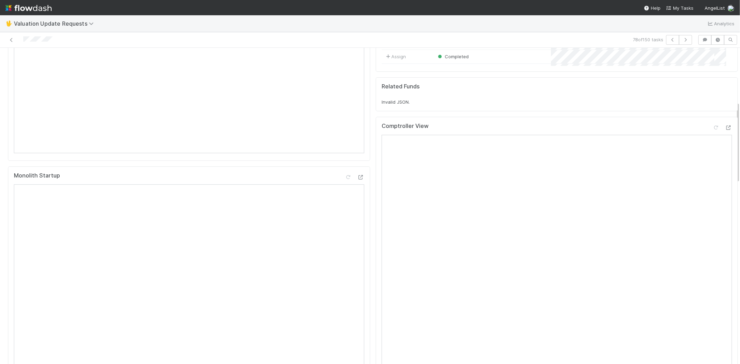
scroll to position [116, 0]
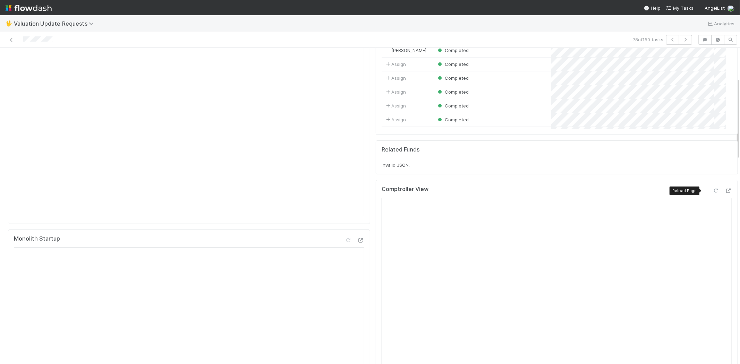
click at [713, 189] on icon at bounding box center [716, 191] width 7 height 5
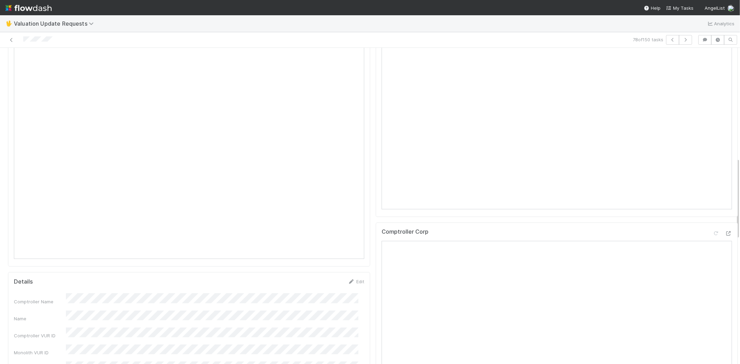
scroll to position [424, 0]
click at [725, 155] on icon at bounding box center [728, 156] width 7 height 5
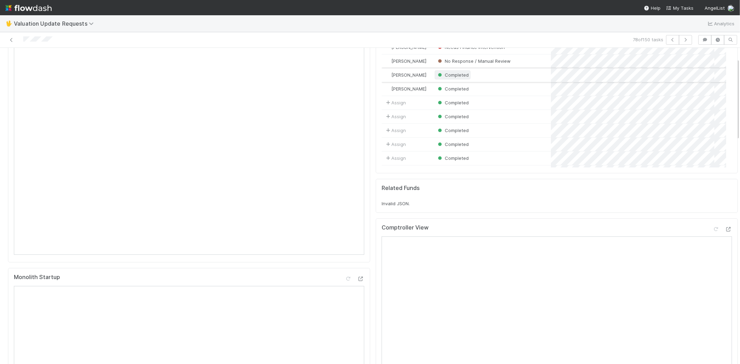
scroll to position [0, 0]
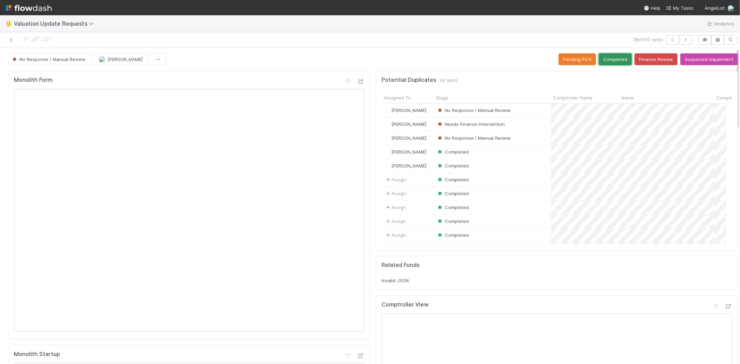
click at [609, 61] on button "Completed" at bounding box center [615, 59] width 33 height 12
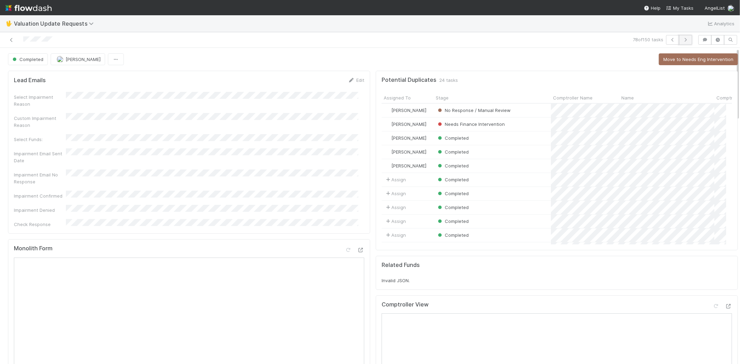
click at [682, 41] on icon "button" at bounding box center [685, 40] width 7 height 4
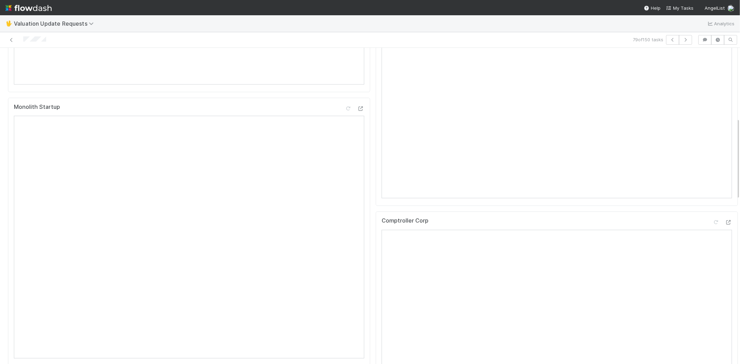
scroll to position [270, 0]
click at [725, 203] on icon at bounding box center [728, 200] width 7 height 5
click at [713, 82] on icon at bounding box center [716, 80] width 7 height 5
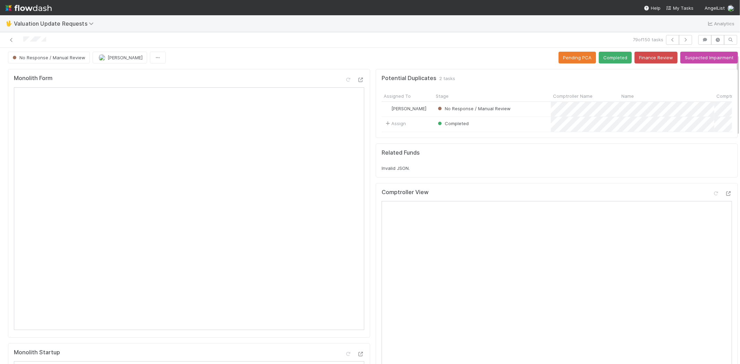
scroll to position [0, 0]
click at [599, 62] on button "Completed" at bounding box center [615, 59] width 33 height 12
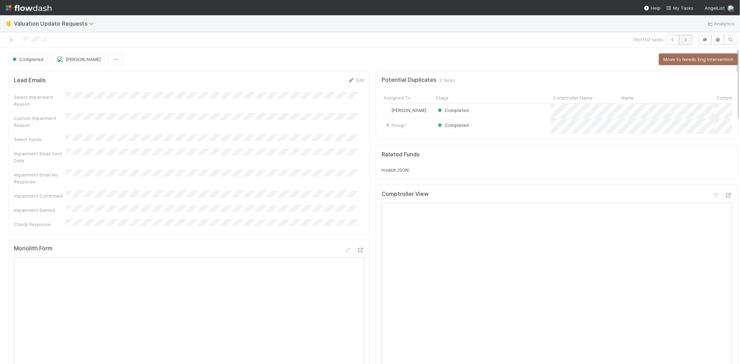
click at [682, 39] on icon "button" at bounding box center [685, 40] width 7 height 4
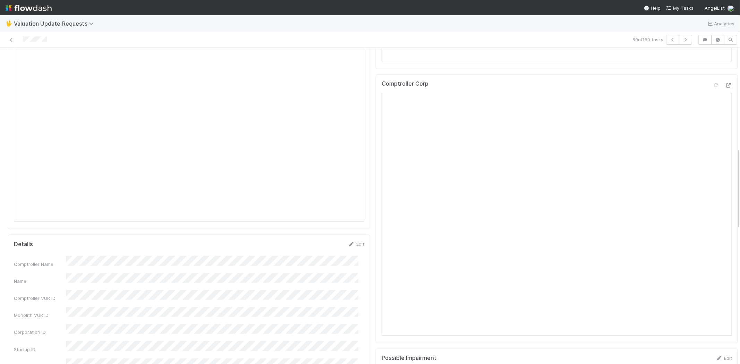
scroll to position [385, 0]
click at [725, 87] on icon at bounding box center [728, 84] width 7 height 5
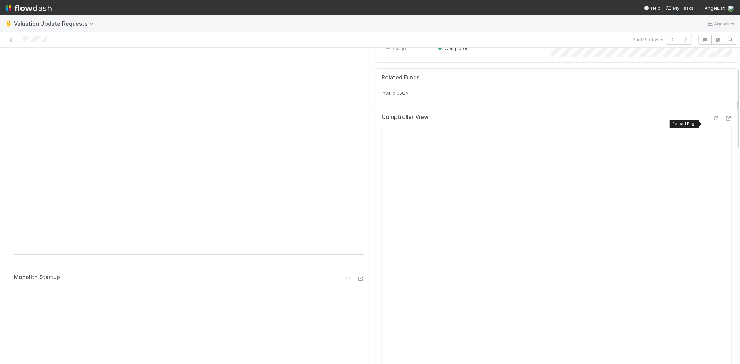
click at [713, 121] on icon at bounding box center [716, 118] width 7 height 5
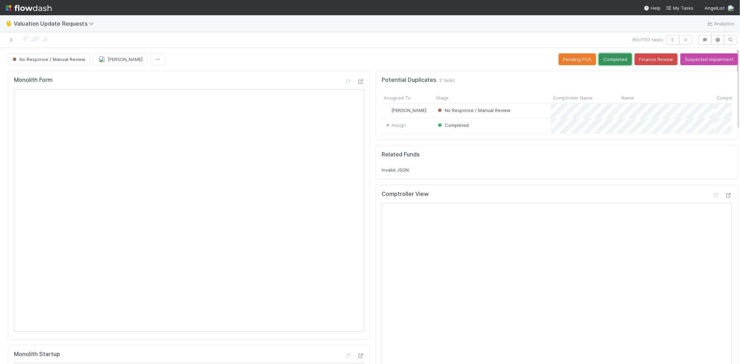
click at [613, 60] on button "Completed" at bounding box center [615, 59] width 33 height 12
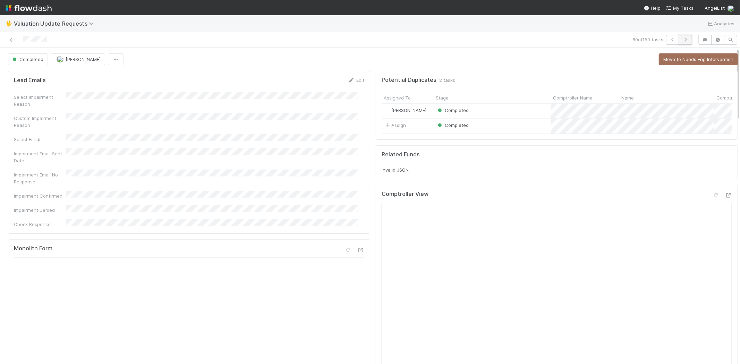
click at [682, 40] on icon "button" at bounding box center [685, 40] width 7 height 4
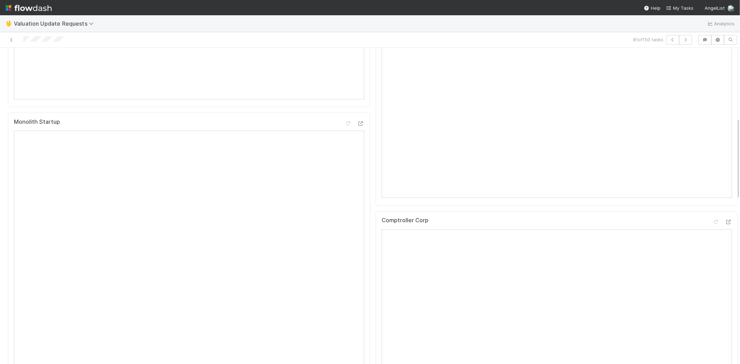
scroll to position [270, 0]
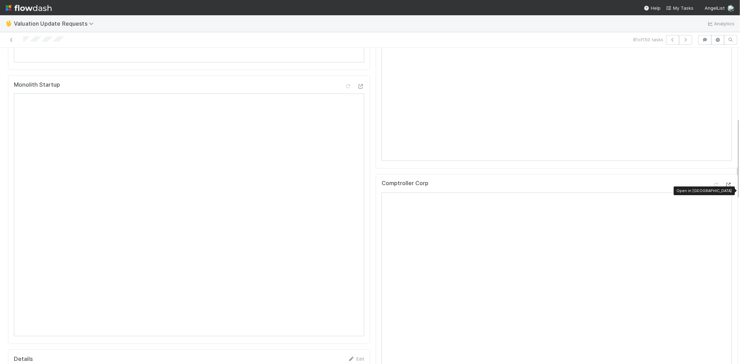
click at [725, 187] on icon at bounding box center [728, 185] width 7 height 5
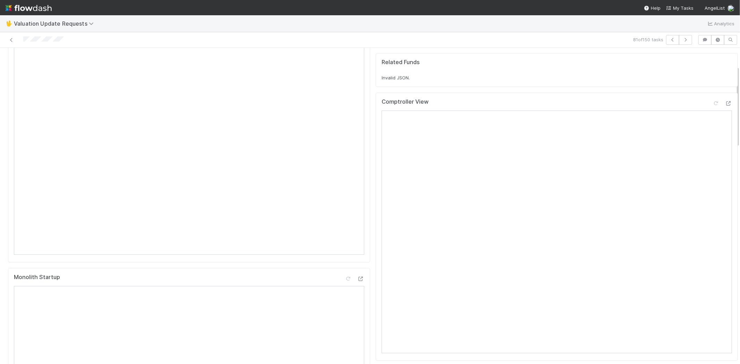
scroll to position [0, 0]
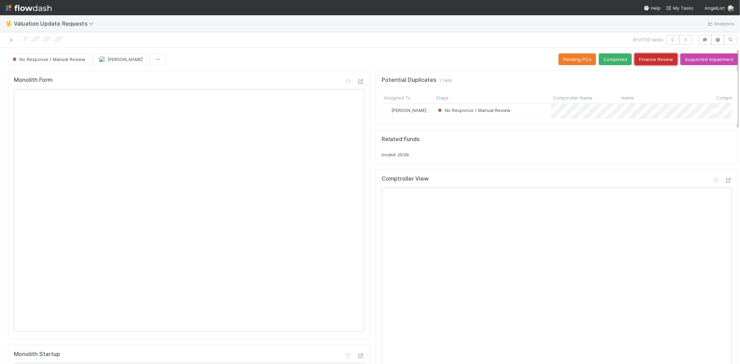
click at [640, 60] on button "Finance Review" at bounding box center [656, 59] width 43 height 12
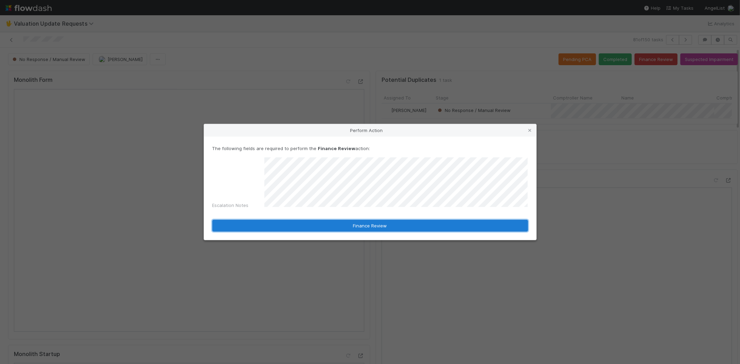
click at [306, 224] on button "Finance Review" at bounding box center [370, 226] width 316 height 12
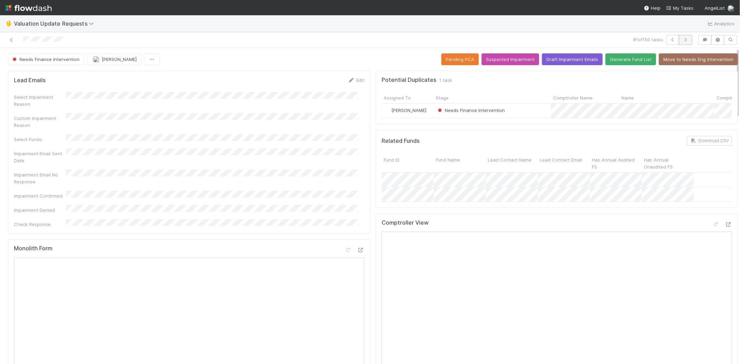
click at [682, 40] on icon "button" at bounding box center [685, 40] width 7 height 4
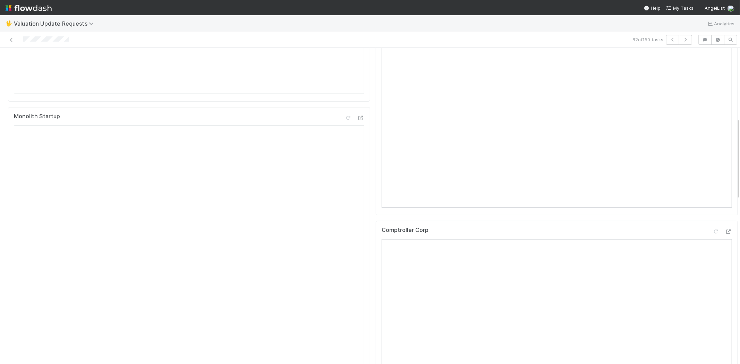
scroll to position [270, 0]
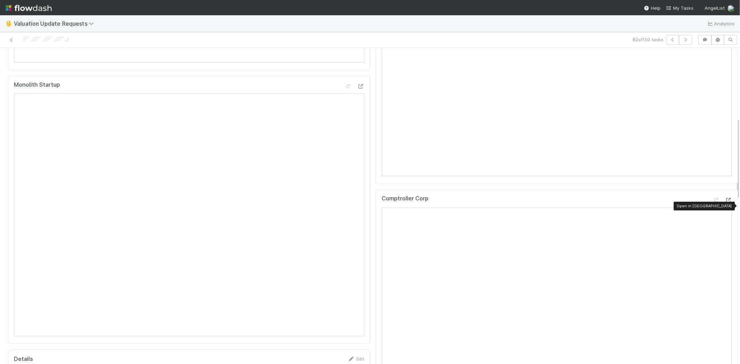
click at [725, 203] on div at bounding box center [728, 200] width 7 height 7
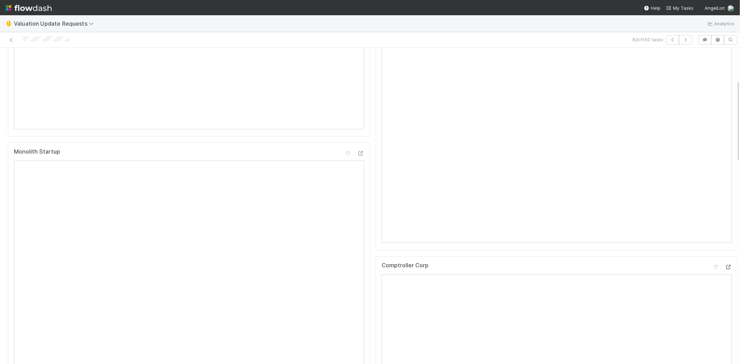
scroll to position [116, 0]
click at [713, 82] on icon at bounding box center [716, 80] width 7 height 5
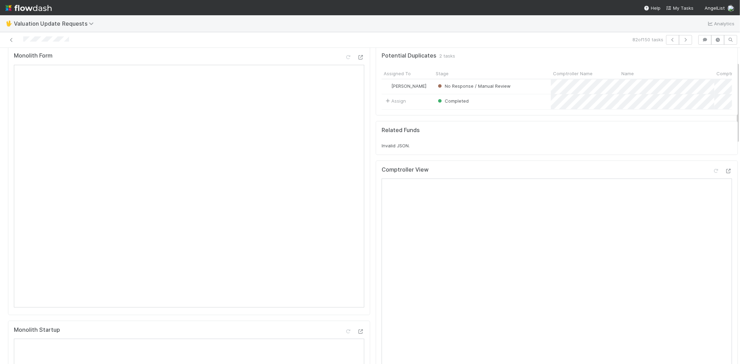
scroll to position [0, 0]
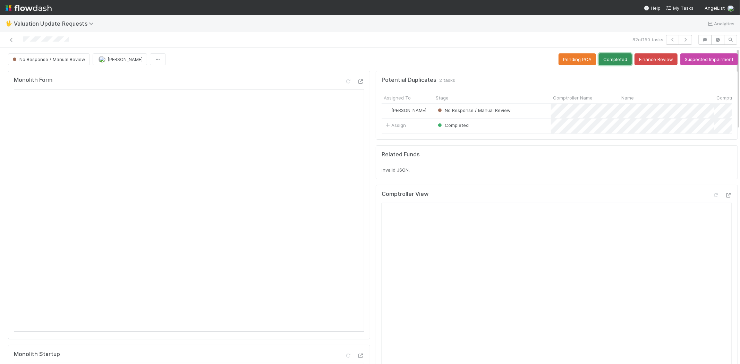
click at [601, 62] on button "Completed" at bounding box center [615, 59] width 33 height 12
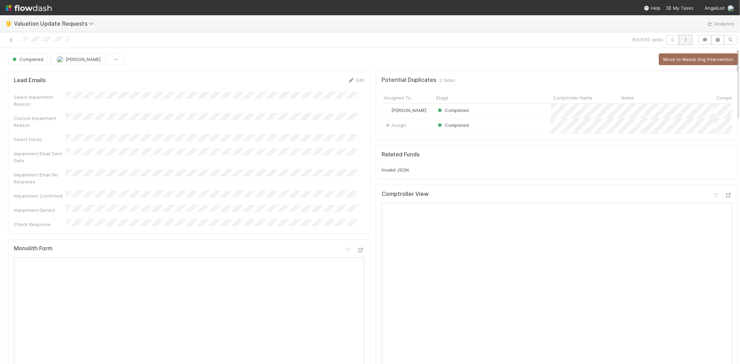
click at [679, 42] on button "button" at bounding box center [685, 40] width 13 height 10
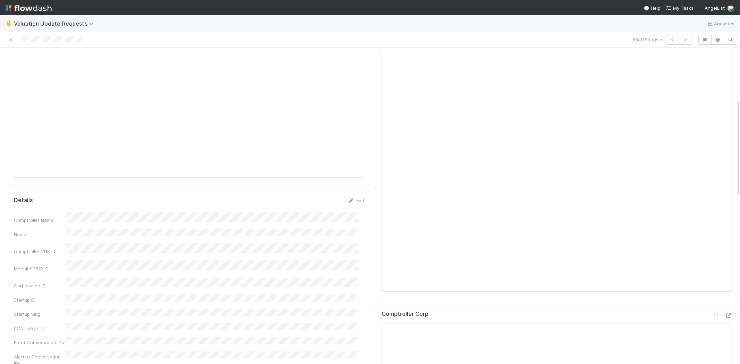
scroll to position [308, 0]
click at [725, 164] on icon at bounding box center [728, 162] width 7 height 5
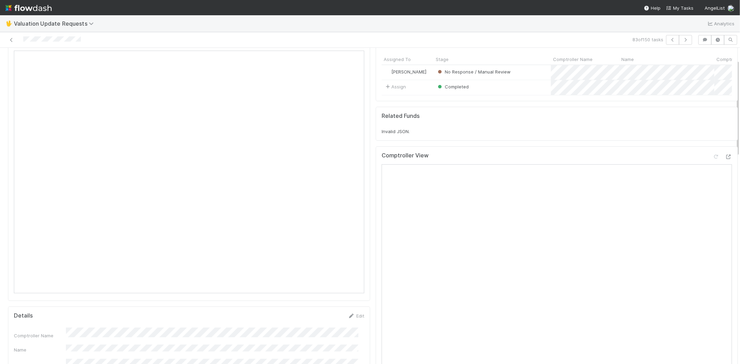
scroll to position [0, 0]
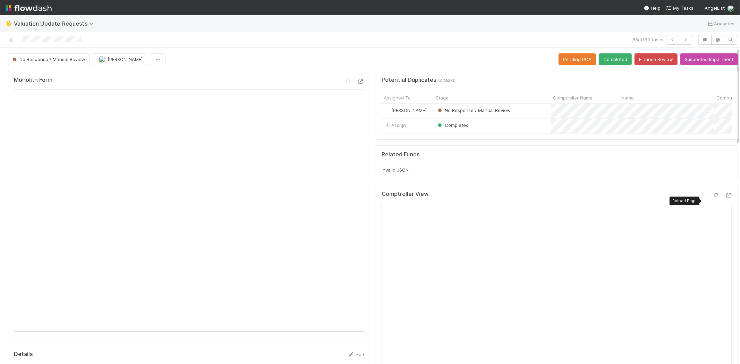
click at [713, 198] on icon at bounding box center [716, 195] width 7 height 5
click at [603, 61] on button "Completed" at bounding box center [615, 59] width 33 height 12
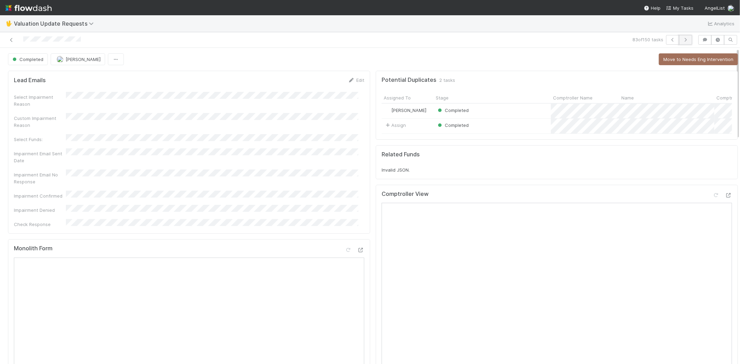
click at [682, 38] on icon "button" at bounding box center [685, 40] width 7 height 4
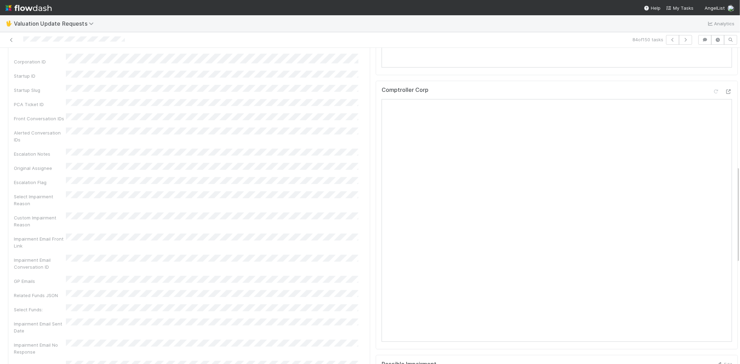
scroll to position [385, 0]
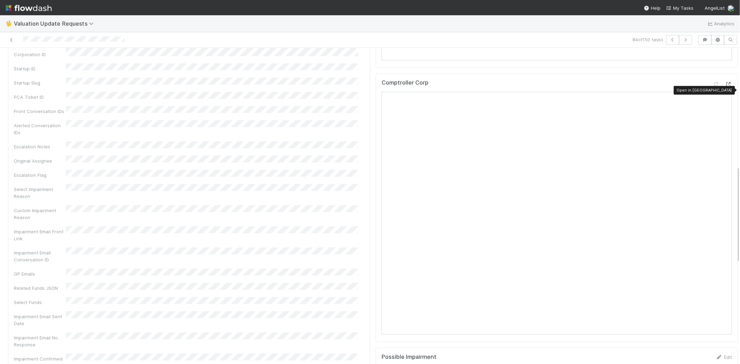
click at [725, 87] on icon at bounding box center [728, 84] width 7 height 5
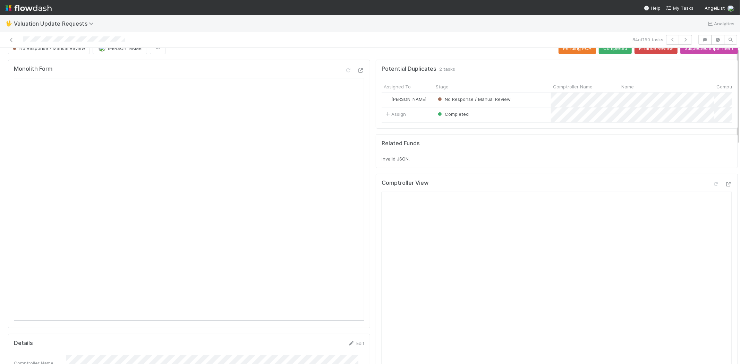
scroll to position [0, 0]
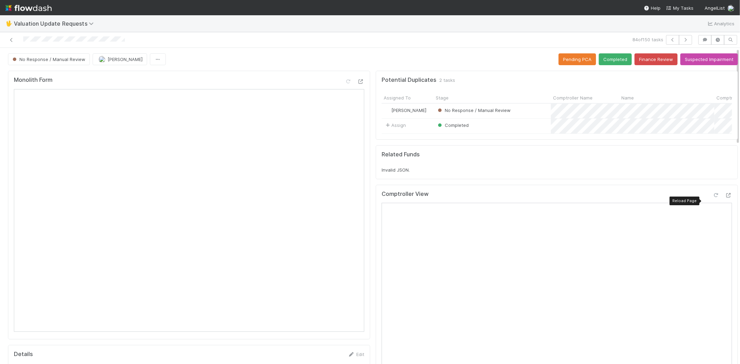
drag, startPoint x: 705, startPoint y: 201, endPoint x: 700, endPoint y: 201, distance: 4.9
click at [713, 198] on icon at bounding box center [716, 195] width 7 height 5
drag, startPoint x: 609, startPoint y: 57, endPoint x: 602, endPoint y: 63, distance: 9.6
click at [609, 57] on button "Completed" at bounding box center [615, 59] width 33 height 12
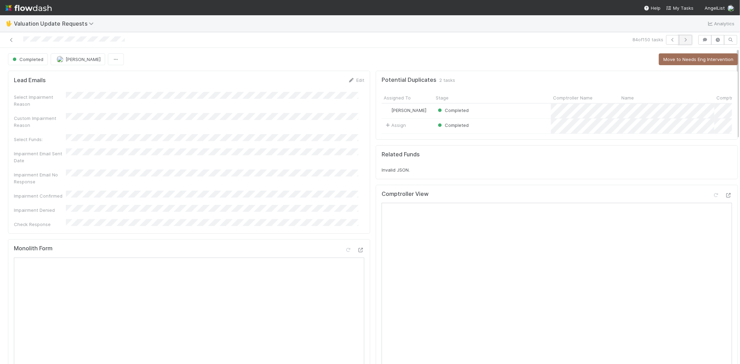
click at [684, 37] on button "button" at bounding box center [685, 40] width 13 height 10
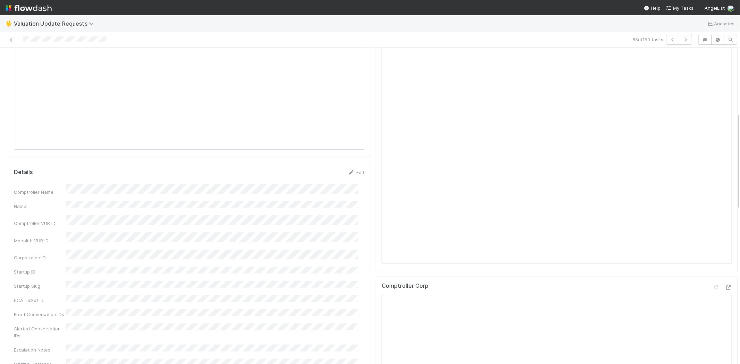
scroll to position [231, 0]
click at [725, 241] on icon at bounding box center [728, 239] width 7 height 5
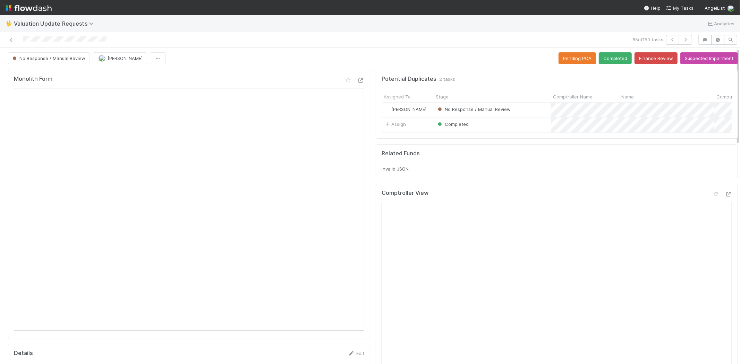
scroll to position [0, 0]
click at [713, 198] on icon at bounding box center [716, 195] width 7 height 5
click at [610, 60] on button "Completed" at bounding box center [615, 59] width 33 height 12
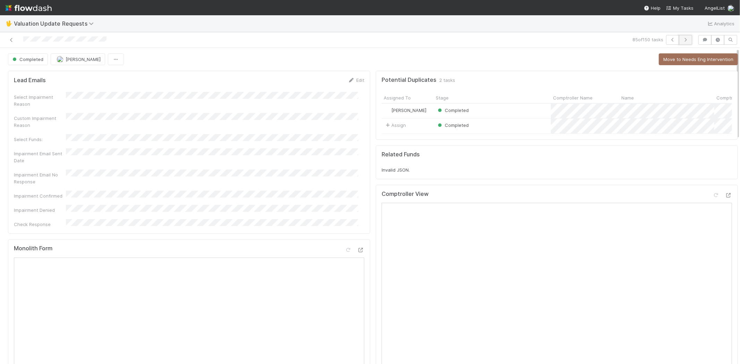
click at [682, 39] on icon "button" at bounding box center [685, 40] width 7 height 4
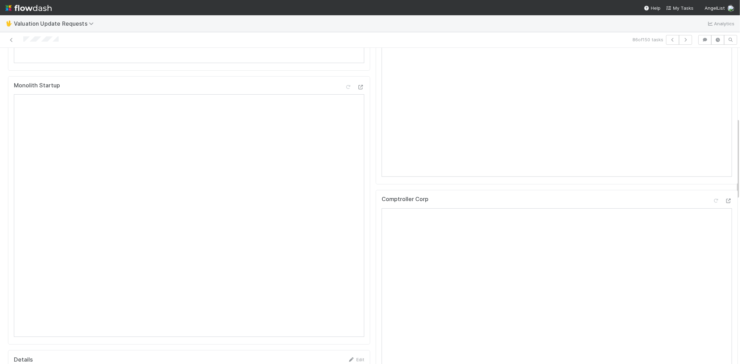
scroll to position [270, 0]
click at [725, 203] on icon at bounding box center [728, 200] width 7 height 5
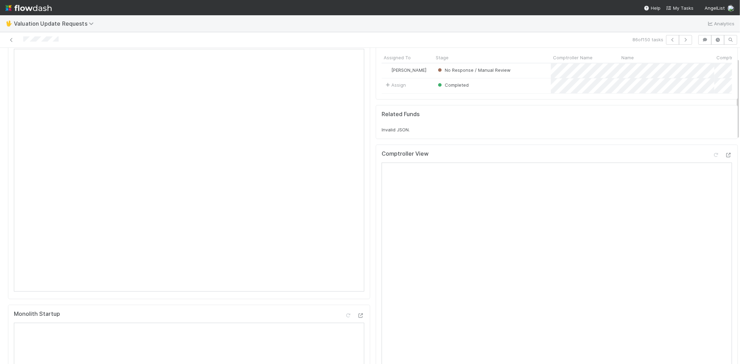
scroll to position [39, 0]
click at [713, 159] on icon at bounding box center [716, 157] width 7 height 5
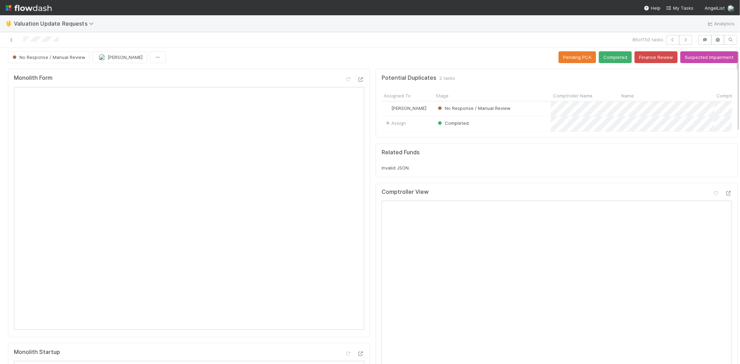
scroll to position [0, 0]
click at [606, 63] on button "Completed" at bounding box center [615, 59] width 33 height 12
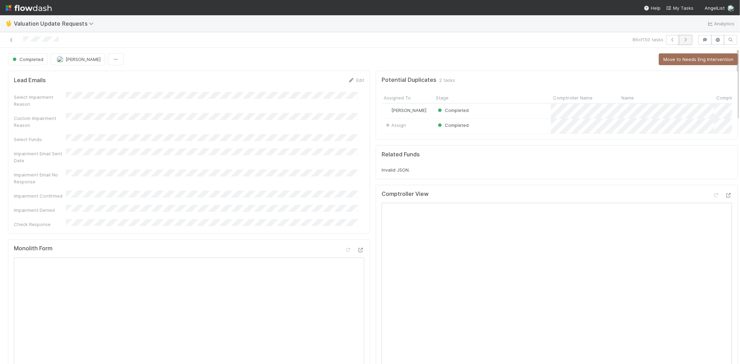
click at [682, 38] on icon "button" at bounding box center [685, 40] width 7 height 4
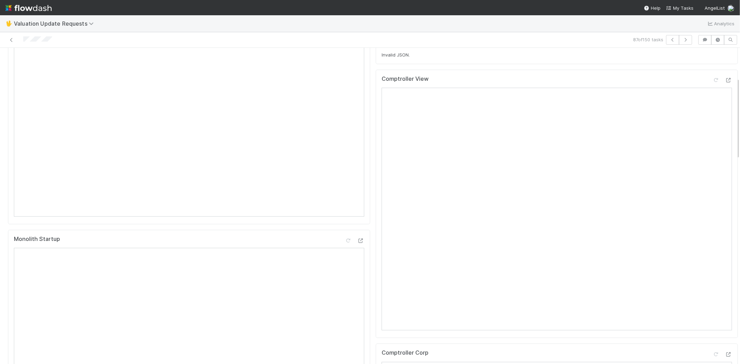
scroll to position [77, 0]
click at [713, 121] on icon at bounding box center [716, 118] width 7 height 5
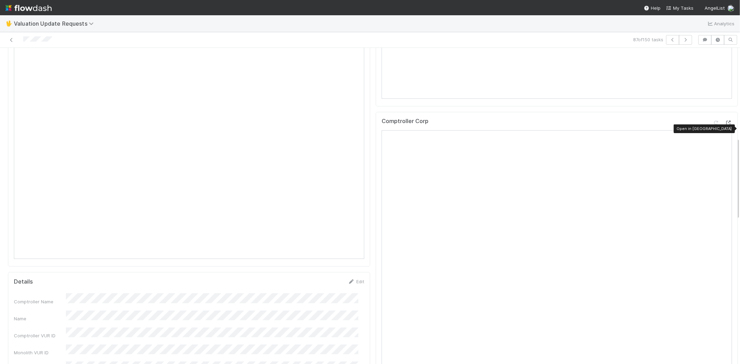
click at [725, 125] on icon at bounding box center [728, 123] width 7 height 5
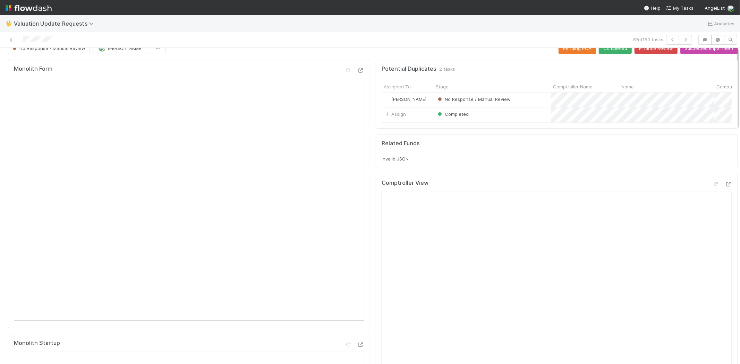
scroll to position [0, 0]
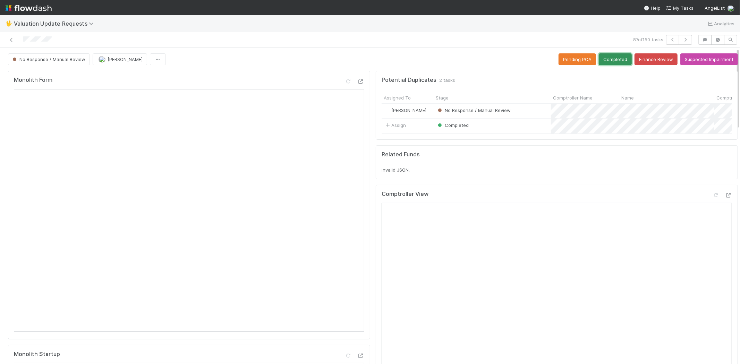
click at [599, 61] on button "Completed" at bounding box center [615, 59] width 33 height 12
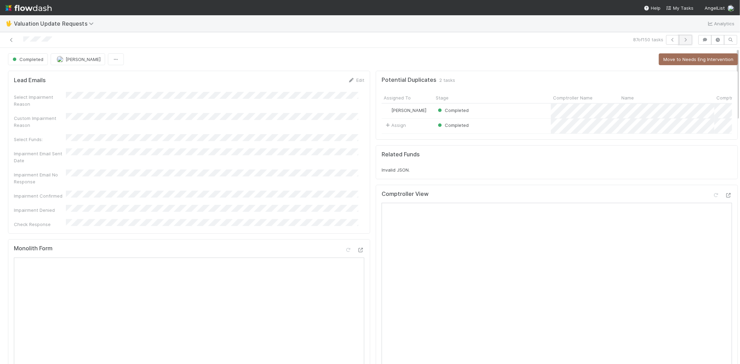
click at [682, 40] on icon "button" at bounding box center [685, 40] width 7 height 4
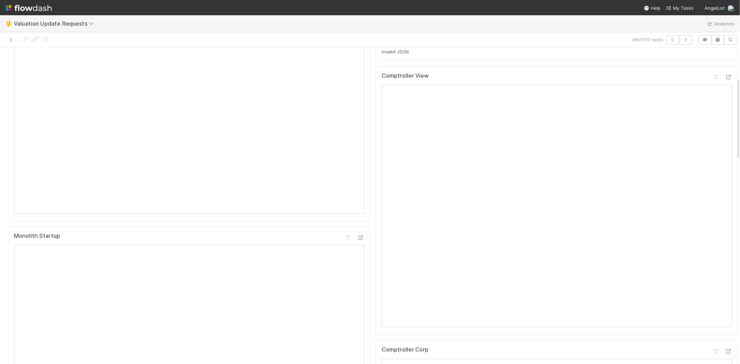
scroll to position [116, 0]
click at [713, 82] on icon at bounding box center [716, 80] width 7 height 5
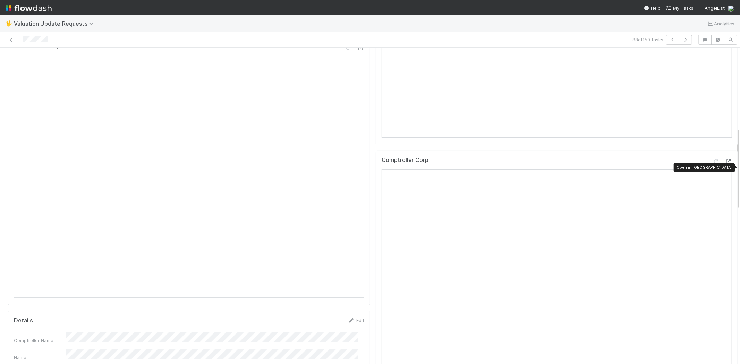
click at [725, 164] on icon at bounding box center [728, 162] width 7 height 5
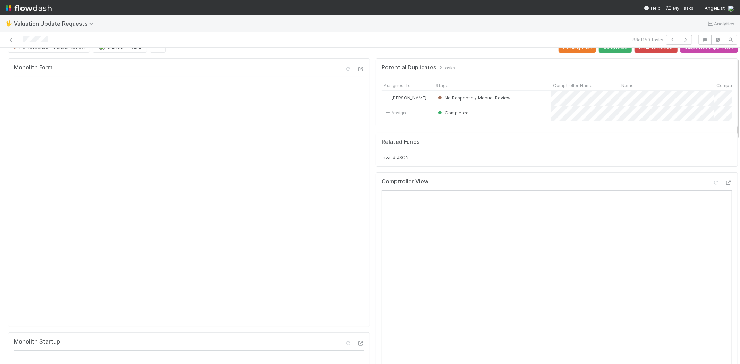
scroll to position [0, 0]
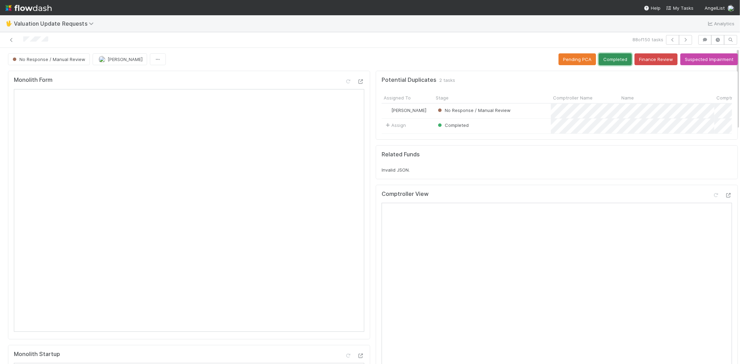
click at [606, 61] on button "Completed" at bounding box center [615, 59] width 33 height 12
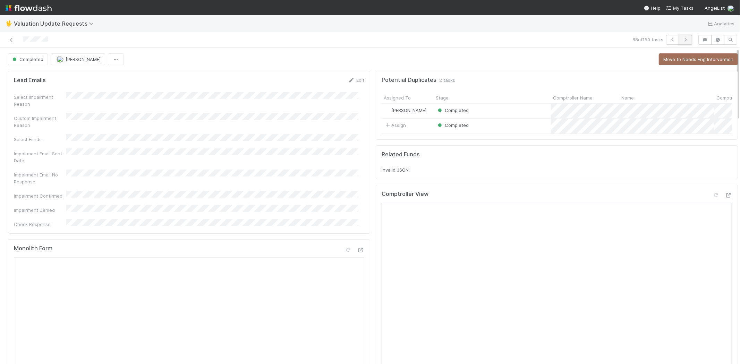
click at [682, 39] on icon "button" at bounding box center [685, 40] width 7 height 4
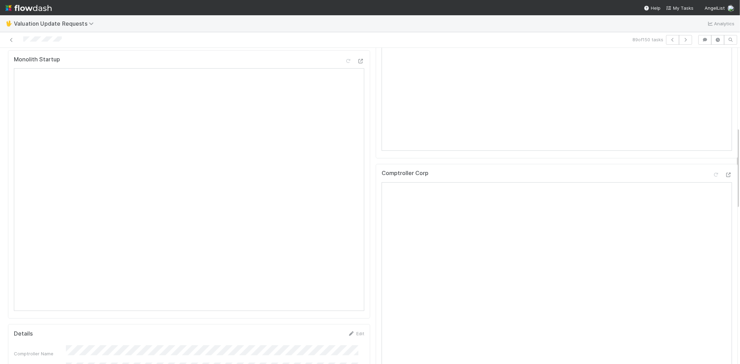
scroll to position [308, 0]
click at [725, 164] on div at bounding box center [728, 161] width 7 height 7
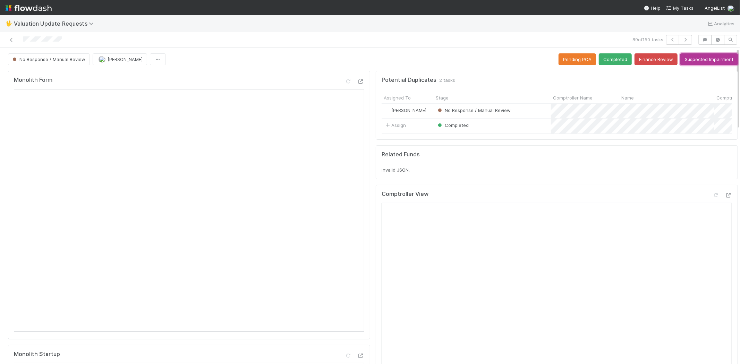
click at [695, 59] on button "Suspected Impairment" at bounding box center [709, 59] width 58 height 12
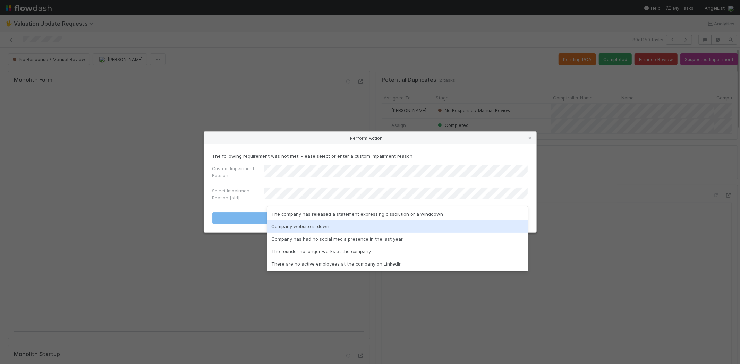
click at [292, 221] on div "Company website is down" at bounding box center [397, 226] width 261 height 12
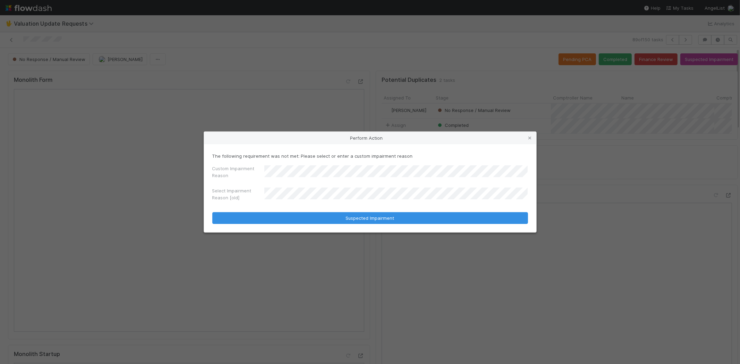
click at [244, 188] on label"] "Select Impairment Reason [old]" at bounding box center [238, 194] width 52 height 14
click at [247, 181] on div "Custom Impairment Reason" at bounding box center [238, 173] width 52 height 17
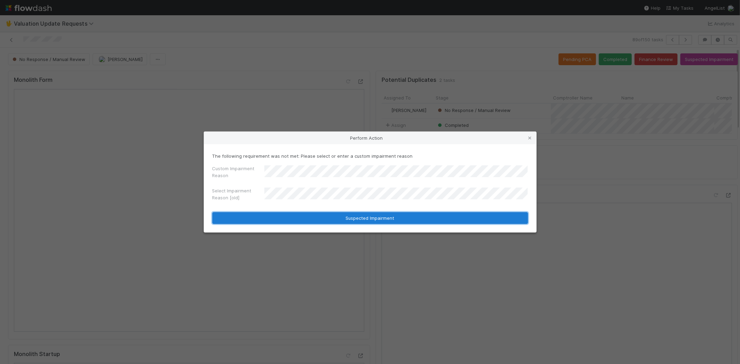
click at [279, 213] on button "Suspected Impairment" at bounding box center [370, 218] width 316 height 12
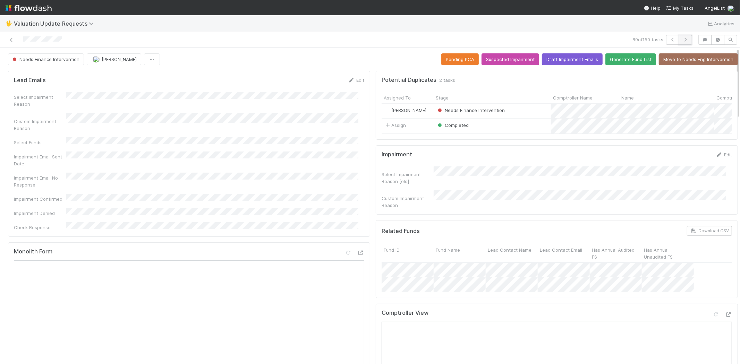
click at [682, 40] on icon "button" at bounding box center [685, 40] width 7 height 4
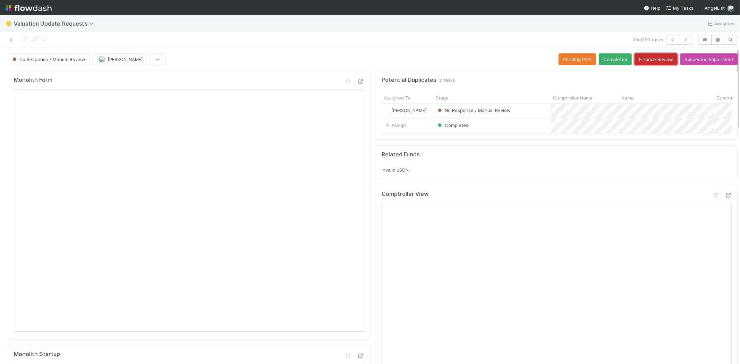
click at [644, 59] on button "Finance Review" at bounding box center [656, 59] width 43 height 12
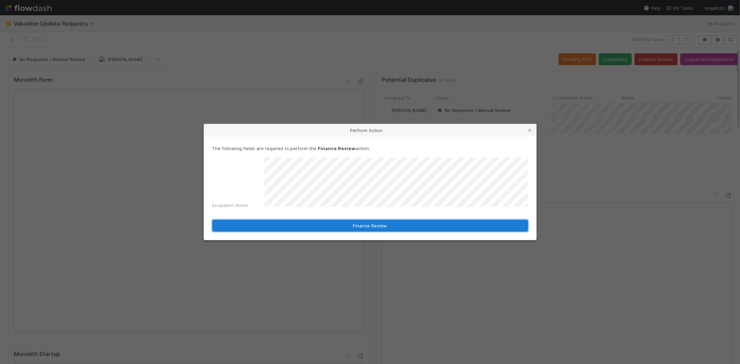
click at [332, 226] on button "Finance Review" at bounding box center [370, 226] width 316 height 12
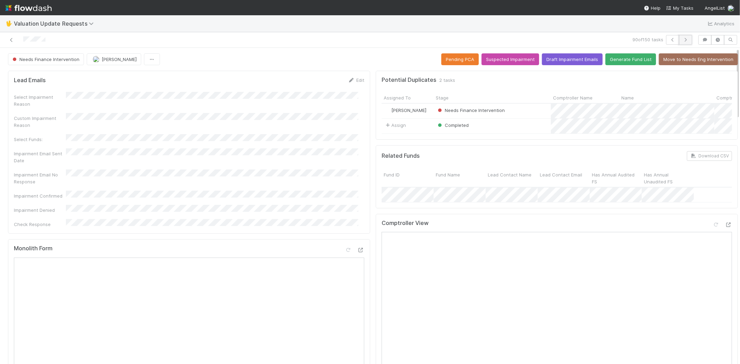
click at [683, 40] on button "button" at bounding box center [685, 40] width 13 height 10
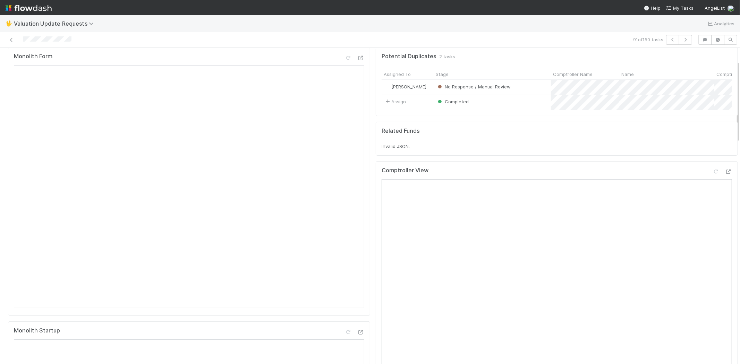
scroll to position [77, 0]
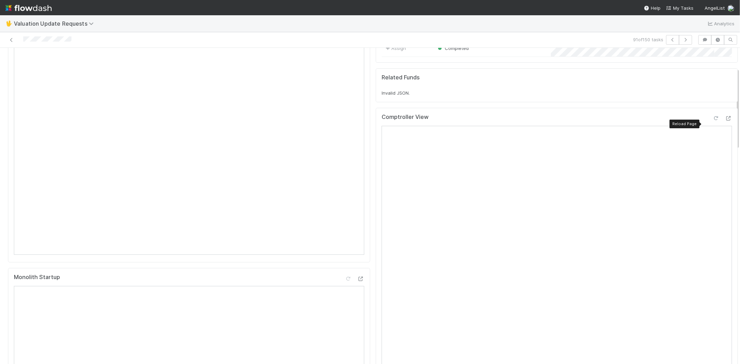
click at [713, 121] on icon at bounding box center [716, 118] width 7 height 5
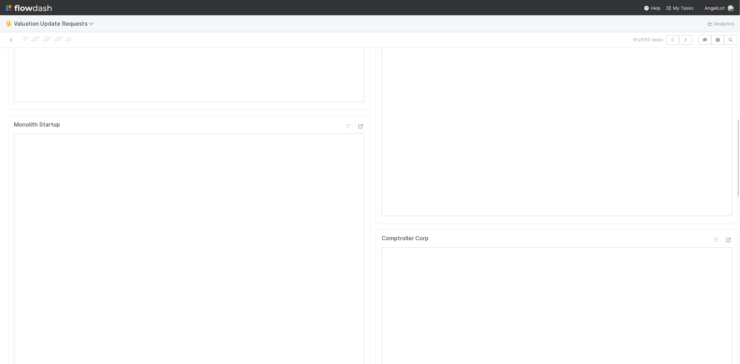
scroll to position [270, 0]
click at [725, 203] on icon at bounding box center [728, 200] width 7 height 5
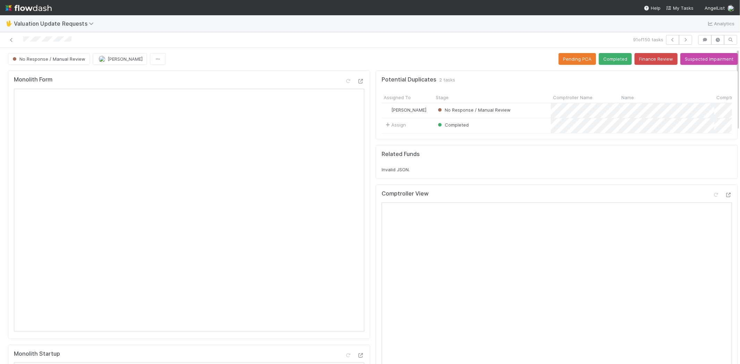
scroll to position [0, 0]
click at [604, 61] on button "Completed" at bounding box center [615, 59] width 33 height 12
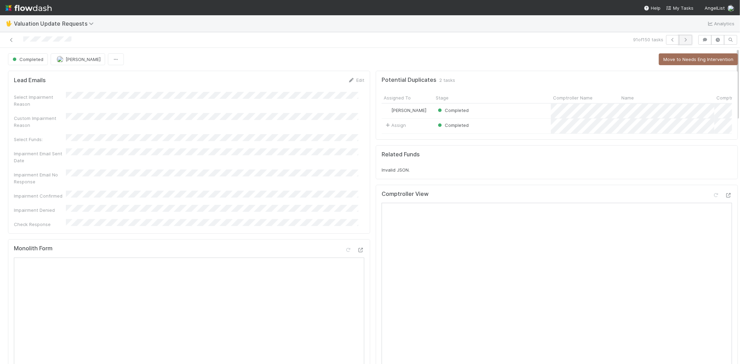
click at [683, 41] on icon "button" at bounding box center [685, 40] width 7 height 4
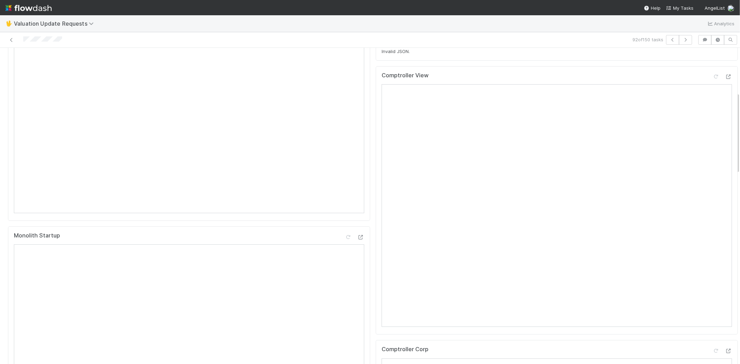
scroll to position [231, 0]
click at [725, 241] on icon at bounding box center [728, 239] width 7 height 5
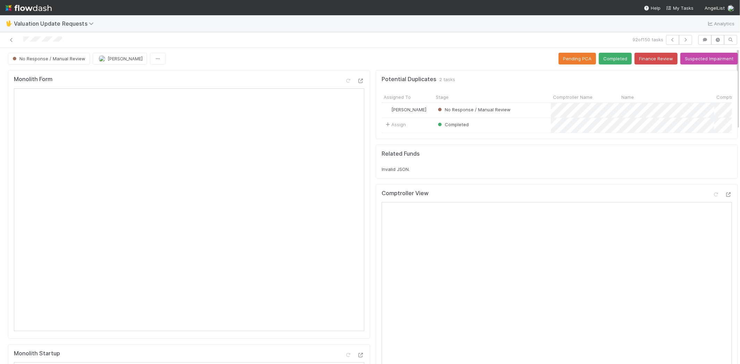
scroll to position [0, 0]
click at [713, 198] on icon at bounding box center [716, 195] width 7 height 5
click at [608, 63] on button "Completed" at bounding box center [615, 59] width 33 height 12
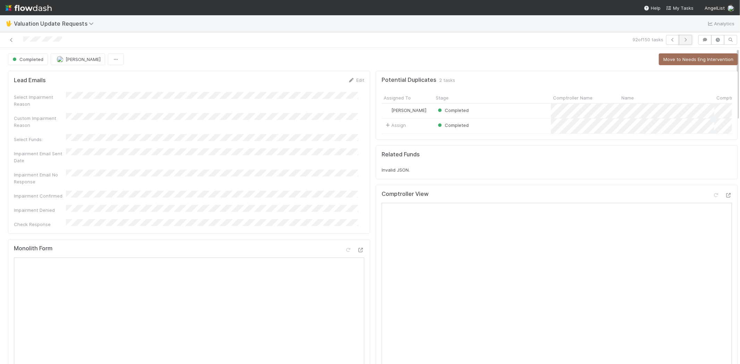
click at [682, 37] on button "button" at bounding box center [685, 40] width 13 height 10
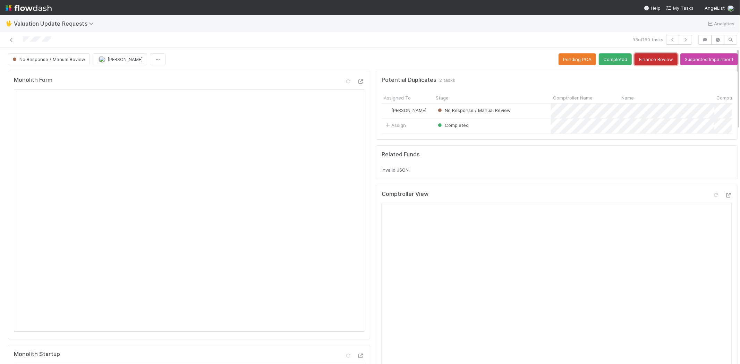
click at [647, 61] on button "Finance Review" at bounding box center [656, 59] width 43 height 12
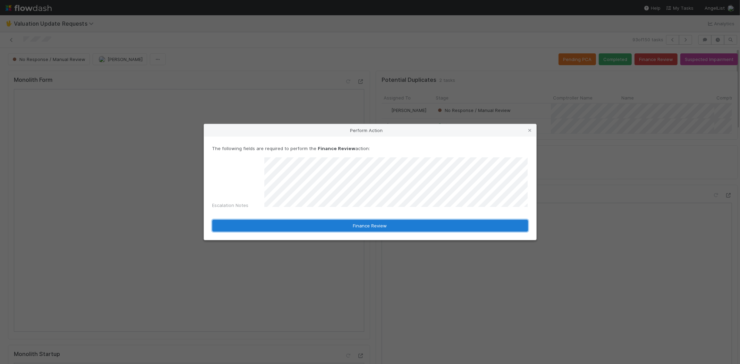
click at [310, 221] on button "Finance Review" at bounding box center [370, 226] width 316 height 12
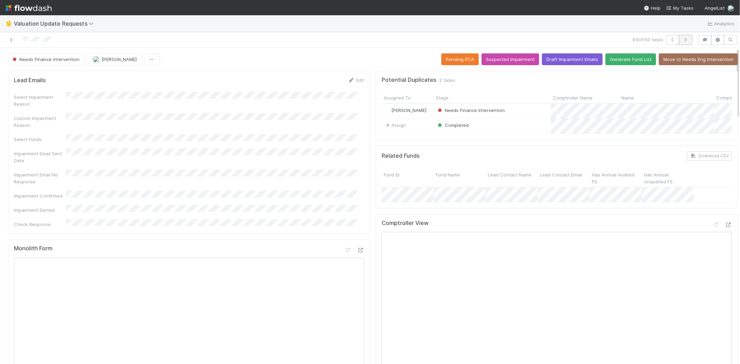
click at [679, 36] on button "button" at bounding box center [685, 40] width 13 height 10
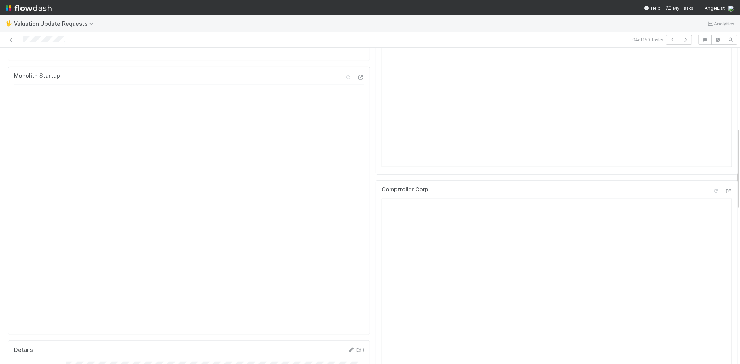
scroll to position [308, 0]
click at [12, 40] on icon at bounding box center [11, 40] width 7 height 5
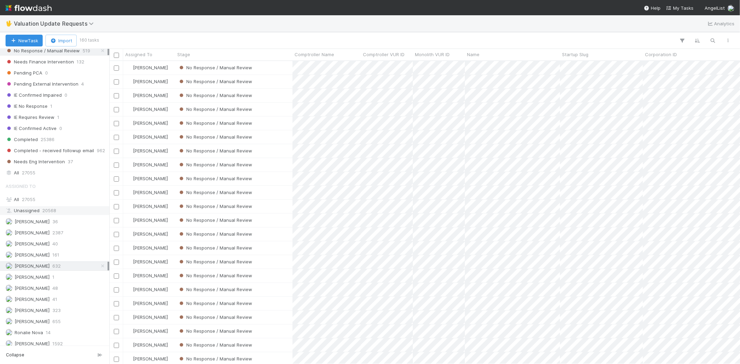
scroll to position [120, 0]
click at [58, 227] on span "2387" at bounding box center [57, 228] width 11 height 9
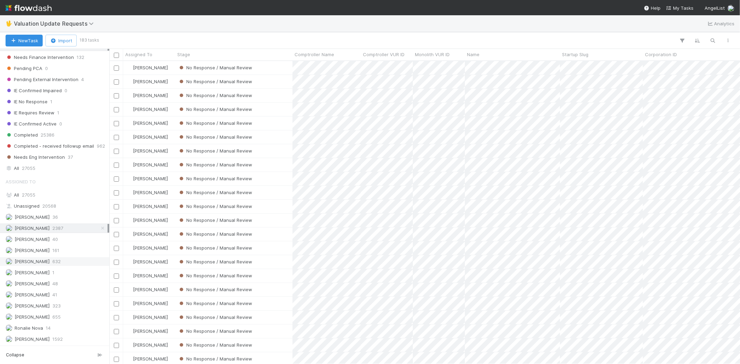
scroll to position [297, 625]
click at [49, 314] on span "Michael Capilitan" at bounding box center [32, 317] width 35 height 6
click at [72, 258] on div "Karen Jane Salcedo 632" at bounding box center [57, 261] width 102 height 9
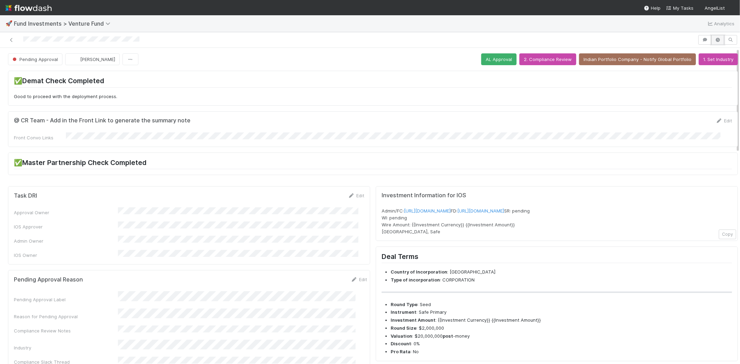
click at [714, 40] on icon "button" at bounding box center [717, 40] width 7 height 4
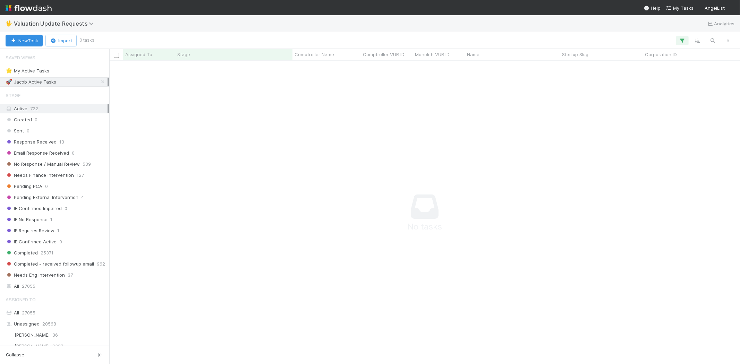
scroll to position [292, 619]
click at [683, 39] on icon "button" at bounding box center [682, 40] width 7 height 6
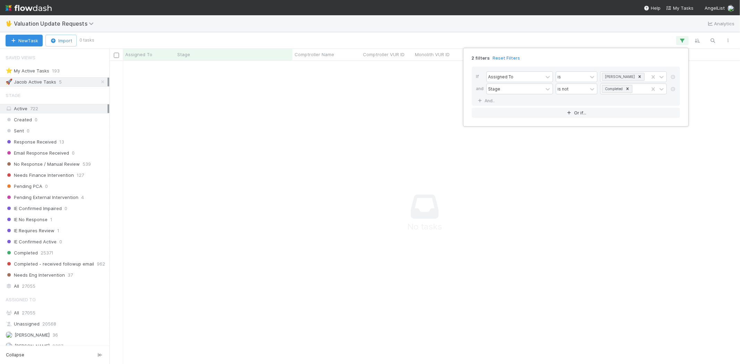
click at [506, 57] on link "Reset Filters" at bounding box center [506, 58] width 27 height 6
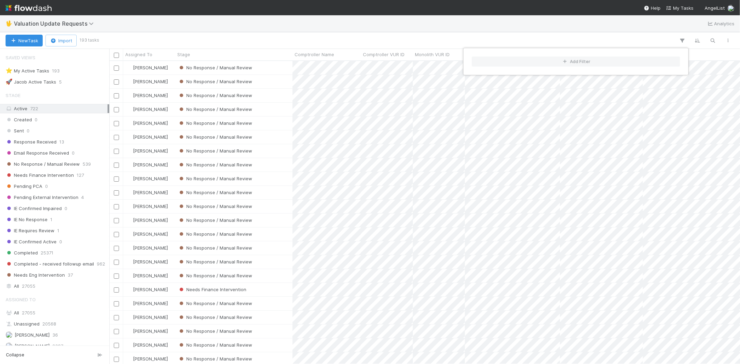
scroll to position [297, 625]
click at [291, 38] on div "Add Filter" at bounding box center [370, 182] width 740 height 364
click at [265, 28] on div "Add Filter" at bounding box center [370, 182] width 740 height 364
click at [42, 162] on span "No Response / Manual Review" at bounding box center [43, 164] width 74 height 9
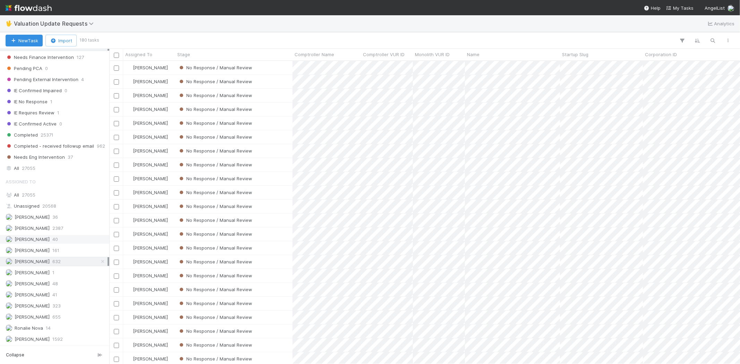
scroll to position [120, 0]
click at [46, 317] on span "[PERSON_NAME]" at bounding box center [32, 317] width 35 height 6
click at [45, 227] on span "[PERSON_NAME]" at bounding box center [32, 229] width 35 height 6
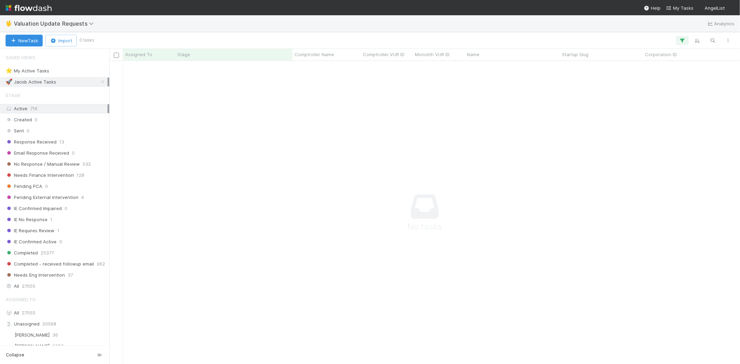
scroll to position [292, 619]
click at [682, 43] on button "button" at bounding box center [682, 40] width 12 height 9
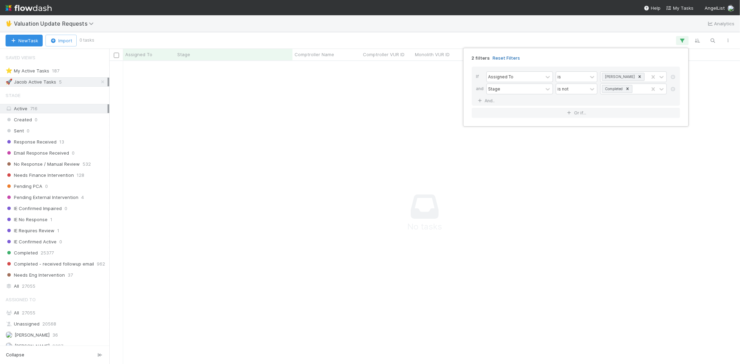
click at [502, 57] on link "Reset Filters" at bounding box center [506, 58] width 27 height 6
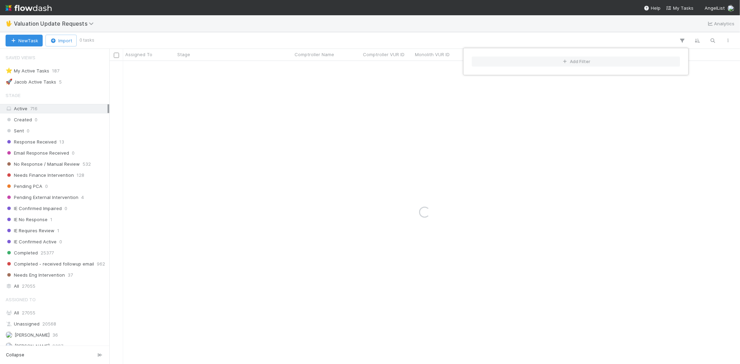
click at [348, 35] on div "Add Filter" at bounding box center [370, 182] width 740 height 364
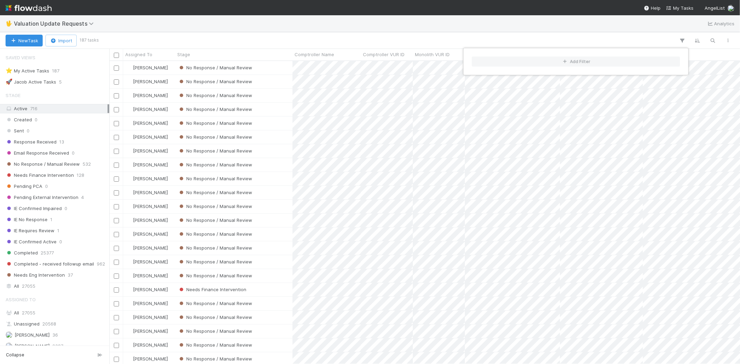
scroll to position [297, 625]
click at [43, 142] on div "Add Filter" at bounding box center [370, 182] width 740 height 364
click at [38, 164] on span "No Response / Manual Review" at bounding box center [43, 164] width 74 height 9
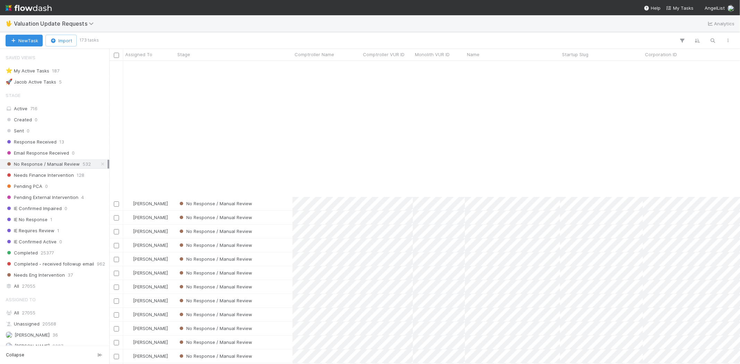
scroll to position [2103, 0]
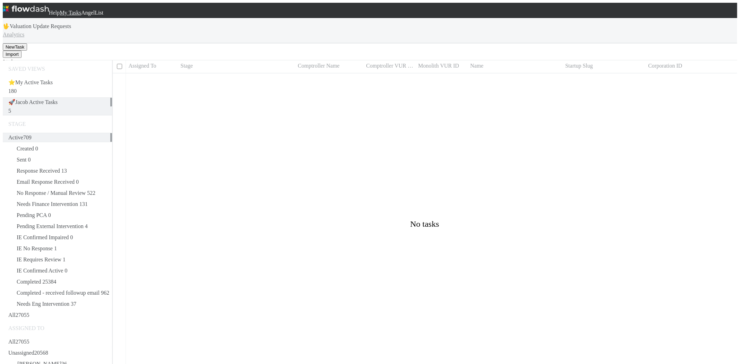
scroll to position [6, 6]
click at [707, 68] on button "button" at bounding box center [710, 69] width 6 height 2
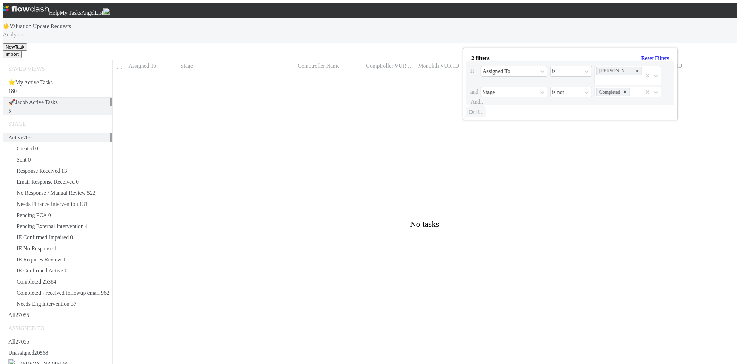
click at [641, 60] on link "Reset Filters" at bounding box center [655, 58] width 28 height 6
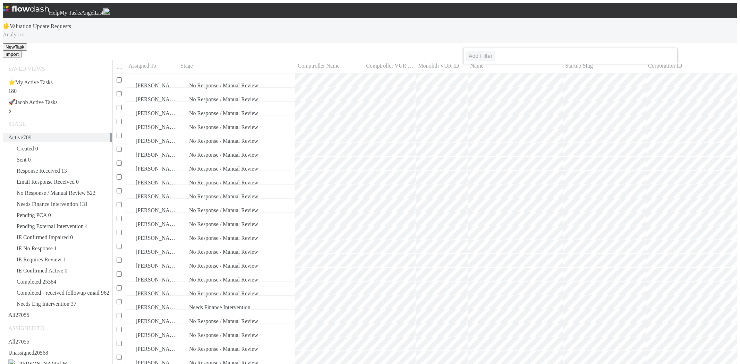
scroll to position [6, 6]
click at [300, 33] on div "Add Filter" at bounding box center [370, 182] width 740 height 364
click at [293, 43] on div "Add Filter" at bounding box center [370, 182] width 740 height 364
click at [46, 190] on span "No Response / Manual Review" at bounding box center [46, 193] width 77 height 6
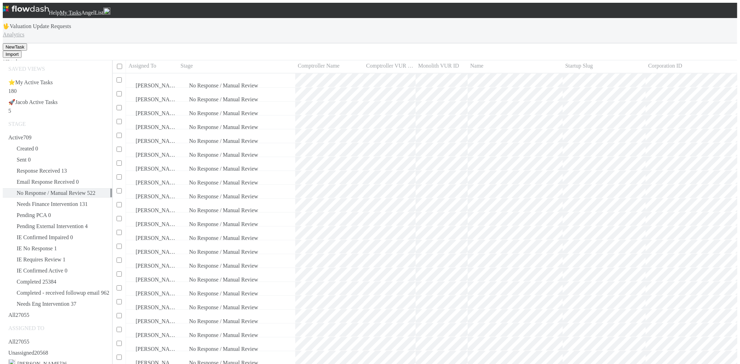
scroll to position [297, 625]
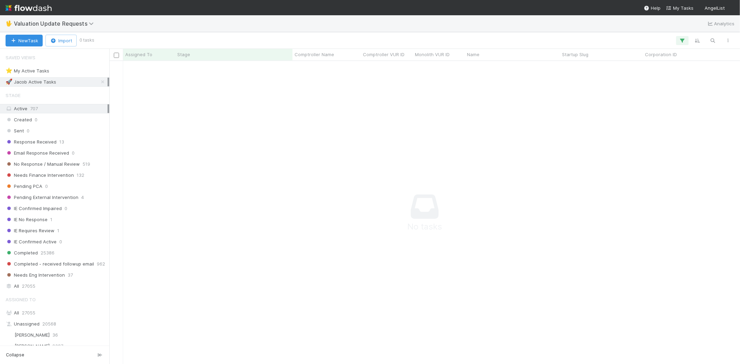
scroll to position [292, 619]
click at [684, 42] on icon "button" at bounding box center [682, 40] width 7 height 6
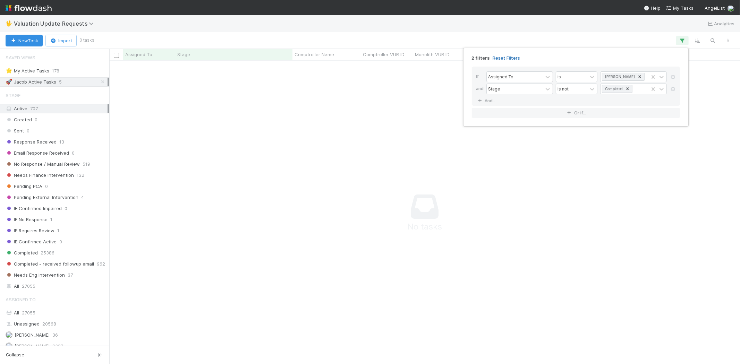
click at [509, 57] on link "Reset Filters" at bounding box center [506, 58] width 27 height 6
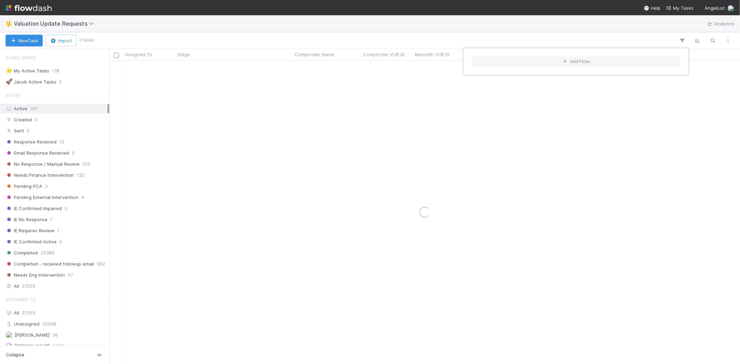
click at [476, 37] on div "Add Filter" at bounding box center [370, 182] width 740 height 364
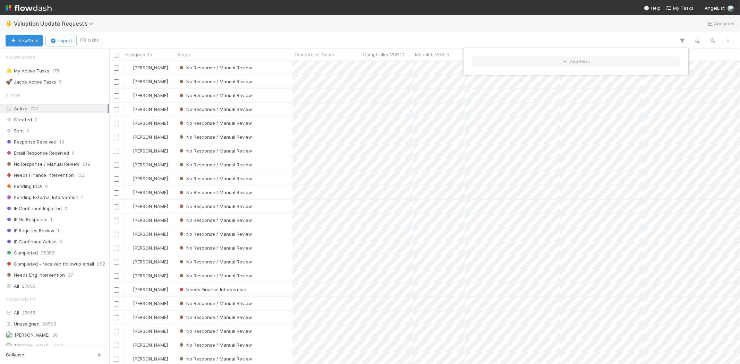
scroll to position [297, 625]
click at [71, 161] on div "Add Filter" at bounding box center [370, 182] width 740 height 364
click at [67, 162] on span "No Response / Manual Review" at bounding box center [43, 164] width 74 height 9
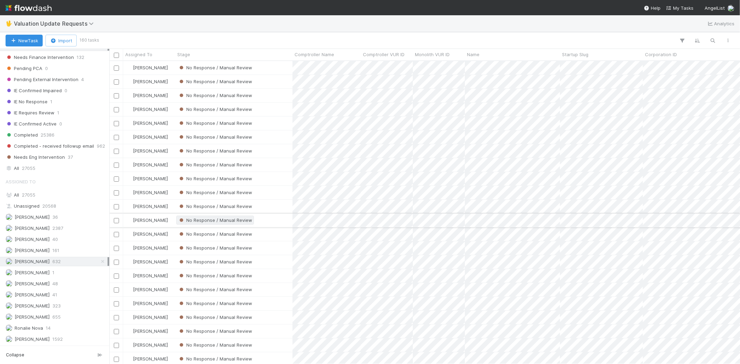
scroll to position [297, 625]
click at [210, 27] on div "🖖 Valuation Update Requests Analytics" at bounding box center [370, 23] width 740 height 17
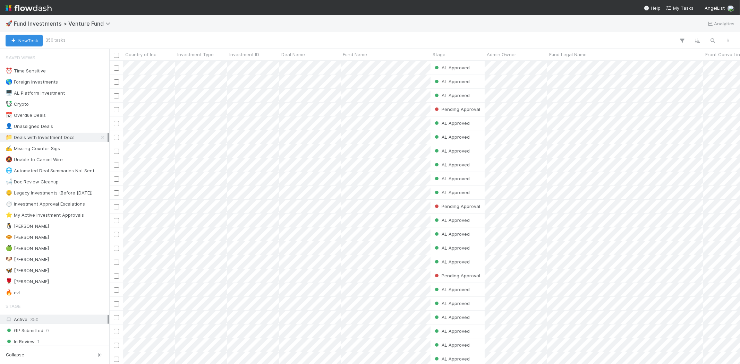
scroll to position [6, 6]
click at [41, 286] on div "🌹 [PERSON_NAME] S 1" at bounding box center [57, 282] width 102 height 9
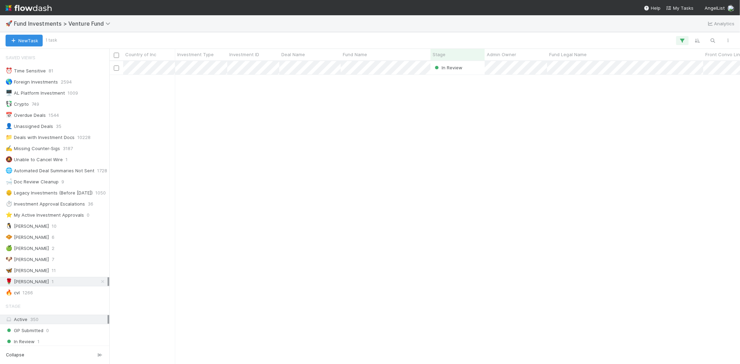
scroll to position [297, 625]
click at [216, 215] on div "In Review [PERSON_NAME] [DATE] 4:18:49 AM [DATE] 2:19:59 PM 0 0 0 0" at bounding box center [424, 212] width 631 height 303
